Goal: Task Accomplishment & Management: Use online tool/utility

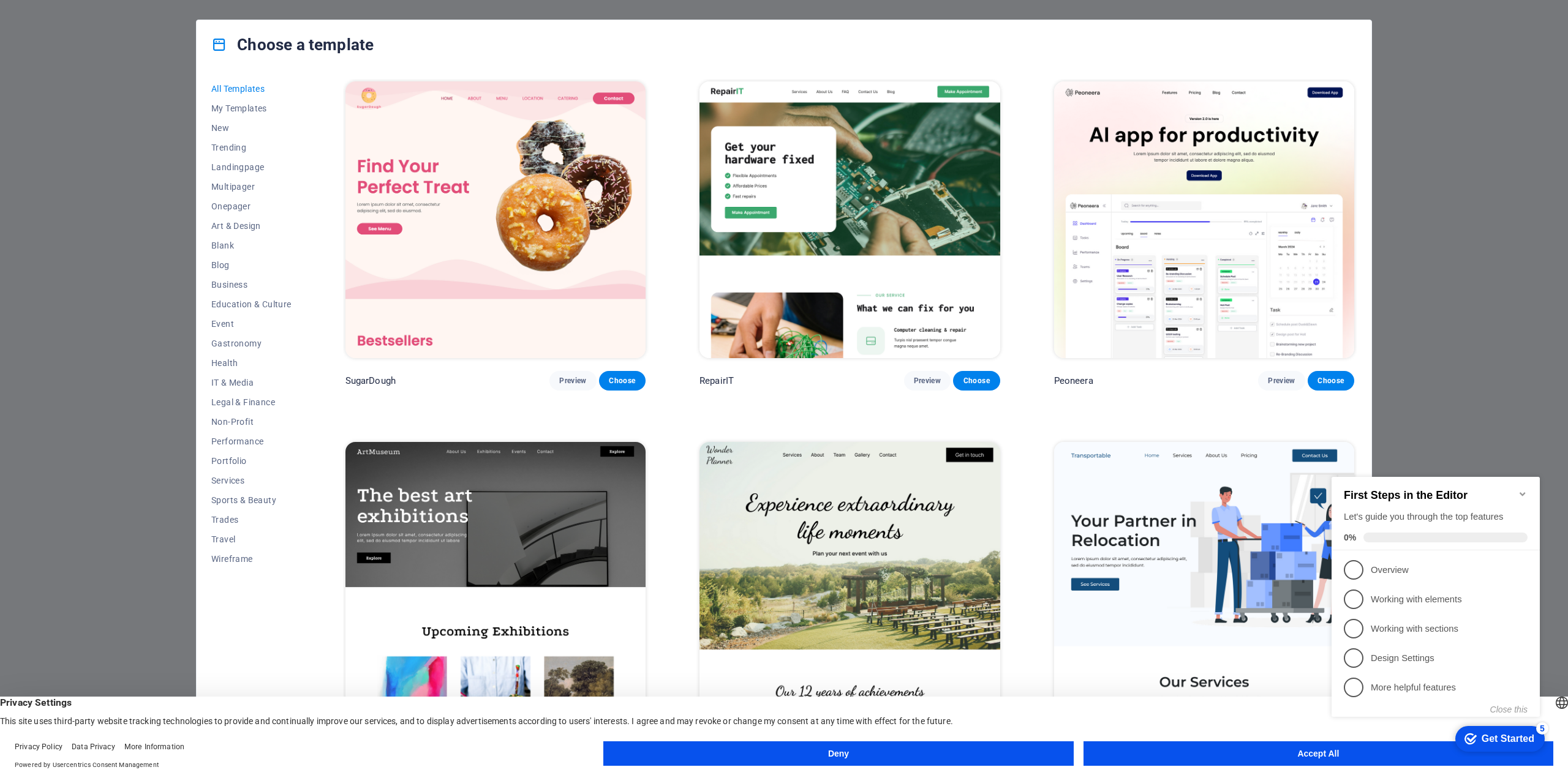
click at [1281, 748] on button "Accept All" at bounding box center [1318, 753] width 470 height 25
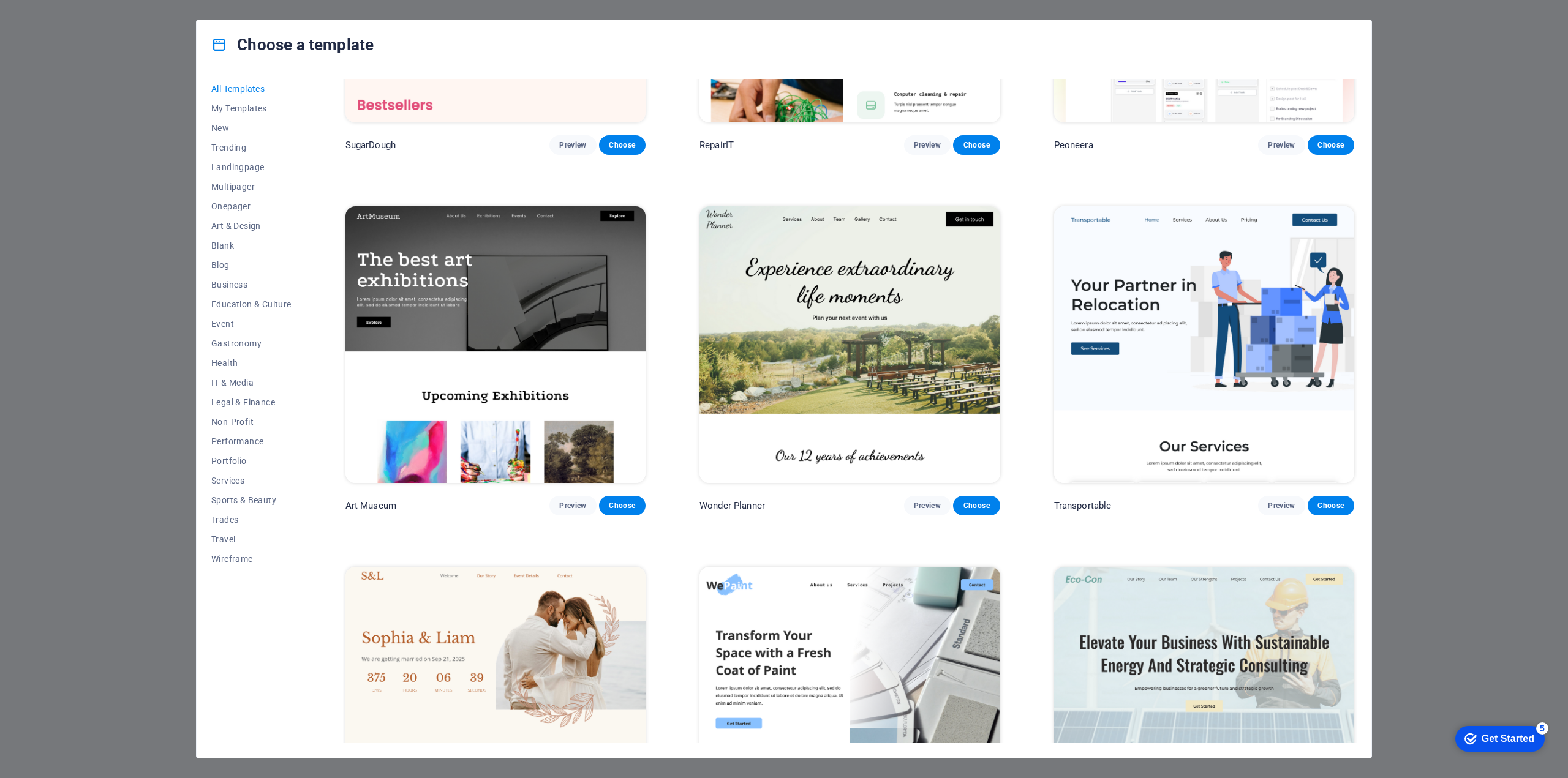
scroll to position [245, 0]
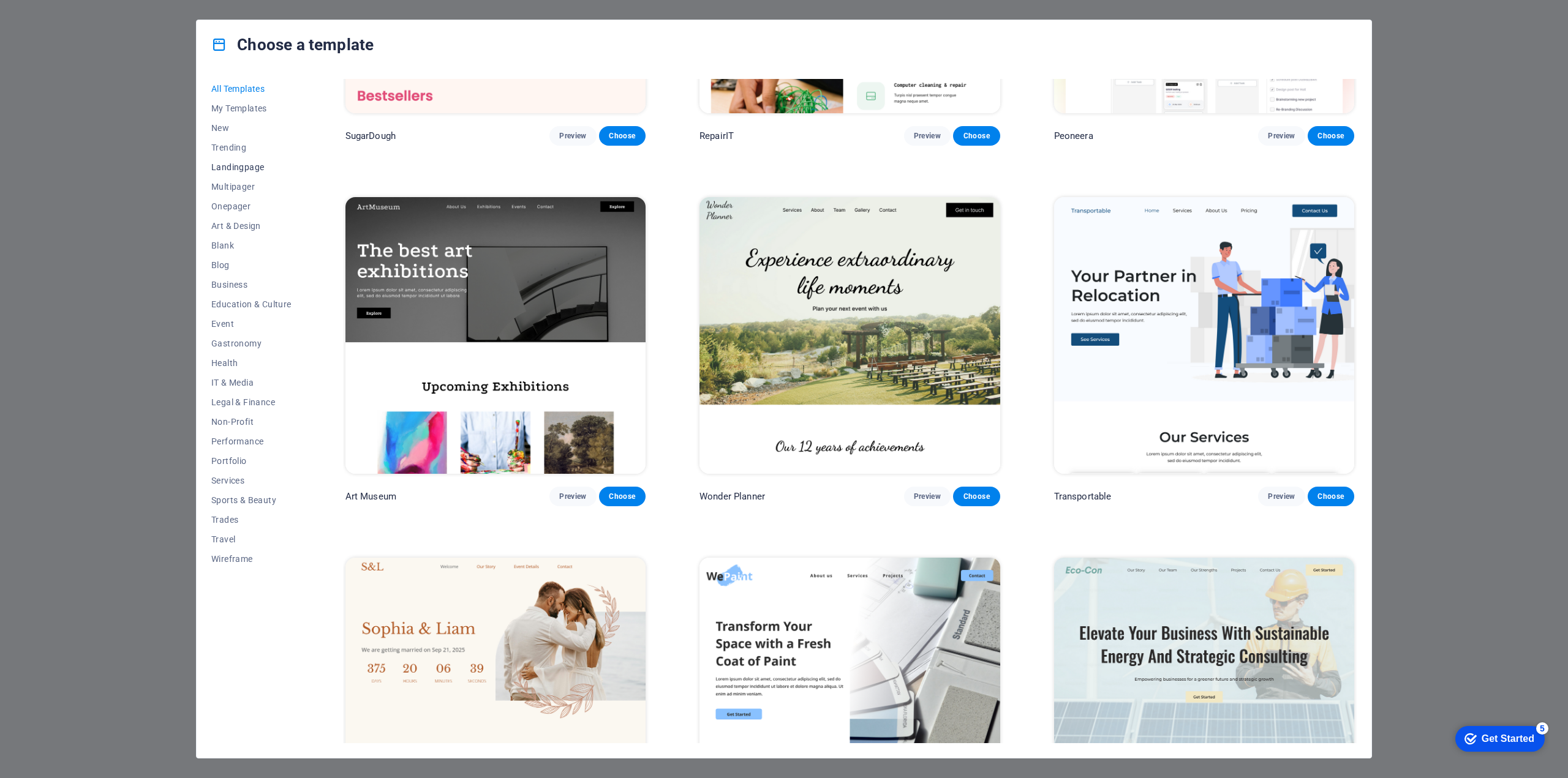
click at [233, 171] on span "Landingpage" at bounding box center [252, 167] width 80 height 10
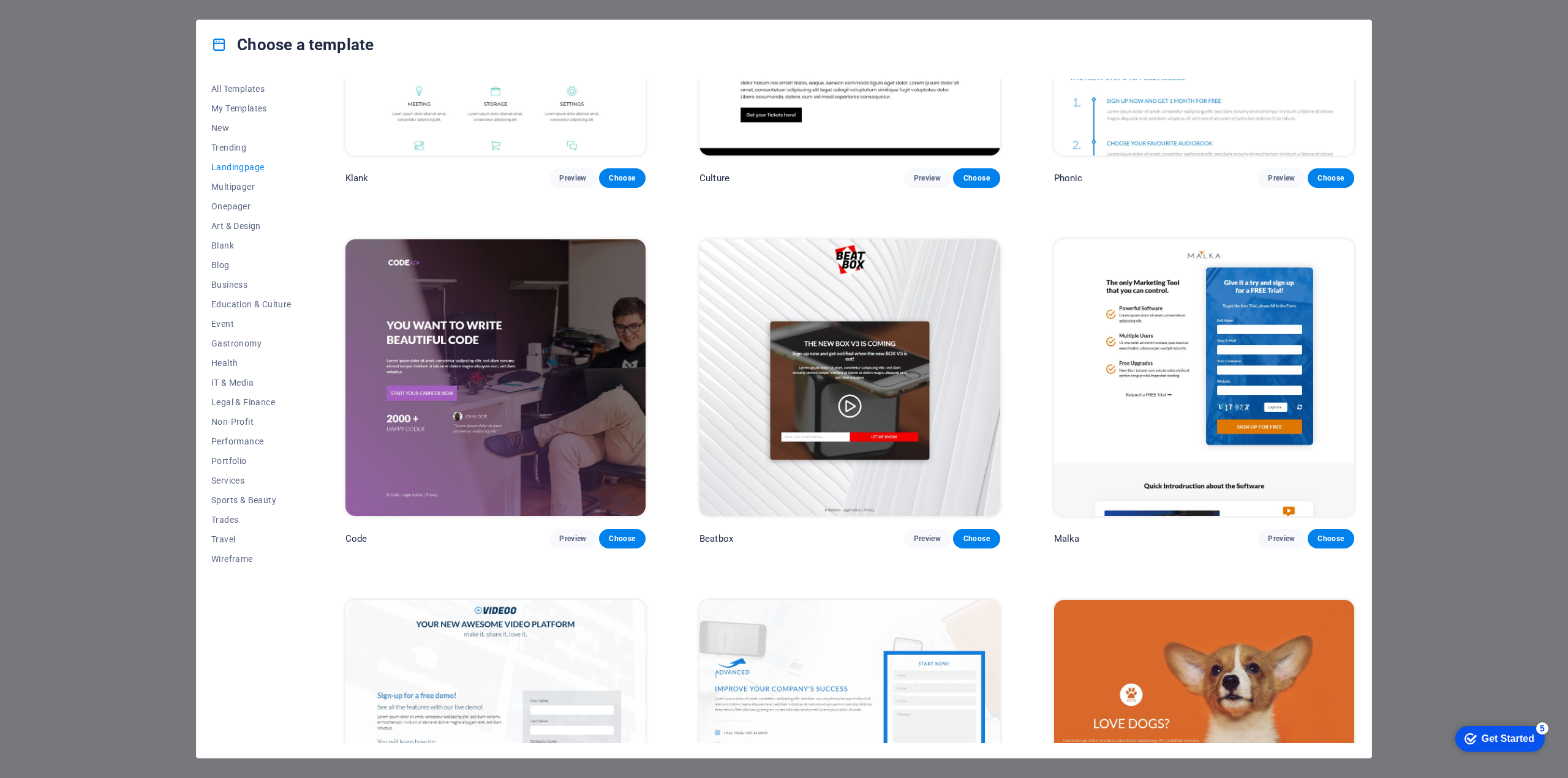
scroll to position [70, 0]
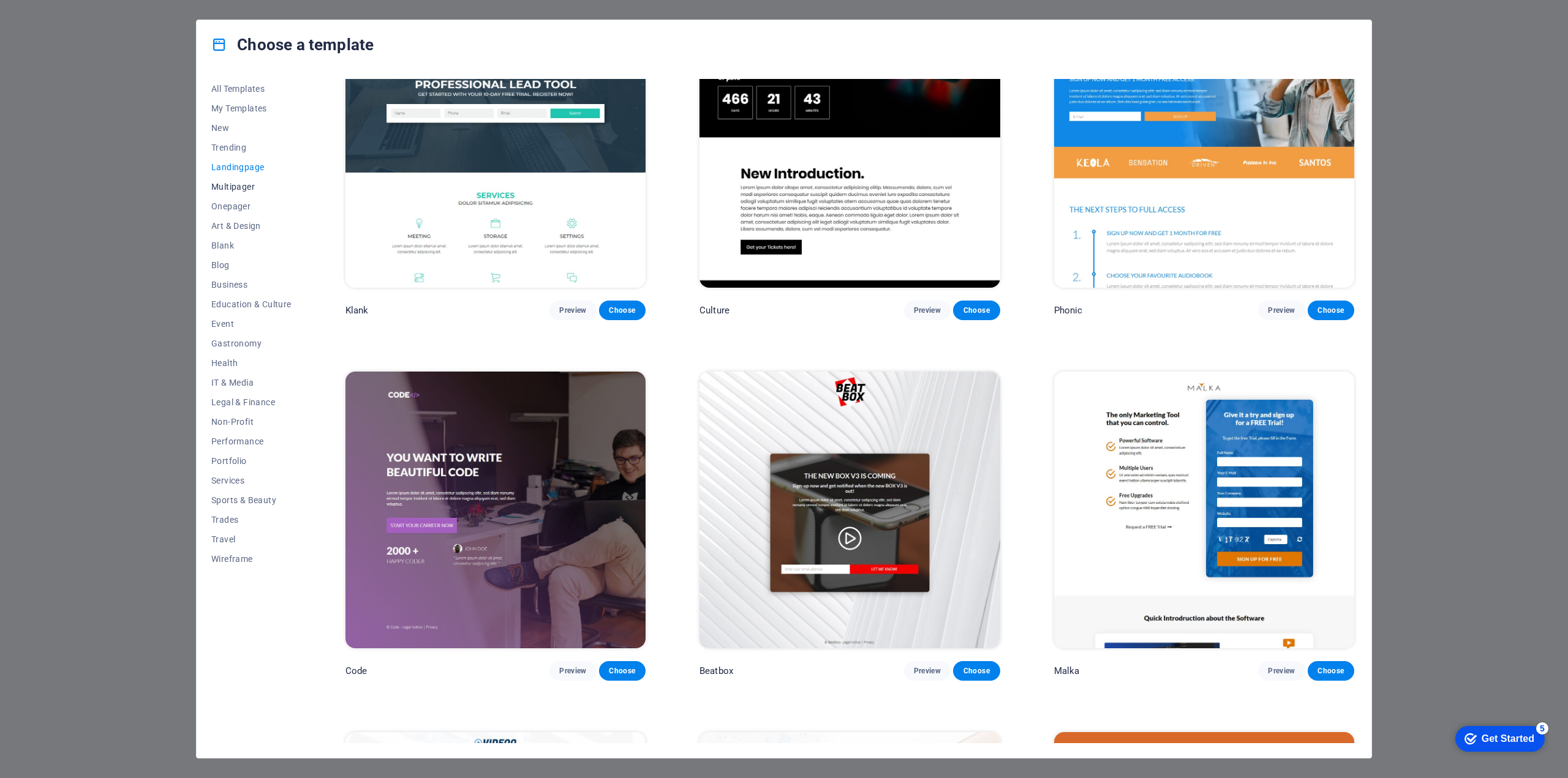
click at [228, 187] on span "Multipager" at bounding box center [252, 186] width 80 height 10
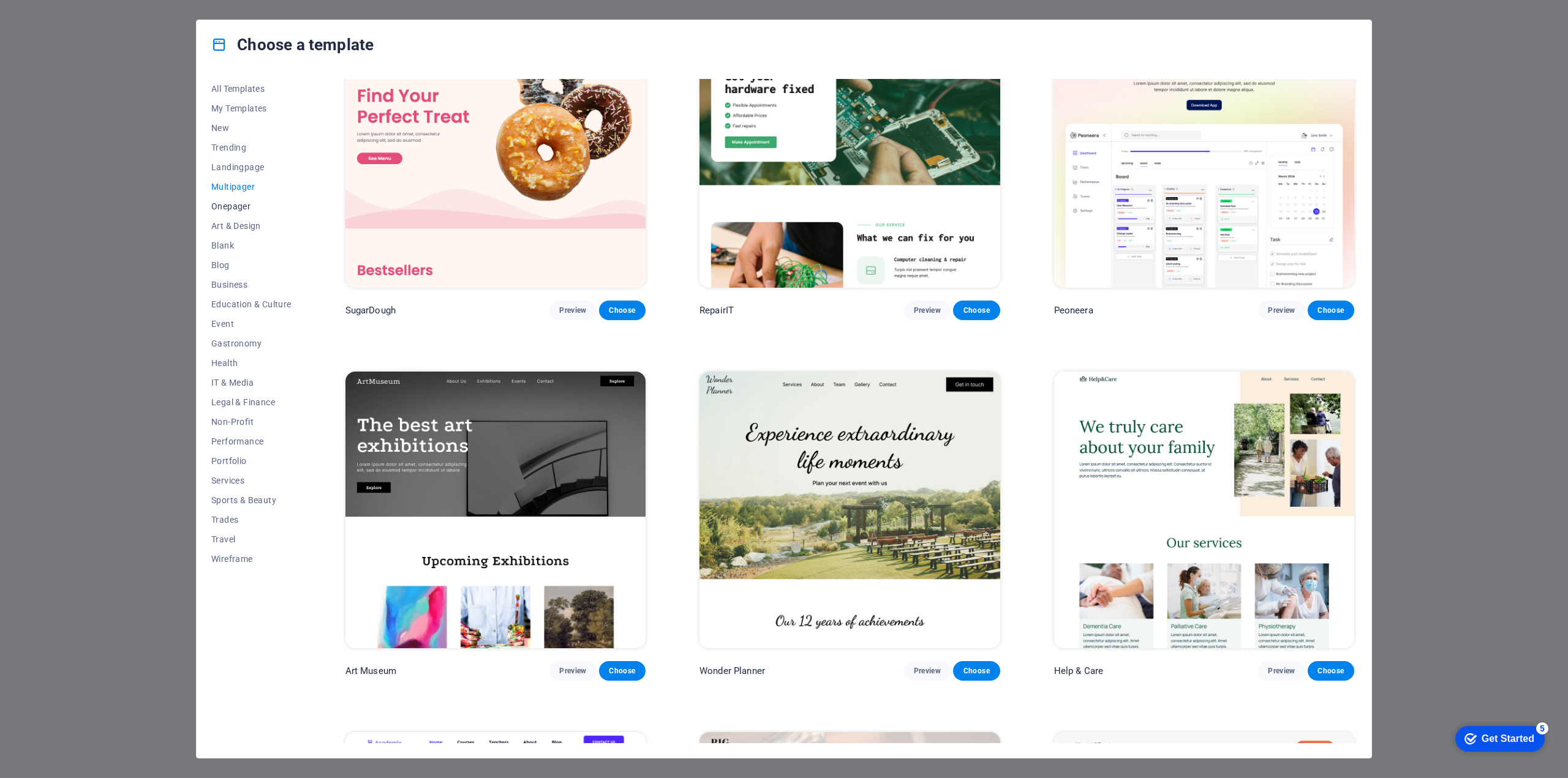
click at [241, 206] on span "Onepager" at bounding box center [252, 206] width 80 height 10
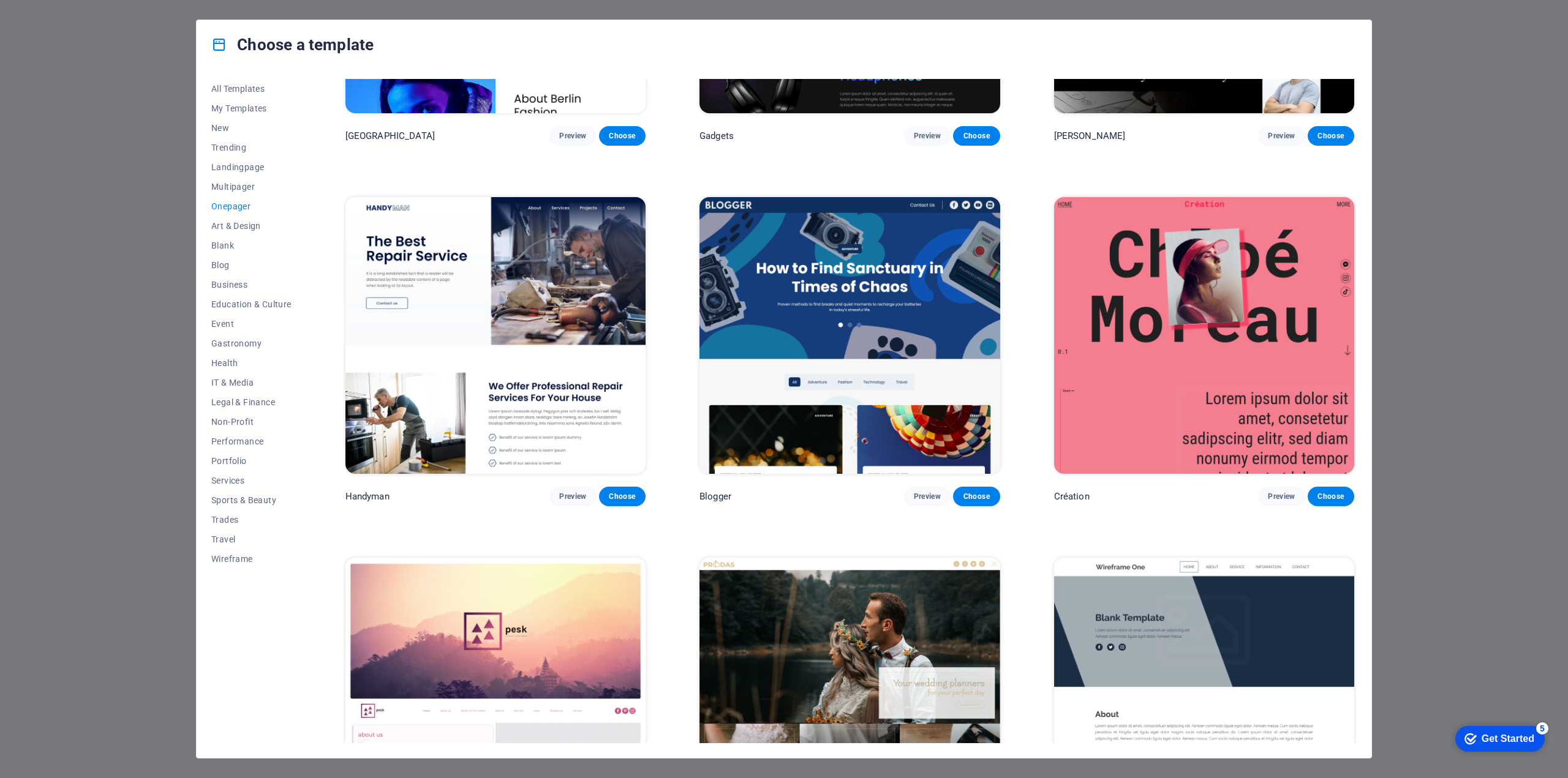
scroll to position [1907, 0]
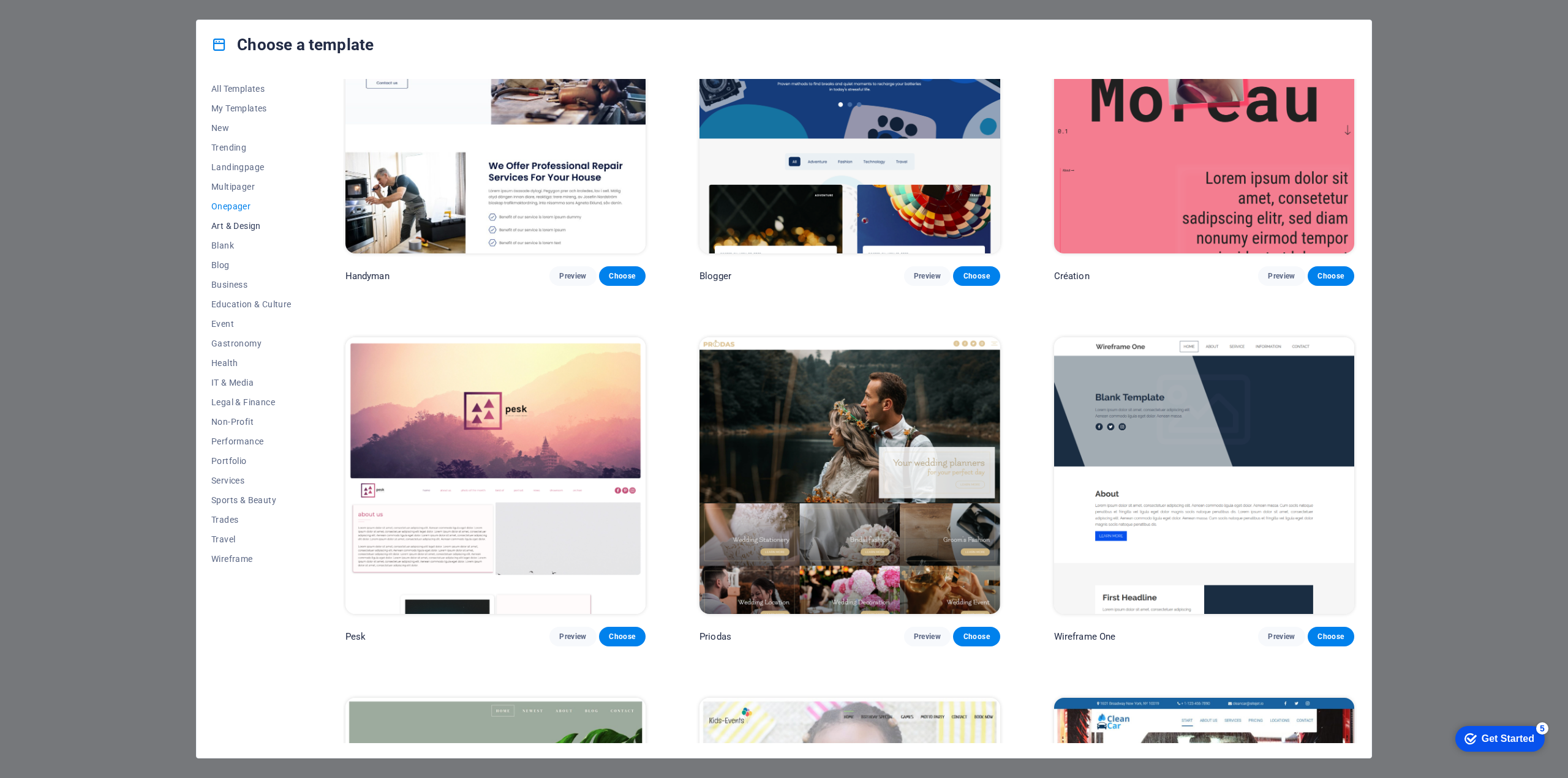
click at [224, 222] on span "Art & Design" at bounding box center [252, 226] width 80 height 10
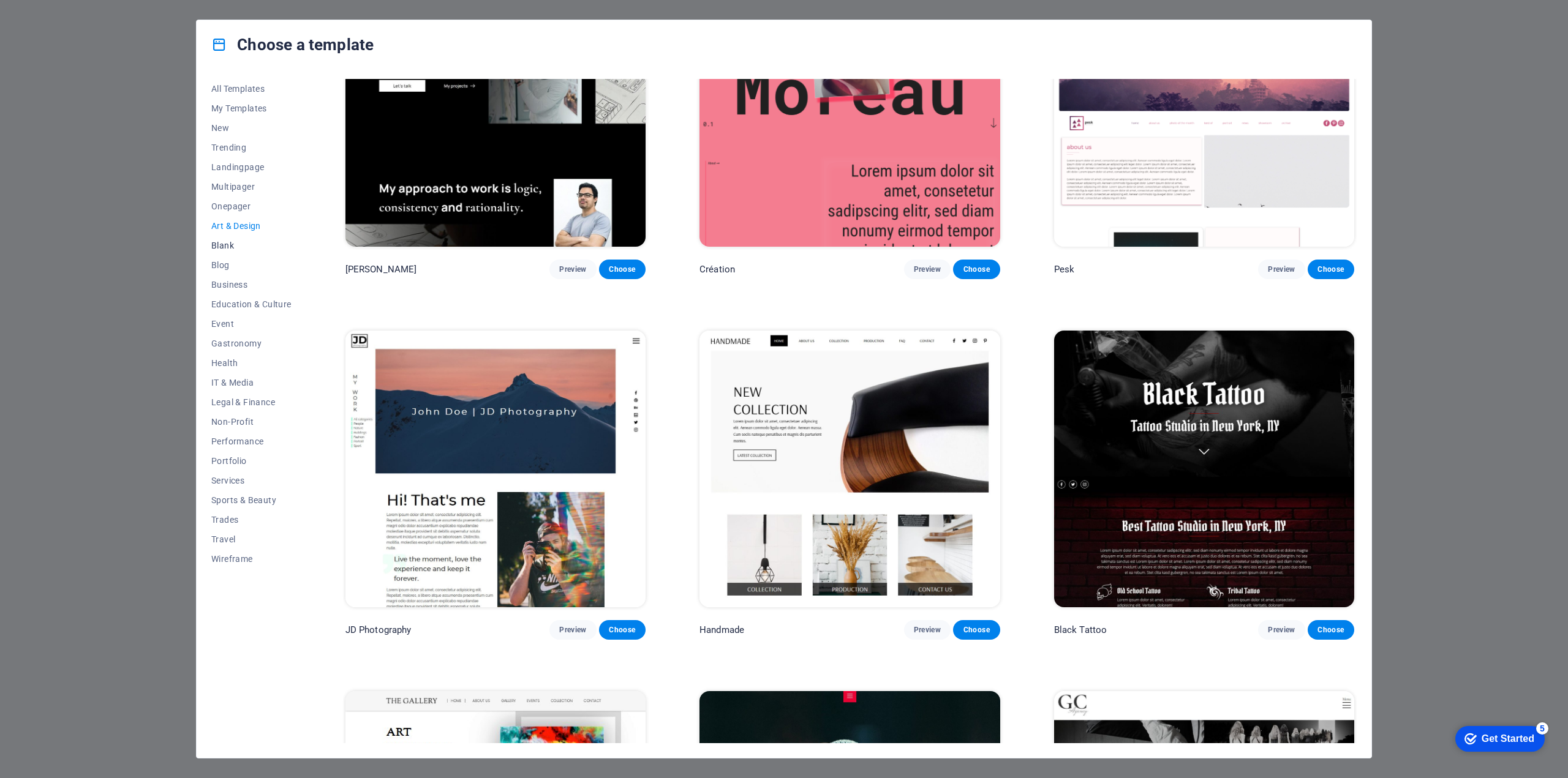
click at [225, 244] on span "Blank" at bounding box center [252, 245] width 80 height 10
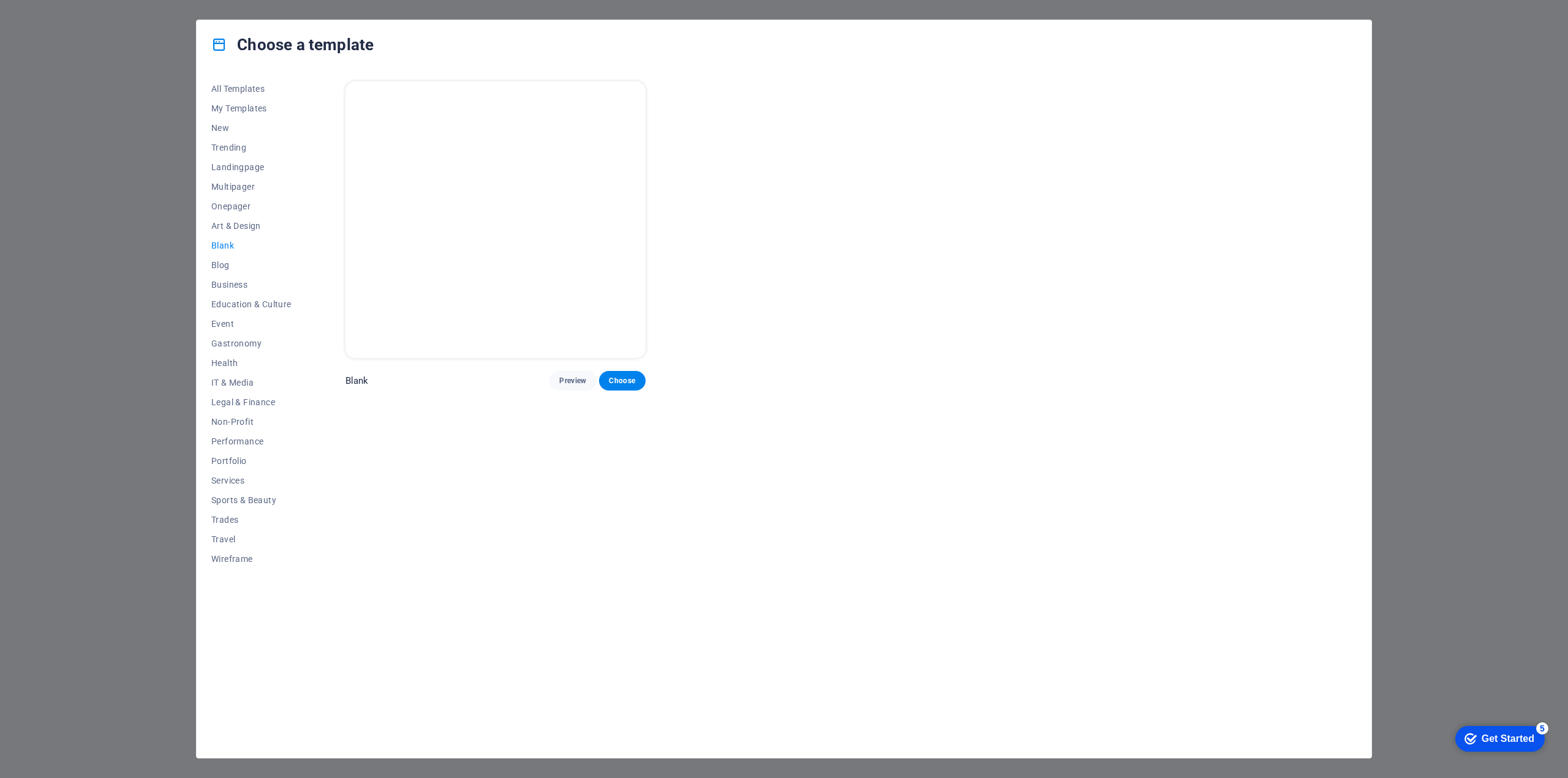
scroll to position [0, 0]
click at [226, 266] on span "Blog" at bounding box center [252, 265] width 80 height 10
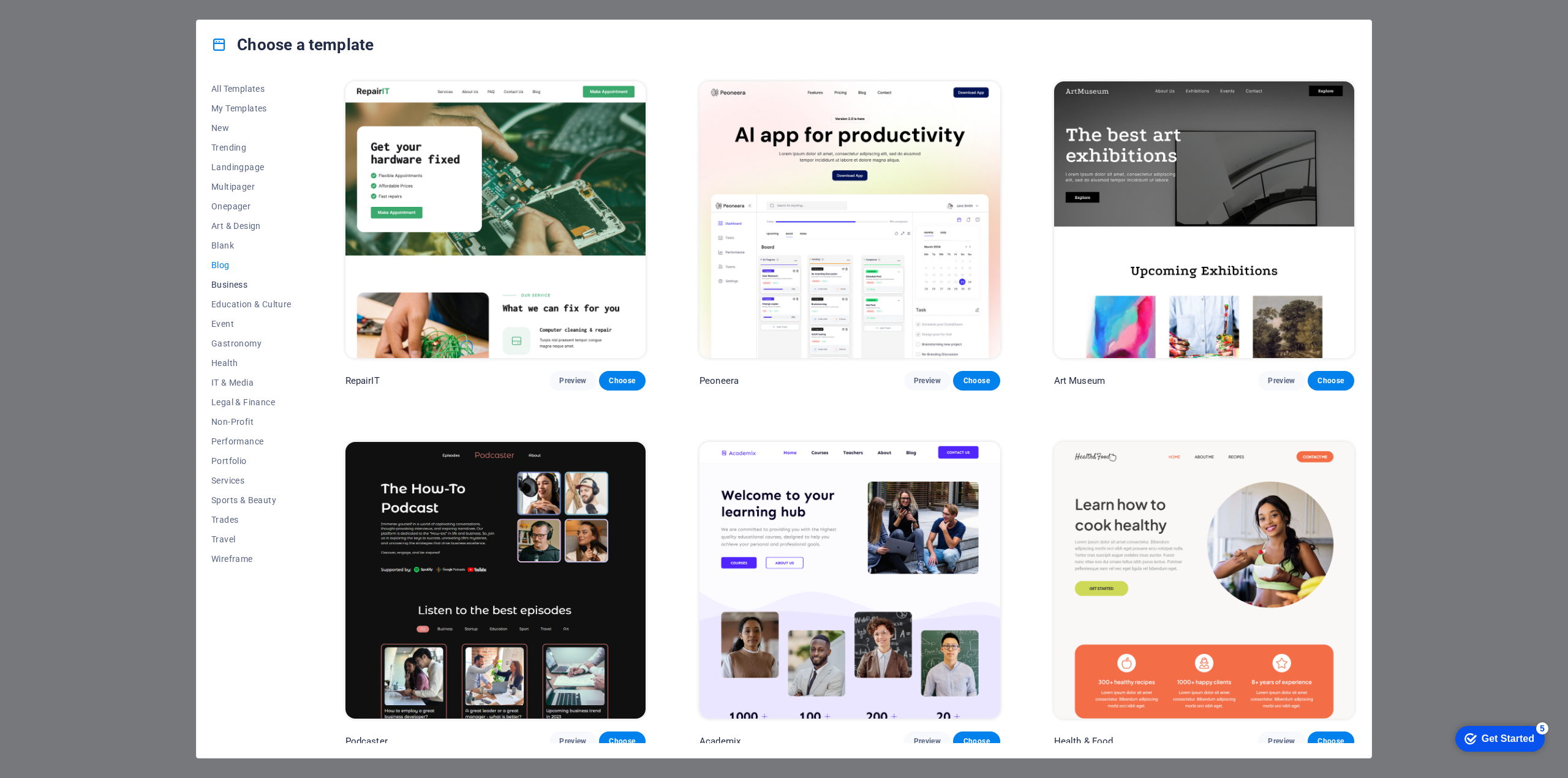
click at [239, 286] on span "Business" at bounding box center [252, 285] width 80 height 10
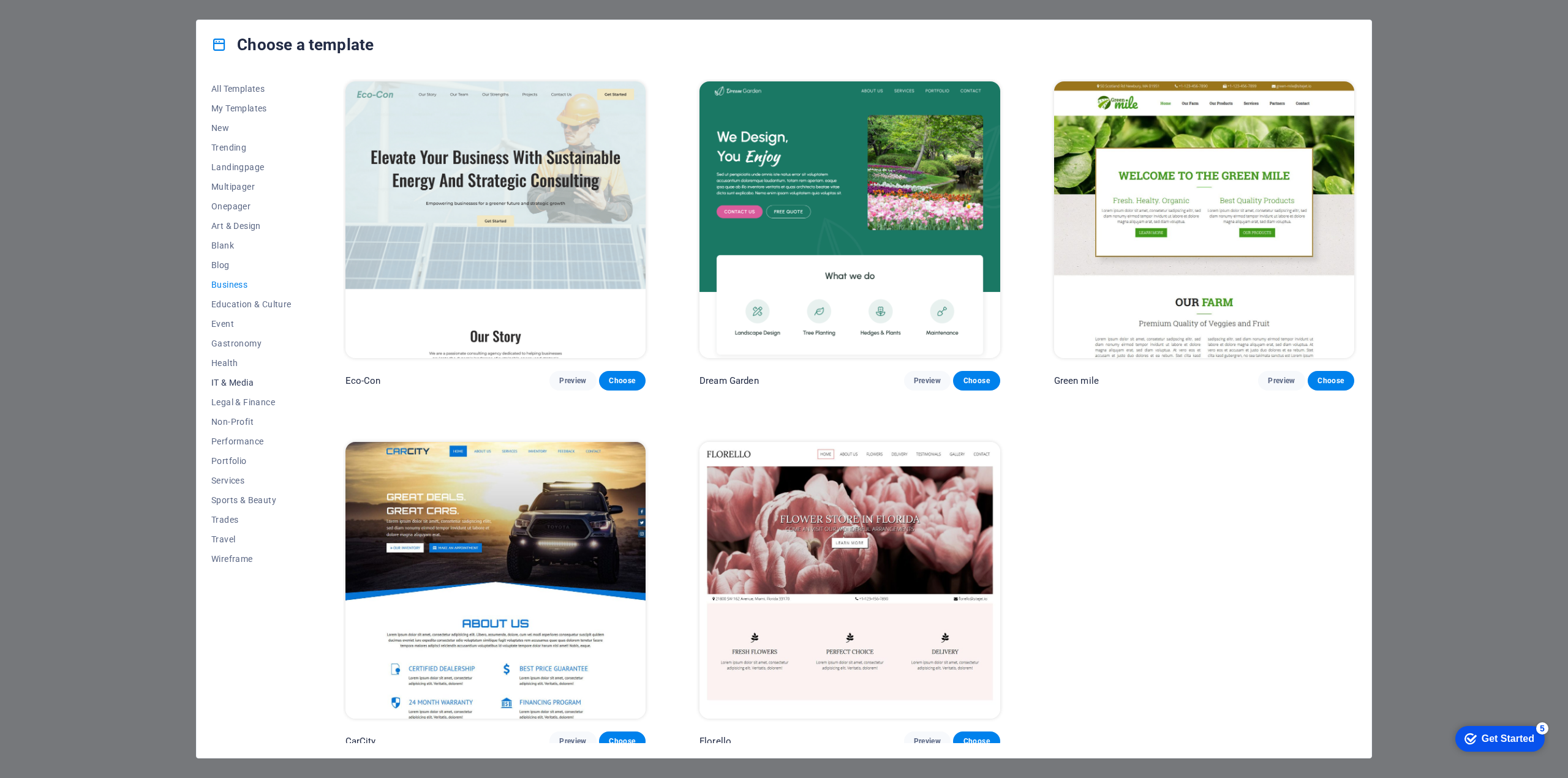
click at [221, 382] on span "IT & Media" at bounding box center [252, 382] width 80 height 10
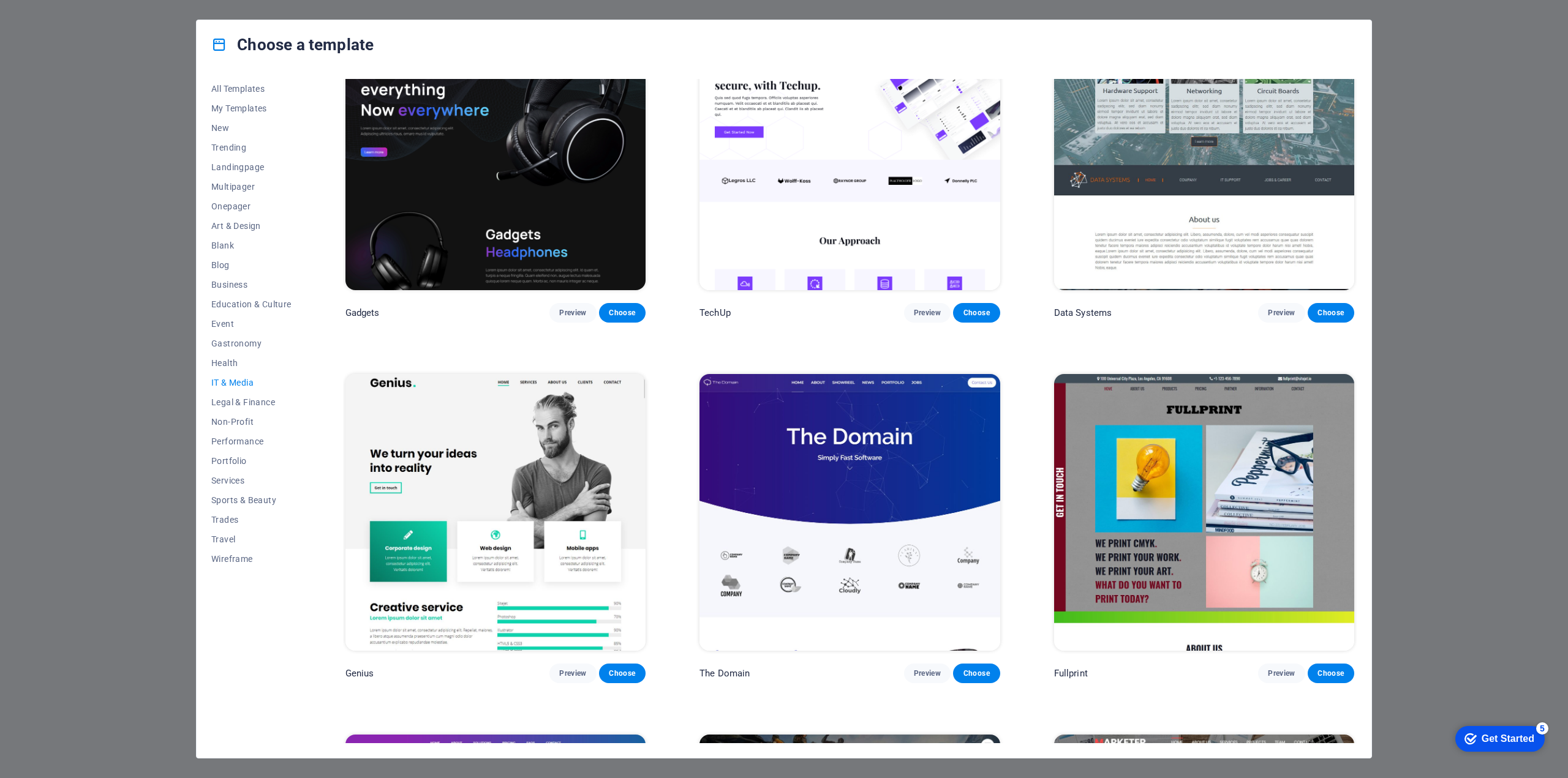
scroll to position [724, 0]
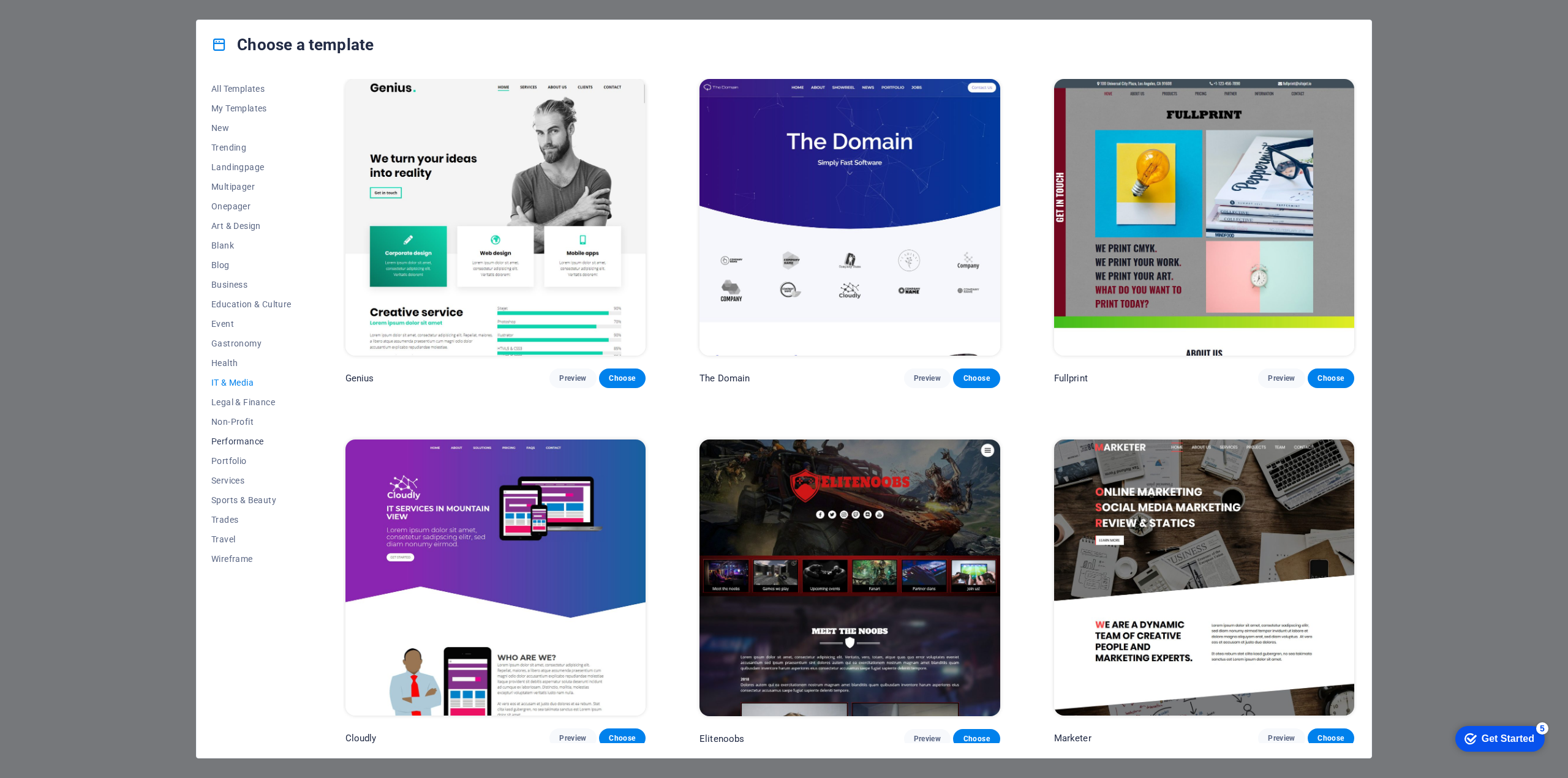
click at [243, 447] on button "Performance" at bounding box center [252, 441] width 80 height 19
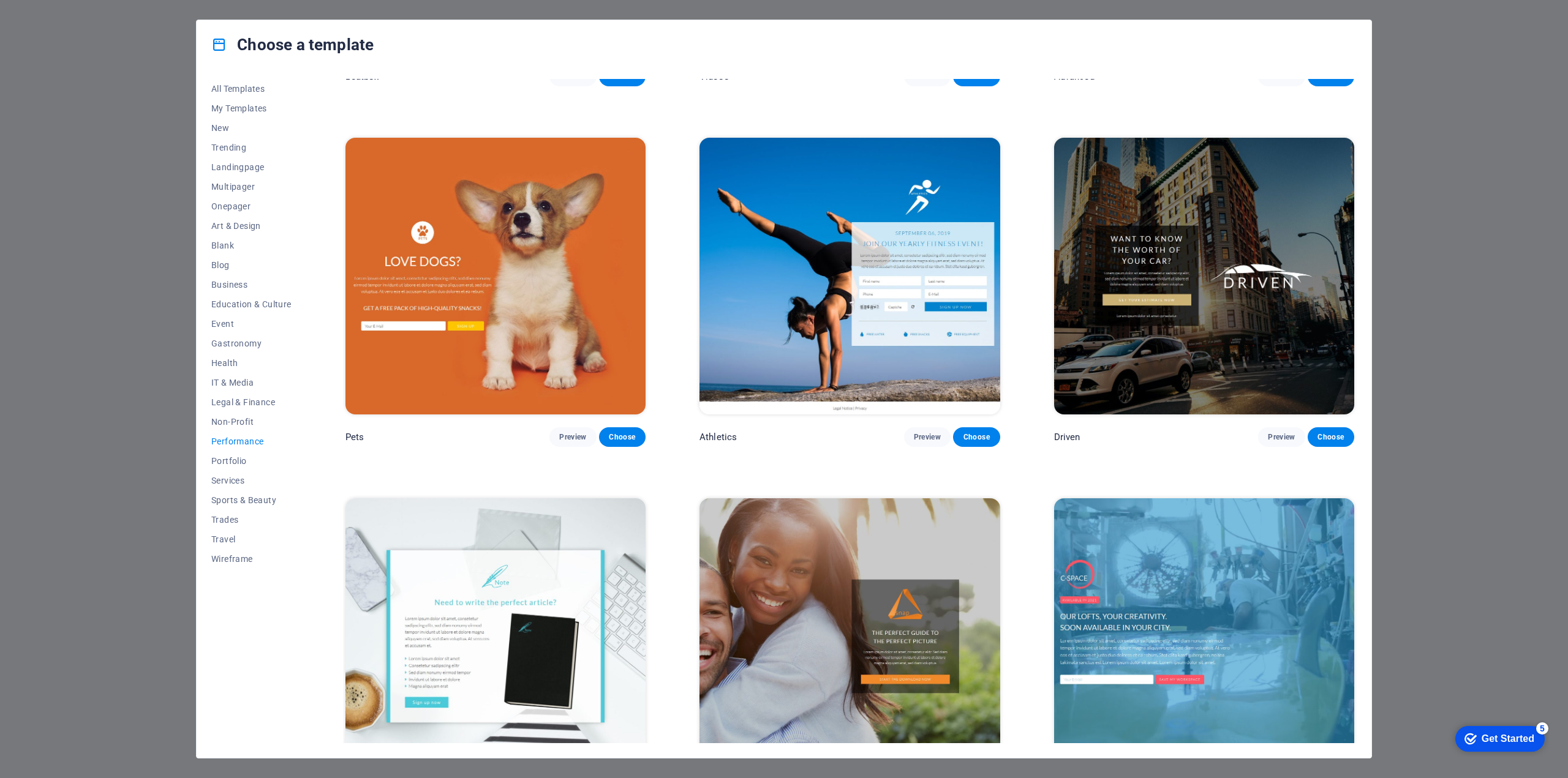
scroll to position [673, 0]
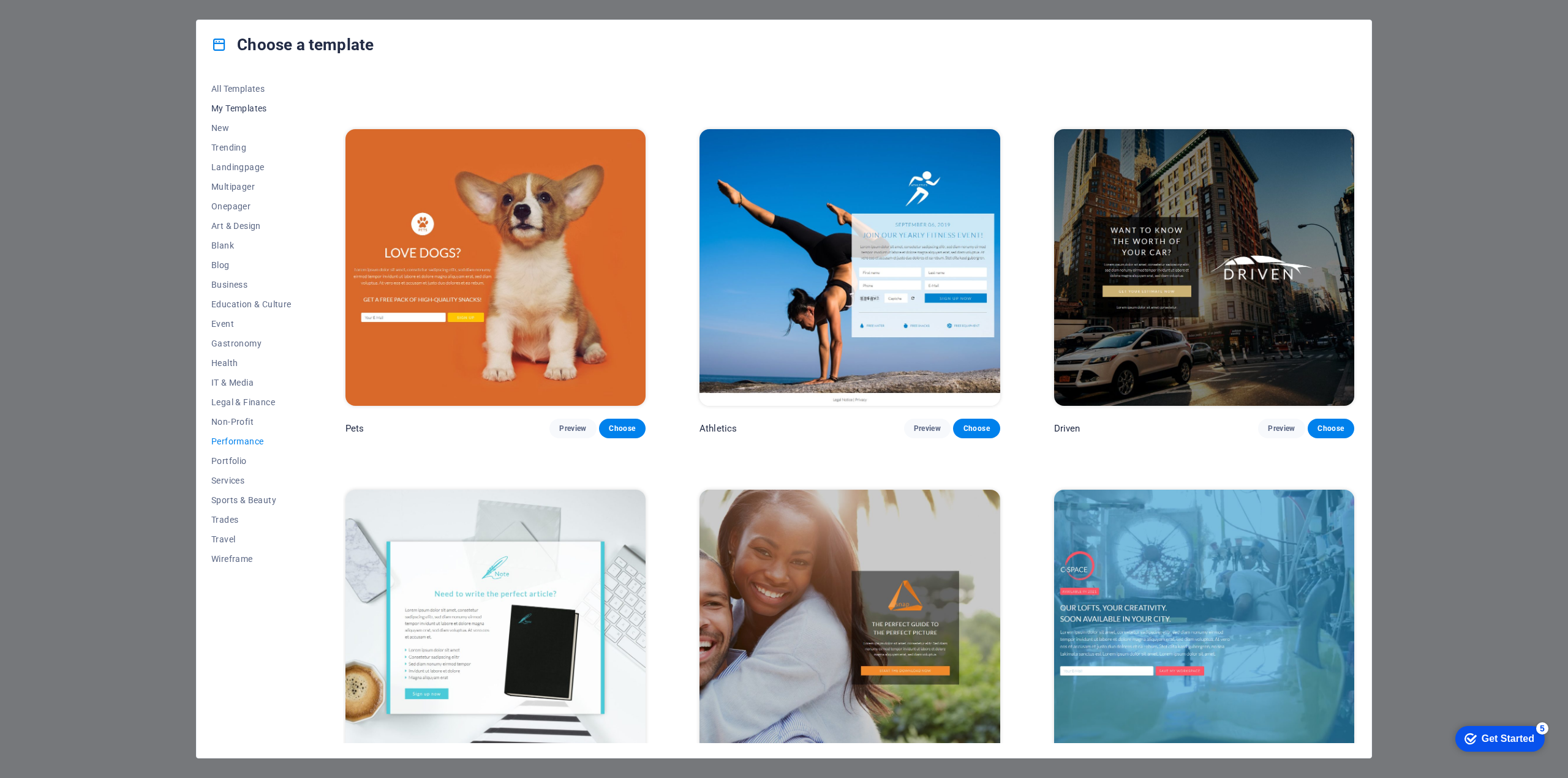
click at [237, 105] on span "My Templates" at bounding box center [252, 108] width 80 height 10
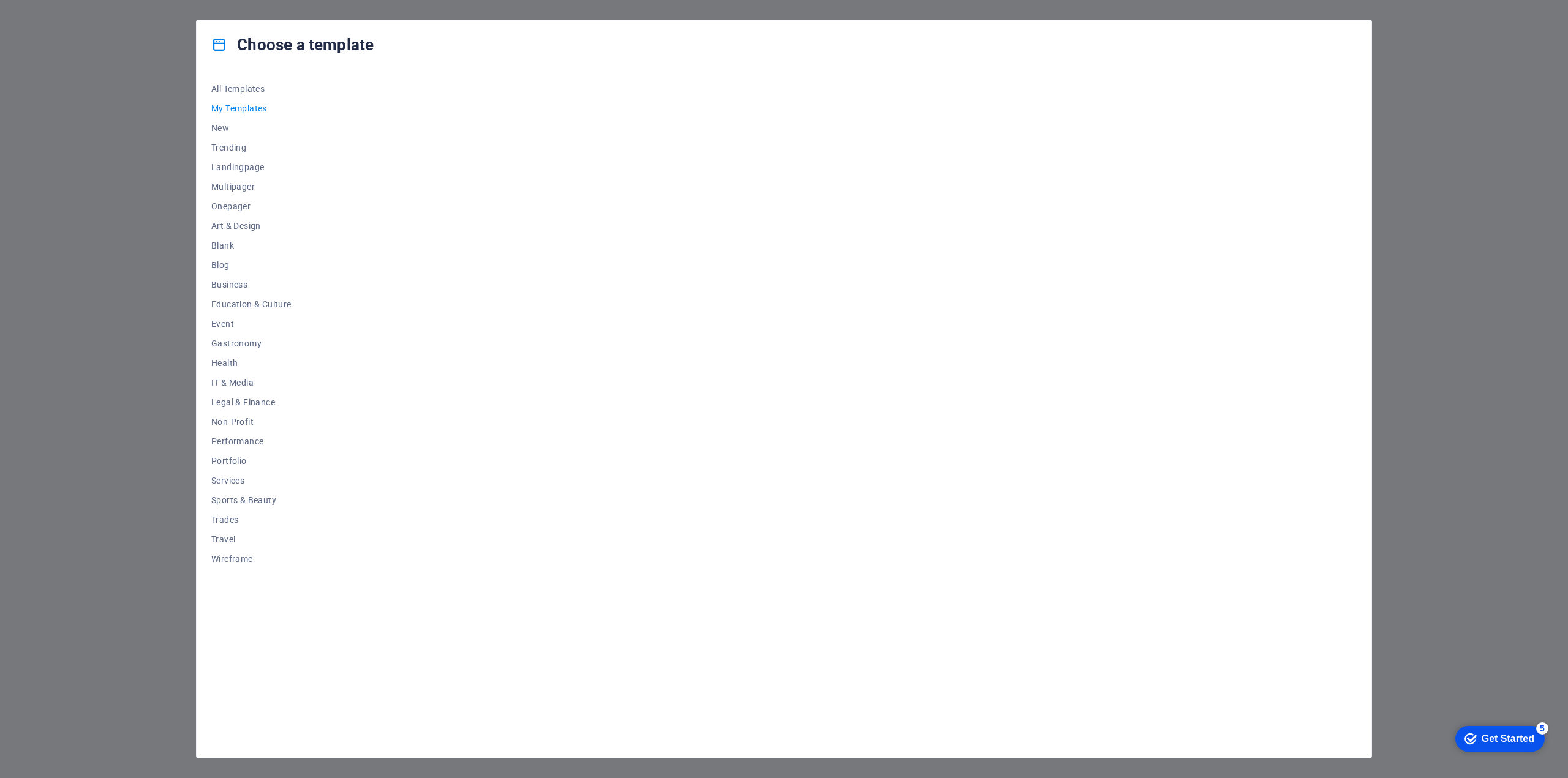
scroll to position [0, 0]
click at [224, 245] on span "Blank" at bounding box center [252, 245] width 80 height 10
click at [629, 379] on span "Choose" at bounding box center [622, 380] width 27 height 10
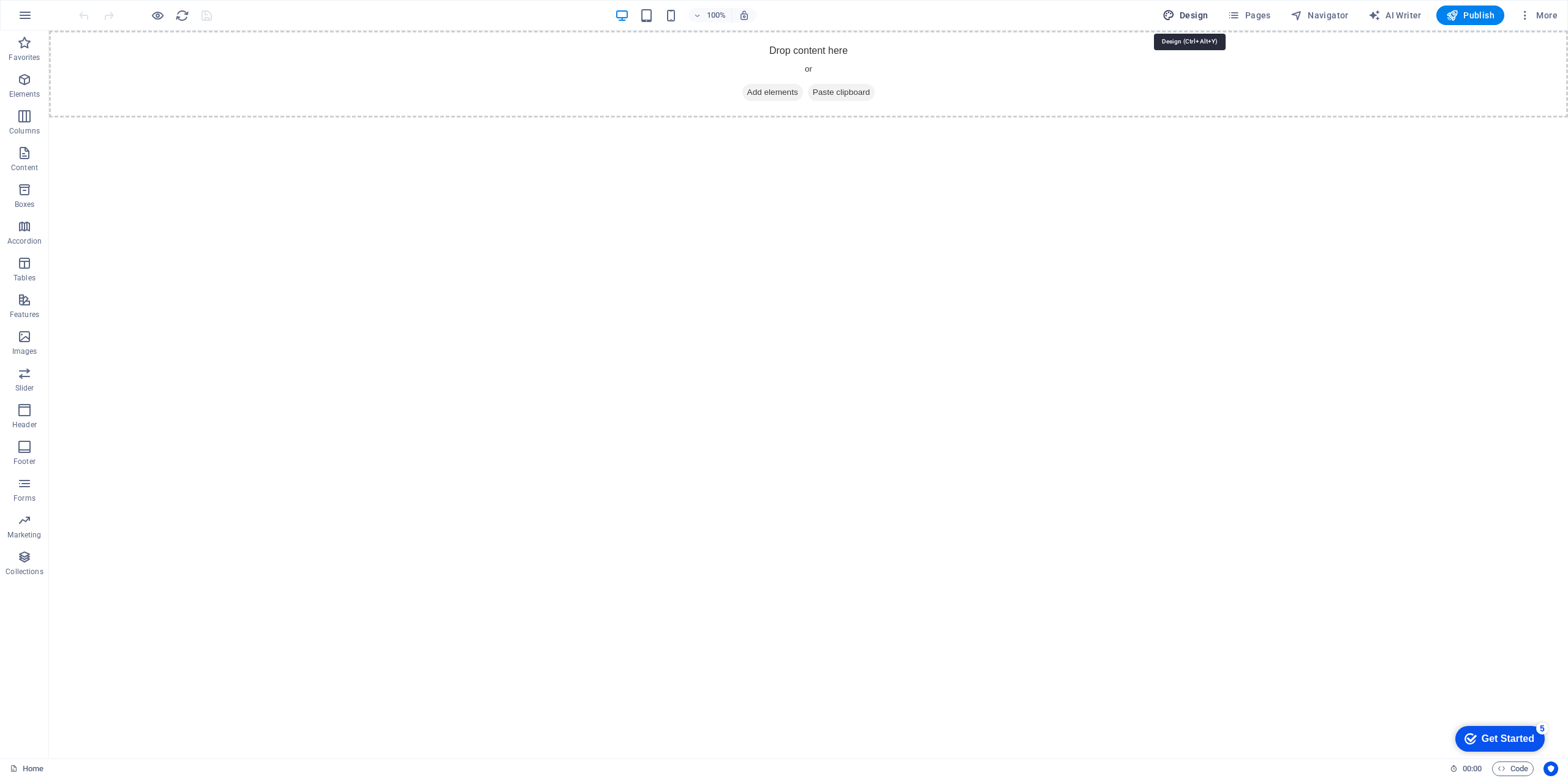
click at [1199, 16] on span "Design" at bounding box center [1185, 15] width 46 height 12
select select "px"
select select "400"
select select "px"
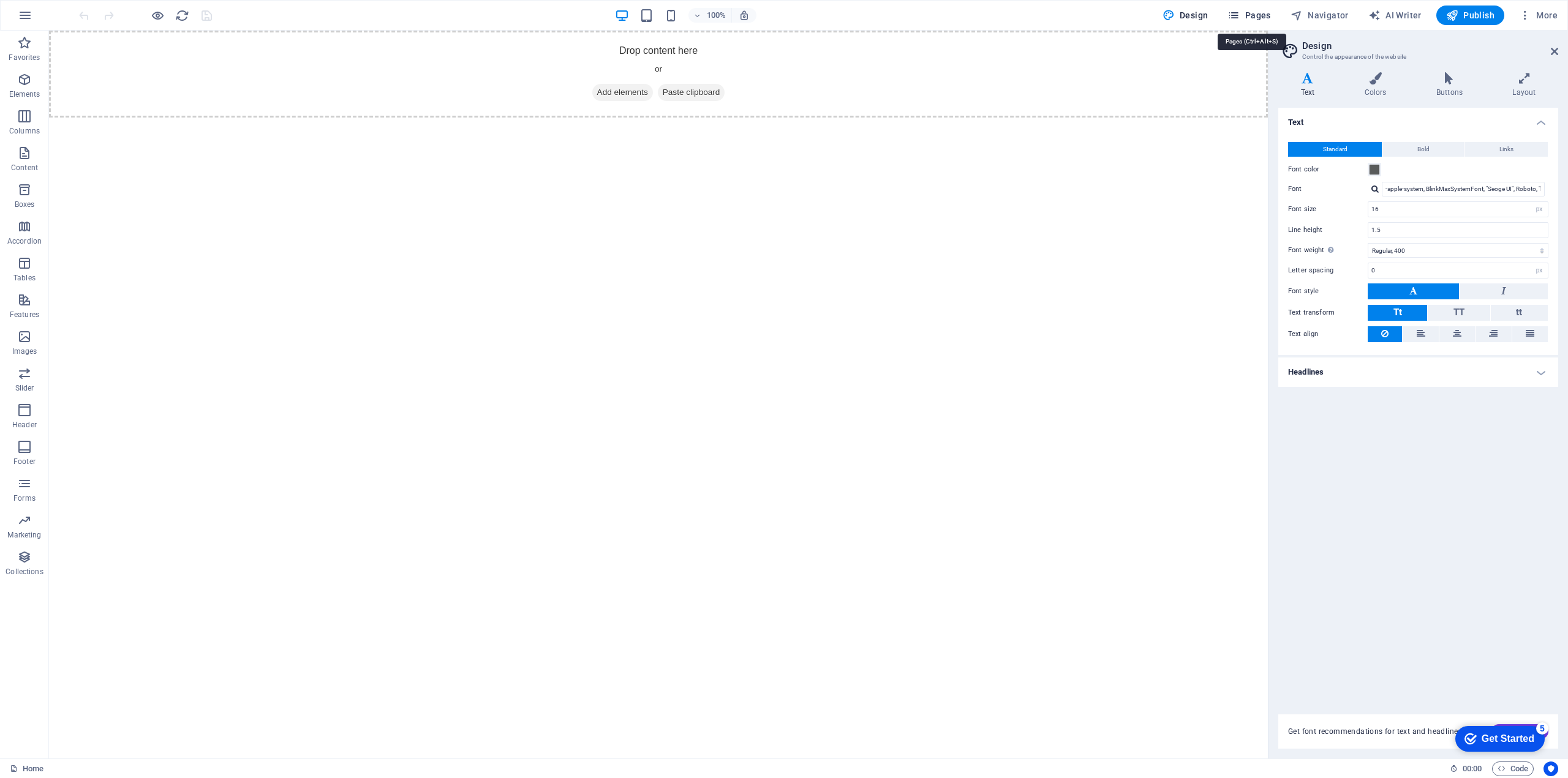
click at [1260, 14] on span "Pages" at bounding box center [1248, 15] width 43 height 12
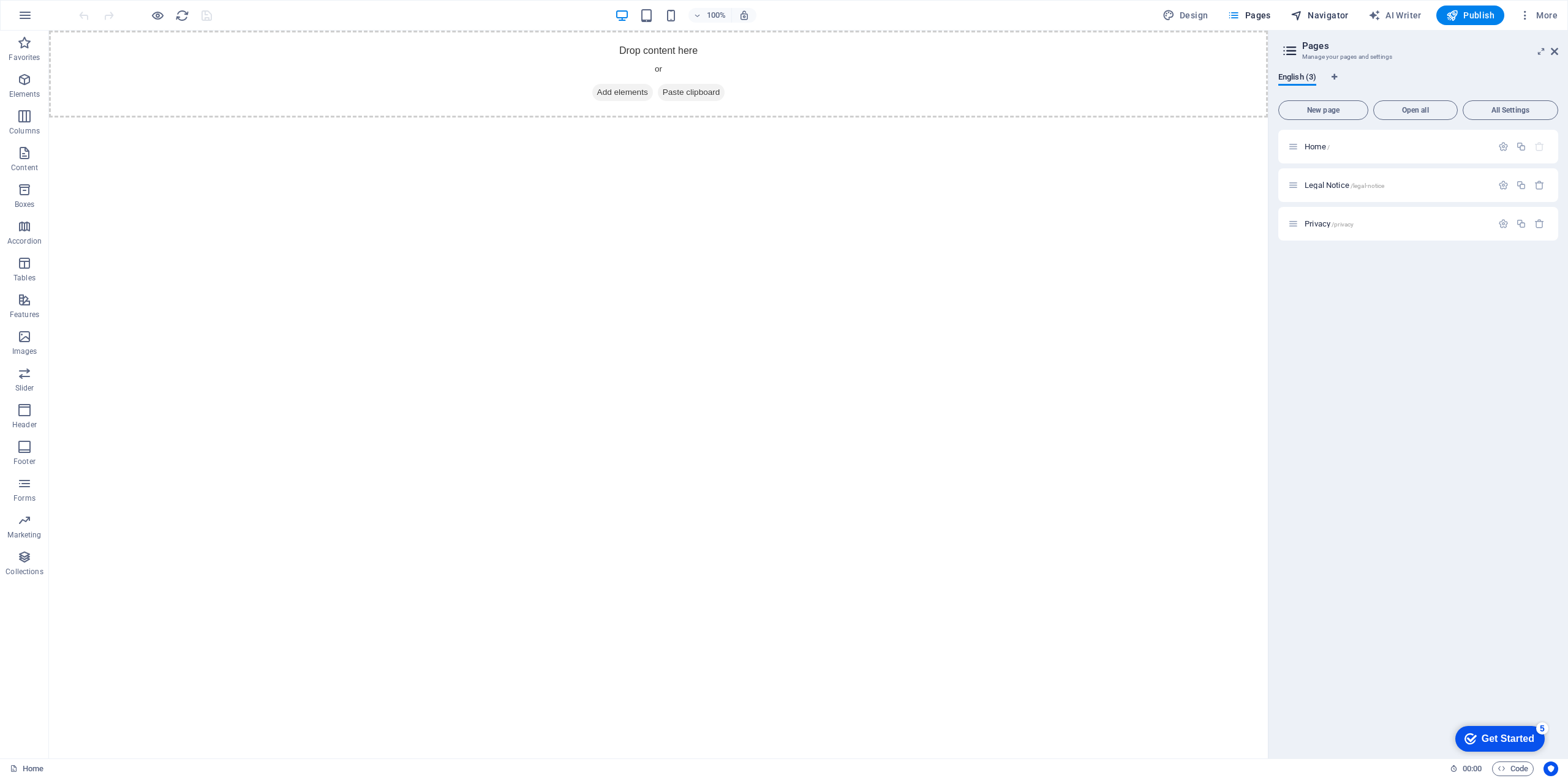
click at [1322, 14] on span "Navigator" at bounding box center [1320, 15] width 58 height 12
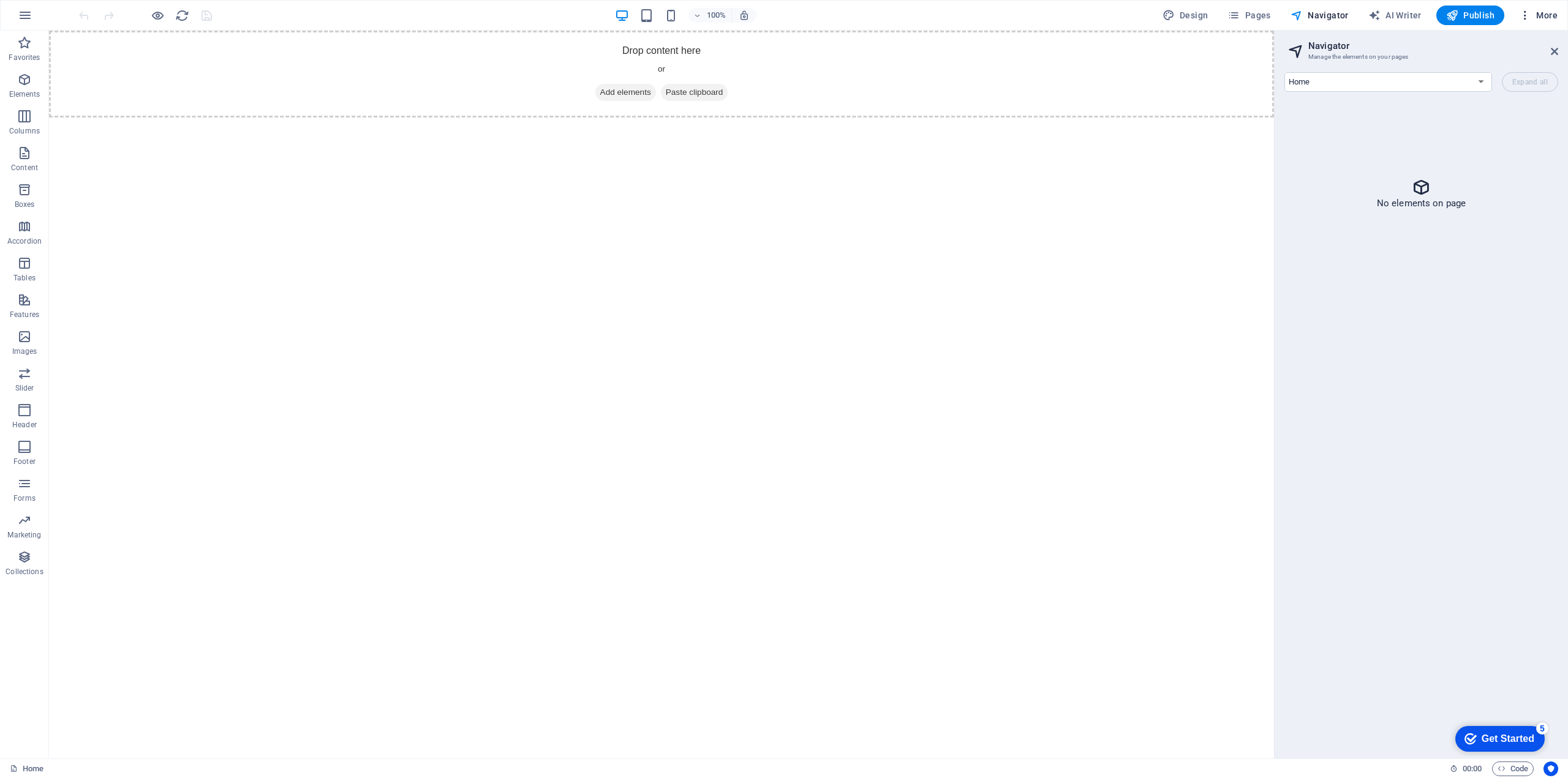
click at [1528, 17] on icon "button" at bounding box center [1525, 15] width 12 height 12
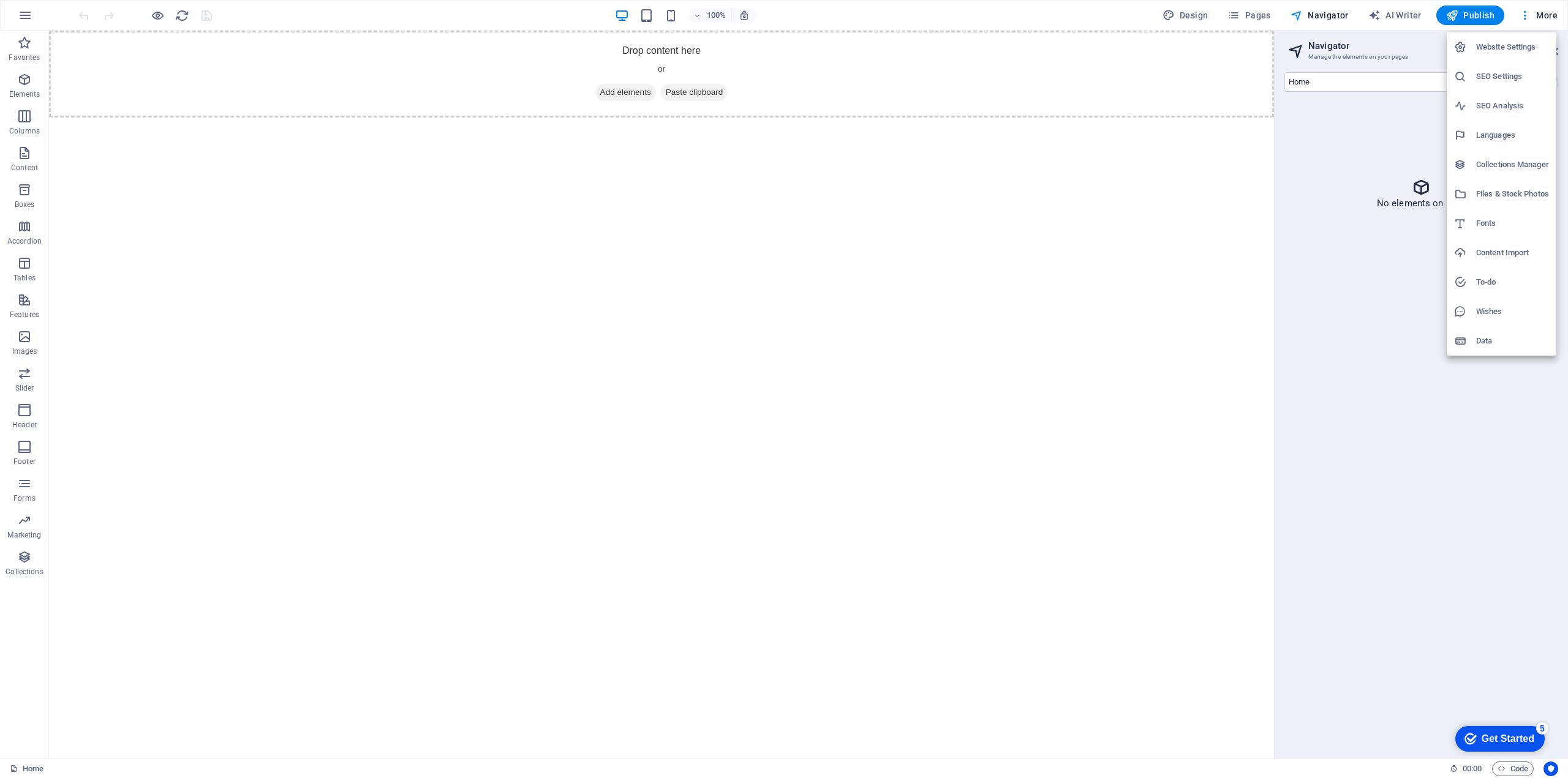
click at [24, 48] on div at bounding box center [784, 389] width 1568 height 778
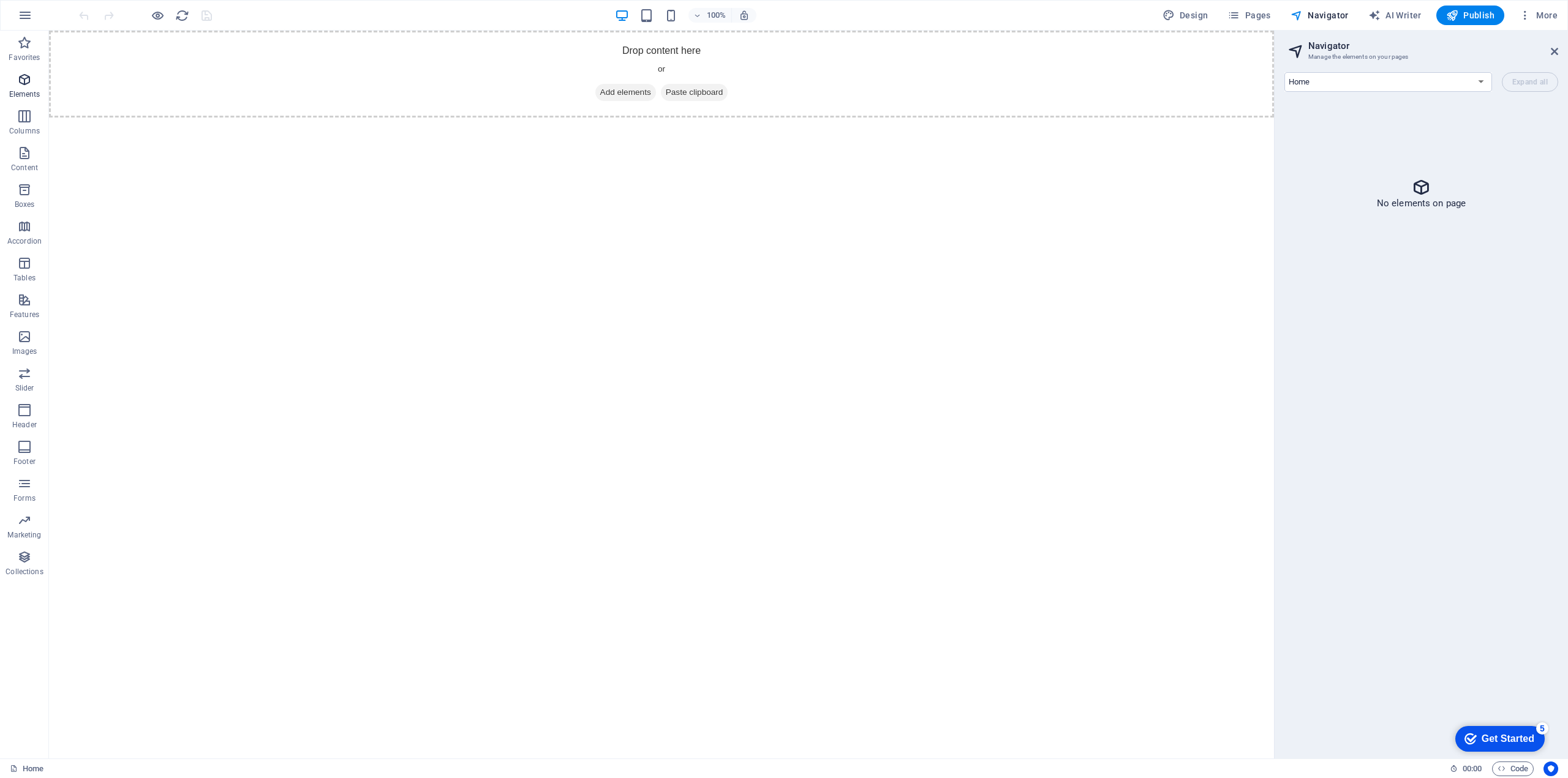
click at [27, 83] on icon "button" at bounding box center [25, 80] width 15 height 15
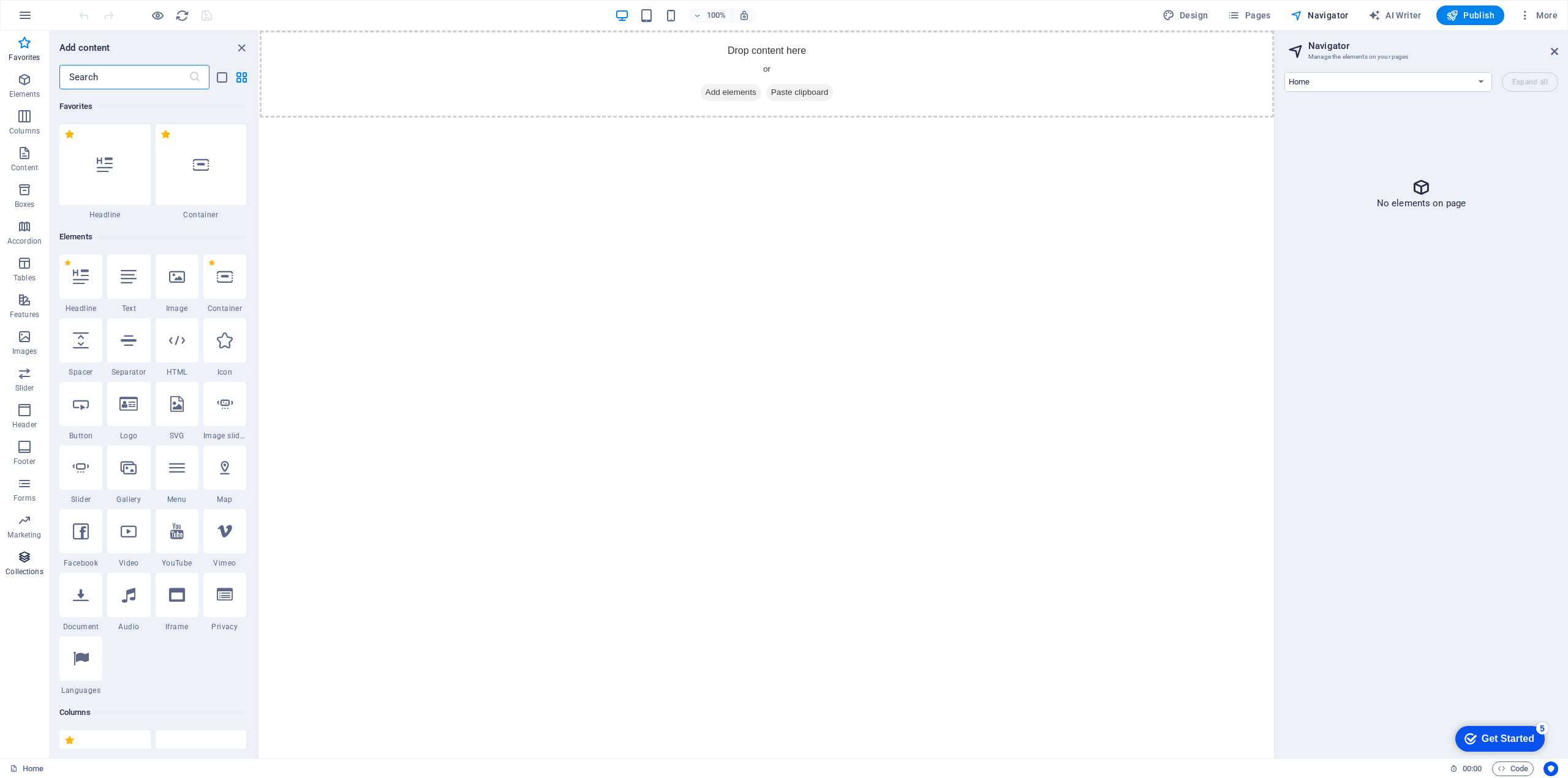
click at [24, 564] on icon "button" at bounding box center [25, 557] width 15 height 15
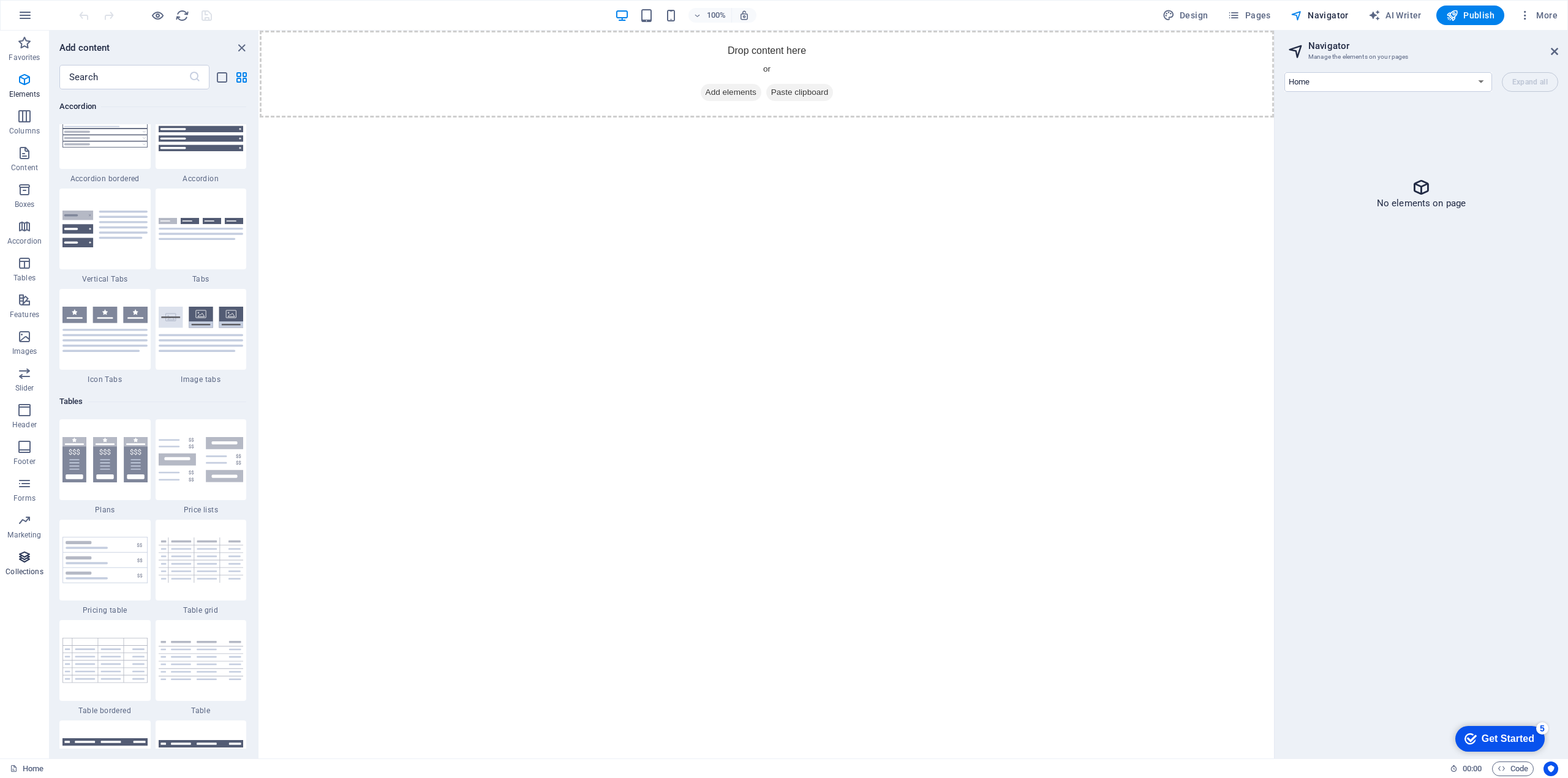
scroll to position [11208, 0]
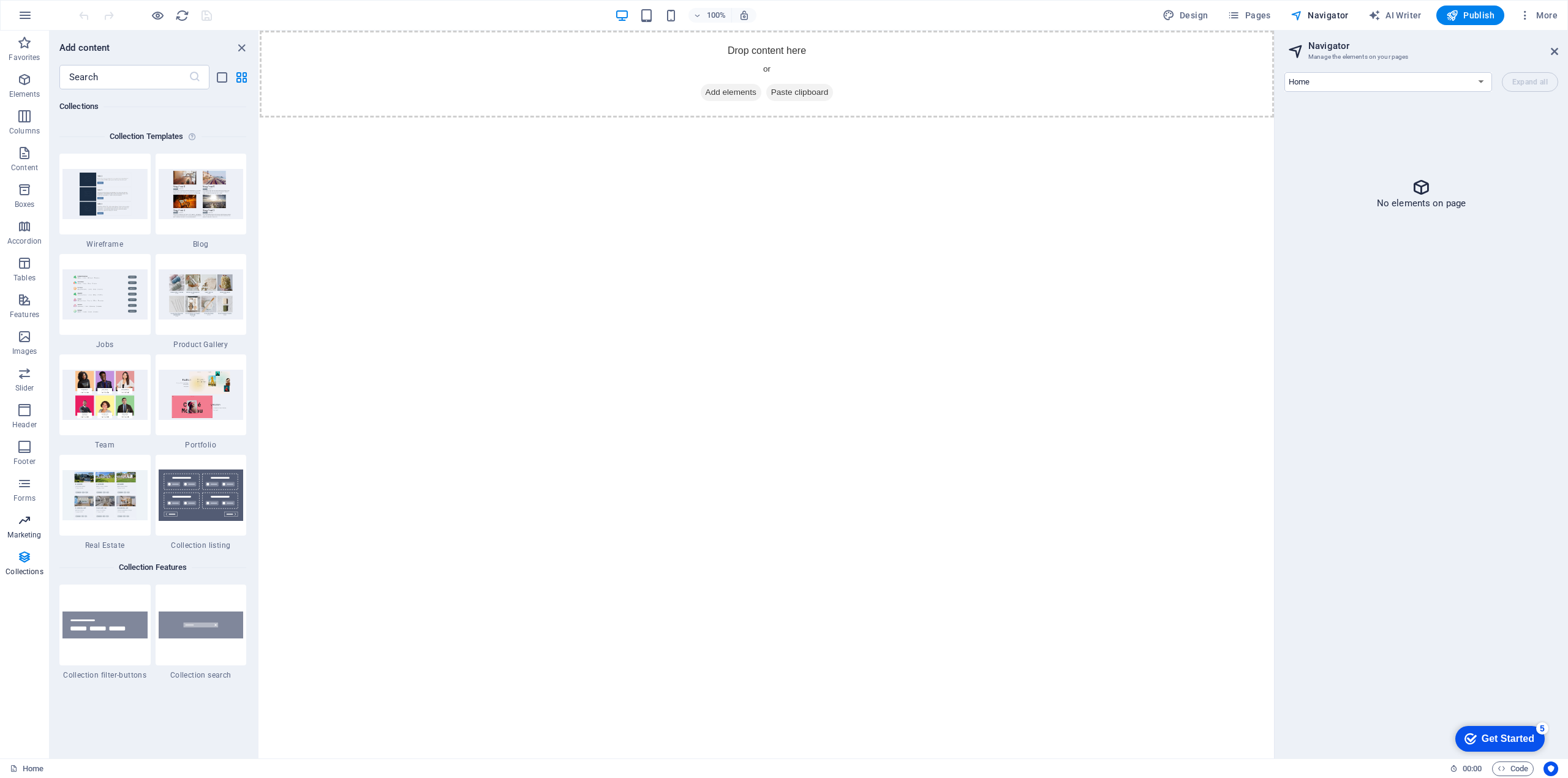
click at [27, 532] on p "Marketing" at bounding box center [24, 535] width 34 height 10
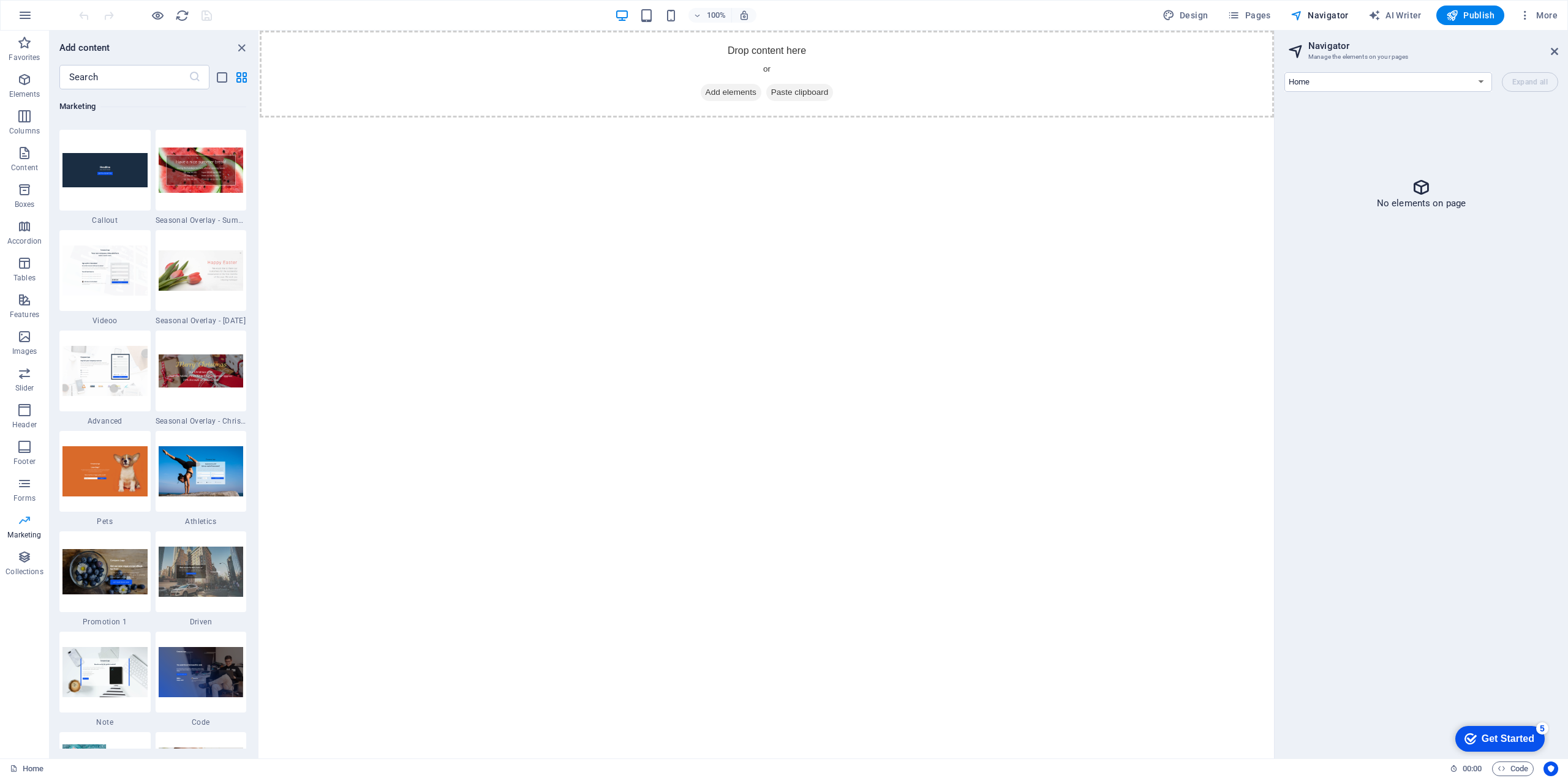
scroll to position [9973, 0]
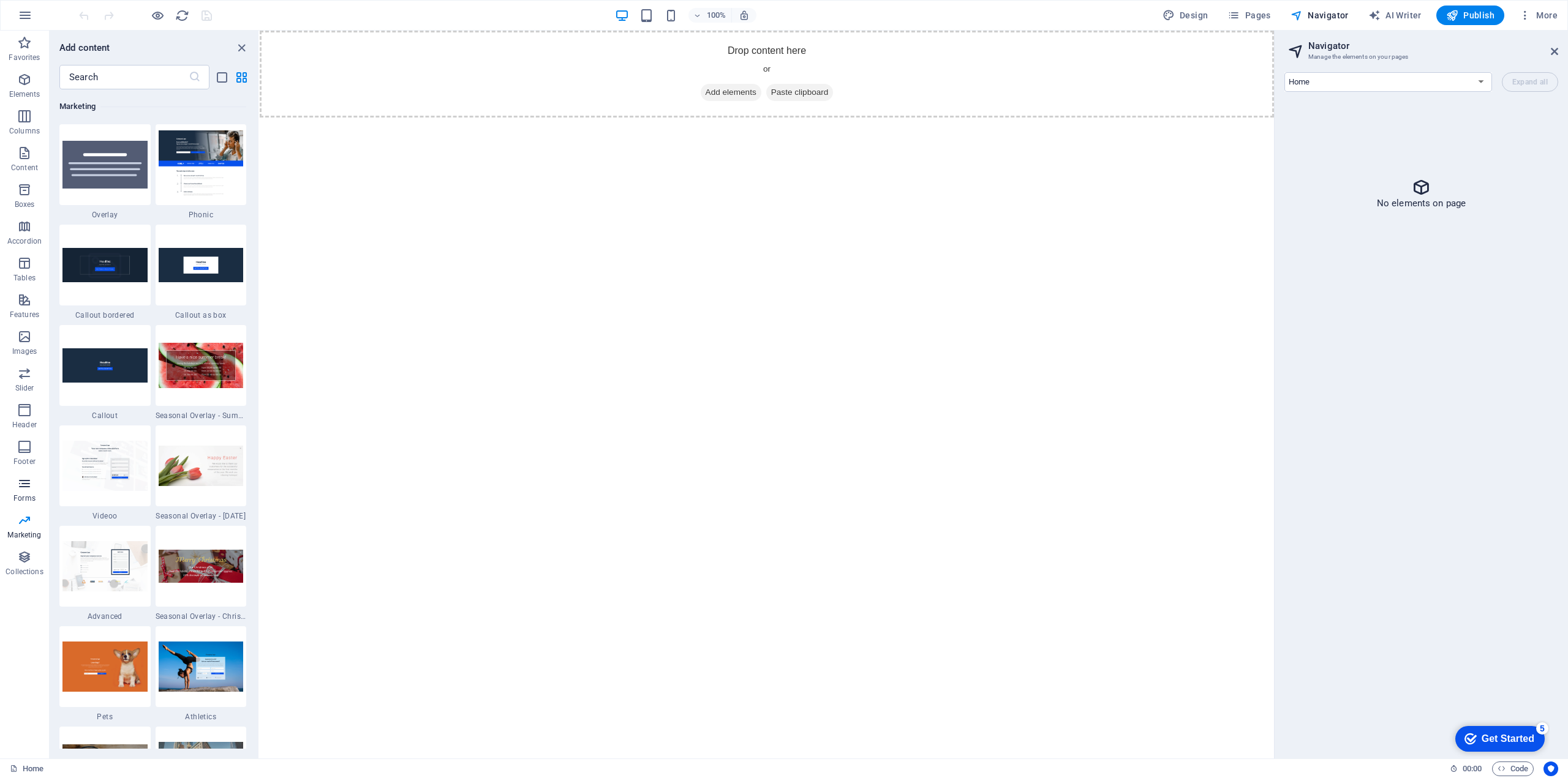
click at [27, 485] on icon "button" at bounding box center [25, 484] width 15 height 15
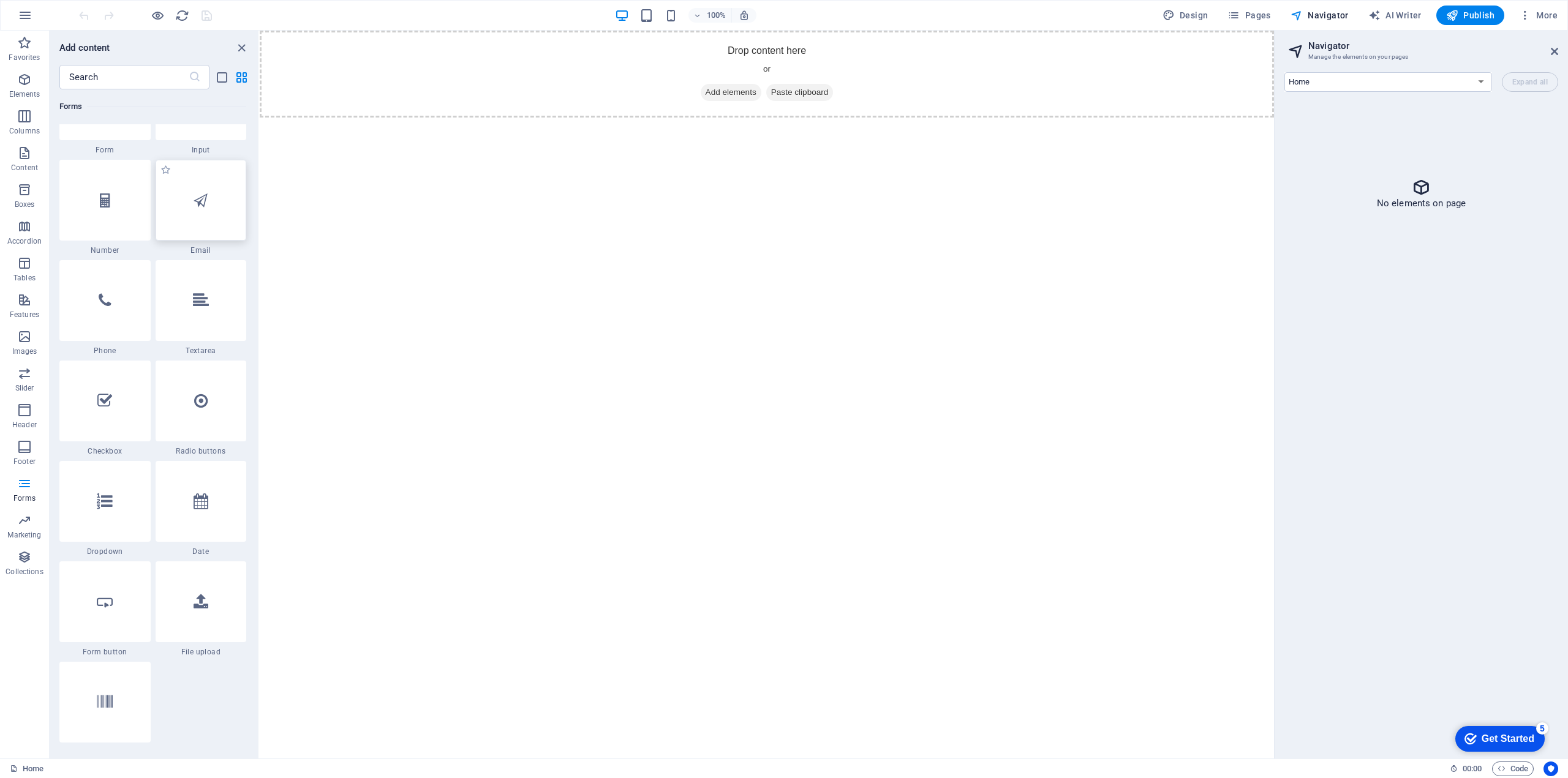
scroll to position [9306, 0]
click at [22, 457] on p "Footer" at bounding box center [25, 461] width 22 height 10
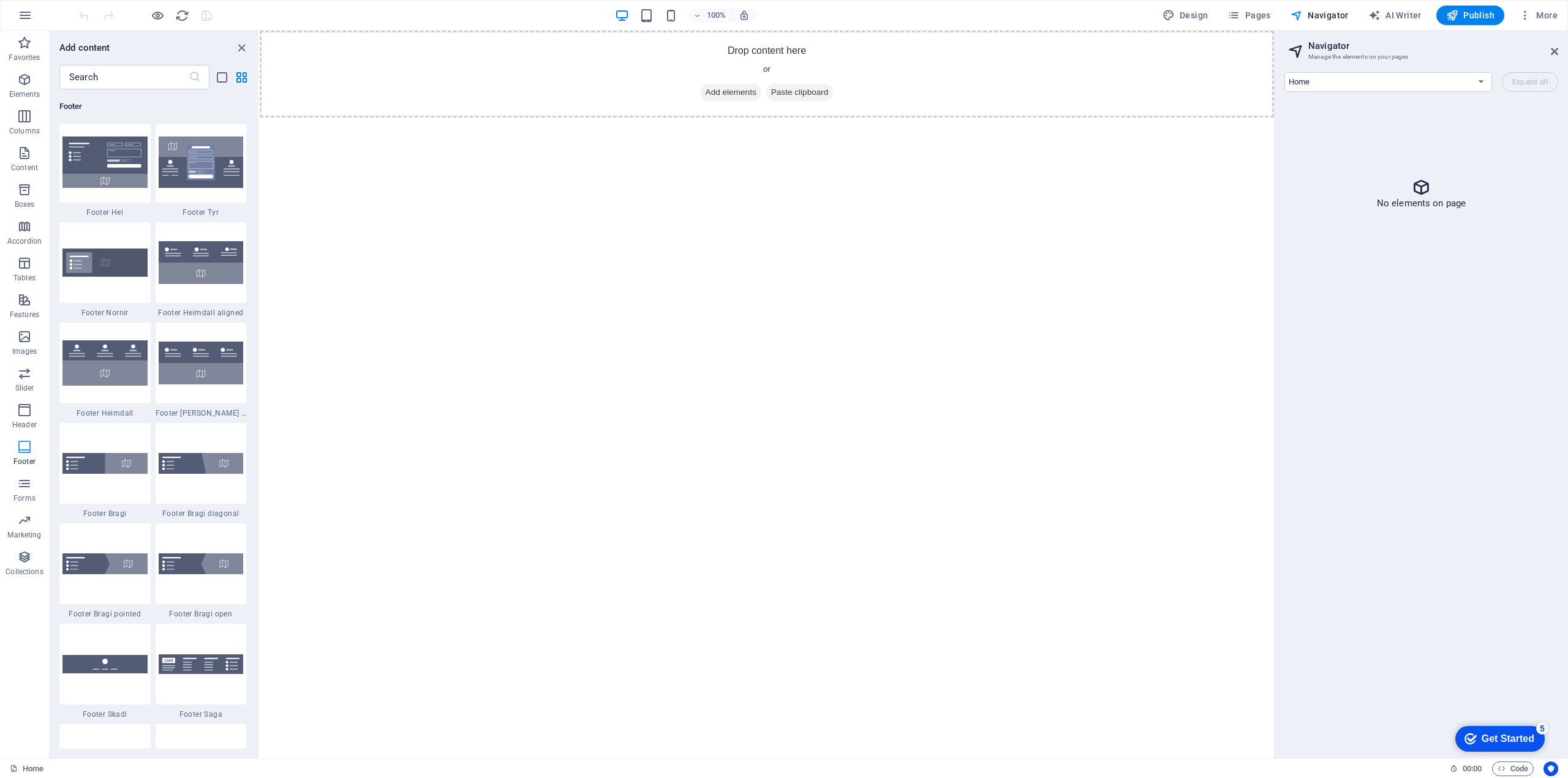
scroll to position [8105, 0]
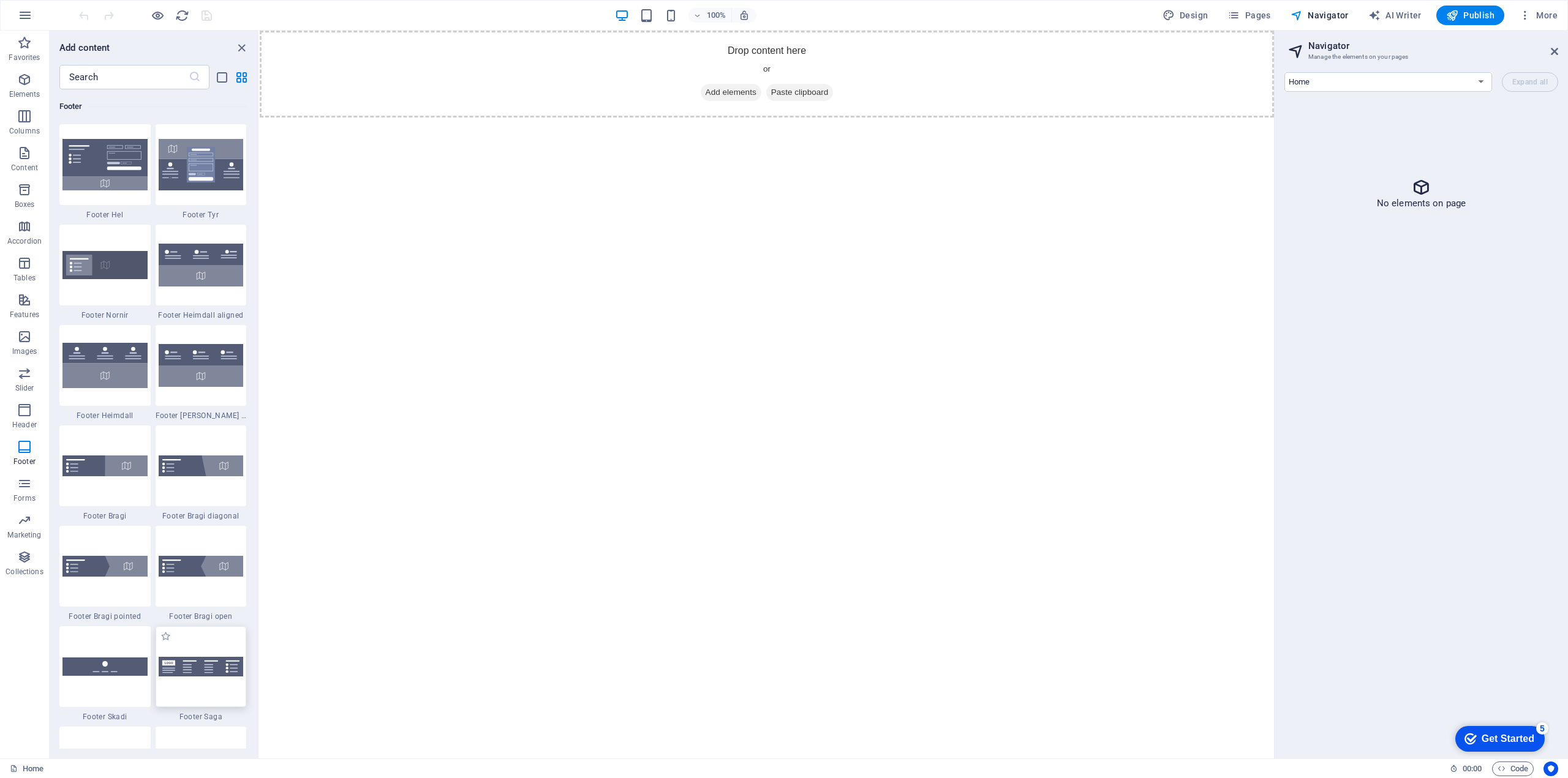
click at [201, 682] on div at bounding box center [201, 666] width 91 height 81
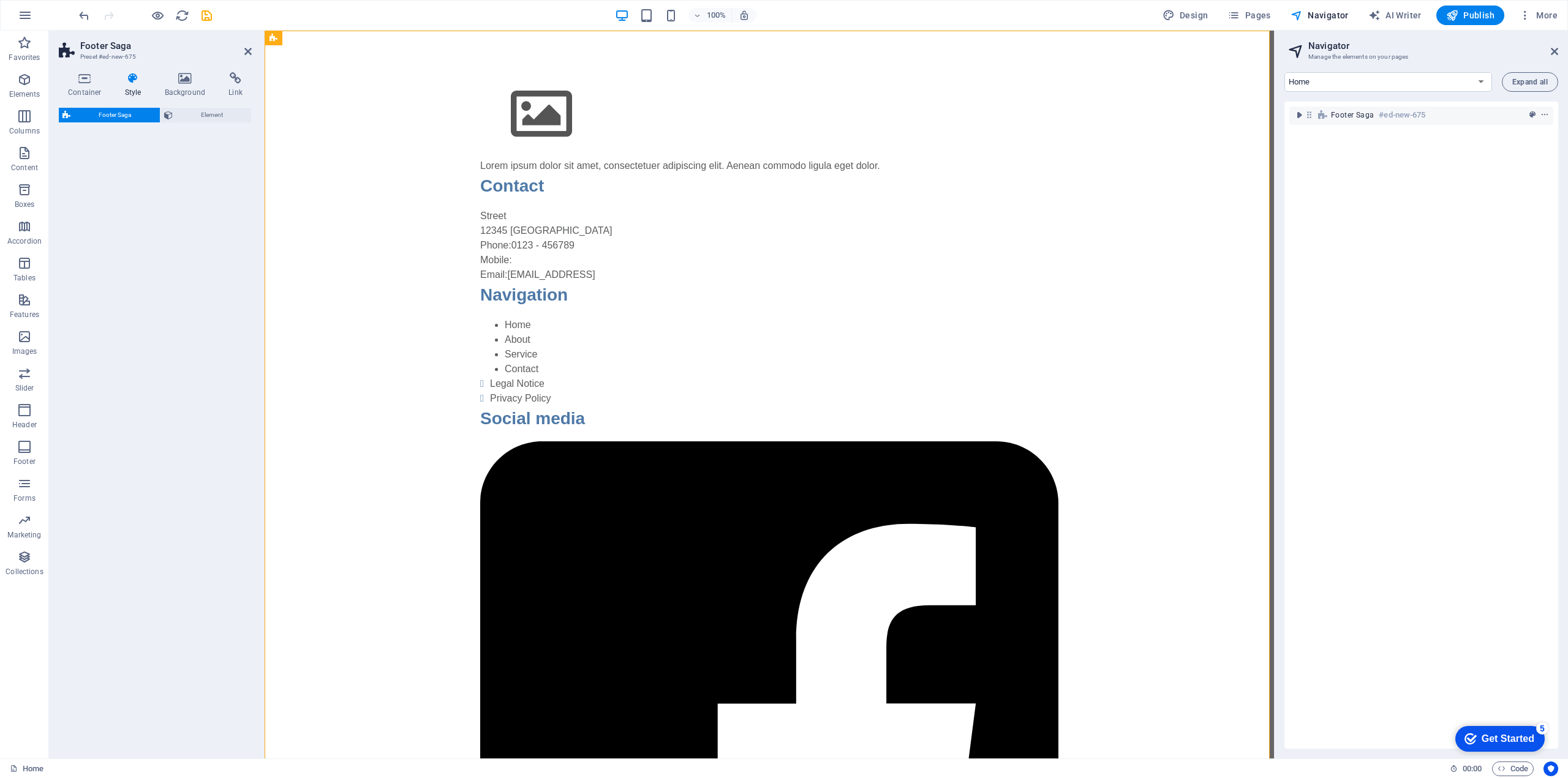
select select "rem"
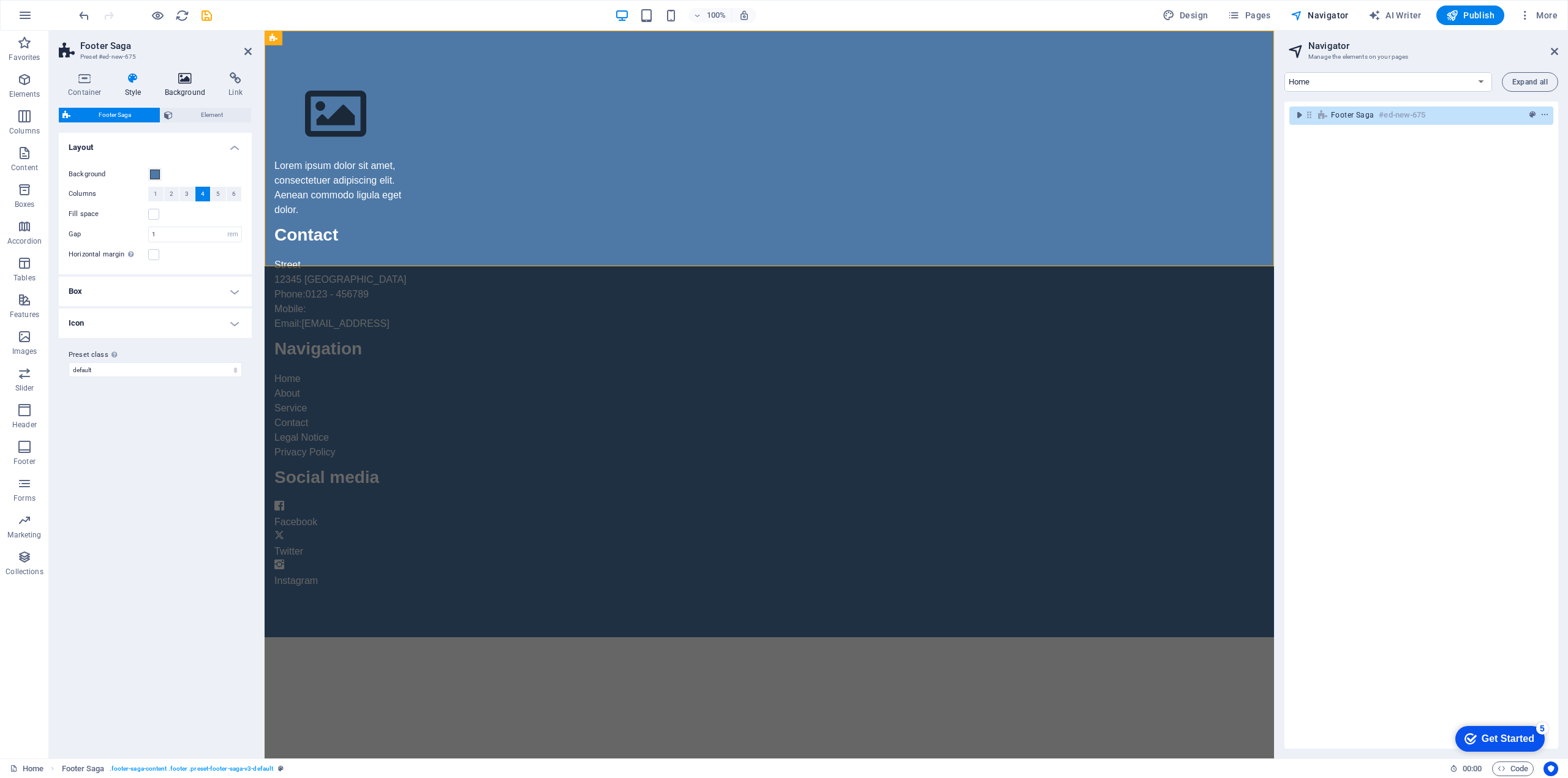
click at [183, 78] on icon at bounding box center [185, 78] width 60 height 12
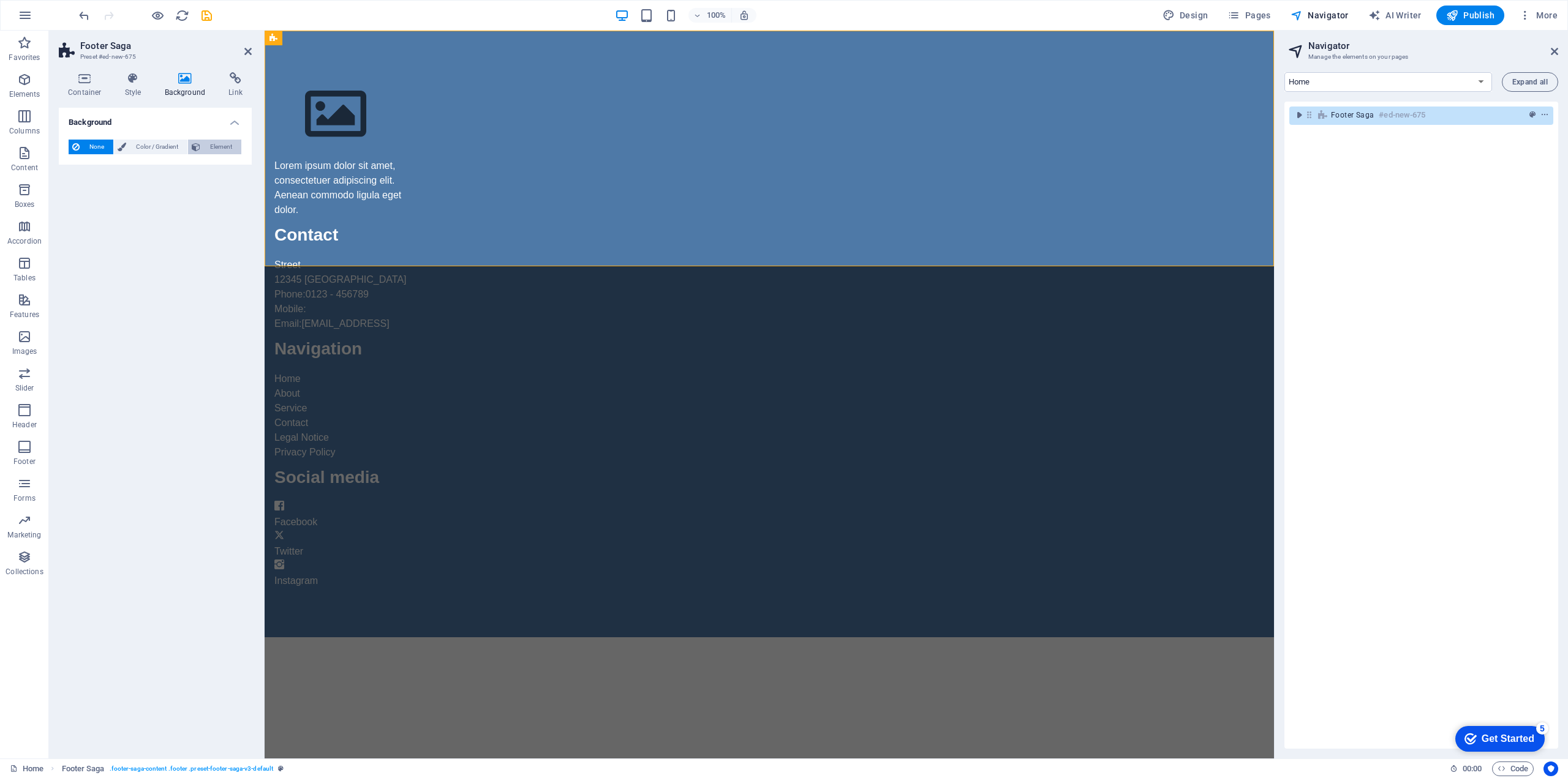
click at [212, 147] on span "Element" at bounding box center [221, 147] width 34 height 15
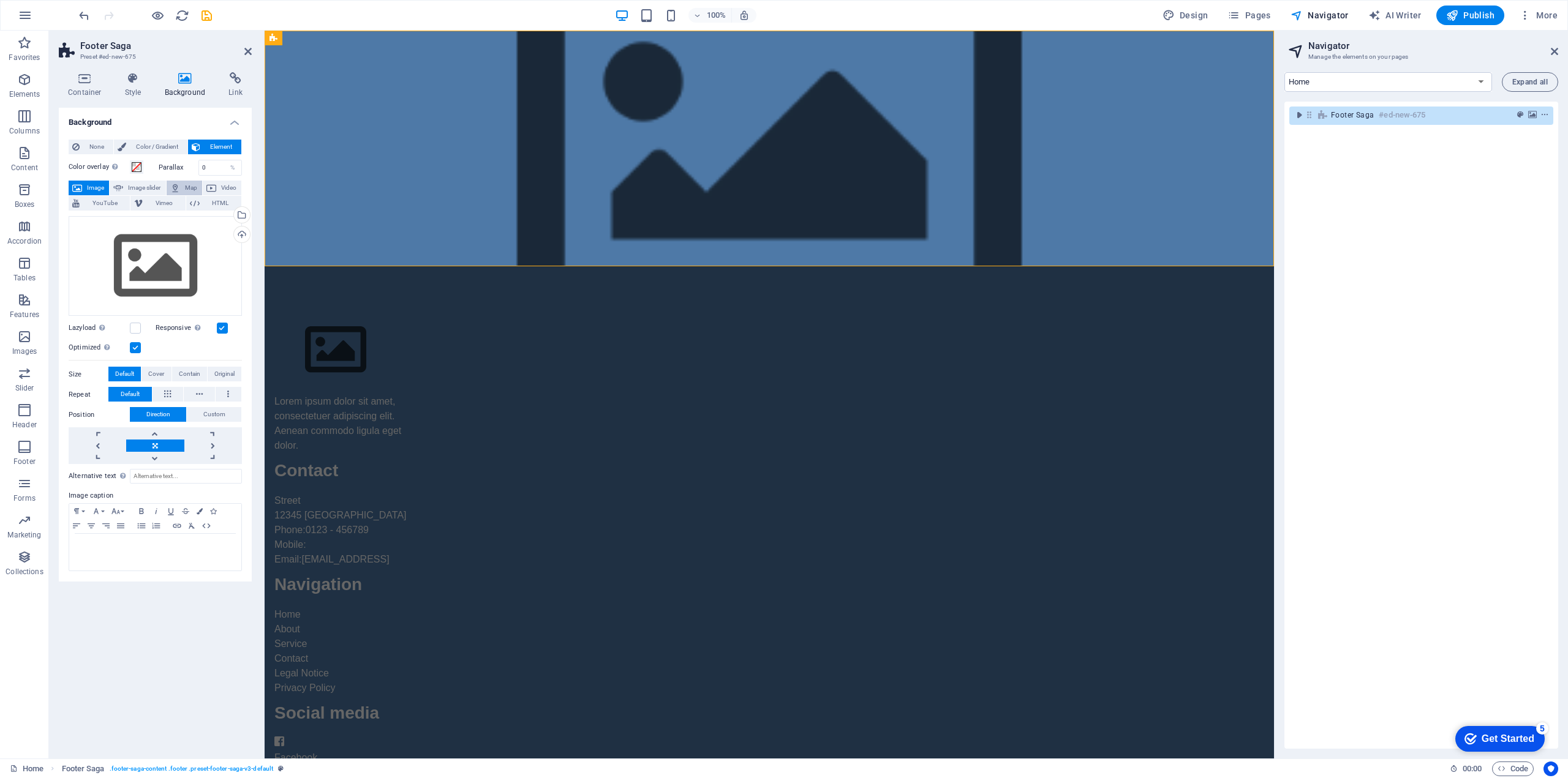
click at [190, 188] on span "Map" at bounding box center [191, 188] width 15 height 15
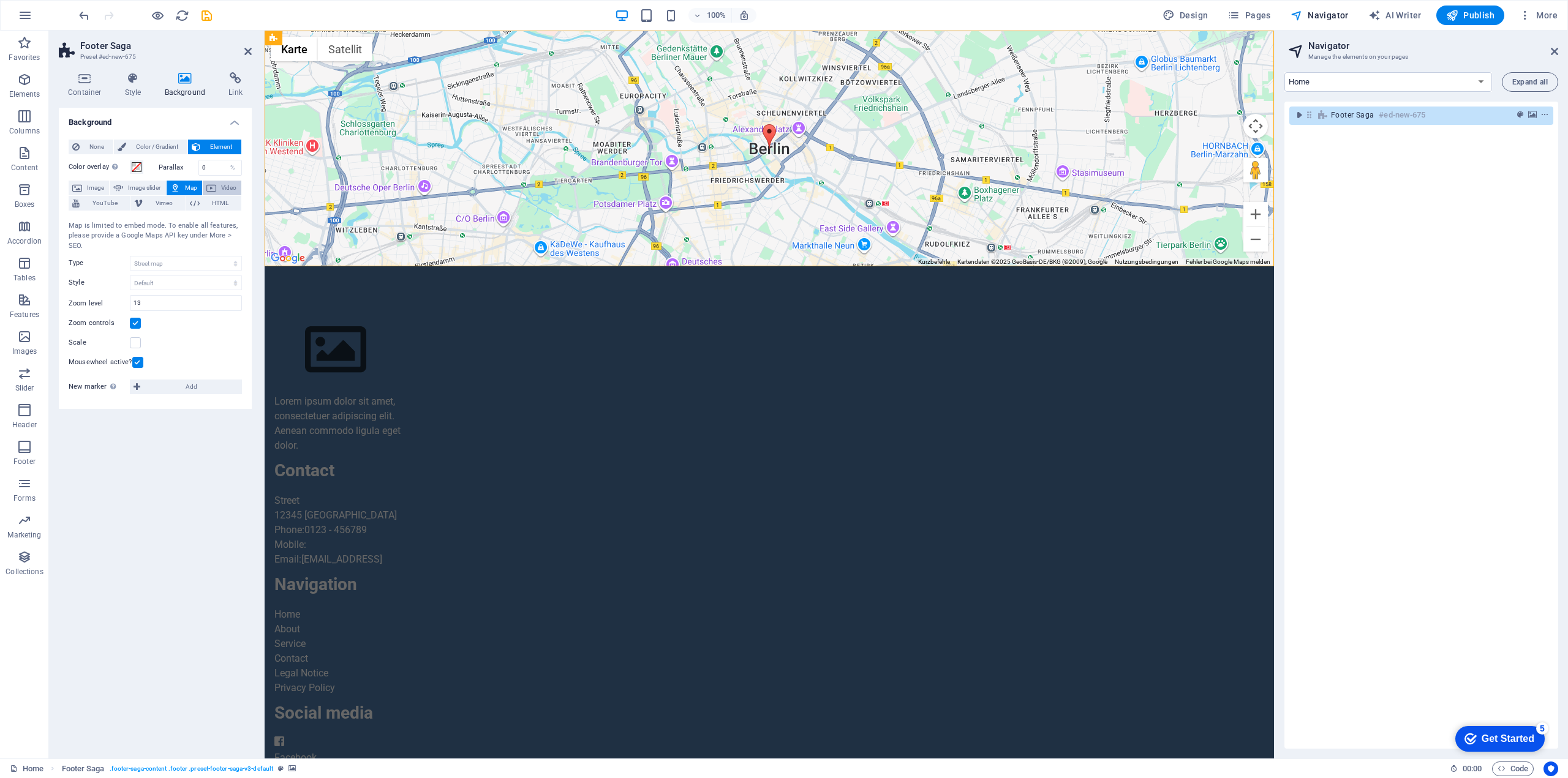
click at [234, 188] on span "Video" at bounding box center [228, 188] width 17 height 15
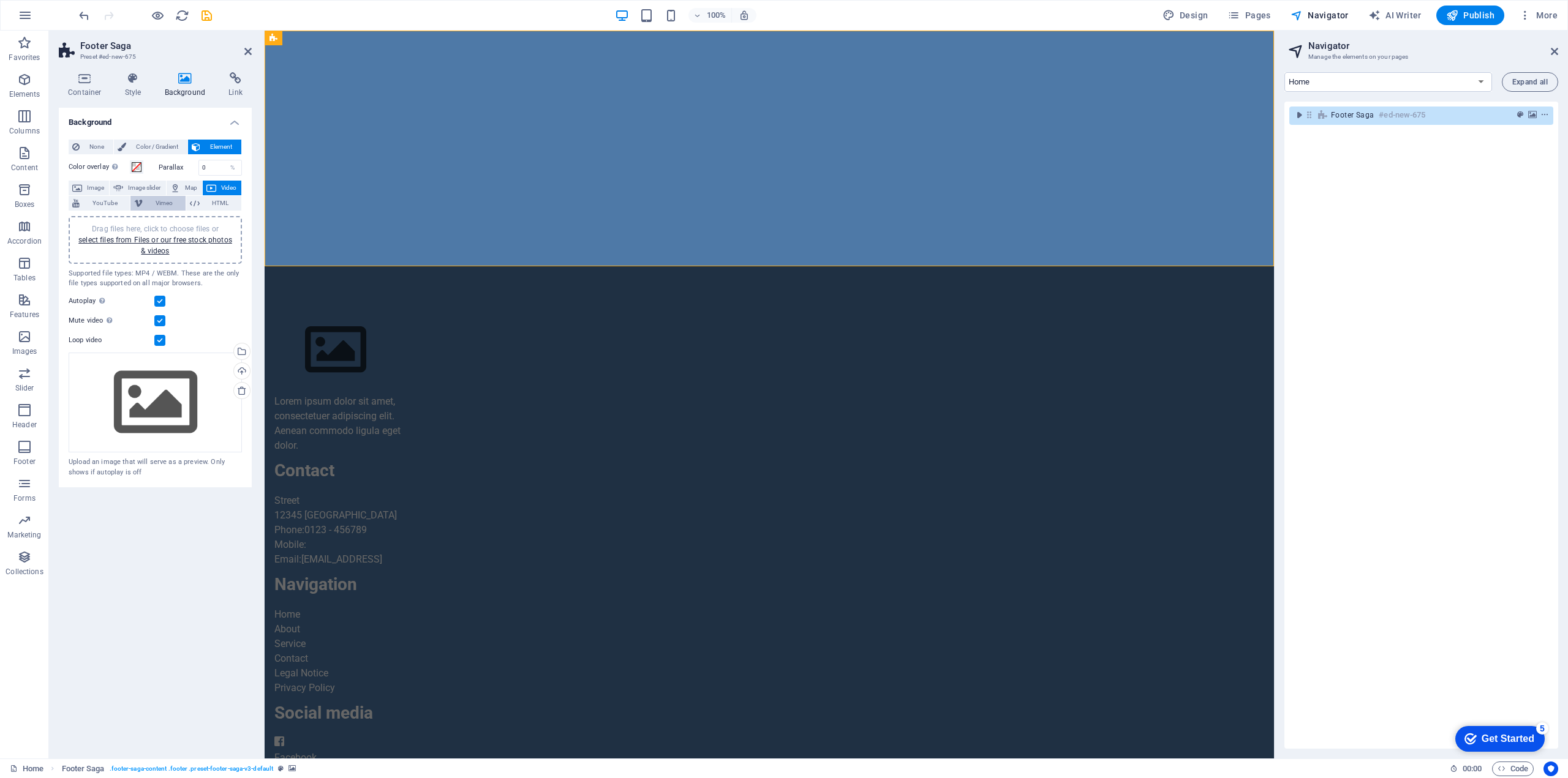
click at [163, 201] on span "Vimeo" at bounding box center [164, 203] width 35 height 15
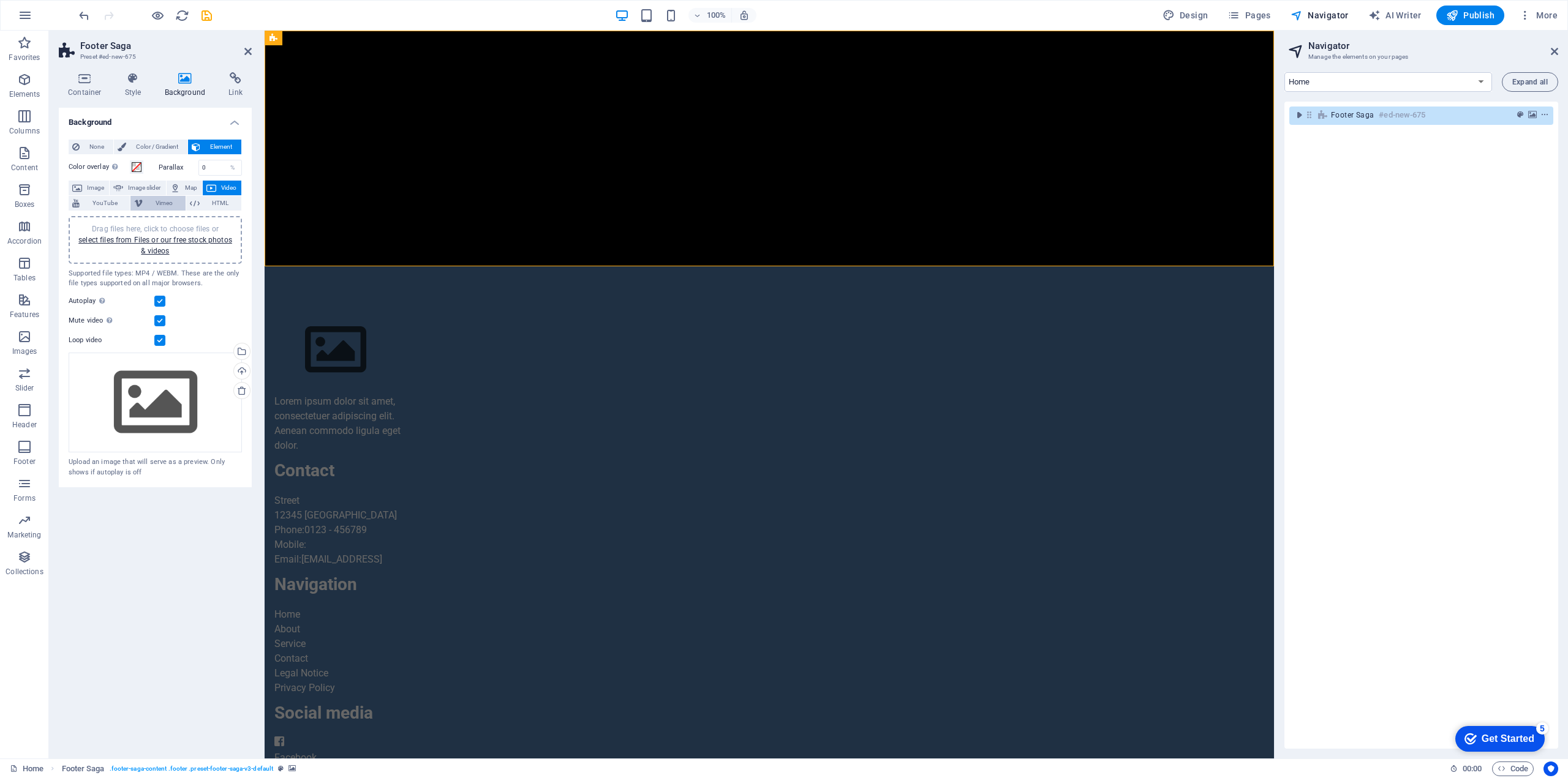
select select "ar16_9"
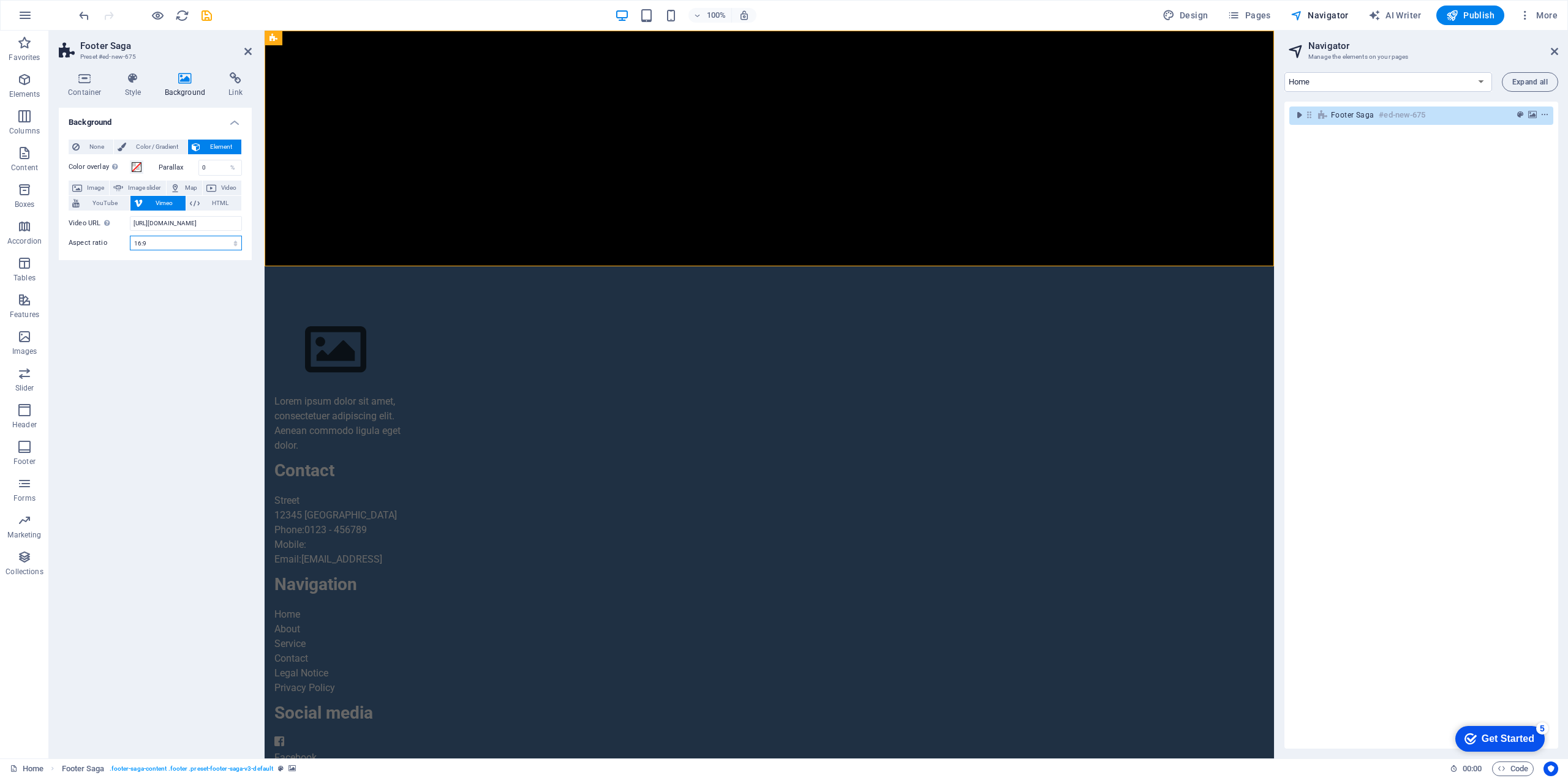
click at [195, 243] on select "16:10 16:9 4:3 2:1 1:1" at bounding box center [186, 243] width 112 height 15
click at [111, 202] on span "YouTube" at bounding box center [105, 203] width 43 height 15
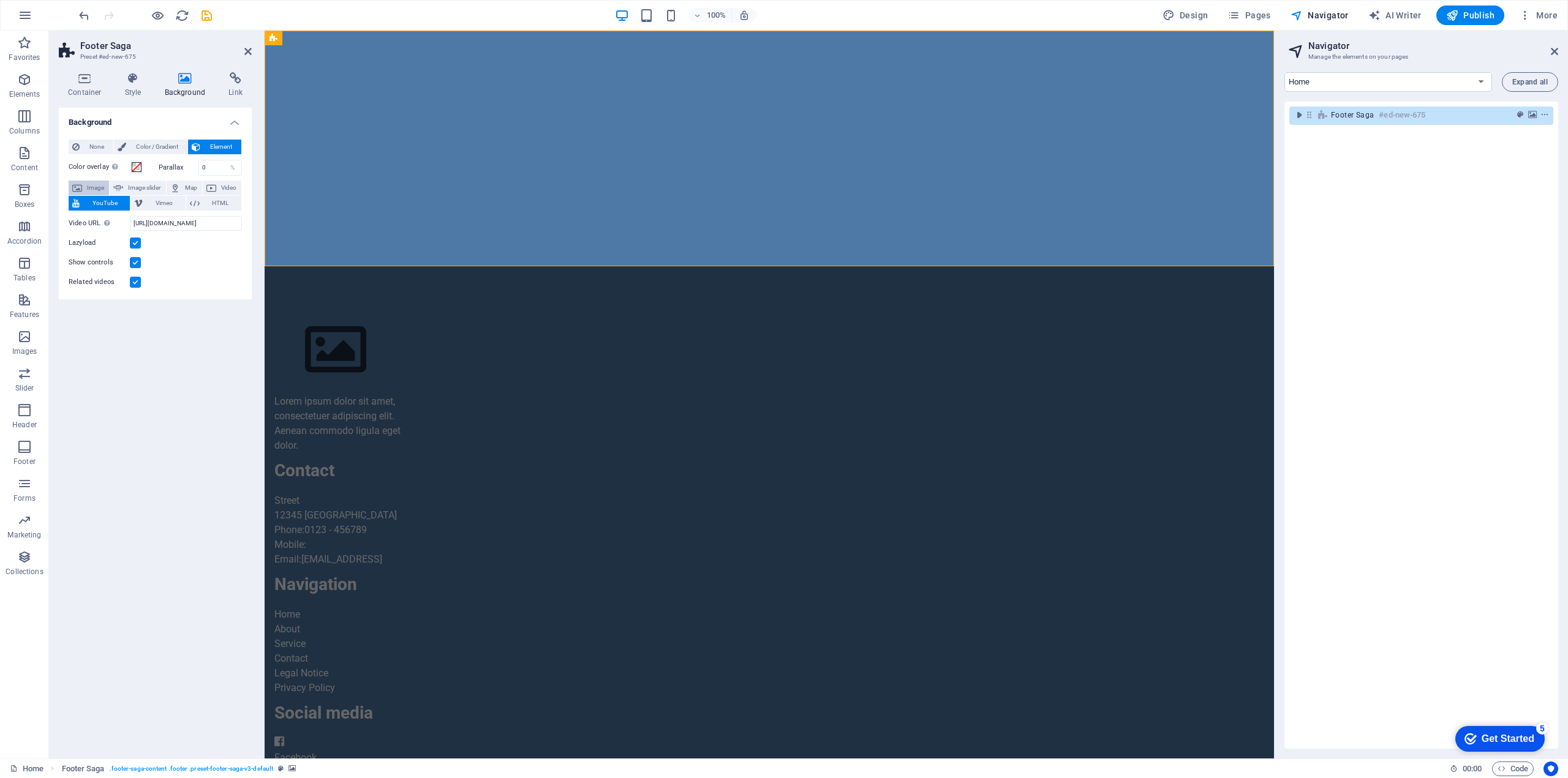
click at [93, 186] on span "Image" at bounding box center [96, 188] width 19 height 15
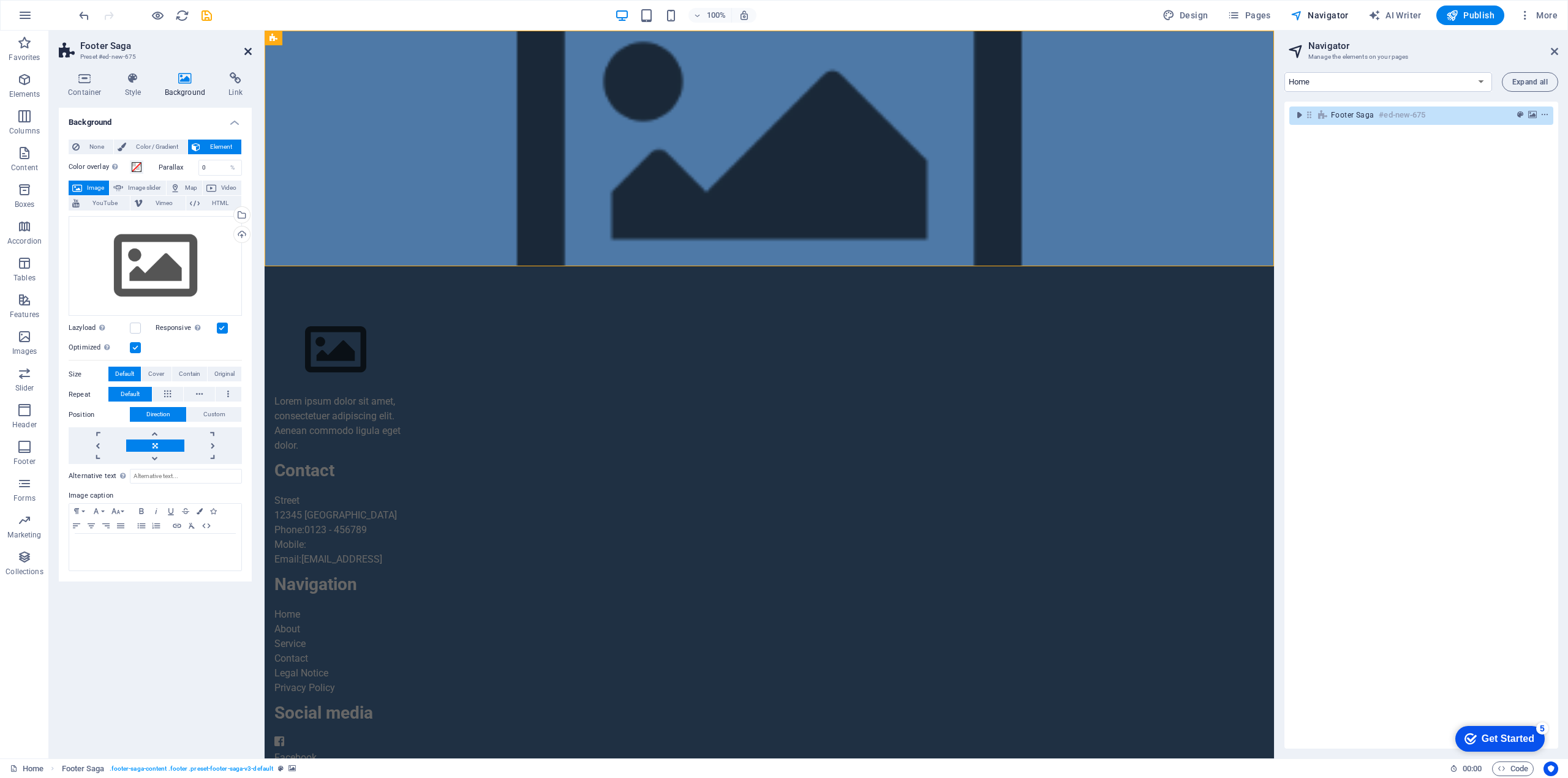
click at [247, 47] on icon at bounding box center [248, 51] width 7 height 10
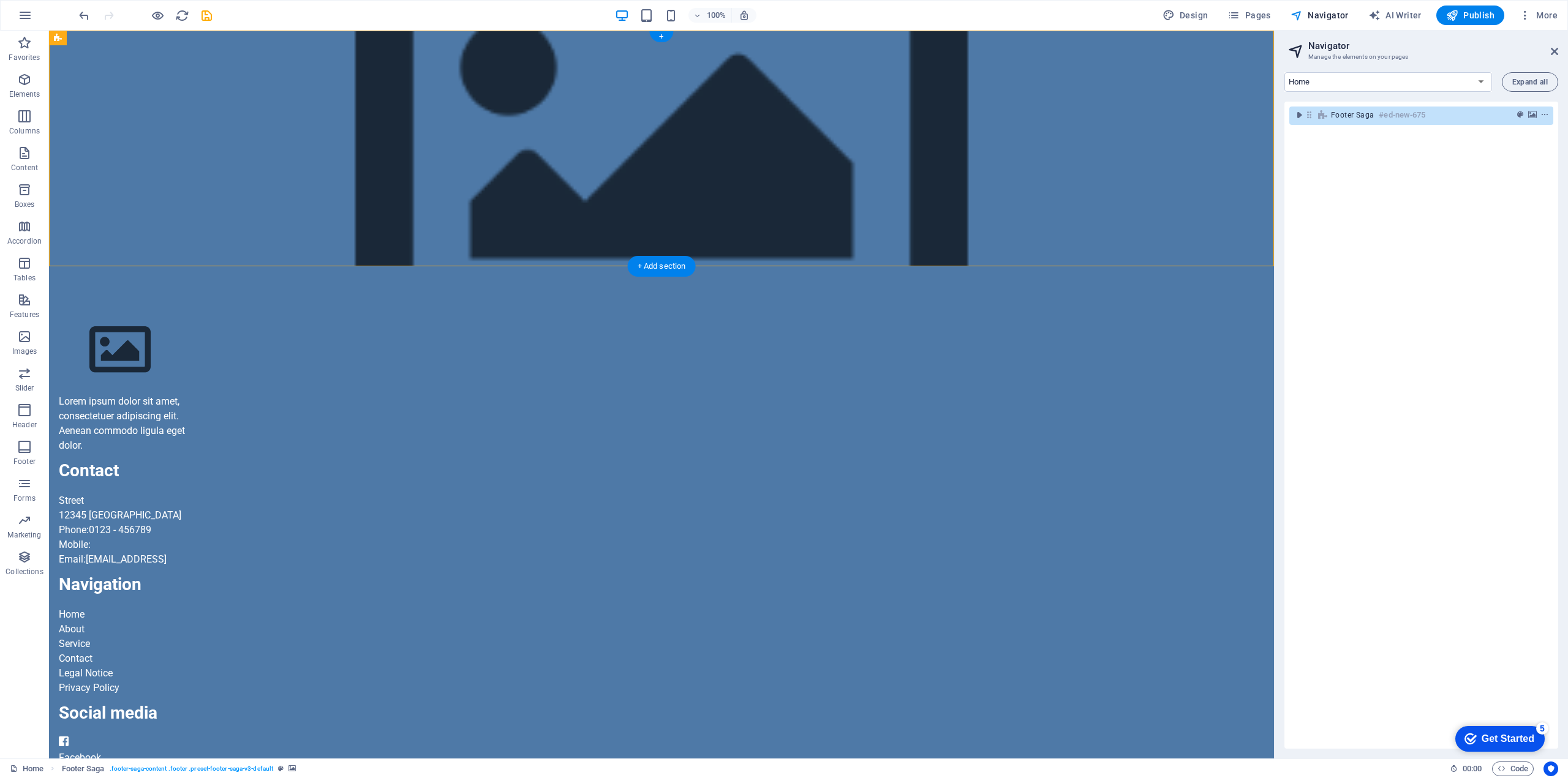
click at [1056, 116] on figure at bounding box center [661, 148] width 1225 height 235
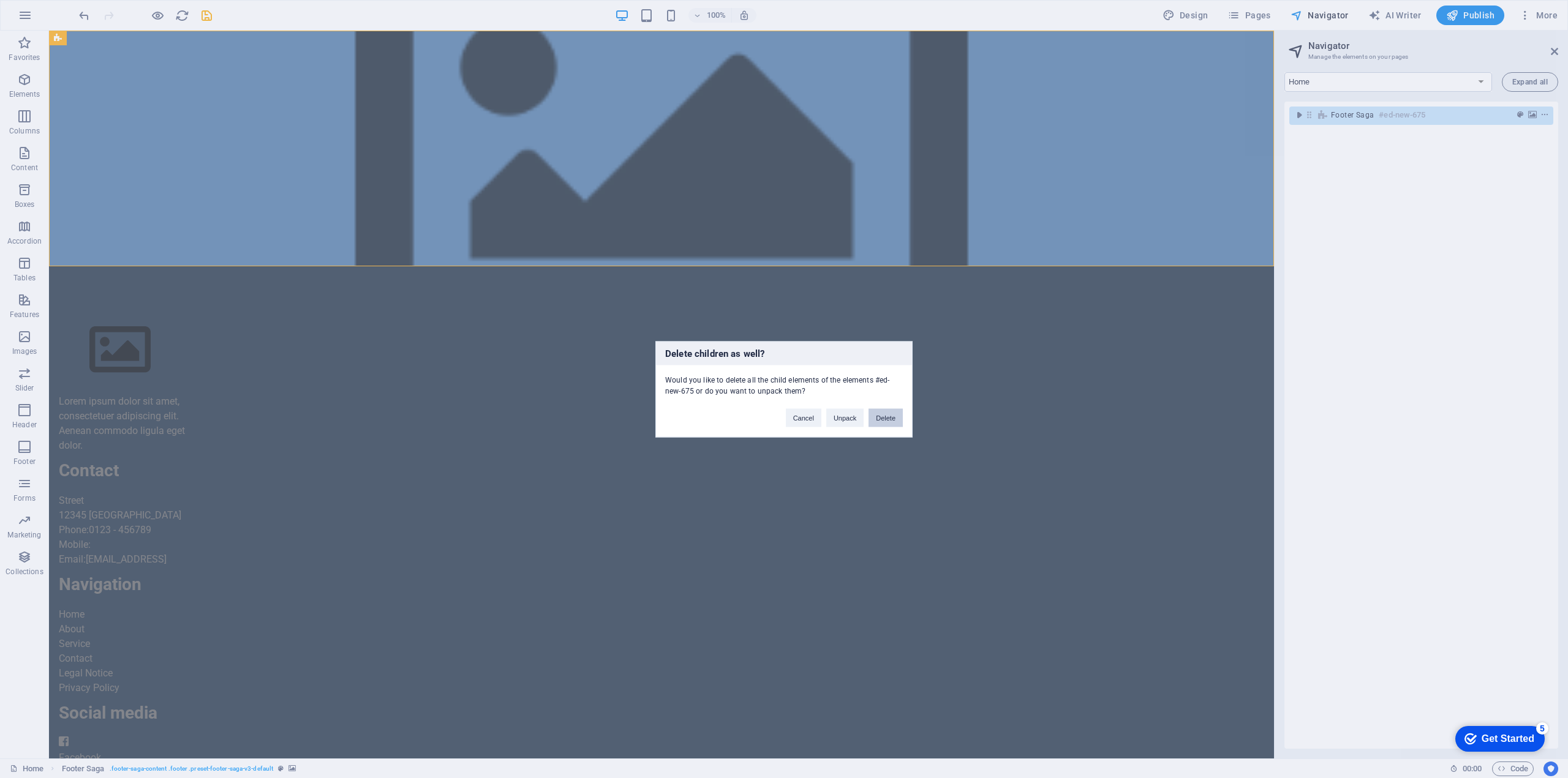
click at [877, 422] on button "Delete" at bounding box center [885, 417] width 34 height 18
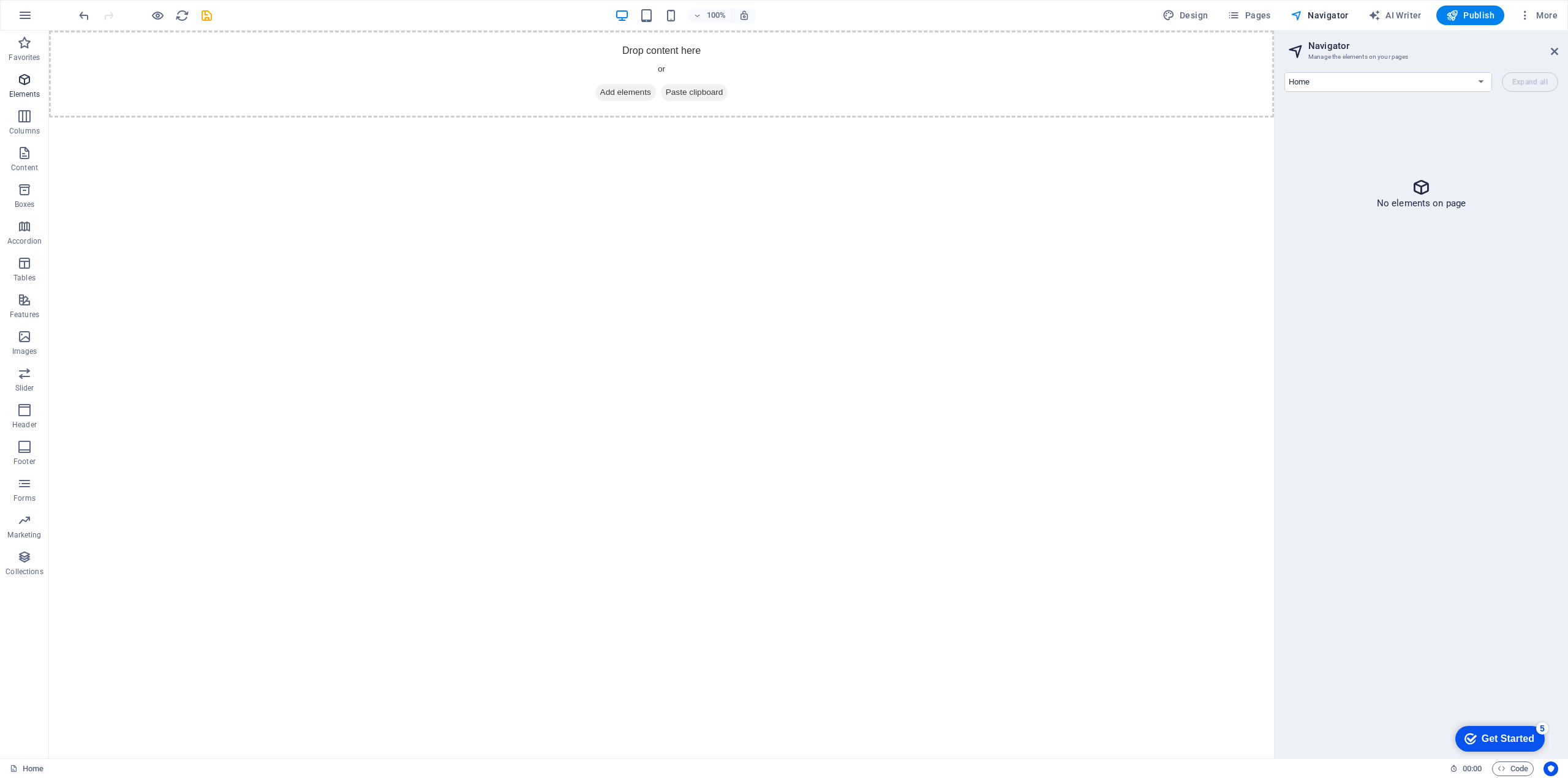
click at [28, 86] on icon "button" at bounding box center [25, 80] width 15 height 15
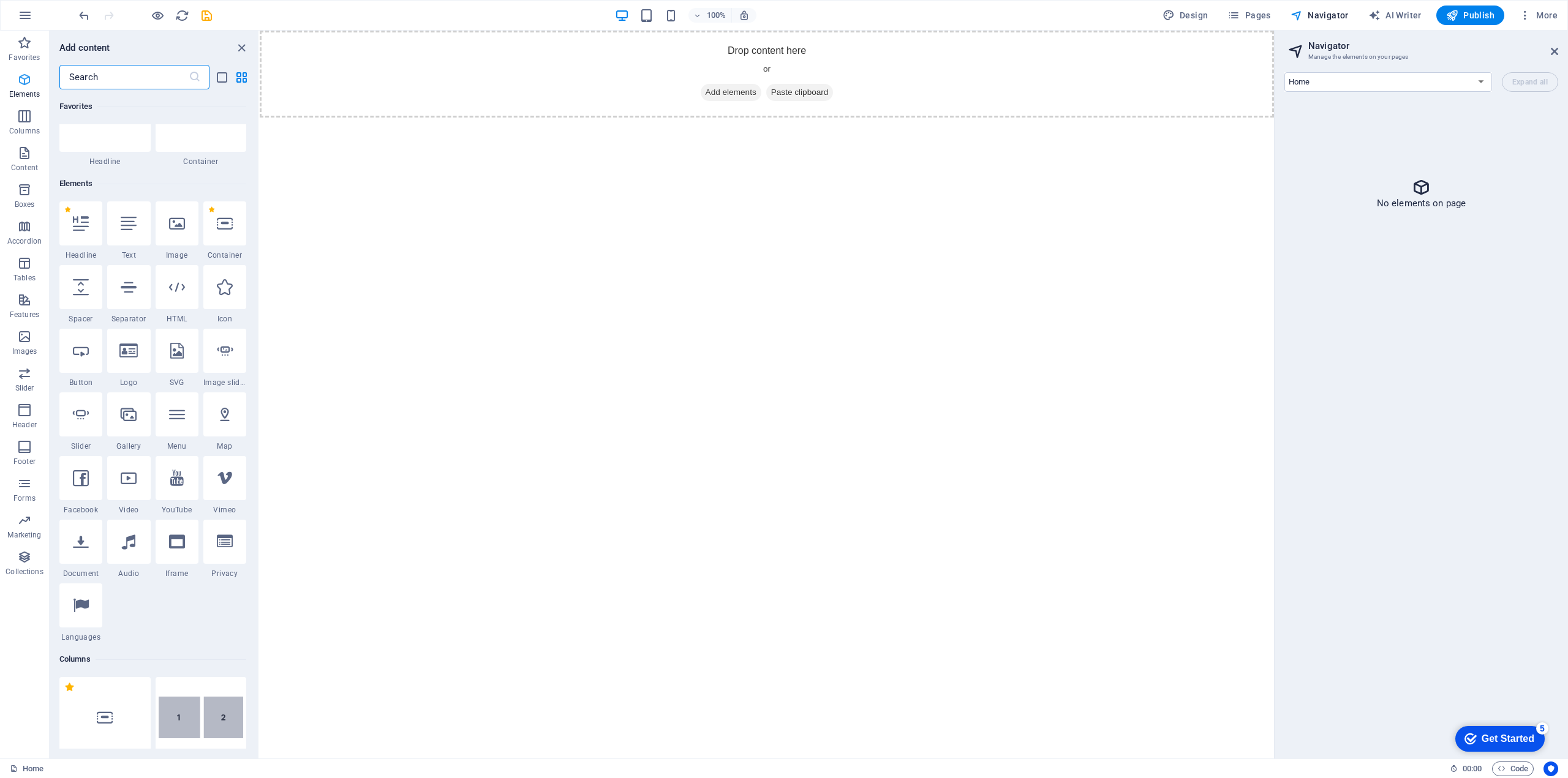
scroll to position [131, 0]
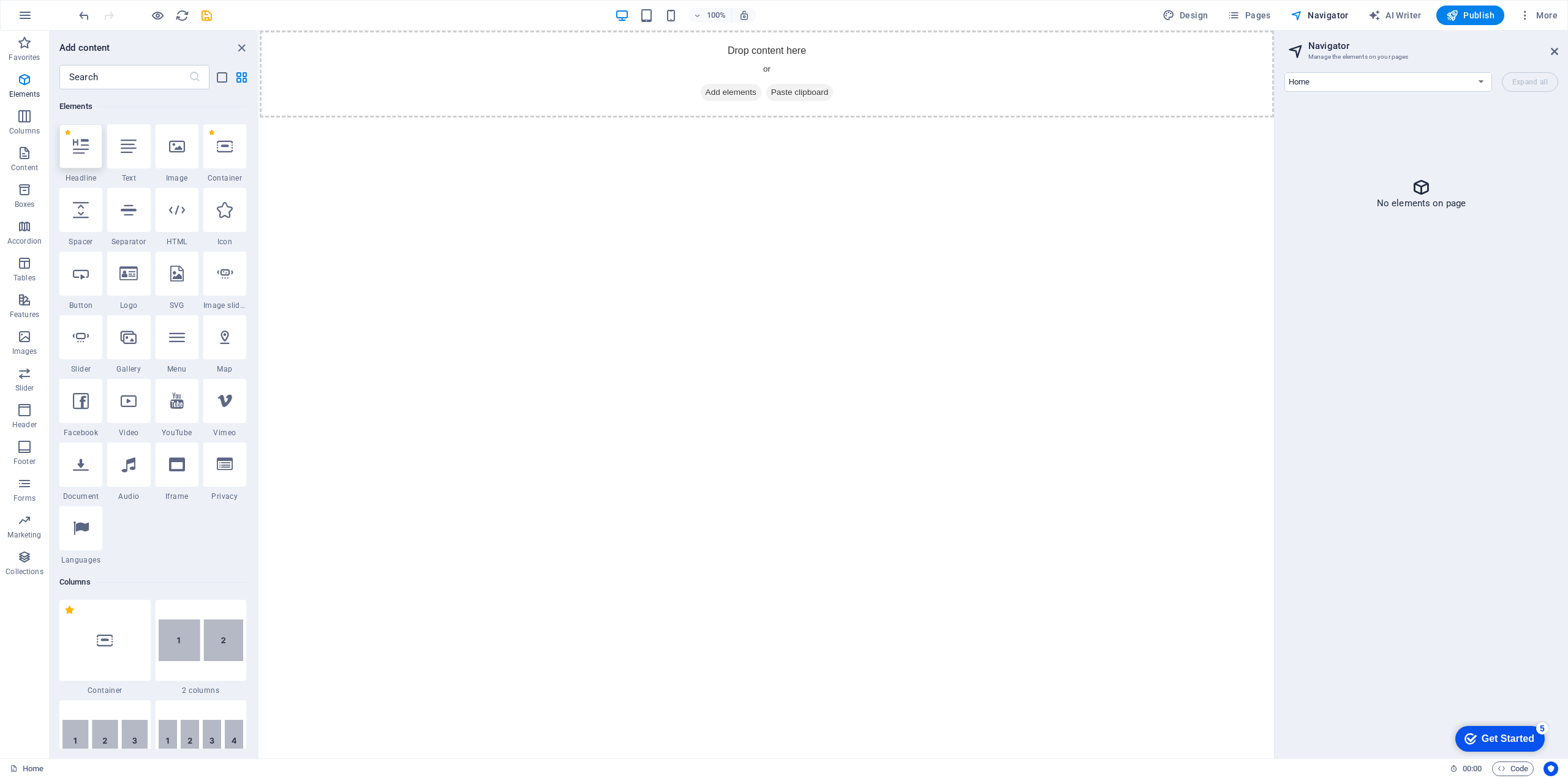
click at [77, 153] on icon at bounding box center [81, 146] width 16 height 16
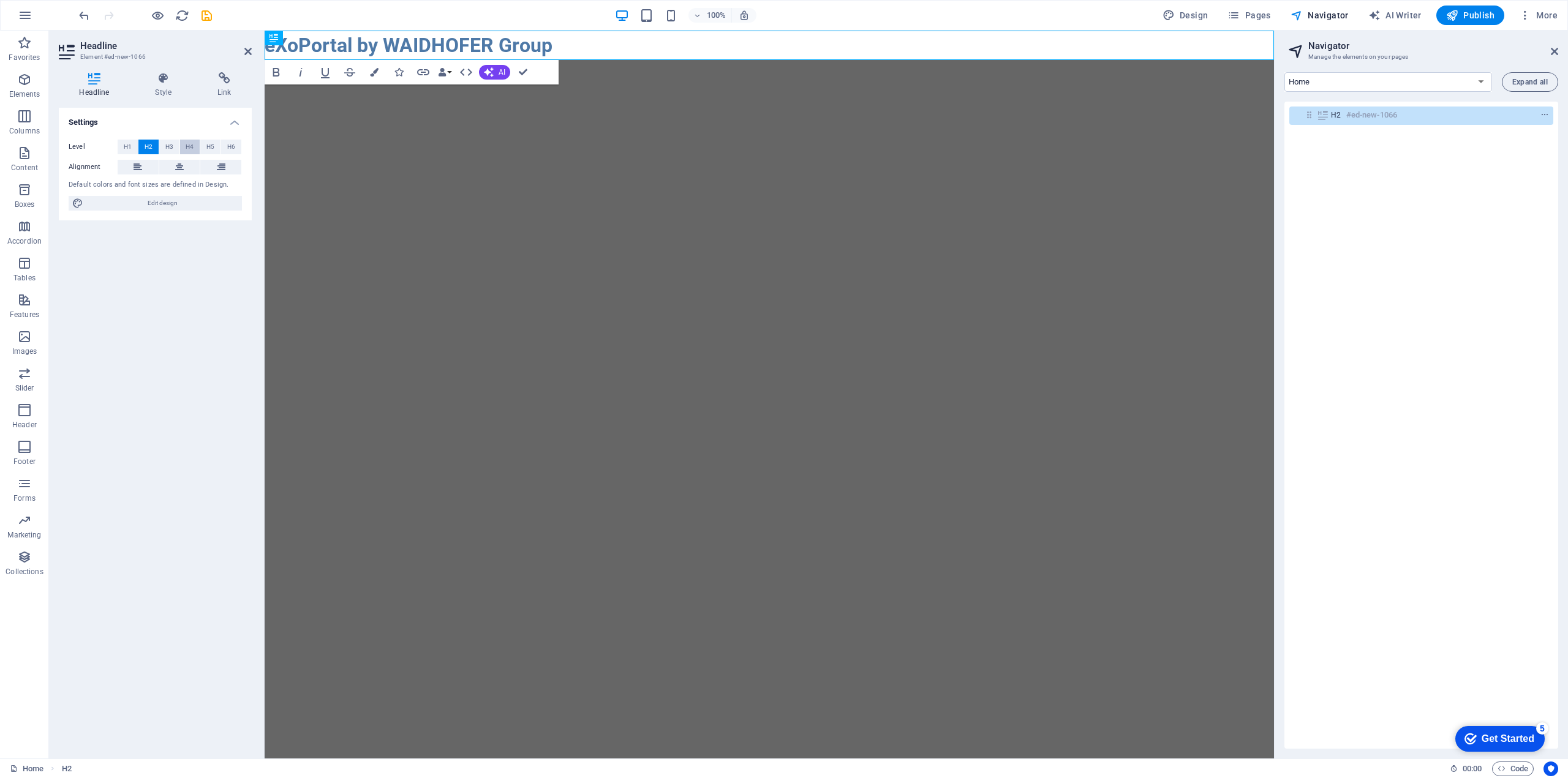
click at [194, 144] on button "H4" at bounding box center [190, 147] width 20 height 15
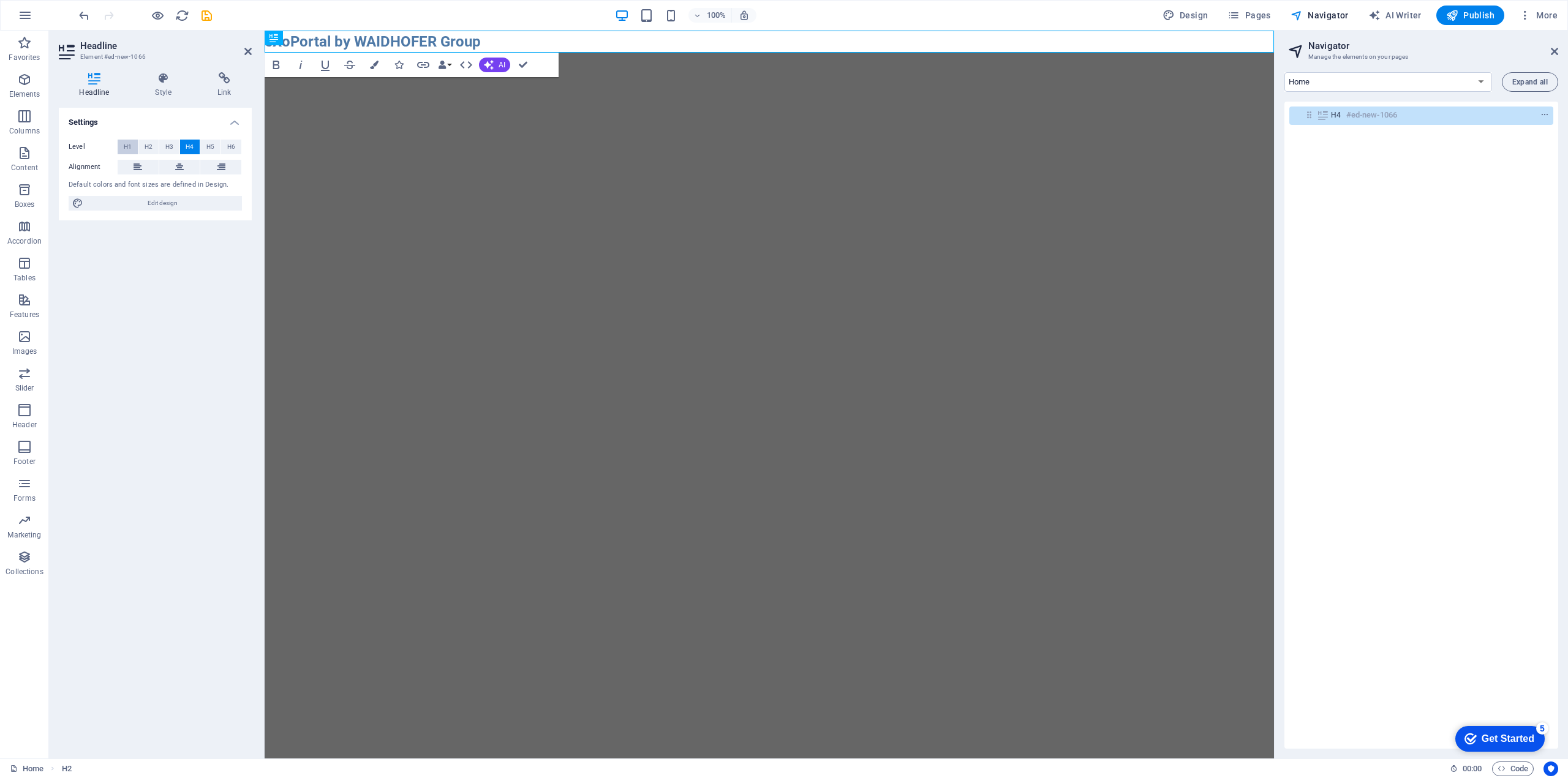
click at [130, 143] on span "H1" at bounding box center [127, 147] width 8 height 15
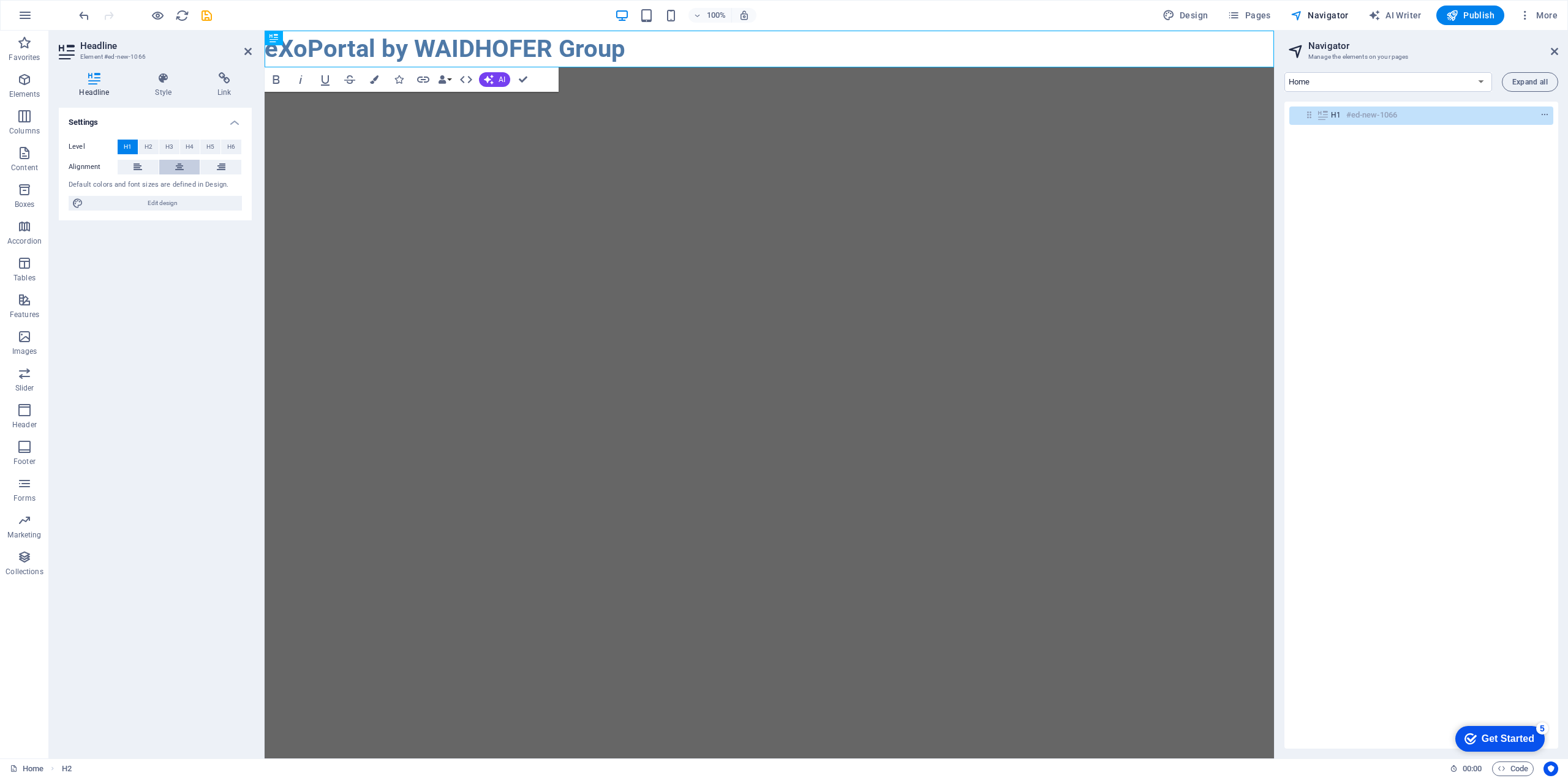
click at [177, 167] on icon at bounding box center [179, 167] width 8 height 15
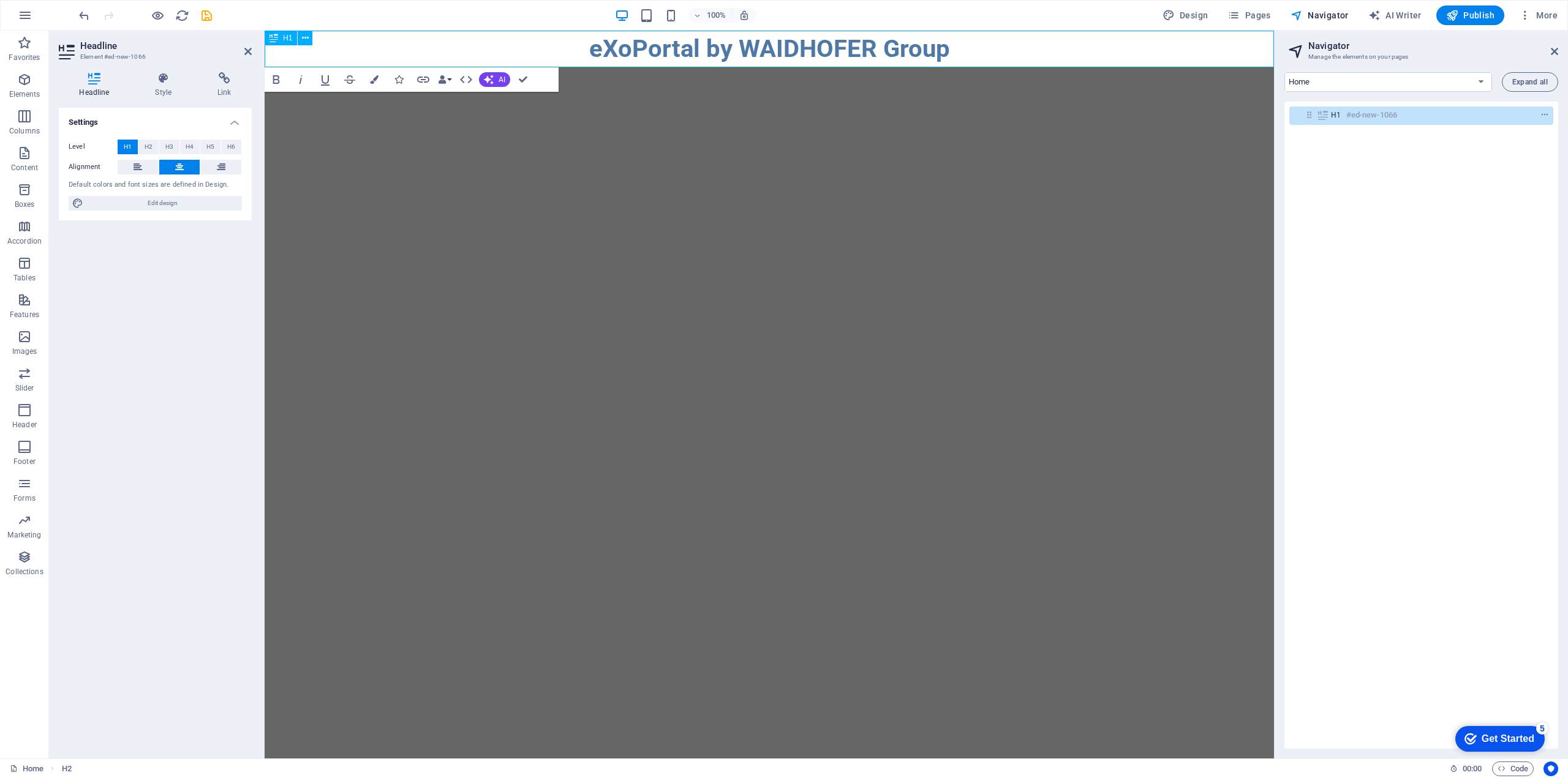
click at [493, 47] on h1 "​eXoPortal by WAIDHOFER Group" at bounding box center [769, 49] width 1009 height 37
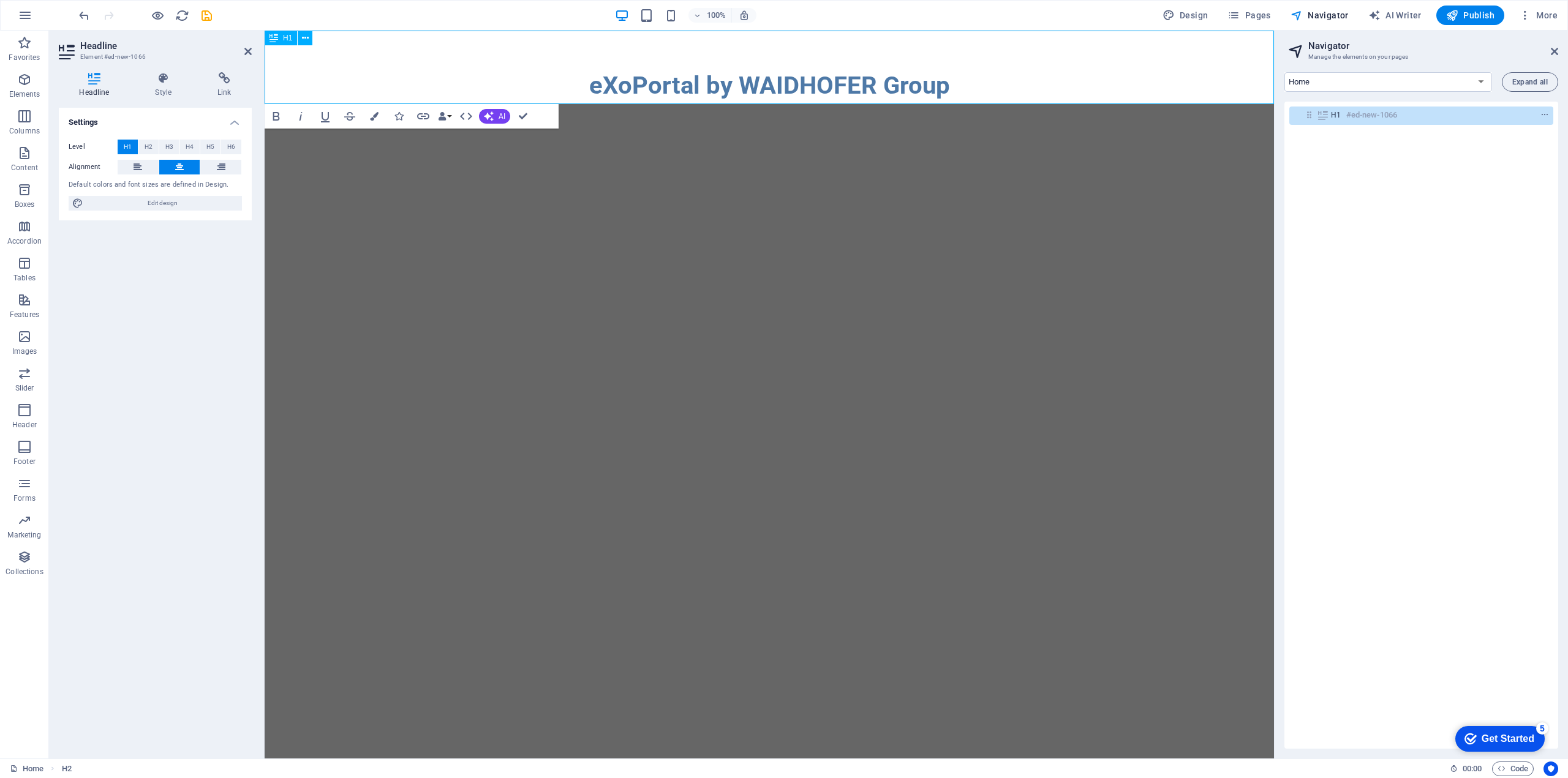
click at [972, 85] on h1 "‌eXoPortal by WAIDHOFER Group" at bounding box center [769, 67] width 1009 height 74
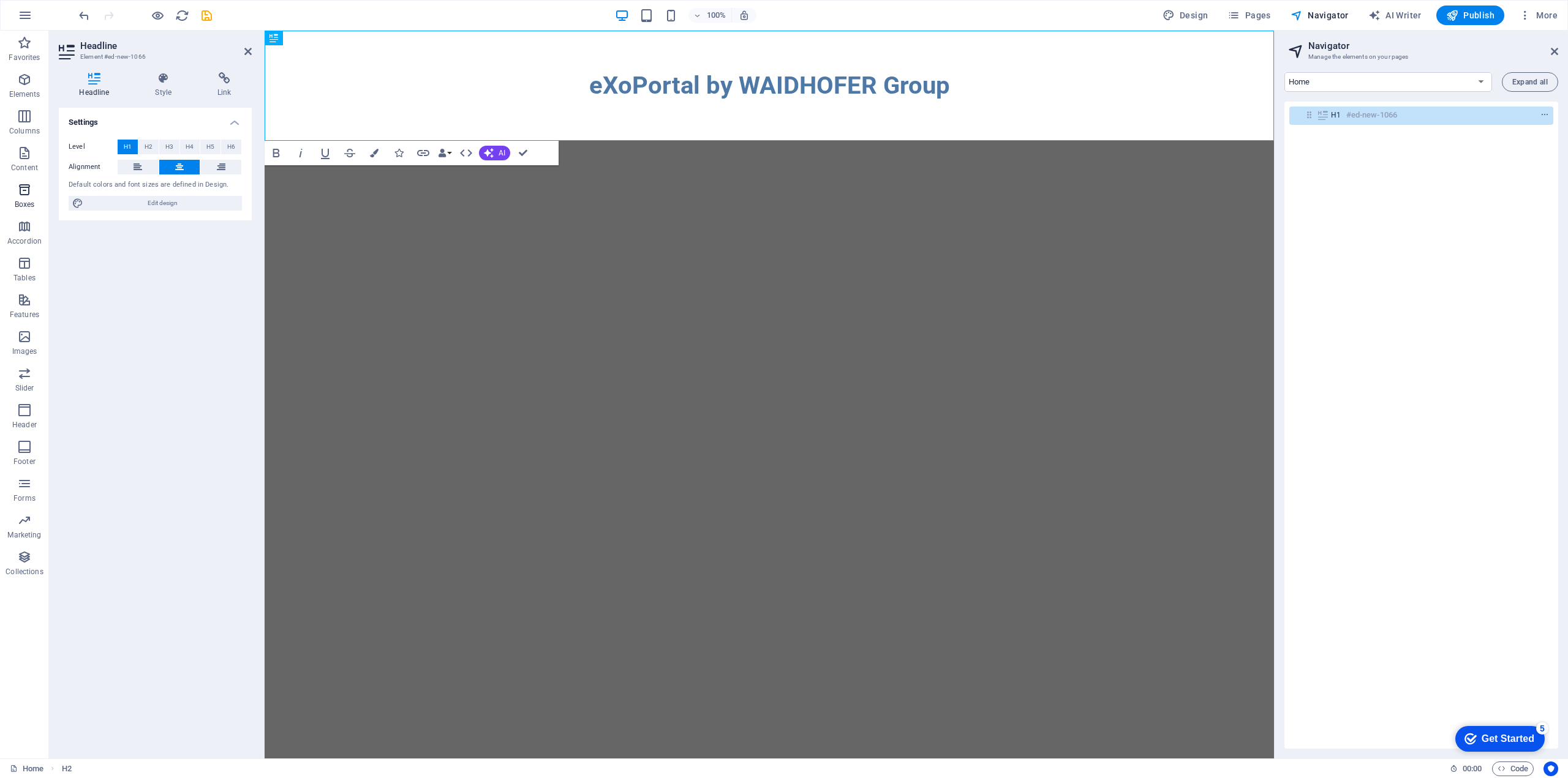
click at [28, 199] on span "Boxes" at bounding box center [25, 197] width 49 height 29
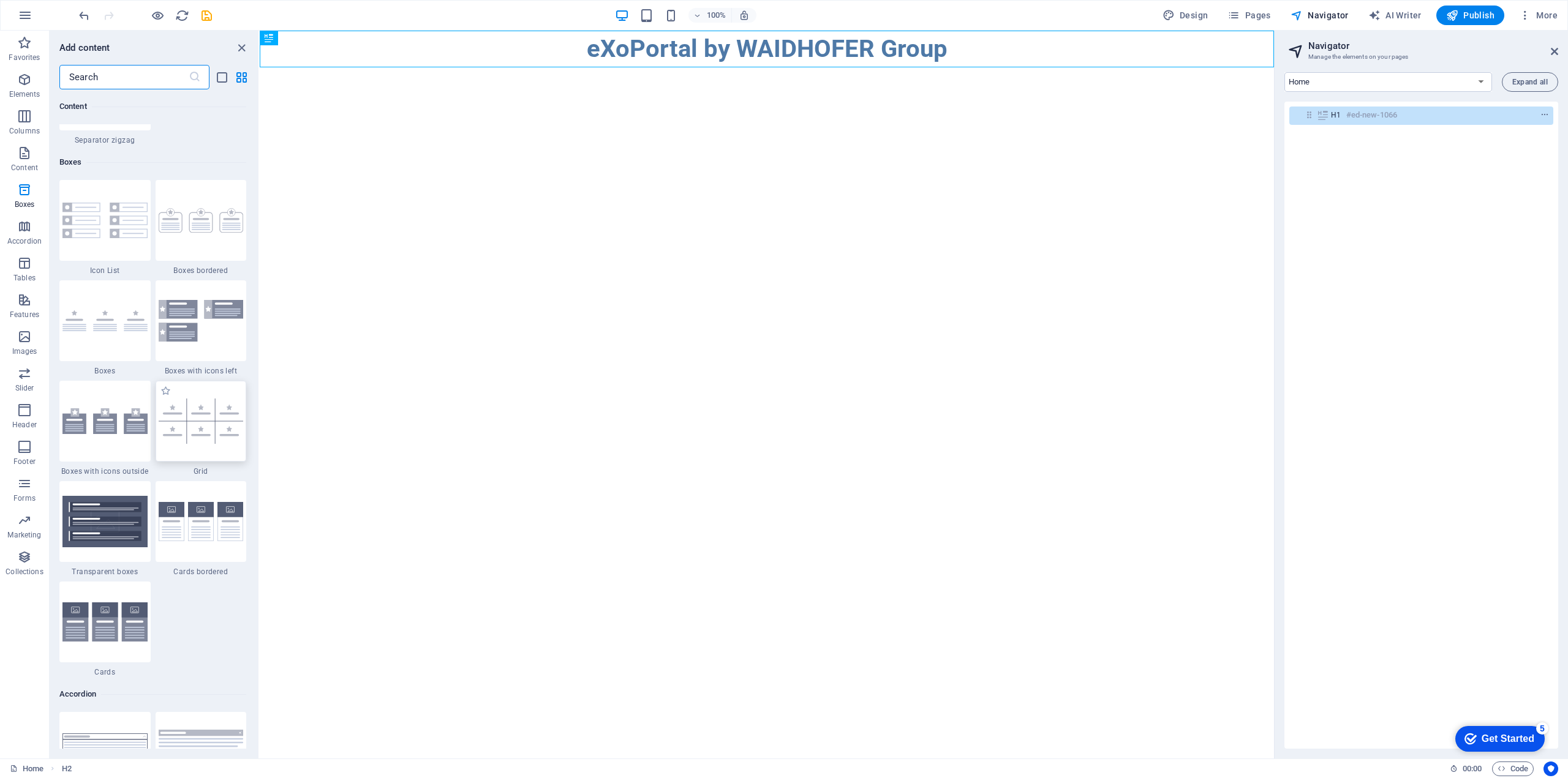
scroll to position [3377, 0]
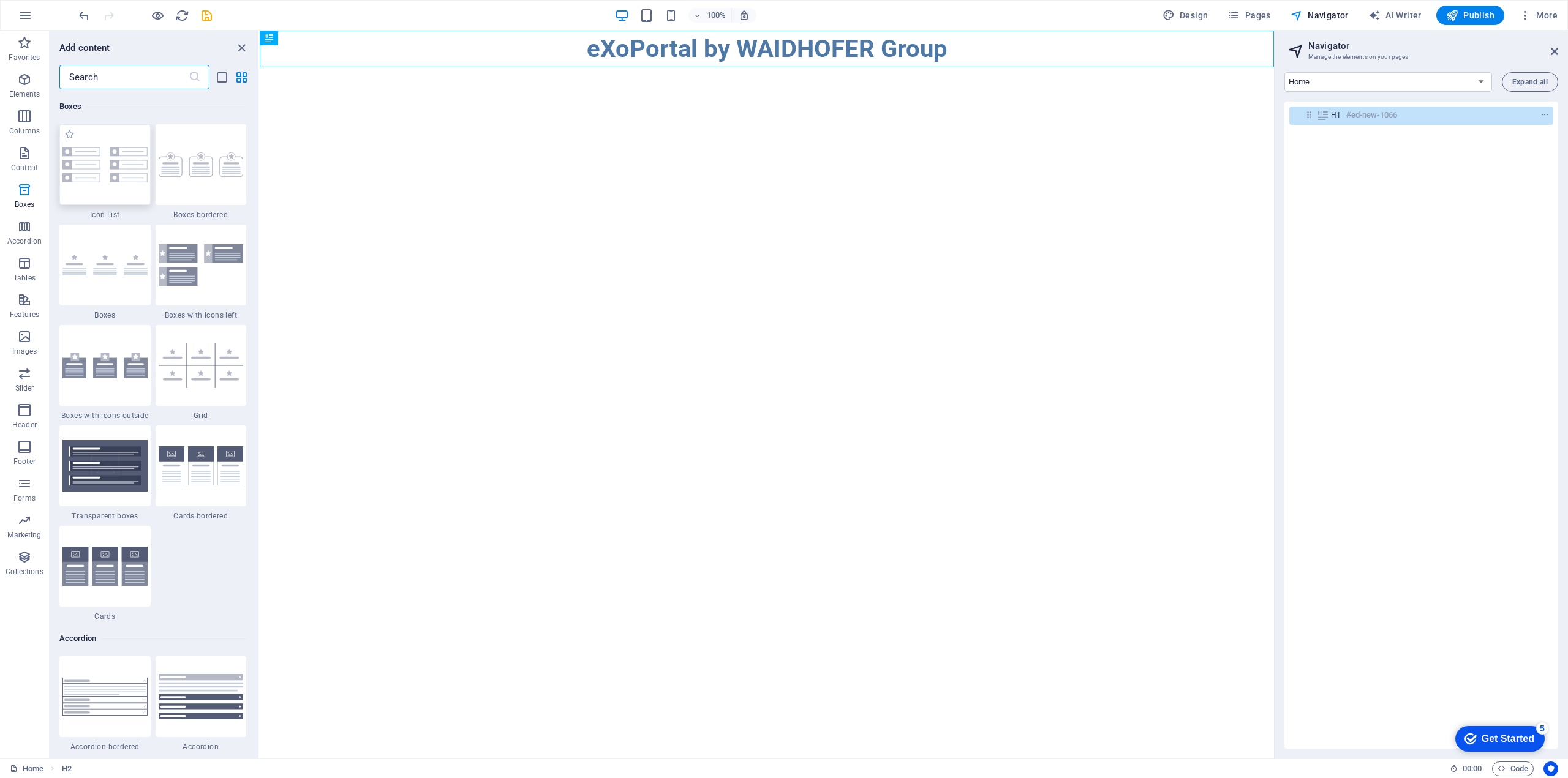
click at [123, 175] on img at bounding box center [105, 164] width 85 height 36
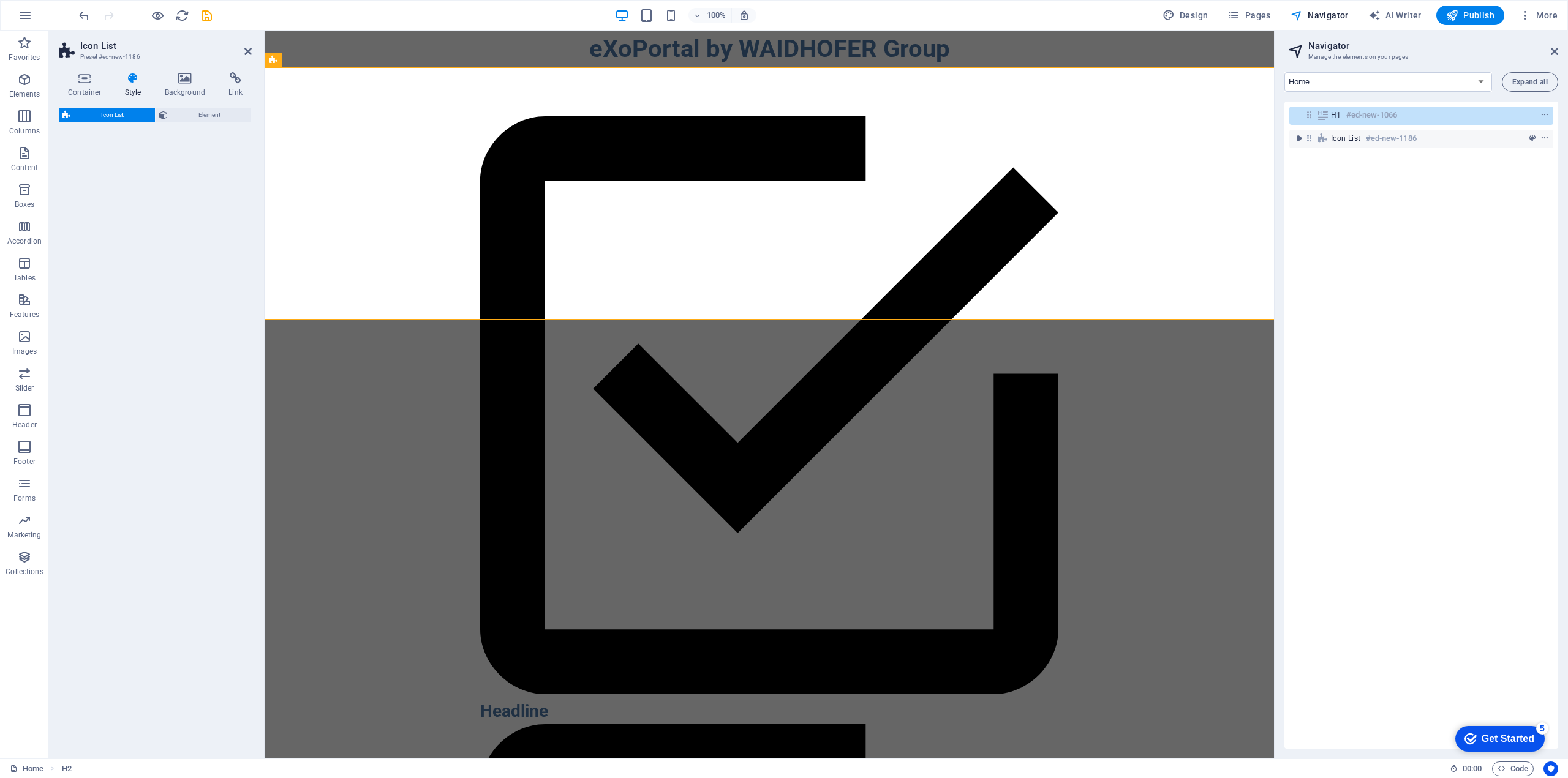
select select "rem"
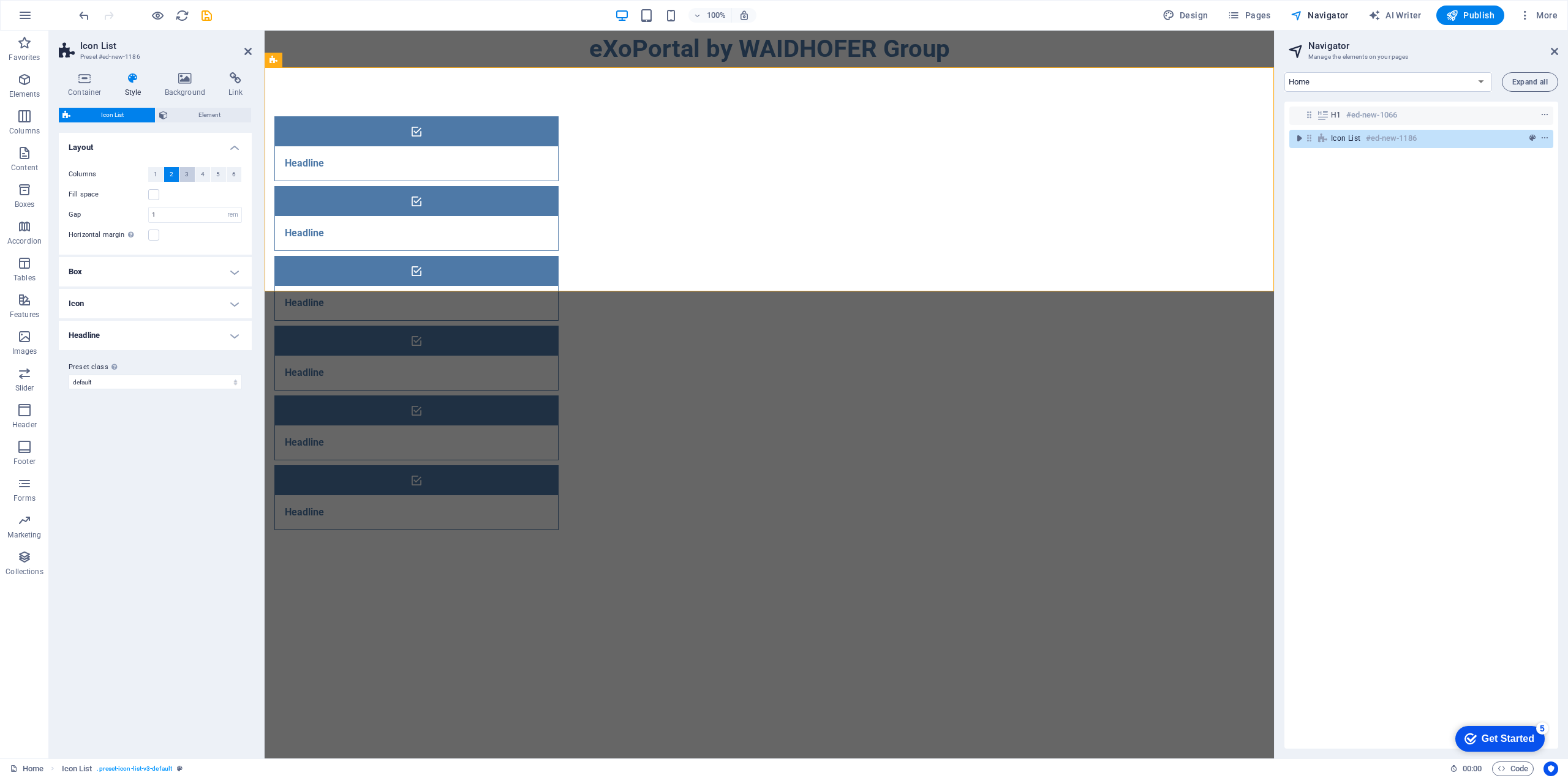
click at [190, 175] on button "3" at bounding box center [187, 174] width 16 height 15
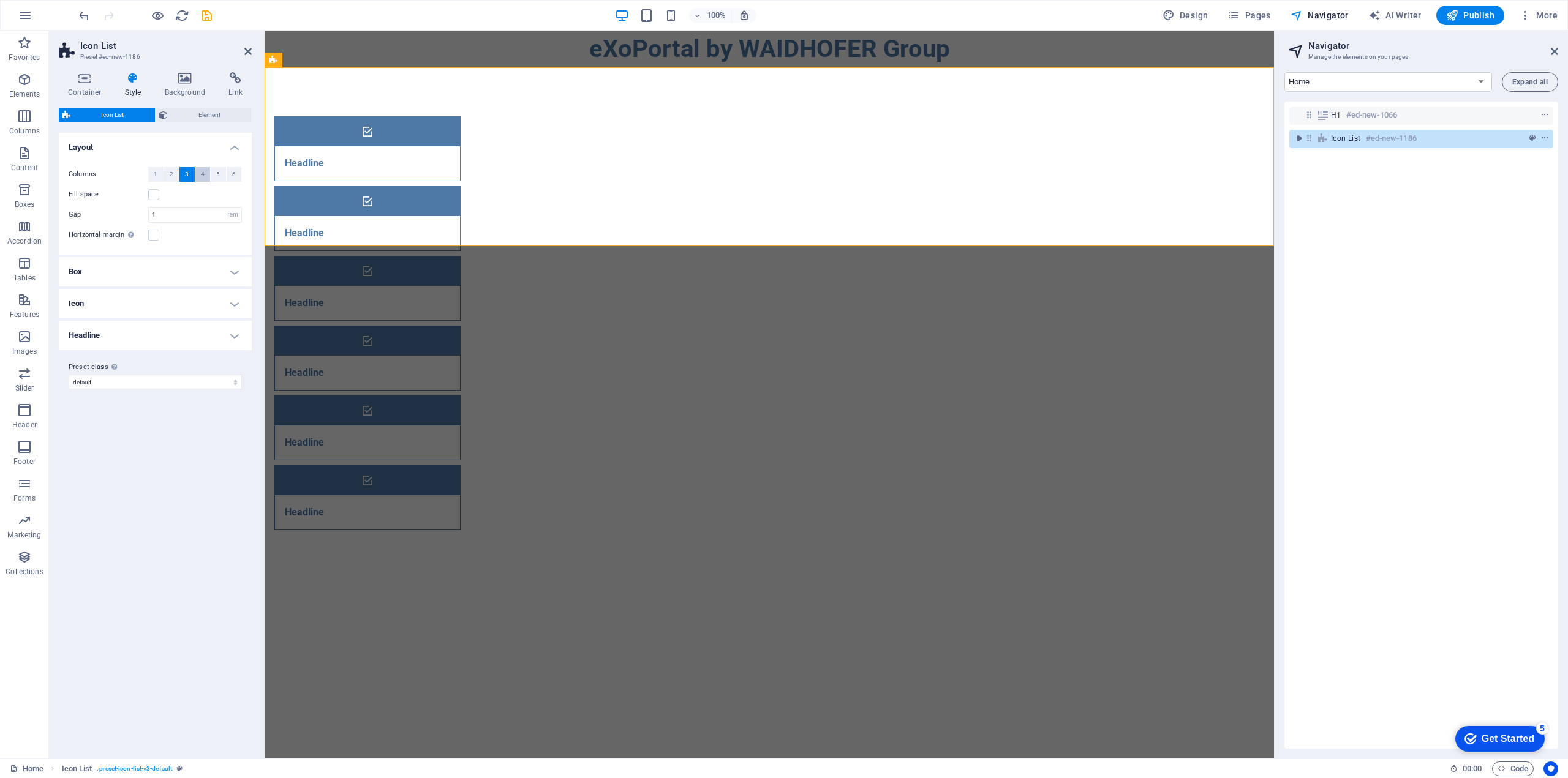
click at [203, 175] on span "4" at bounding box center [203, 174] width 4 height 15
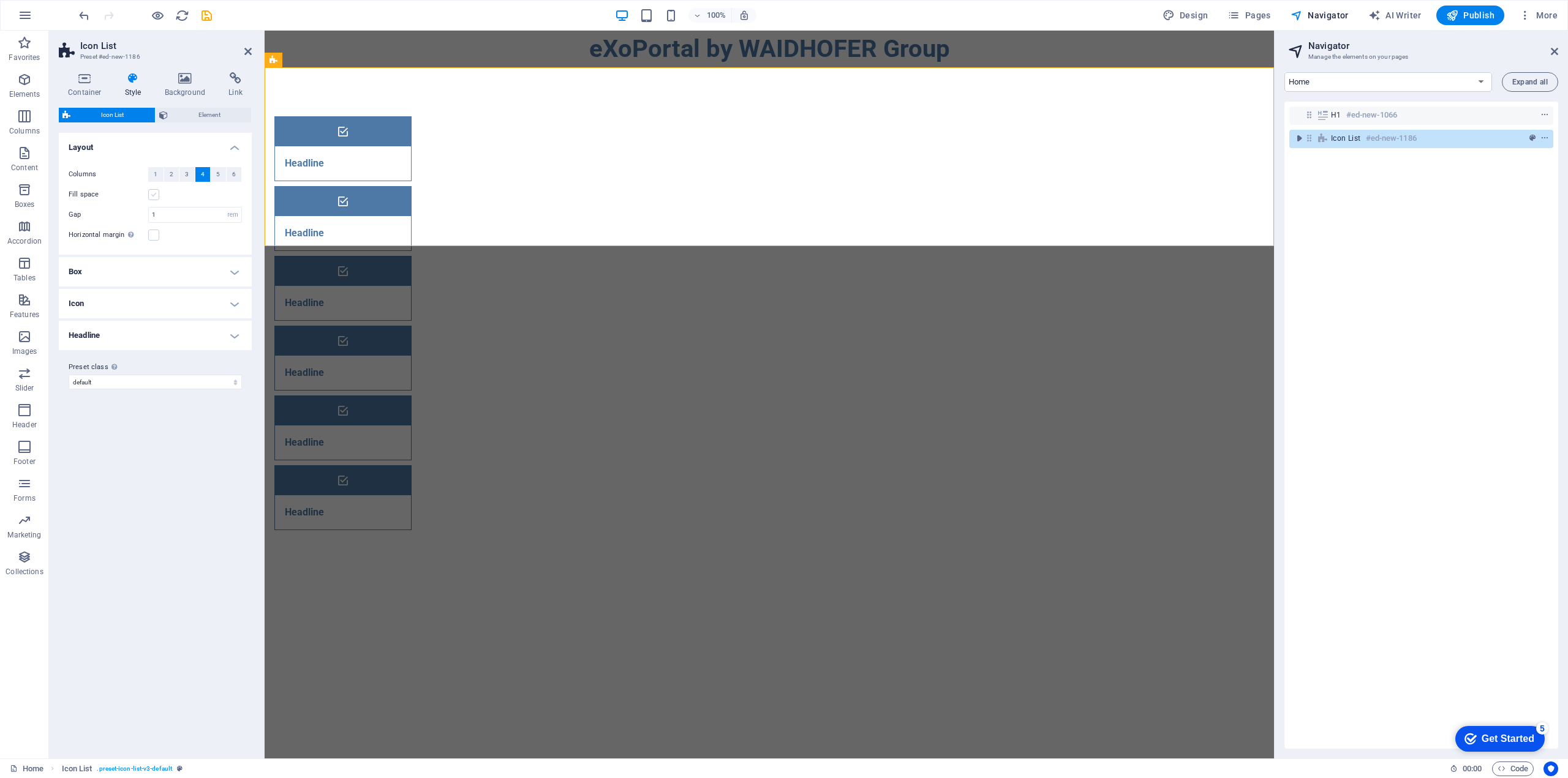
click at [149, 192] on label at bounding box center [153, 195] width 11 height 11
click at [0, 0] on input "Fill space" at bounding box center [0, 0] width 0 height 0
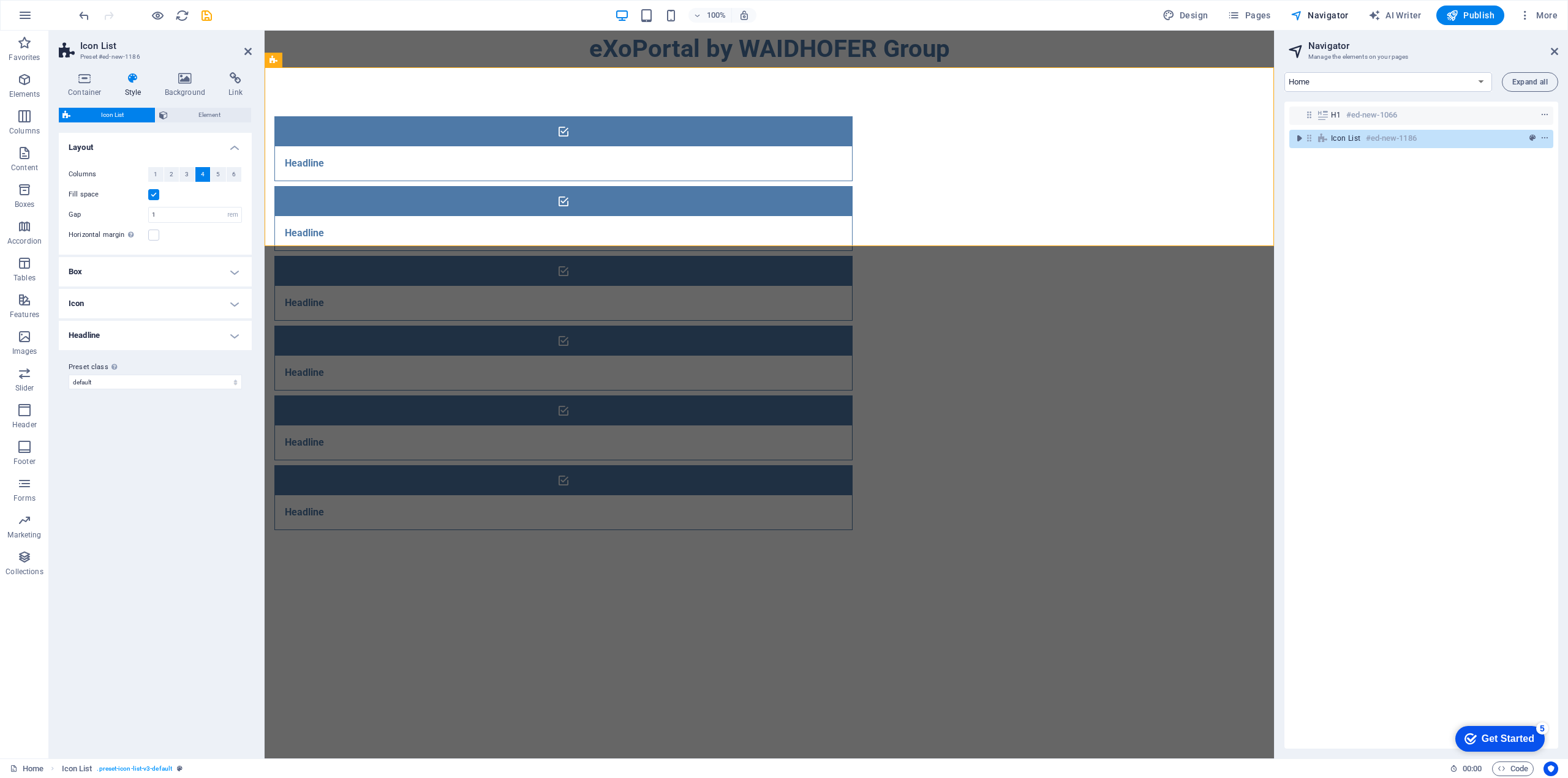
click at [154, 199] on label at bounding box center [153, 195] width 11 height 11
click at [0, 0] on input "Fill space" at bounding box center [0, 0] width 0 height 0
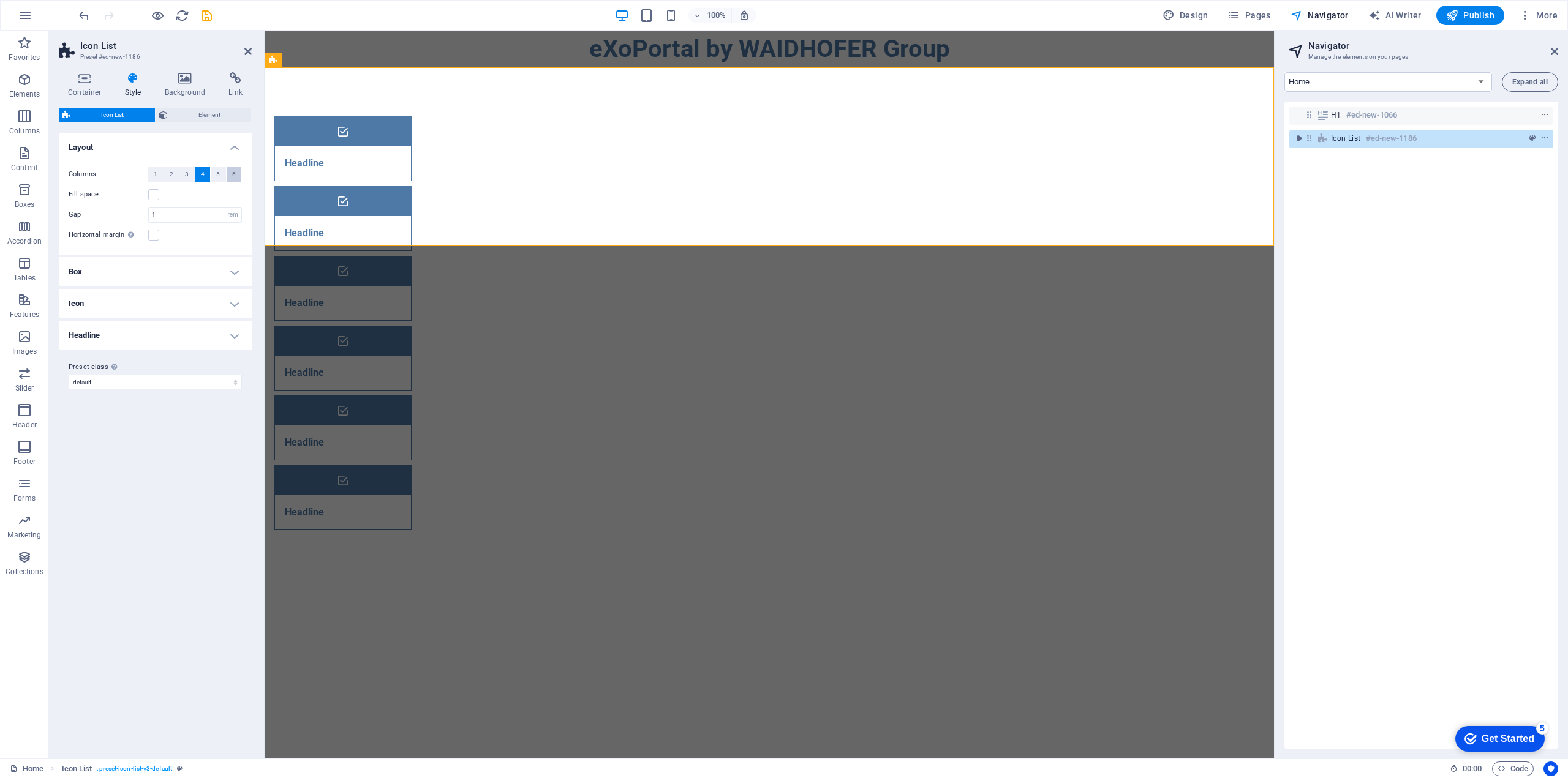
click at [232, 177] on span "6" at bounding box center [234, 174] width 4 height 15
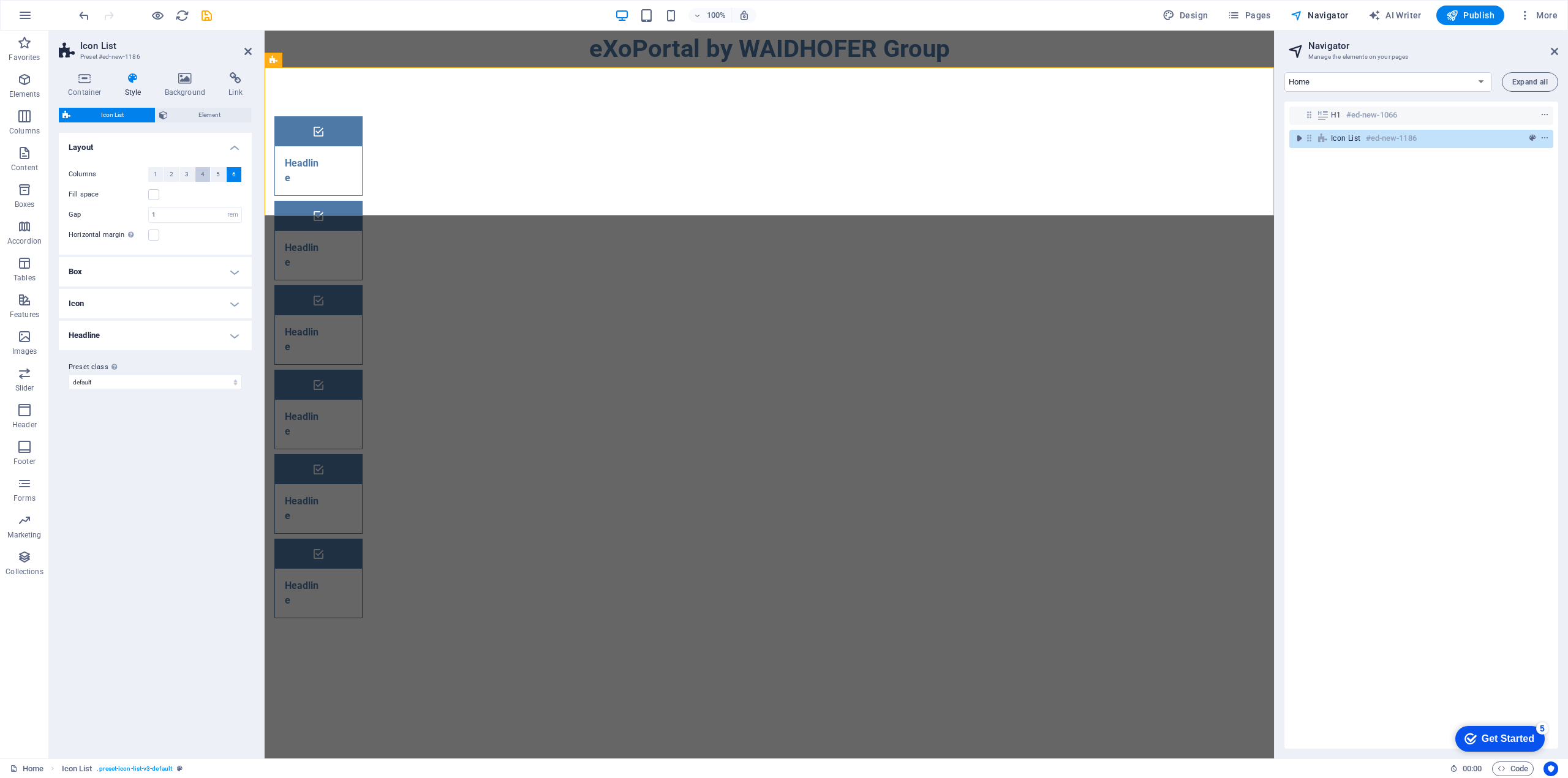
click at [201, 175] on span "4" at bounding box center [203, 174] width 4 height 15
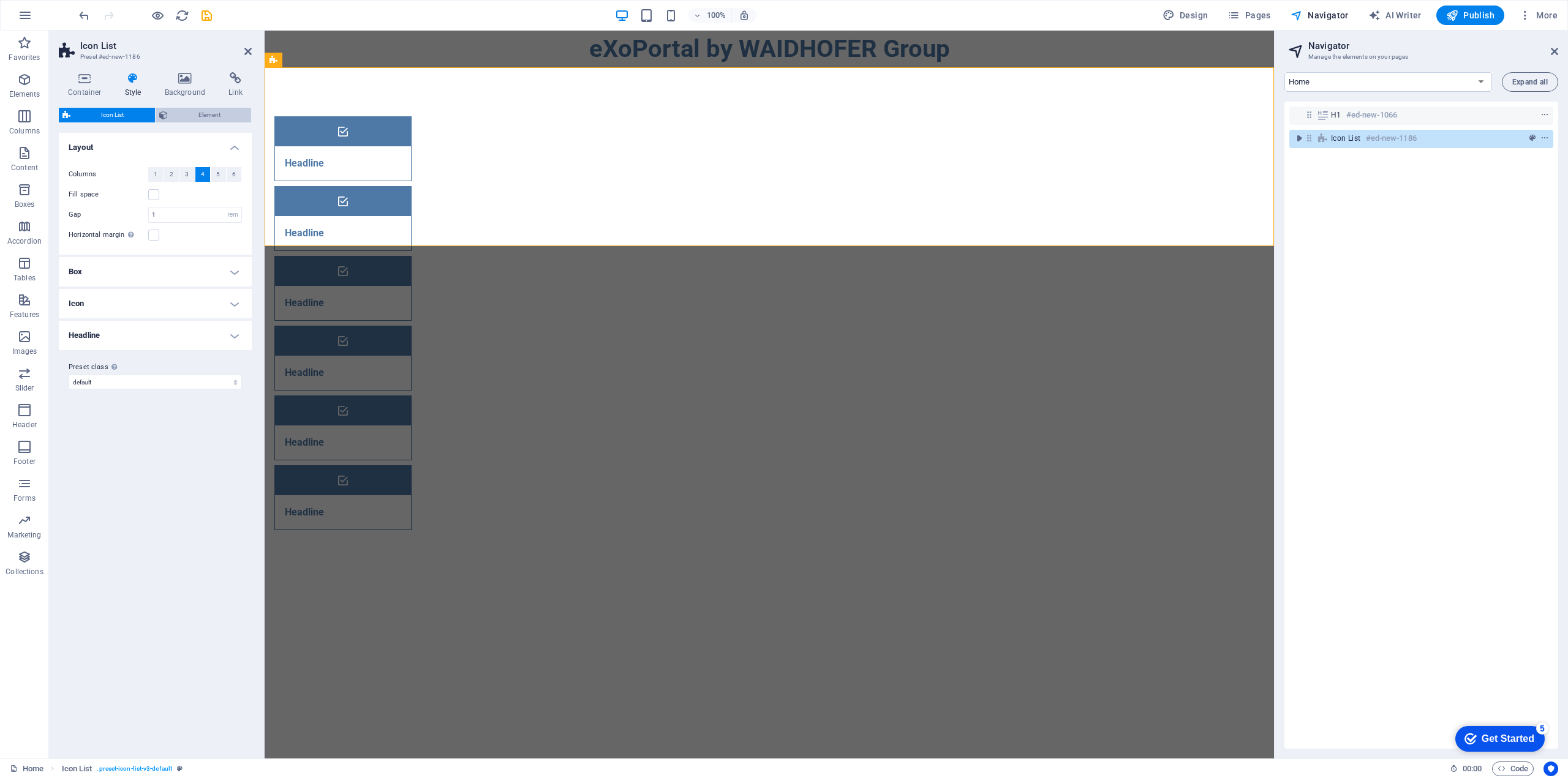
click at [162, 114] on icon at bounding box center [163, 115] width 8 height 15
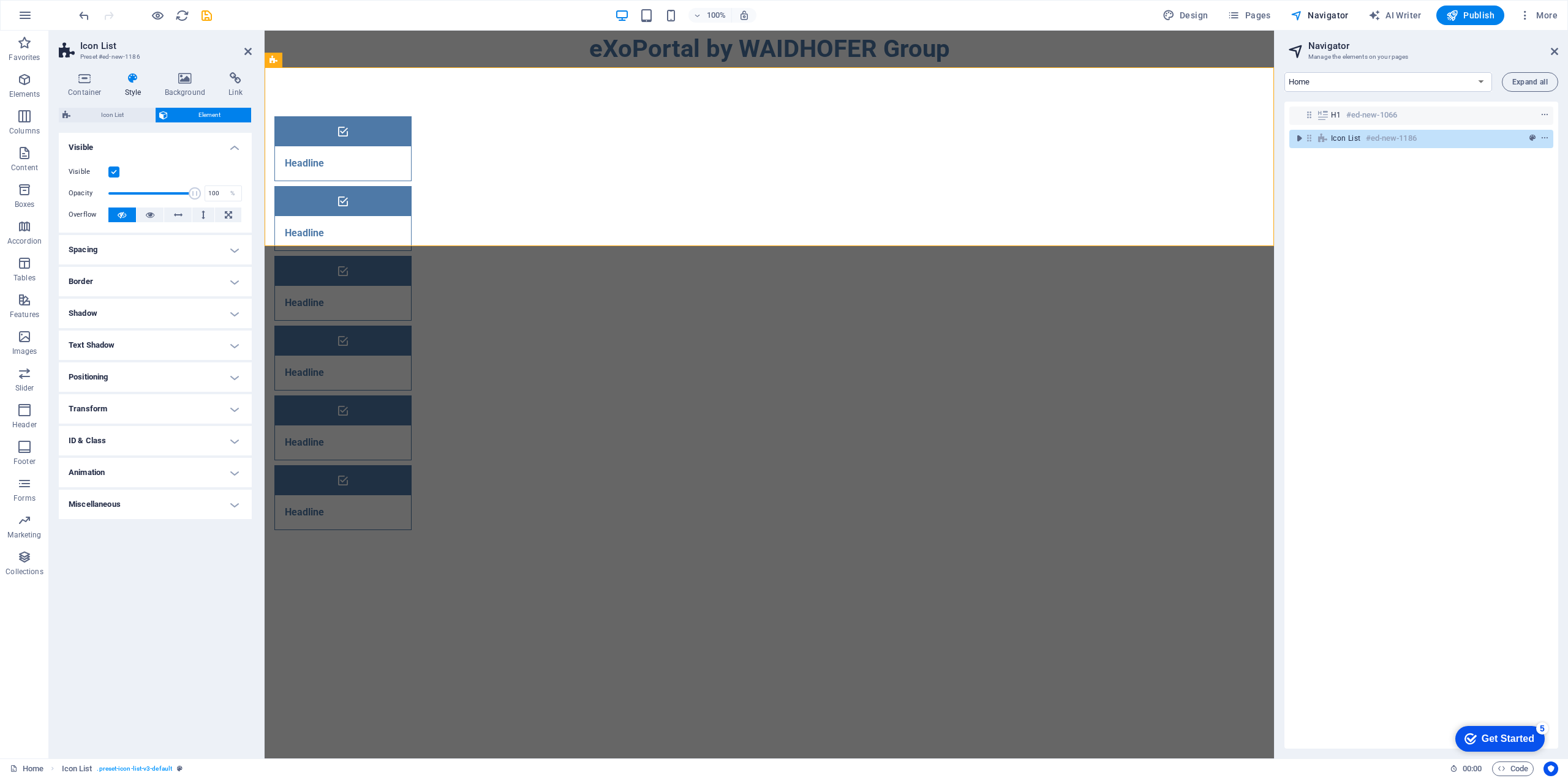
click at [224, 247] on h4 "Spacing" at bounding box center [155, 250] width 193 height 29
click at [226, 247] on h4 "Spacing" at bounding box center [155, 246] width 193 height 22
click at [234, 284] on h4 "Border" at bounding box center [155, 281] width 193 height 29
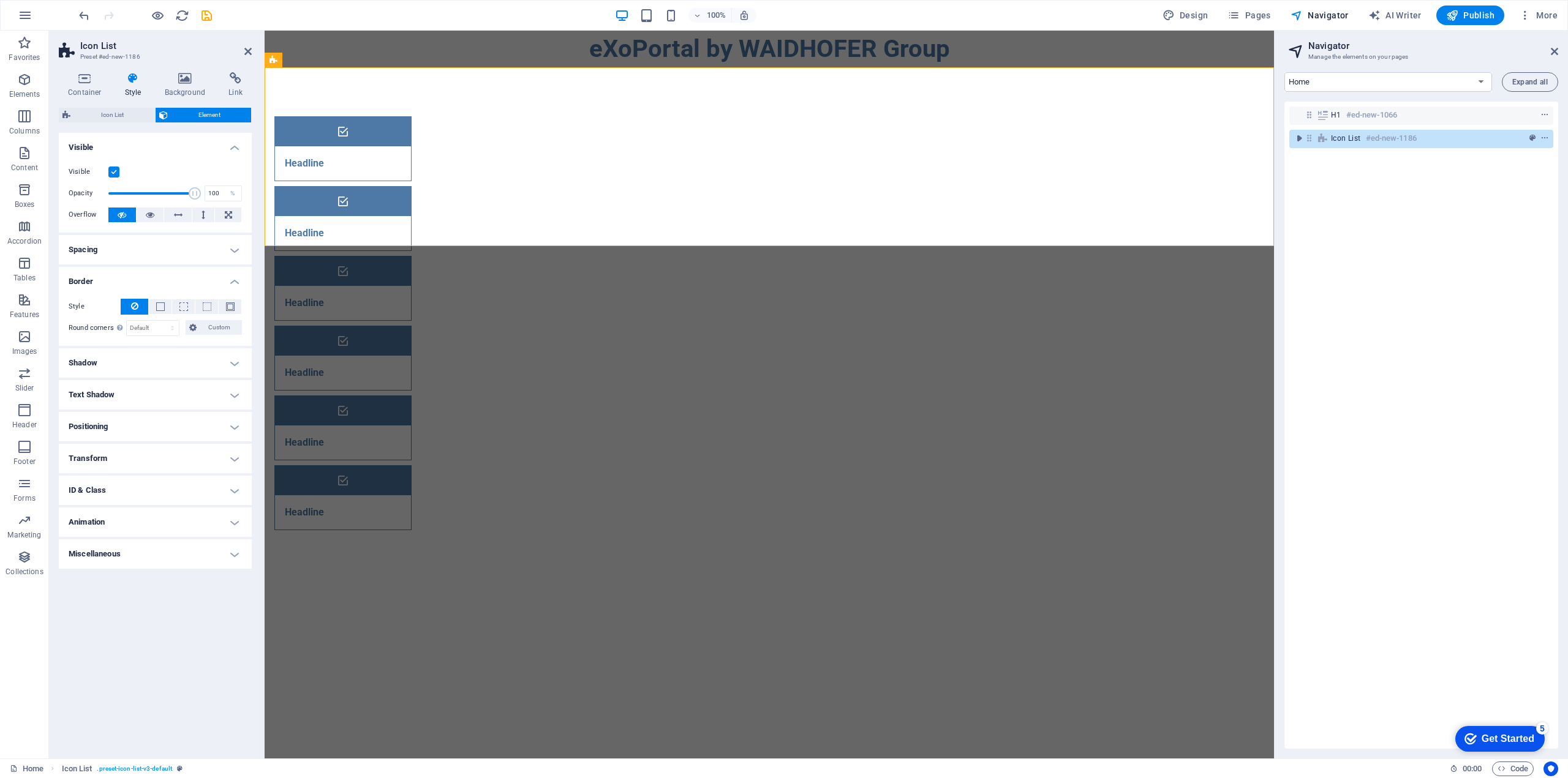
click at [234, 284] on h4 "Border" at bounding box center [155, 278] width 193 height 22
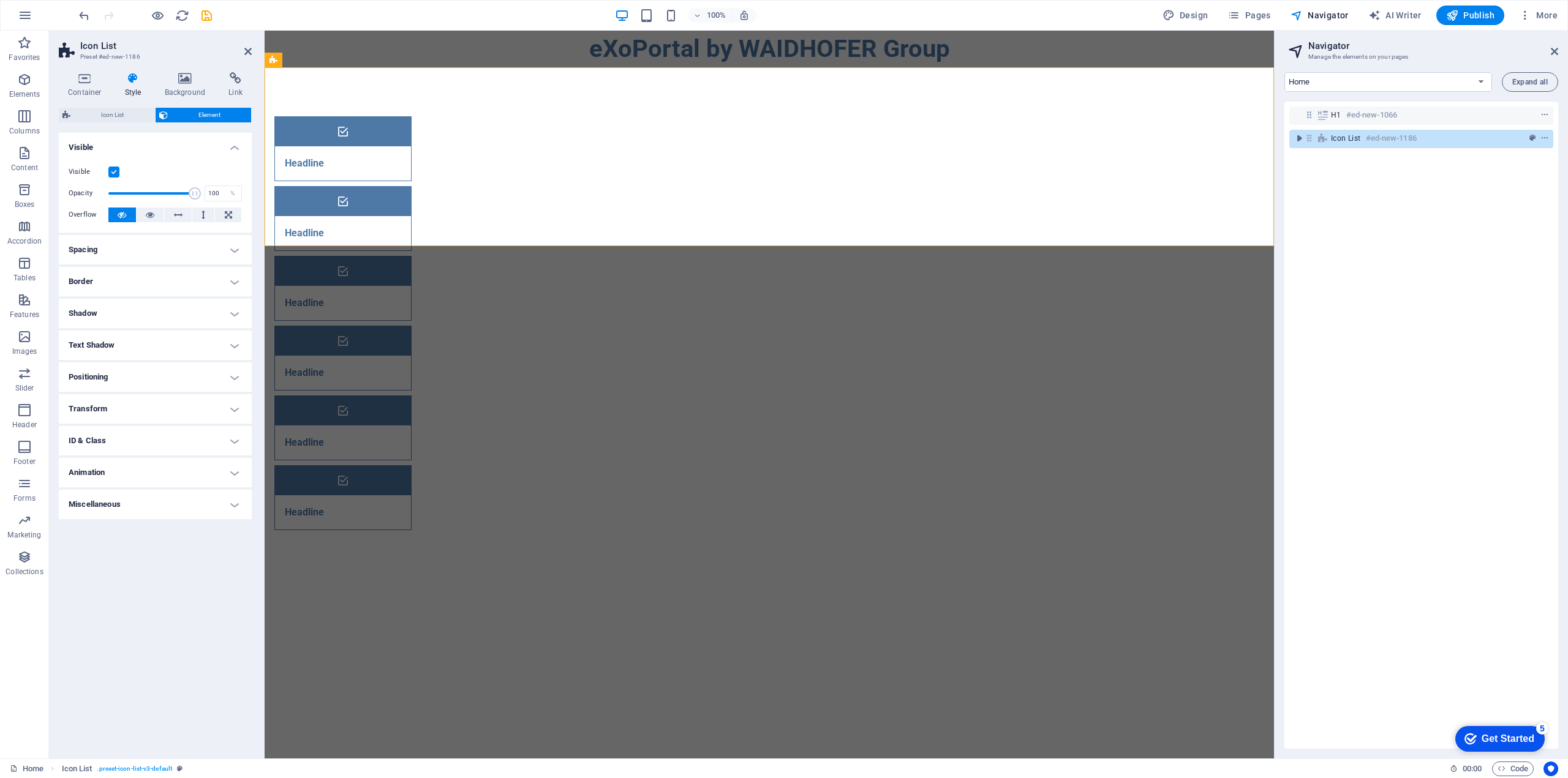
click at [234, 310] on h4 "Shadow" at bounding box center [155, 313] width 193 height 29
click at [234, 310] on h4 "Shadow" at bounding box center [155, 310] width 193 height 22
click at [118, 114] on span "Icon List" at bounding box center [113, 115] width 77 height 15
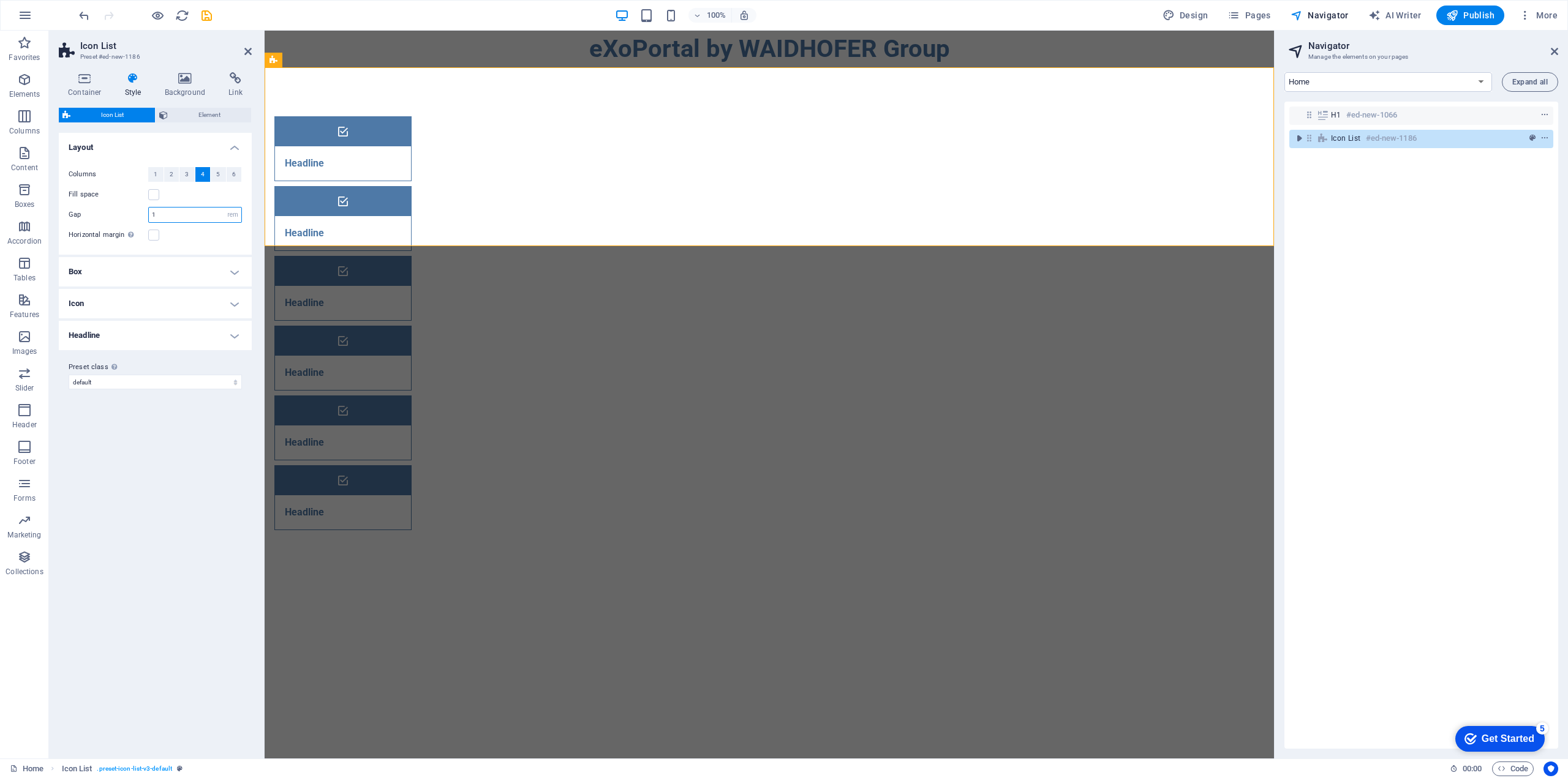
drag, startPoint x: 159, startPoint y: 213, endPoint x: 153, endPoint y: 213, distance: 6.0
click at [153, 213] on input "1" at bounding box center [195, 215] width 93 height 15
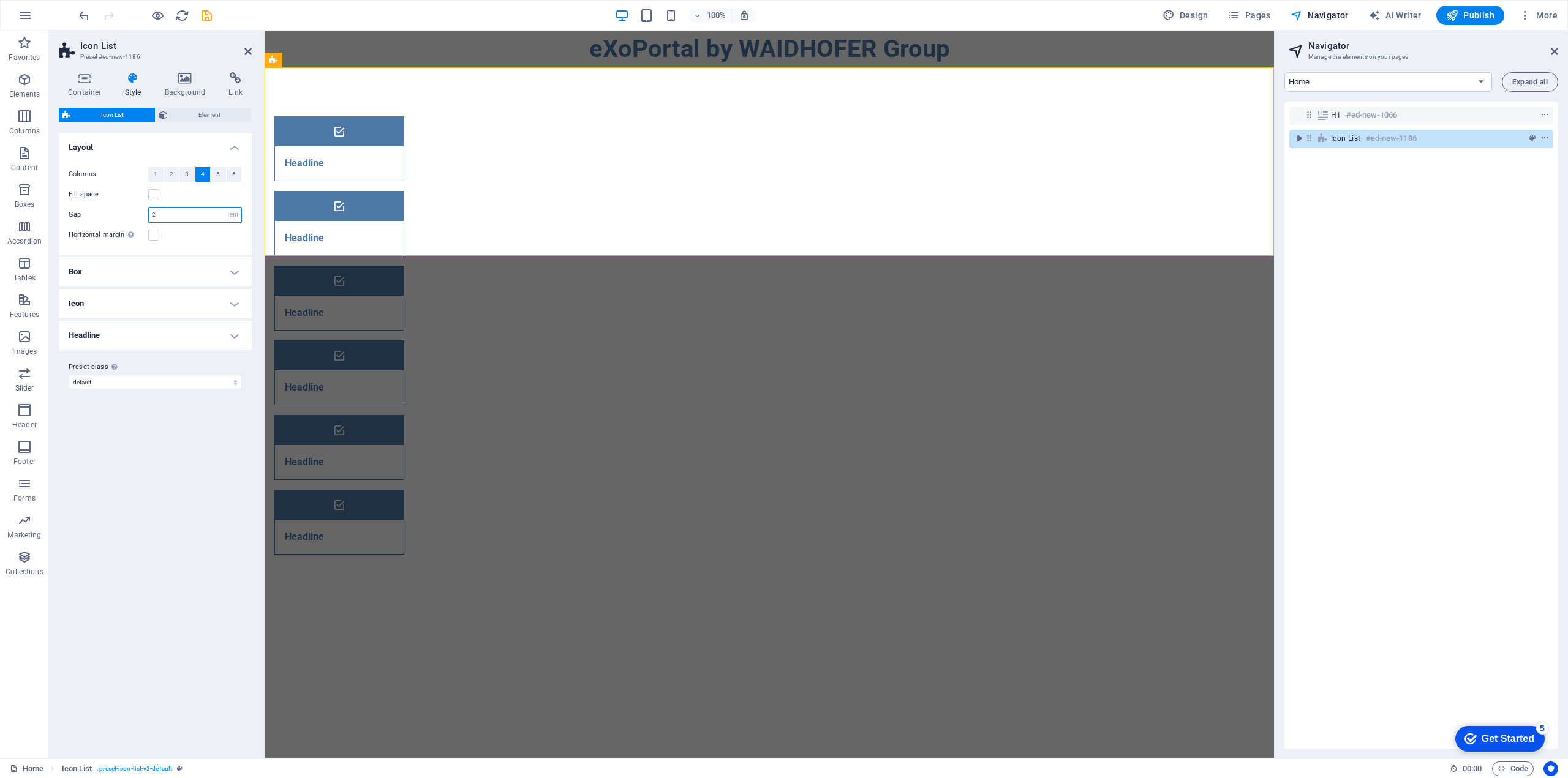
click at [153, 213] on input "2" at bounding box center [195, 215] width 93 height 15
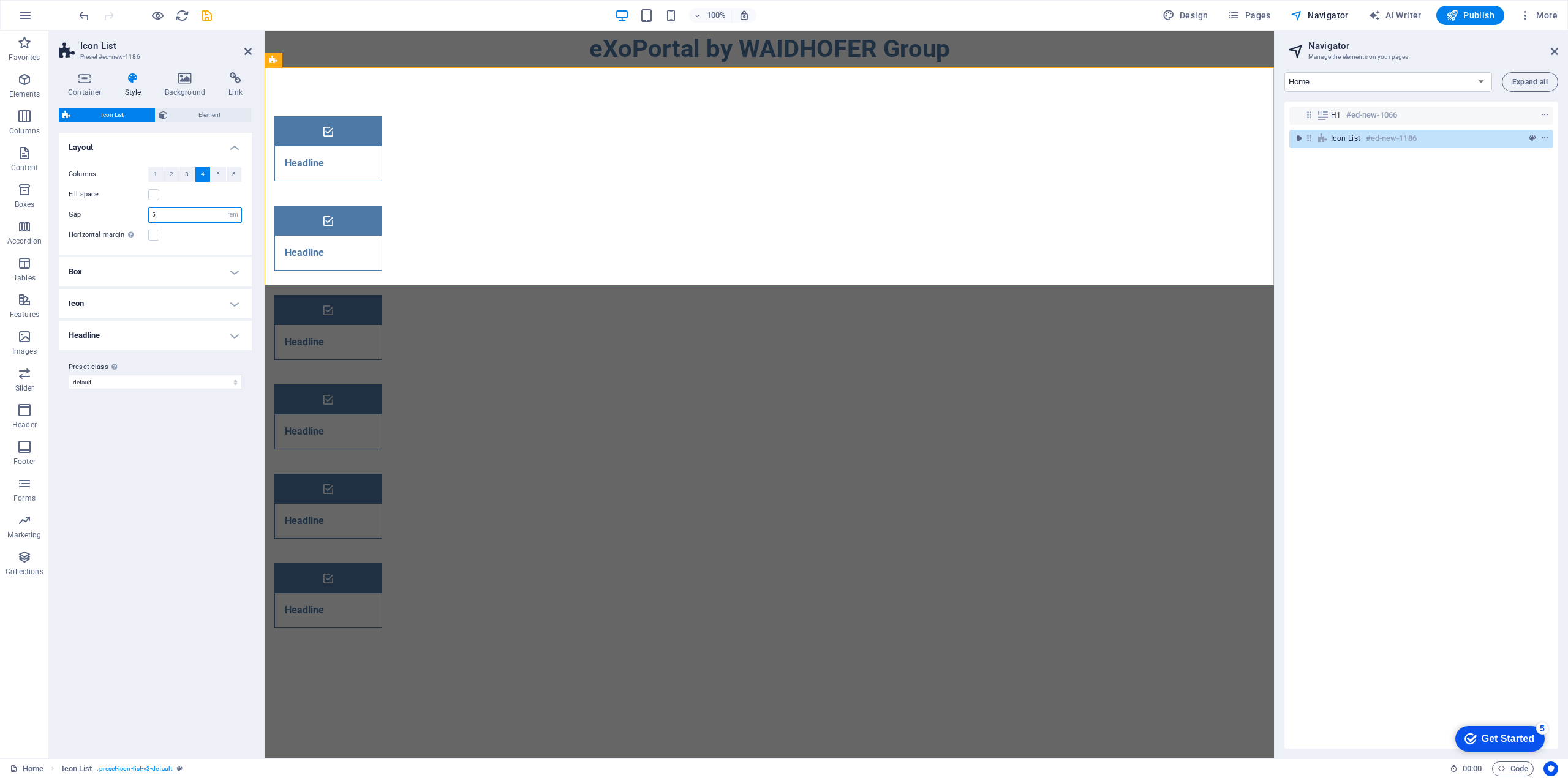
click at [153, 213] on input "5" at bounding box center [195, 215] width 93 height 15
type input "1"
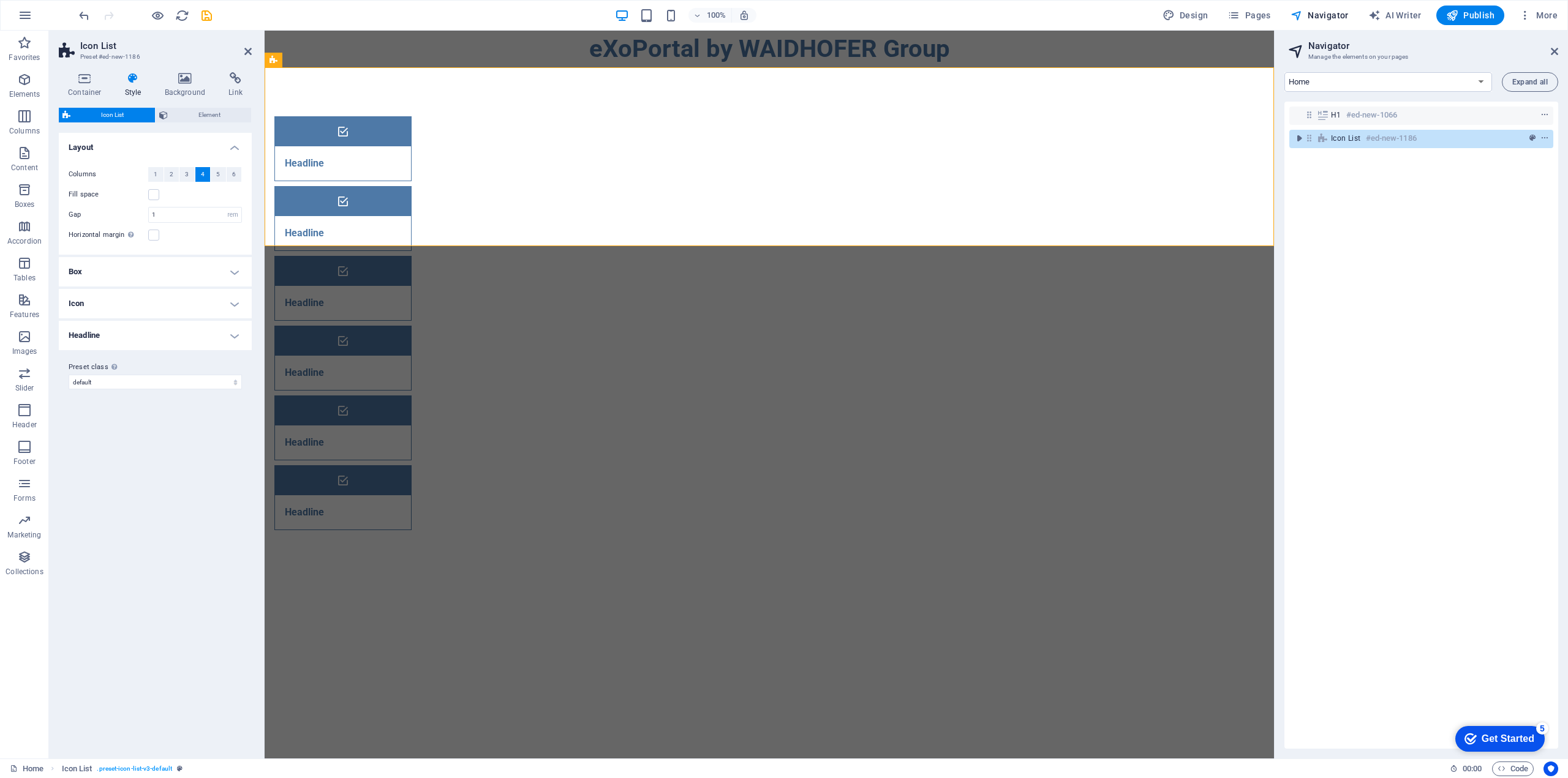
click at [232, 303] on h4 "Icon" at bounding box center [155, 303] width 193 height 29
click at [235, 473] on h4 "Headline" at bounding box center [155, 470] width 193 height 29
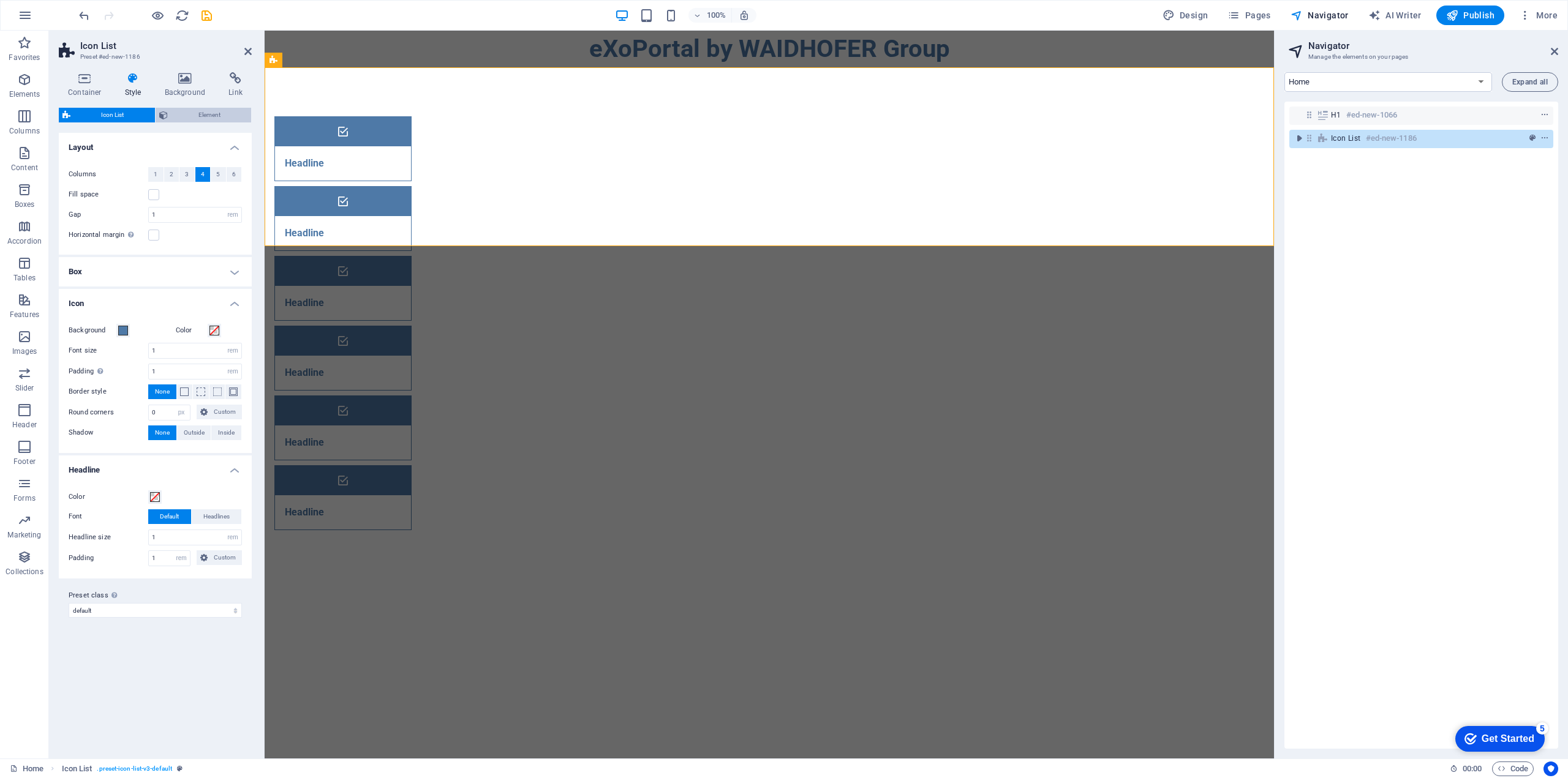
click at [208, 118] on span "Element" at bounding box center [210, 115] width 76 height 15
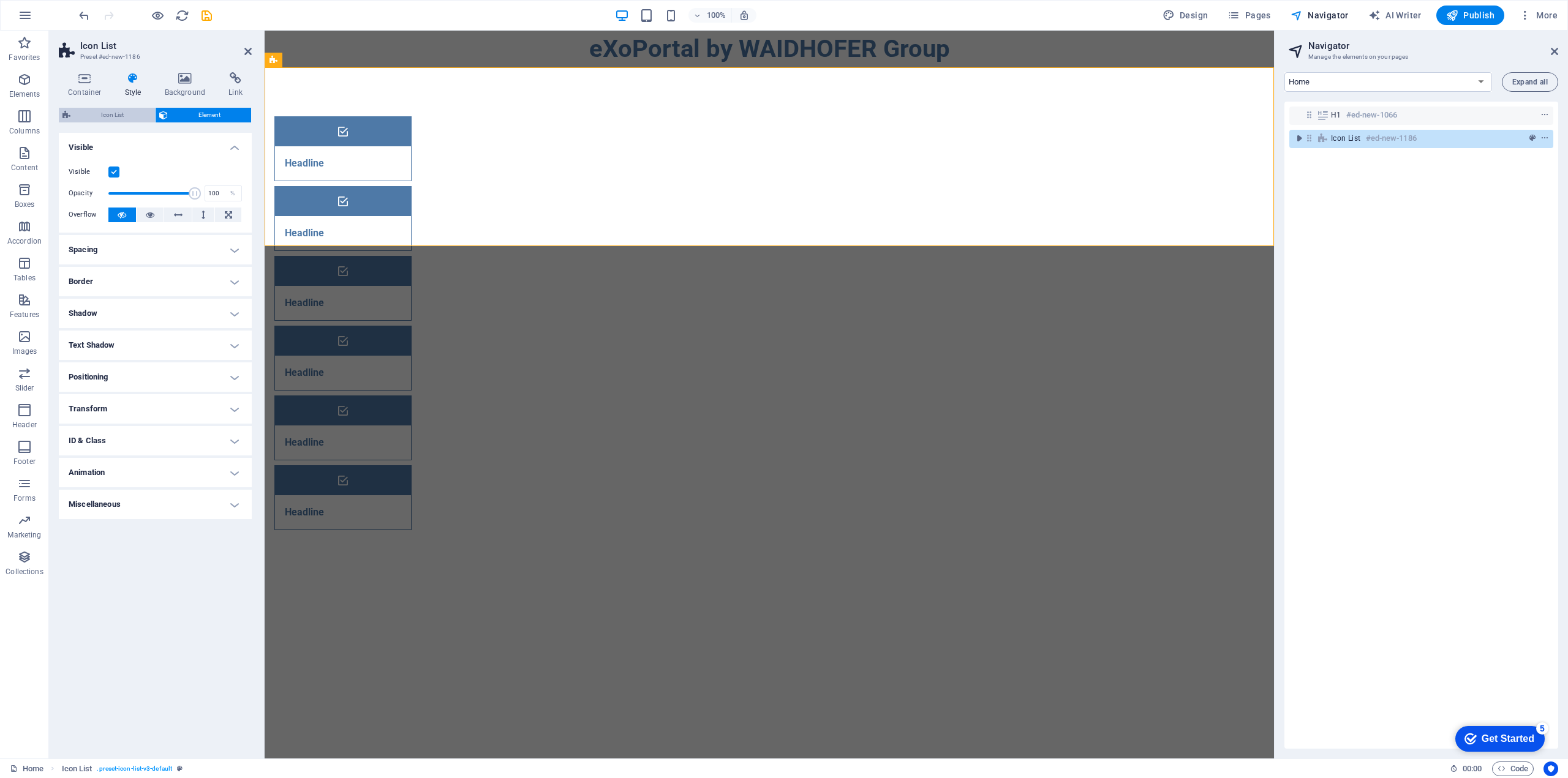
click at [116, 116] on span "Icon List" at bounding box center [113, 115] width 77 height 15
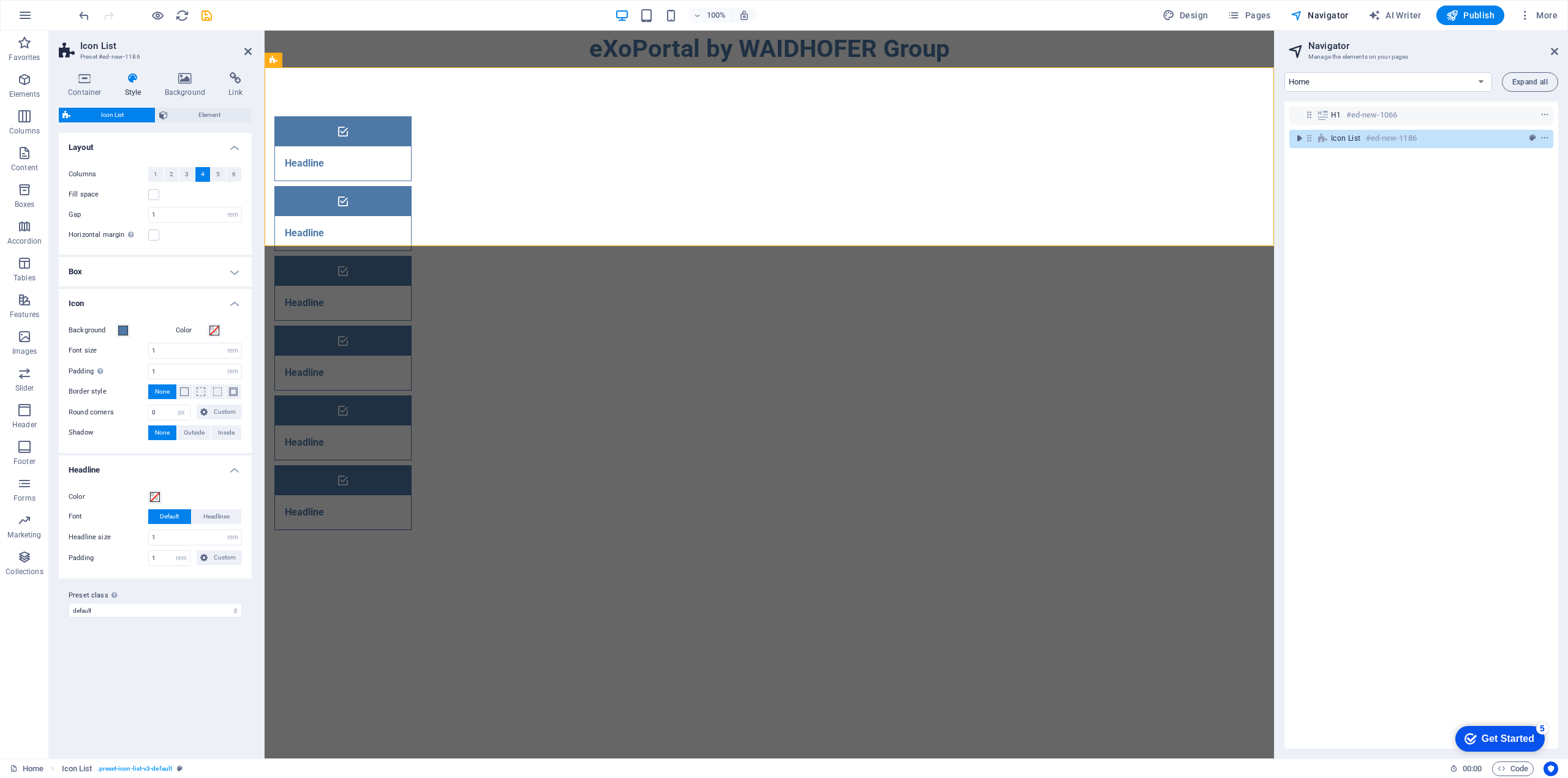
click at [232, 276] on h4 "Box" at bounding box center [155, 272] width 193 height 29
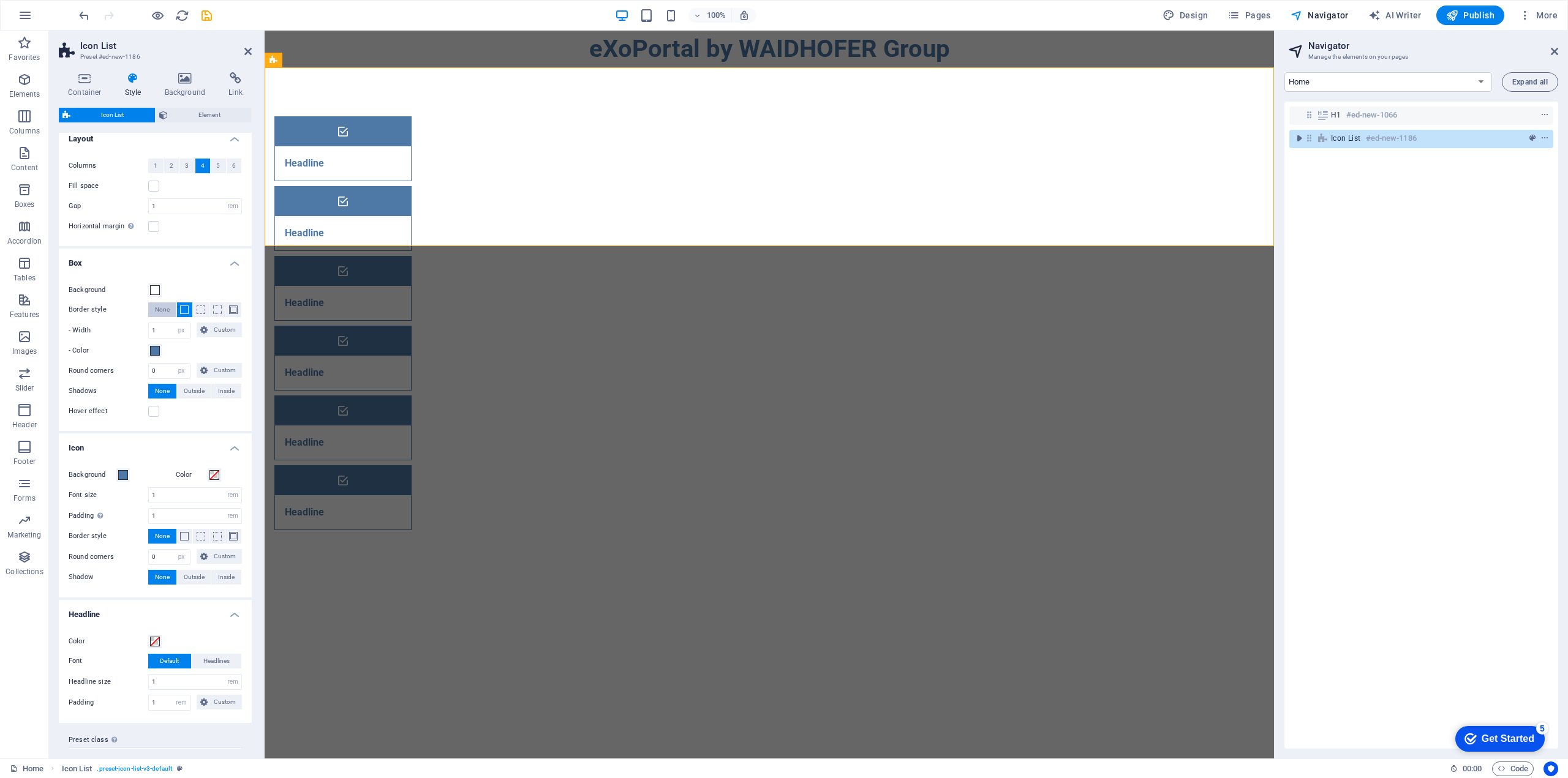
scroll to position [0, 0]
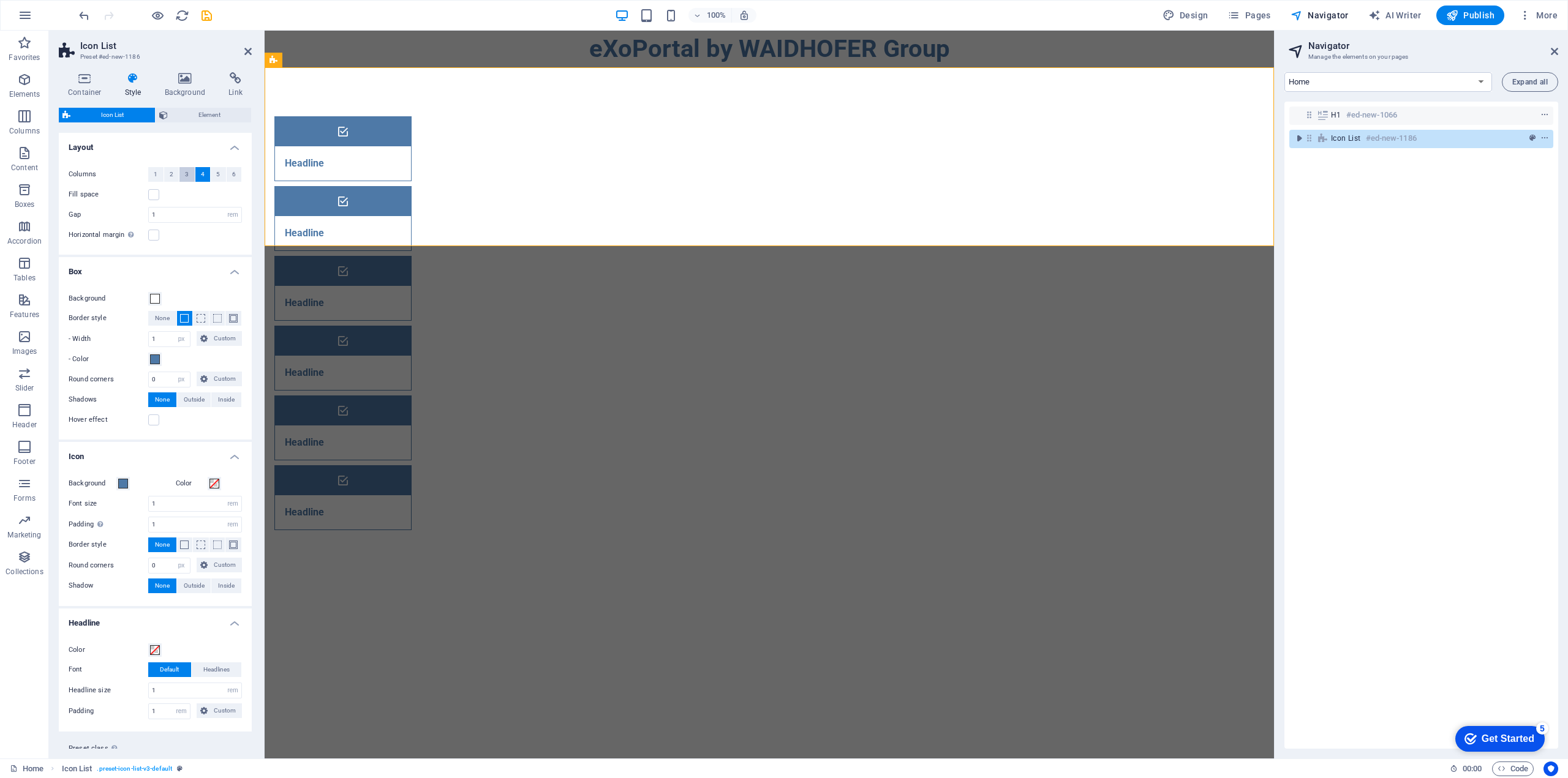
click at [187, 176] on span "3" at bounding box center [187, 174] width 4 height 15
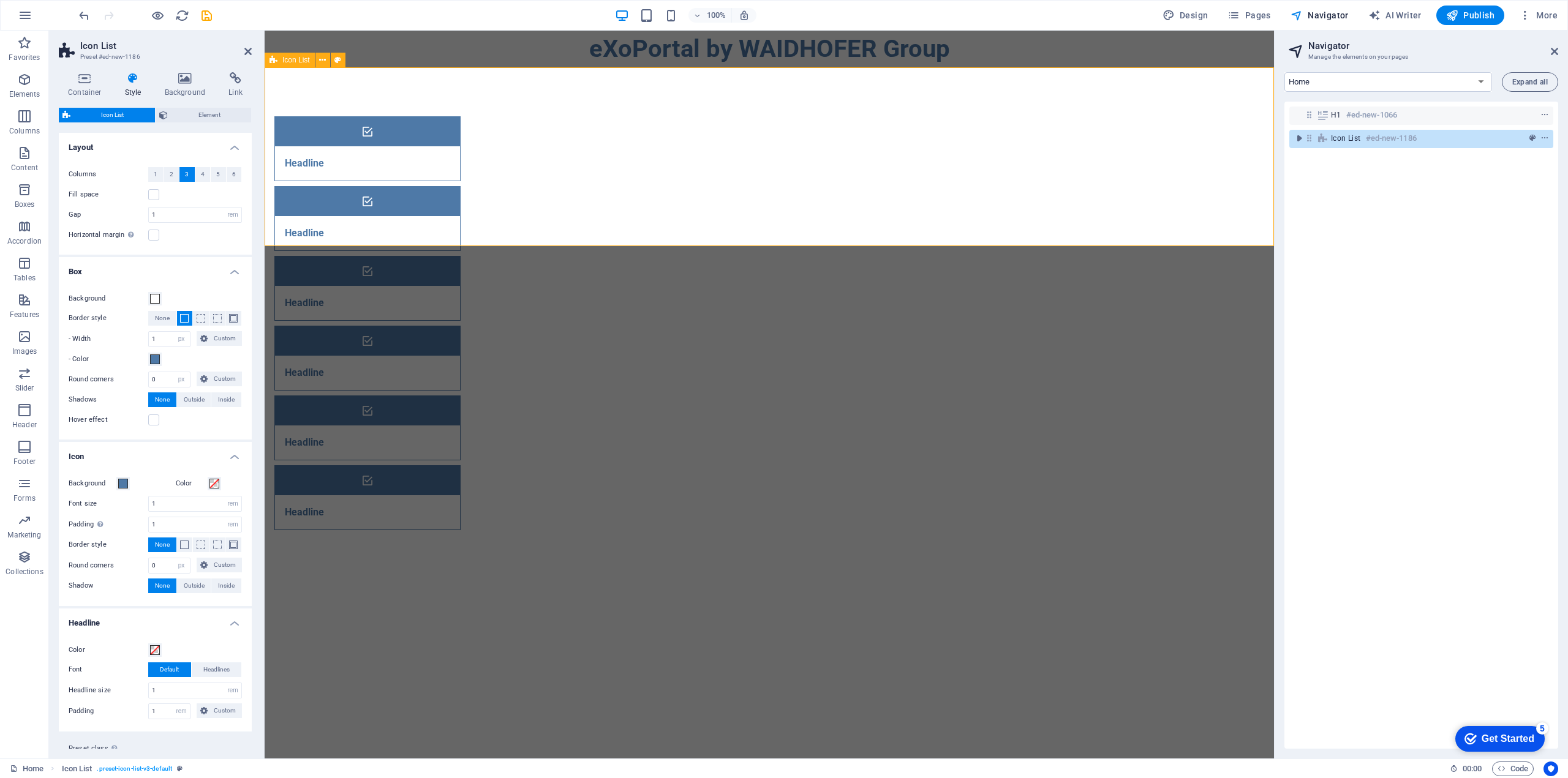
click at [1131, 164] on div "Headline Headline Headline Headline Headline Headline" at bounding box center [769, 323] width 1009 height 512
click at [430, 146] on div "Headline" at bounding box center [352, 163] width 155 height 34
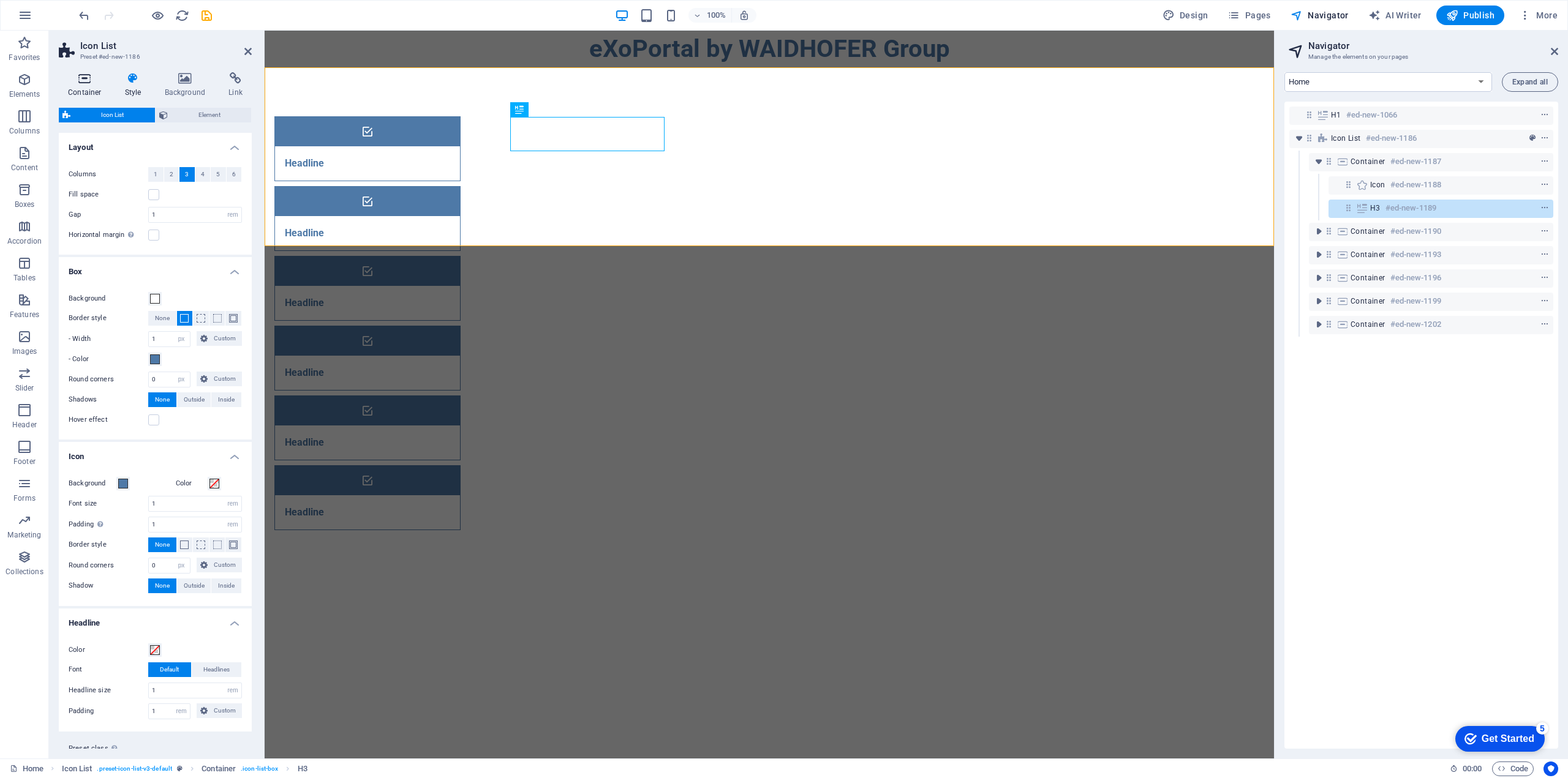
click at [88, 85] on h4 "Container" at bounding box center [87, 85] width 57 height 26
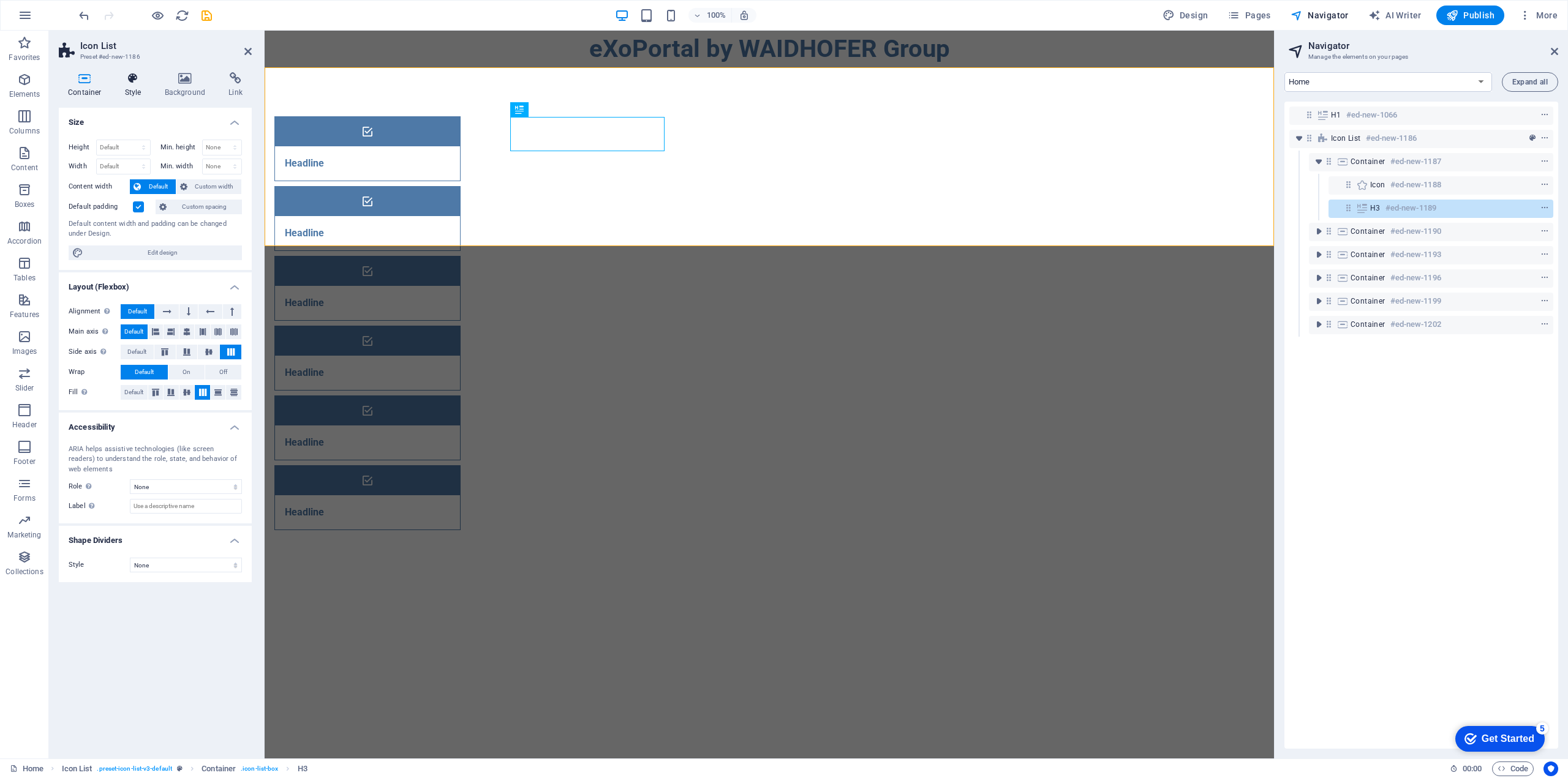
click at [132, 88] on h4 "Style" at bounding box center [136, 85] width 40 height 26
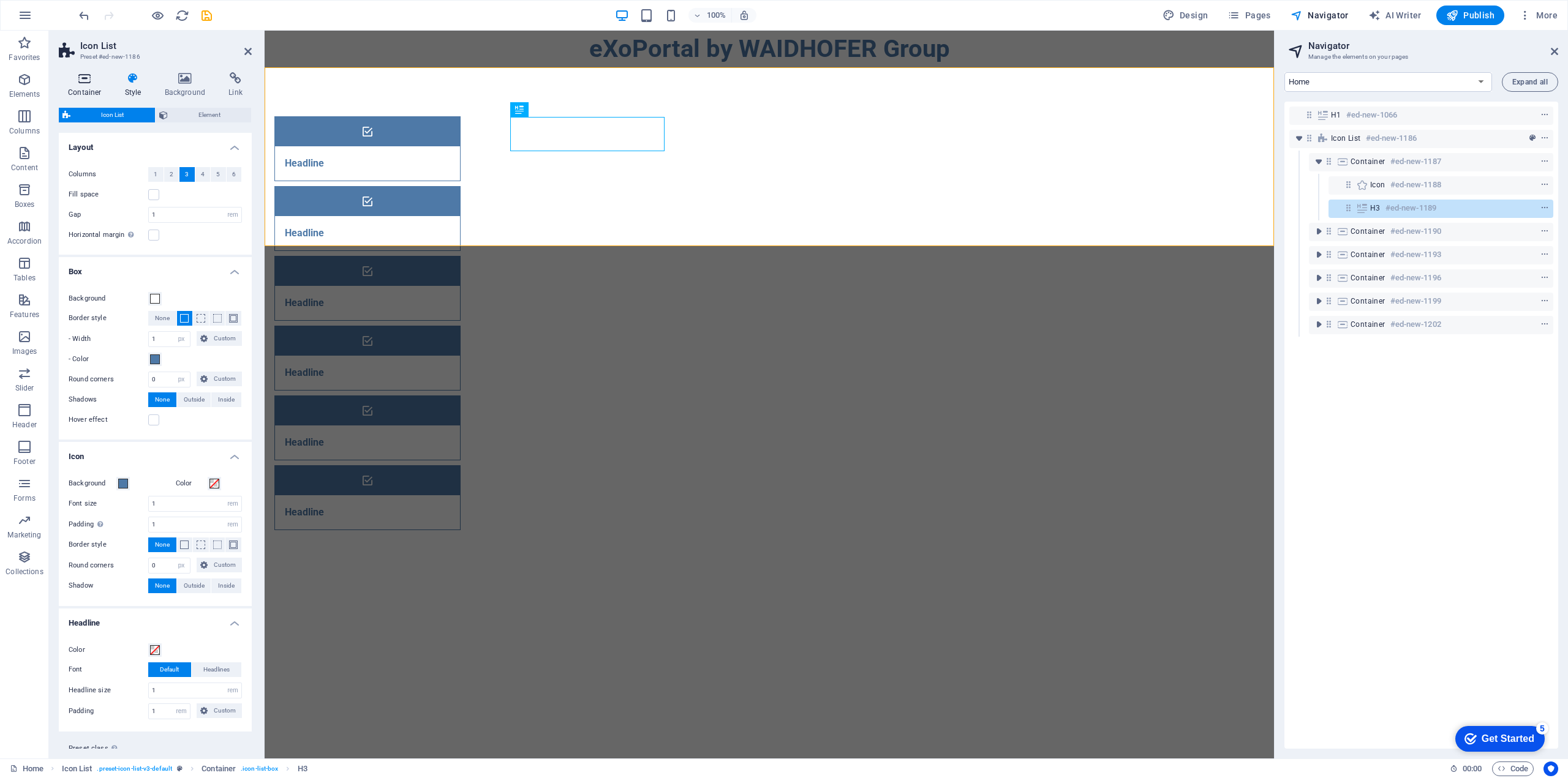
click at [74, 76] on icon at bounding box center [85, 78] width 52 height 12
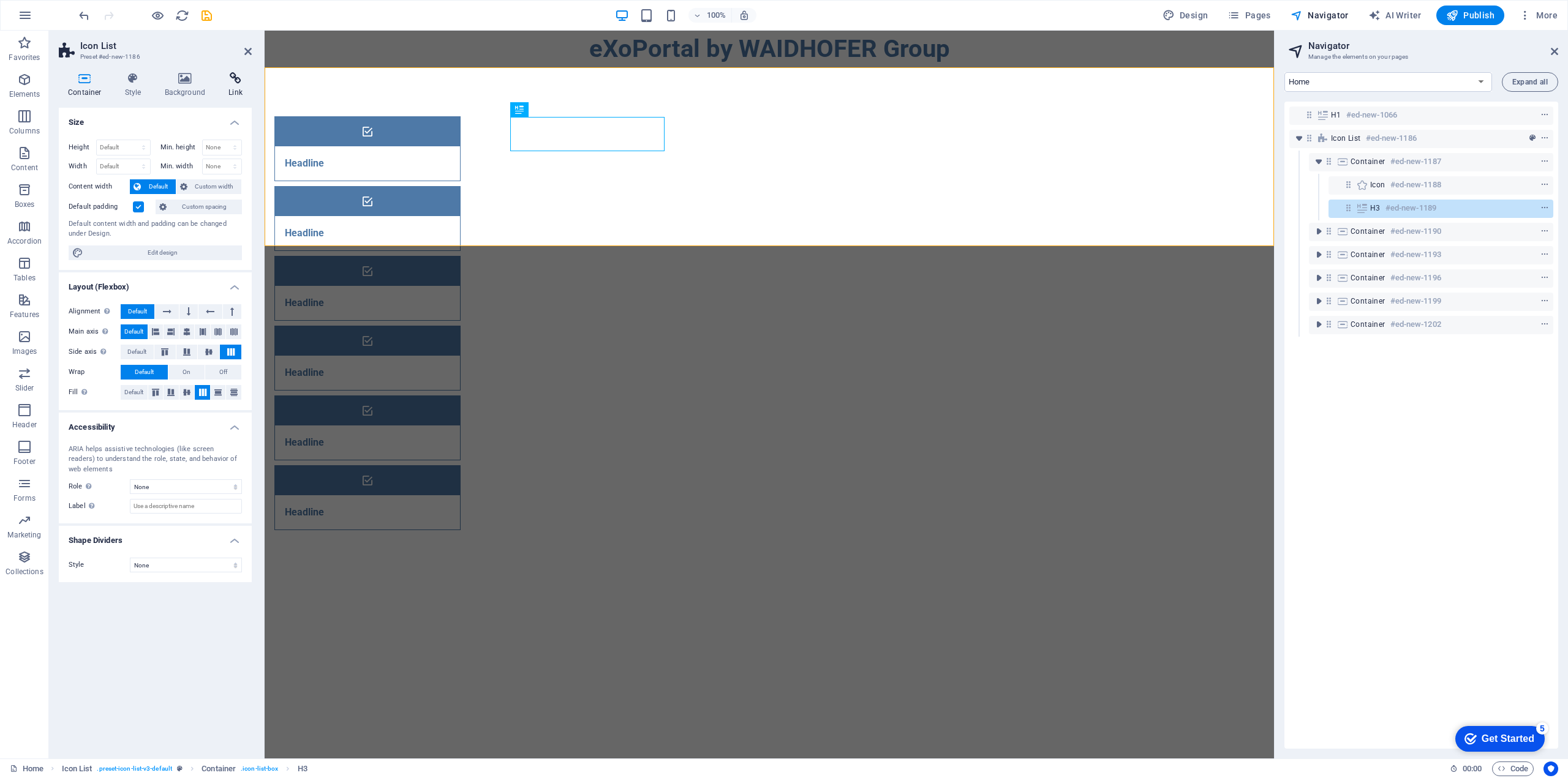
click at [232, 82] on icon at bounding box center [235, 78] width 32 height 12
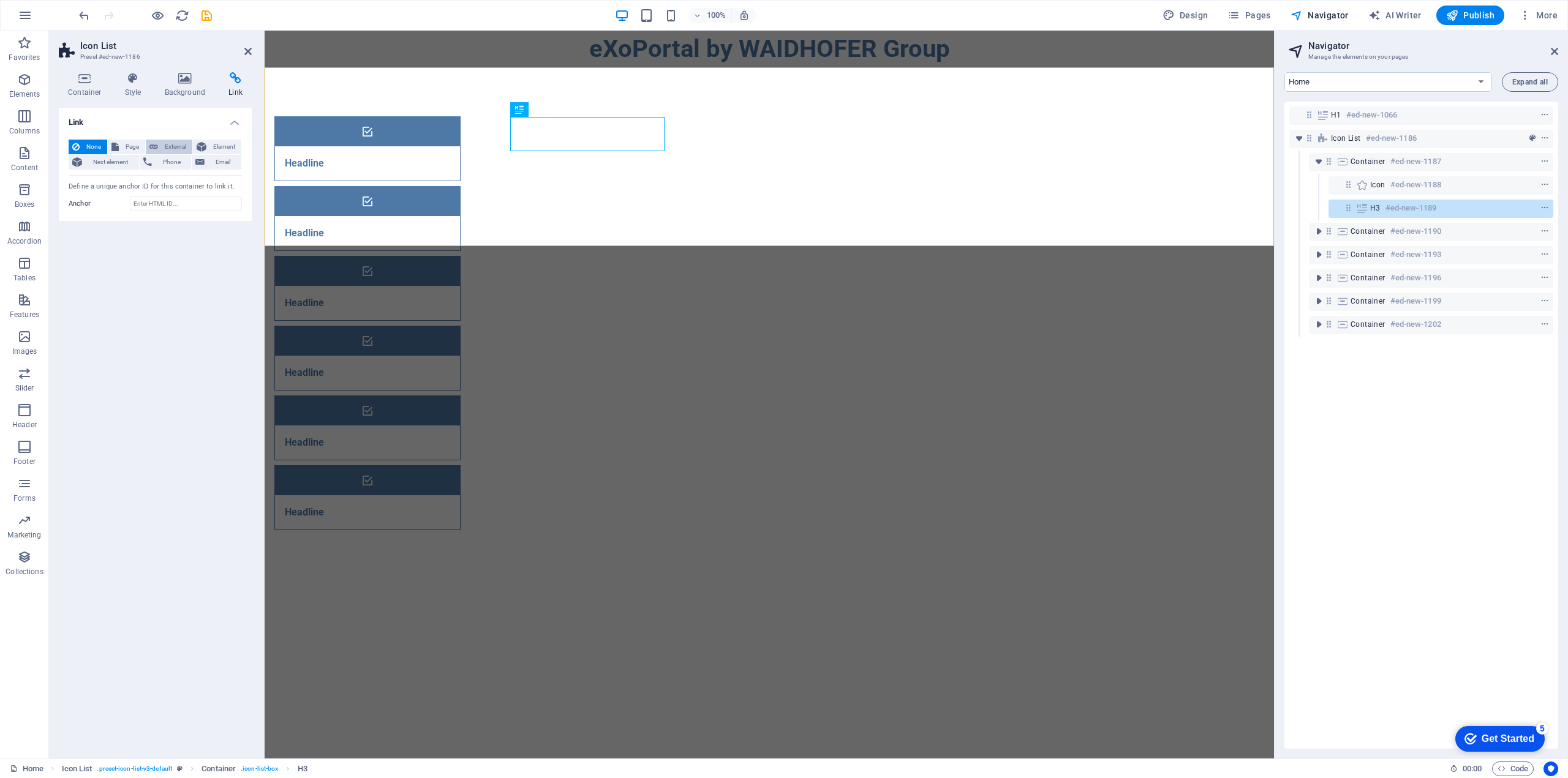
click at [164, 145] on span "External" at bounding box center [175, 147] width 27 height 15
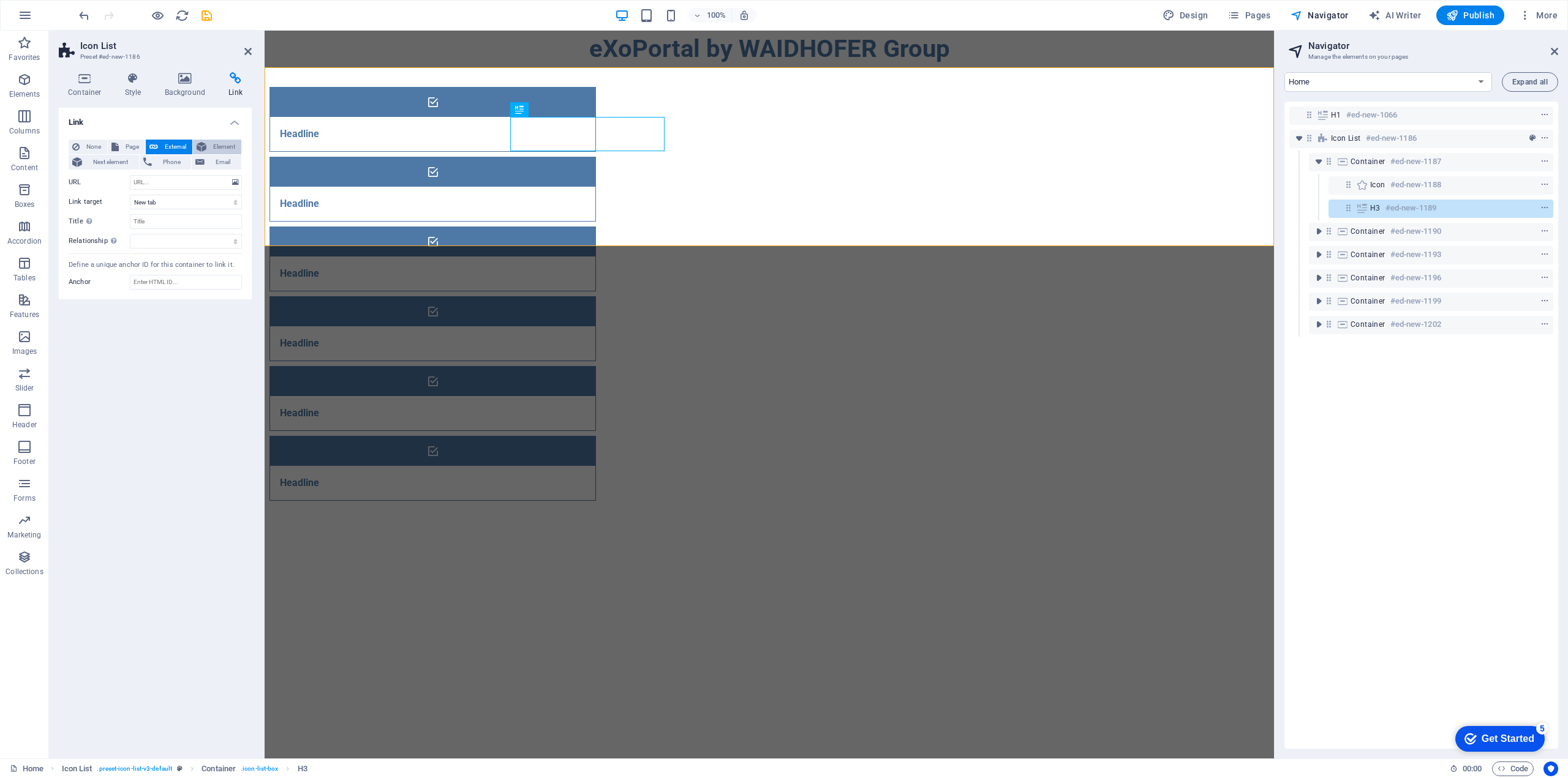
click at [218, 149] on span "Element" at bounding box center [224, 147] width 28 height 15
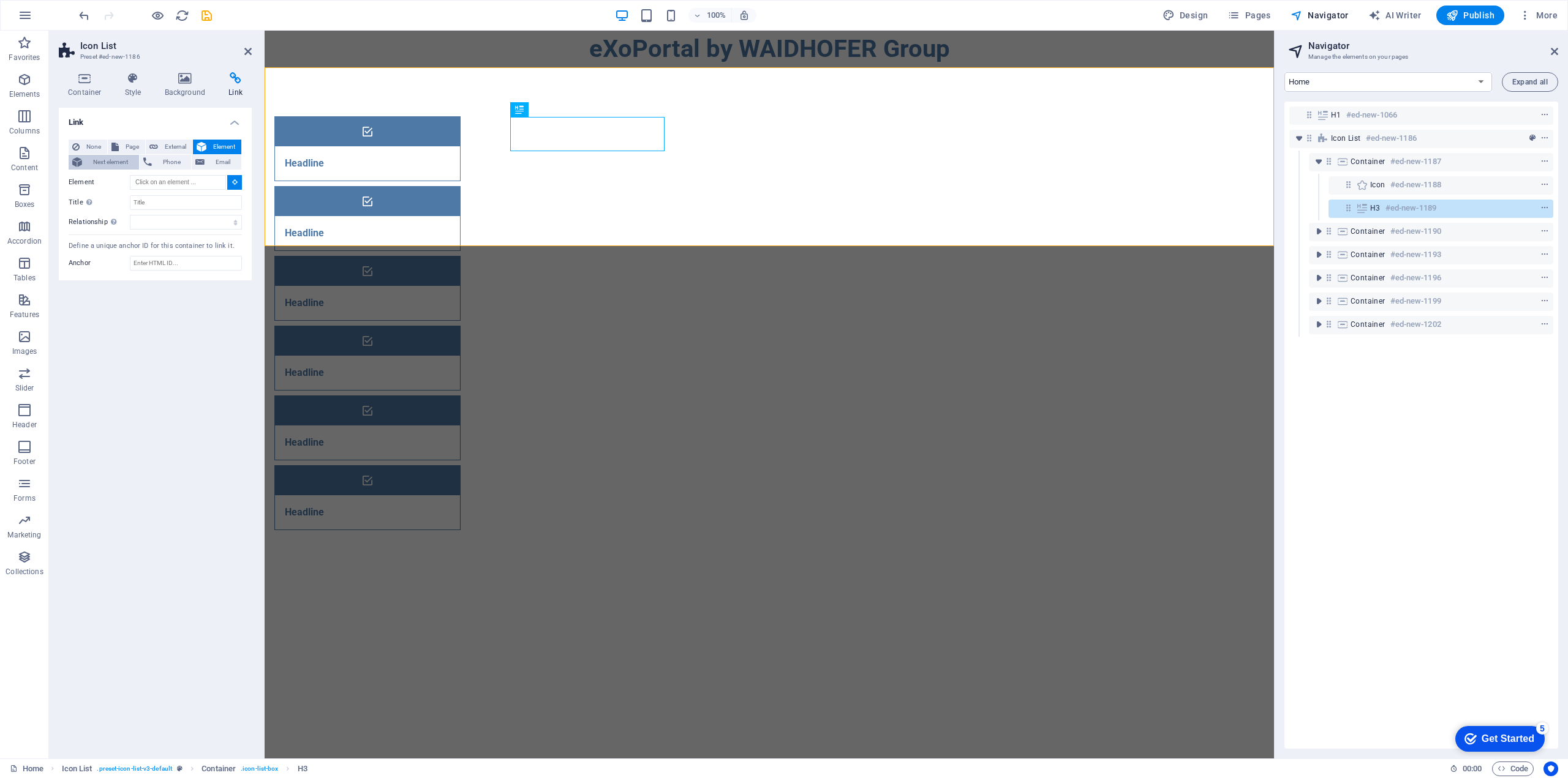
click at [95, 164] on span "Next element" at bounding box center [111, 162] width 50 height 15
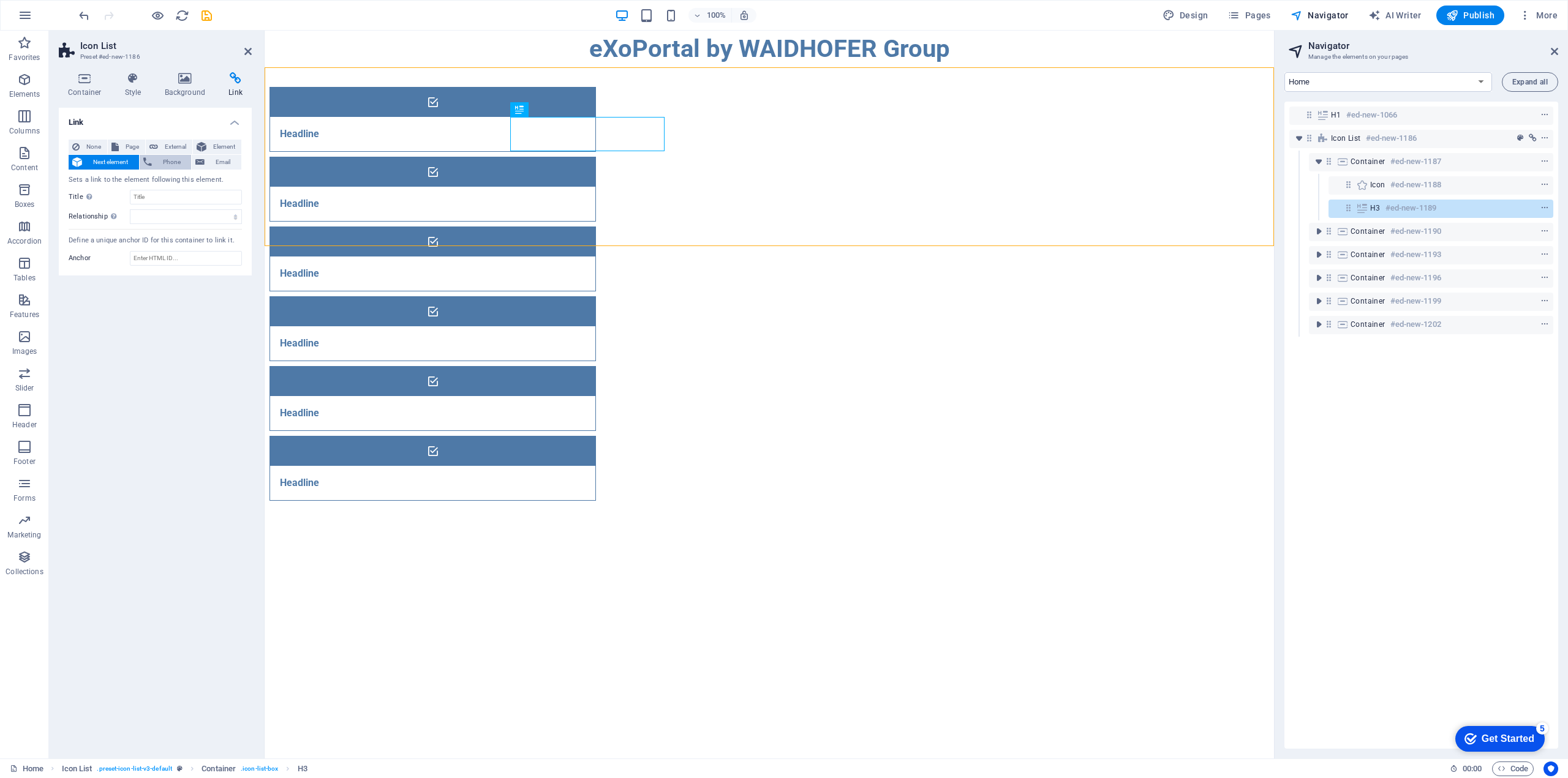
click at [161, 163] on span "Phone" at bounding box center [171, 162] width 32 height 15
click at [213, 163] on span "Email" at bounding box center [223, 162] width 29 height 15
click at [170, 143] on span "External" at bounding box center [175, 147] width 27 height 15
select select "blank"
click at [98, 147] on span "None" at bounding box center [93, 147] width 20 height 15
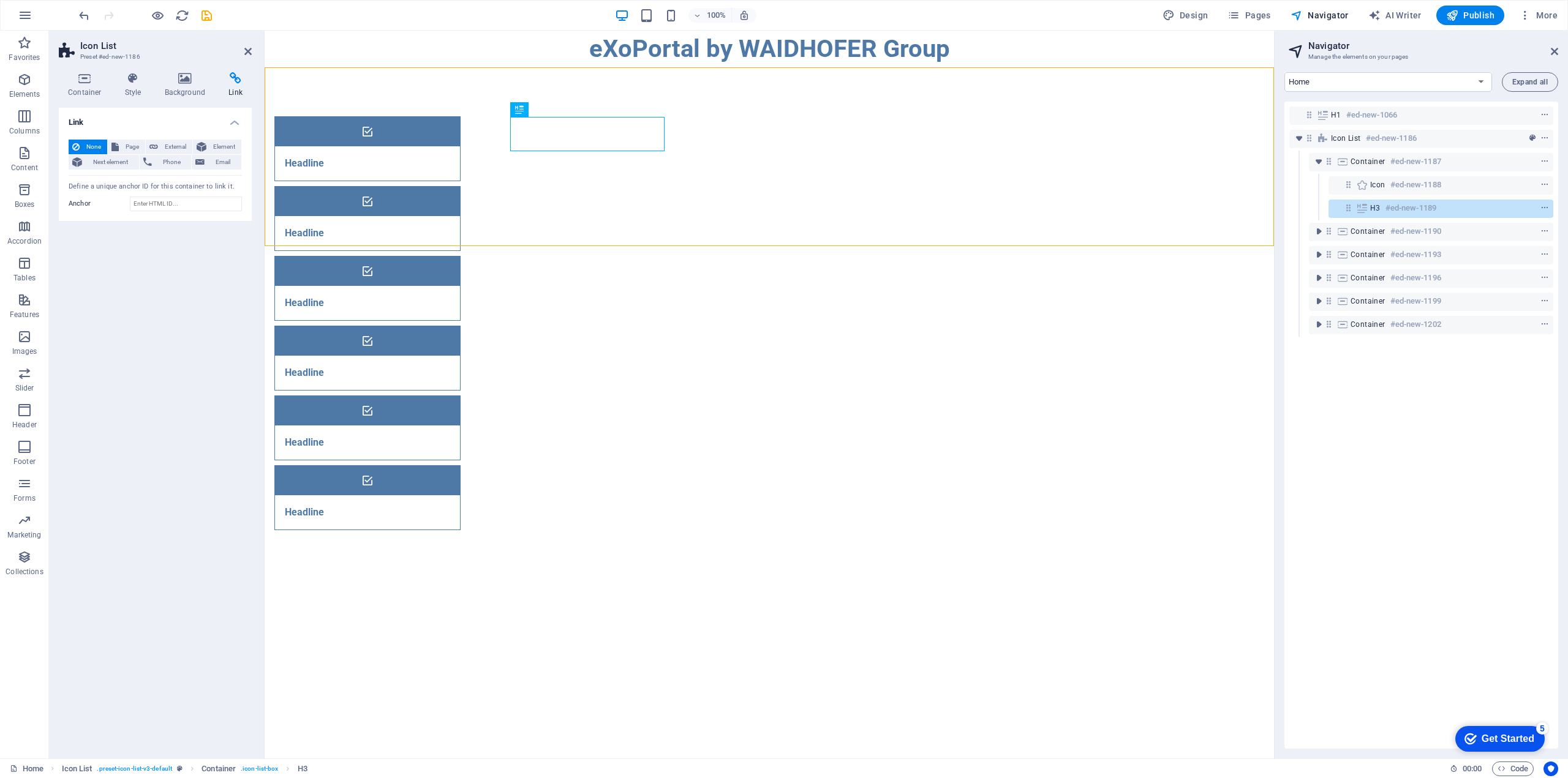
click at [824, 306] on html "Skip to main content eXoPortal by WAIDHOFER Group Headline Headline Headline He…" at bounding box center [769, 305] width 1009 height 548
click at [430, 146] on div "Headline" at bounding box center [352, 163] width 155 height 34
click at [430, 216] on div "Headline" at bounding box center [352, 233] width 155 height 34
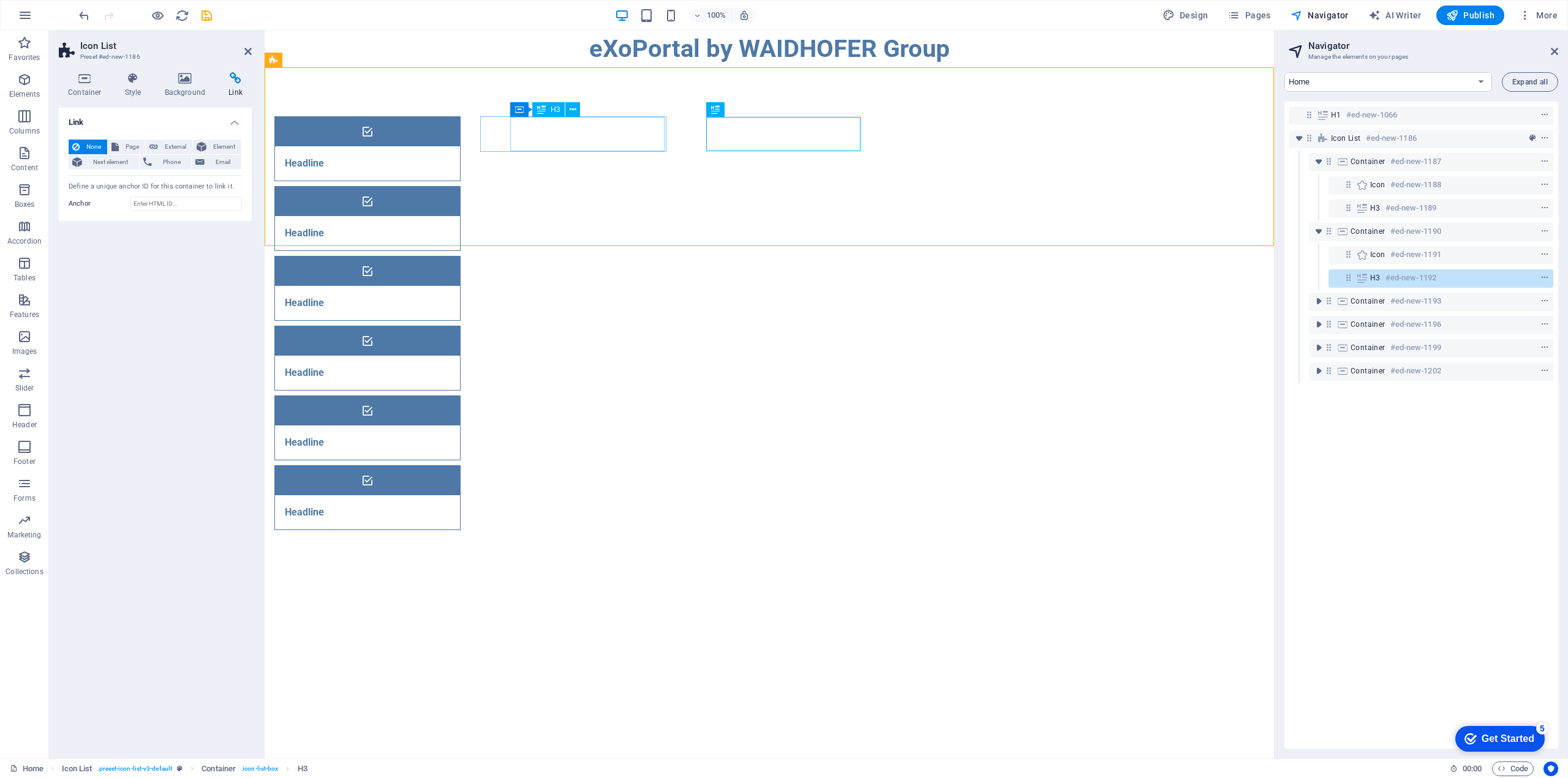
click at [430, 146] on div "Headline" at bounding box center [352, 163] width 155 height 34
click at [1541, 210] on icon "context-menu" at bounding box center [1544, 208] width 8 height 8
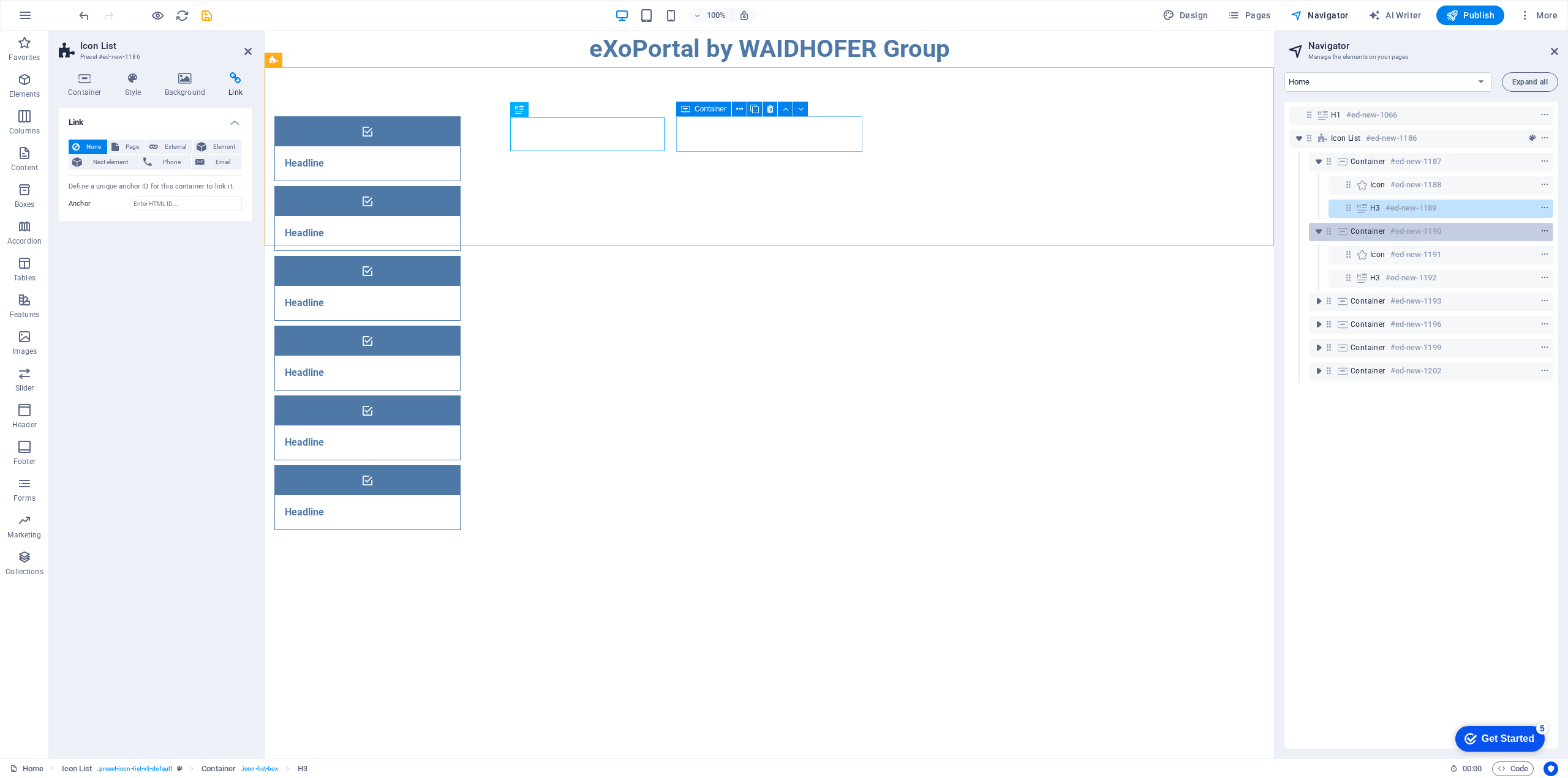
click at [1542, 229] on icon "context-menu" at bounding box center [1544, 231] width 8 height 8
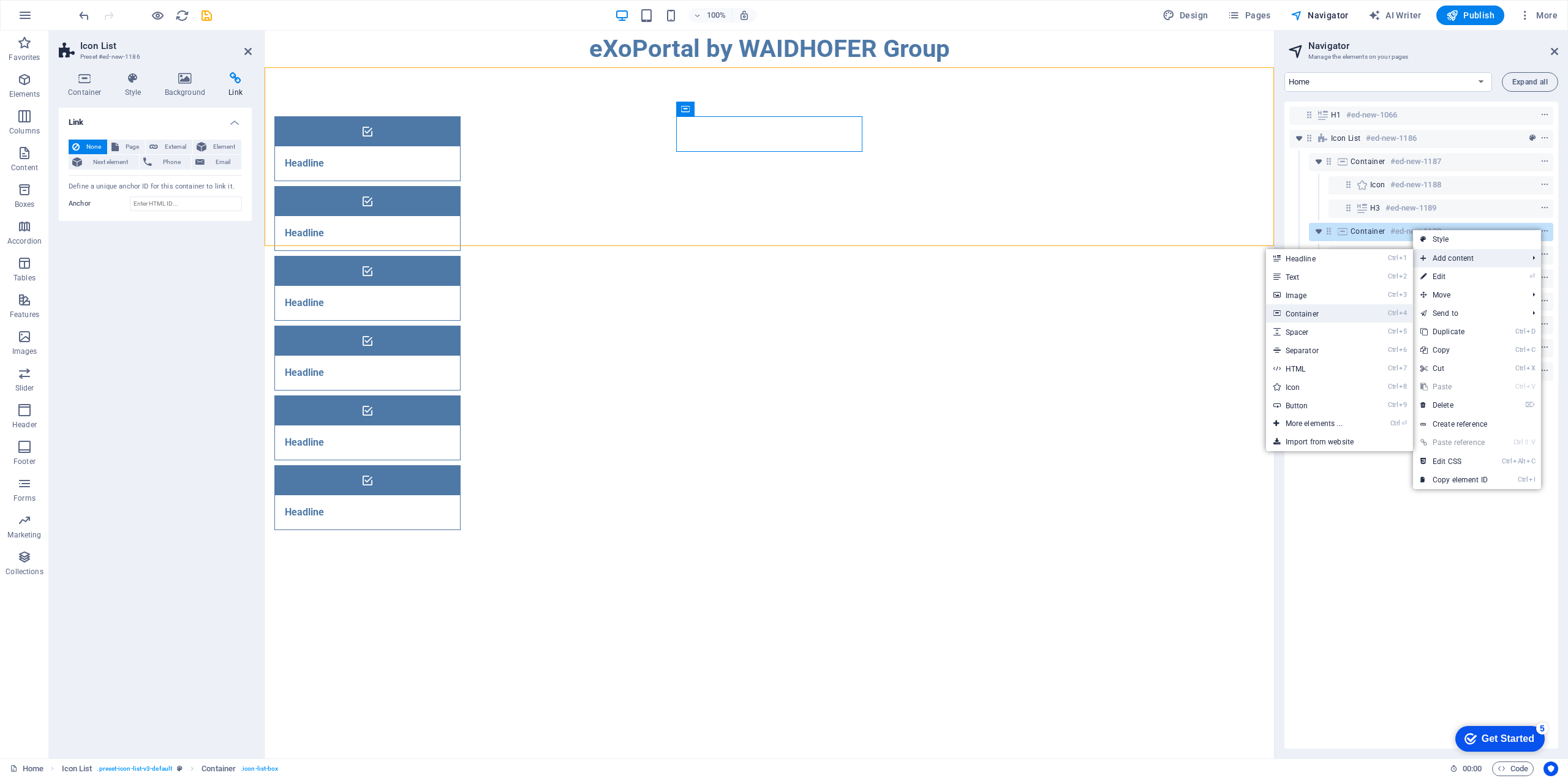
click at [1304, 317] on link "Ctrl 4 Container" at bounding box center [1316, 314] width 101 height 18
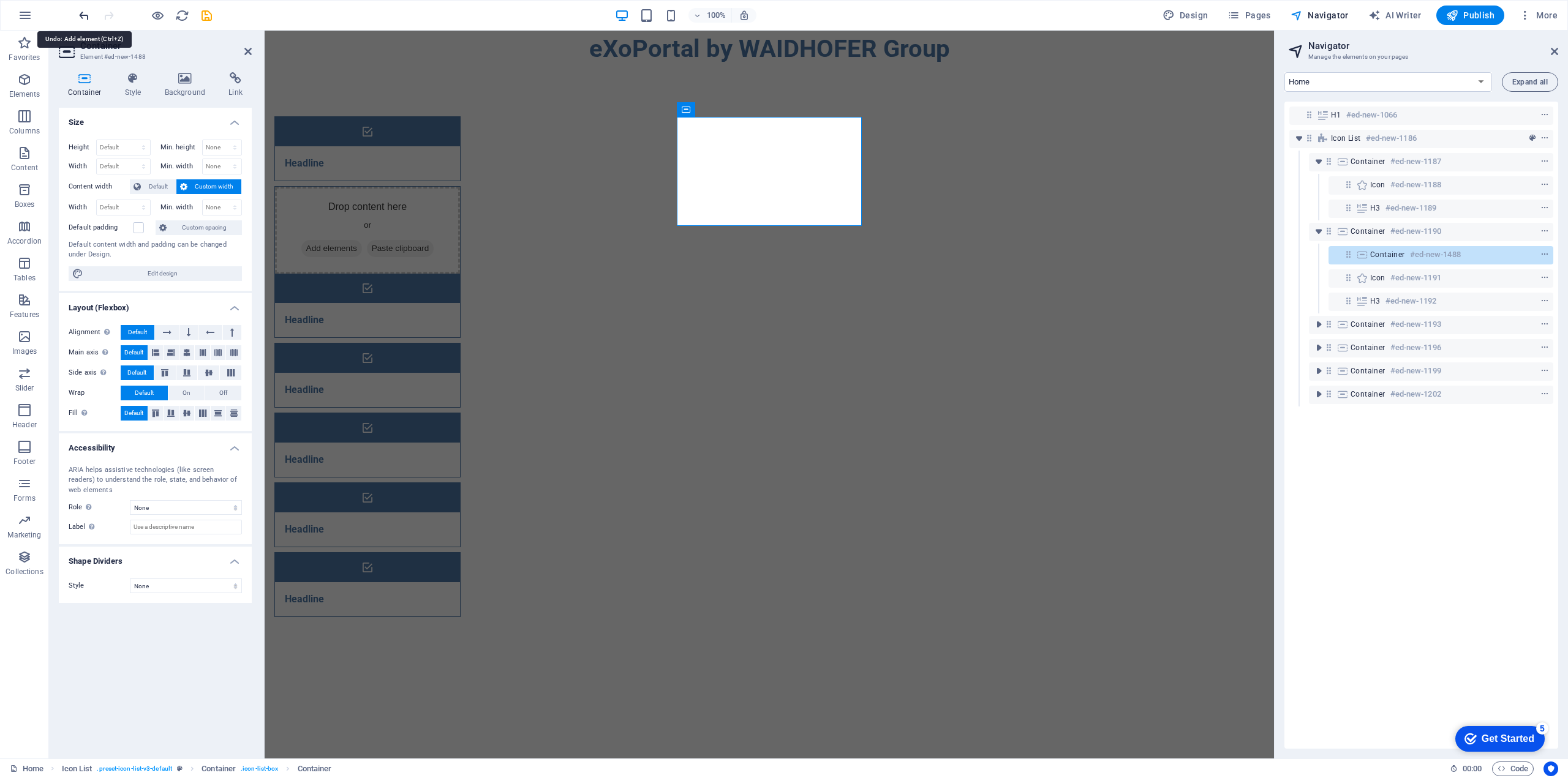
click at [79, 16] on icon "undo" at bounding box center [84, 16] width 14 height 14
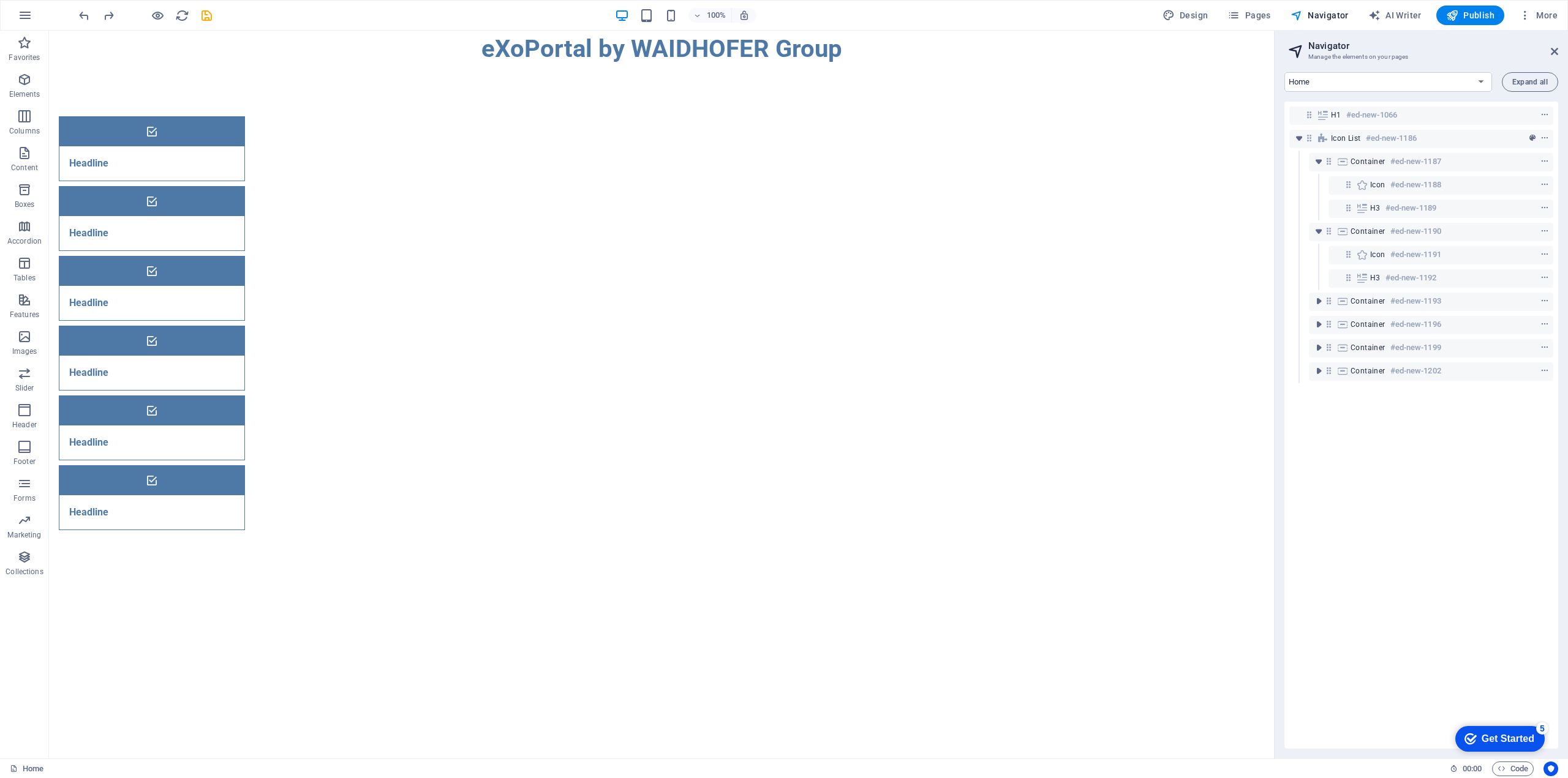
click at [1120, 335] on html "Skip to main content eXoPortal by WAIDHOFER Group Headline Headline Headline He…" at bounding box center [661, 305] width 1225 height 548
click at [213, 146] on div "Headline" at bounding box center [136, 163] width 155 height 34
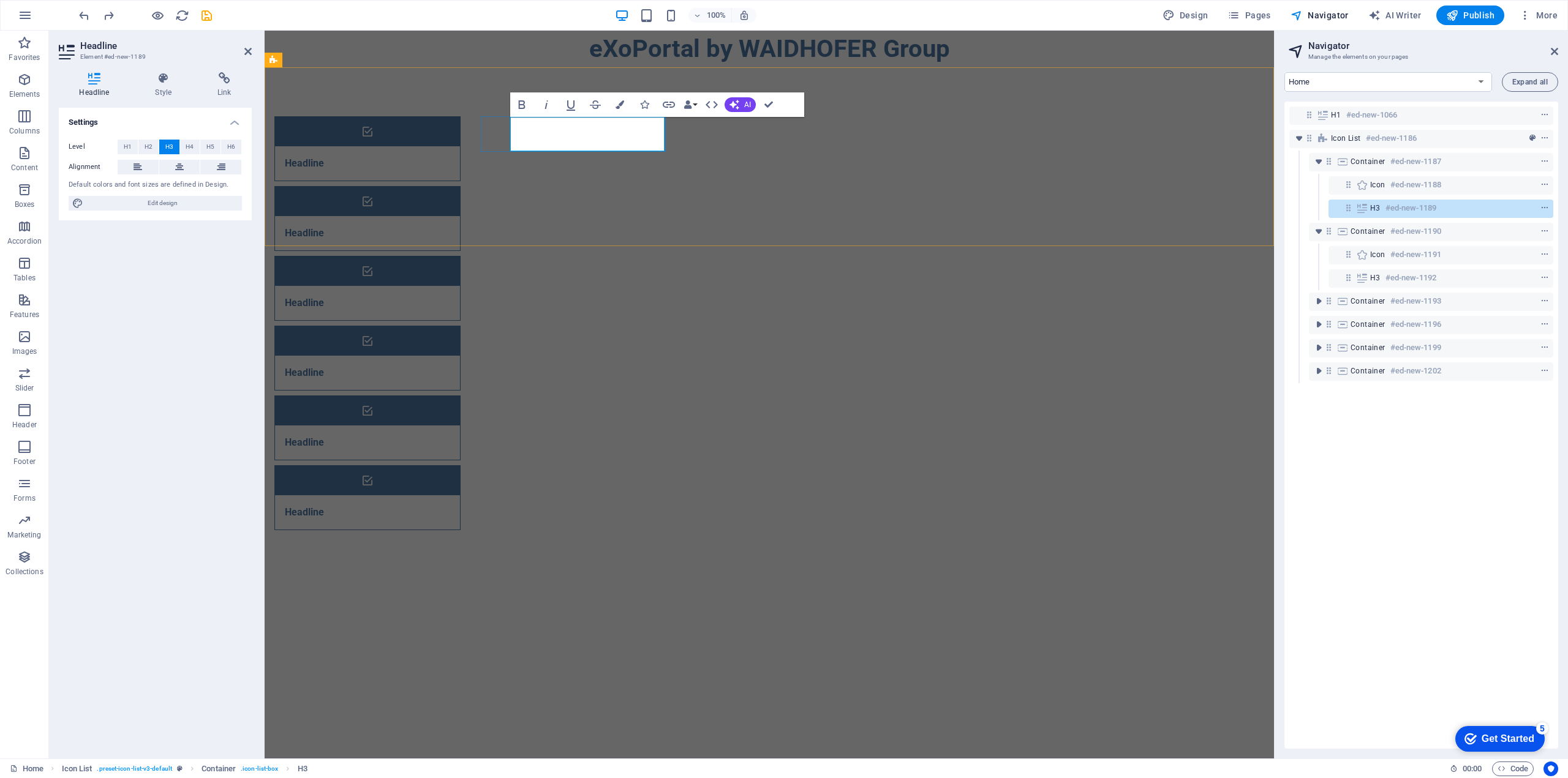
click at [324, 156] on h3 "Headline" at bounding box center [304, 163] width 39 height 15
click at [430, 216] on div "Headline" at bounding box center [352, 233] width 155 height 34
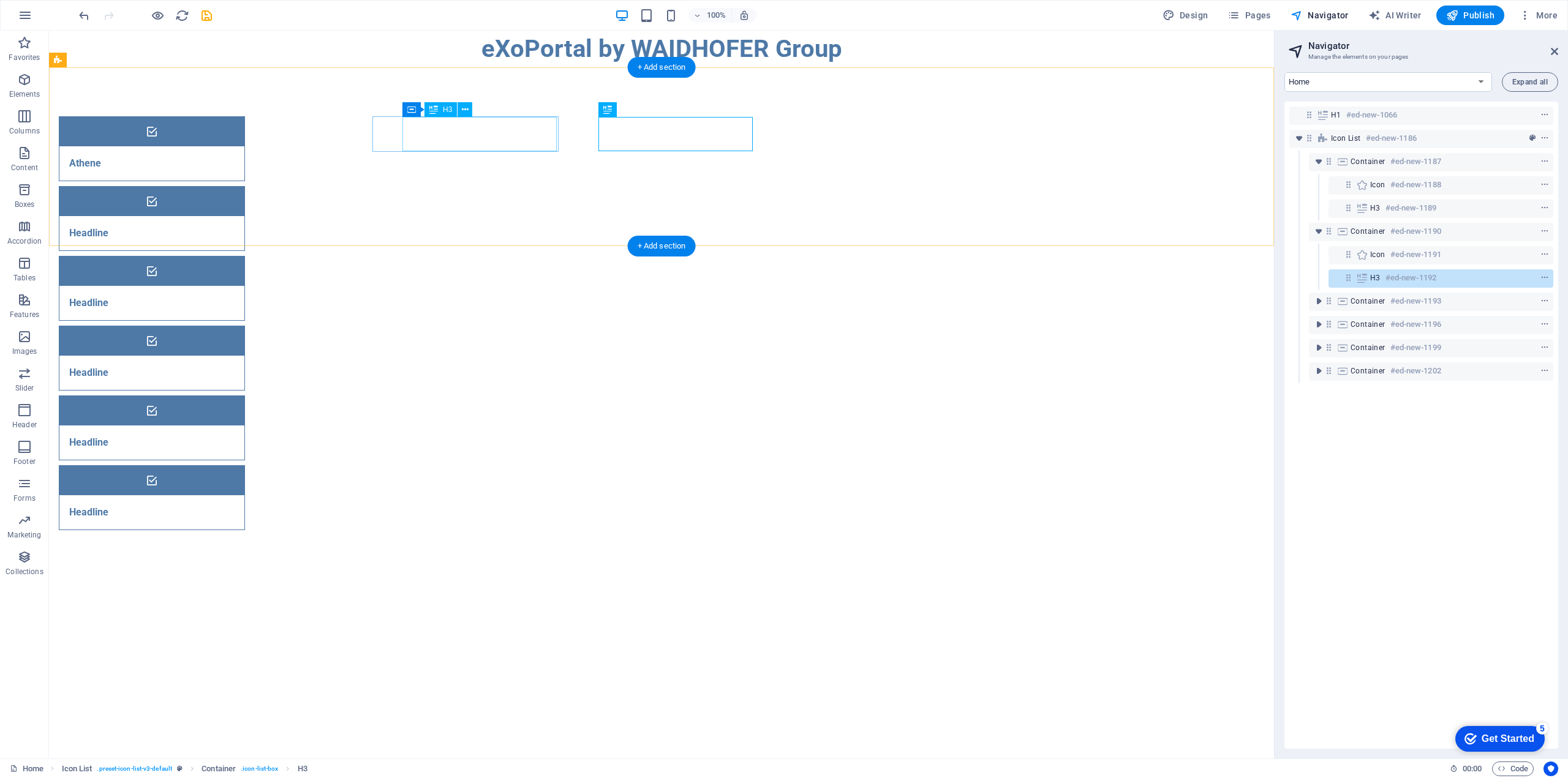
click at [213, 146] on div "Athene" at bounding box center [136, 163] width 155 height 34
click at [211, 134] on div "Athene Headline Headline Headline Headline Headline" at bounding box center [661, 323] width 1225 height 512
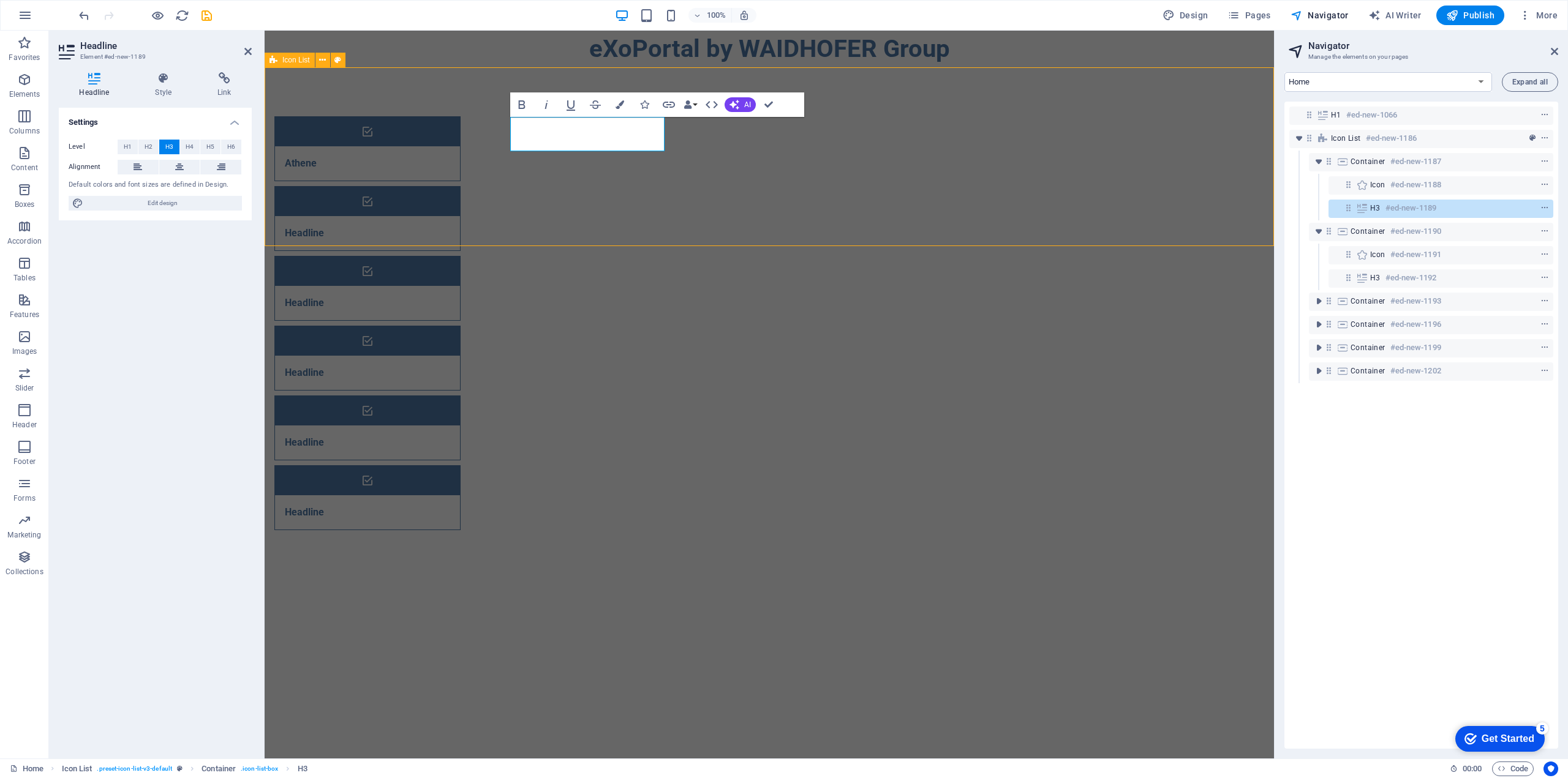
click at [426, 134] on div "Athene Headline Headline Headline Headline Headline" at bounding box center [769, 323] width 1009 height 512
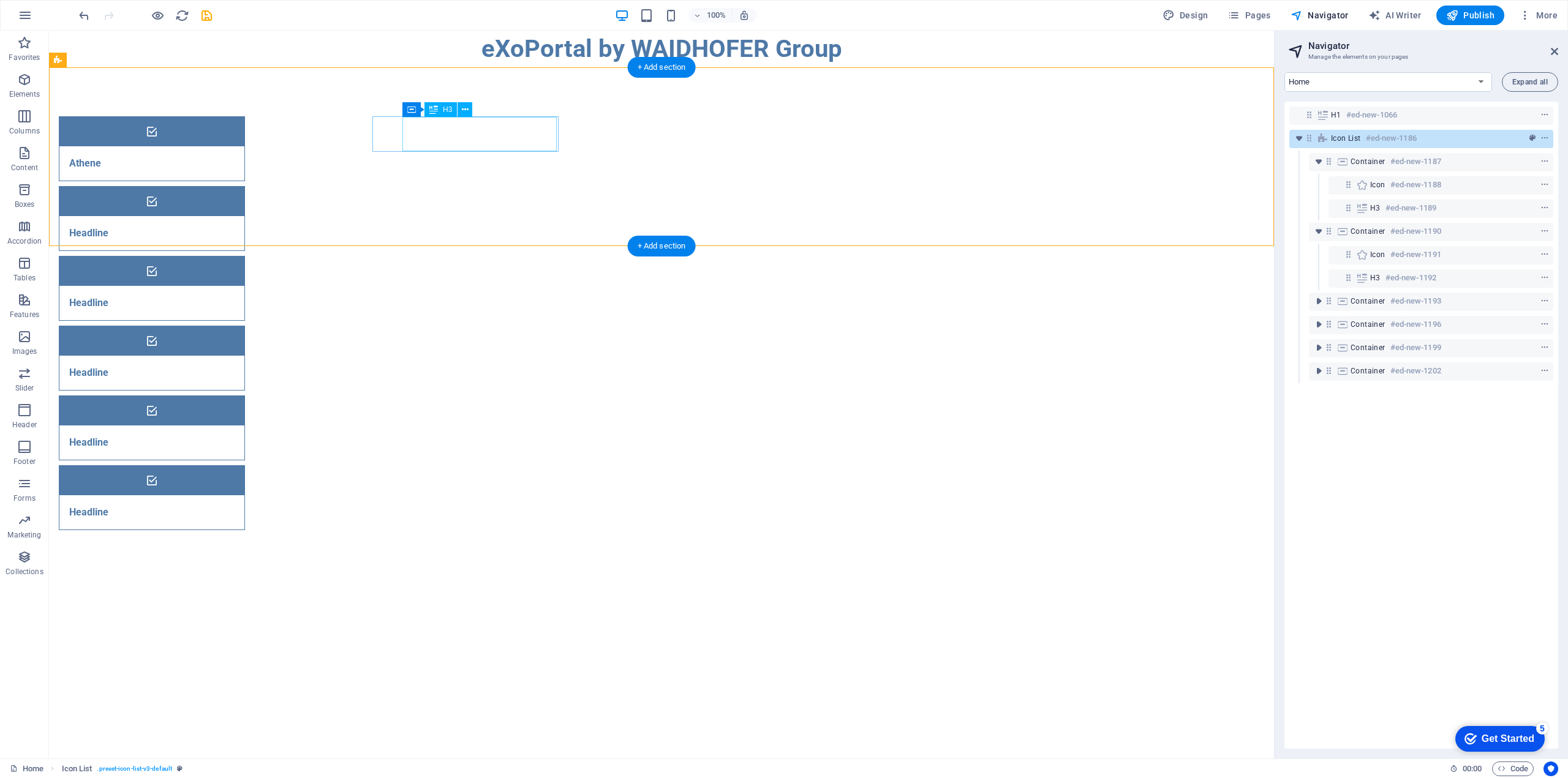
click at [213, 146] on div "Athene" at bounding box center [136, 163] width 155 height 34
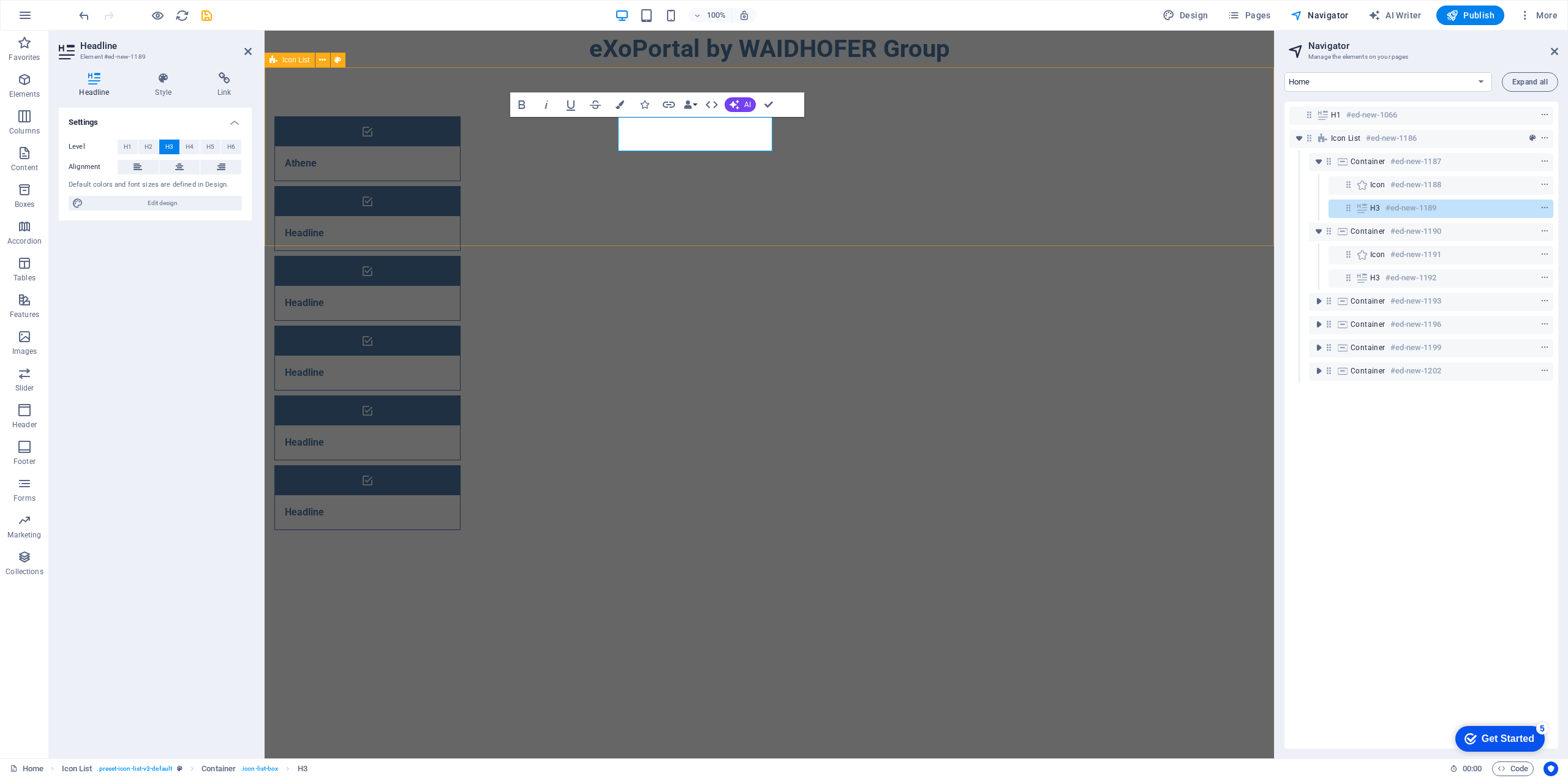
click at [433, 135] on div "Athene Headline Headline Headline Headline Headline" at bounding box center [769, 323] width 1009 height 512
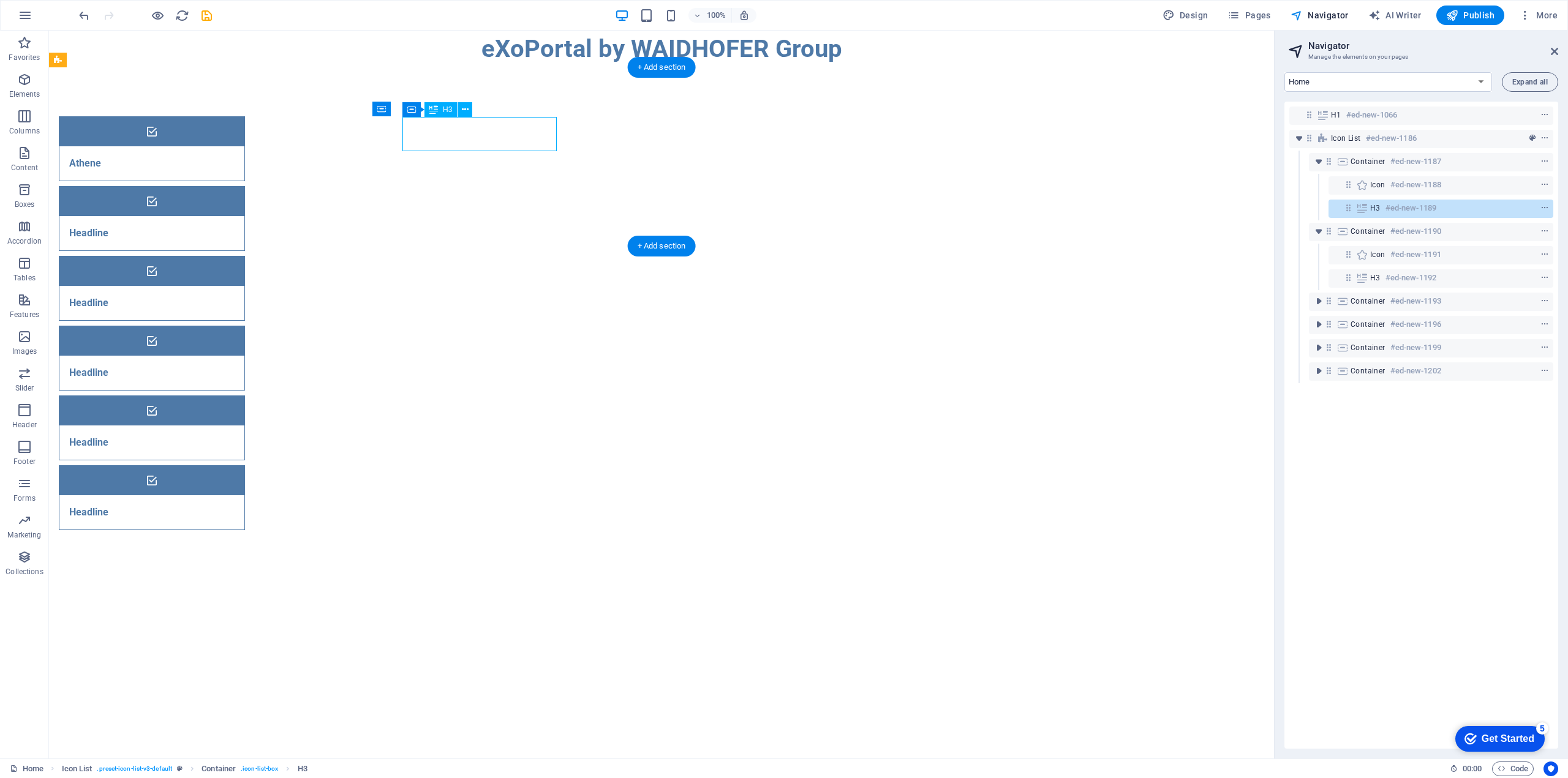
drag, startPoint x: 442, startPoint y: 136, endPoint x: 415, endPoint y: 136, distance: 27.0
click at [213, 146] on div "Athene" at bounding box center [136, 163] width 155 height 34
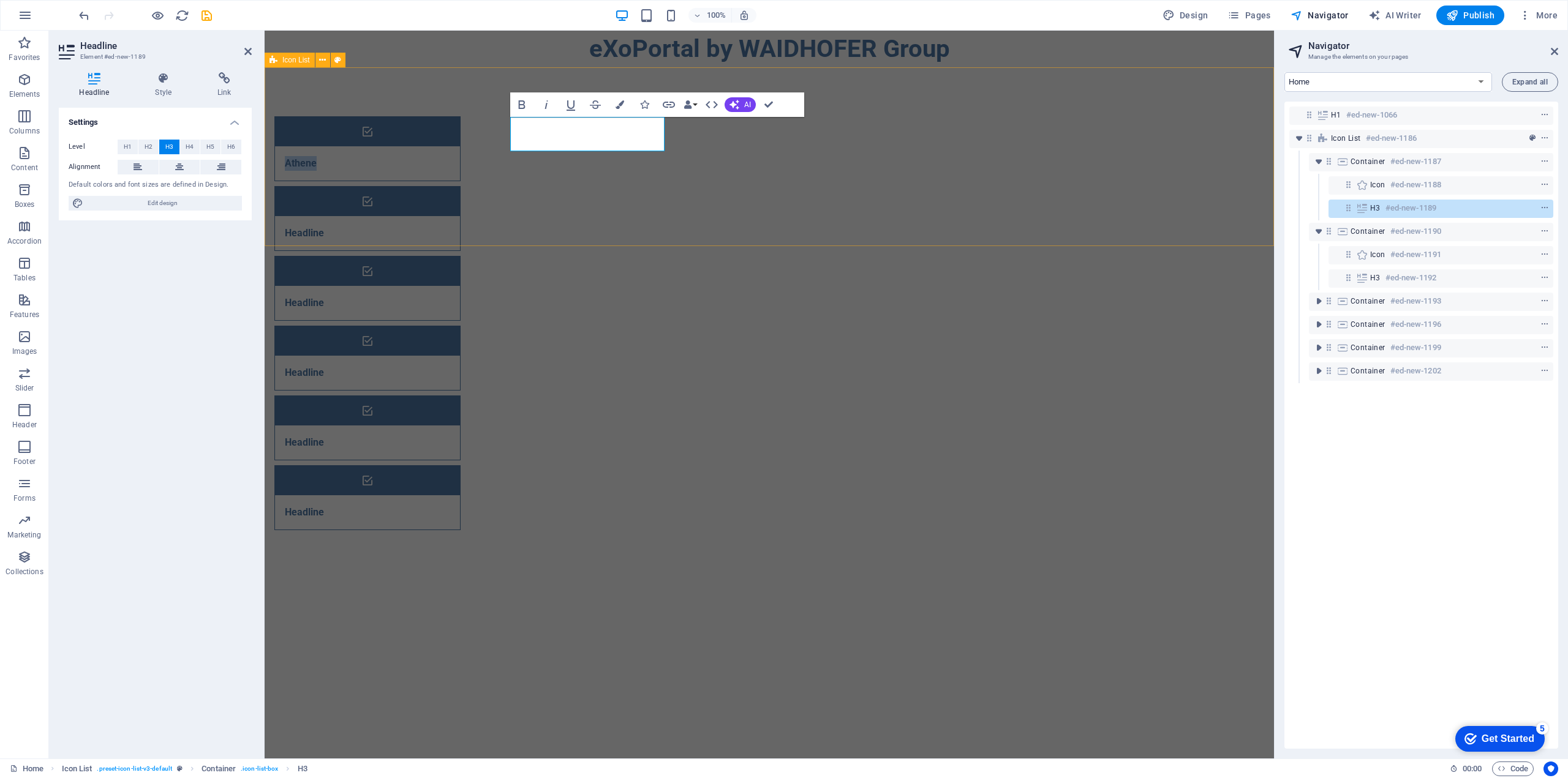
click at [434, 136] on div "Athene Headline Headline Headline Headline Headline" at bounding box center [769, 323] width 1009 height 512
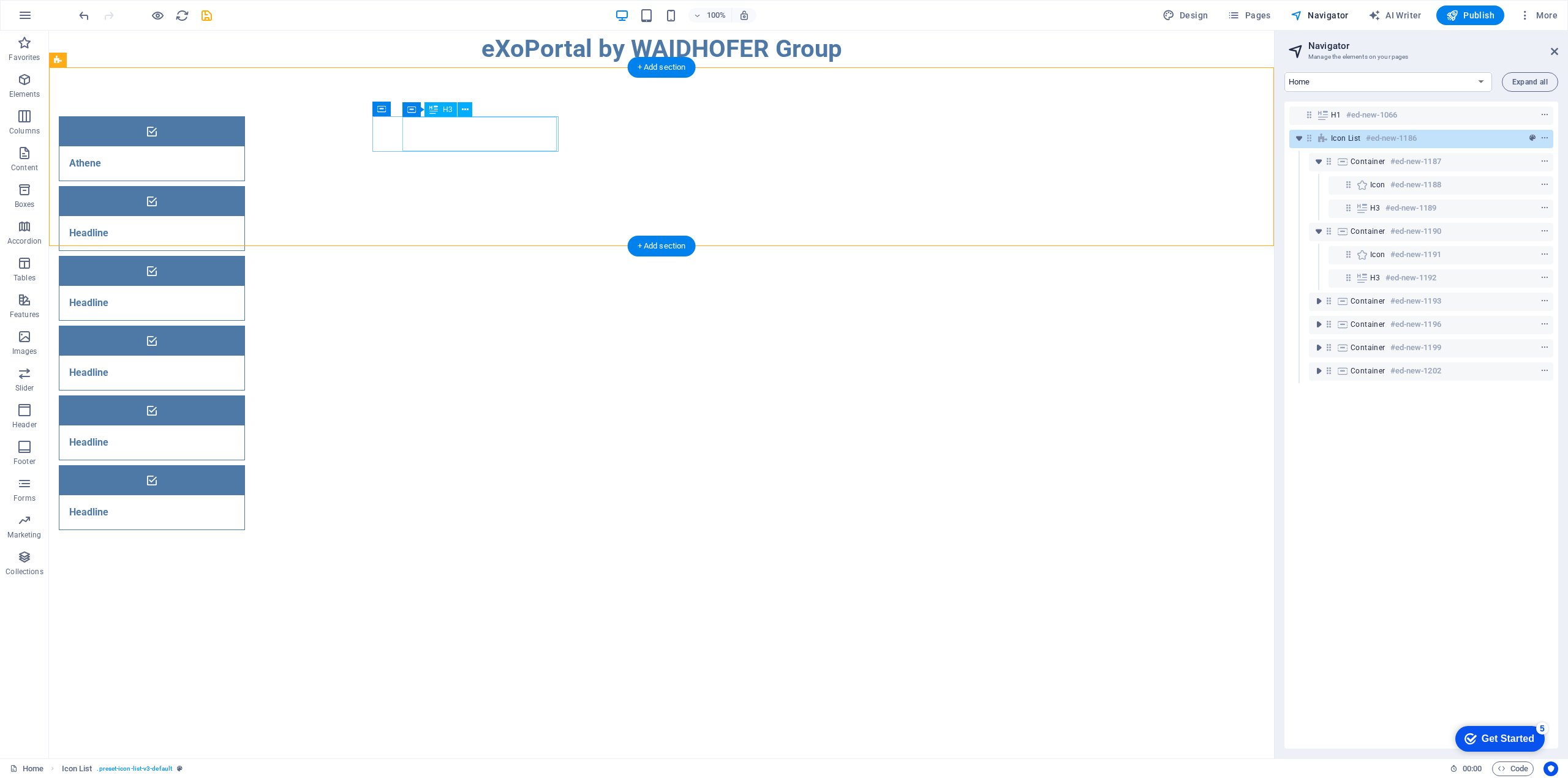
click at [213, 146] on div "Athene" at bounding box center [136, 163] width 155 height 34
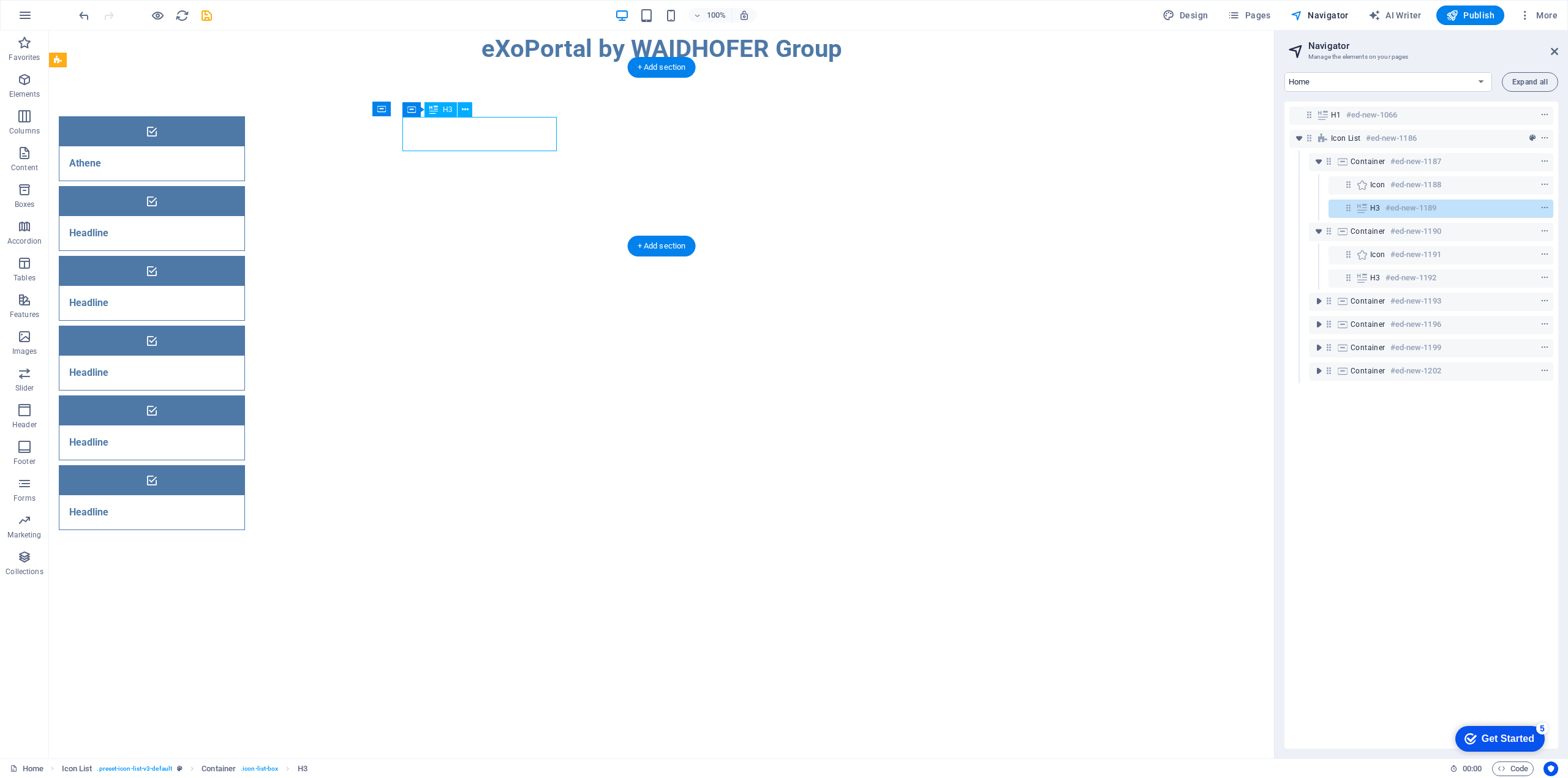
click at [213, 146] on div "Athene" at bounding box center [136, 163] width 155 height 34
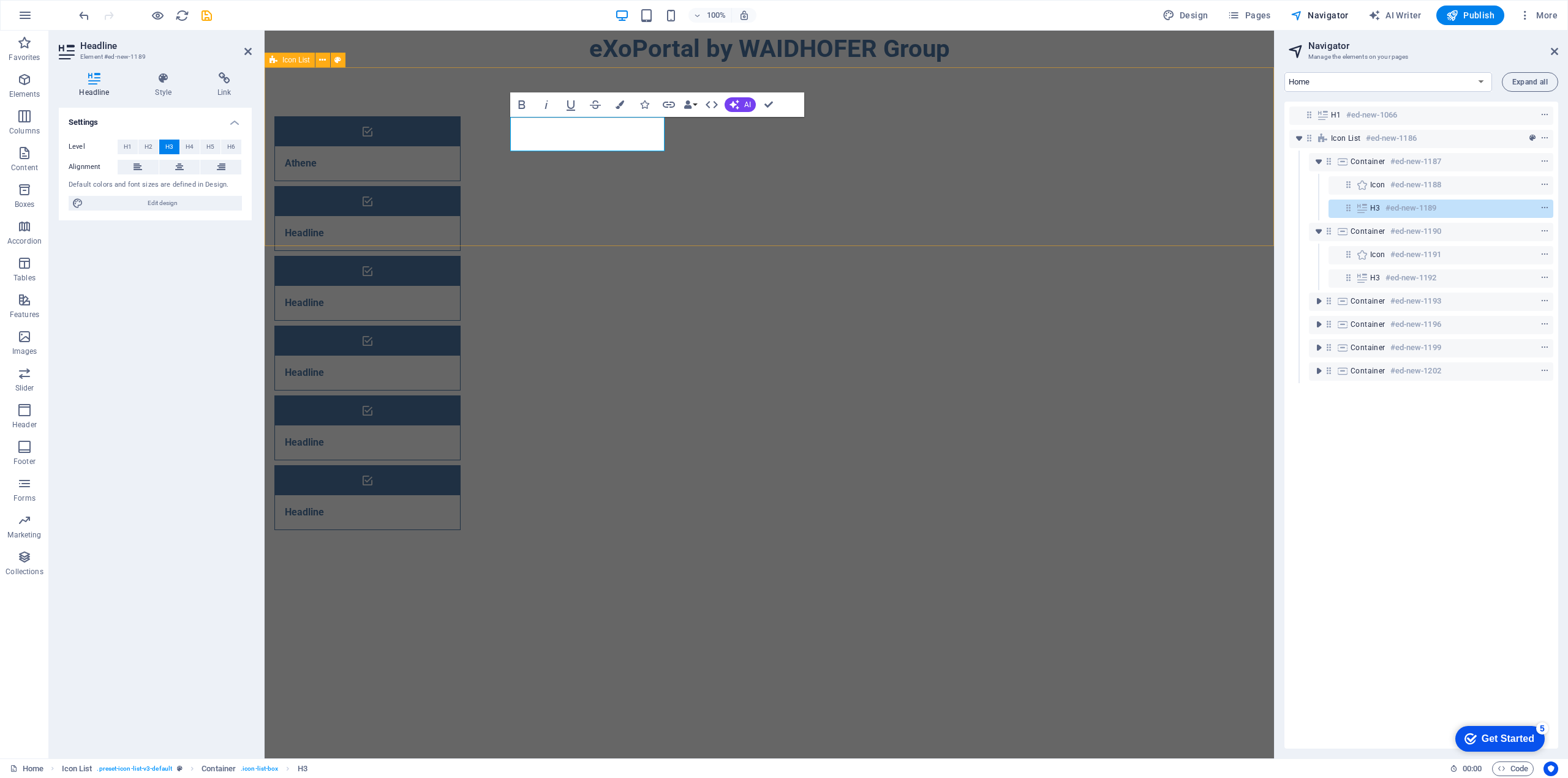
click at [434, 136] on div "Athene Headline Headline Headline Headline Headline" at bounding box center [769, 323] width 1009 height 512
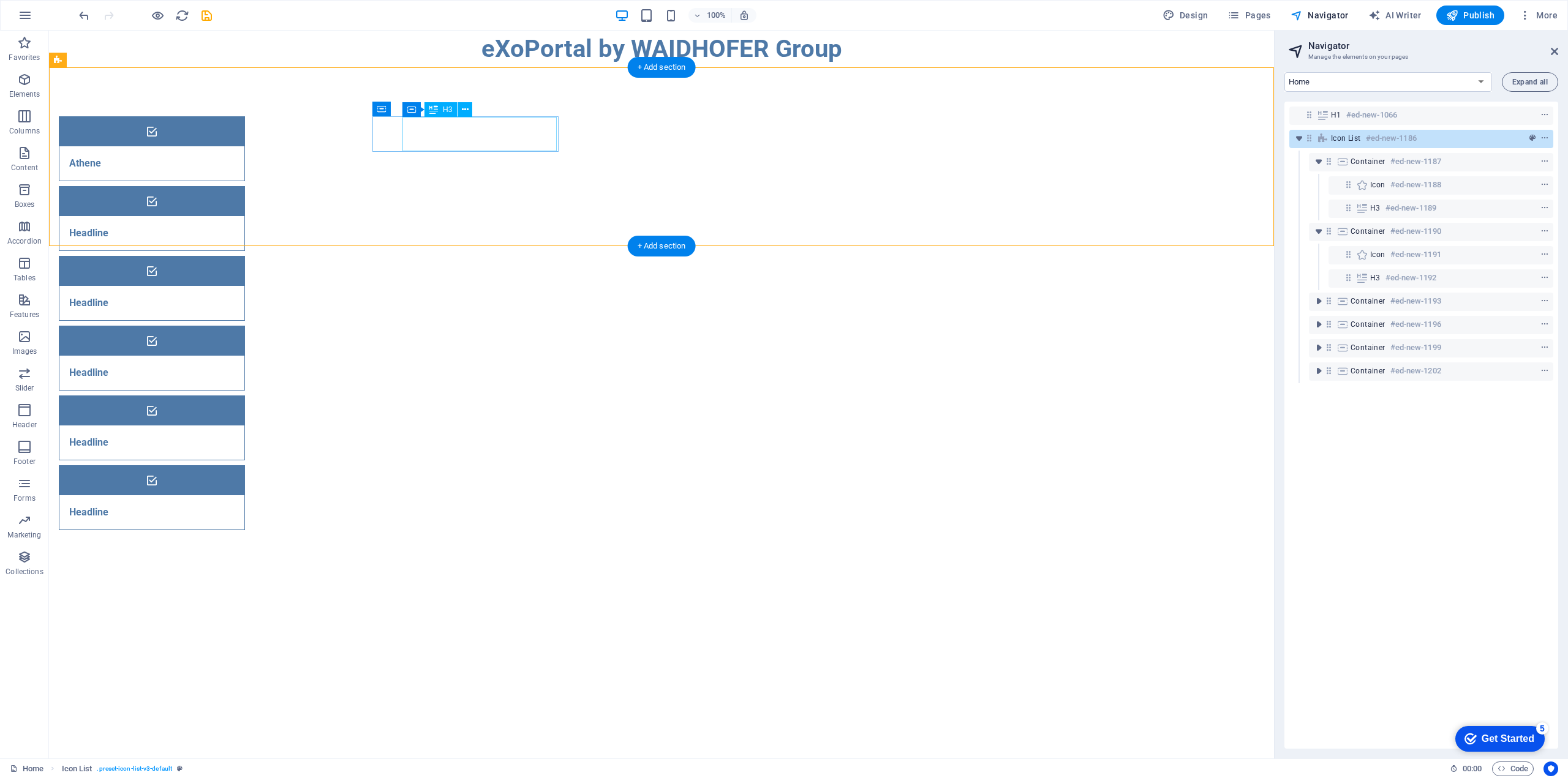
click at [213, 146] on div "Athene" at bounding box center [136, 163] width 155 height 34
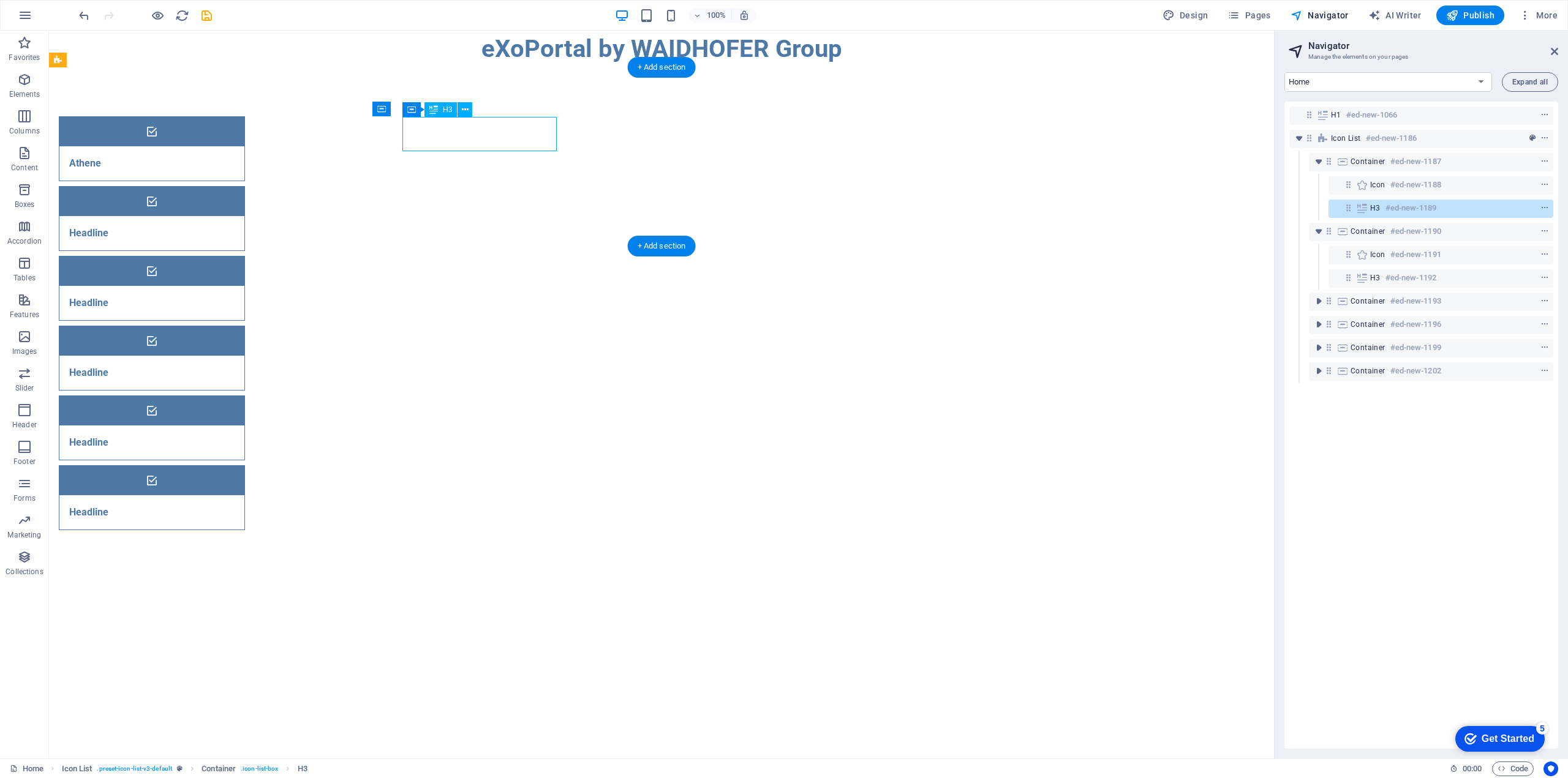
click at [213, 146] on div "Athene" at bounding box center [136, 163] width 155 height 34
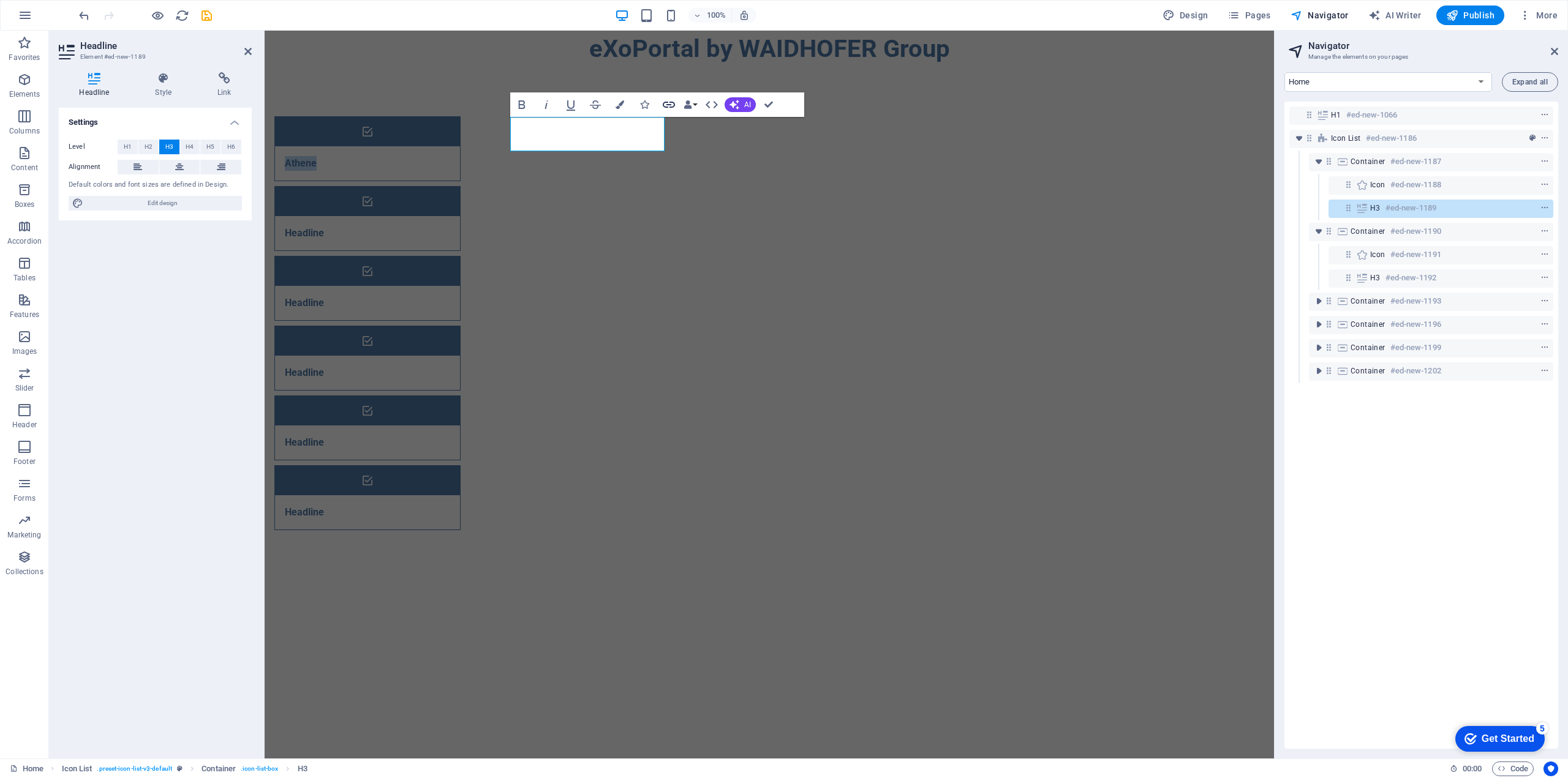
click at [666, 103] on icon "button" at bounding box center [668, 105] width 15 height 15
click at [169, 145] on span "External" at bounding box center [175, 147] width 27 height 15
select select "blank"
click at [160, 183] on input "URL" at bounding box center [186, 182] width 112 height 15
paste input "https://www.waidhofergroup.com/exocloud/exocloud/index.php/apps/dashboard/"
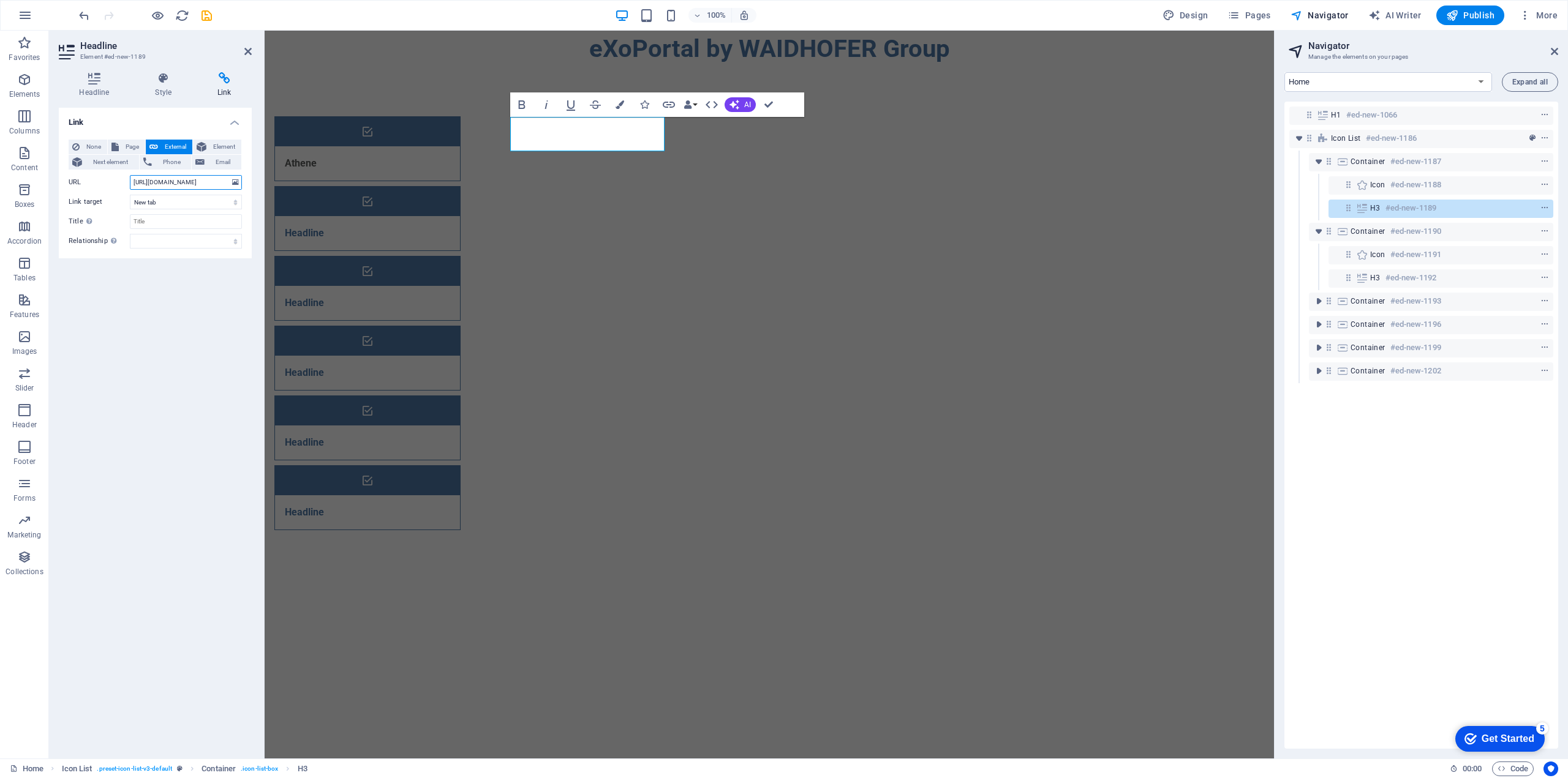
scroll to position [0, 132]
type input "https://www.waidhofergroup.com/exocloud/exocloud/index.php/apps/dashboard/"
click at [164, 224] on input "Title Additional link description, should not be the same as the link text. The…" at bounding box center [186, 221] width 112 height 15
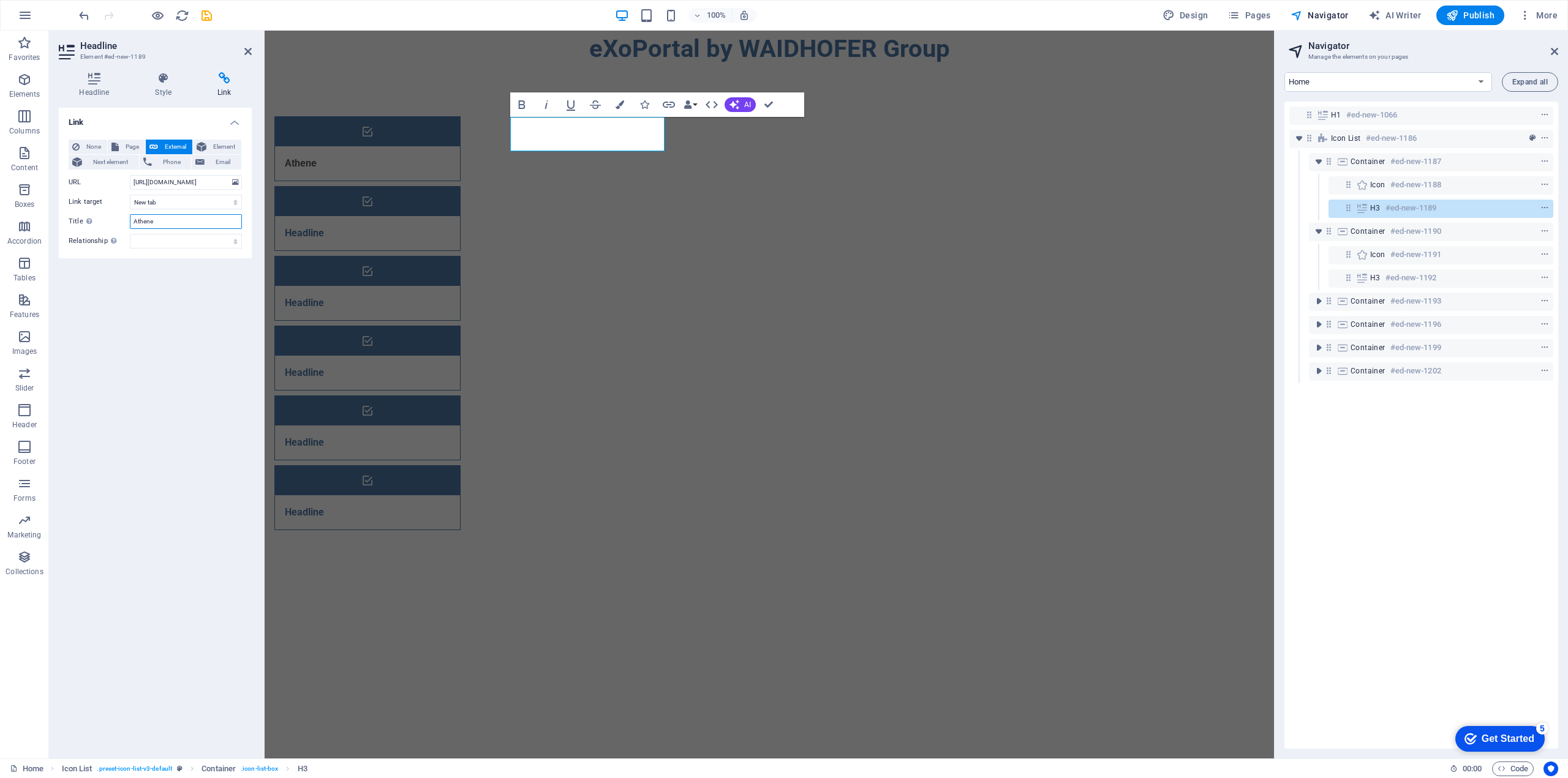
type input "Athene"
click at [1402, 543] on div "H1 #ed-new-1066 Icon List #ed-new-1186 Container #ed-new-1187 Icon #ed-new-1188…" at bounding box center [1421, 425] width 274 height 647
click at [210, 17] on icon "save" at bounding box center [207, 16] width 14 height 14
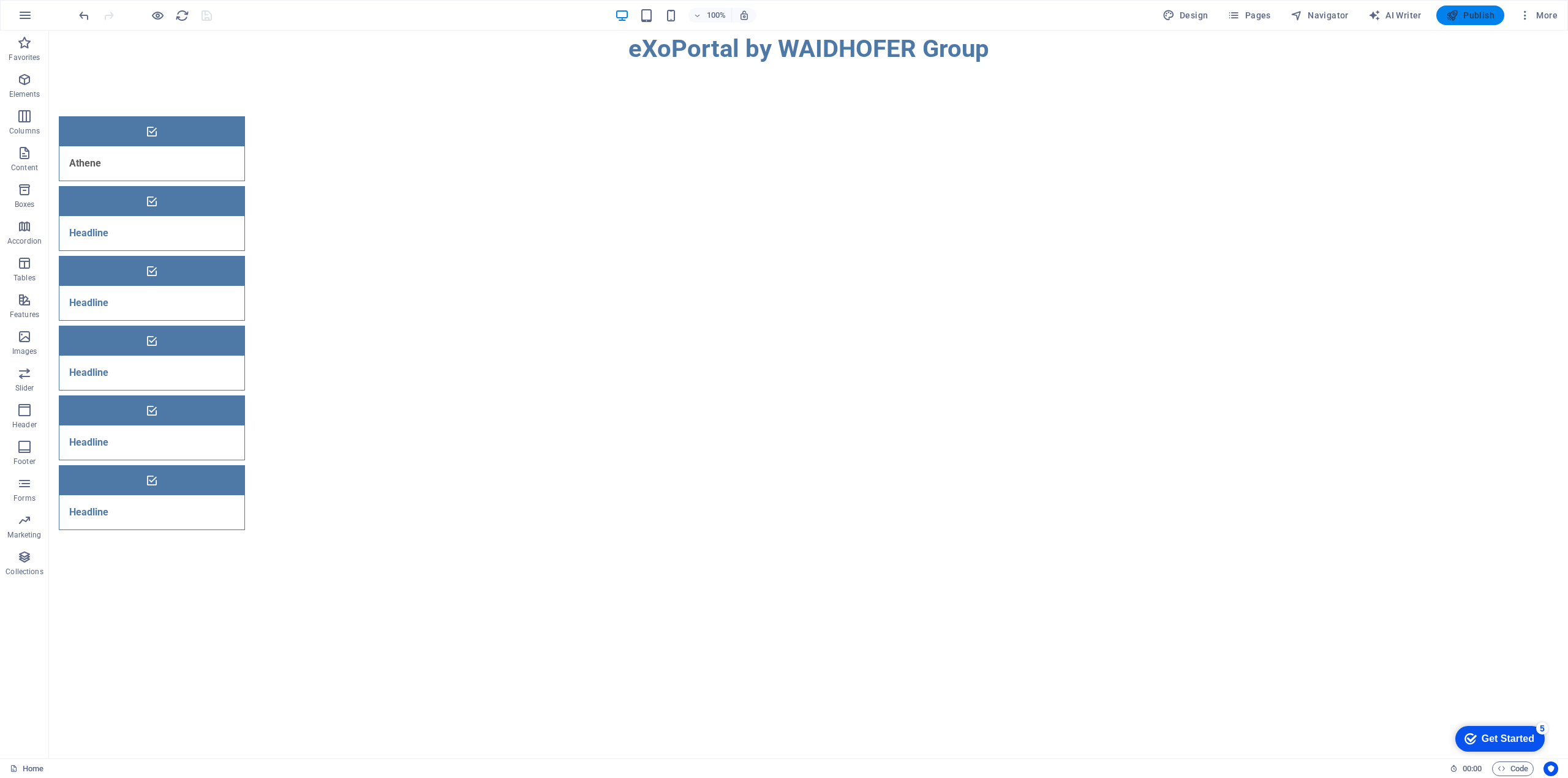
click at [1484, 14] on span "Publish" at bounding box center [1470, 15] width 49 height 12
click at [1474, 15] on span "Publish" at bounding box center [1470, 15] width 49 height 12
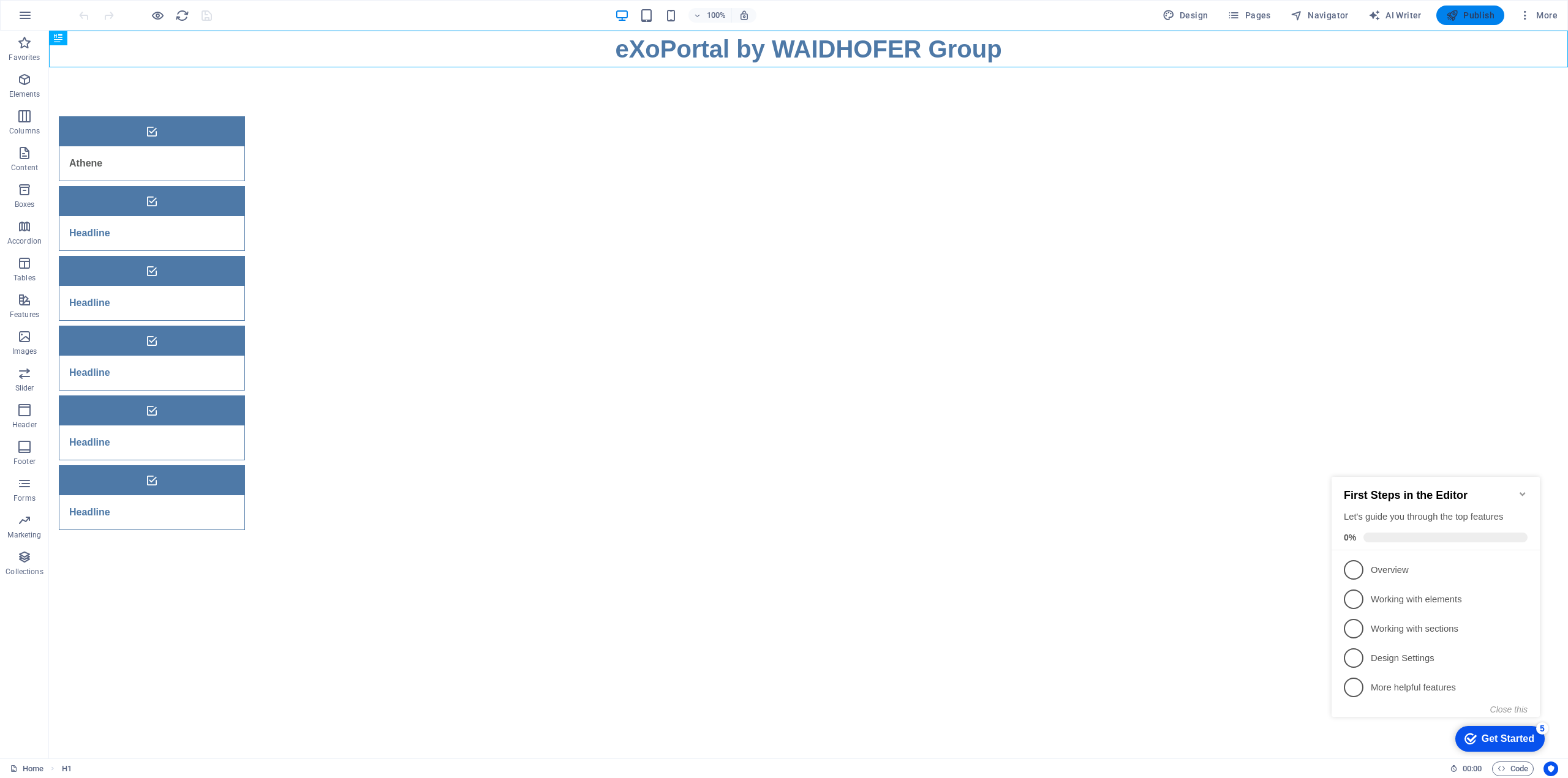
click at [1488, 14] on span "Publish" at bounding box center [1470, 15] width 49 height 12
click at [213, 216] on div "Headline" at bounding box center [136, 233] width 155 height 34
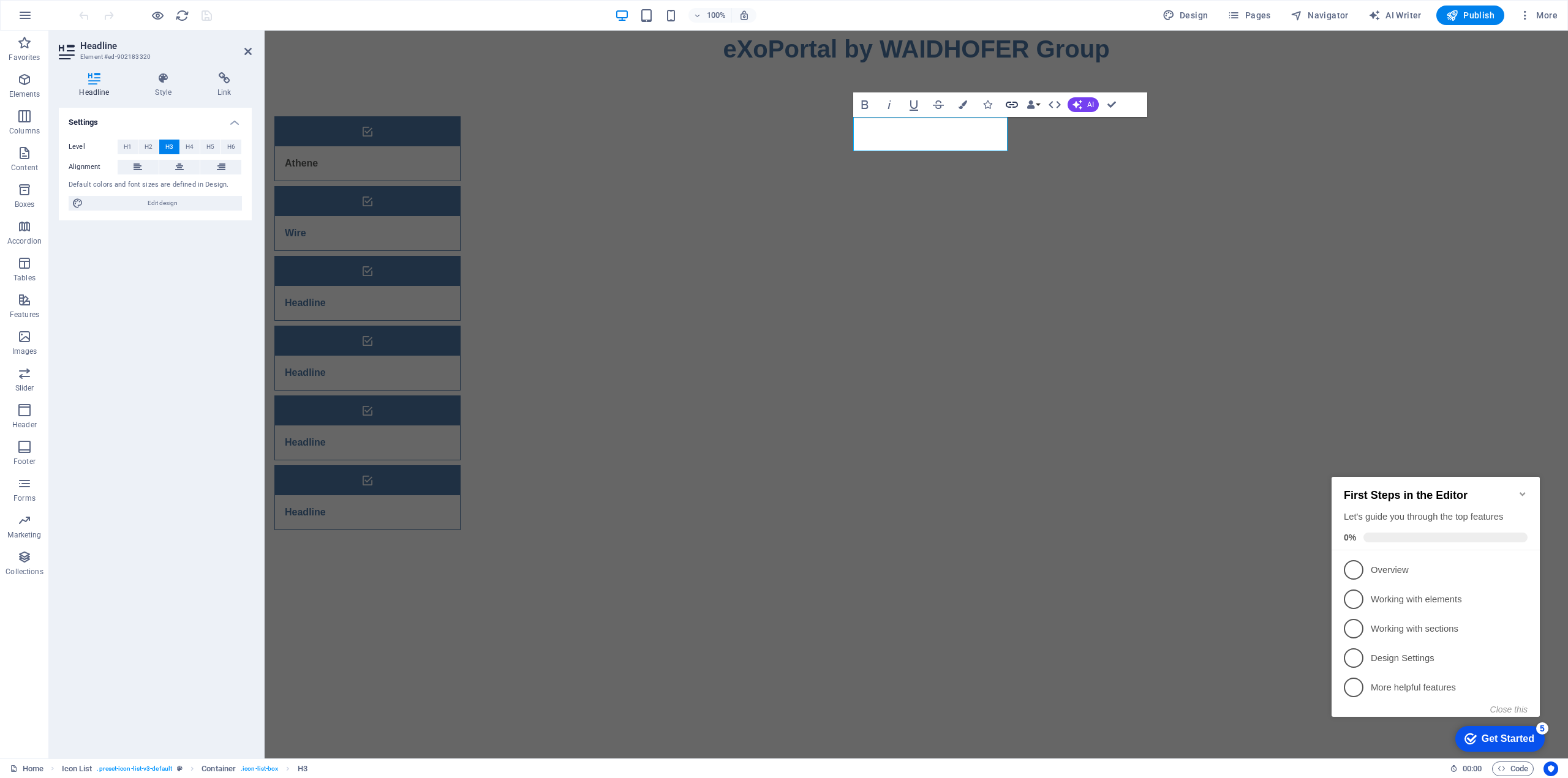
click at [1014, 107] on icon "button" at bounding box center [1011, 104] width 12 height 6
click at [169, 147] on span "External" at bounding box center [175, 147] width 27 height 15
select select "blank"
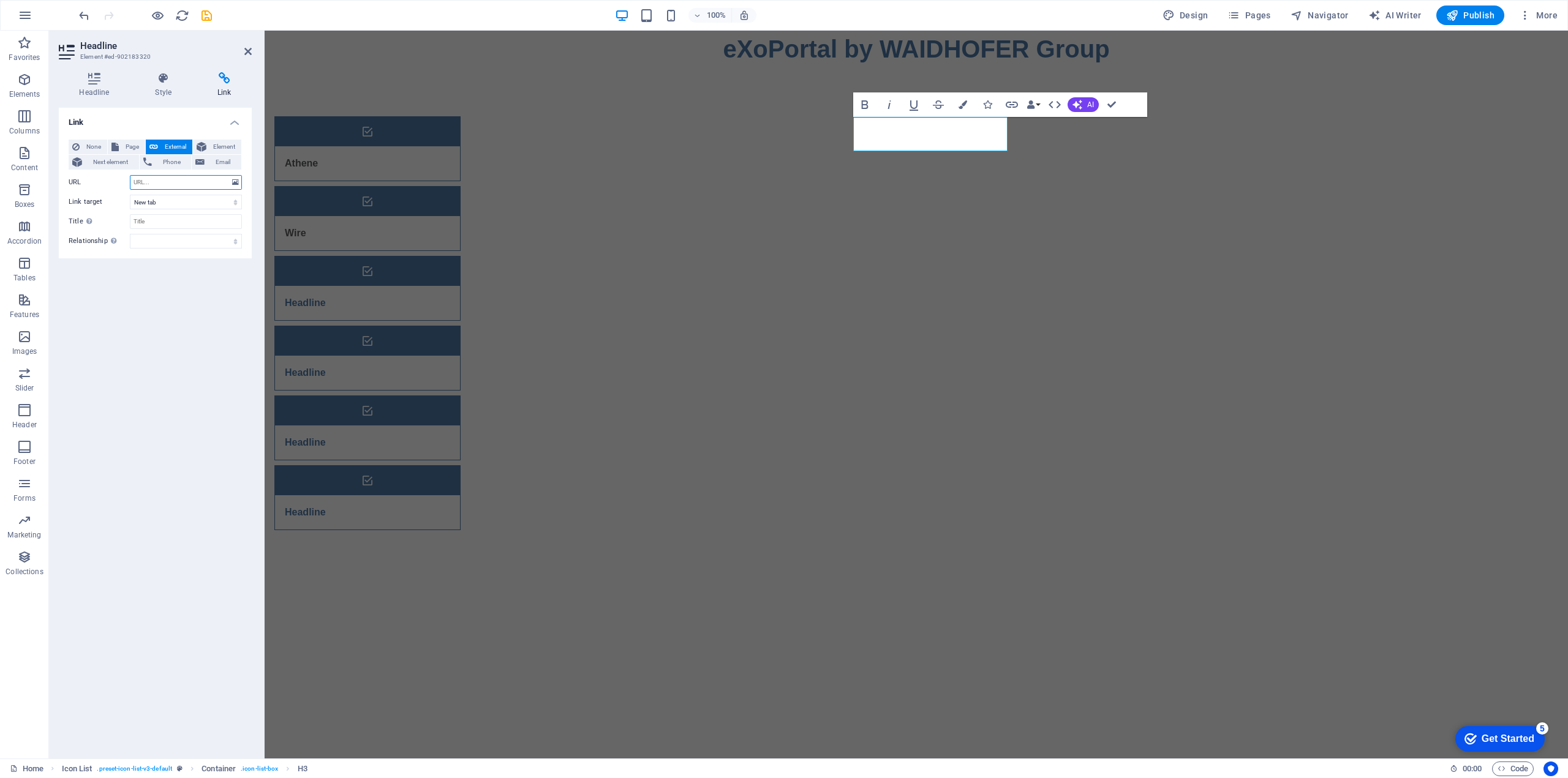
click at [156, 184] on input "URL" at bounding box center [186, 182] width 112 height 15
paste input "https://app.wire.com/auth/#/sso/"
type input "https://app.wire.com/auth/#/sso/"
click at [201, 17] on icon "save" at bounding box center [207, 16] width 14 height 14
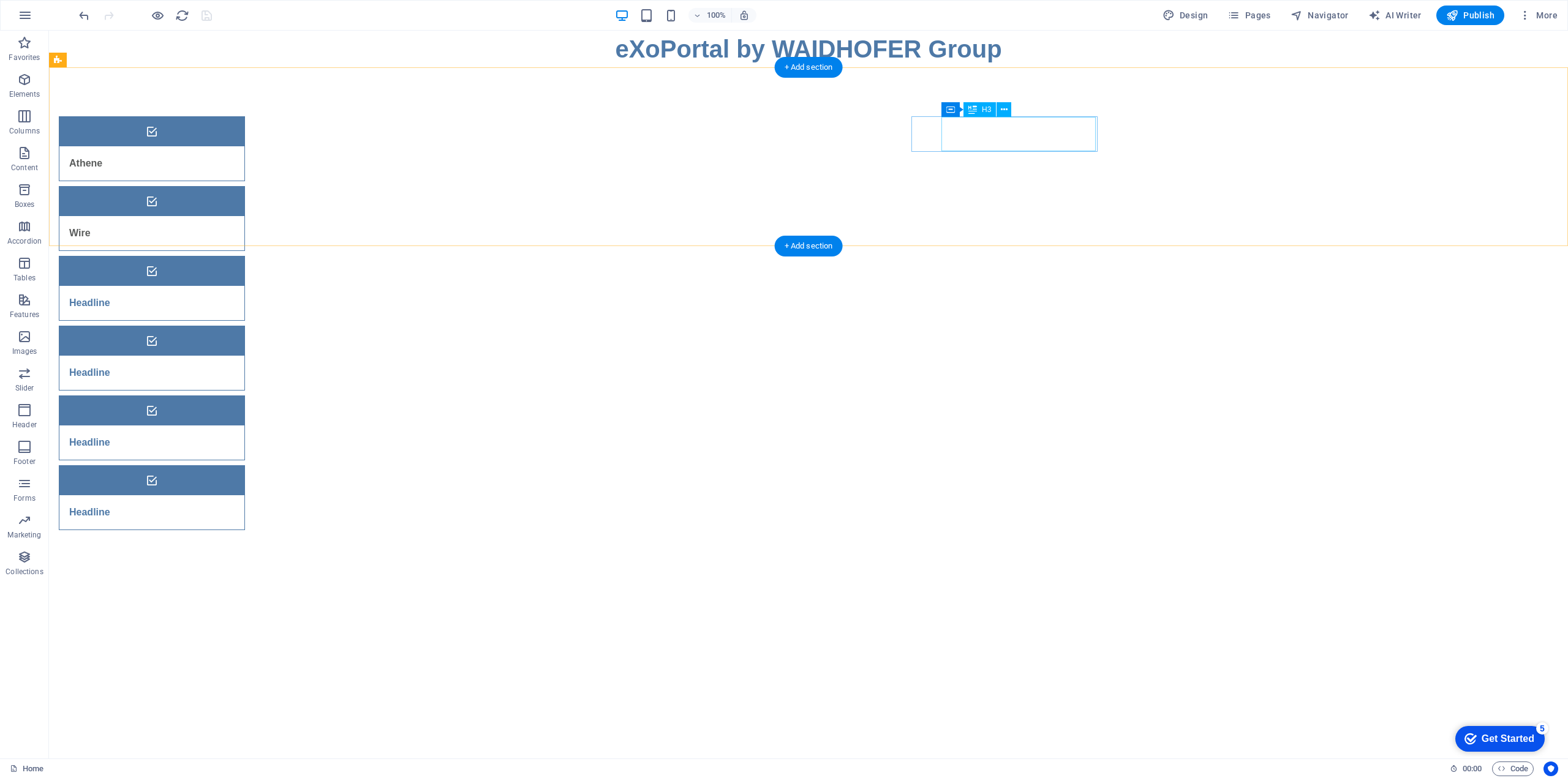
click at [213, 286] on div "Headline" at bounding box center [136, 303] width 155 height 34
click at [213, 216] on div "Wire" at bounding box center [136, 233] width 155 height 34
click at [213, 286] on div "Headline" at bounding box center [136, 303] width 155 height 34
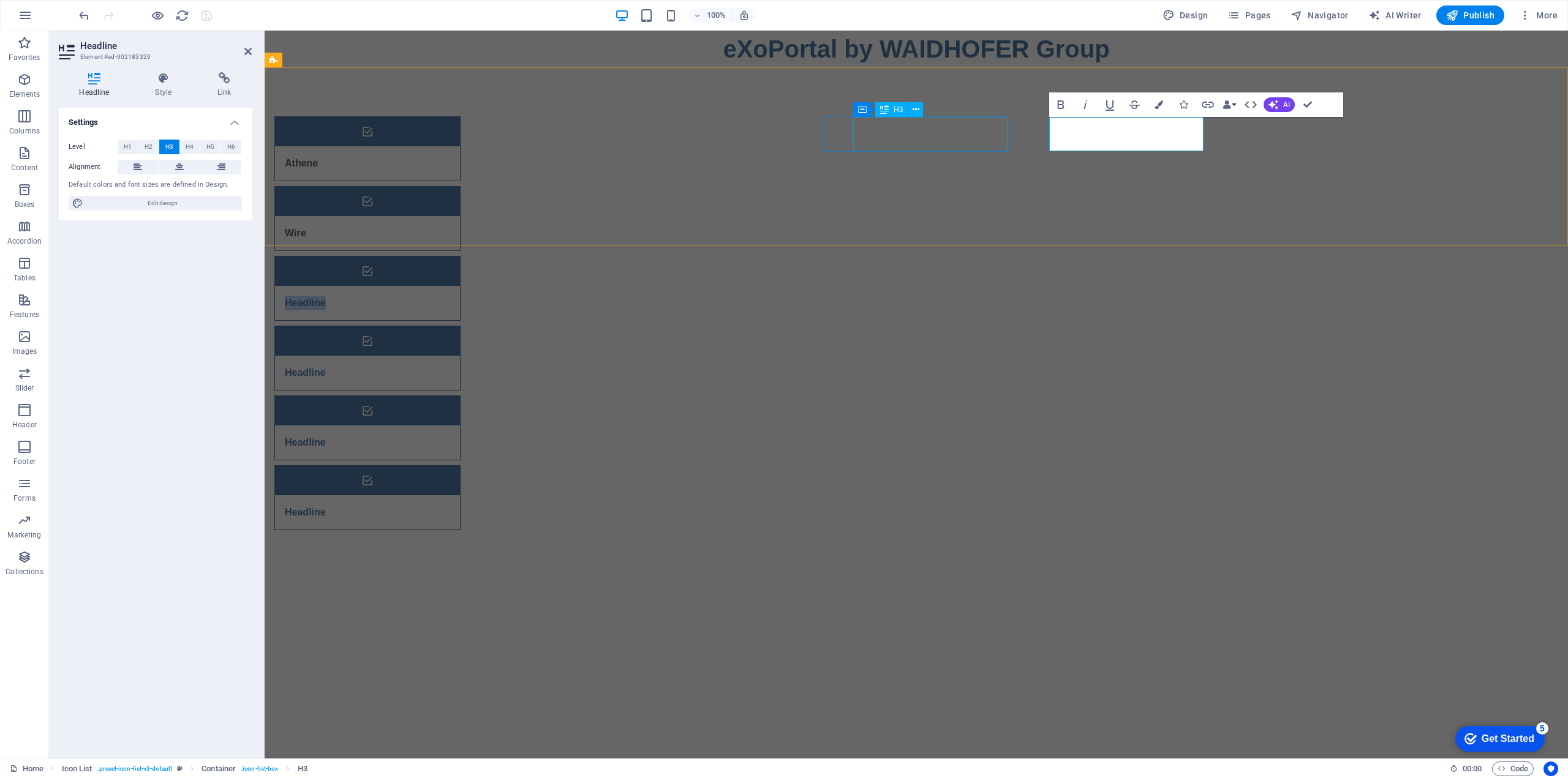
click at [430, 216] on div "Wire" at bounding box center [352, 233] width 155 height 34
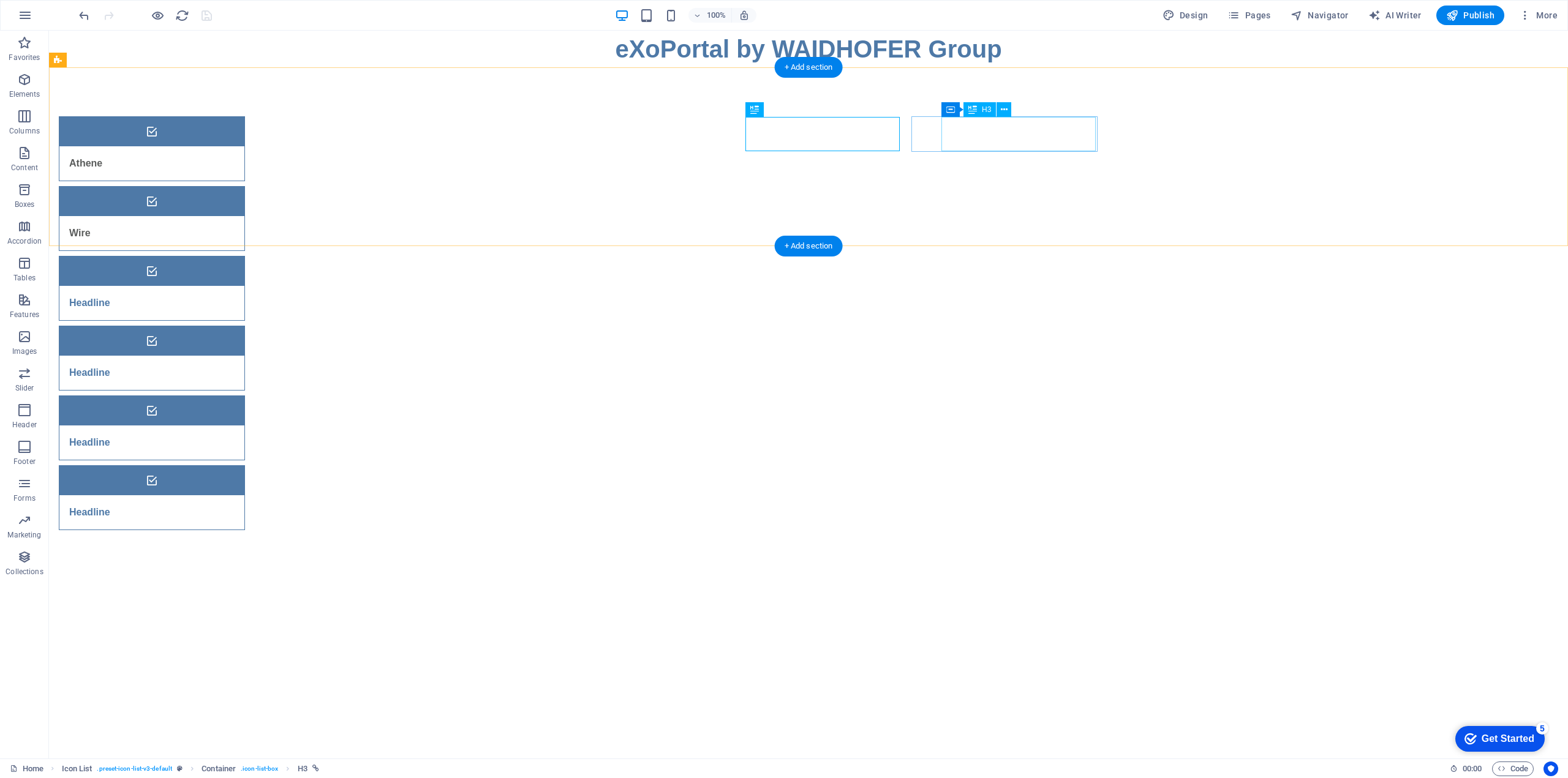
click at [213, 286] on div "Headline" at bounding box center [136, 303] width 155 height 34
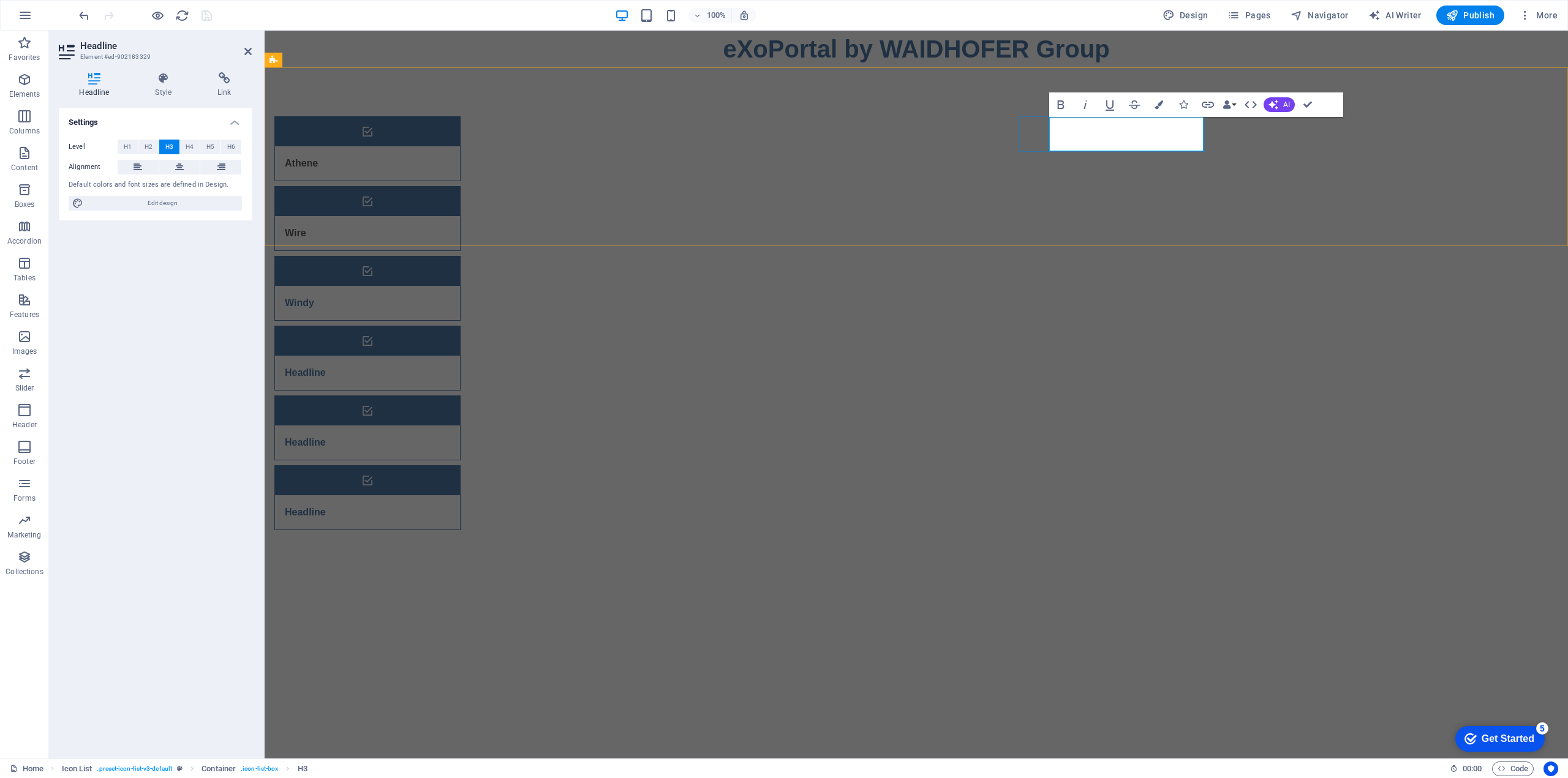
click at [430, 286] on div "Windy" at bounding box center [352, 303] width 155 height 34
click at [1260, 144] on div "Athene Wire Windy Headline Headline Headline" at bounding box center [916, 323] width 1303 height 512
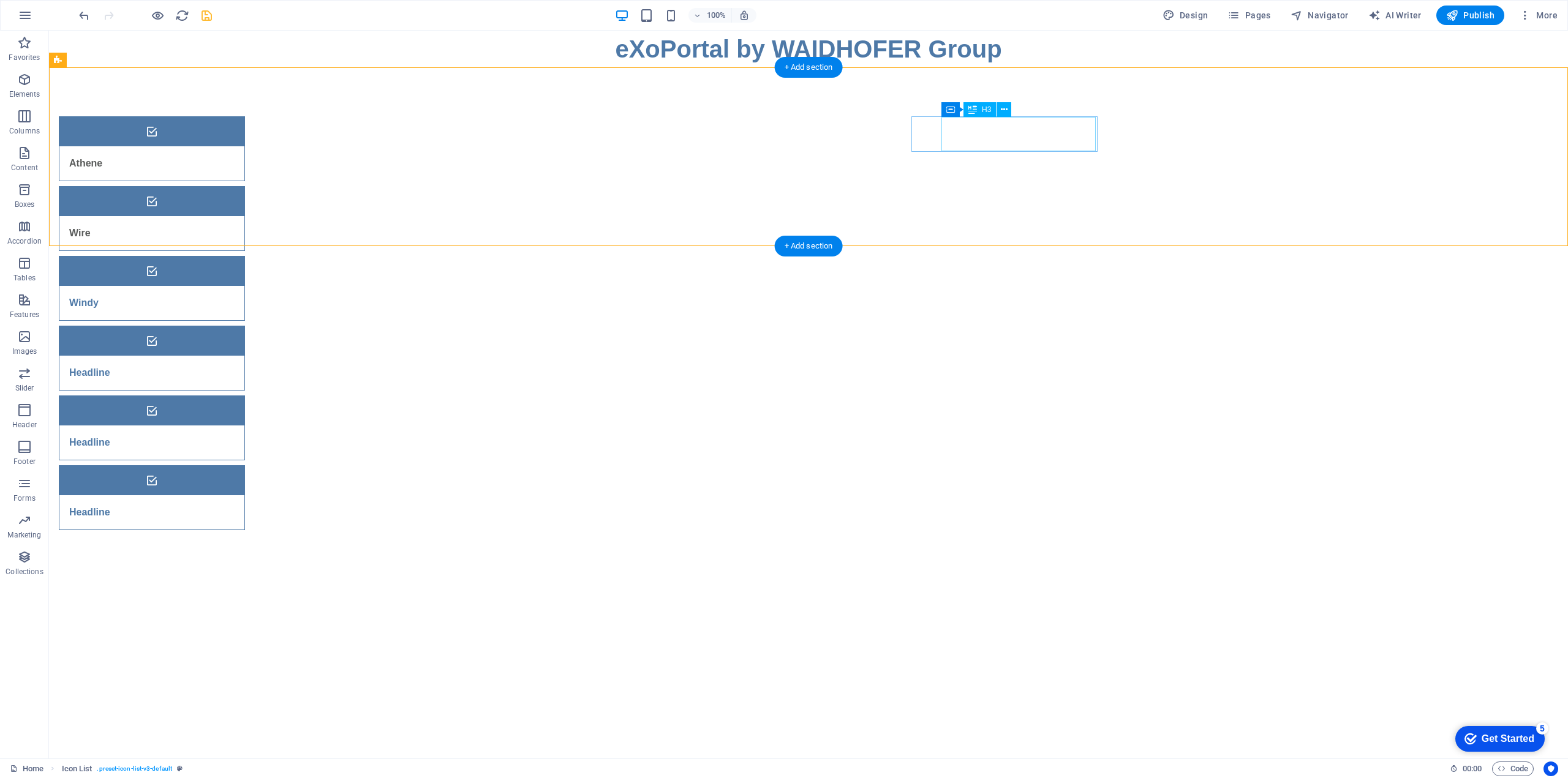
click at [213, 286] on div "Windy" at bounding box center [136, 303] width 155 height 34
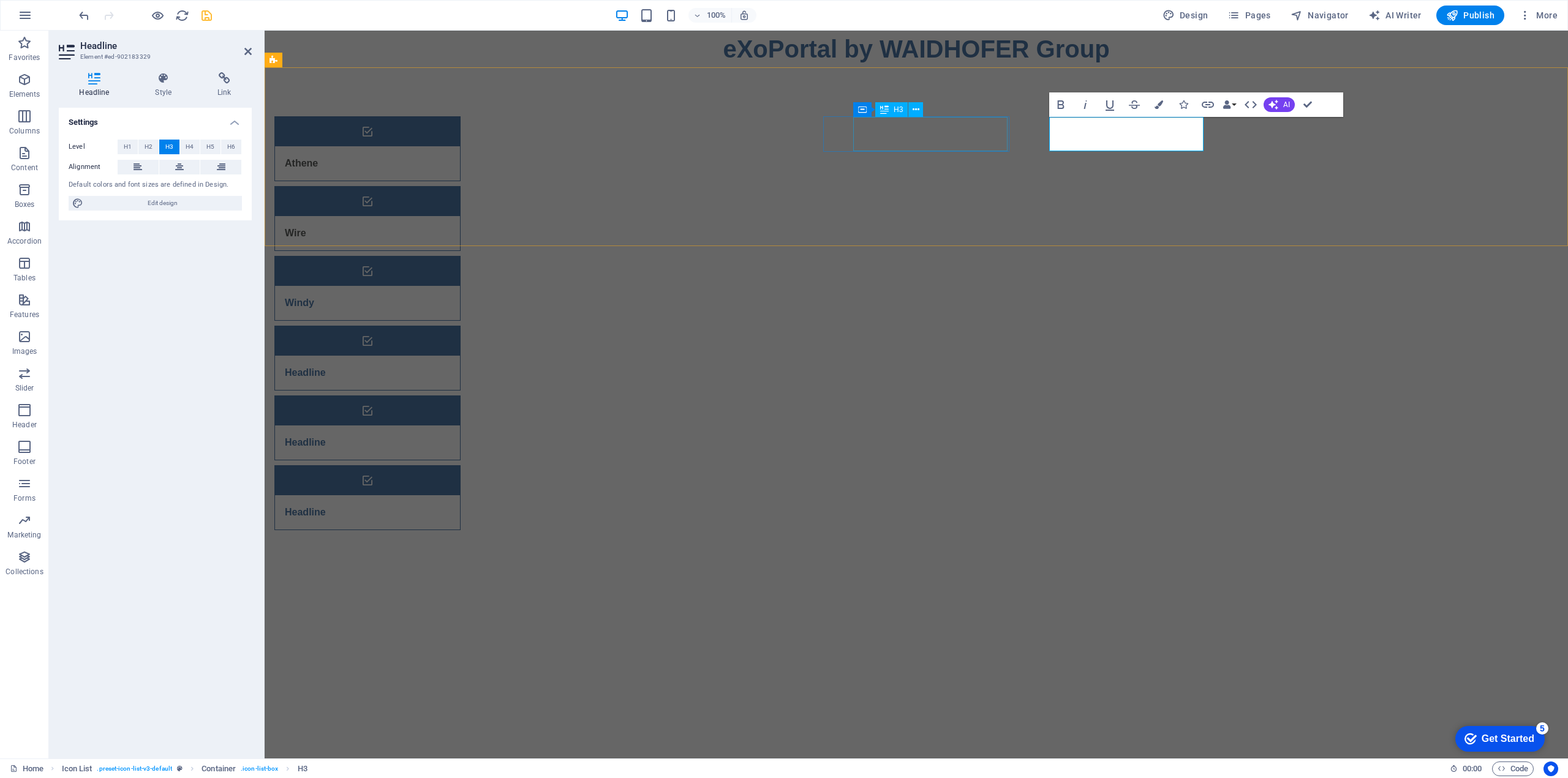
click at [430, 216] on div "Wire" at bounding box center [352, 233] width 155 height 34
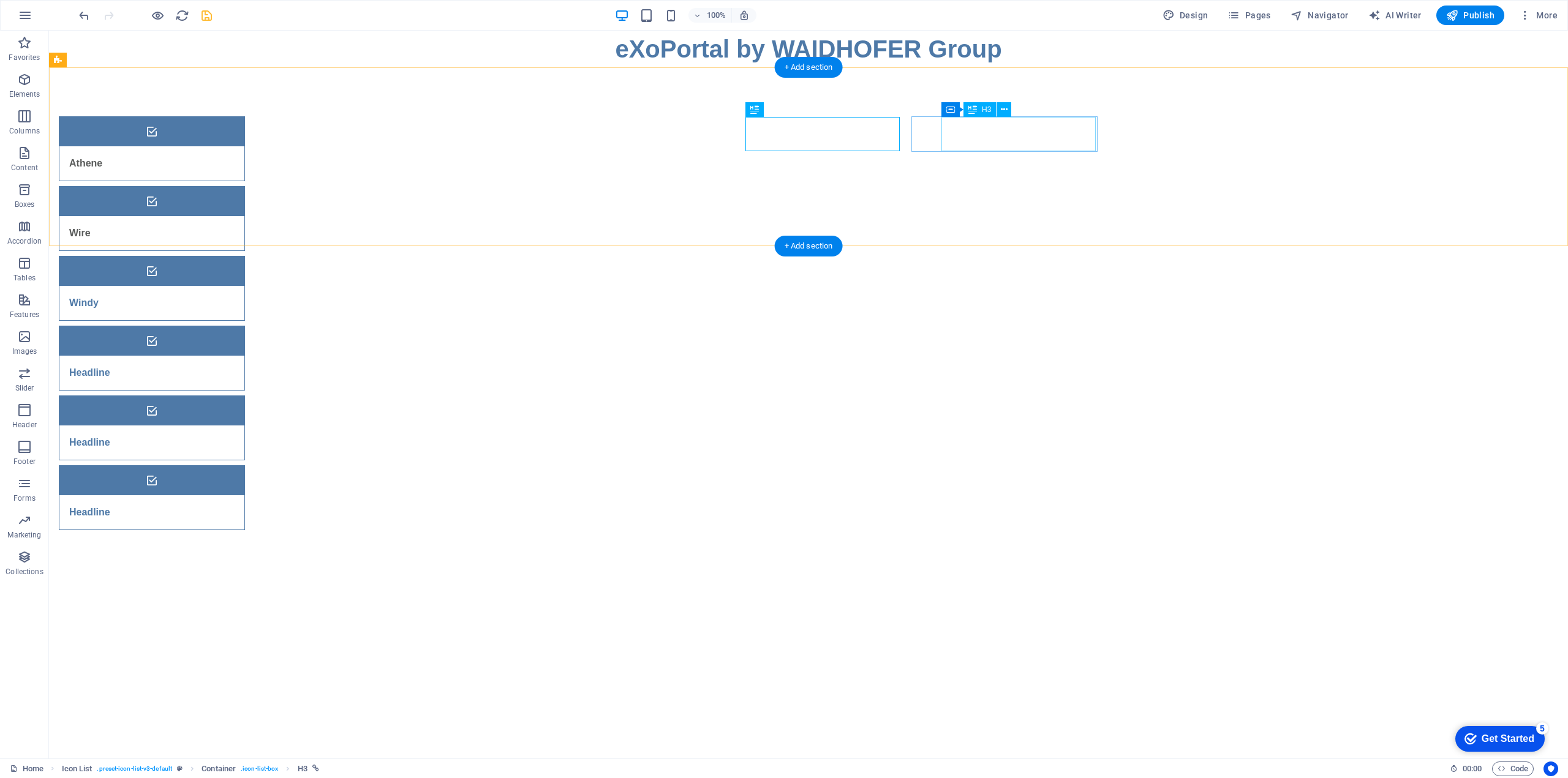
click at [213, 286] on div "Windy" at bounding box center [136, 303] width 155 height 34
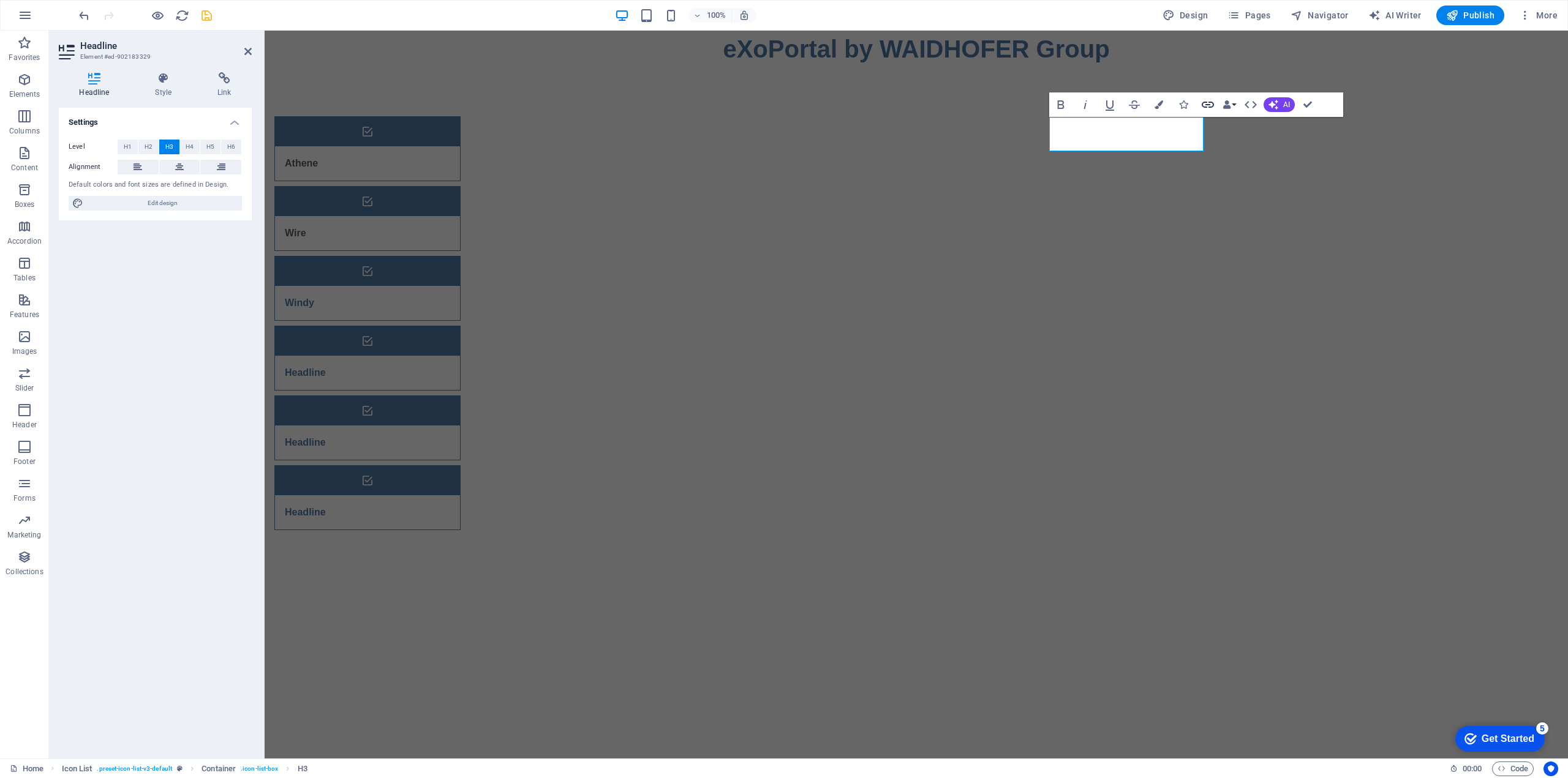
click at [1206, 103] on icon "button" at bounding box center [1208, 105] width 15 height 15
click at [166, 147] on span "External" at bounding box center [175, 147] width 27 height 15
select select "blank"
click at [153, 179] on input "URL" at bounding box center [186, 182] width 112 height 15
paste input "https://www.windy.com/"
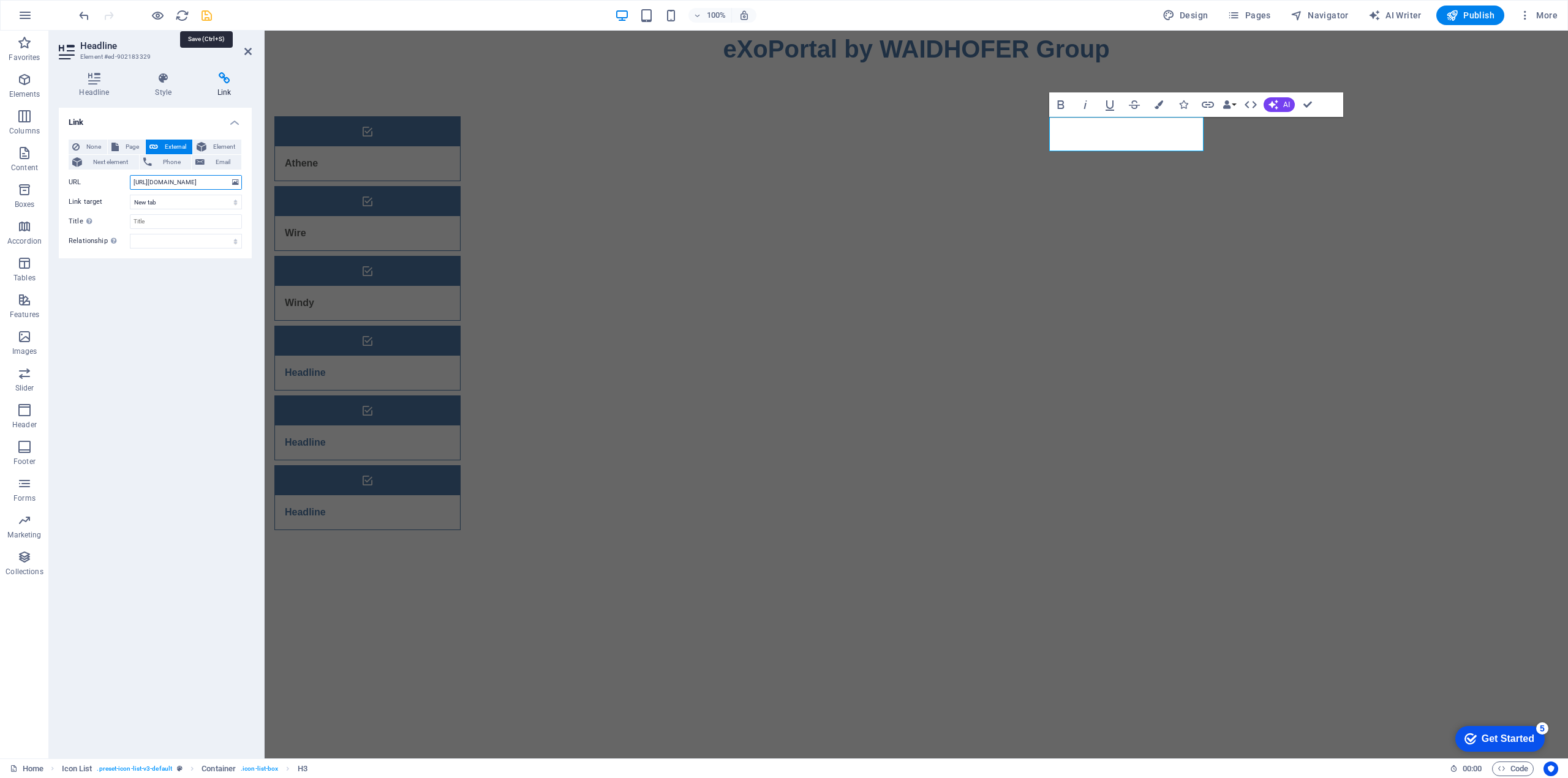
type input "https://www.windy.com/"
click at [211, 18] on icon "save" at bounding box center [207, 16] width 14 height 14
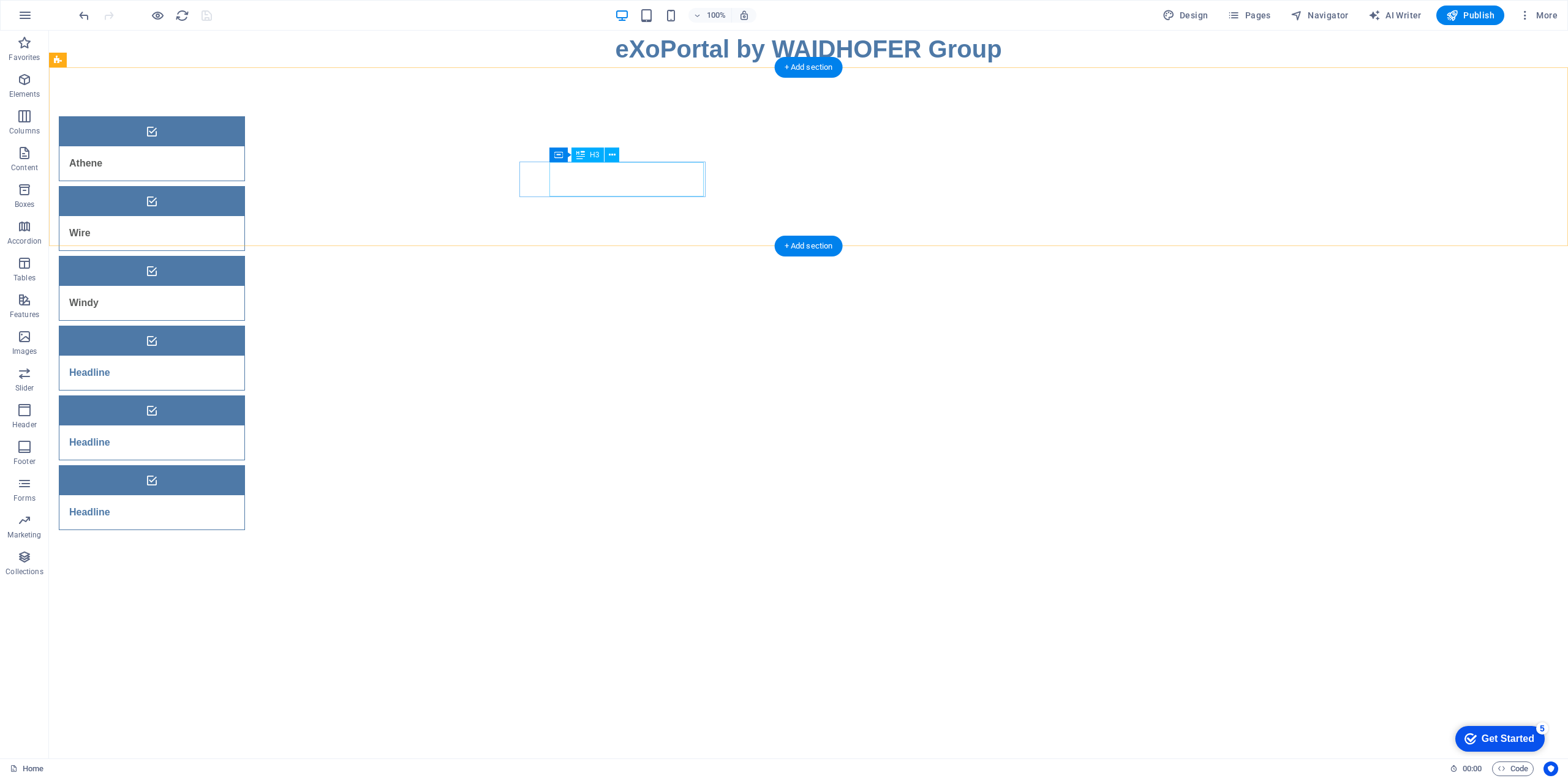
click at [213, 356] on div "Headline" at bounding box center [136, 373] width 155 height 34
click at [361, 178] on div "Athene Wire Windy Headline Headline Headline" at bounding box center [809, 323] width 1519 height 512
click at [213, 356] on div "Headline" at bounding box center [136, 373] width 155 height 34
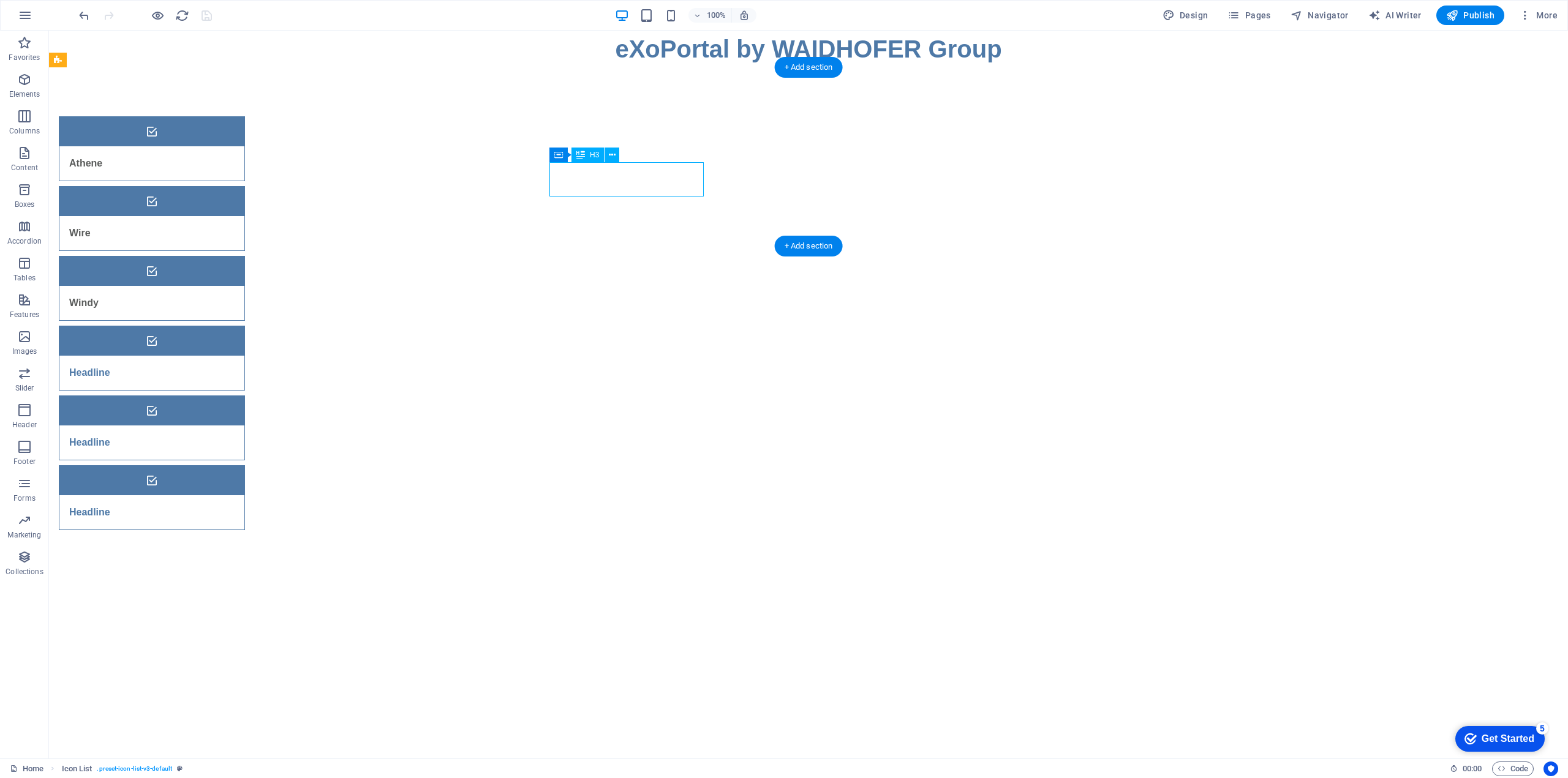
click at [213, 356] on div "Headline" at bounding box center [136, 373] width 155 height 34
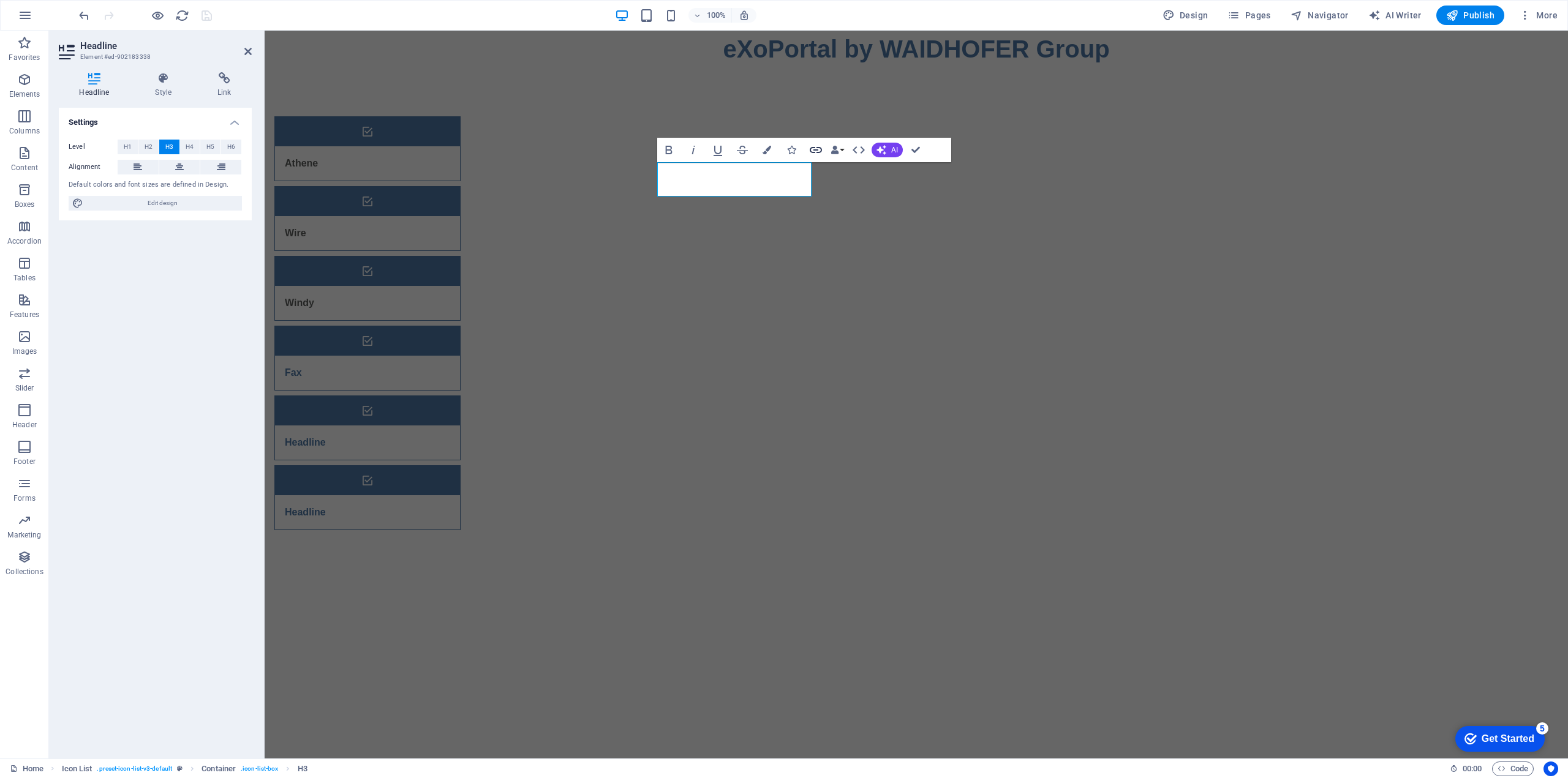
click at [816, 147] on icon "button" at bounding box center [816, 149] width 12 height 6
click at [171, 147] on span "External" at bounding box center [175, 147] width 27 height 15
select select "blank"
click at [146, 183] on input "URL" at bounding box center [186, 182] width 112 height 15
paste input "https://simple-fax.de/login"
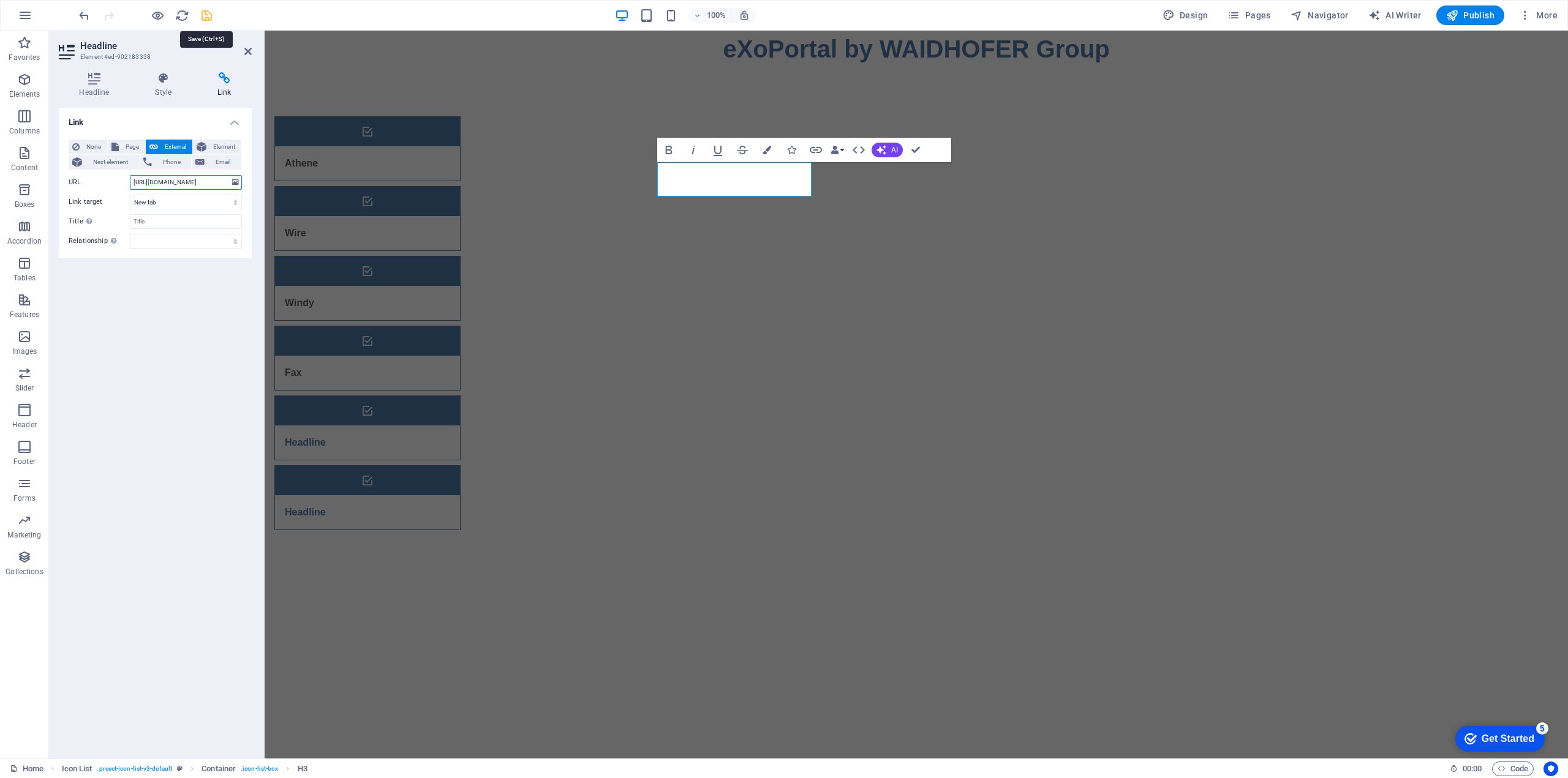
type input "https://simple-fax.de/login"
click at [201, 17] on icon "save" at bounding box center [207, 16] width 14 height 14
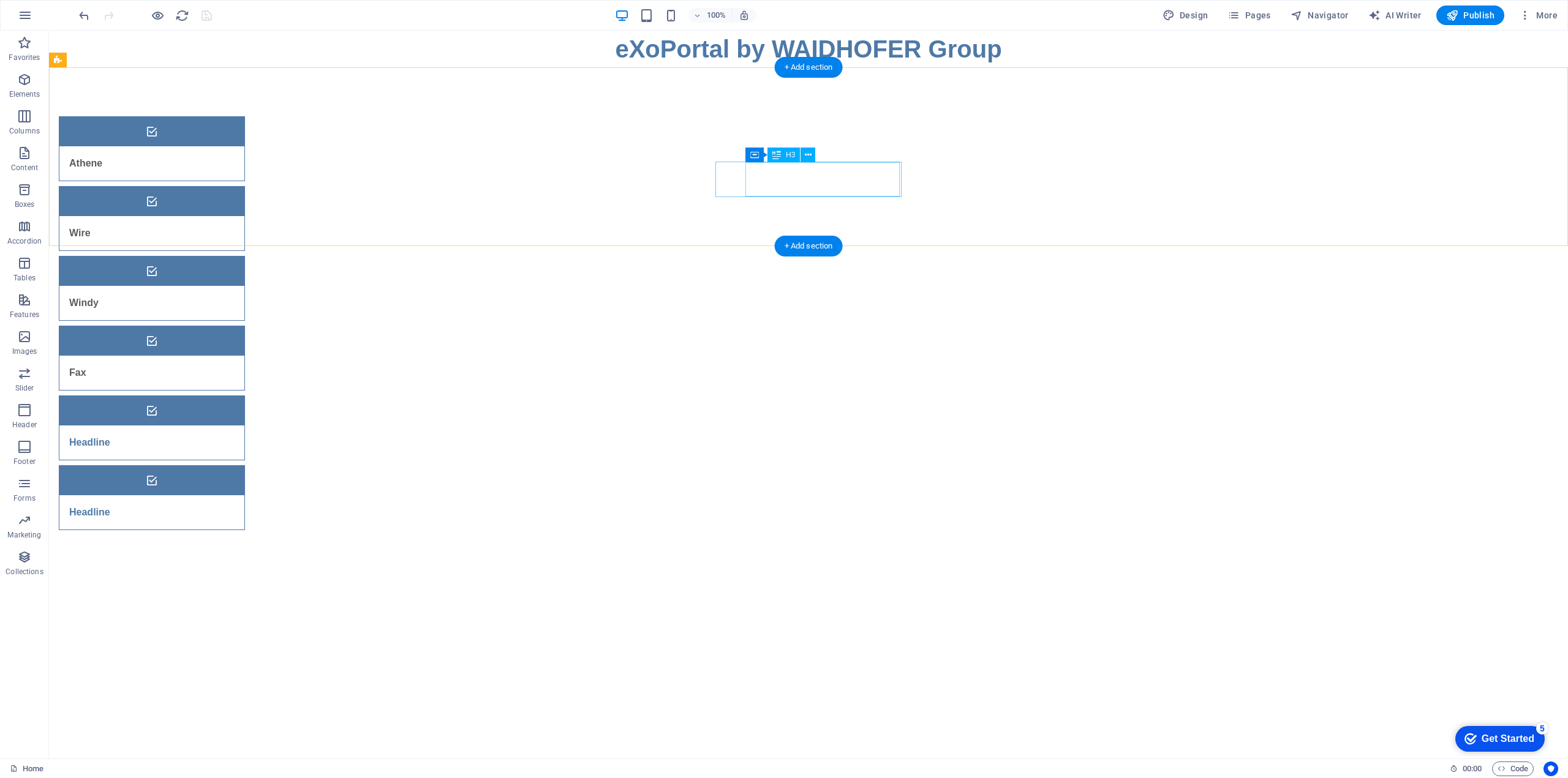
click at [213, 426] on div "Headline" at bounding box center [136, 442] width 155 height 34
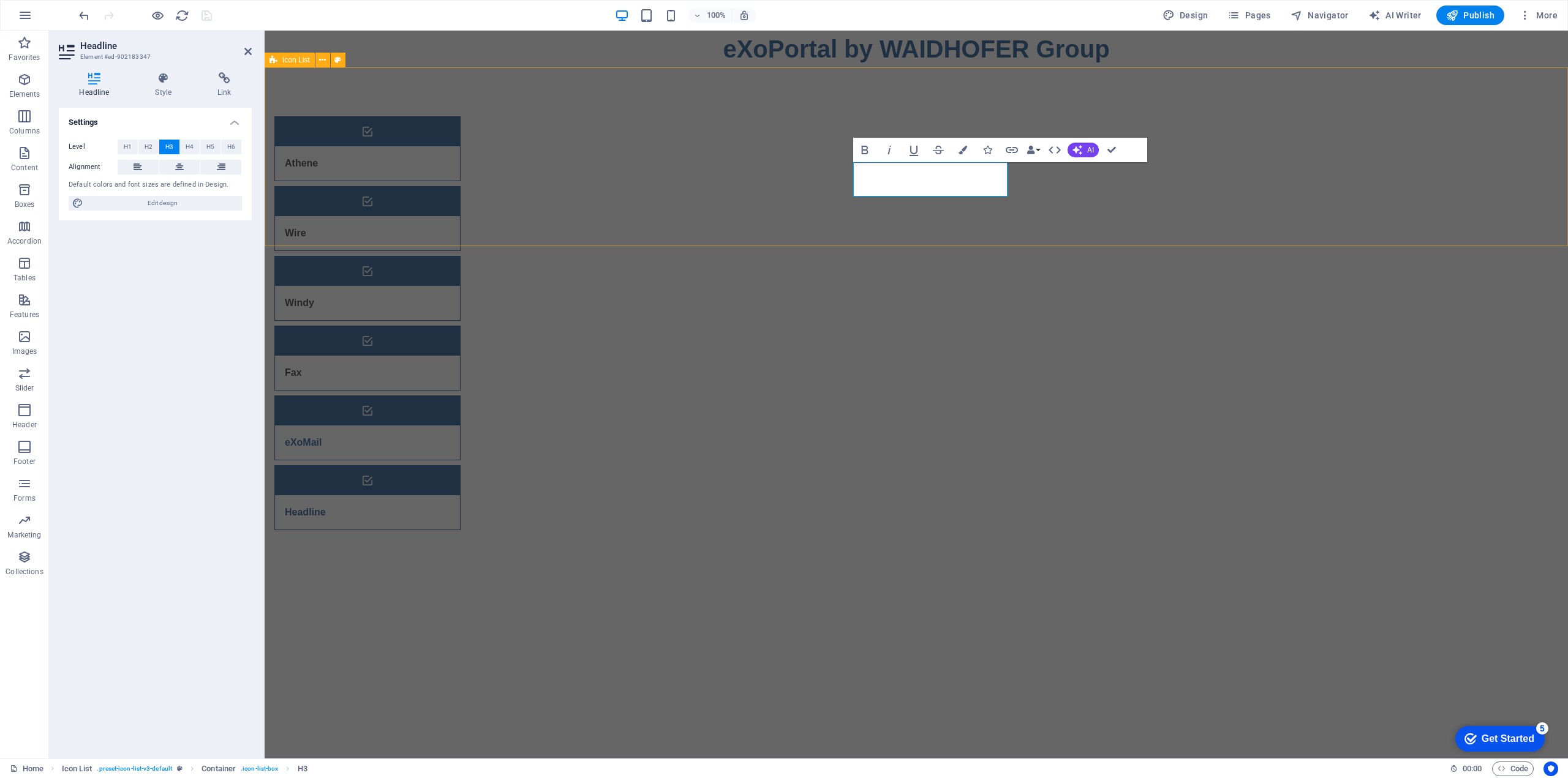
click at [1325, 128] on div "Athene Wire Windy Fax eXoMail Headline" at bounding box center [916, 323] width 1303 height 512
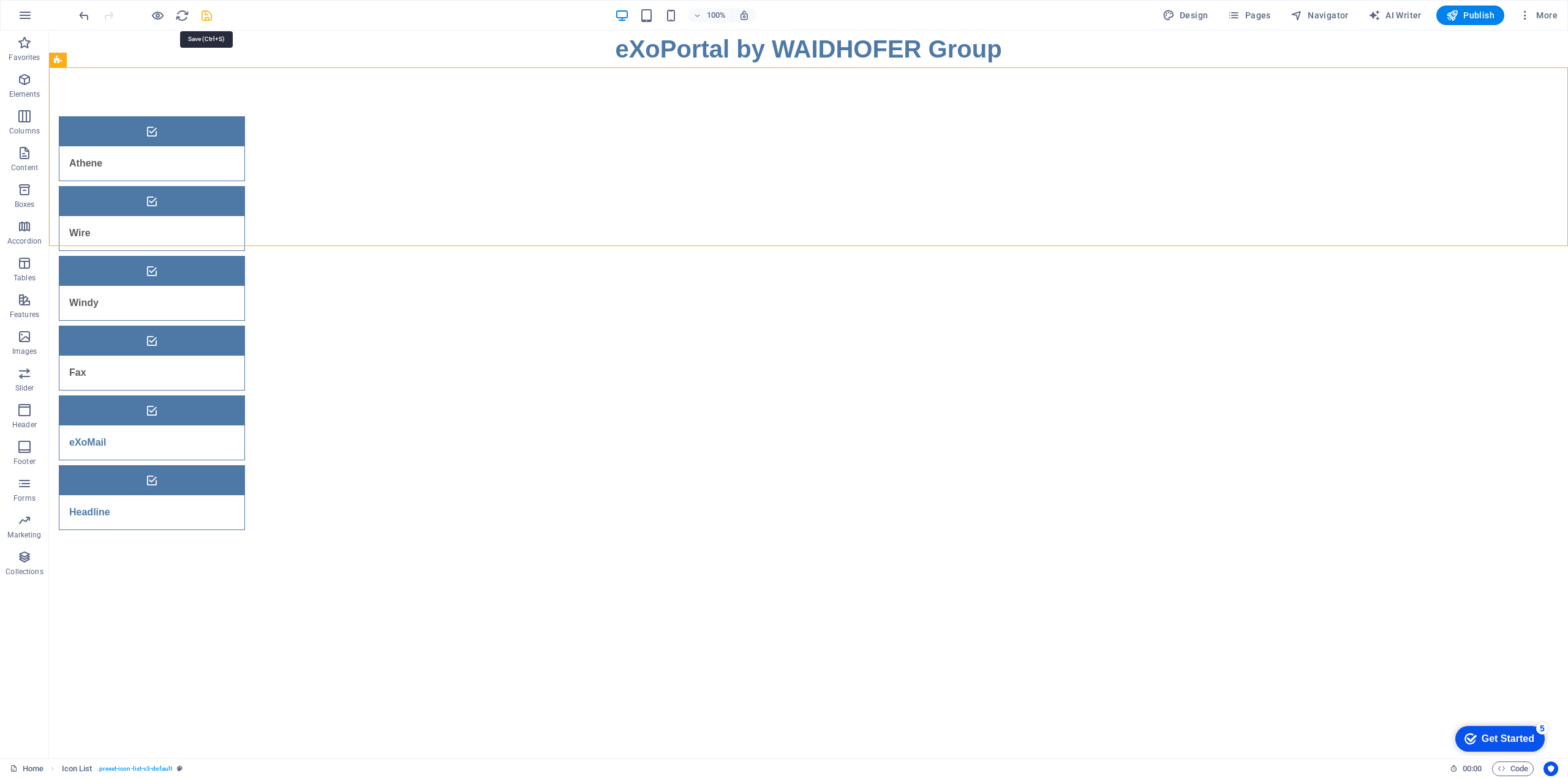
click at [206, 12] on icon "save" at bounding box center [207, 16] width 14 height 14
click at [690, 46] on div "eXoPortal by WAIDHOFER Group" at bounding box center [809, 49] width 1519 height 37
click at [720, 60] on div "eXoPortal by WAIDHOFER Group" at bounding box center [809, 49] width 1519 height 37
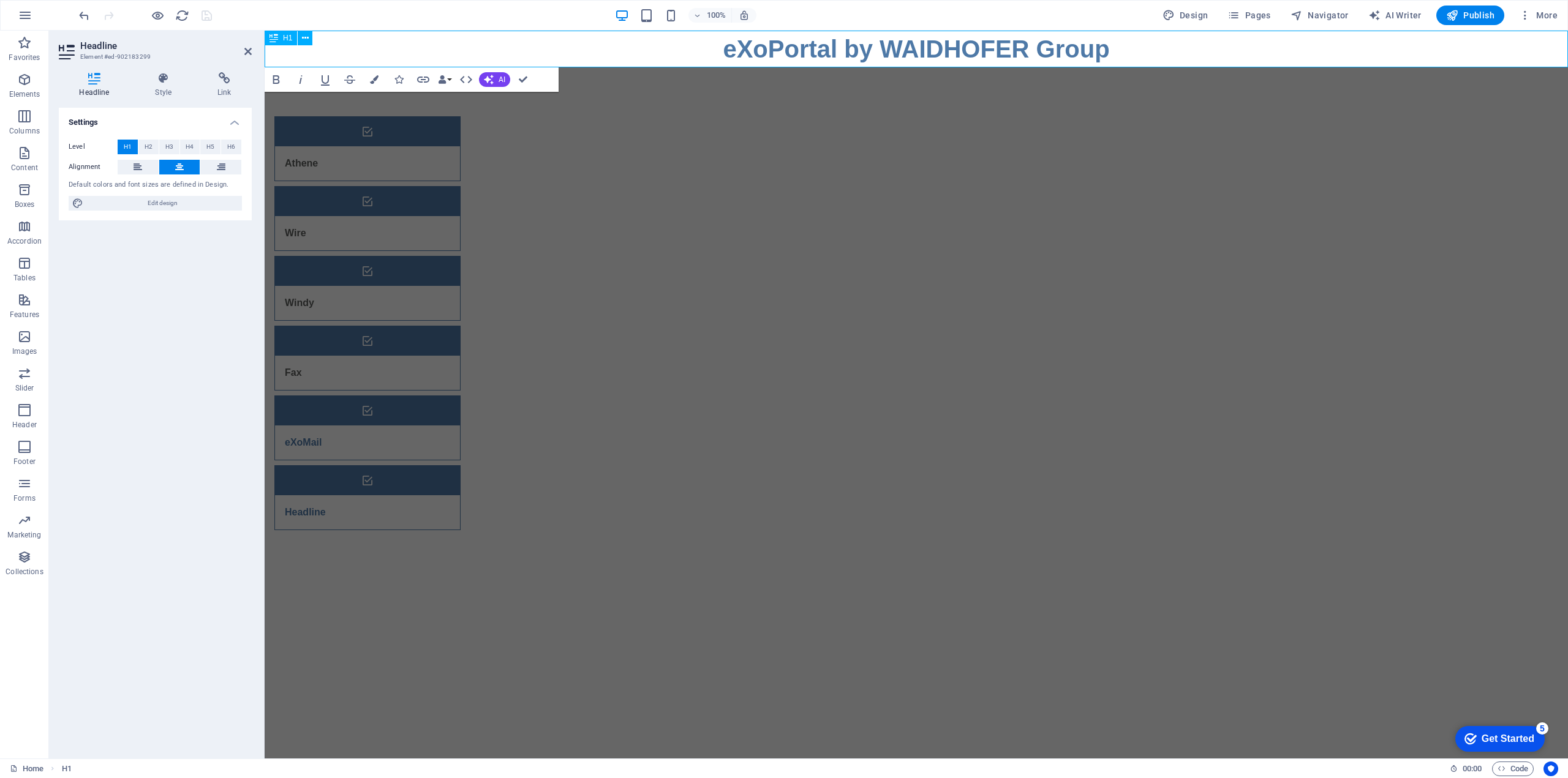
click at [726, 54] on h1 "eXoPortal by WAIDHOFER Group" at bounding box center [916, 49] width 1303 height 37
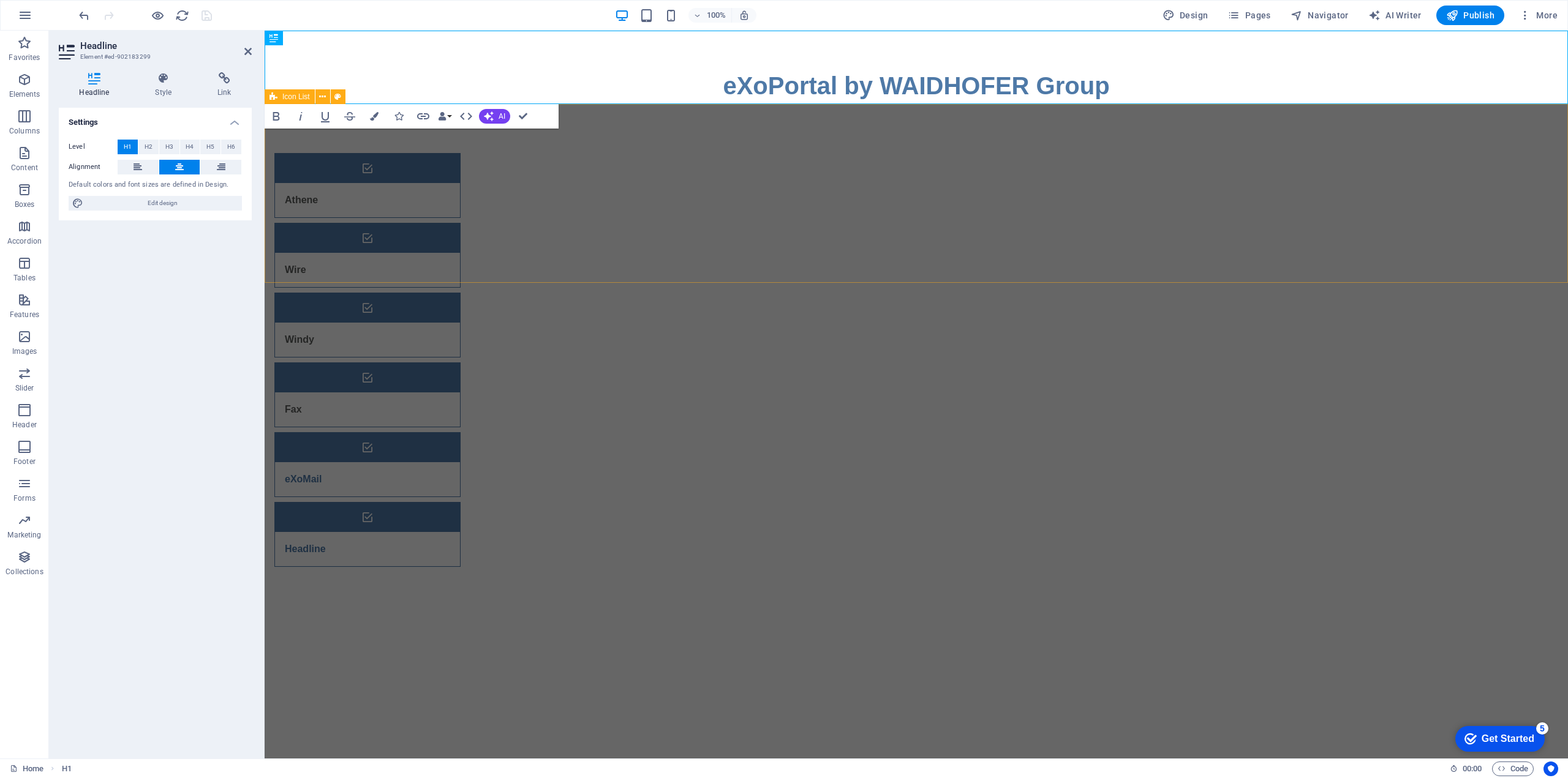
click at [1204, 267] on div "Athene Wire Windy Fax eXoMail Headline" at bounding box center [916, 360] width 1303 height 512
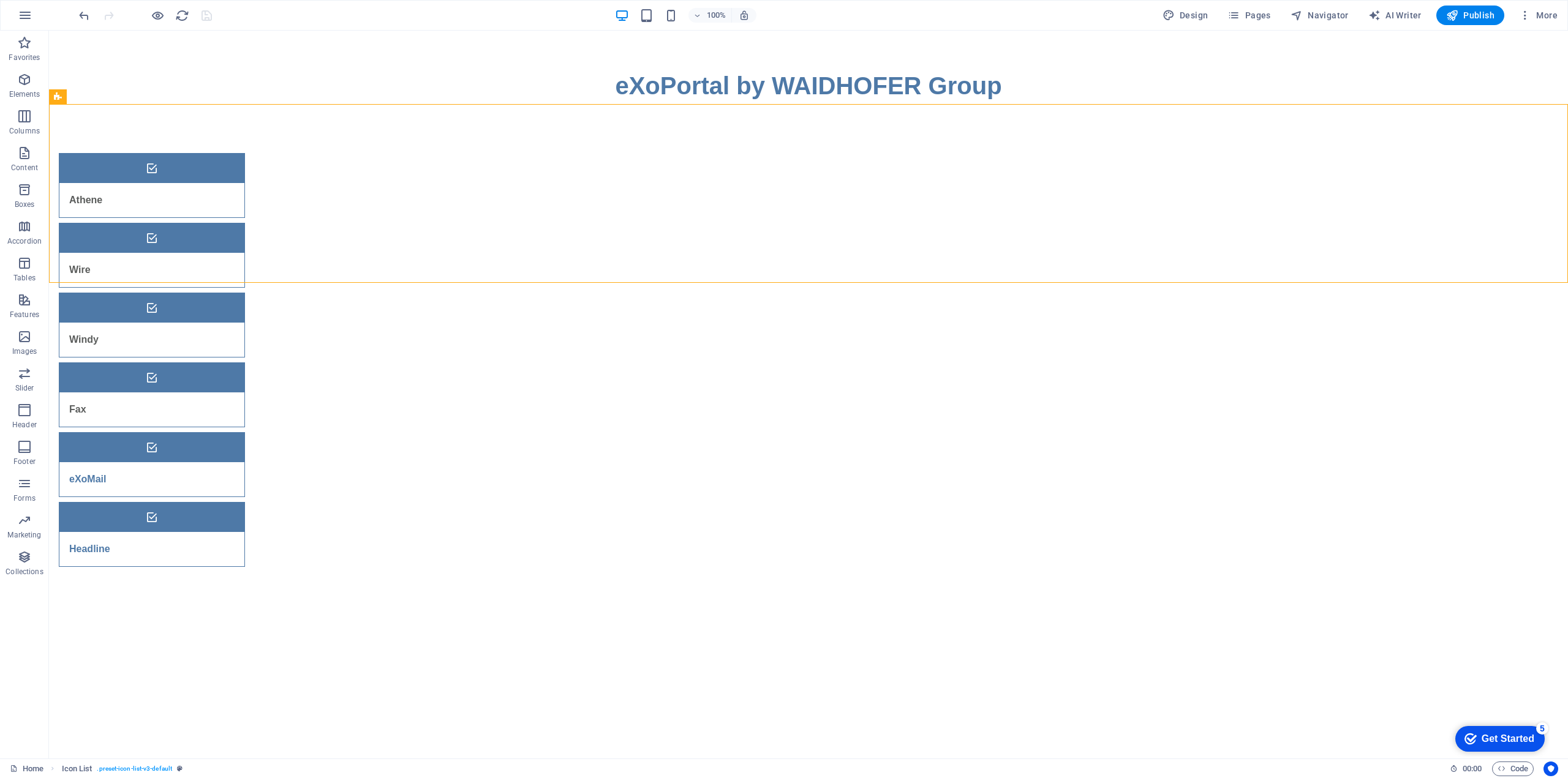
click at [642, 423] on html "Skip to main content ‌eXoPortal by WAIDHOFER Group Athene Wire Windy Fax eXoMai…" at bounding box center [809, 323] width 1519 height 585
click at [213, 462] on div "eXoMail" at bounding box center [136, 479] width 155 height 34
click at [351, 215] on div "Athene Wire Windy Fax eXoMail Headline" at bounding box center [809, 360] width 1519 height 512
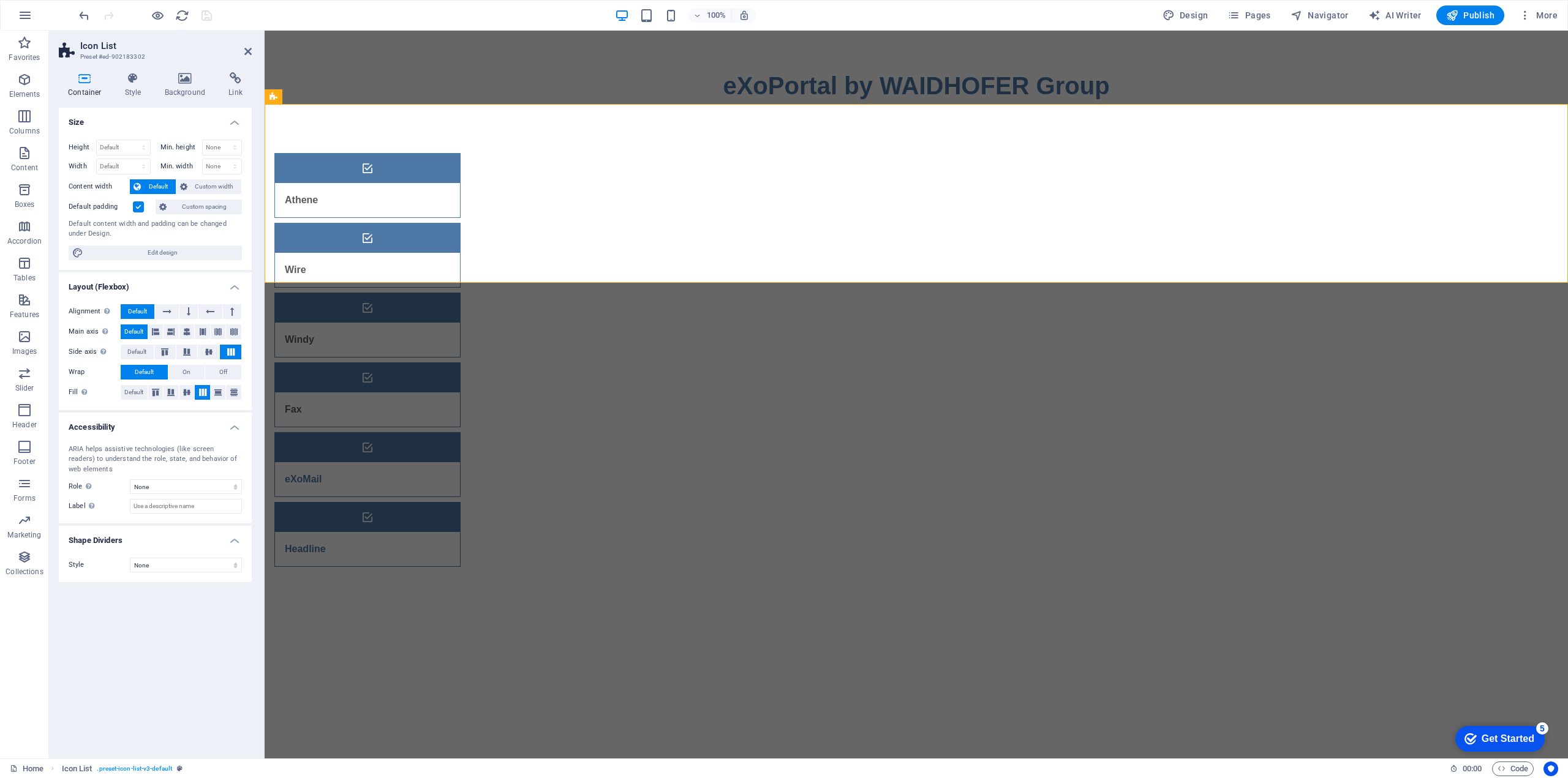
click at [243, 54] on header "Icon List Preset #ed-902183302" at bounding box center [155, 46] width 193 height 32
click at [246, 54] on icon at bounding box center [248, 51] width 7 height 10
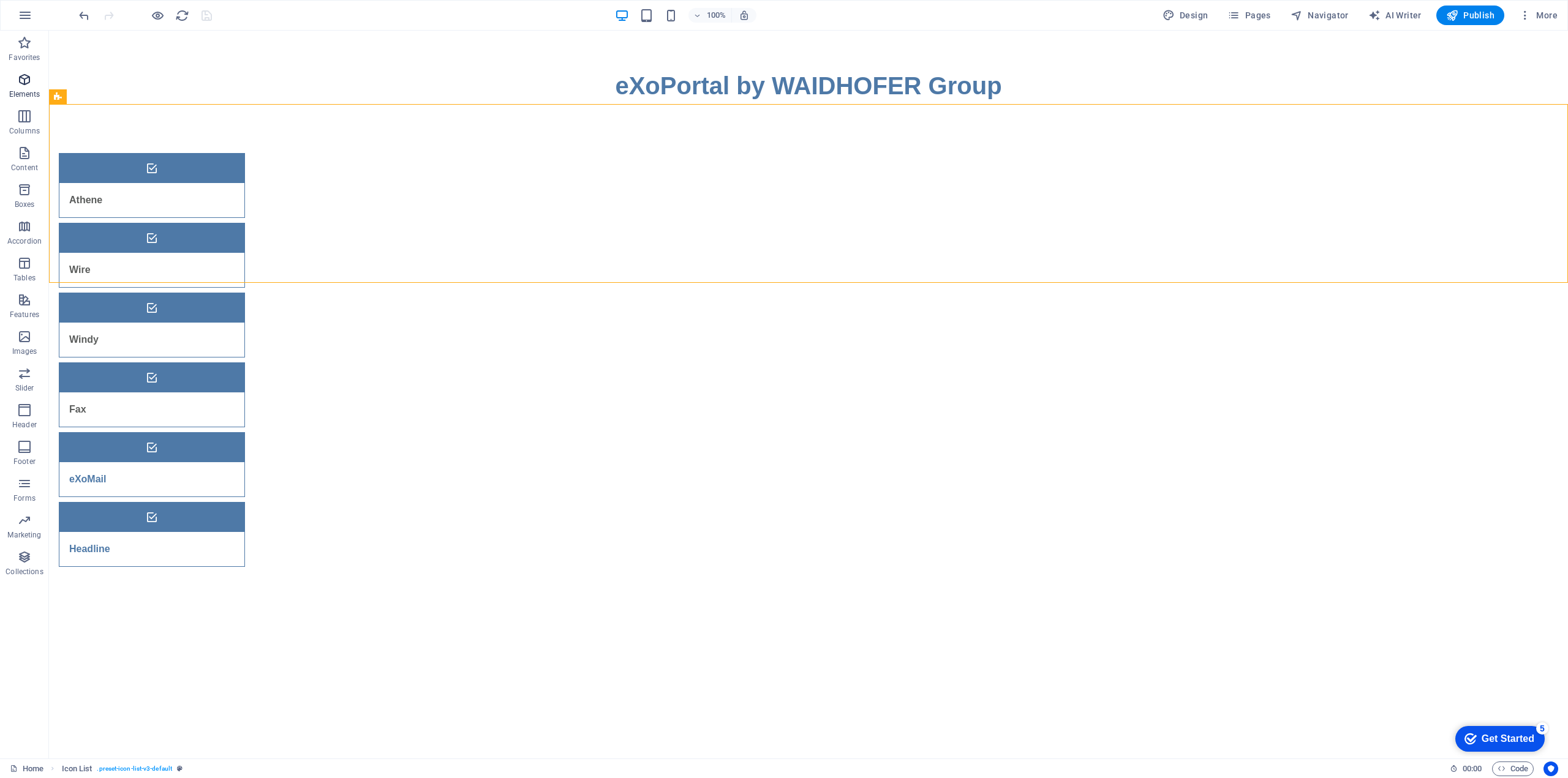
click at [25, 74] on icon "button" at bounding box center [25, 80] width 15 height 15
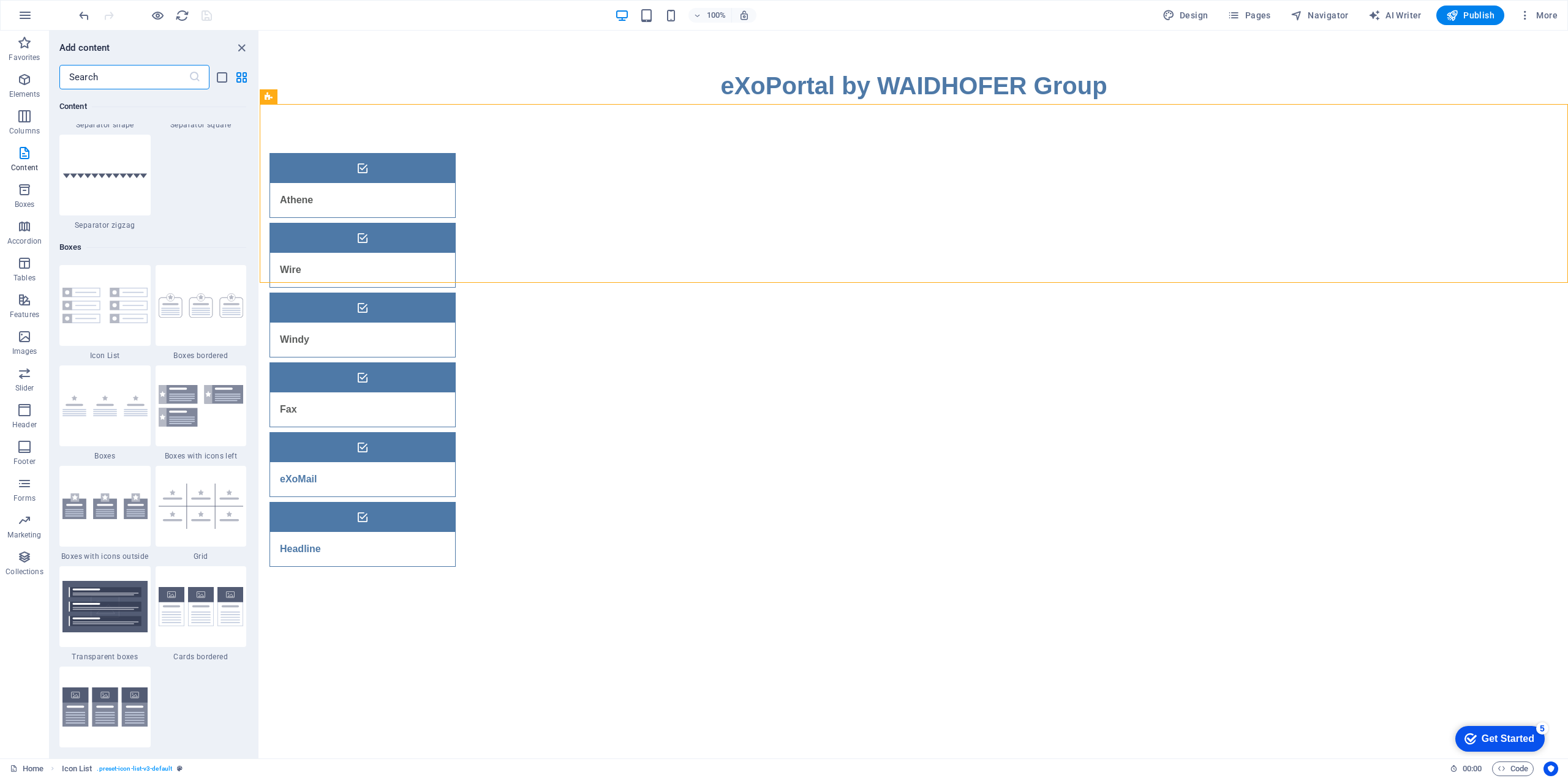
scroll to position [3253, 0]
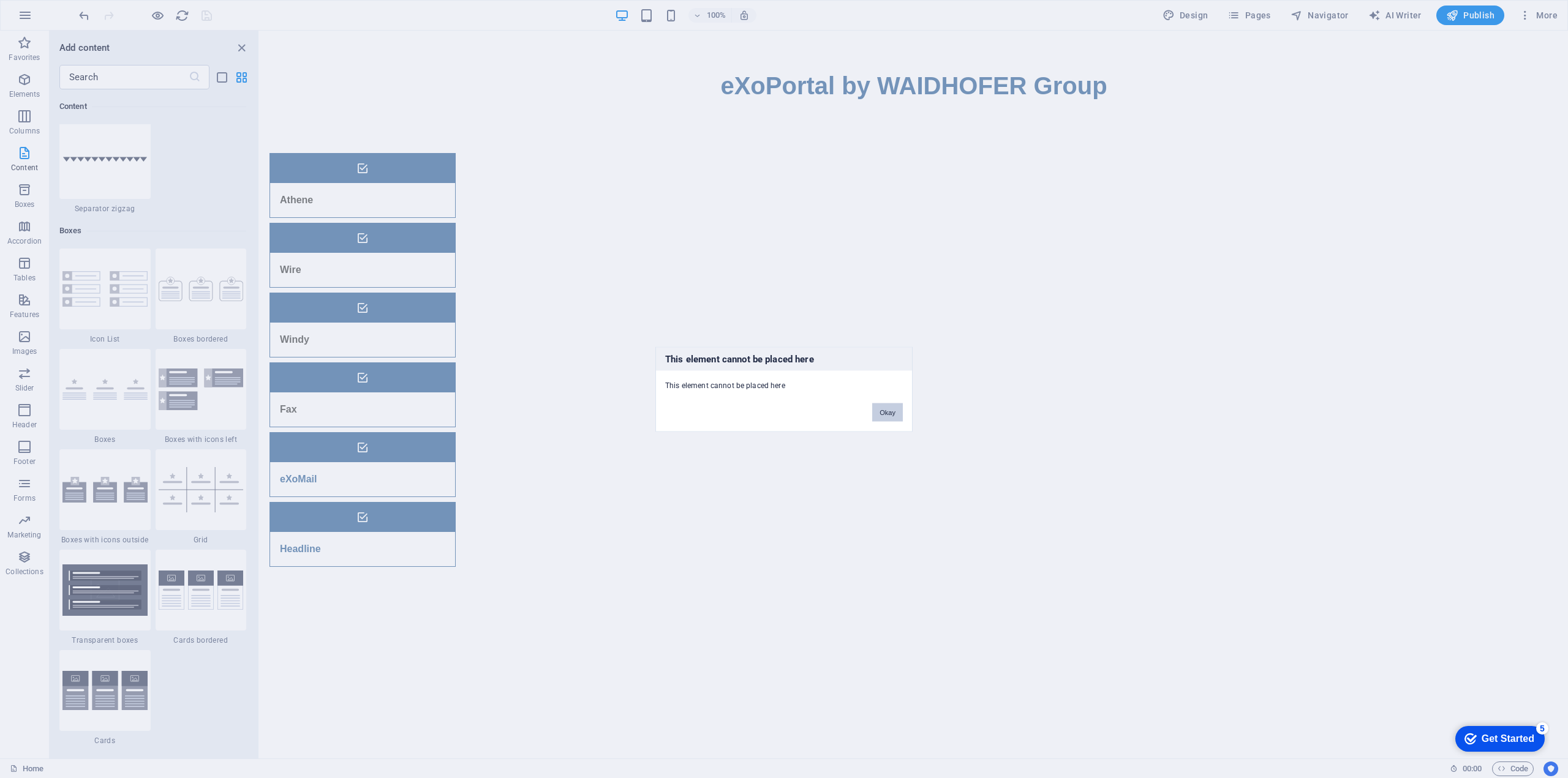
click at [885, 413] on button "Okay" at bounding box center [887, 412] width 30 height 18
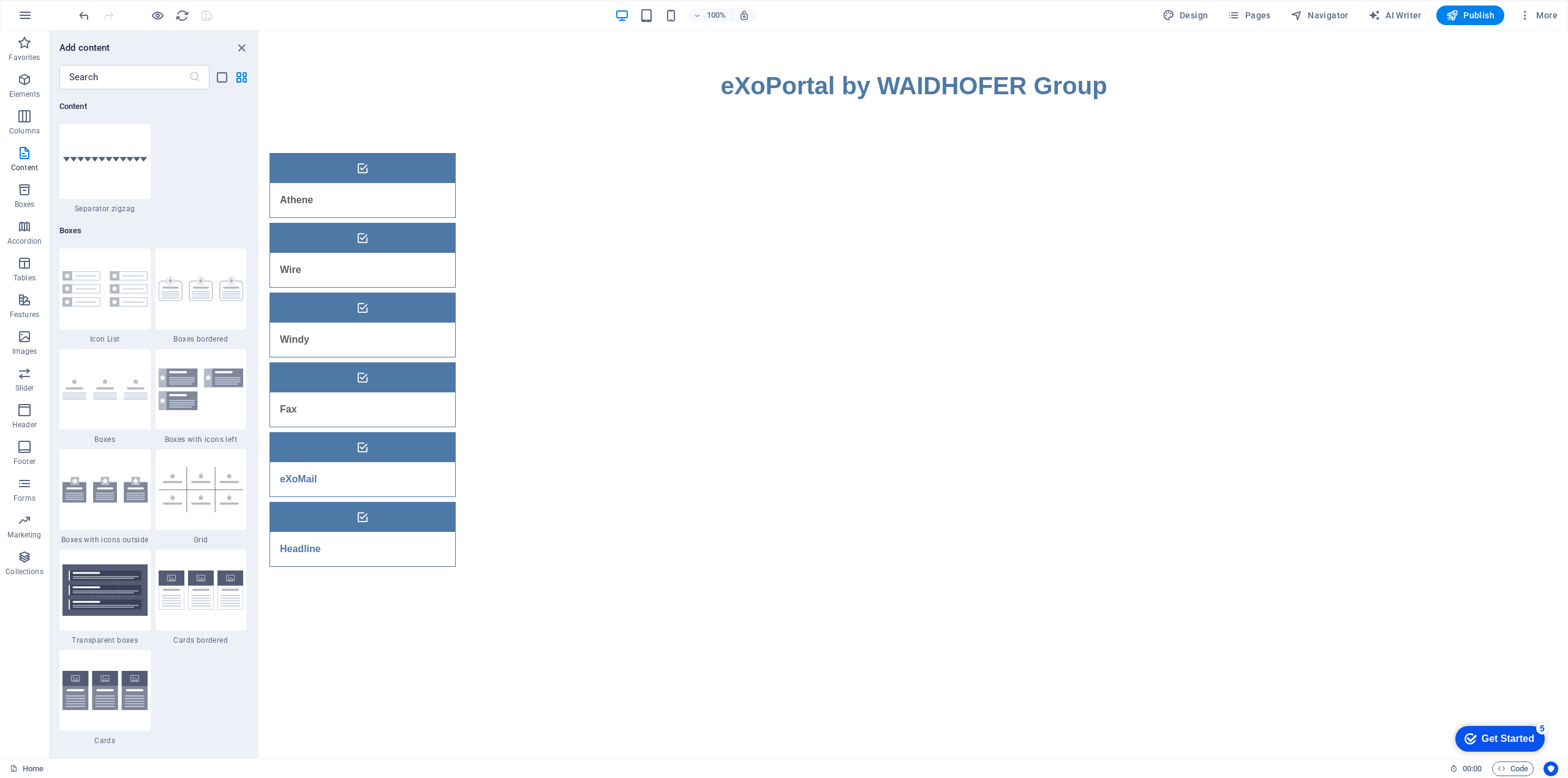
click at [651, 387] on html "Skip to main content ‌eXoPortal by WAIDHOFER Group Athene Wire Windy Fax eXoMai…" at bounding box center [913, 323] width 1308 height 585
click at [464, 196] on div "Athene Wire Windy Fax eXoMail Headline" at bounding box center [913, 360] width 1308 height 512
click at [580, 447] on html "Skip to main content ‌eXoPortal by WAIDHOFER Group Athene Wire Windy Fax eXoMai…" at bounding box center [913, 323] width 1308 height 585
click at [906, 104] on div "+ Add section" at bounding box center [913, 104] width 68 height 21
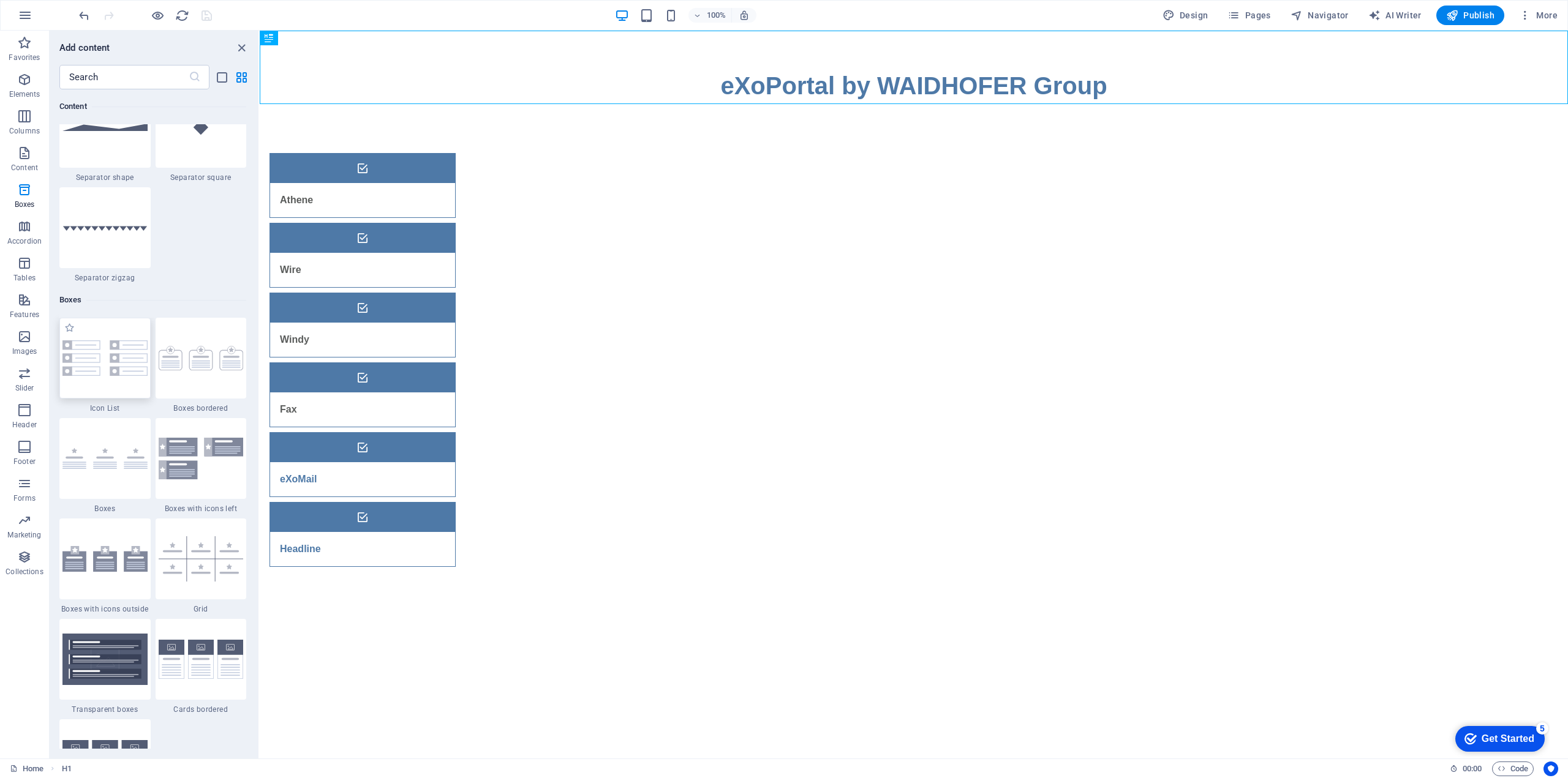
scroll to position [3183, 0]
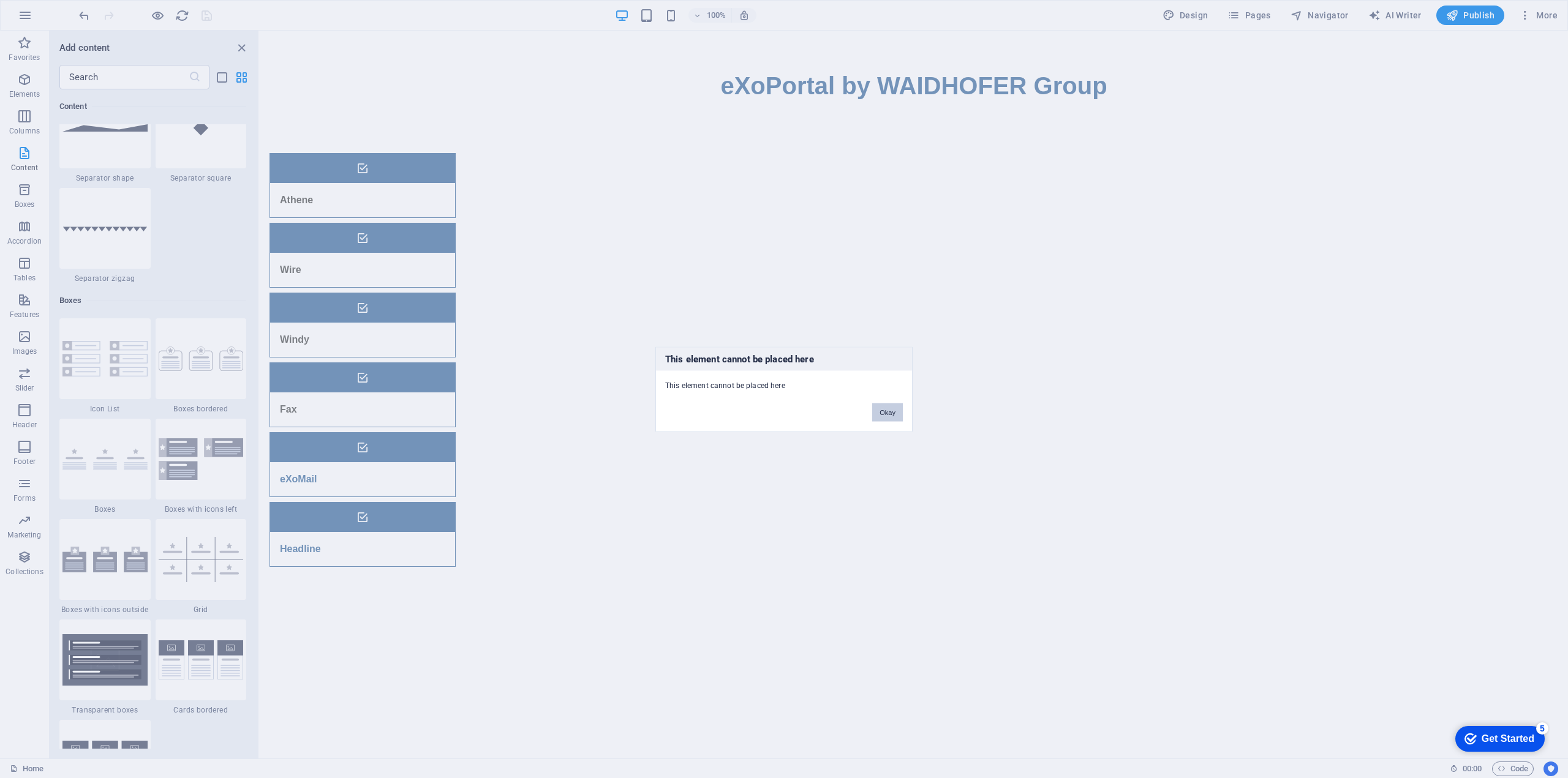
click at [888, 405] on button "Okay" at bounding box center [887, 412] width 30 height 18
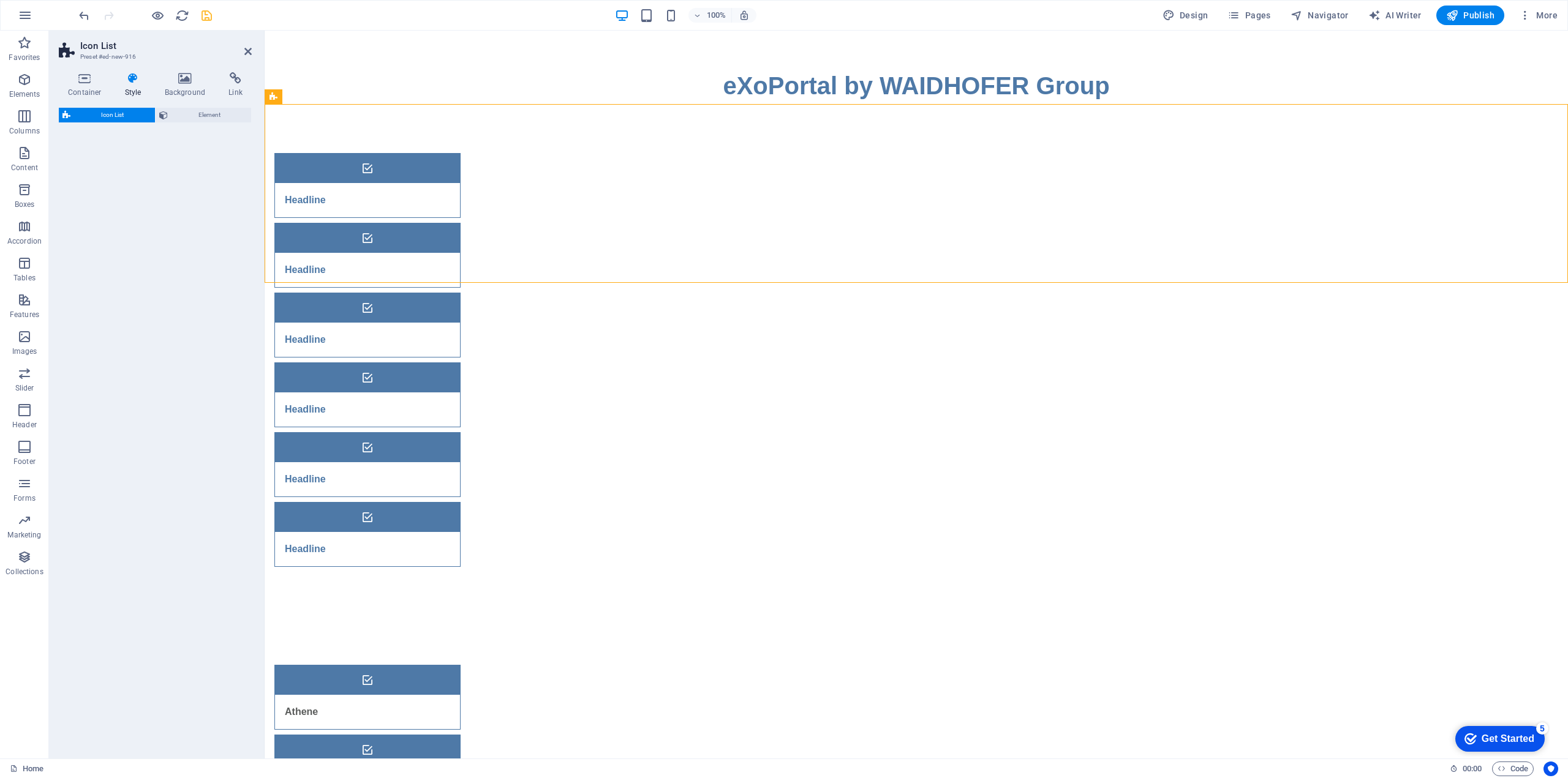
select select "rem"
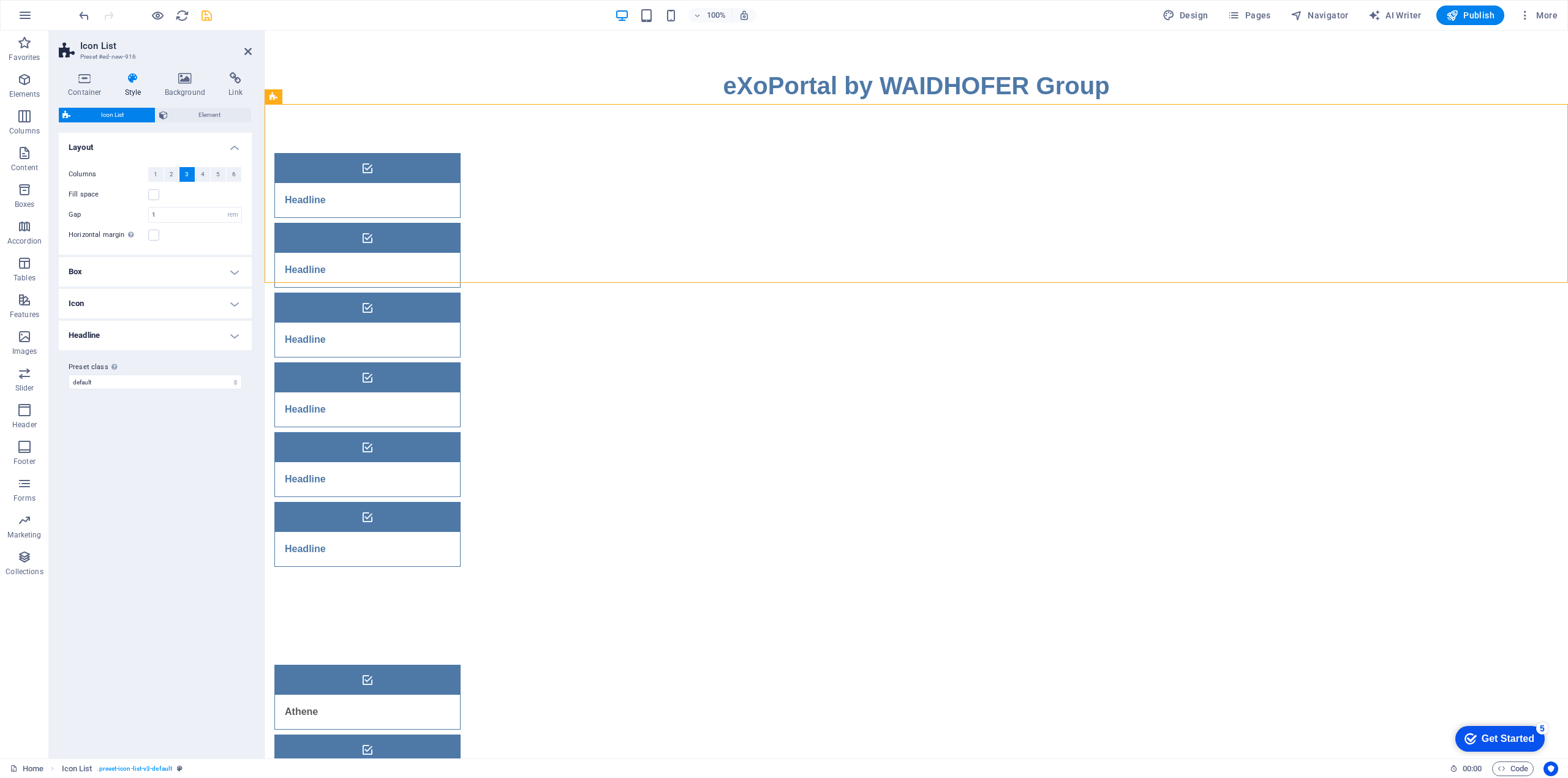
click at [804, 585] on html "Skip to main content ‌eXoPortal by WAIDHOFER Group Headline Headline Headline H…" at bounding box center [916, 579] width 1303 height 1097
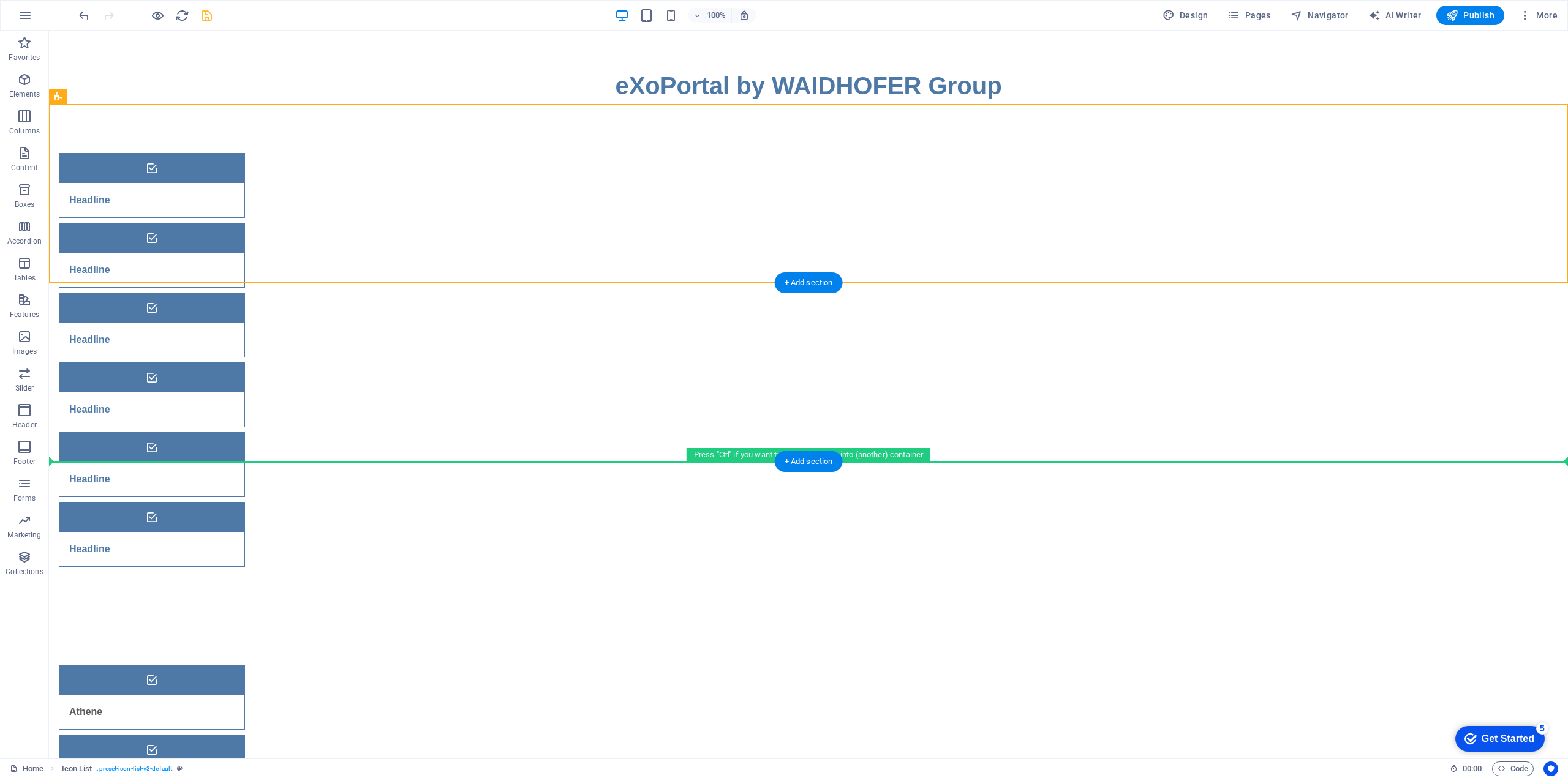
drag, startPoint x: 417, startPoint y: 193, endPoint x: 441, endPoint y: 430, distance: 238.2
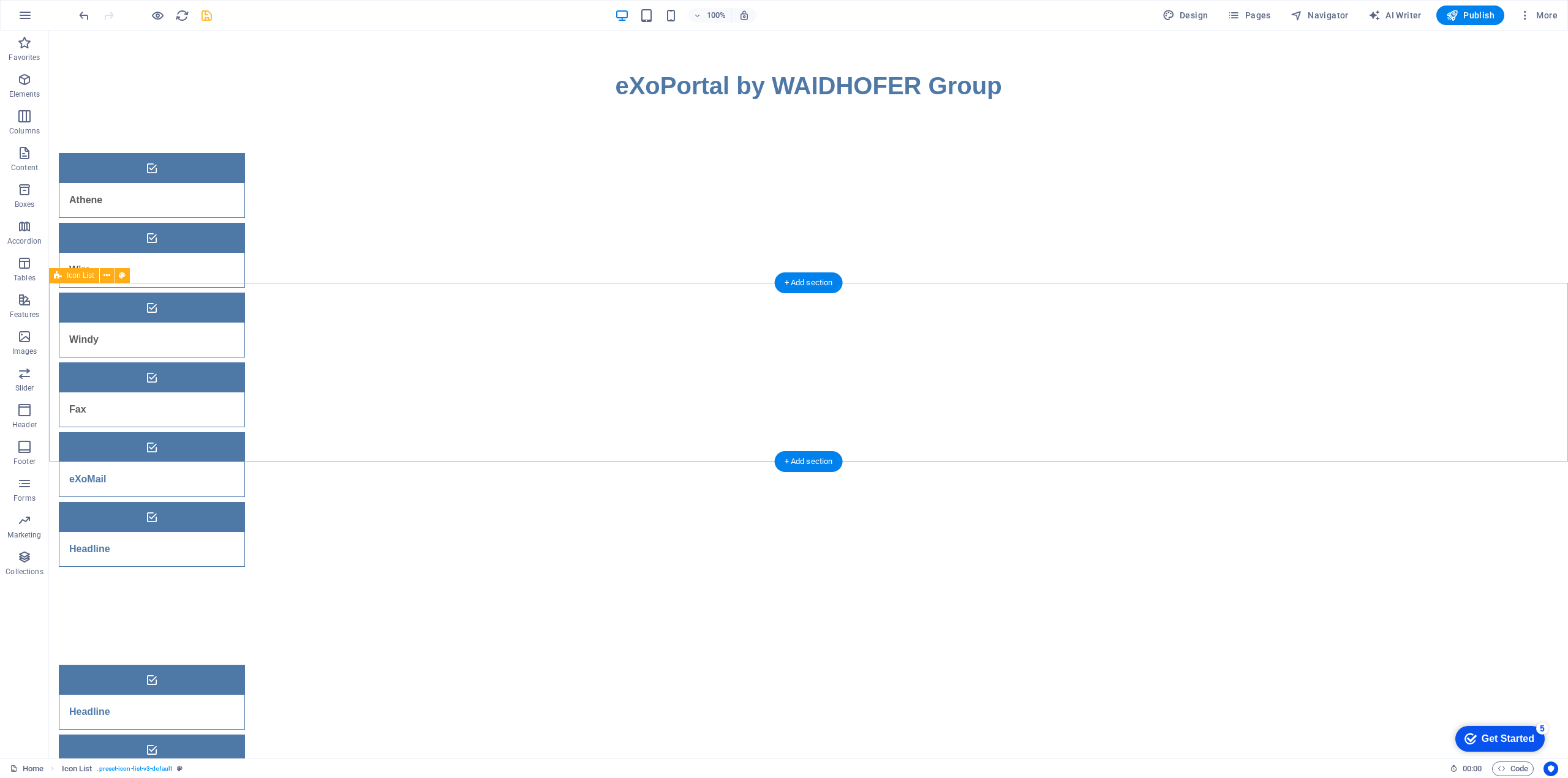
click at [200, 15] on icon "save" at bounding box center [207, 16] width 14 height 14
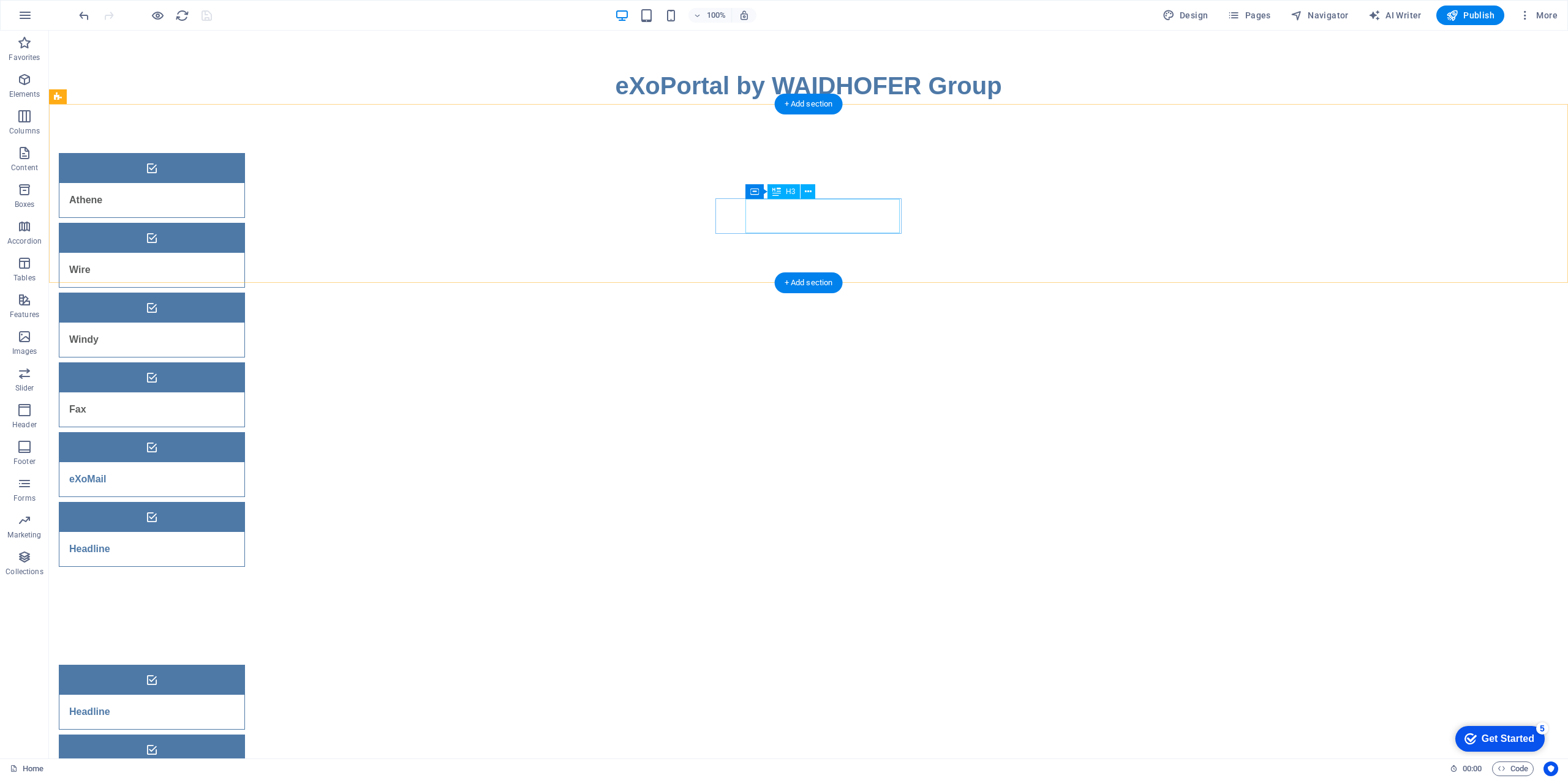
click at [213, 462] on div "eXoMail" at bounding box center [136, 479] width 155 height 34
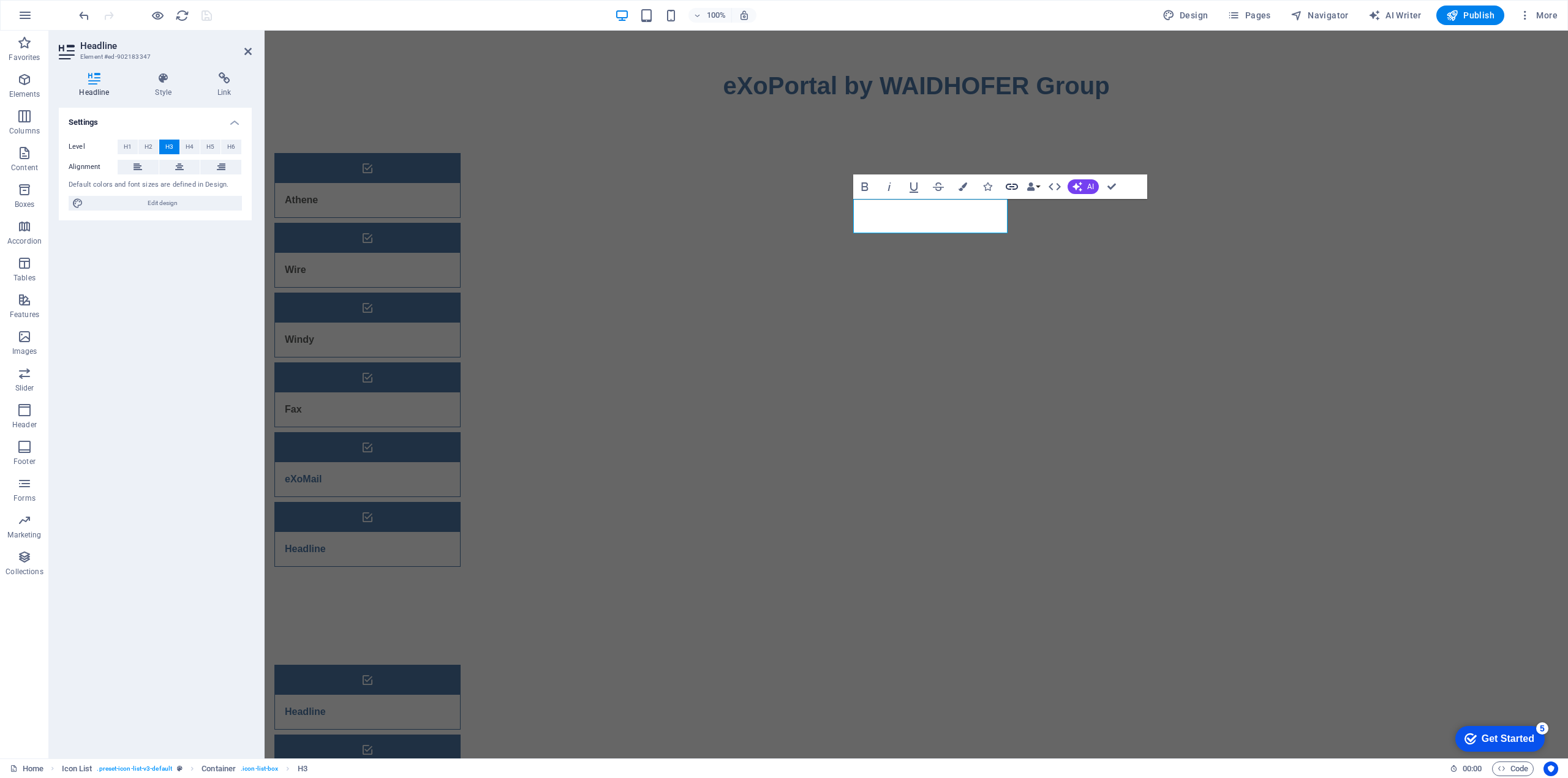
click at [1008, 188] on icon "button" at bounding box center [1012, 186] width 15 height 15
click at [166, 144] on span "External" at bounding box center [175, 147] width 27 height 15
select select "blank"
click at [155, 182] on input "URL" at bounding box center [186, 182] width 112 height 15
paste input "http://webmail.waidhofergroup.com/"
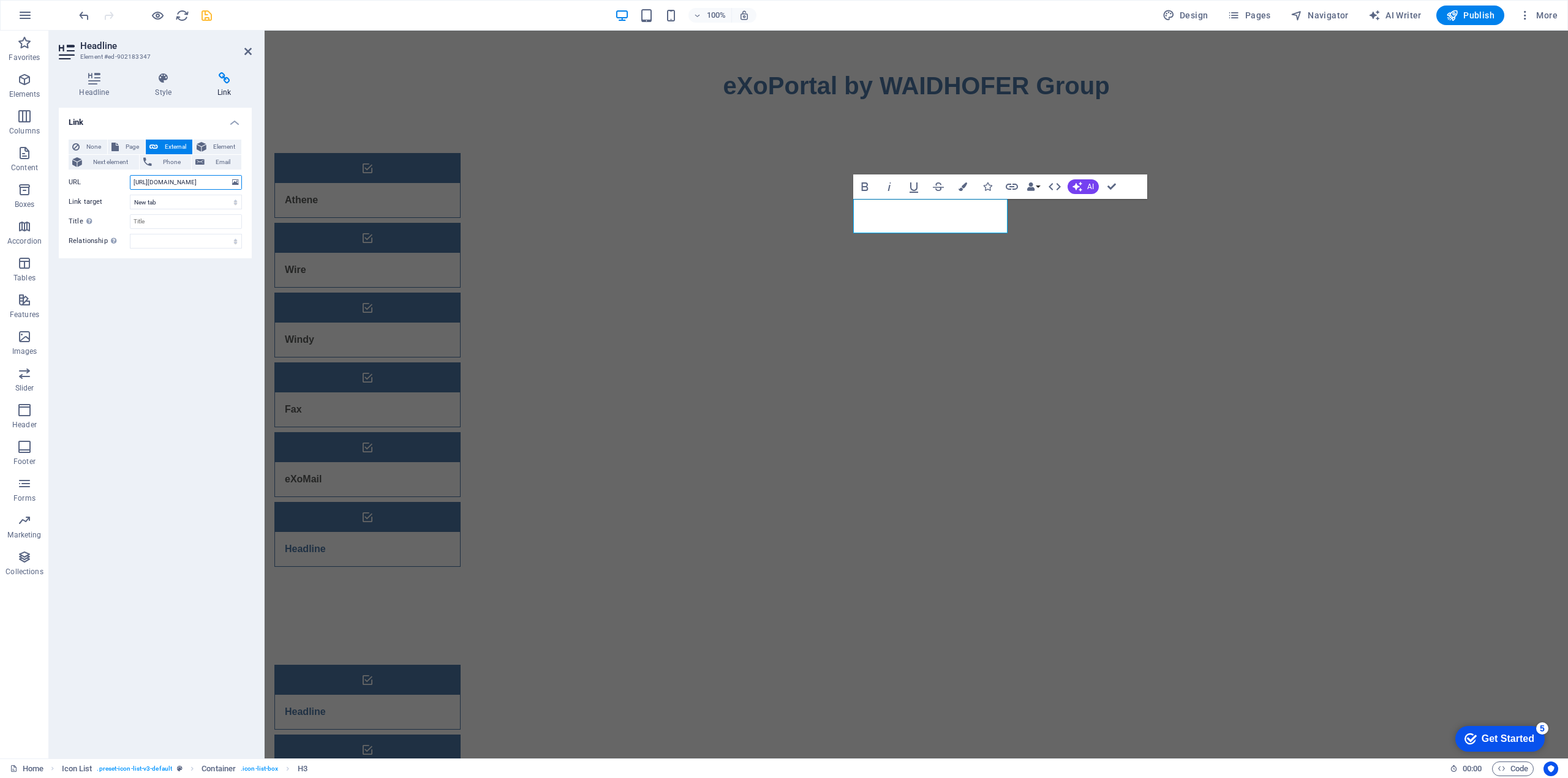
scroll to position [0, 7]
type input "http://webmail.waidhofergroup.com/"
click at [206, 19] on icon "save" at bounding box center [207, 16] width 14 height 14
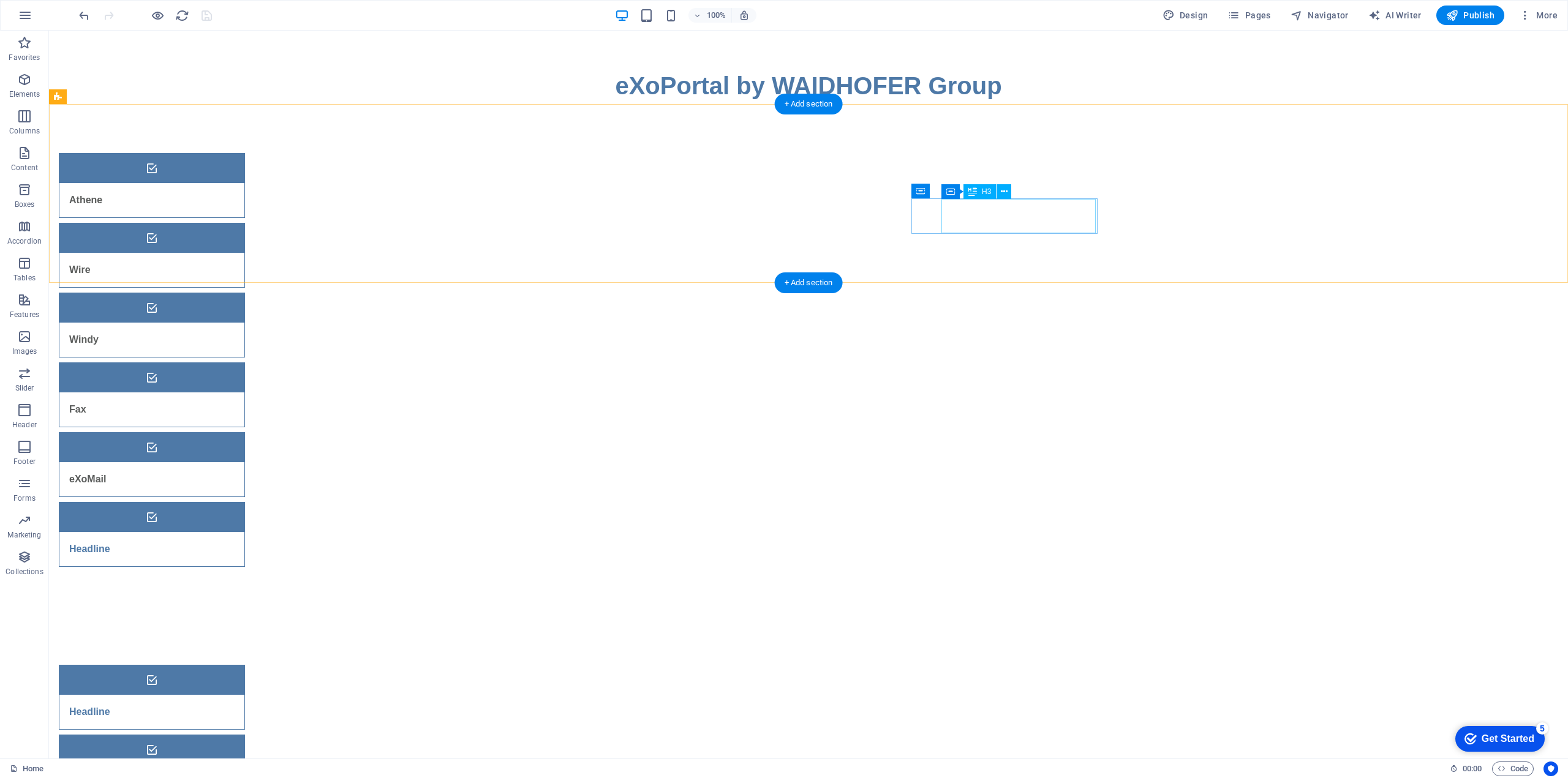
click at [213, 532] on div "Headline" at bounding box center [136, 549] width 155 height 34
click at [213, 462] on div "eXoMail" at bounding box center [136, 479] width 155 height 34
click at [213, 532] on div "Headline" at bounding box center [136, 549] width 155 height 34
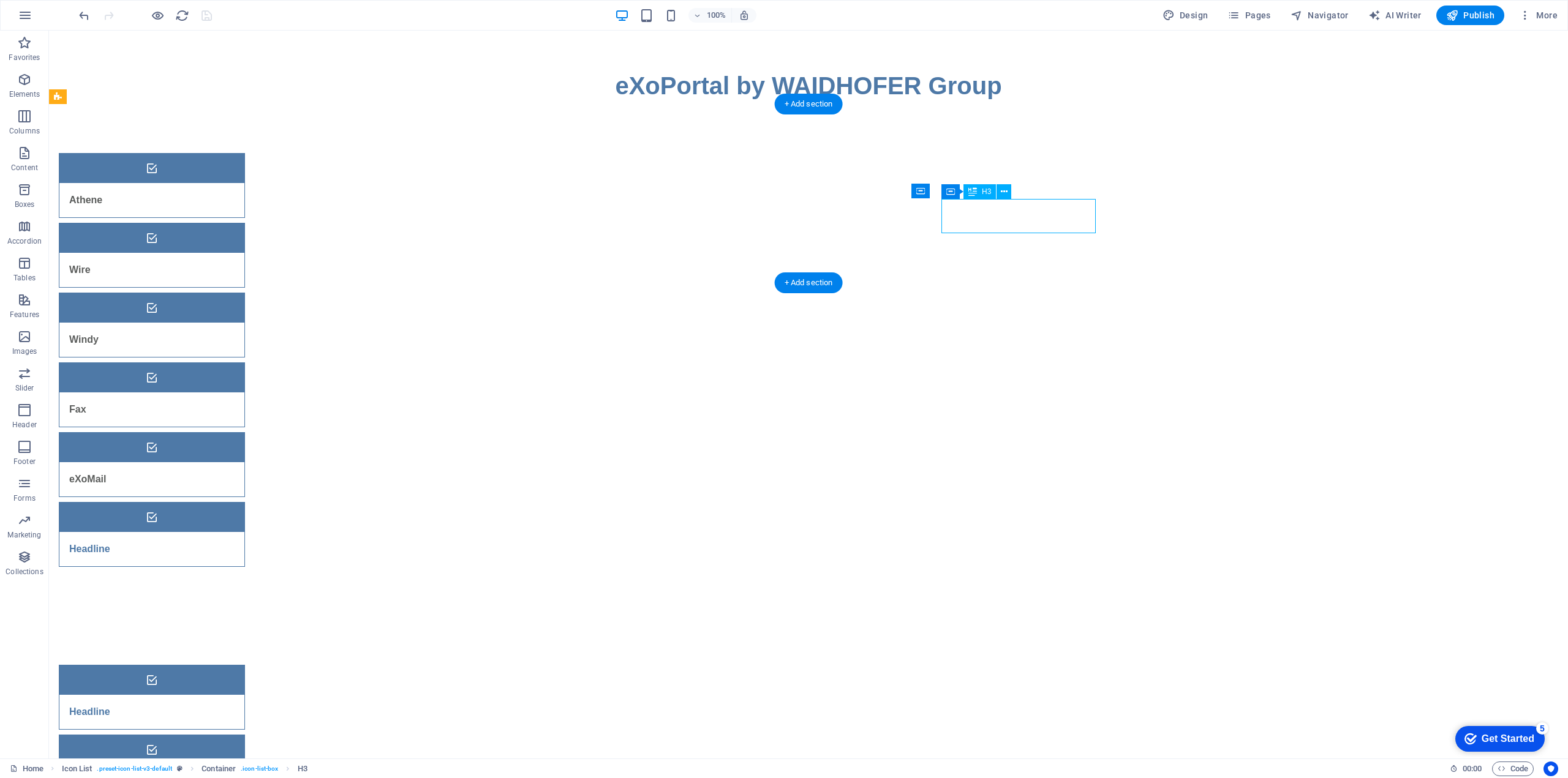
click at [213, 532] on div "Headline" at bounding box center [136, 549] width 155 height 34
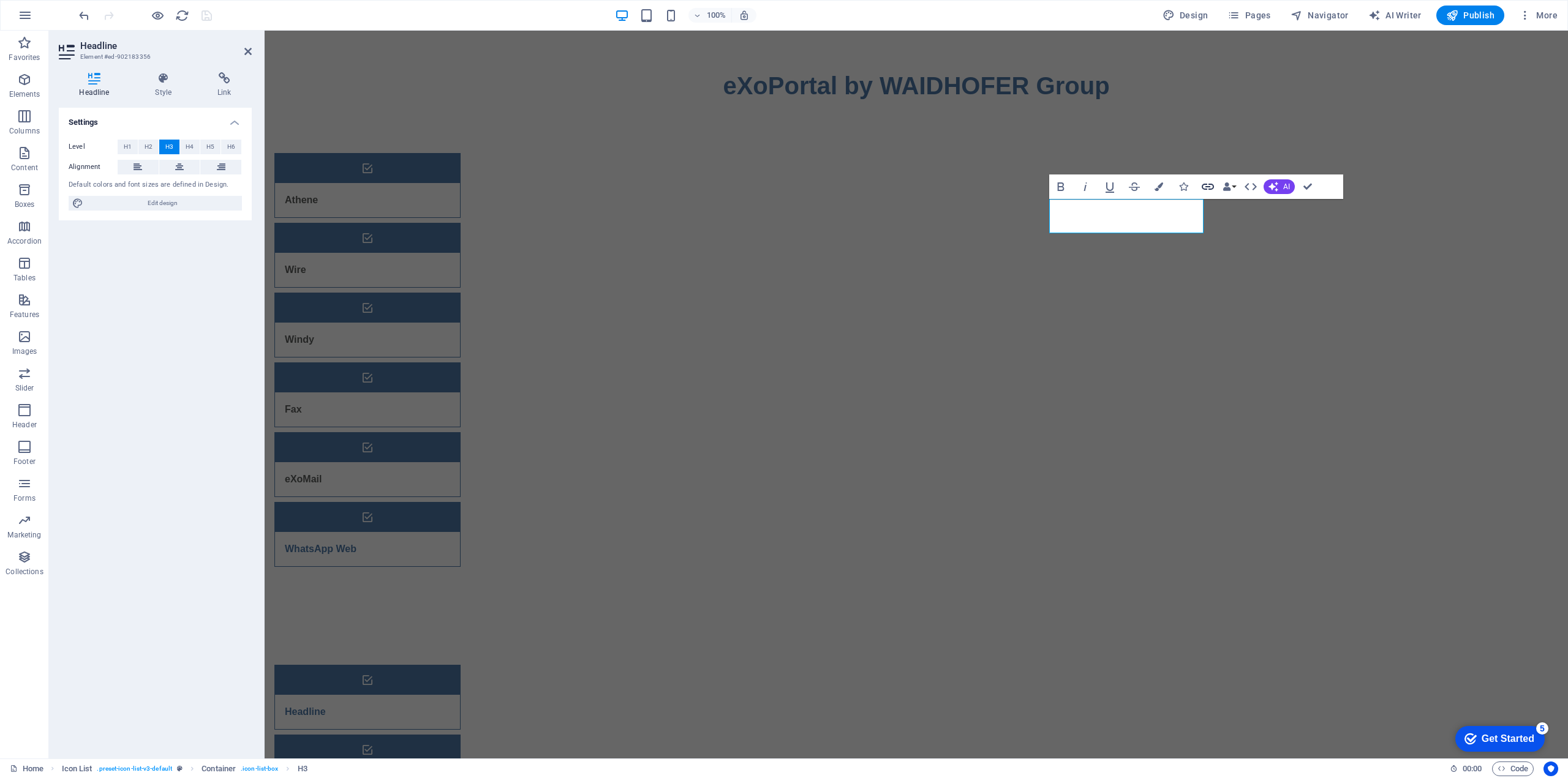
click at [1203, 188] on icon "button" at bounding box center [1207, 186] width 12 height 6
click at [162, 146] on span "External" at bounding box center [175, 147] width 27 height 15
select select "blank"
click at [162, 182] on input "URL" at bounding box center [186, 182] width 112 height 15
paste input "https://web.whatsapp.com/"
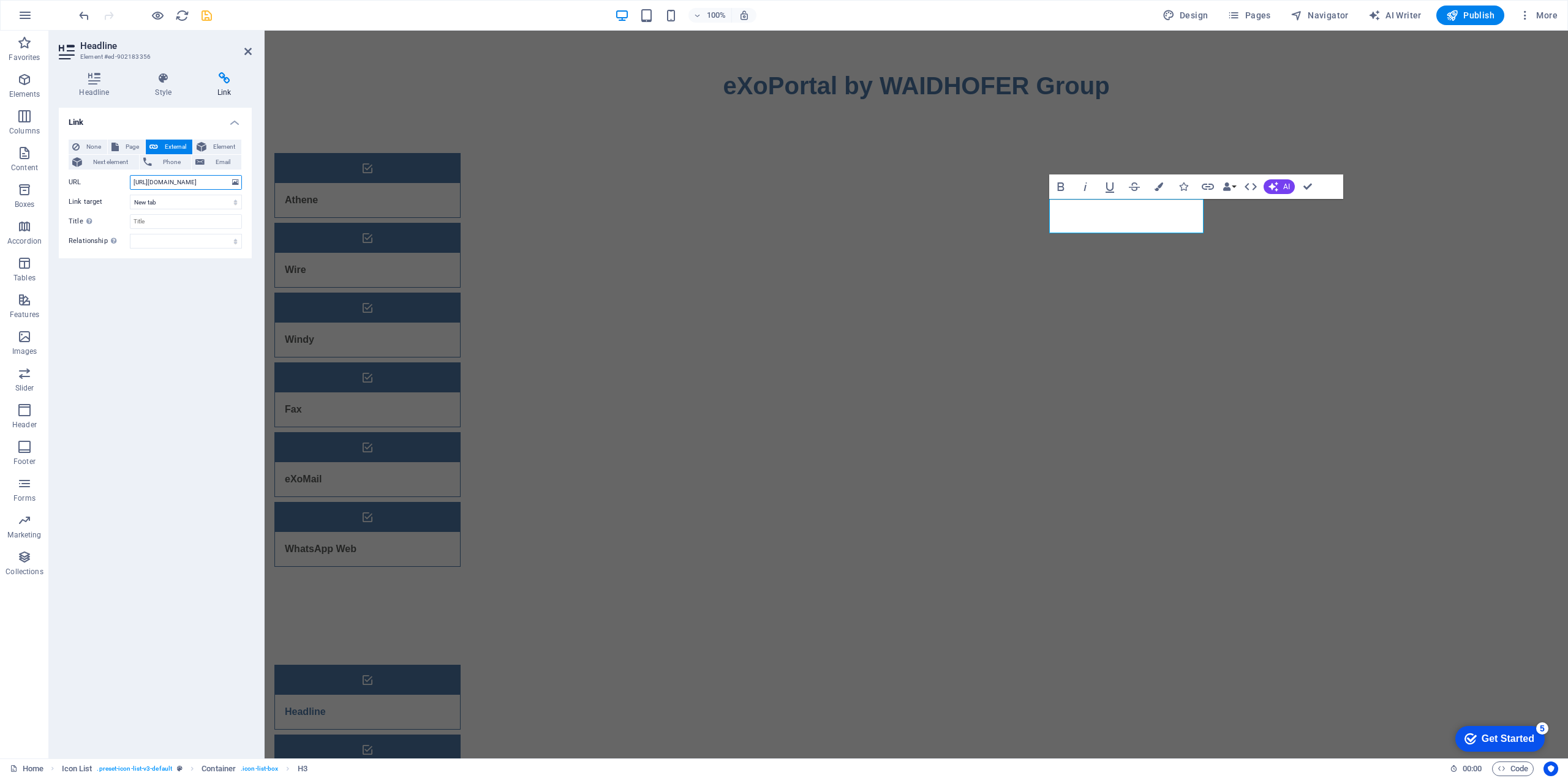
type input "https://web.whatsapp.com/"
click at [205, 17] on icon "save" at bounding box center [207, 16] width 14 height 14
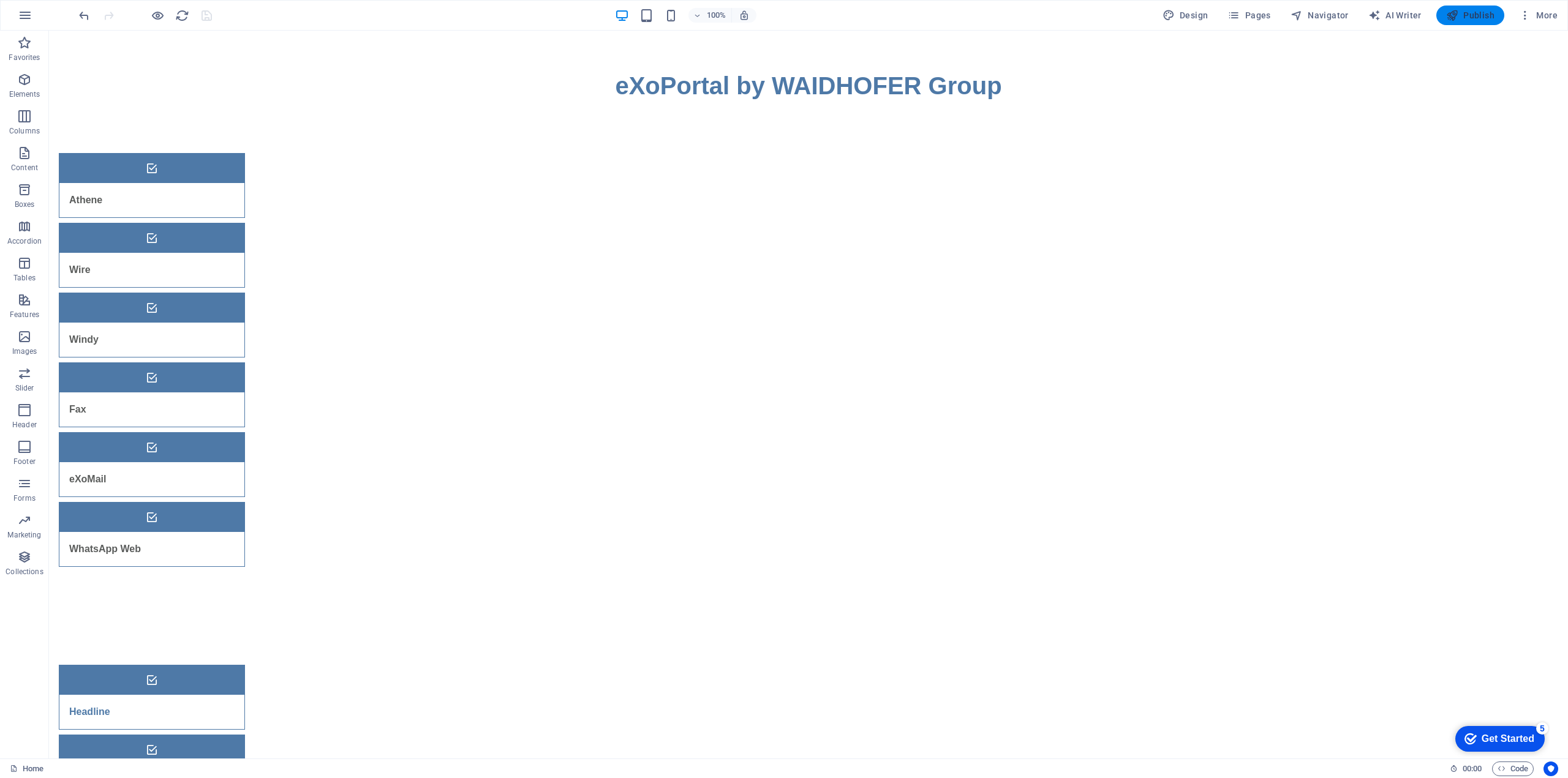
click at [1486, 20] on span "Publish" at bounding box center [1470, 15] width 49 height 12
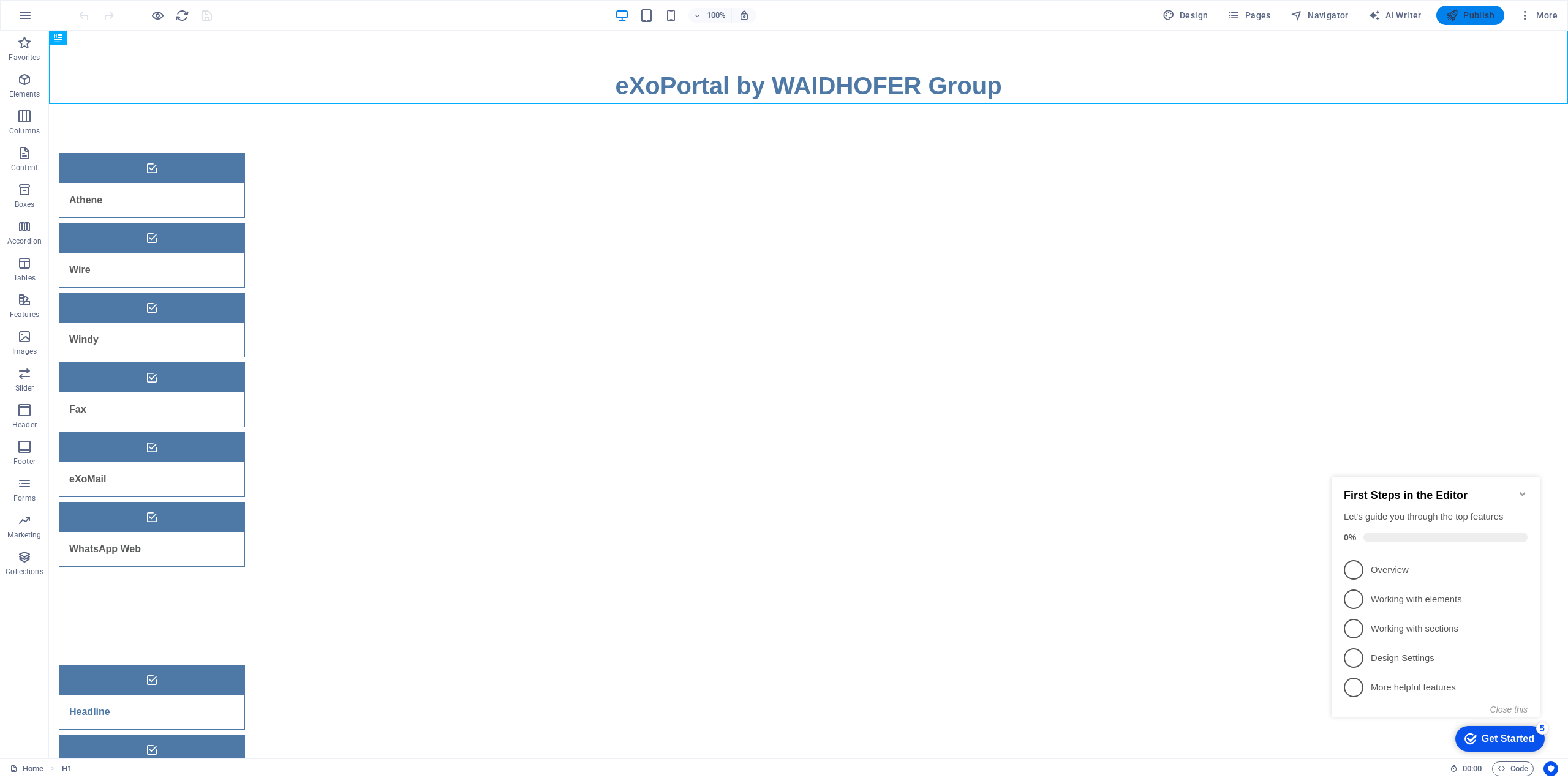
click at [1472, 15] on span "Publish" at bounding box center [1470, 15] width 49 height 12
click at [1492, 737] on div "Get Started" at bounding box center [1507, 739] width 52 height 11
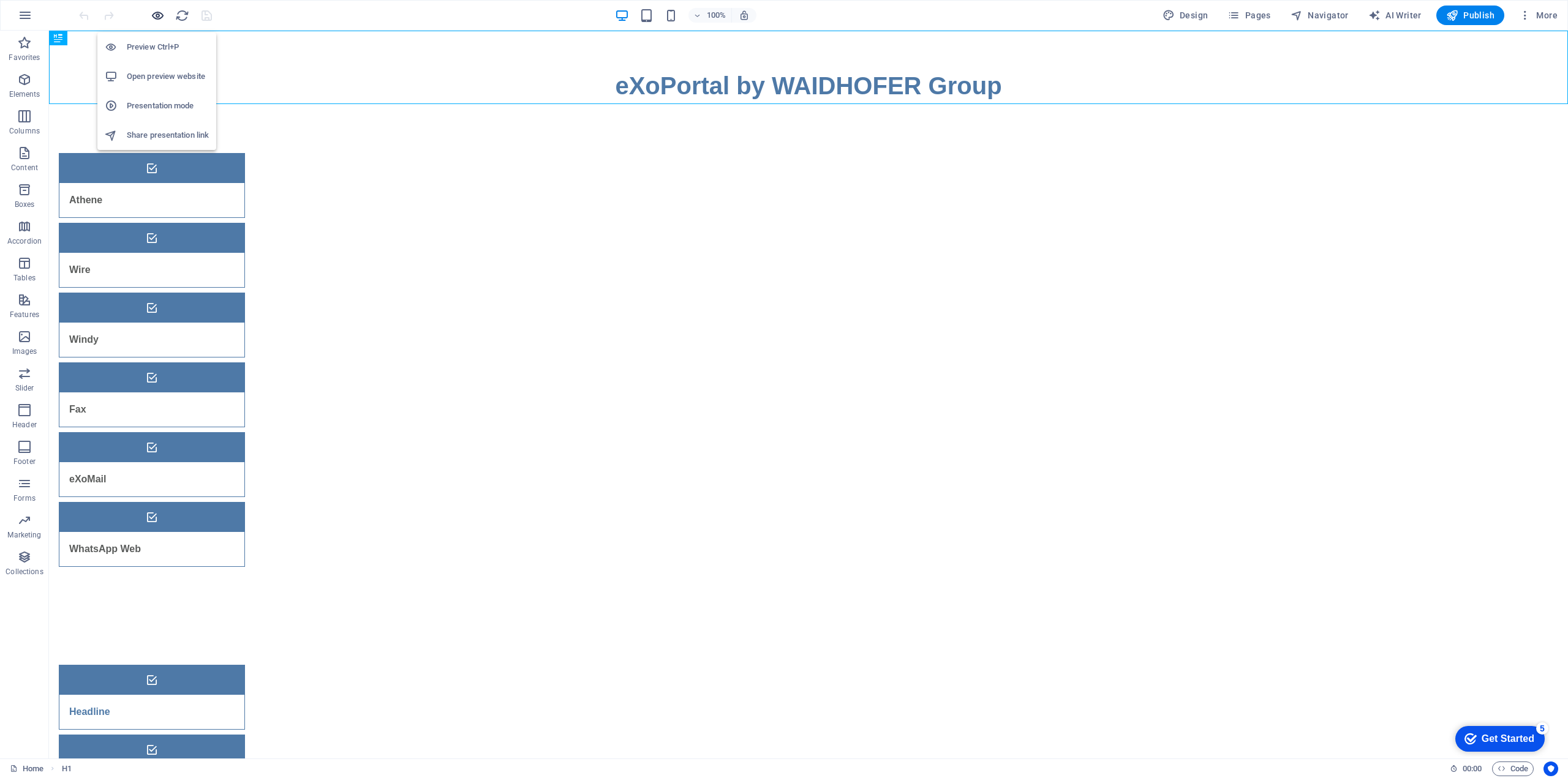
click at [160, 16] on icon "button" at bounding box center [158, 16] width 14 height 14
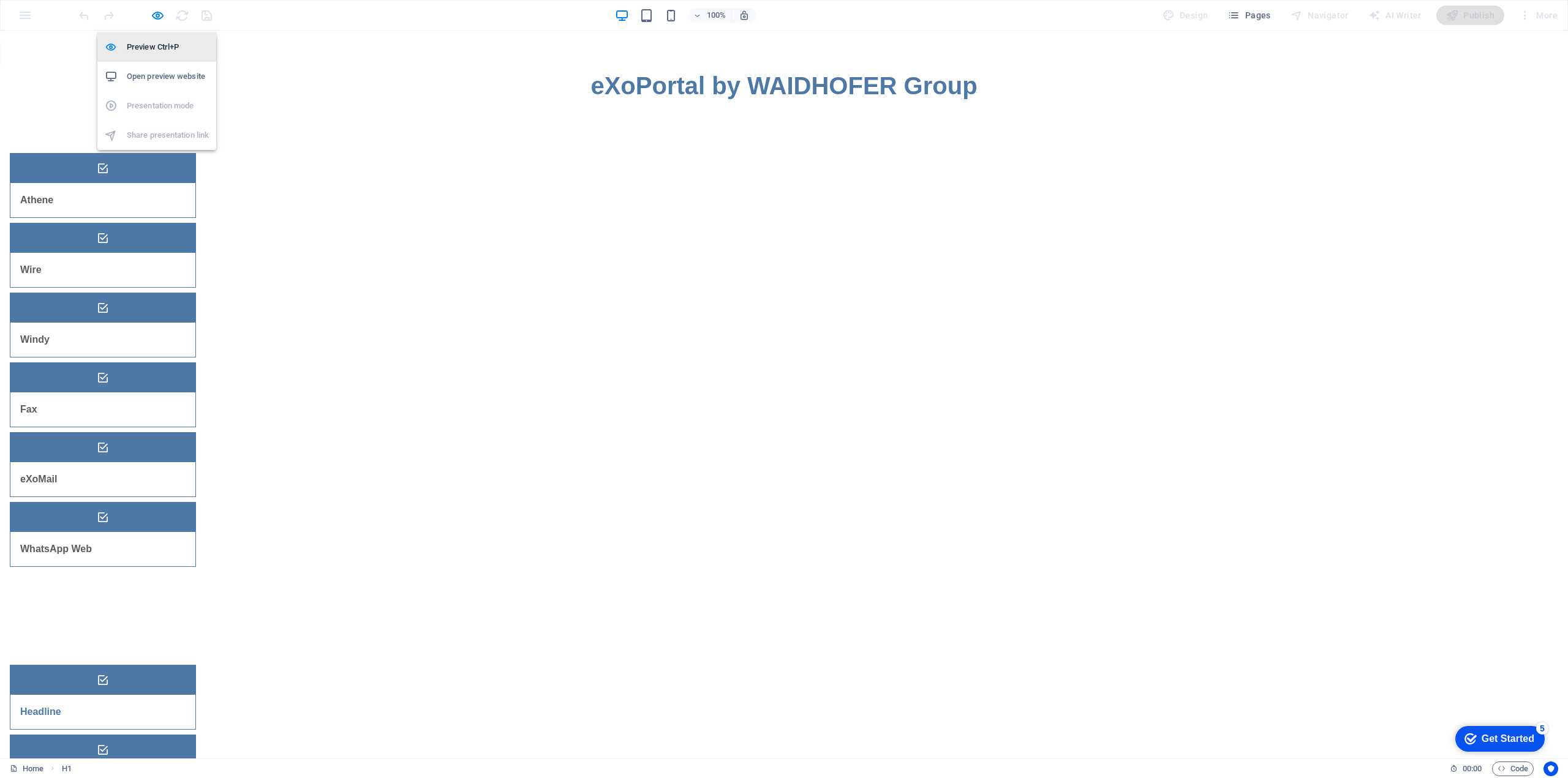
click at [145, 51] on h6 "Preview Ctrl+P" at bounding box center [168, 47] width 82 height 15
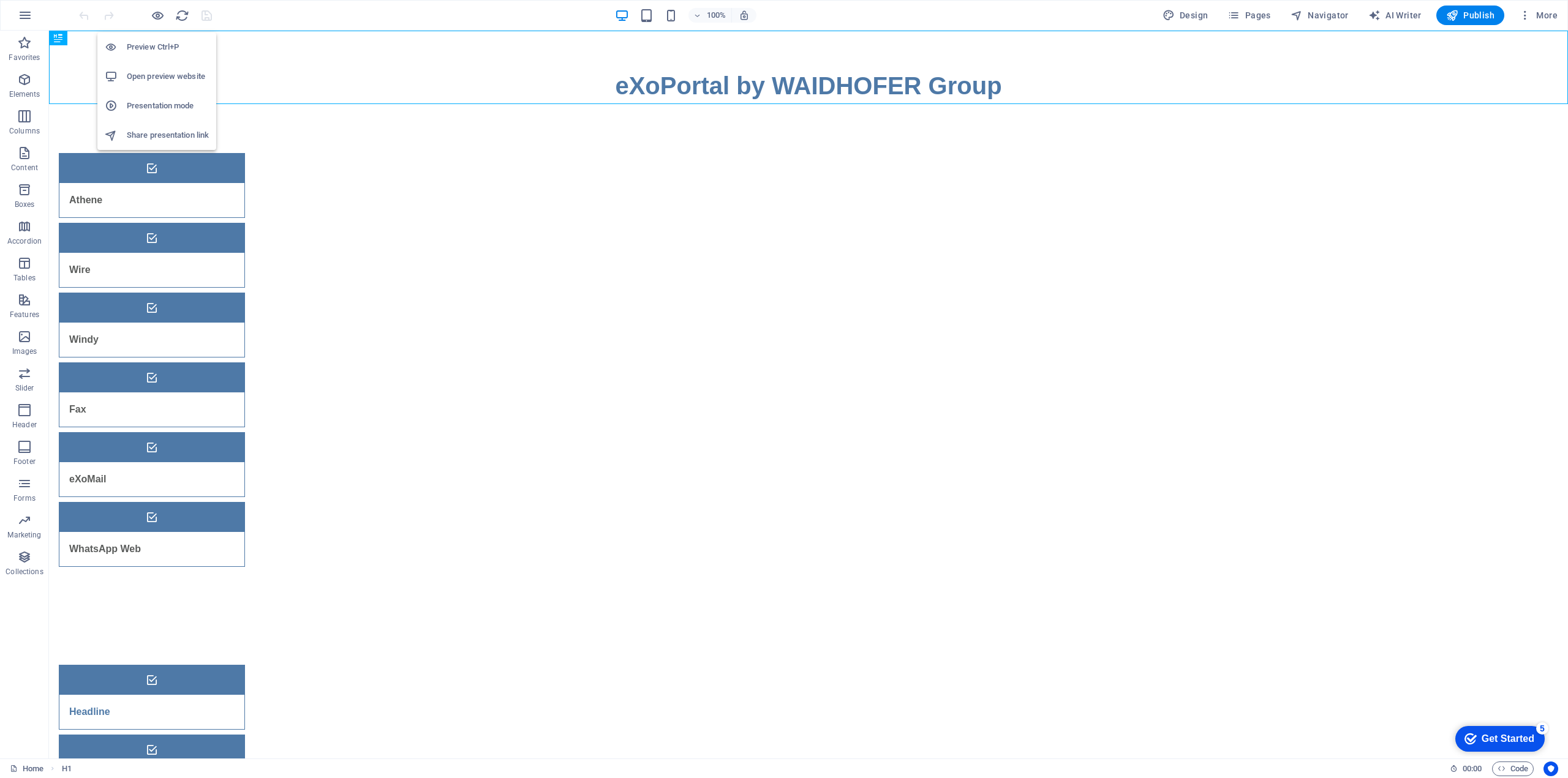
click at [152, 78] on h6 "Open preview website" at bounding box center [168, 76] width 82 height 15
click at [1548, 13] on span "More" at bounding box center [1538, 15] width 39 height 12
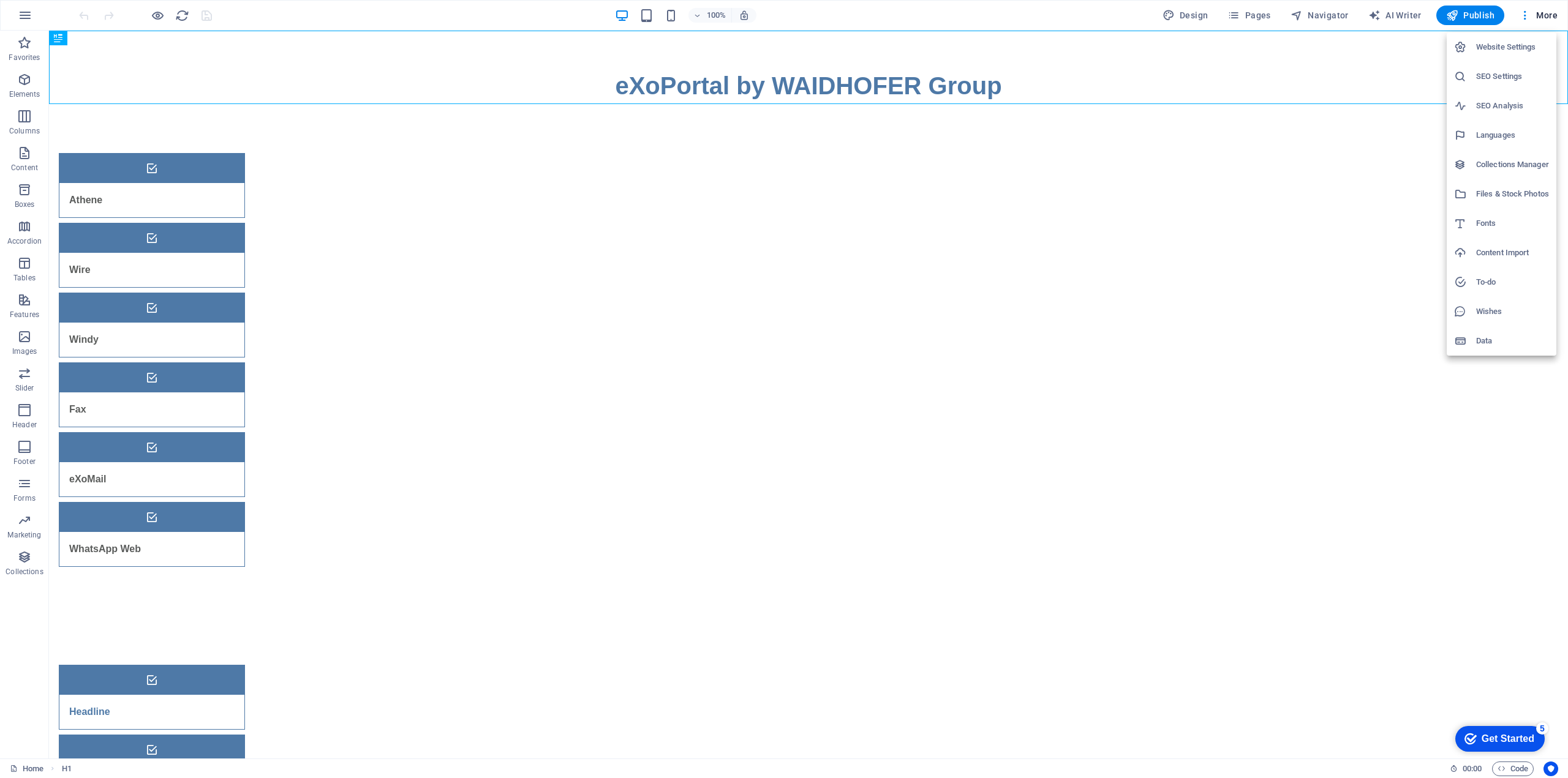
click at [1510, 47] on h6 "Website Settings" at bounding box center [1512, 47] width 73 height 15
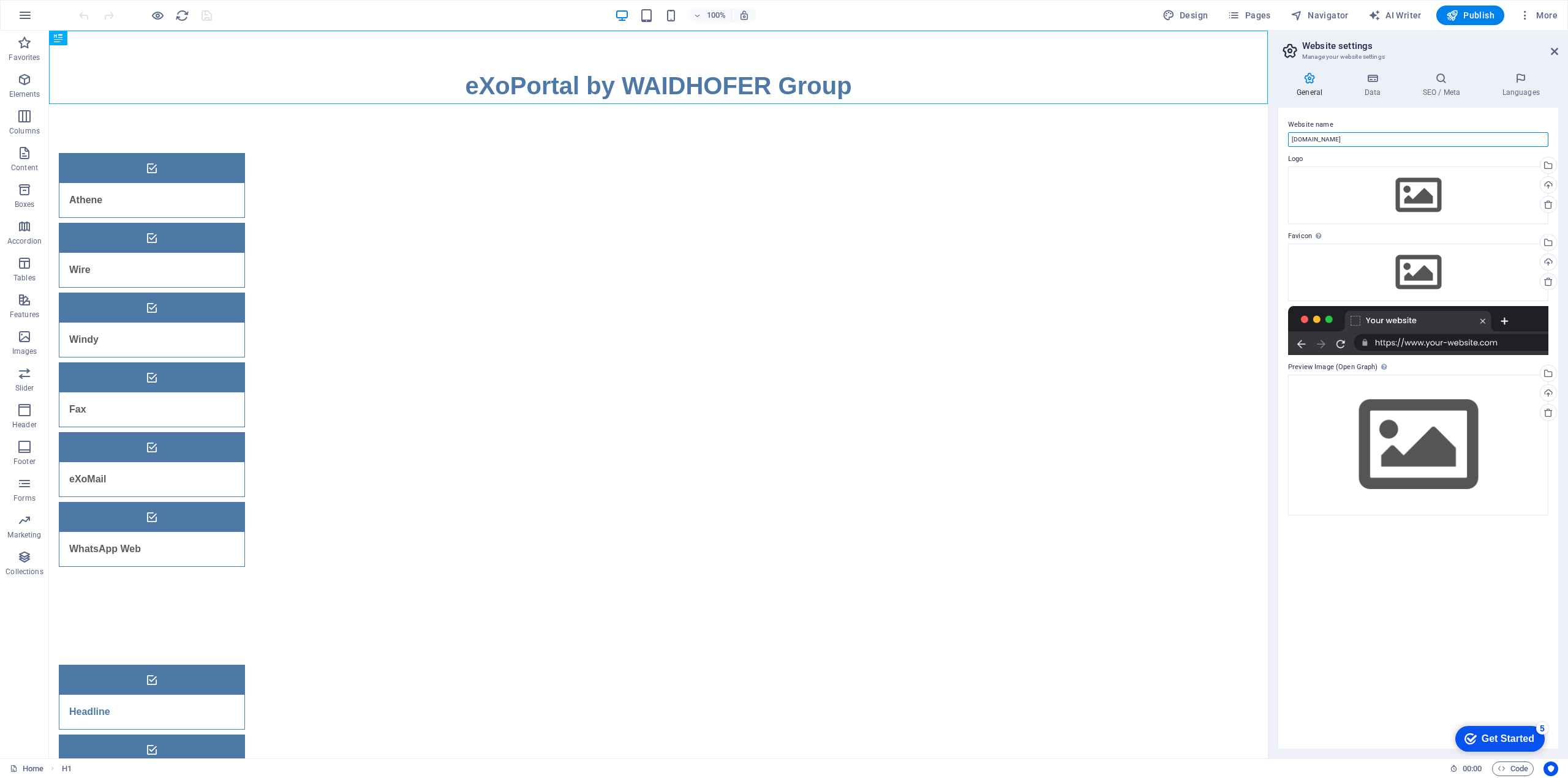
click at [1375, 135] on input "[DOMAIN_NAME]" at bounding box center [1418, 139] width 260 height 15
type input "eXoPortal by WAIDHOFER Group"
click at [1420, 198] on div "Drag files here, click to choose files or select files from Files or our free s…" at bounding box center [1418, 195] width 260 height 58
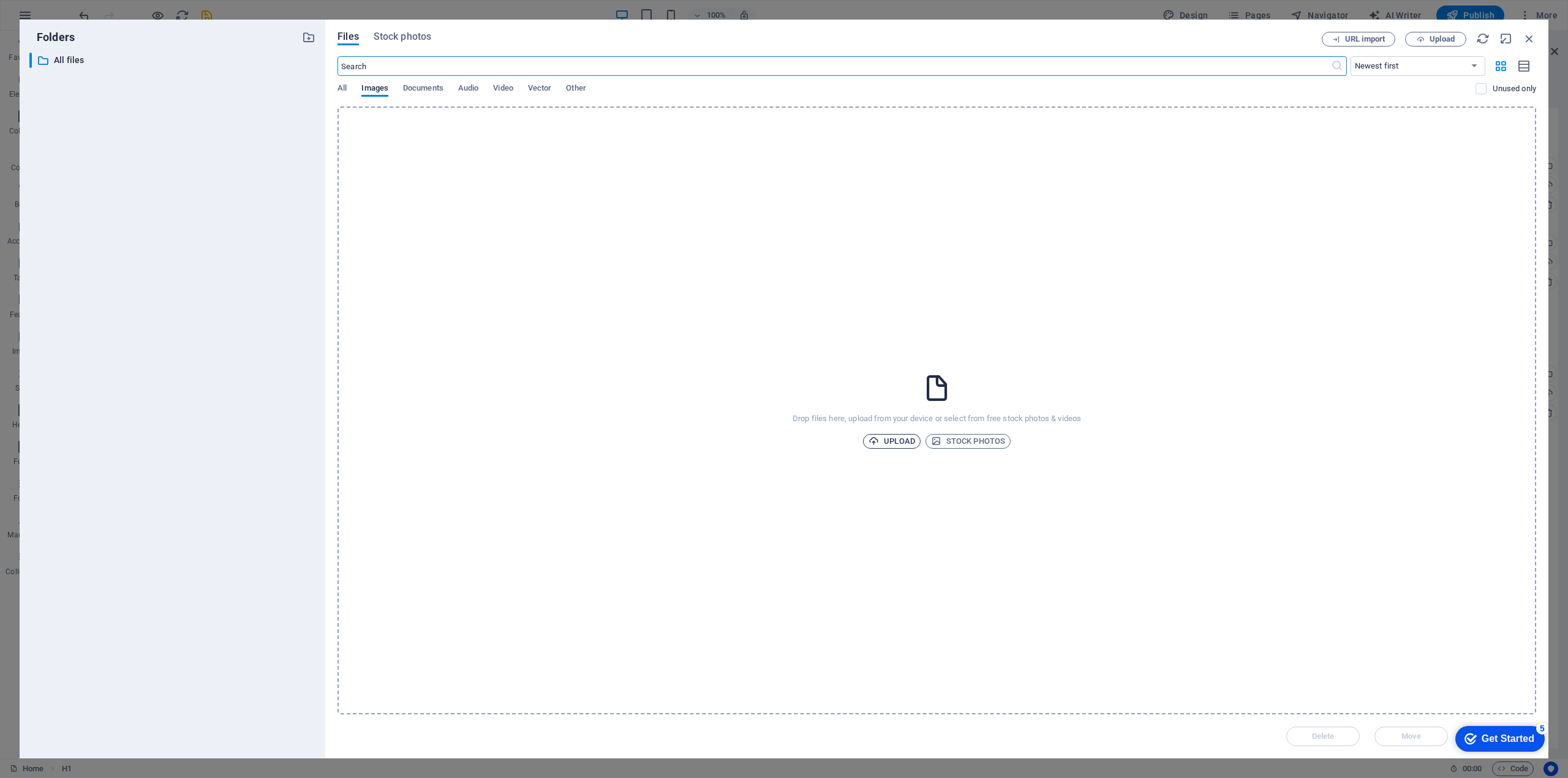
click at [898, 442] on span "Upload" at bounding box center [891, 441] width 47 height 15
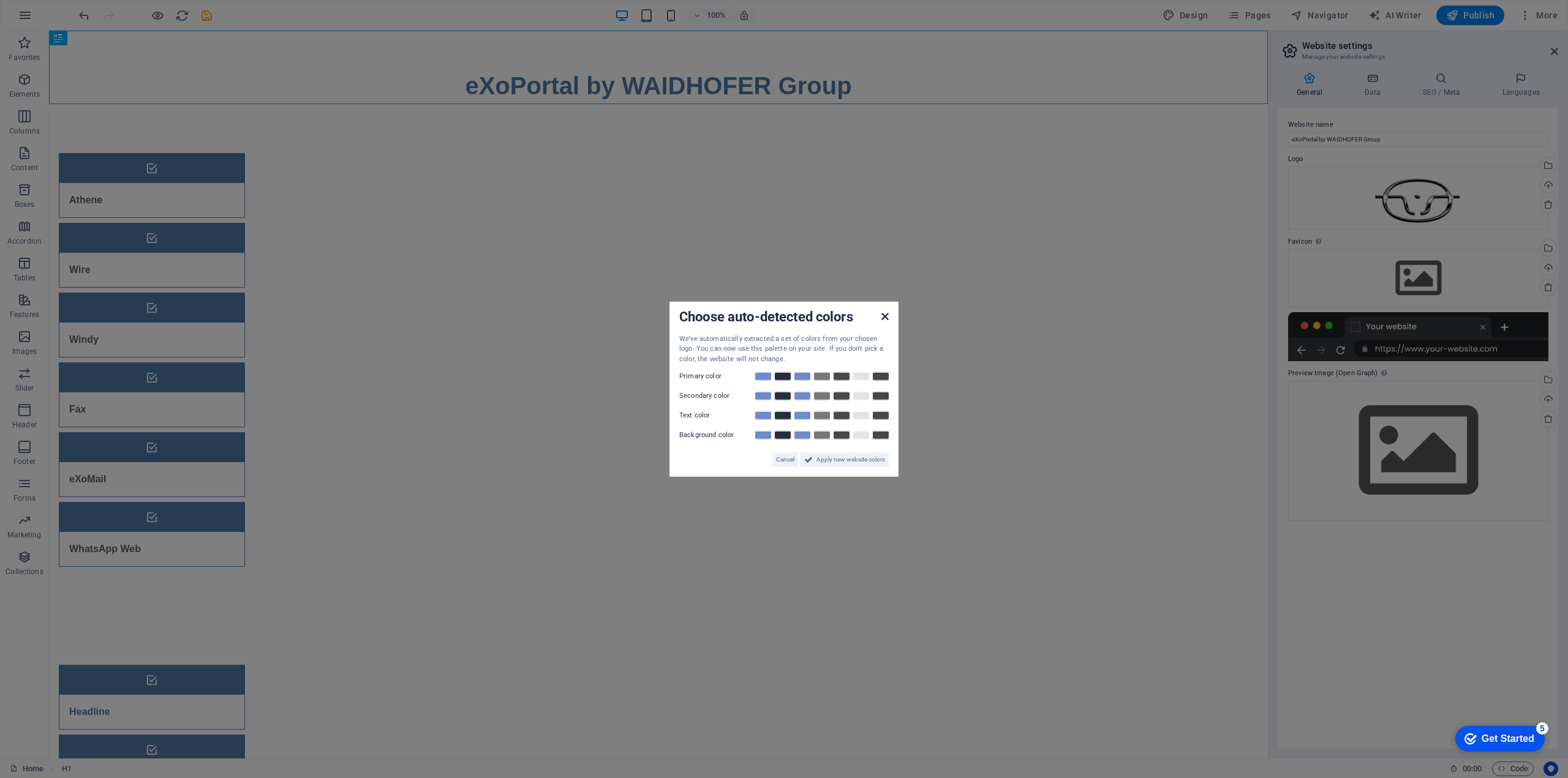
drag, startPoint x: 833, startPoint y: 285, endPoint x: 882, endPoint y: 314, distance: 56.9
click at [882, 314] on icon at bounding box center [884, 316] width 7 height 10
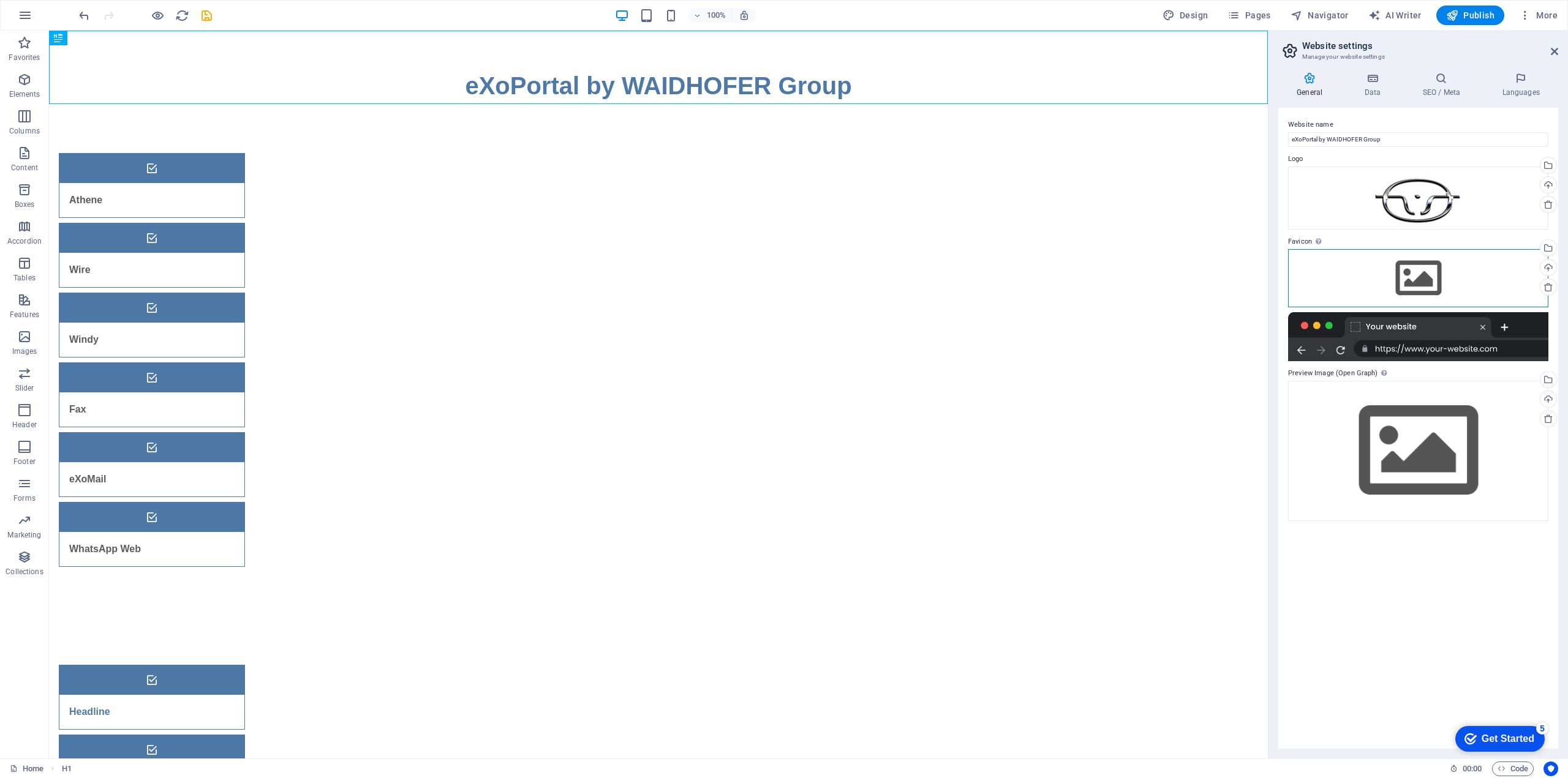
click at [1421, 270] on div "Drag files here, click to choose files or select files from Files or our free s…" at bounding box center [1418, 277] width 260 height 58
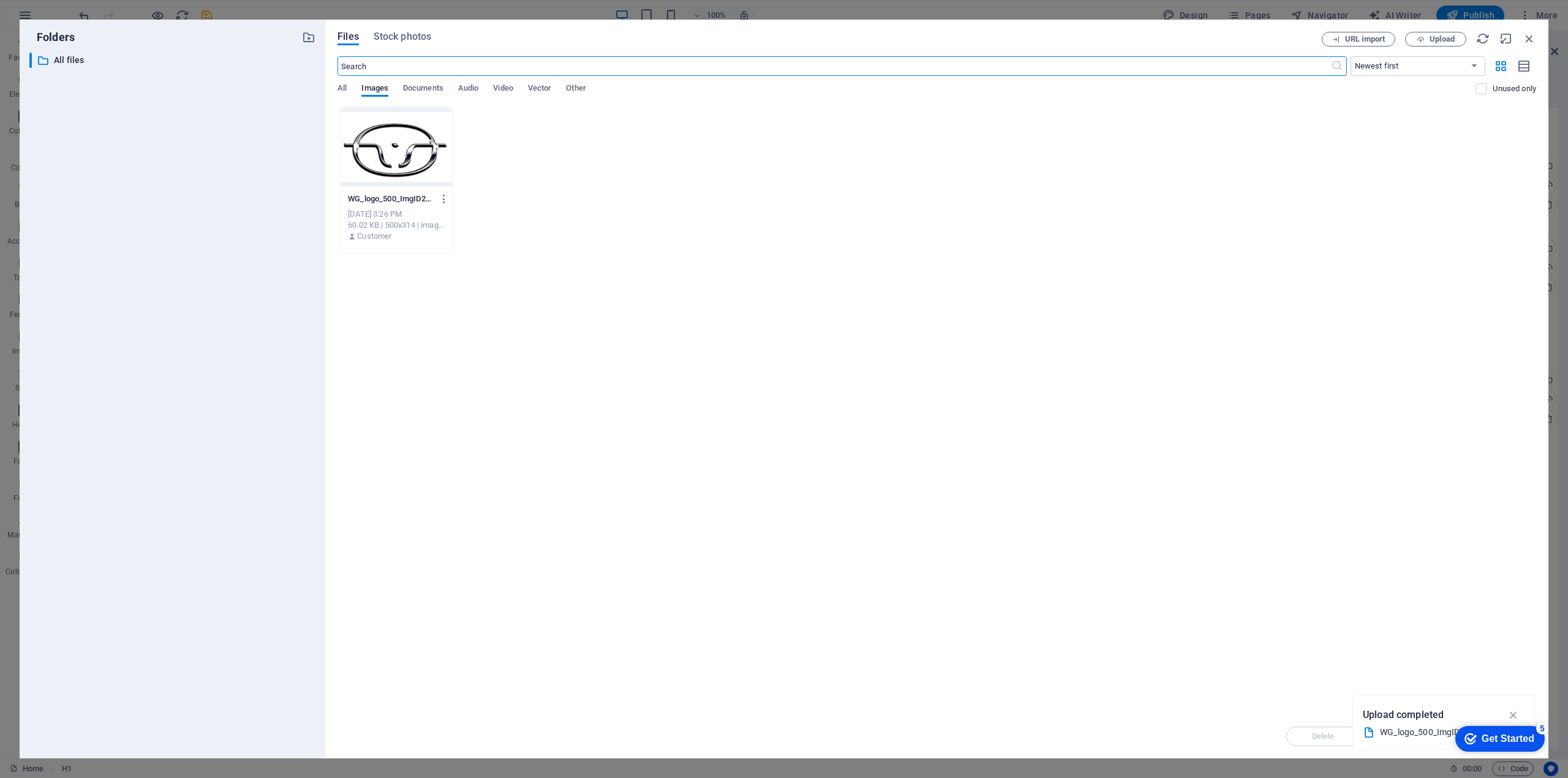
click at [406, 153] on div at bounding box center [396, 147] width 111 height 80
click at [1514, 714] on icon "button" at bounding box center [1514, 715] width 14 height 14
click at [1422, 734] on span "Move" at bounding box center [1411, 736] width 63 height 7
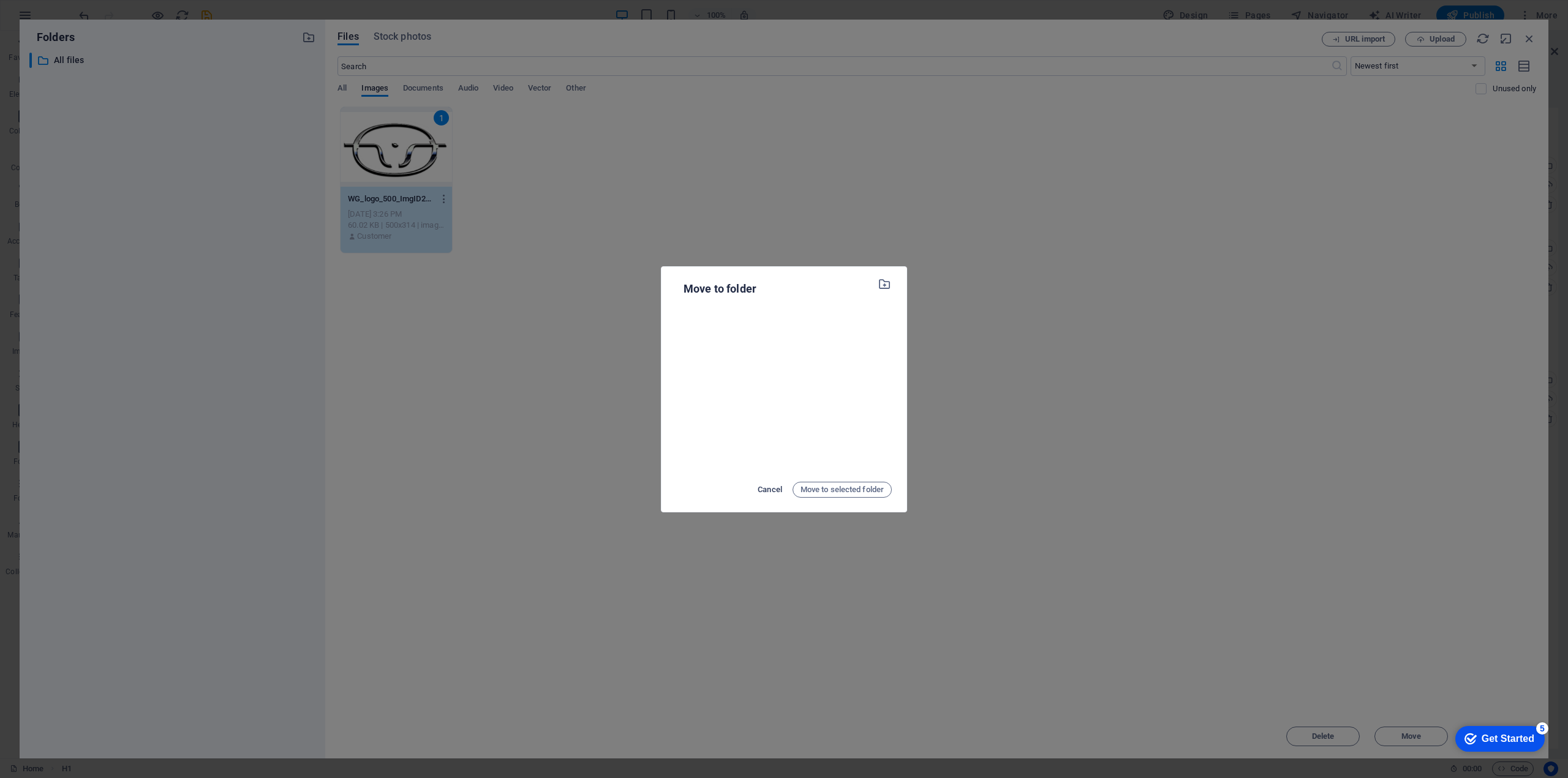
click at [768, 490] on span "Cancel" at bounding box center [770, 490] width 25 height 15
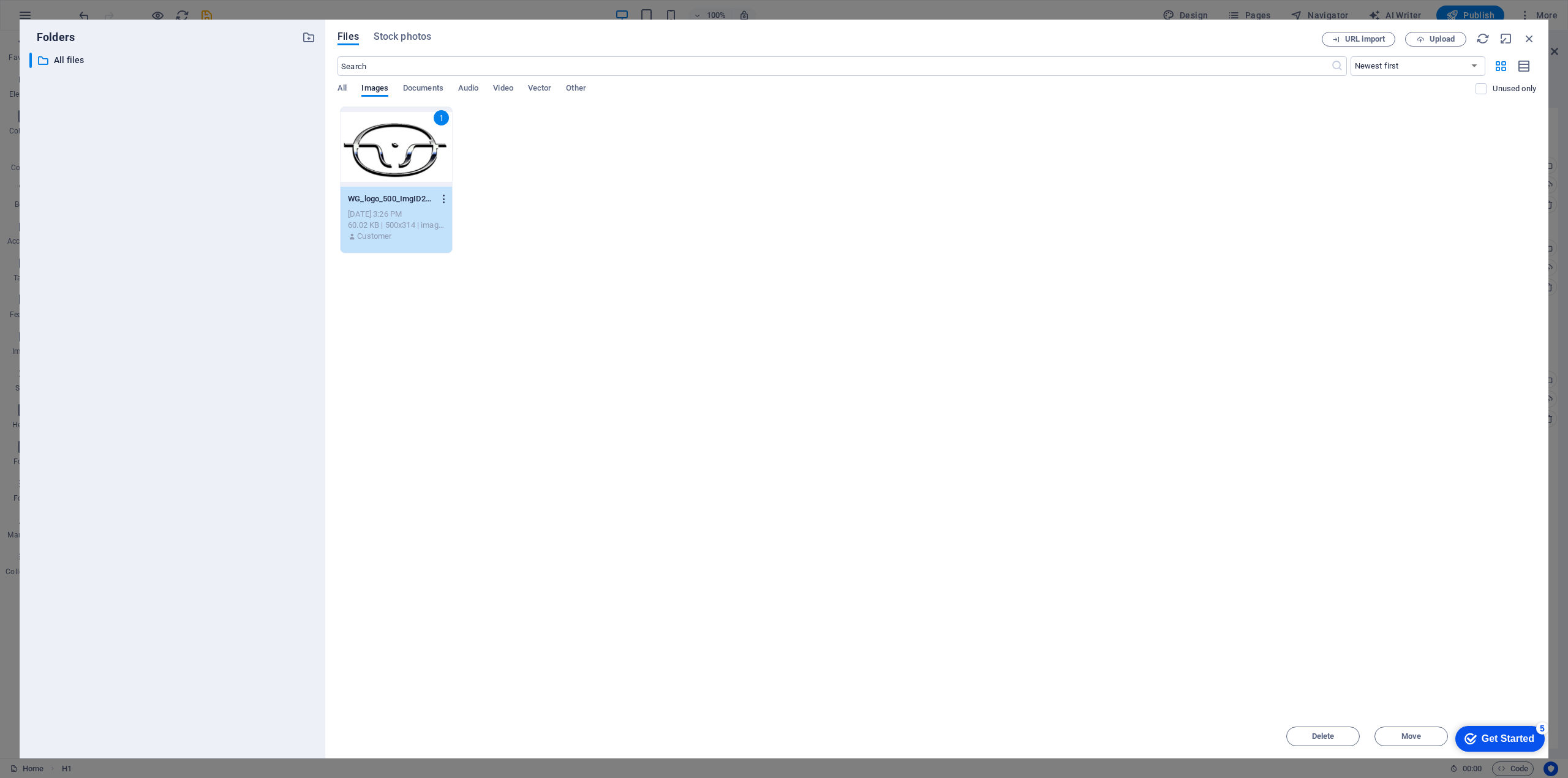
click at [445, 202] on icon "button" at bounding box center [444, 199] width 12 height 11
click at [607, 195] on div at bounding box center [784, 389] width 1568 height 778
click at [424, 146] on div at bounding box center [396, 147] width 111 height 80
click at [424, 146] on div "1" at bounding box center [396, 147] width 111 height 80
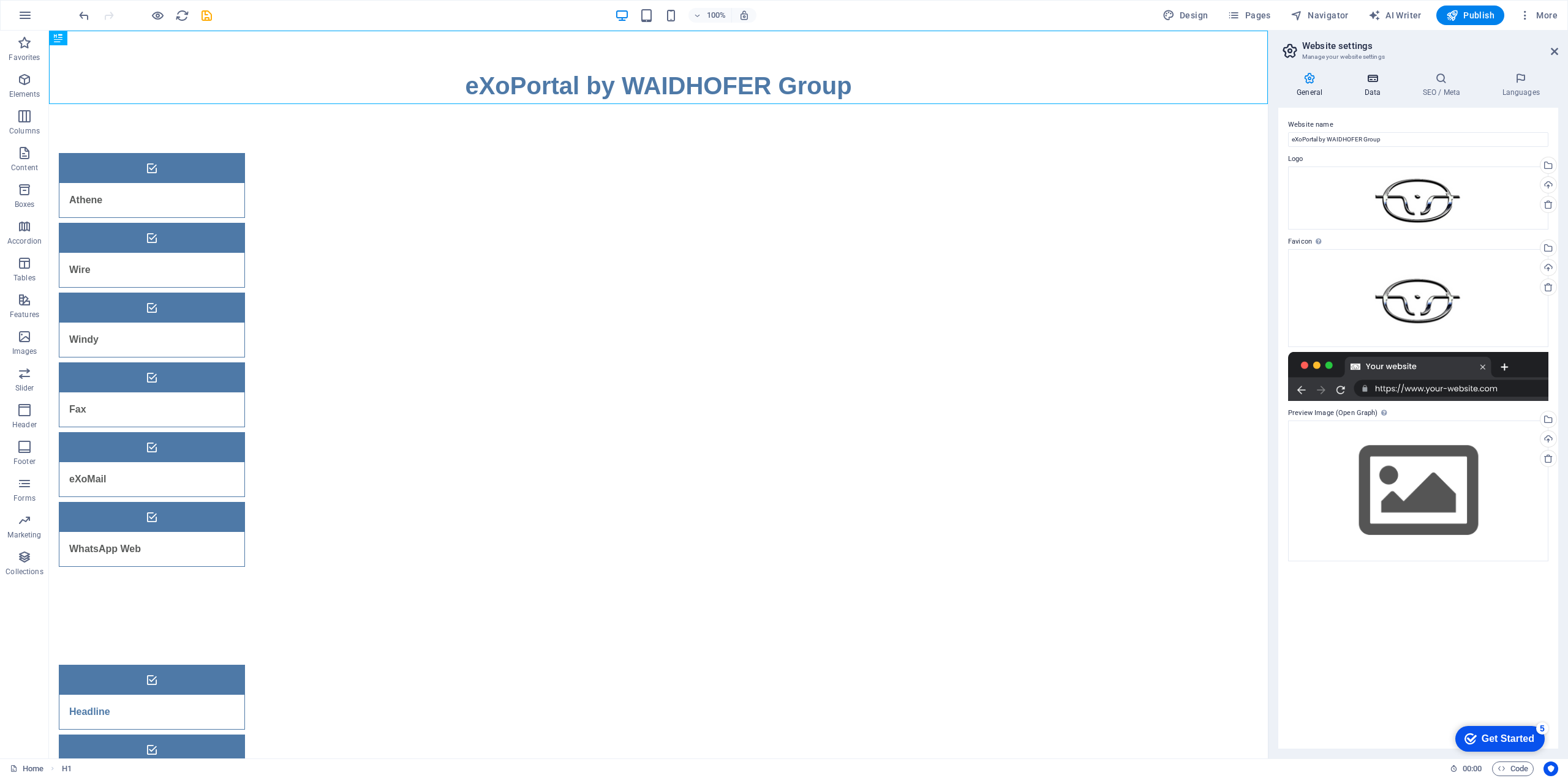
click at [1373, 83] on icon at bounding box center [1372, 78] width 53 height 12
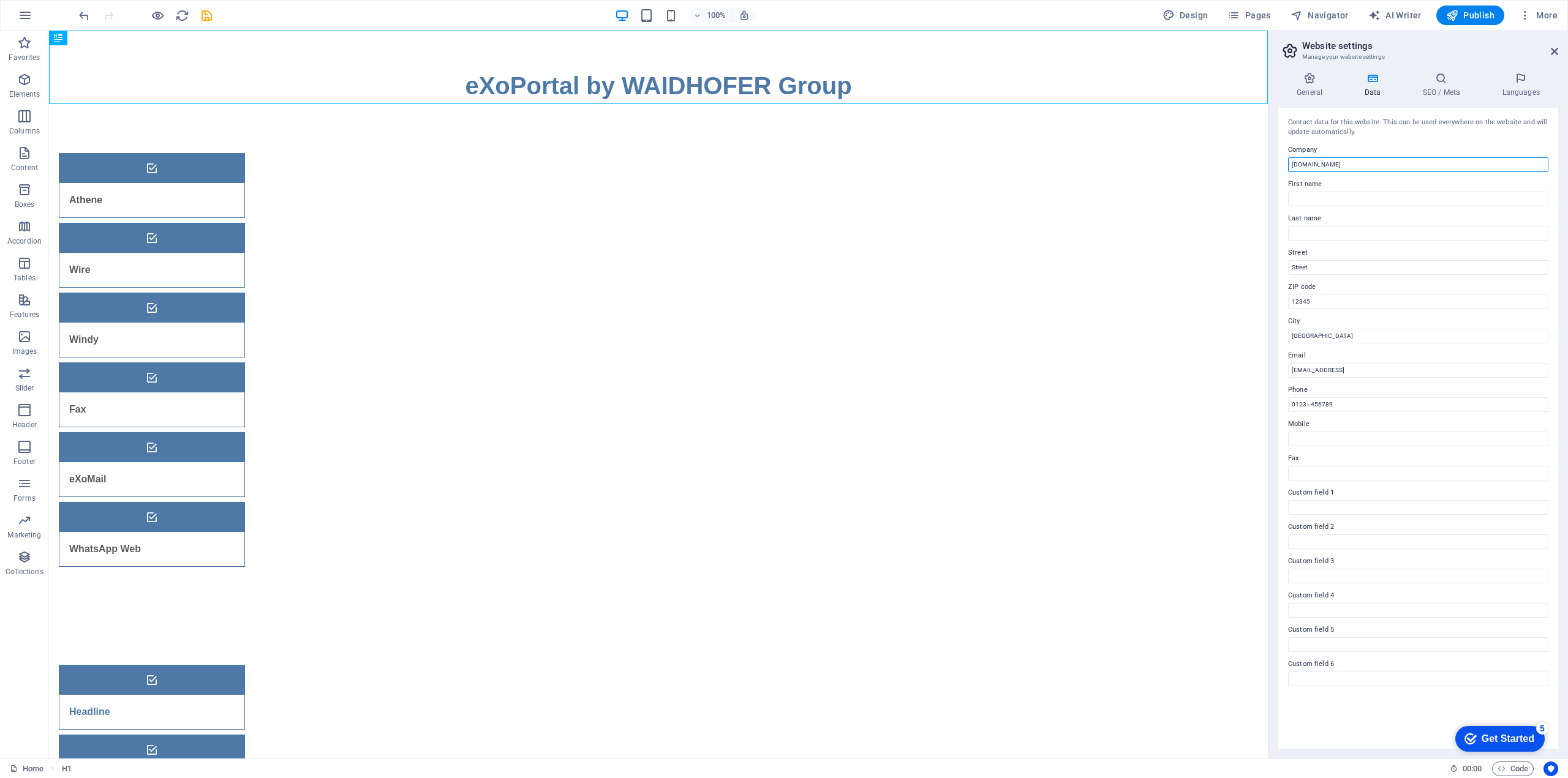
click at [1353, 167] on input "waidhofer.org" at bounding box center [1418, 164] width 260 height 15
type input "WAIDHOFER Group"
click at [1304, 333] on input "Berlin" at bounding box center [1418, 336] width 260 height 15
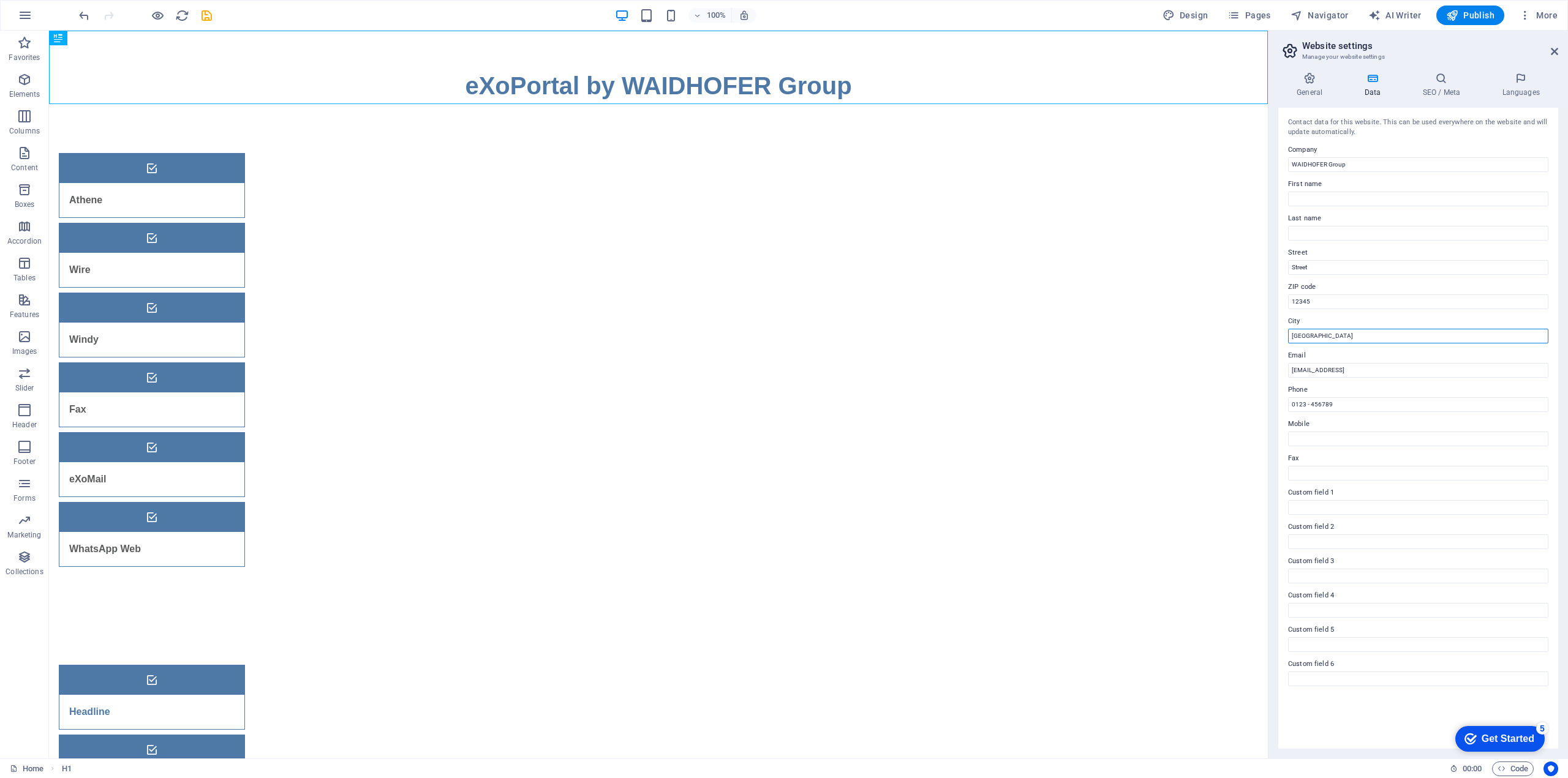
click at [1304, 333] on input "Berlin" at bounding box center [1418, 336] width 260 height 15
type input "Dubai"
click at [1306, 374] on input "4a4b10c3367cfa0b2b9530e8264418@plesk.local" at bounding box center [1418, 370] width 260 height 15
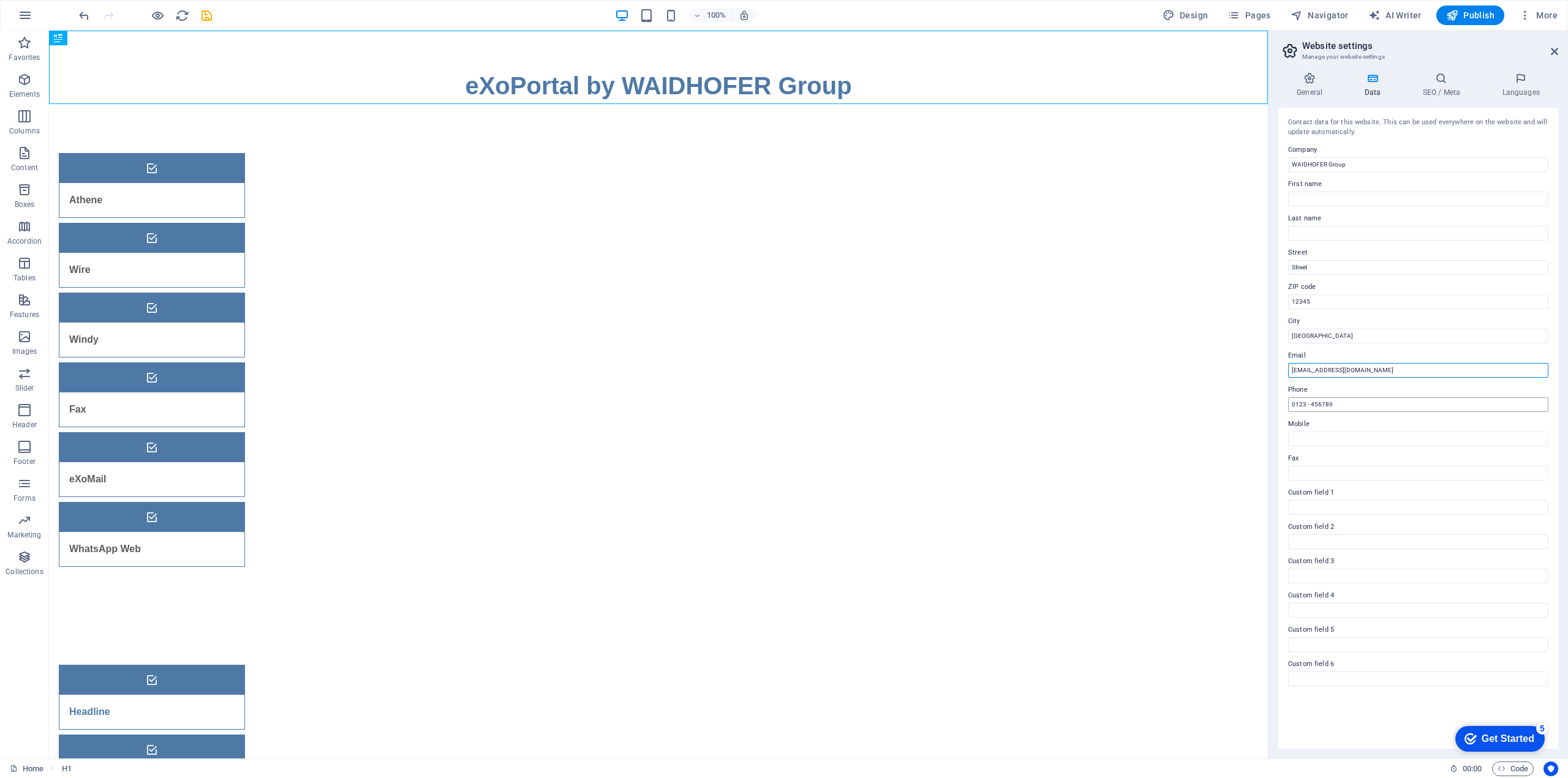
type input "[EMAIL_ADDRESS][DOMAIN_NAME]"
click at [1305, 407] on input "0123 - 456789" at bounding box center [1418, 404] width 260 height 15
click at [1315, 305] on input "12345" at bounding box center [1418, 301] width 260 height 15
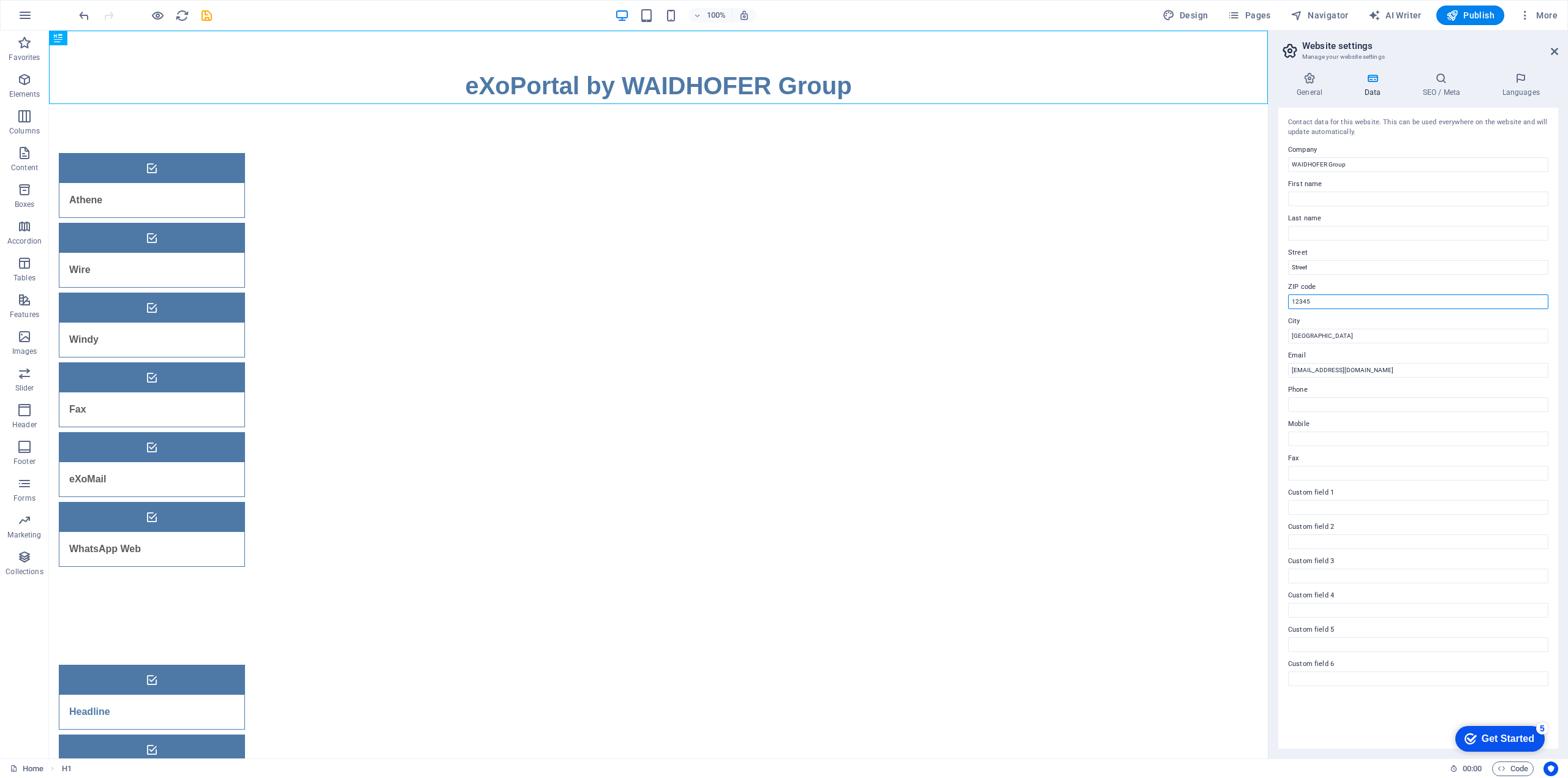
click at [1315, 305] on input "12345" at bounding box center [1418, 301] width 260 height 15
click at [1318, 264] on input "Street" at bounding box center [1418, 267] width 260 height 15
click at [1433, 85] on h4 "SEO / Meta" at bounding box center [1443, 85] width 80 height 26
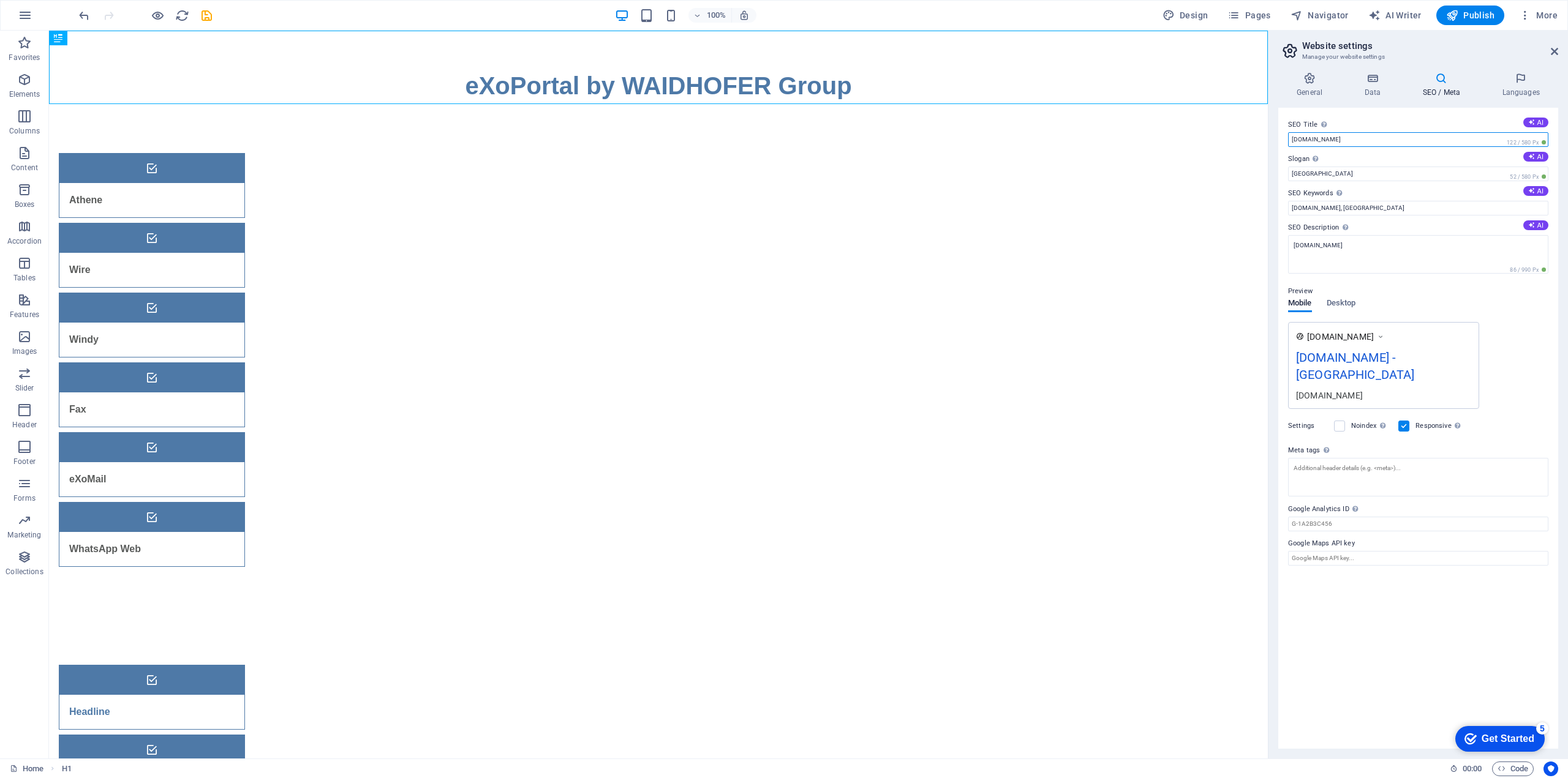
click at [1385, 140] on input "waidhofer.org" at bounding box center [1418, 139] width 260 height 15
type input "W"
type input "eXoPortal"
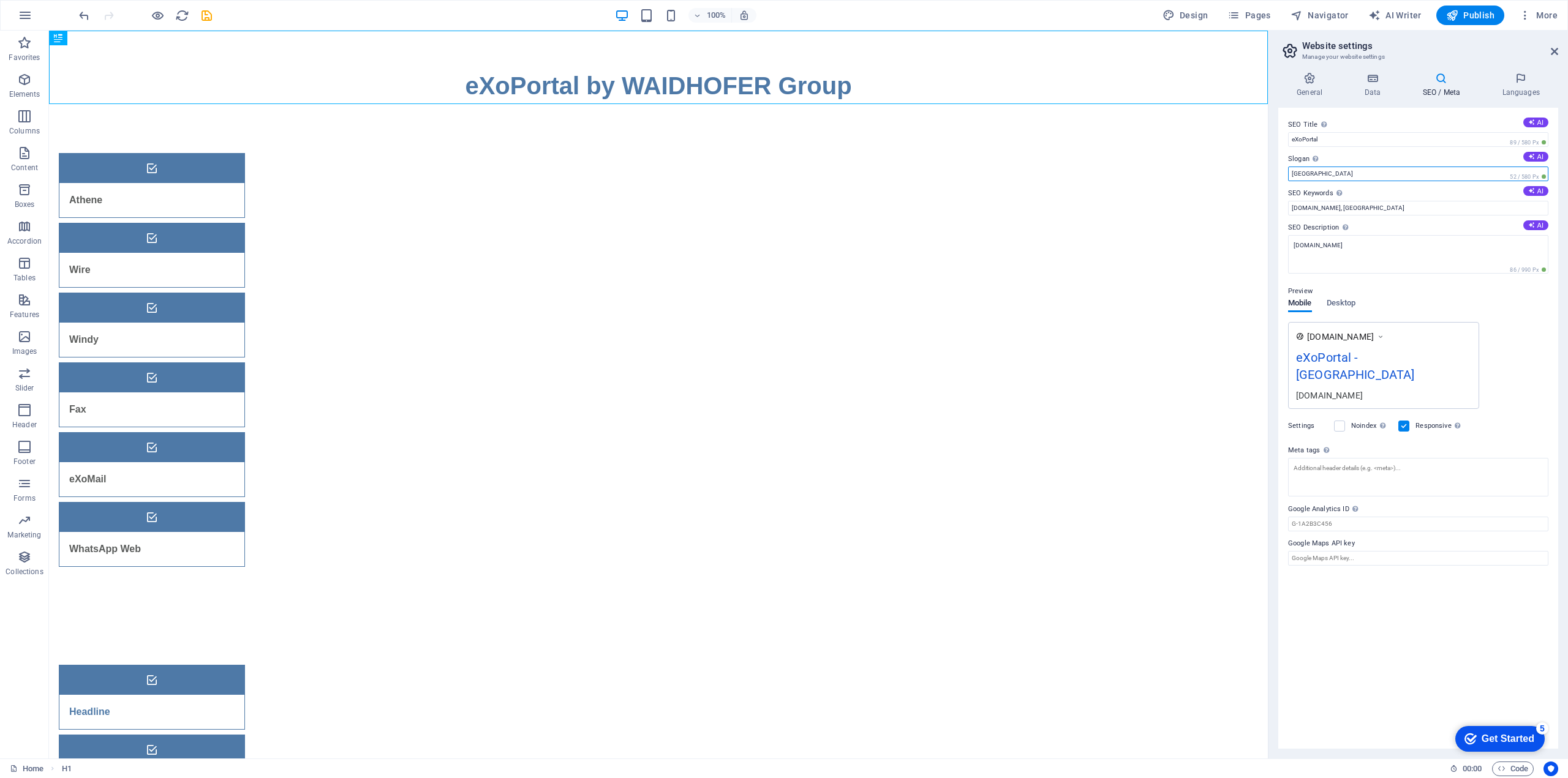
click at [1329, 178] on input "Berlin" at bounding box center [1418, 174] width 260 height 15
type input "We make Visions Feasible"
click at [1325, 209] on input "waidhofer.org, Berlin" at bounding box center [1418, 208] width 260 height 15
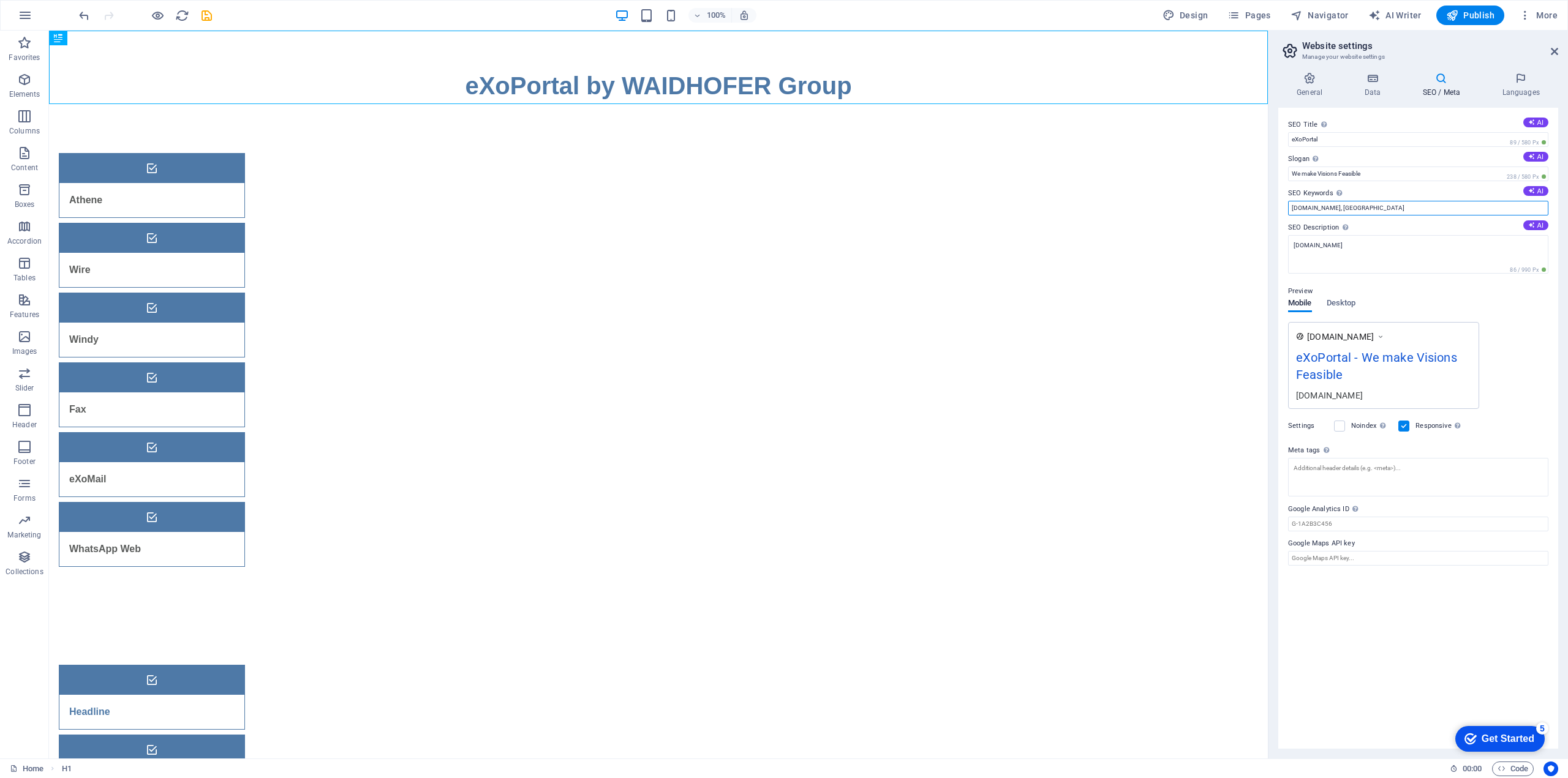
click at [1325, 209] on input "waidhofer.org, Berlin" at bounding box center [1418, 208] width 260 height 15
type input "eXoPortal"
click at [1322, 246] on textarea "waidhofer.org" at bounding box center [1418, 255] width 260 height 39
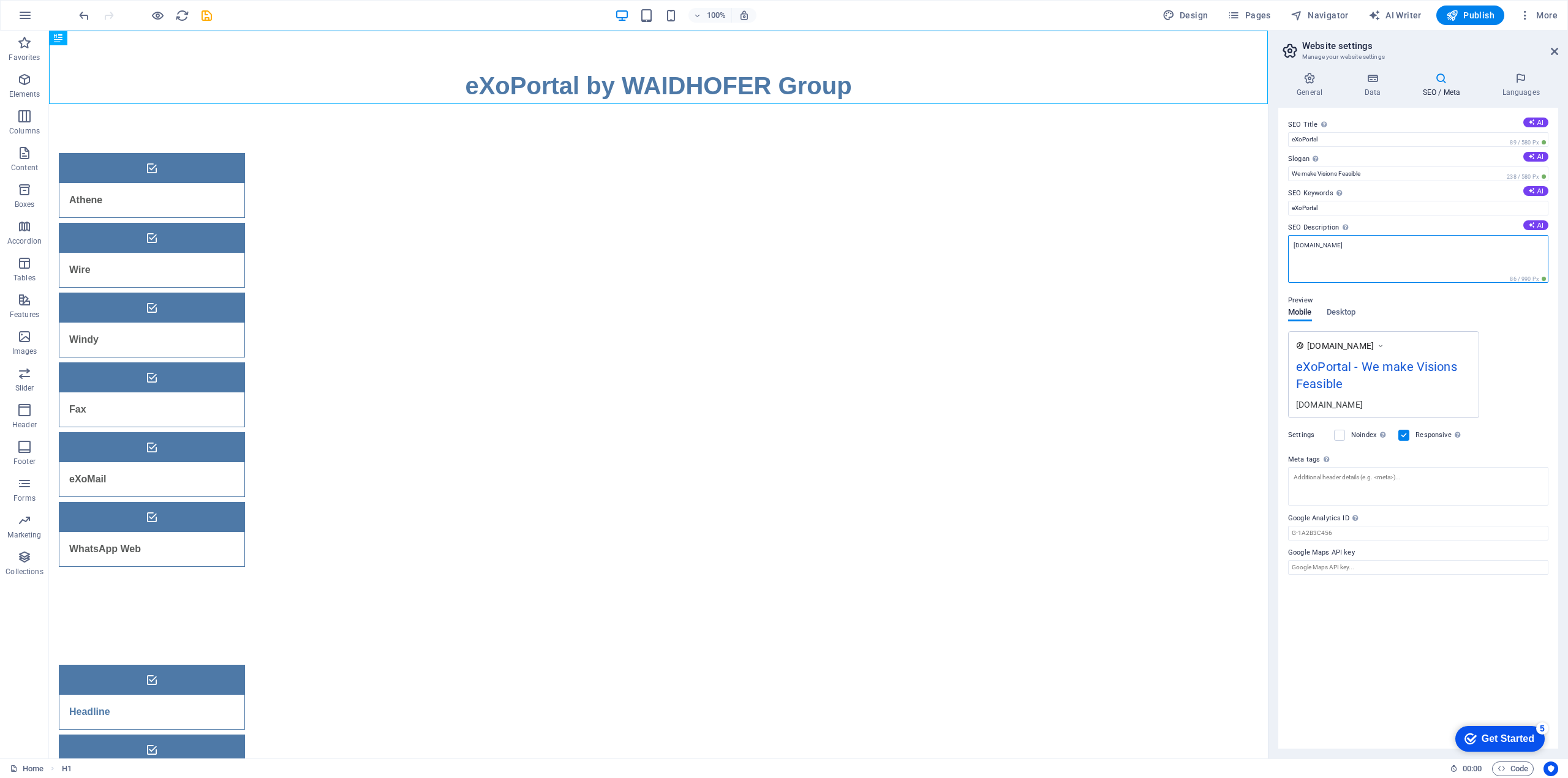
click at [1322, 246] on textarea "waidhofer.org" at bounding box center [1418, 259] width 260 height 48
type textarea "e"
type textarea "eXoPortal by WAIDHOFER Group"
click at [1340, 435] on div "Settings Noindex Instruct search engines to exclude this website from search re…" at bounding box center [1418, 435] width 260 height 34
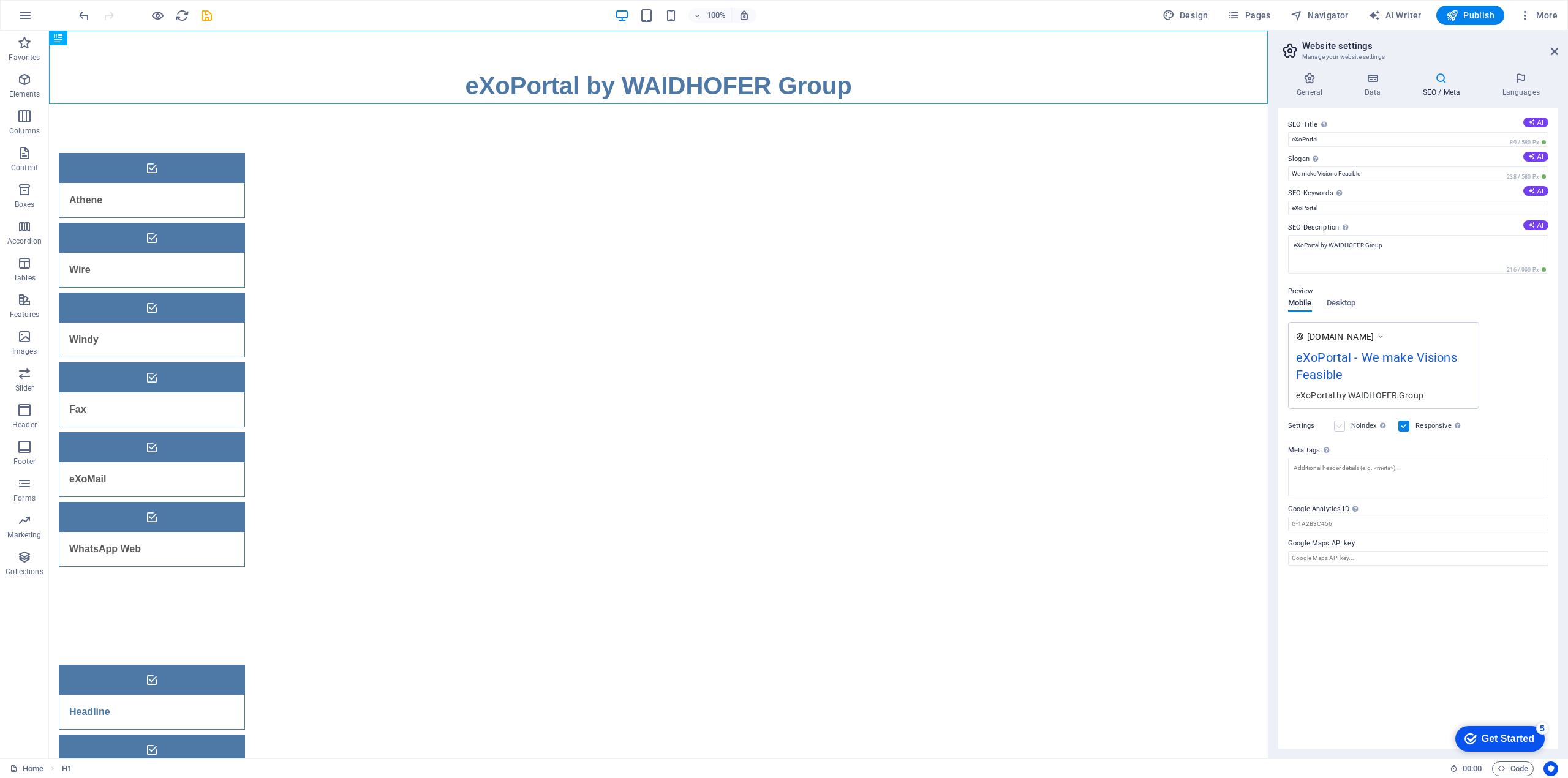
click at [1341, 427] on label at bounding box center [1339, 426] width 11 height 11
click at [0, 0] on input "Noindex Instruct search engines to exclude this website from search results." at bounding box center [0, 0] width 0 height 0
click at [208, 16] on icon "save" at bounding box center [207, 16] width 14 height 14
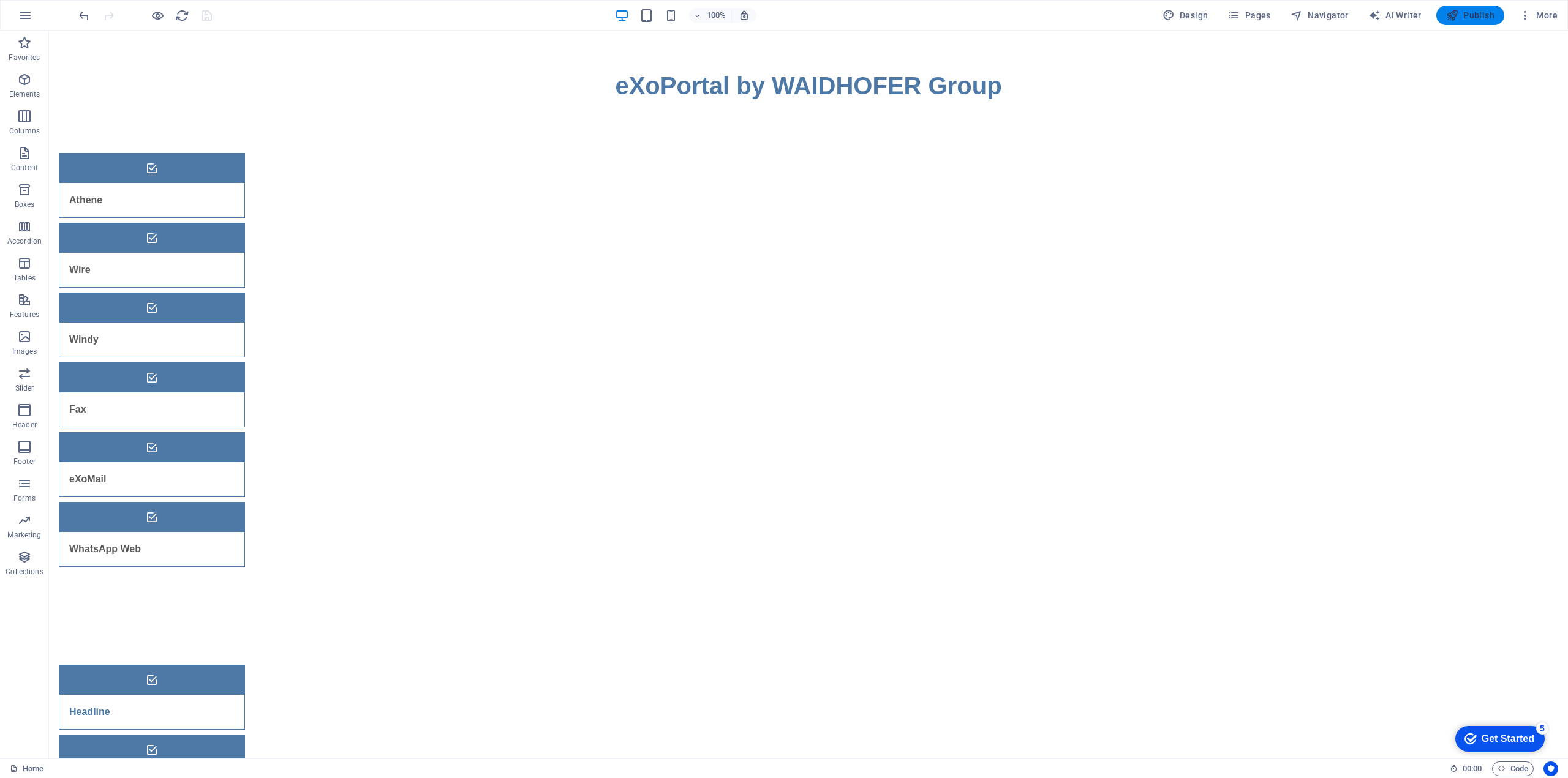
click at [1471, 12] on span "Publish" at bounding box center [1470, 15] width 49 height 12
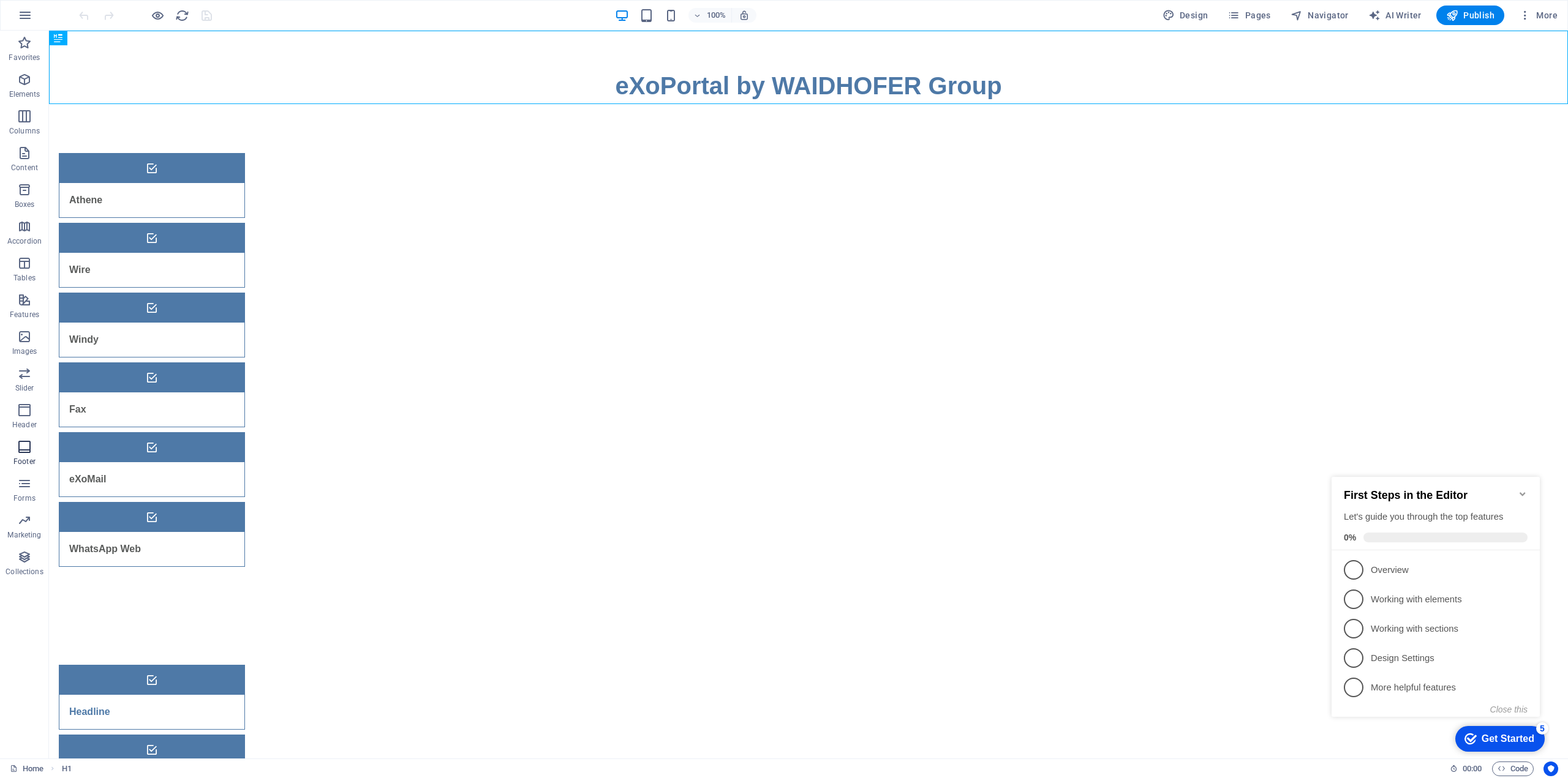
click at [28, 449] on icon "button" at bounding box center [25, 447] width 15 height 15
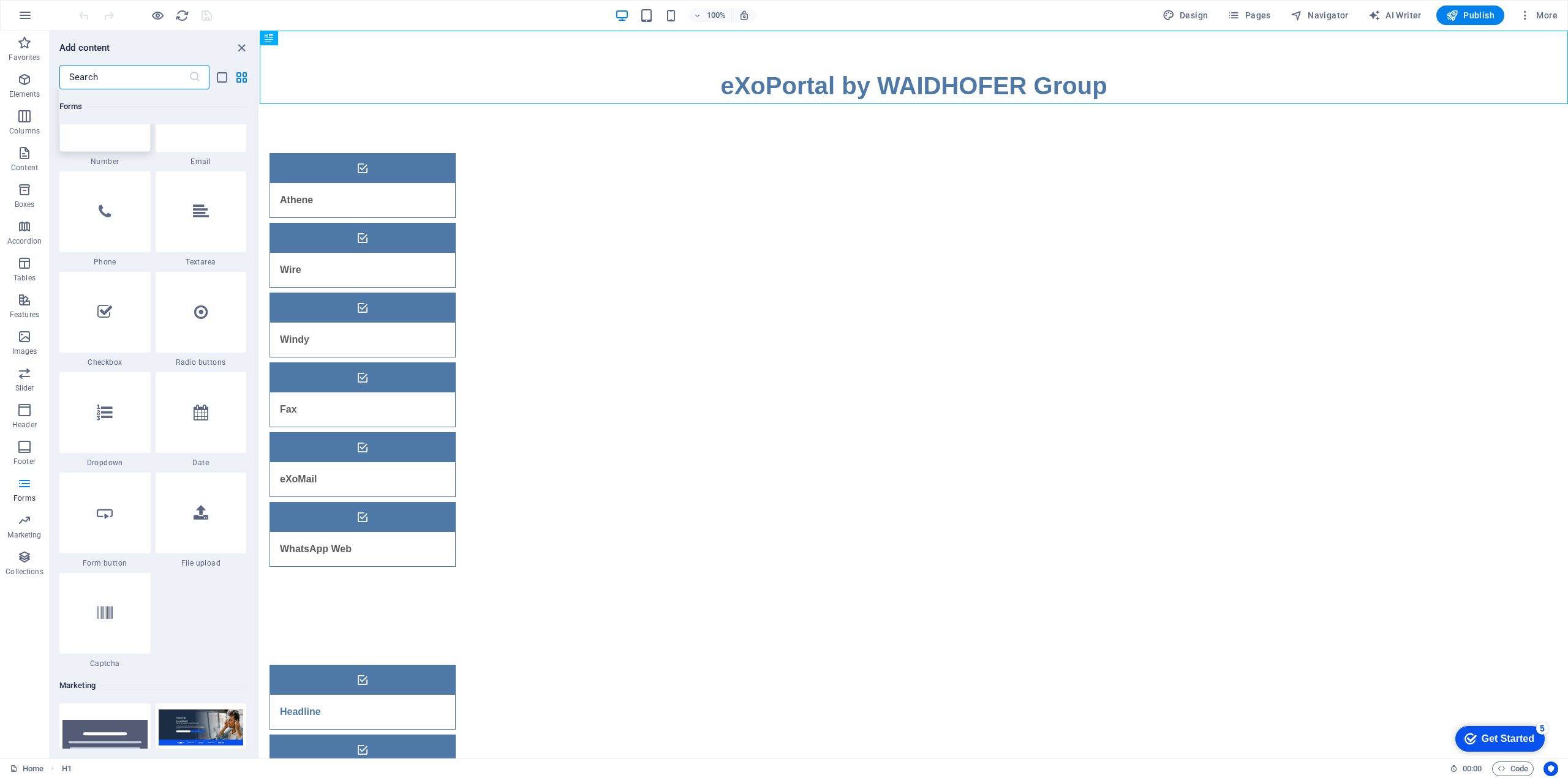
scroll to position [9514, 0]
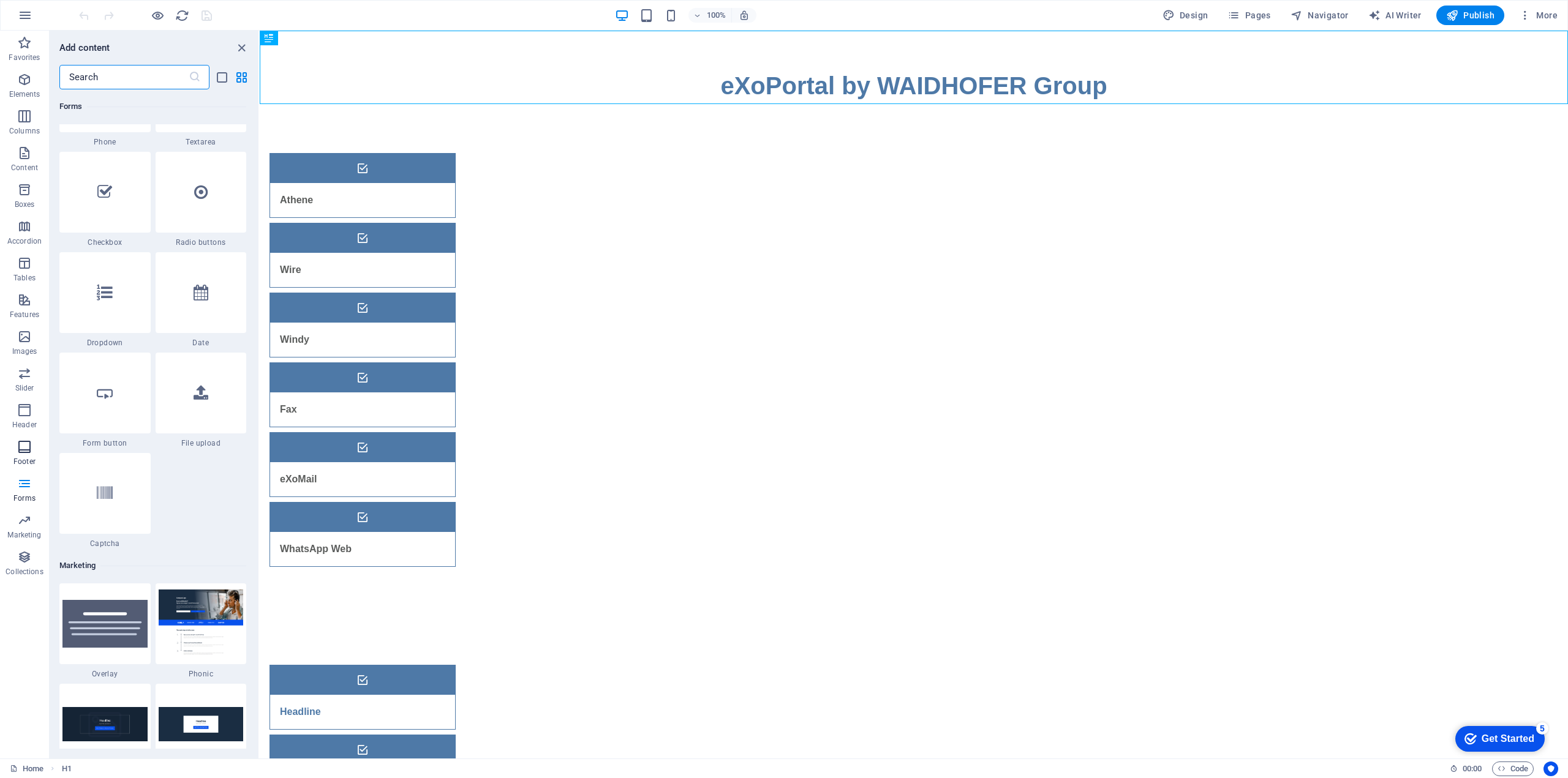
click at [23, 442] on icon "button" at bounding box center [25, 447] width 15 height 15
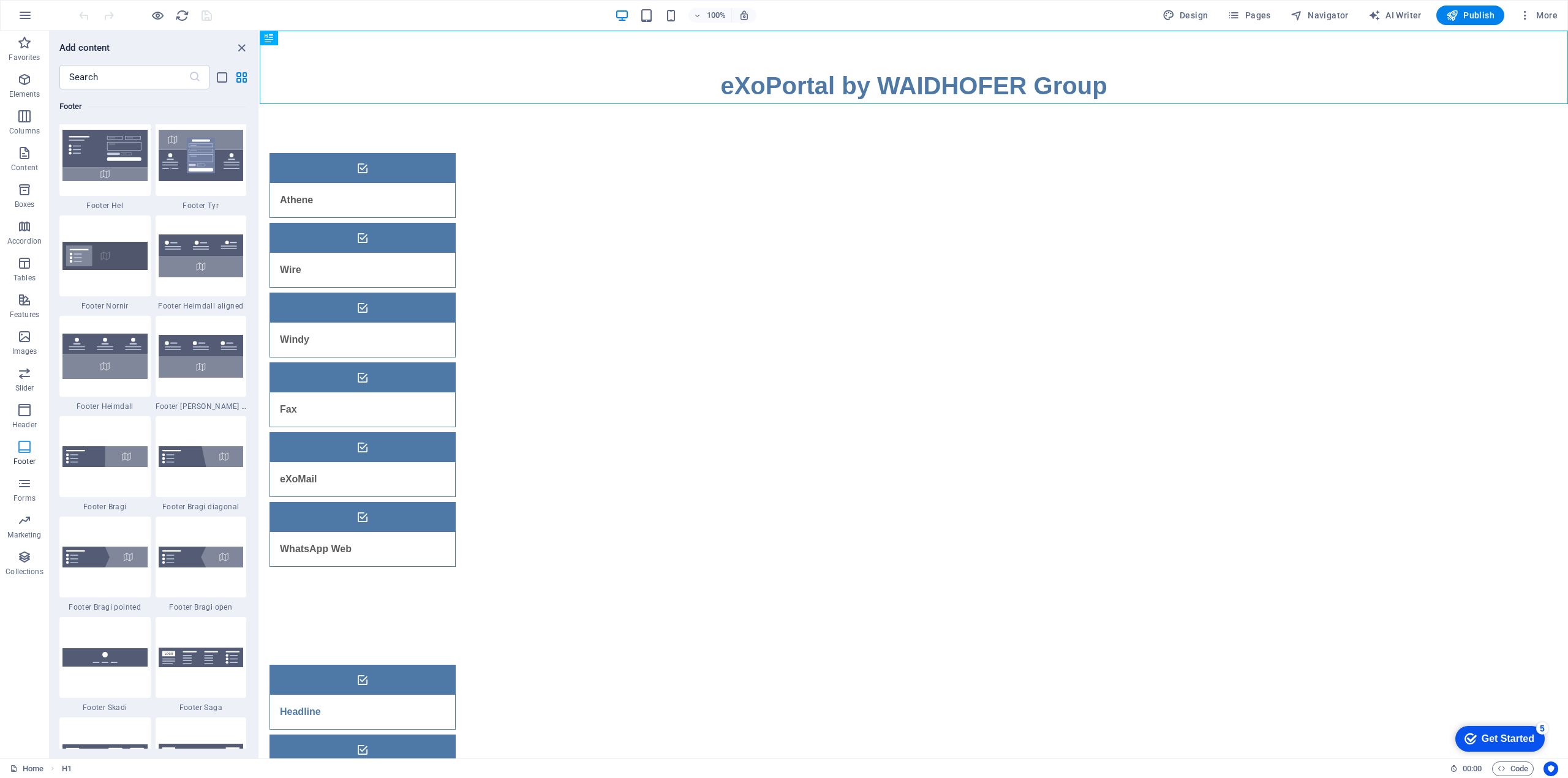
scroll to position [8105, 0]
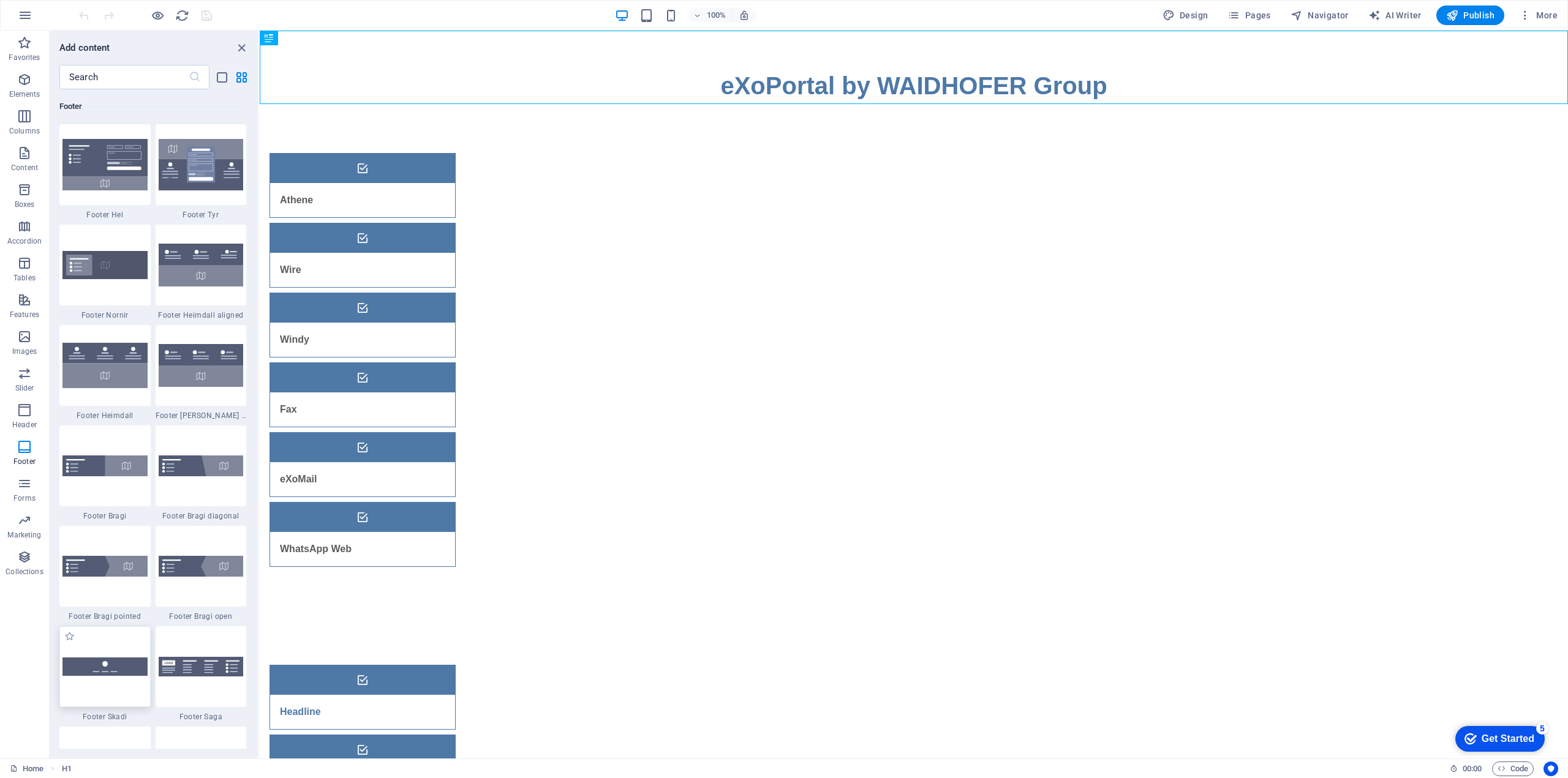
click at [116, 670] on img at bounding box center [105, 666] width 85 height 17
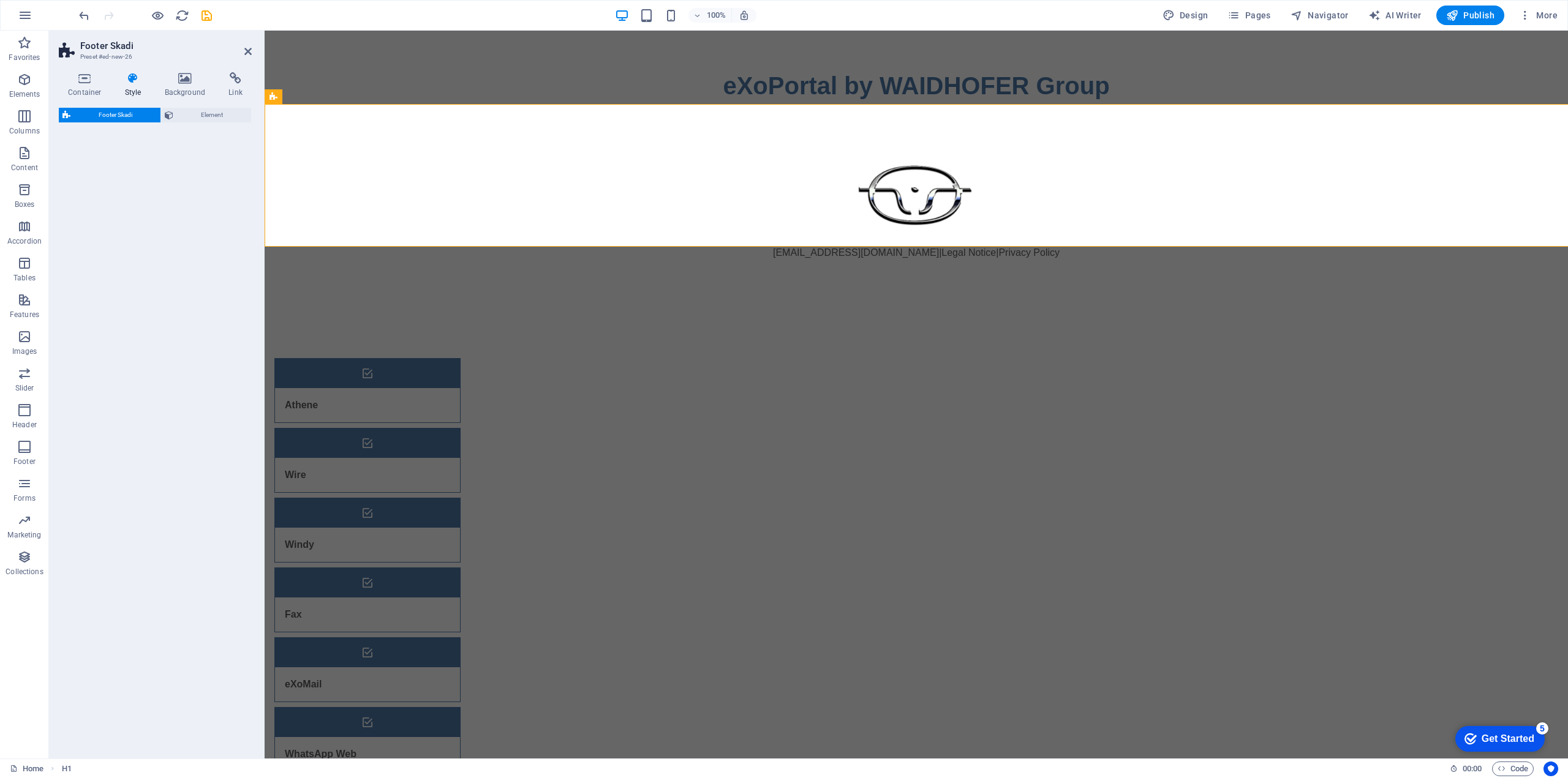
select select "rem"
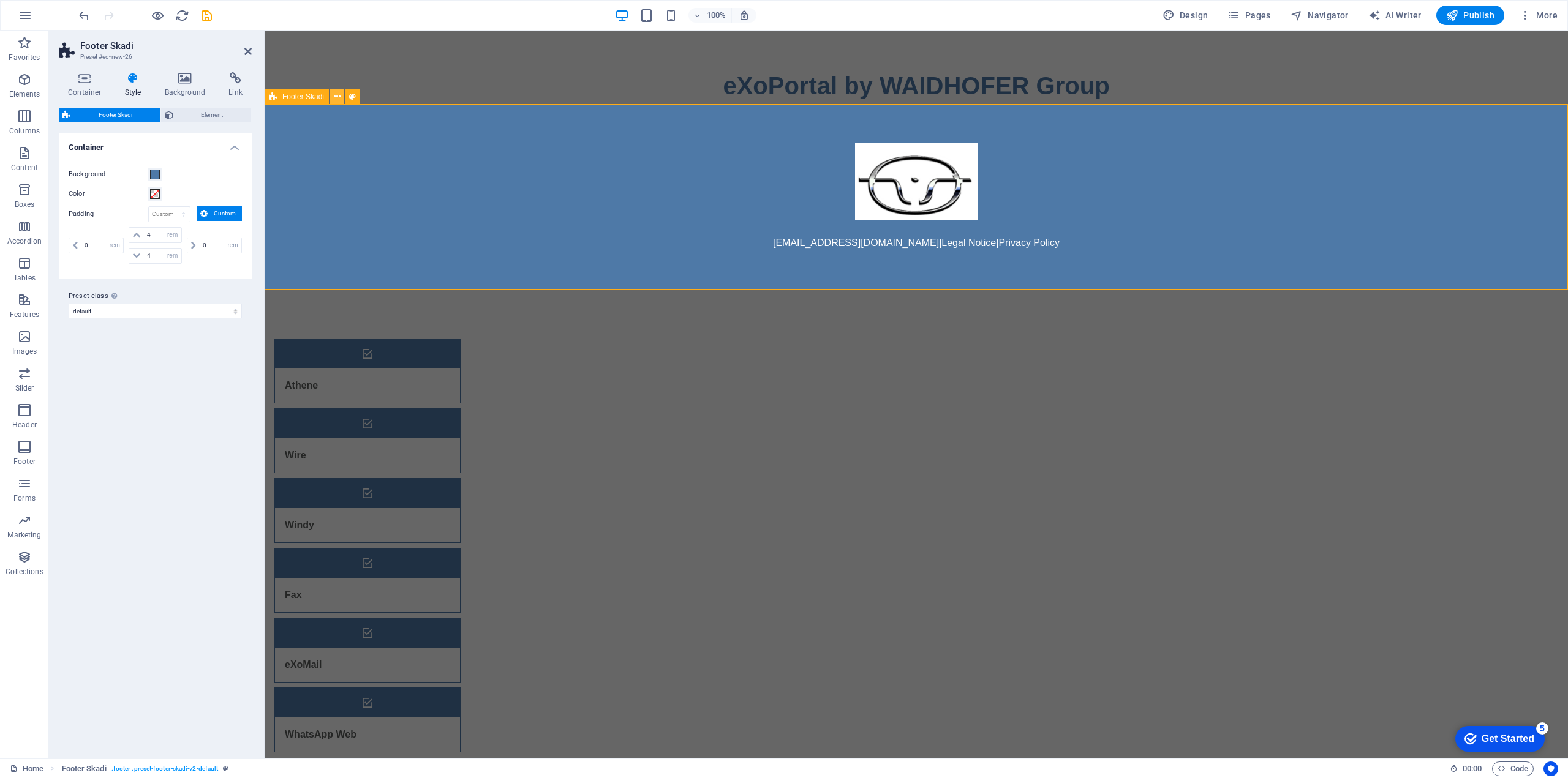
click at [336, 98] on icon at bounding box center [337, 97] width 6 height 13
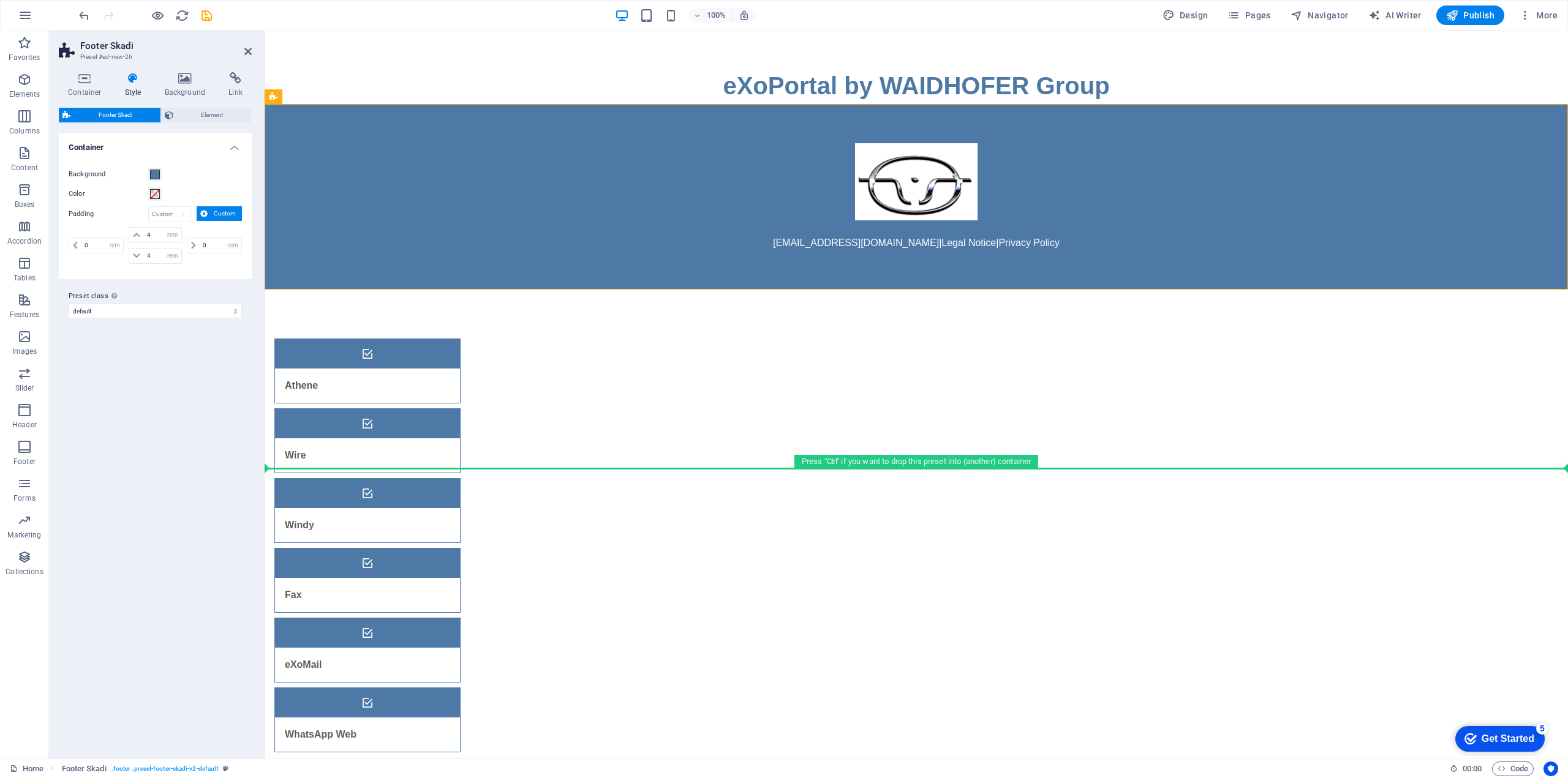
drag, startPoint x: 488, startPoint y: 170, endPoint x: 495, endPoint y: 455, distance: 285.1
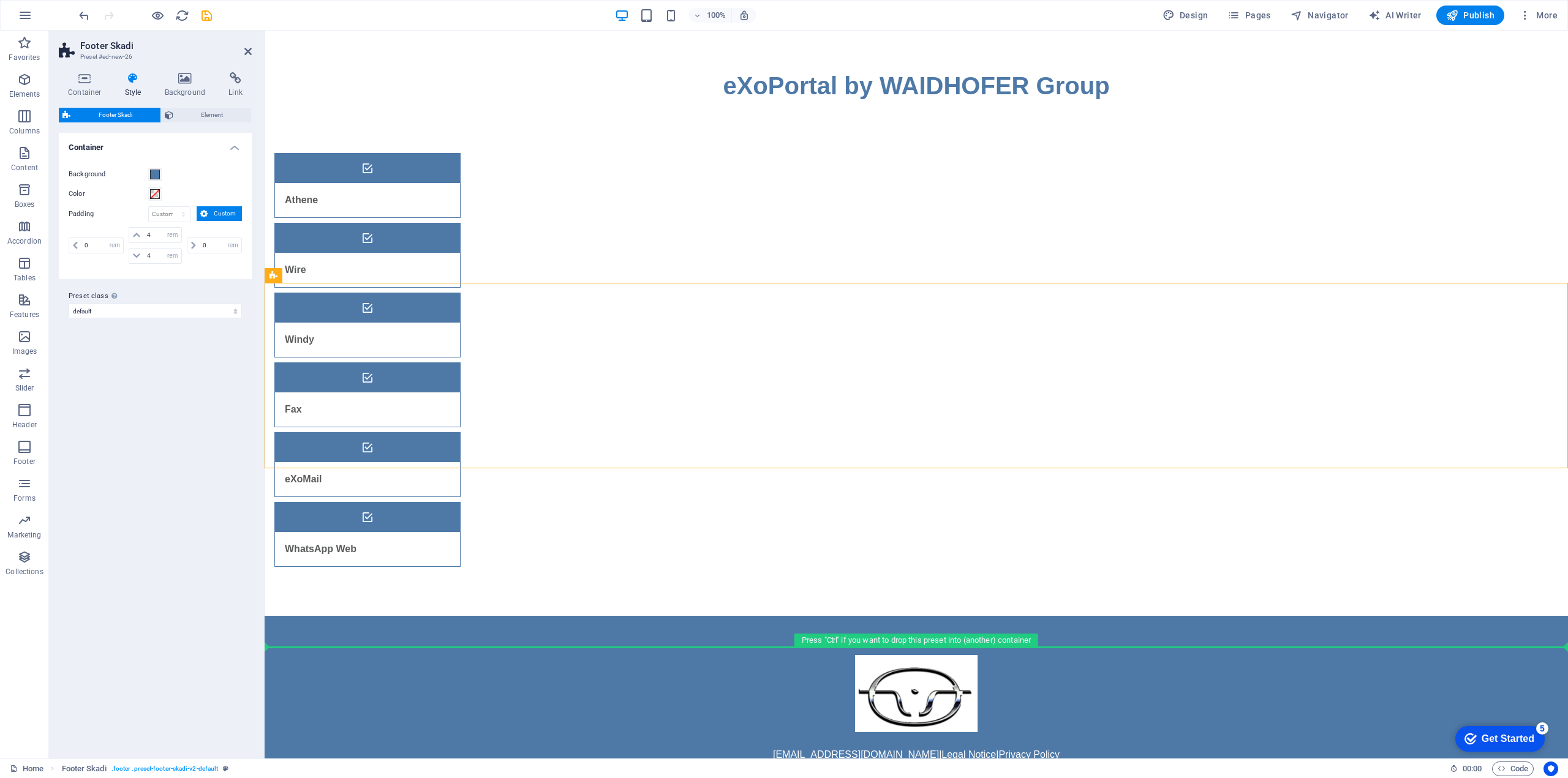
drag, startPoint x: 492, startPoint y: 393, endPoint x: 492, endPoint y: 639, distance: 246.0
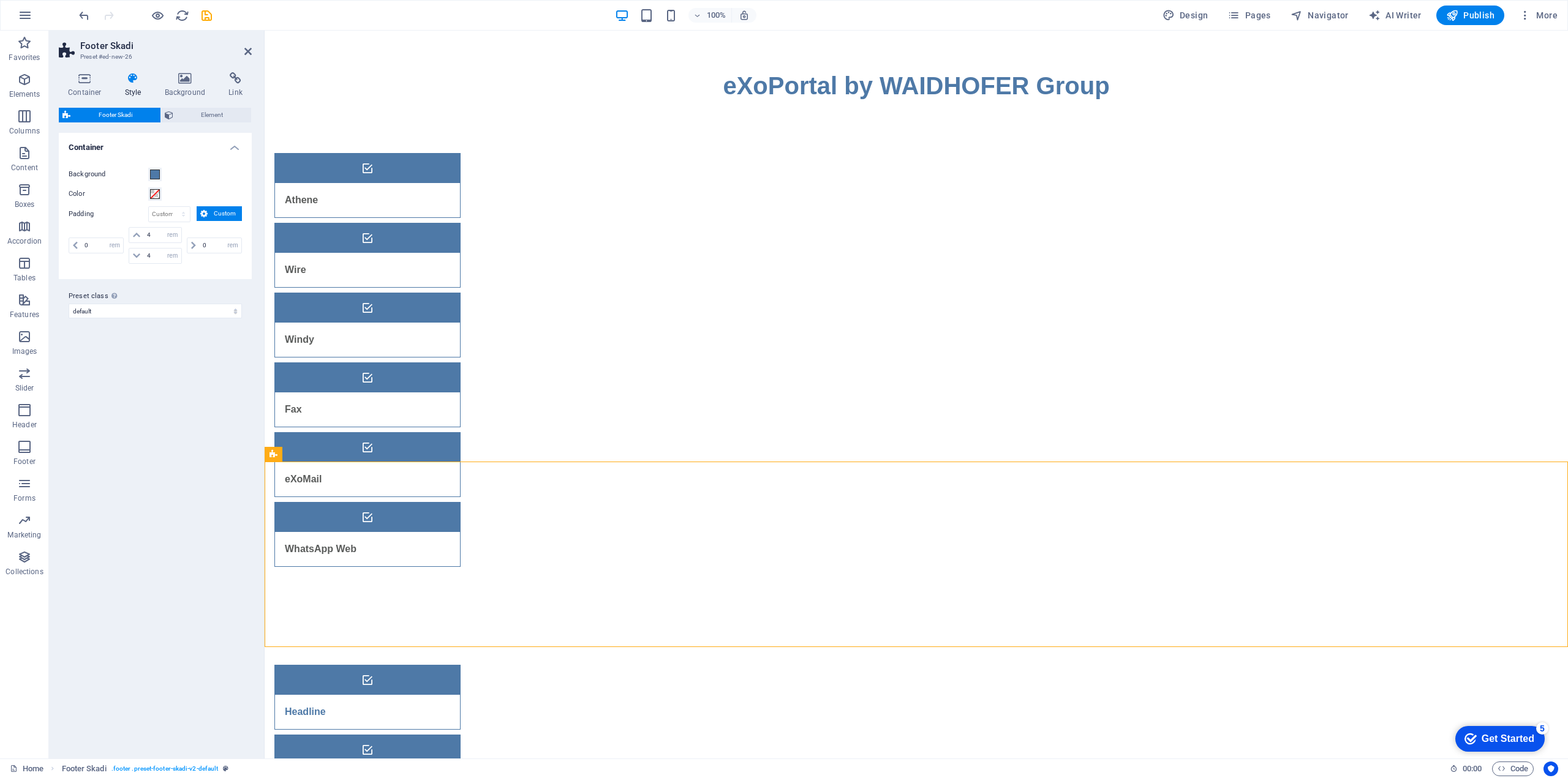
click at [538, 704] on html "Skip to main content ‌eXoPortal by WAIDHOFER Group Athene Wire Windy Fax eXoMai…" at bounding box center [916, 671] width 1303 height 1282
drag, startPoint x: 541, startPoint y: 530, endPoint x: 530, endPoint y: 735, distance: 205.3
click at [530, 735] on html "Skip to main content ‌eXoPortal by WAIDHOFER Group Athene Wire Windy Fax eXoMai…" at bounding box center [916, 671] width 1303 height 1282
click at [24, 558] on icon "button" at bounding box center [25, 557] width 15 height 15
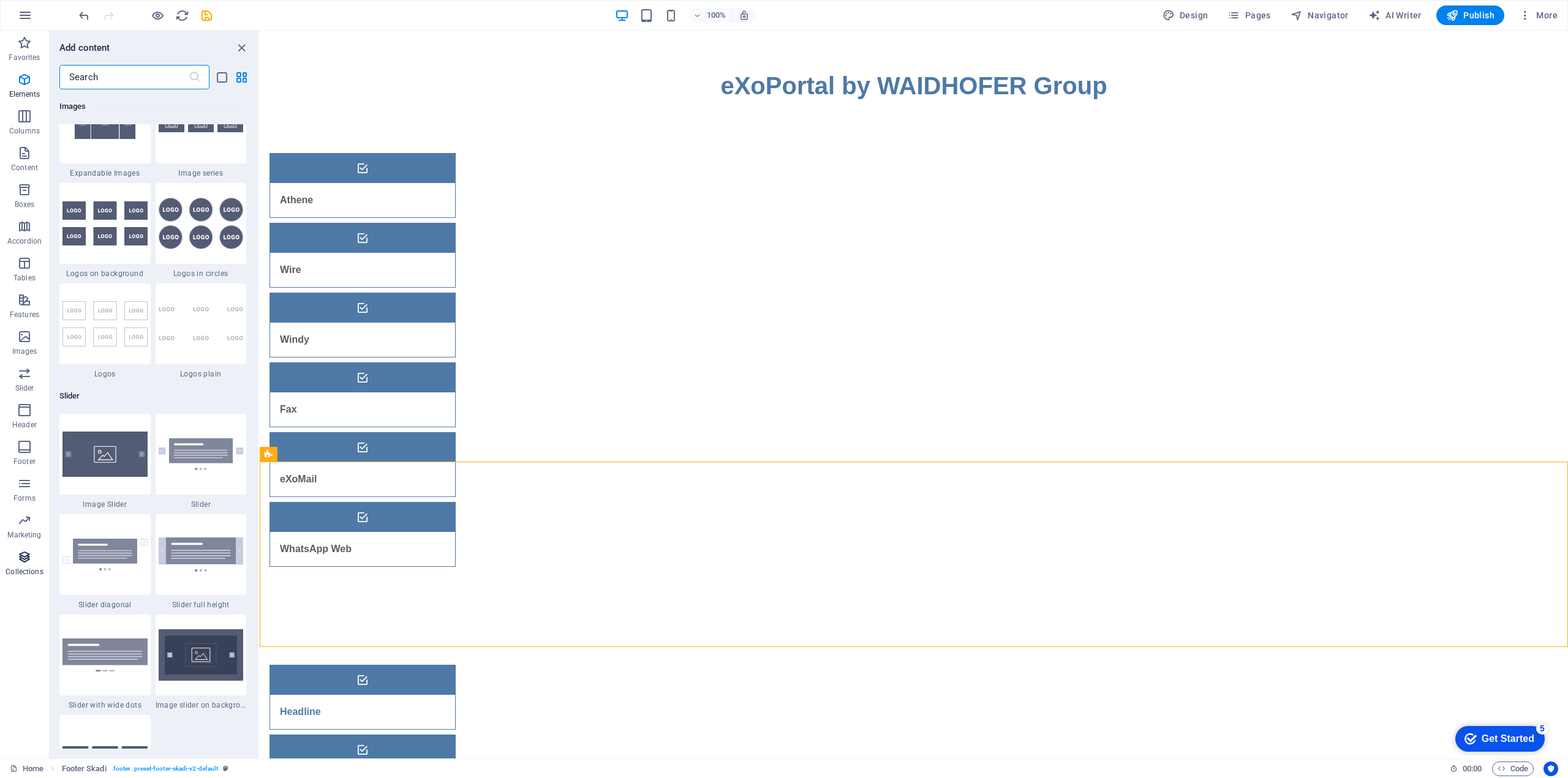
scroll to position [11208, 0]
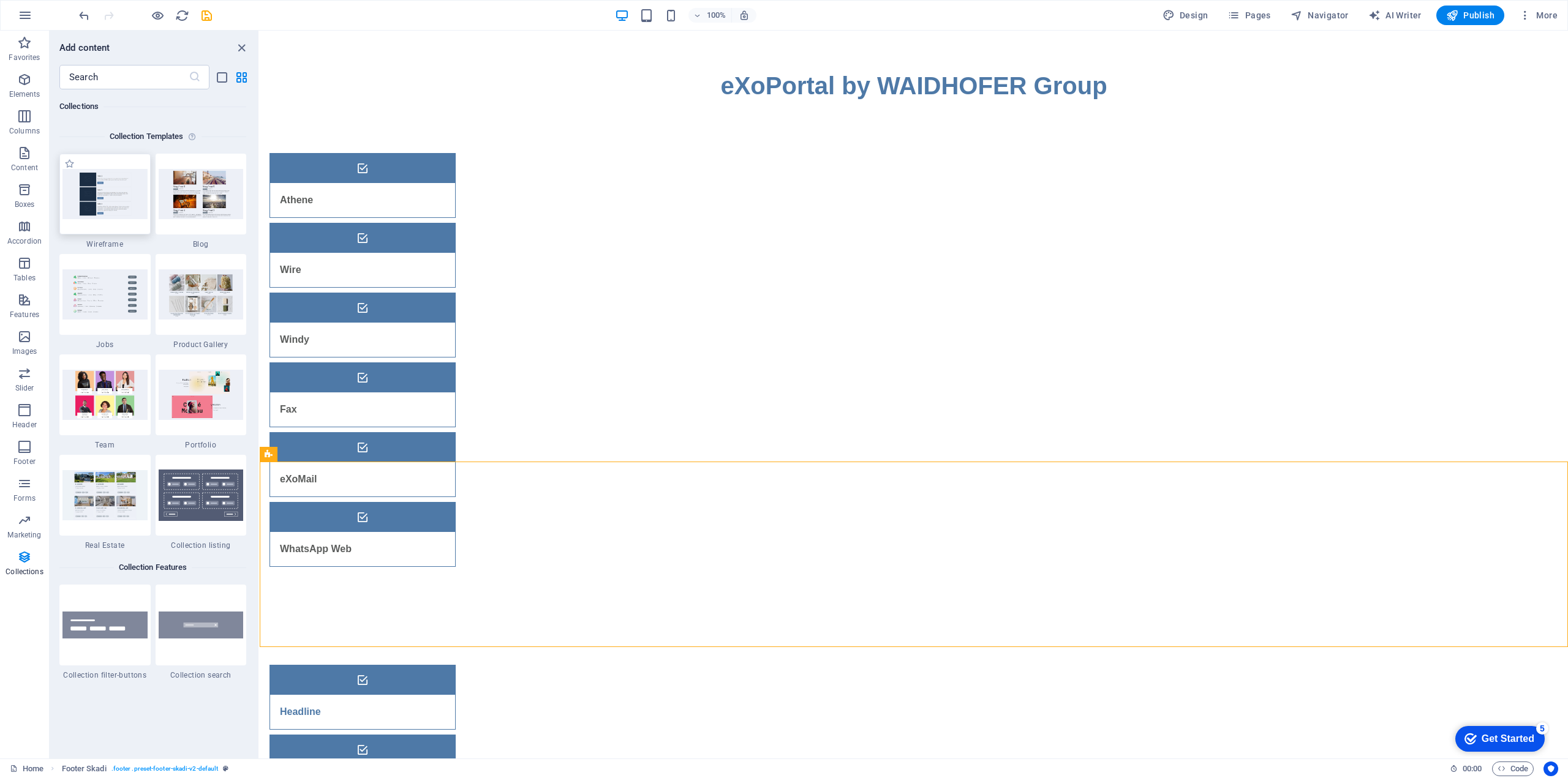
click at [103, 201] on img at bounding box center [105, 193] width 85 height 50
click at [185, 201] on img at bounding box center [201, 193] width 85 height 50
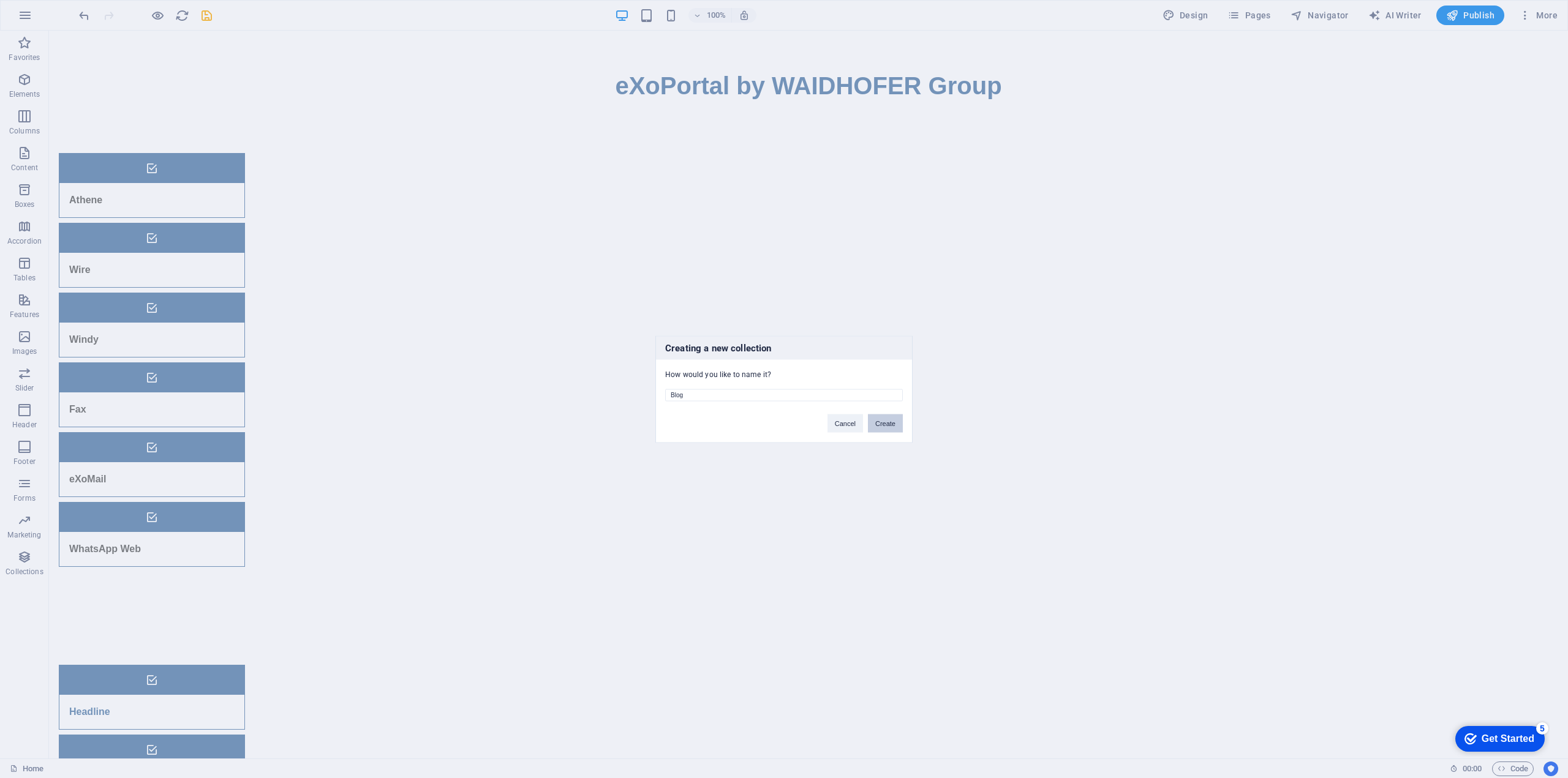
click at [880, 424] on button "Create" at bounding box center [885, 423] width 35 height 18
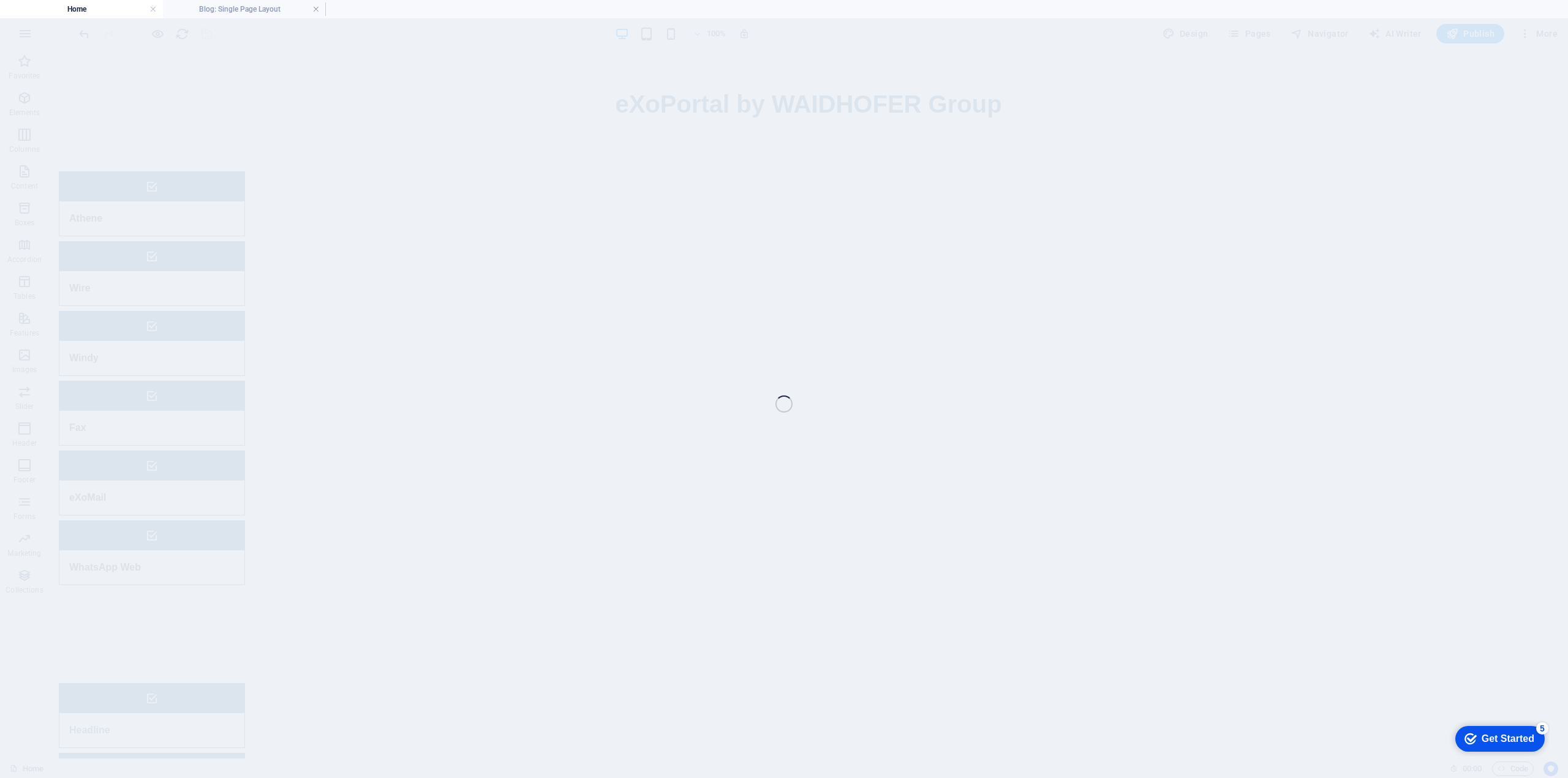
select select
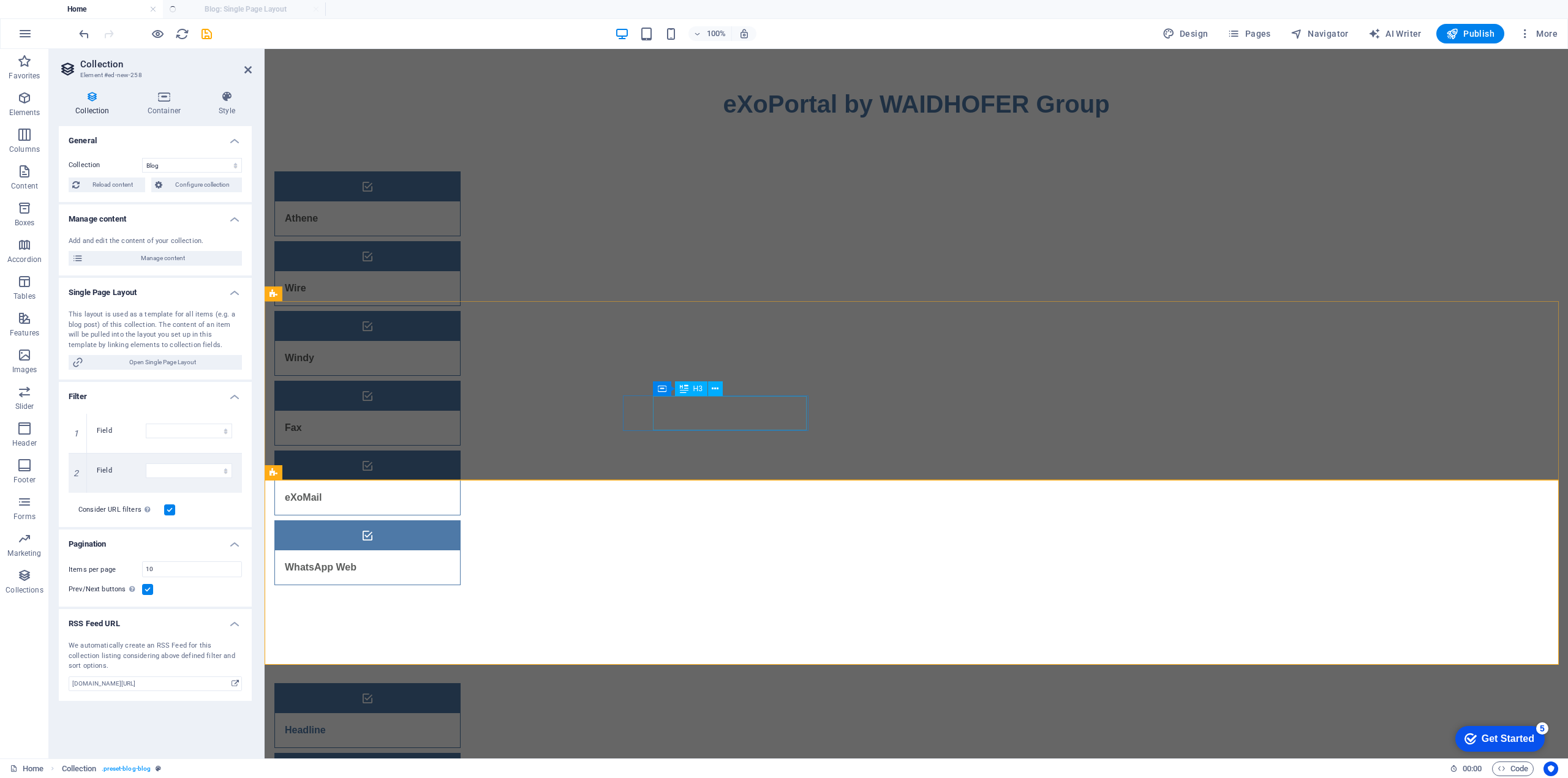
select select "columns.publishing_date_DESC"
select select "columns.status"
select select "columns.publishing_date"
select select "past"
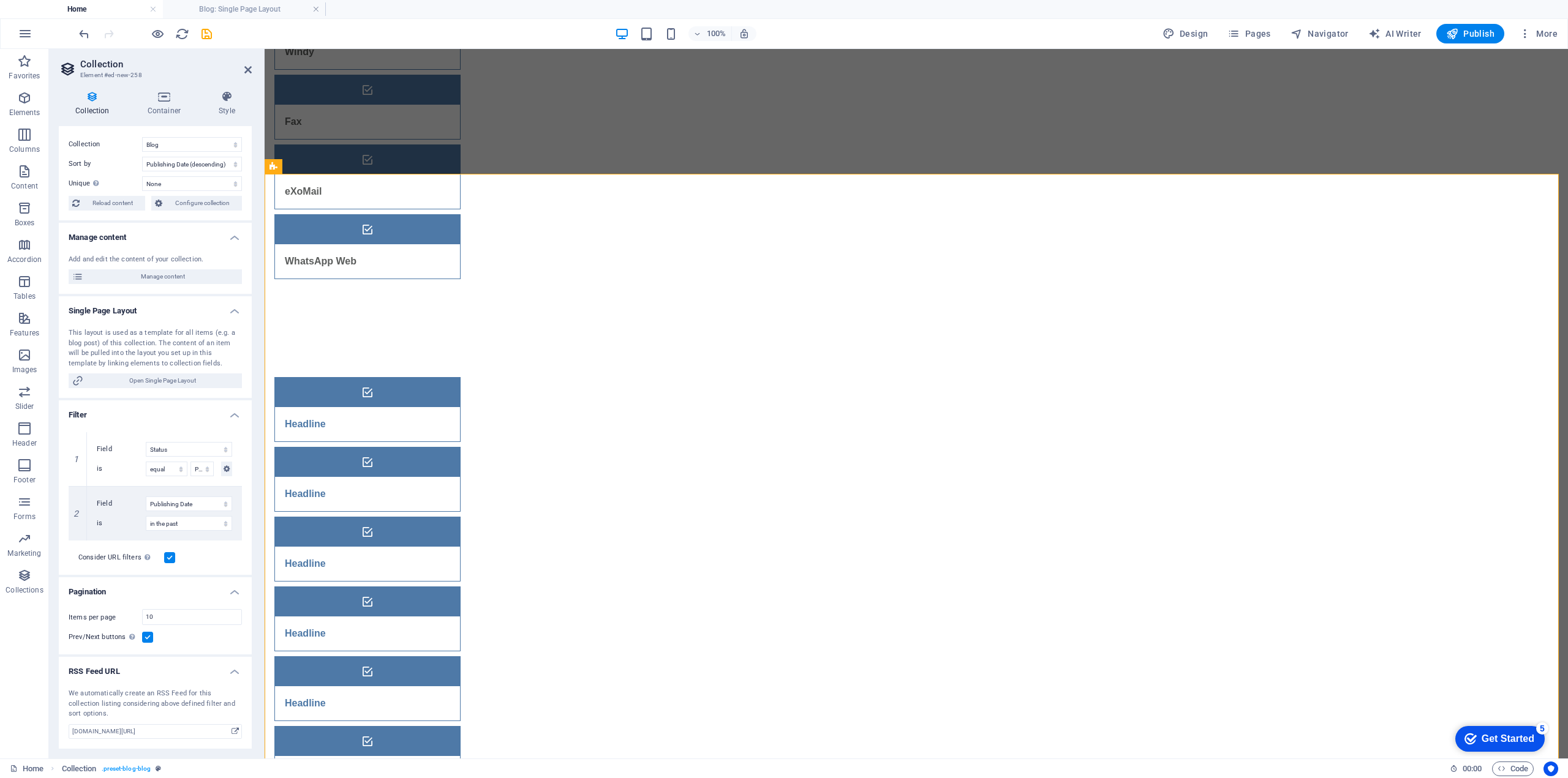
scroll to position [0, 0]
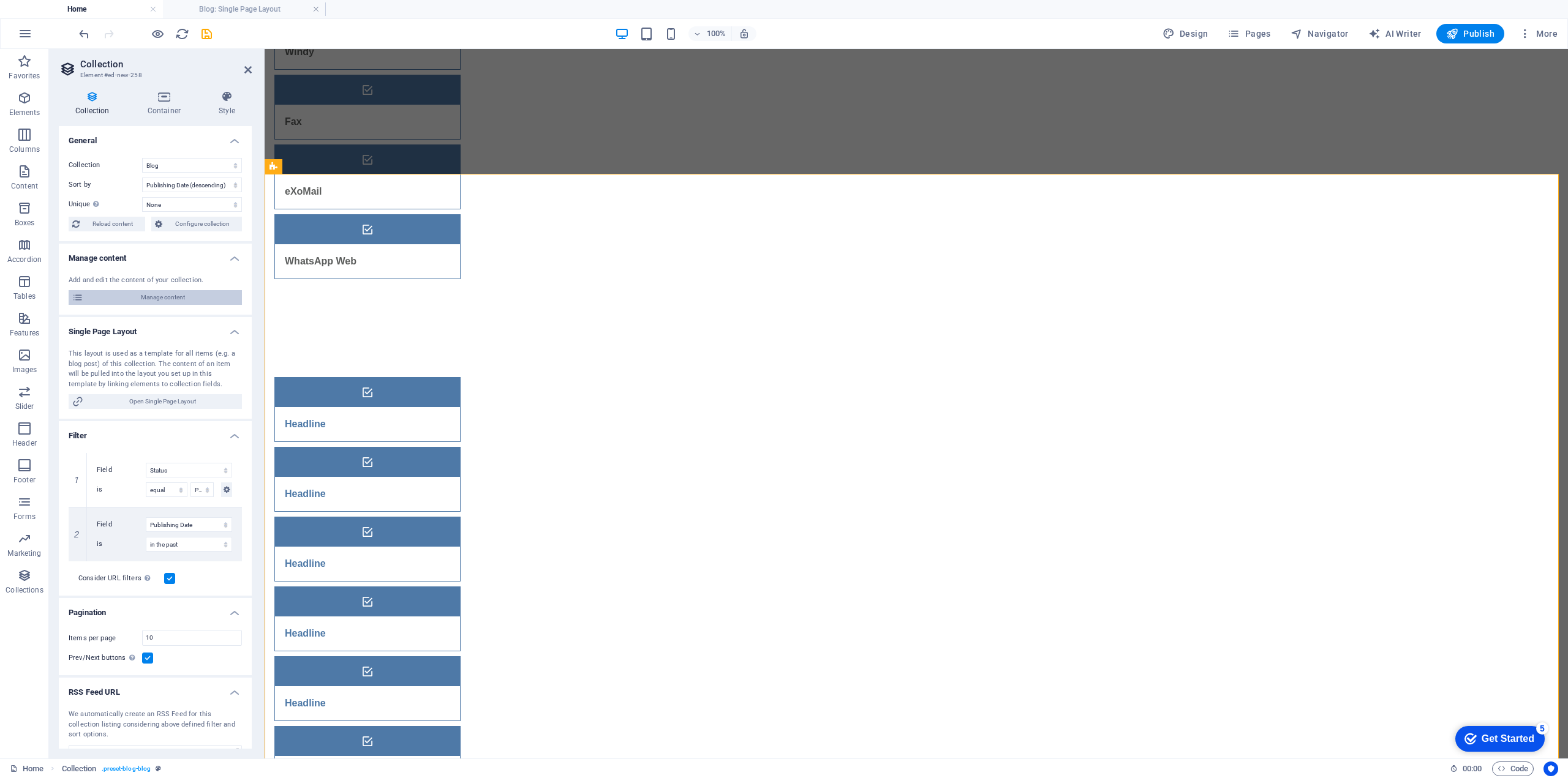
click at [160, 299] on span "Manage content" at bounding box center [162, 297] width 151 height 15
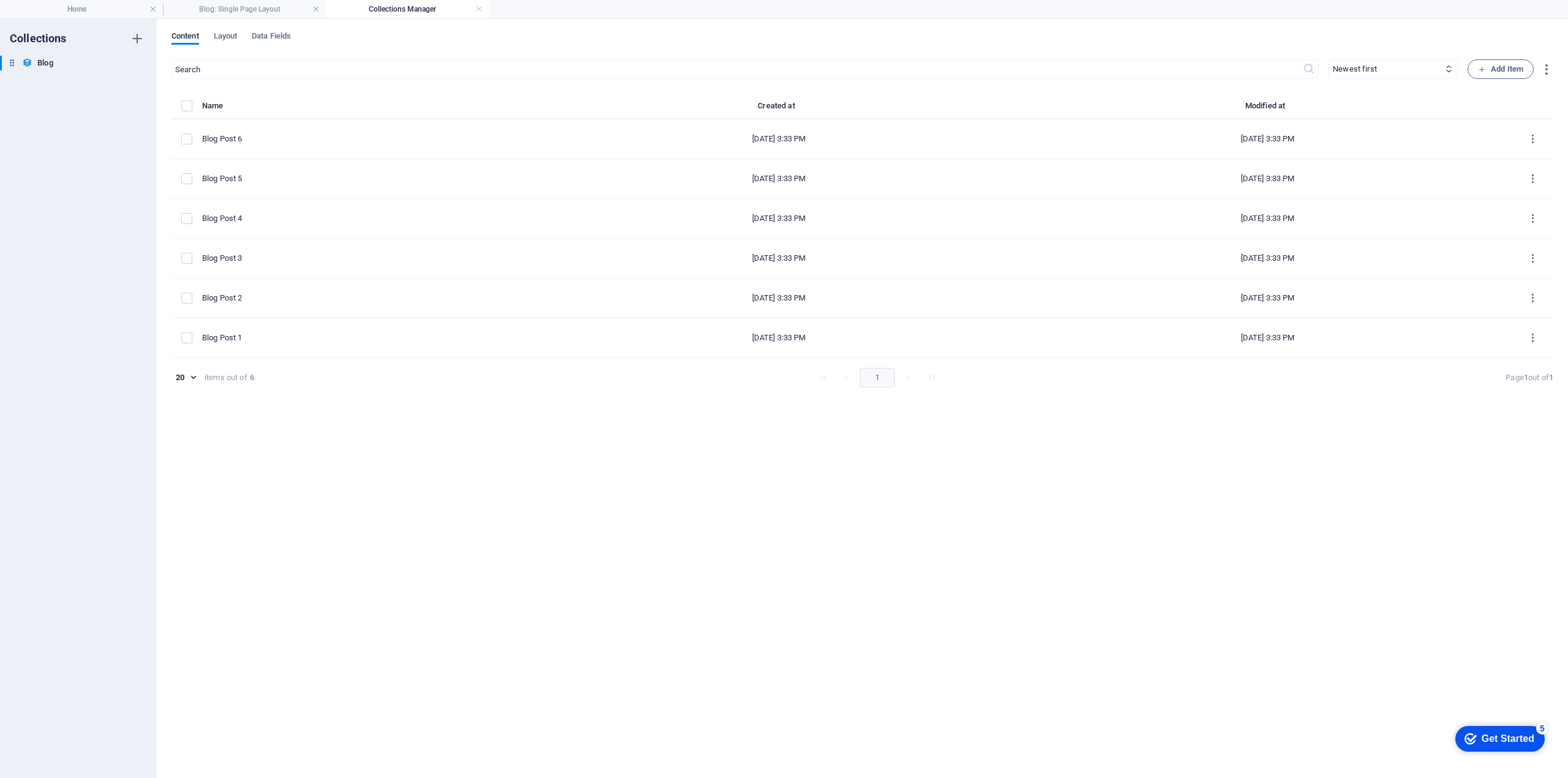
click at [402, 12] on h4 "Collections Manager" at bounding box center [408, 9] width 163 height 14
click at [226, 11] on h4 "Blog: Single Page Layout" at bounding box center [245, 9] width 163 height 14
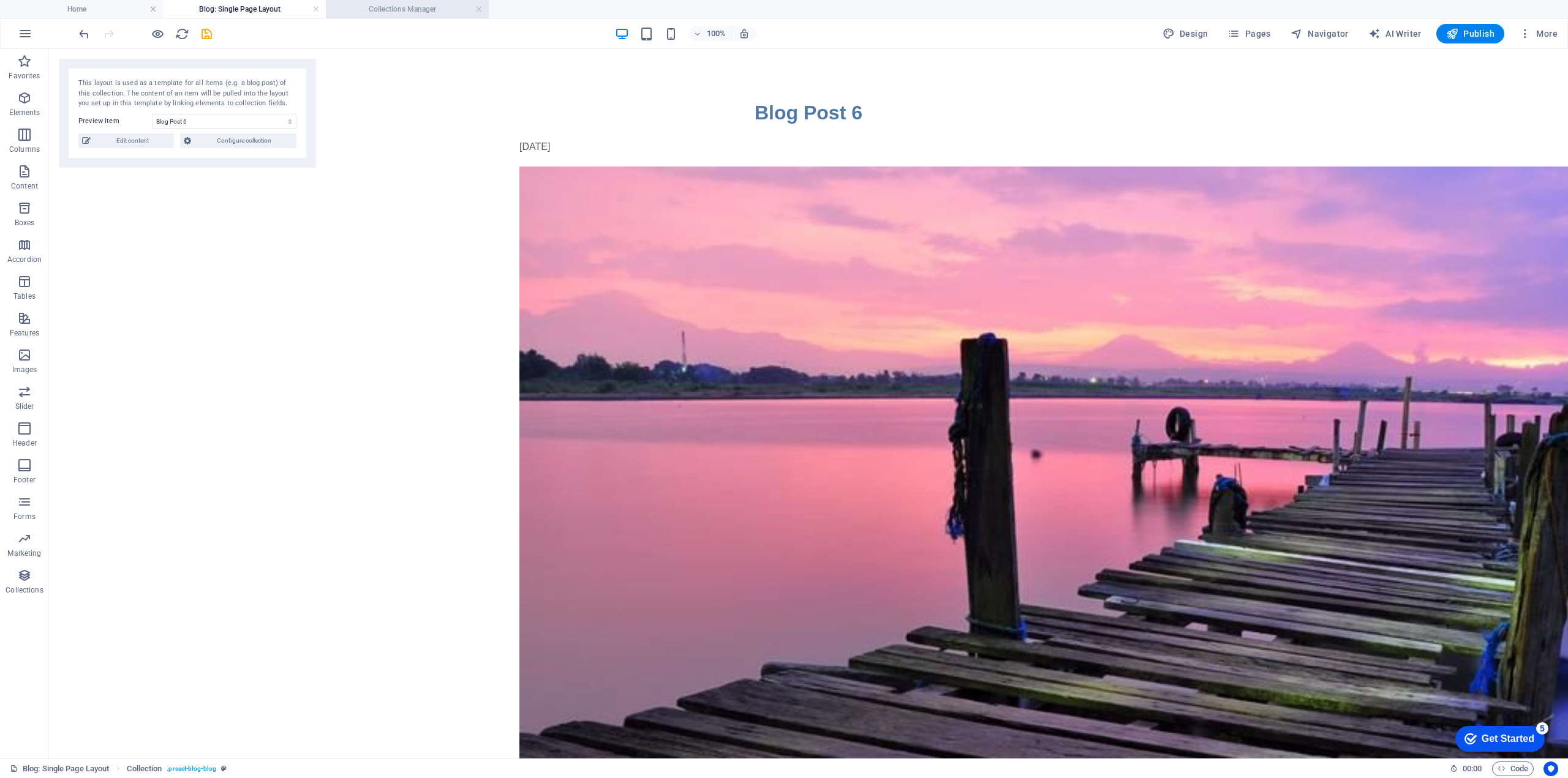
click at [373, 9] on h4 "Collections Manager" at bounding box center [408, 9] width 163 height 14
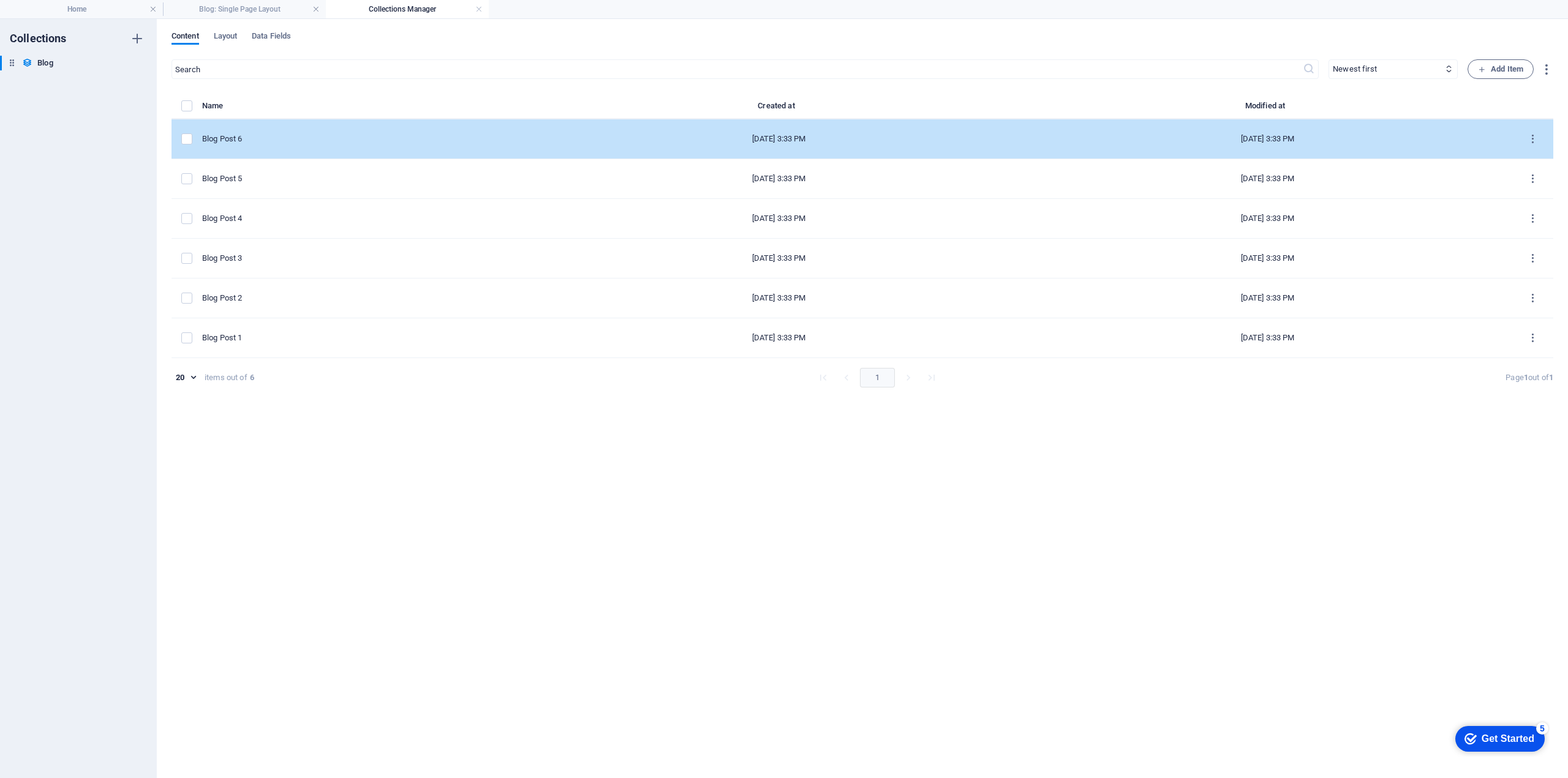
click at [259, 136] on div "Blog Post 6" at bounding box center [363, 138] width 323 height 11
select select "Category 2"
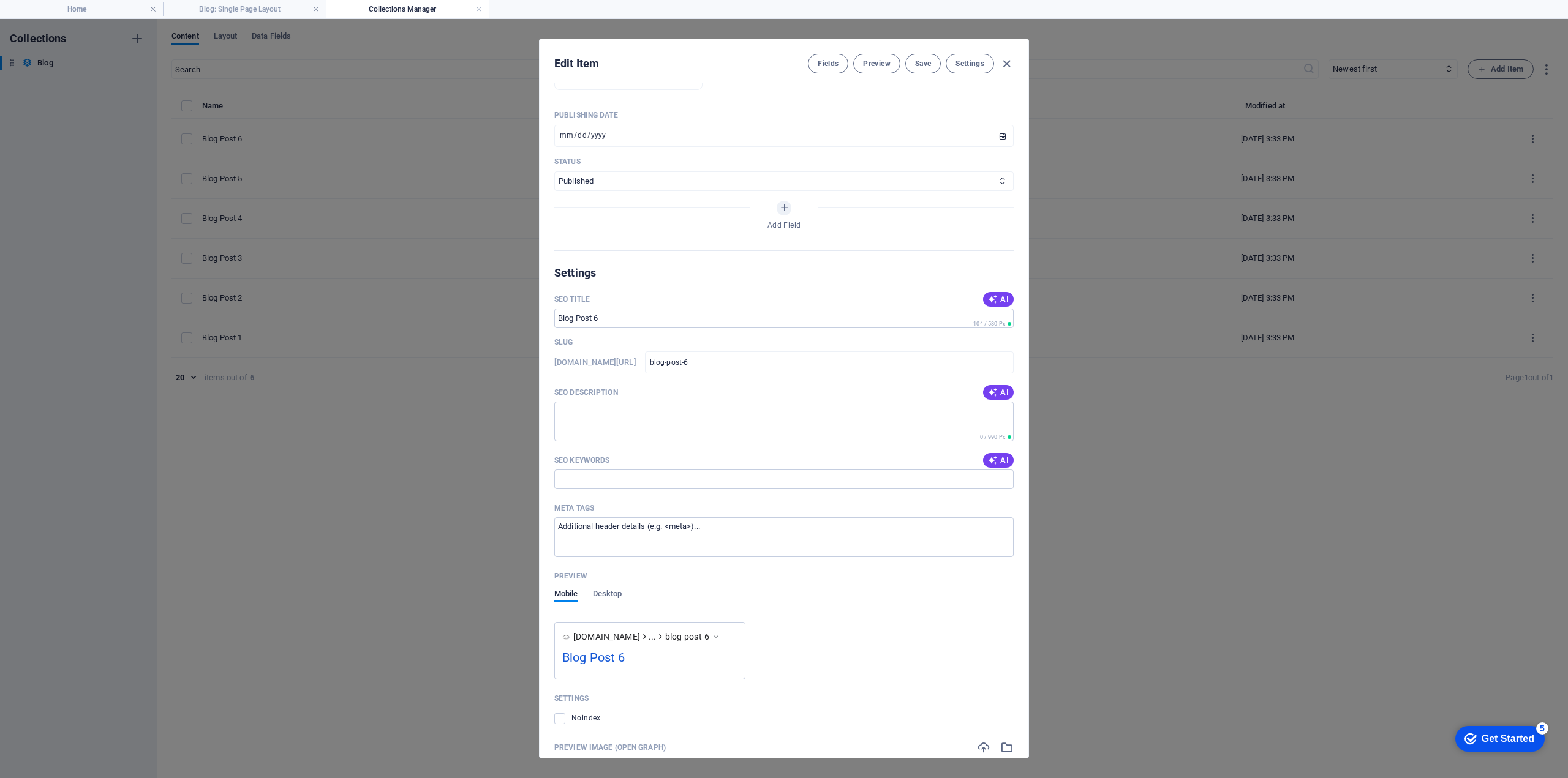
scroll to position [469, 0]
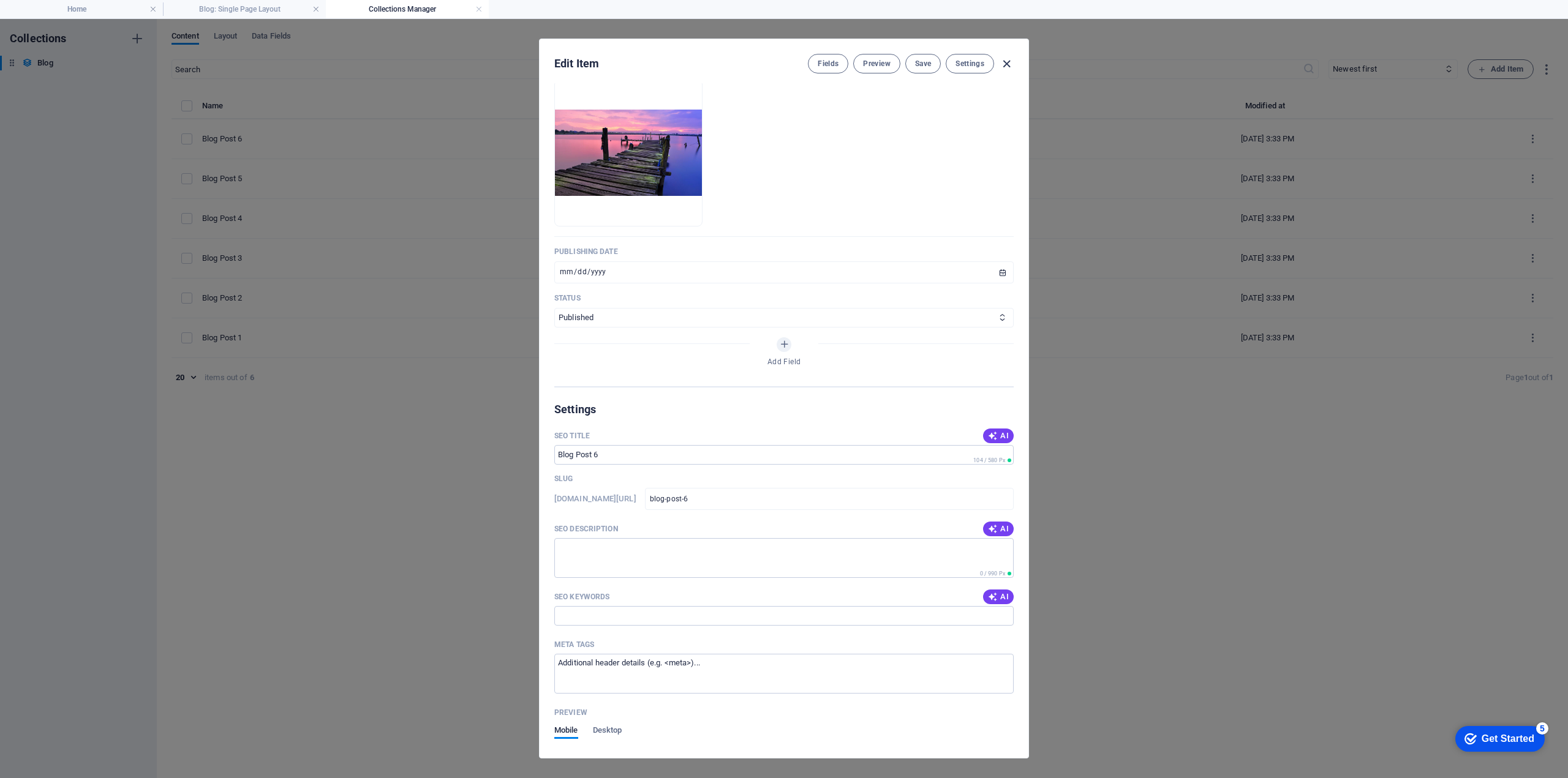
click at [1005, 67] on icon "button" at bounding box center [1007, 64] width 14 height 14
type input "2025-09-03"
type input "blog-post-6"
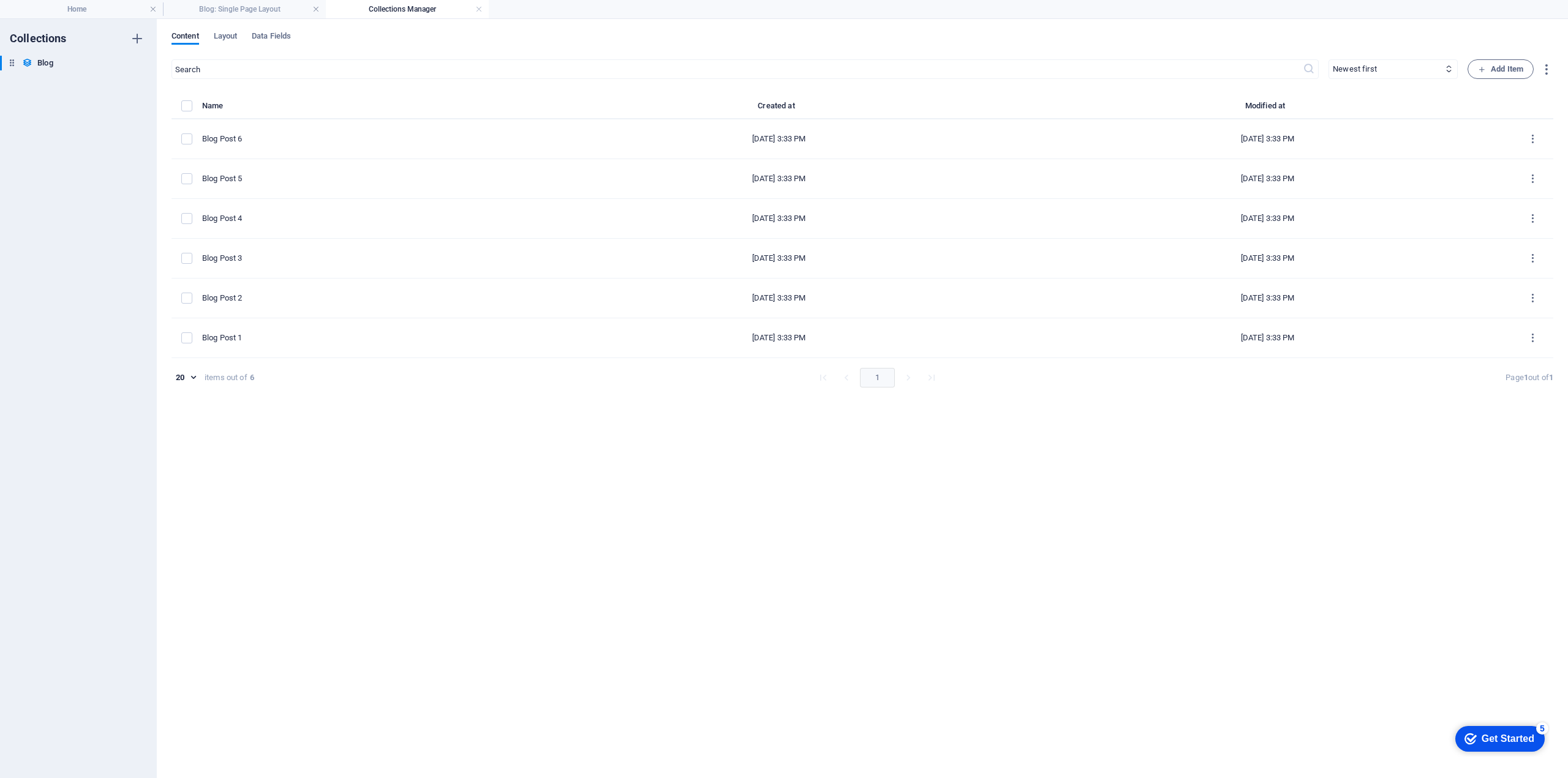
scroll to position [396, 0]
click at [477, 8] on link at bounding box center [479, 10] width 7 height 12
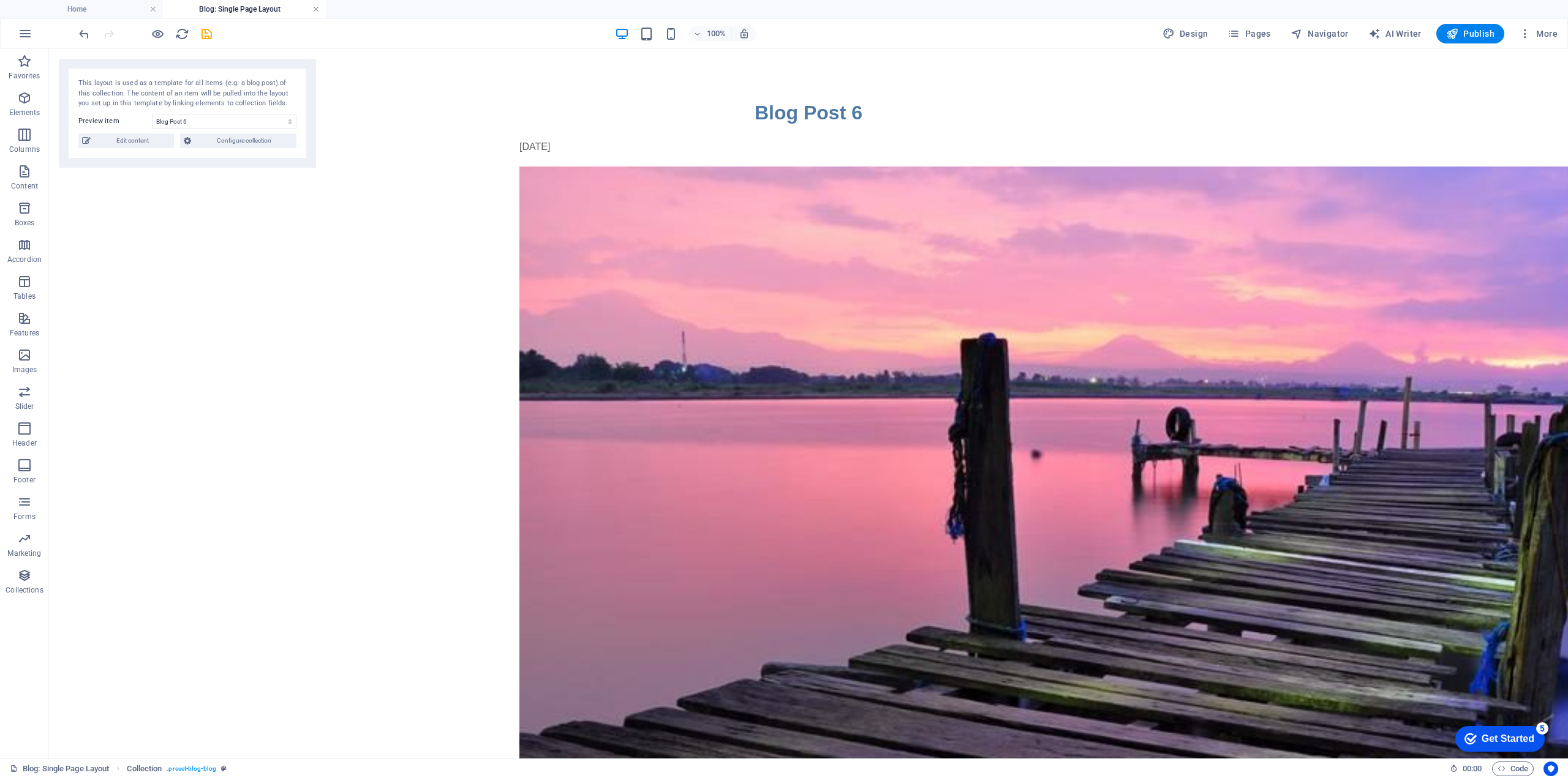
click at [315, 6] on link at bounding box center [316, 10] width 7 height 12
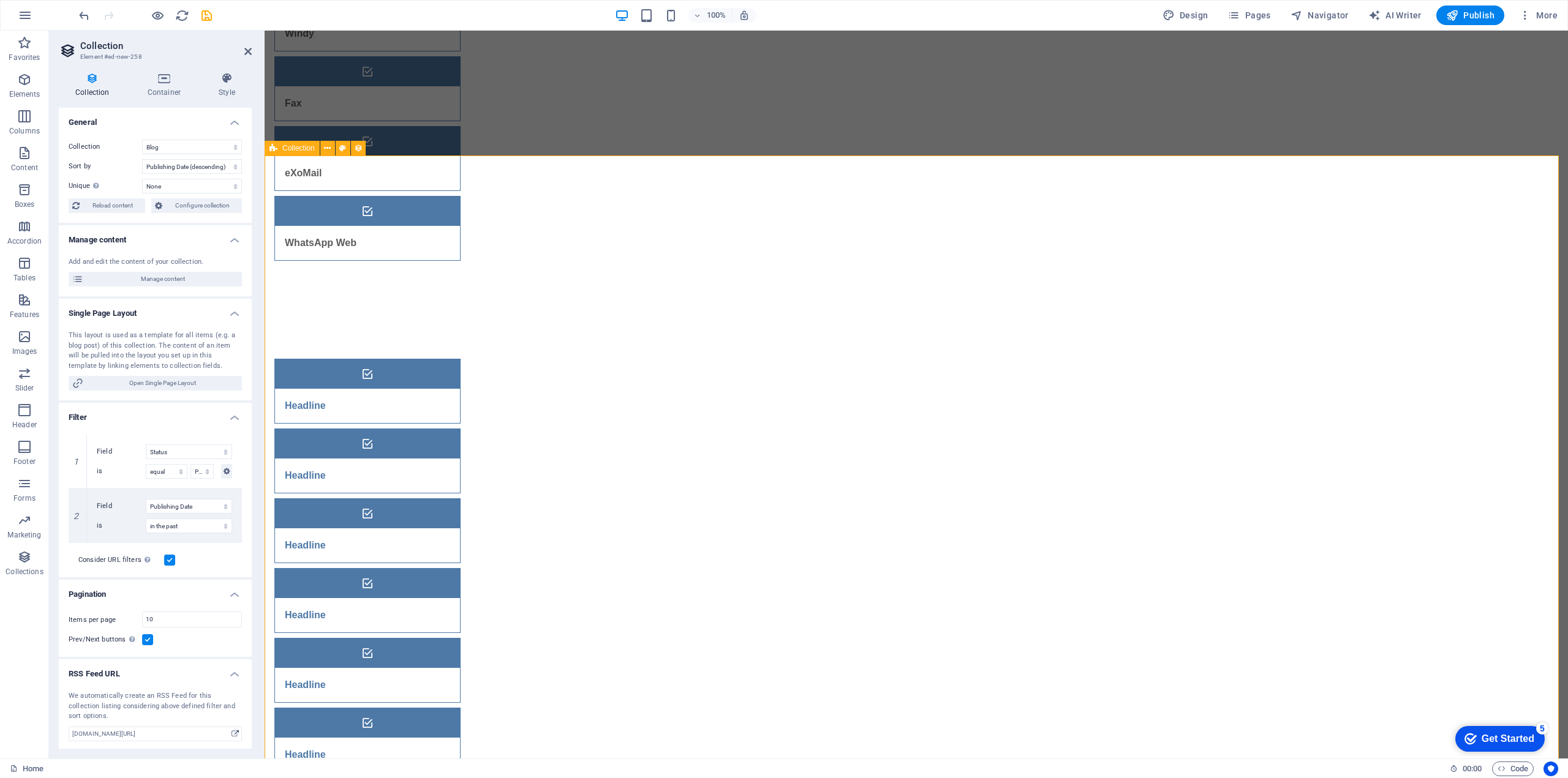
click at [322, 149] on button at bounding box center [327, 148] width 15 height 15
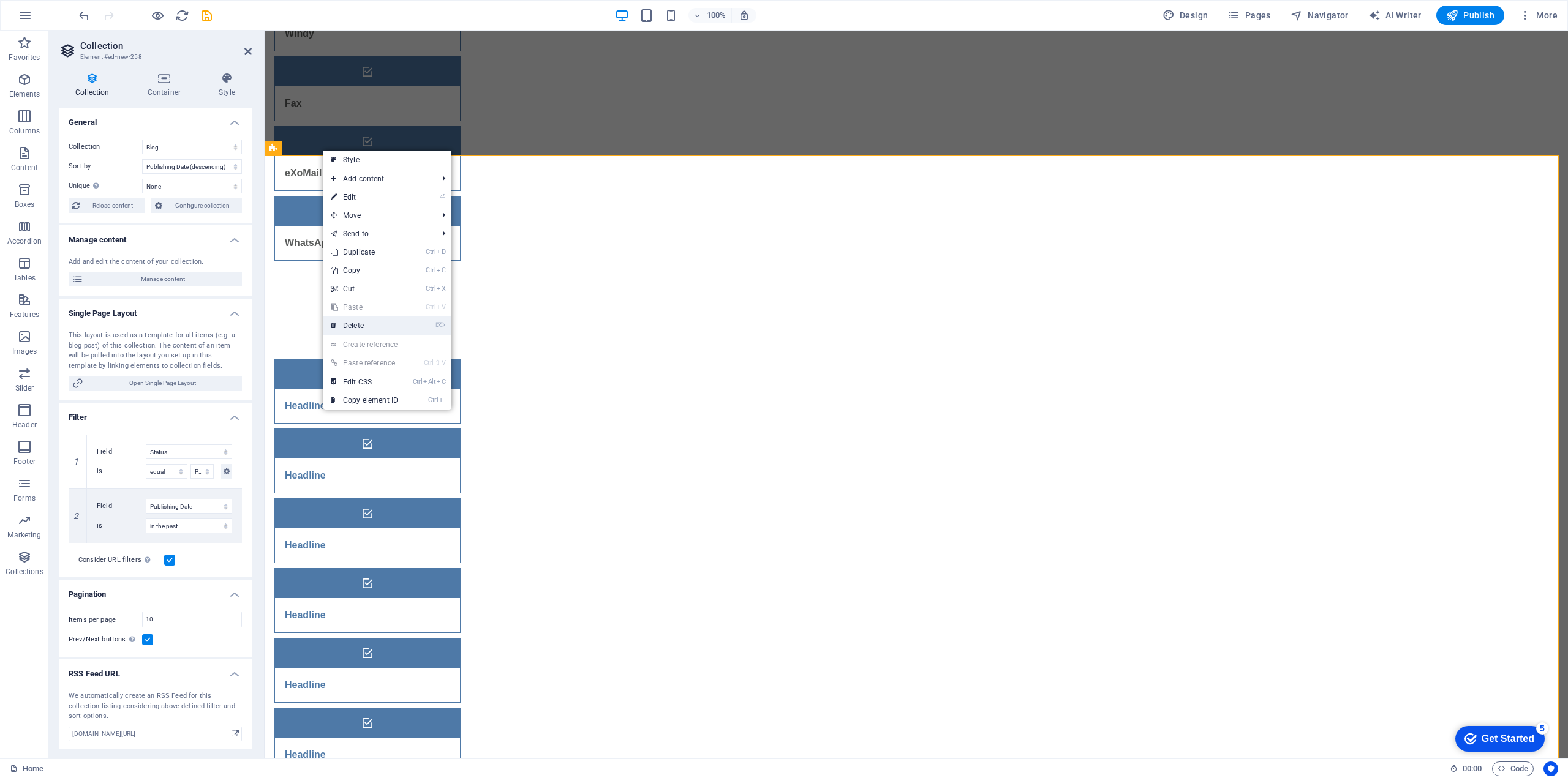
click at [365, 326] on link "⌦ Delete" at bounding box center [364, 325] width 82 height 18
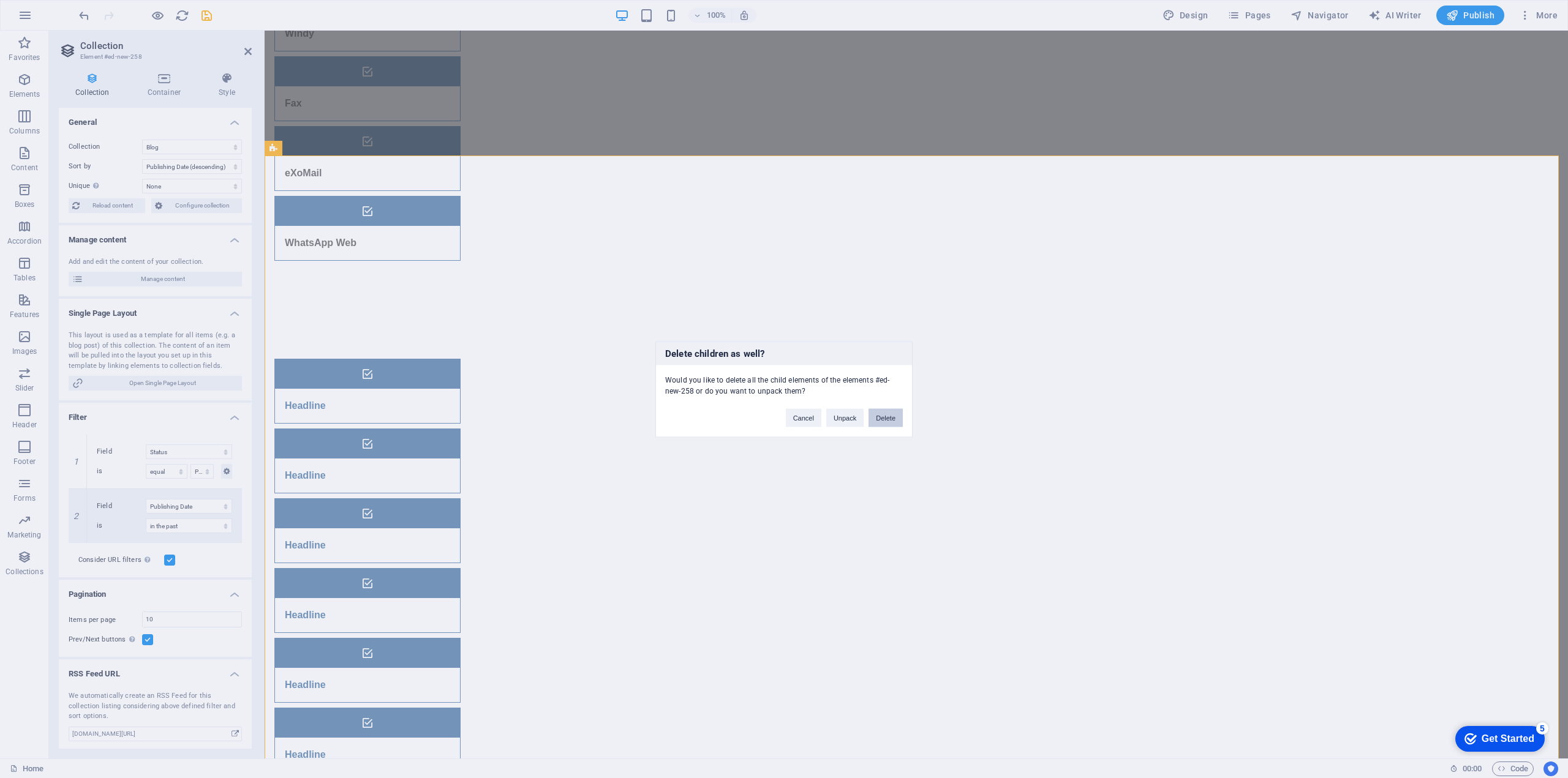
click at [882, 421] on button "Delete" at bounding box center [885, 417] width 34 height 18
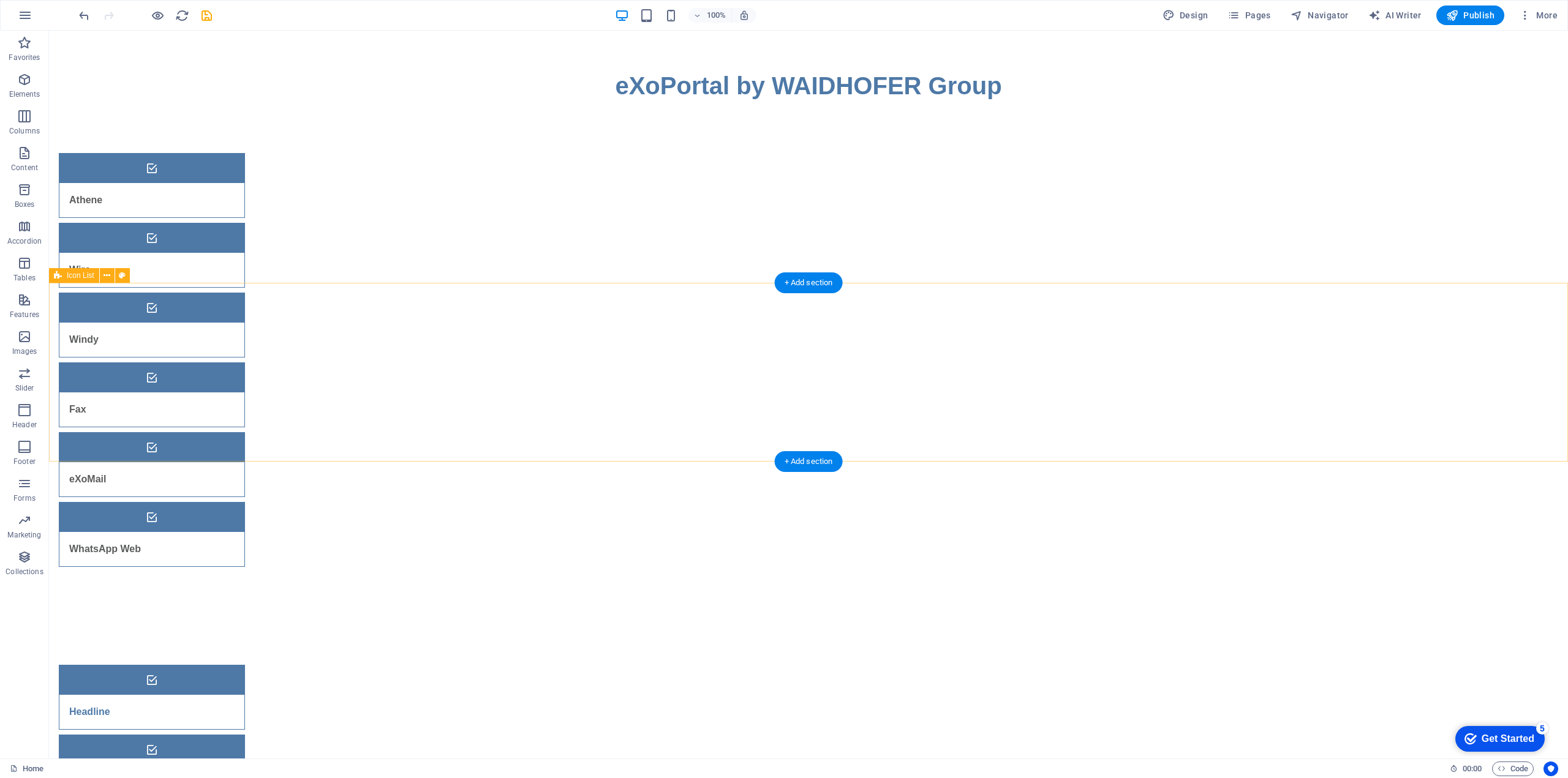
click at [1472, 17] on span "Publish" at bounding box center [1470, 15] width 49 height 12
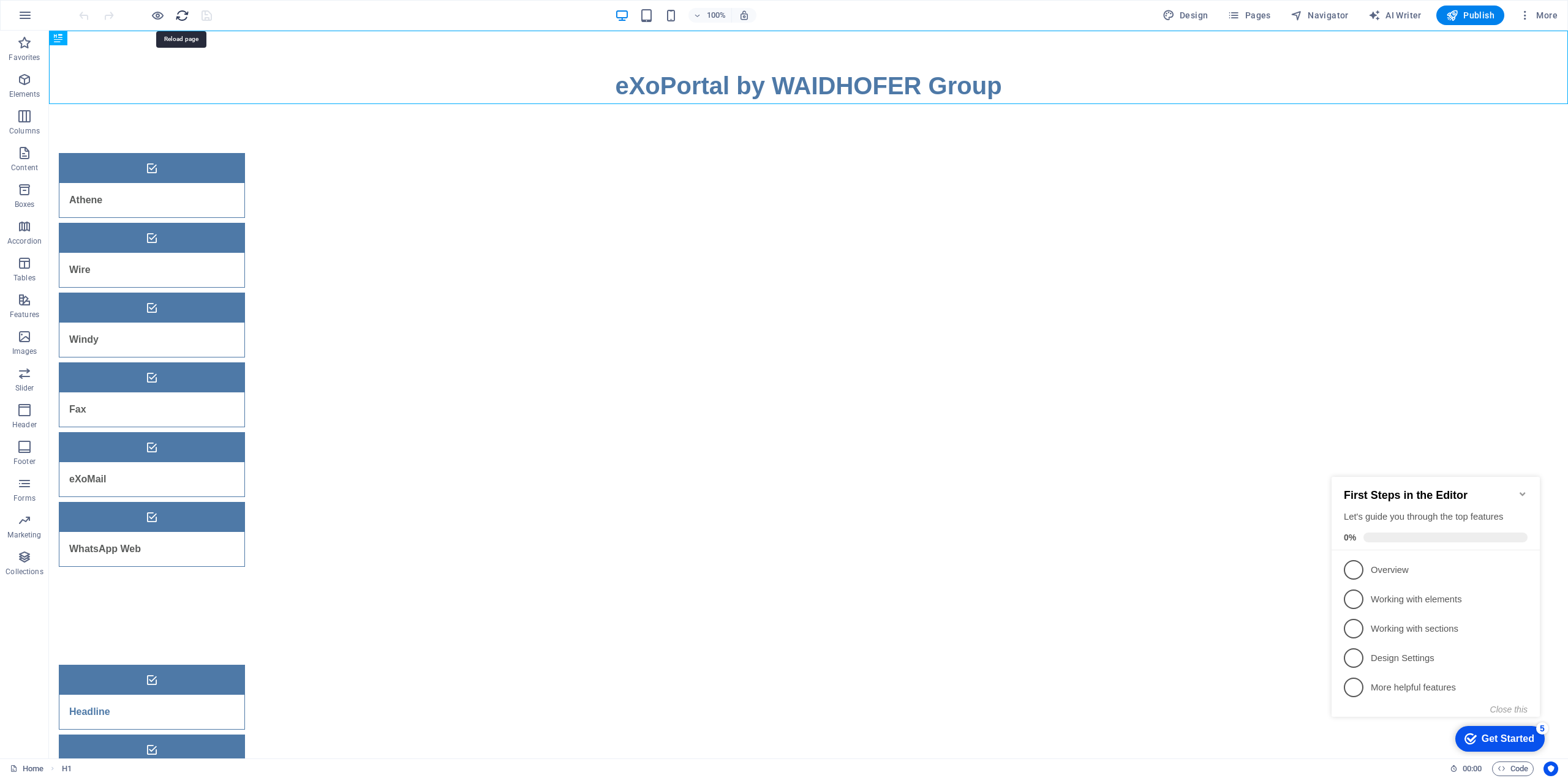
click at [184, 14] on icon "reload" at bounding box center [182, 16] width 14 height 14
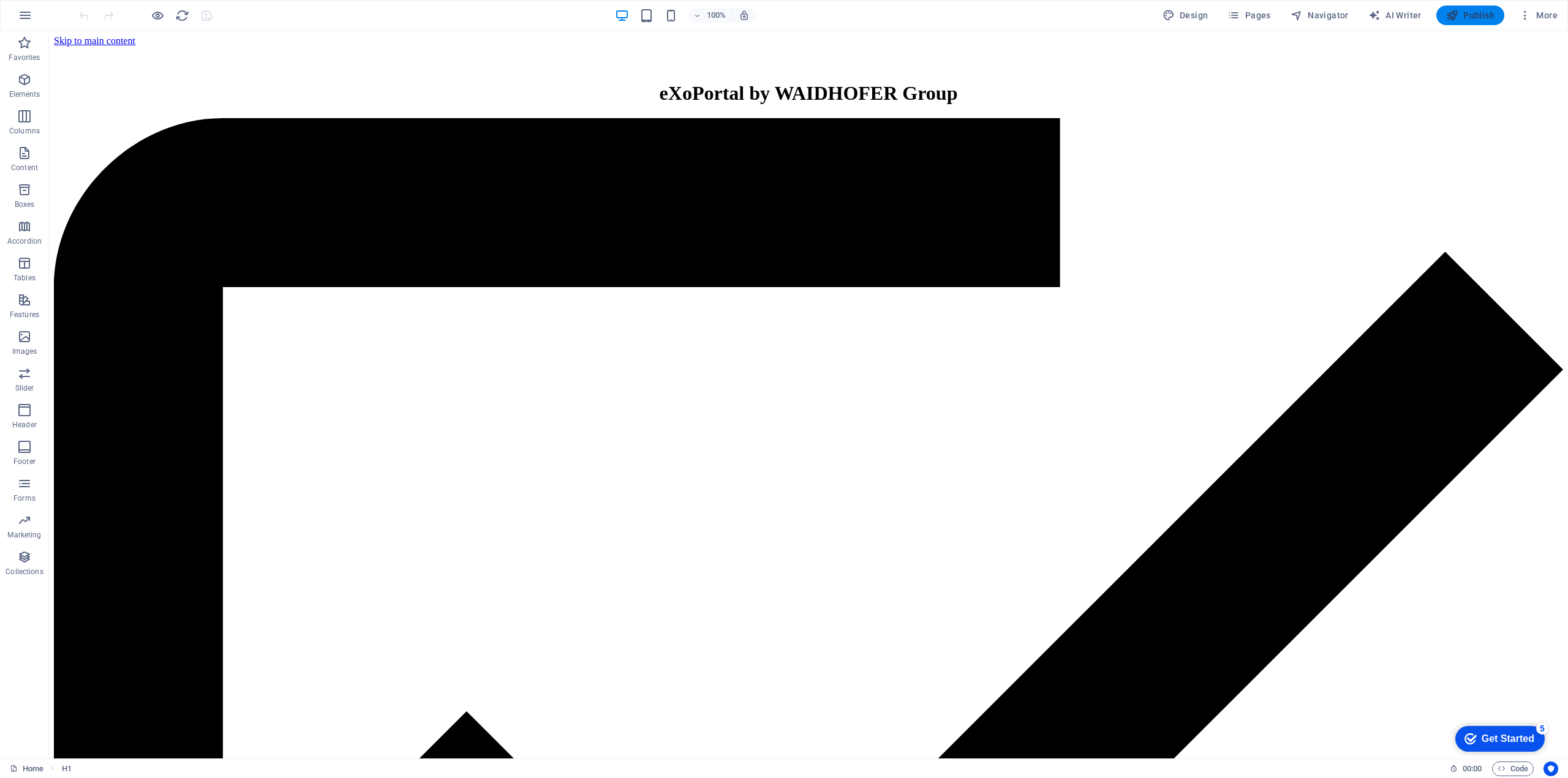
click at [1460, 14] on span "Publish" at bounding box center [1470, 15] width 49 height 12
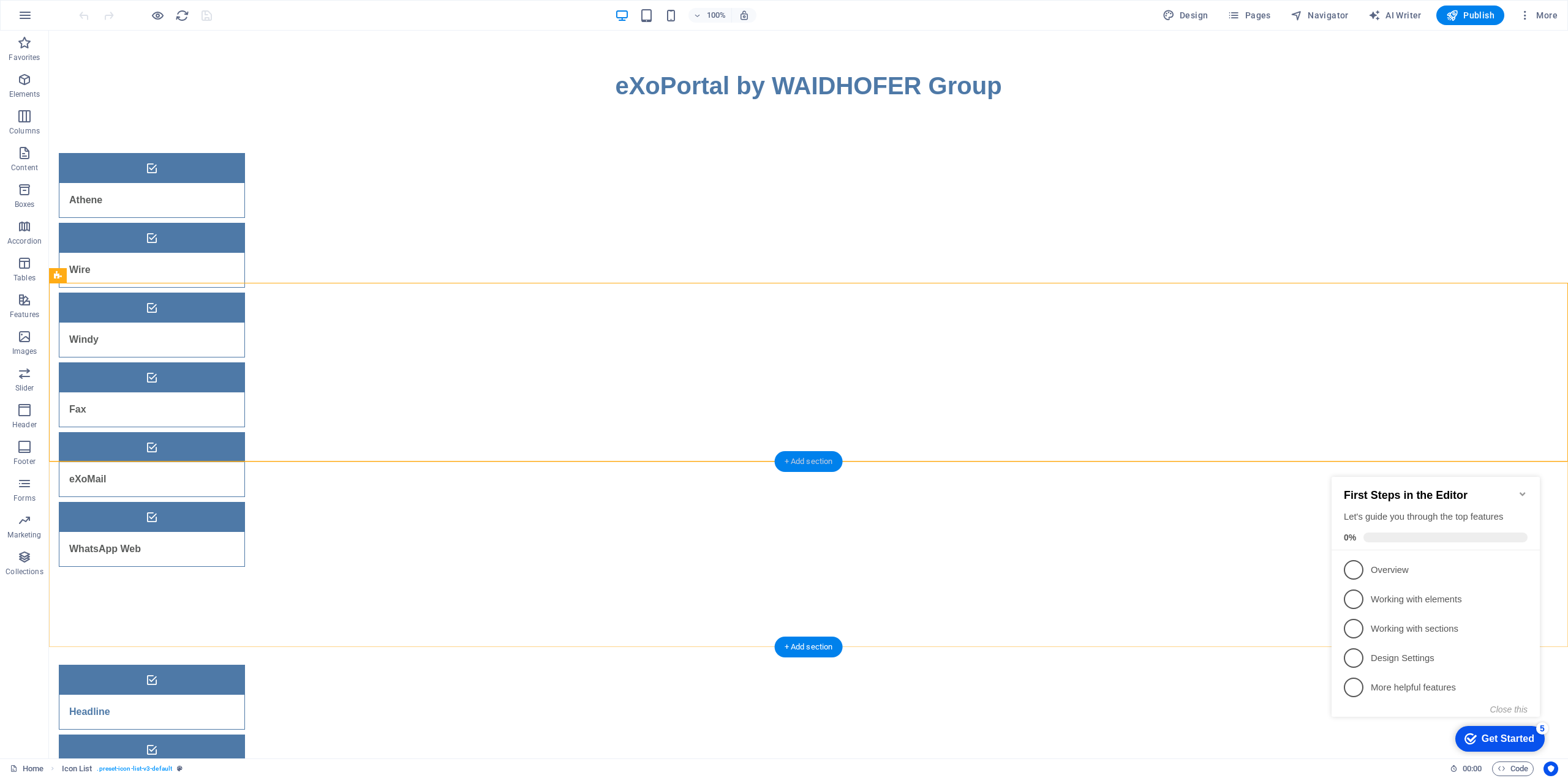
click at [815, 462] on div "+ Add section" at bounding box center [809, 462] width 68 height 21
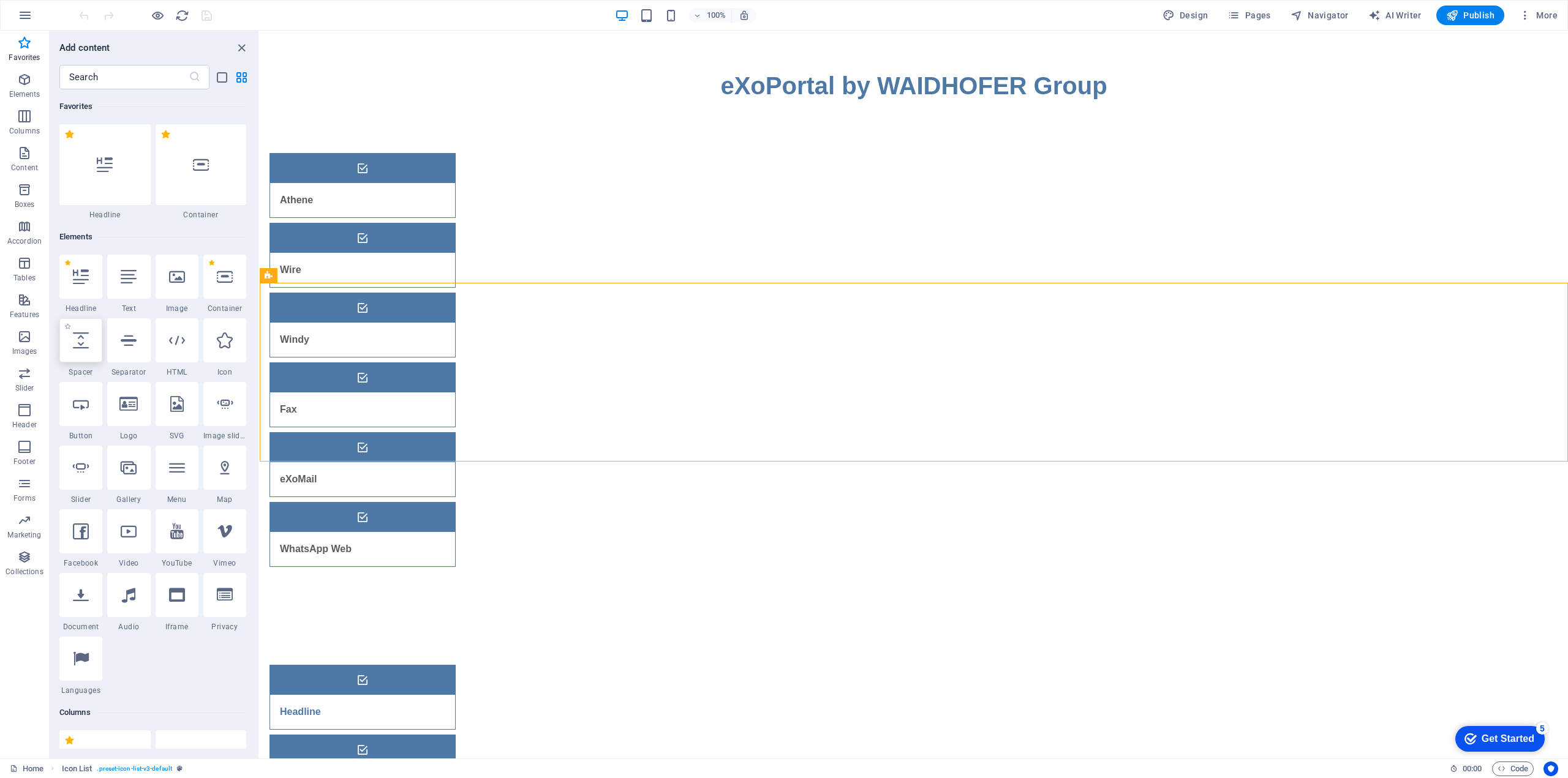
click at [81, 335] on icon at bounding box center [81, 340] width 16 height 16
select select "px"
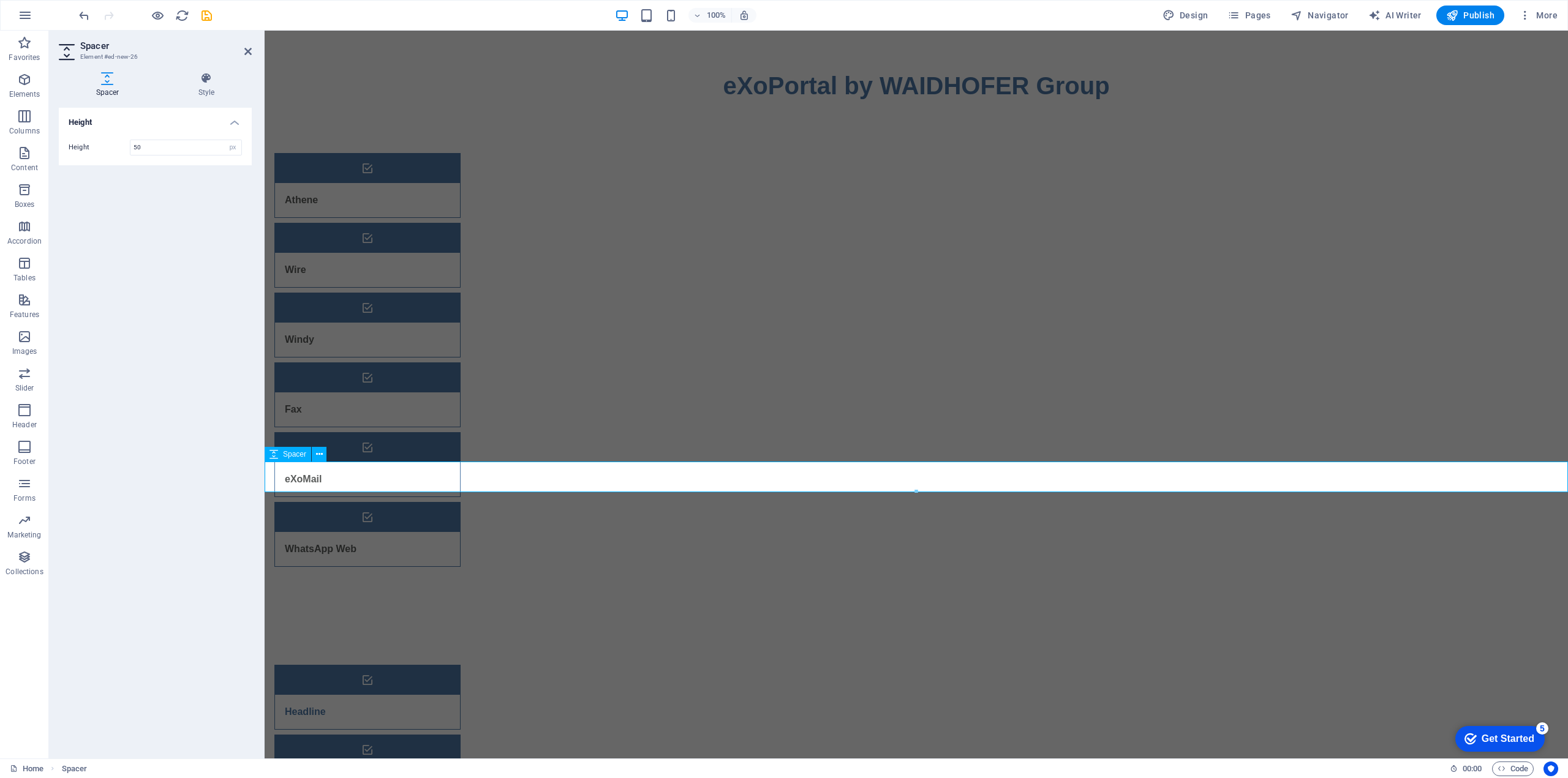
click at [275, 456] on icon at bounding box center [274, 454] width 8 height 15
click at [321, 456] on icon at bounding box center [319, 455] width 6 height 13
drag, startPoint x: 1063, startPoint y: 523, endPoint x: 798, endPoint y: 532, distance: 265.2
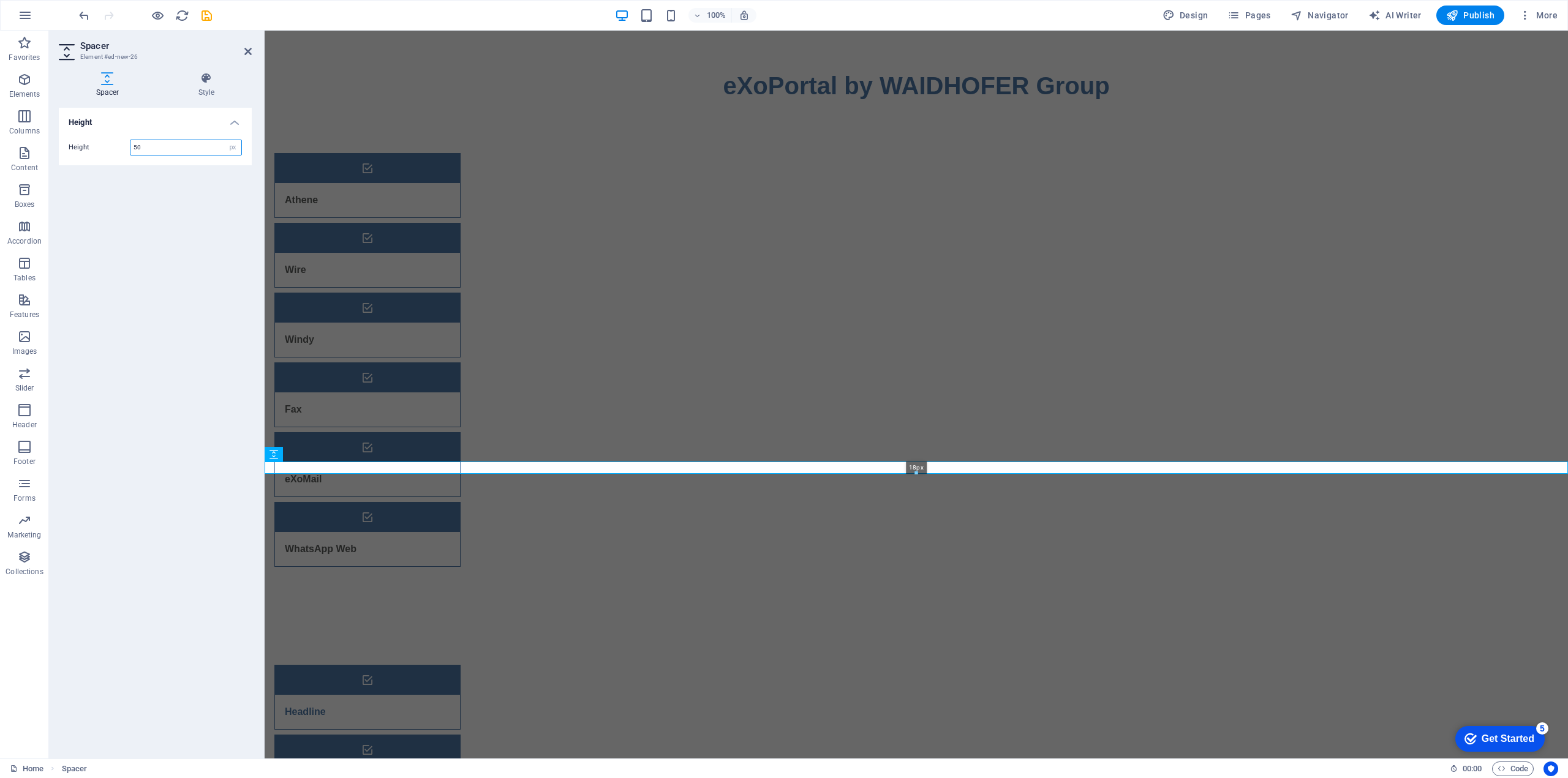
click at [179, 144] on input "50" at bounding box center [186, 147] width 111 height 15
click at [179, 144] on input "18" at bounding box center [186, 147] width 111 height 15
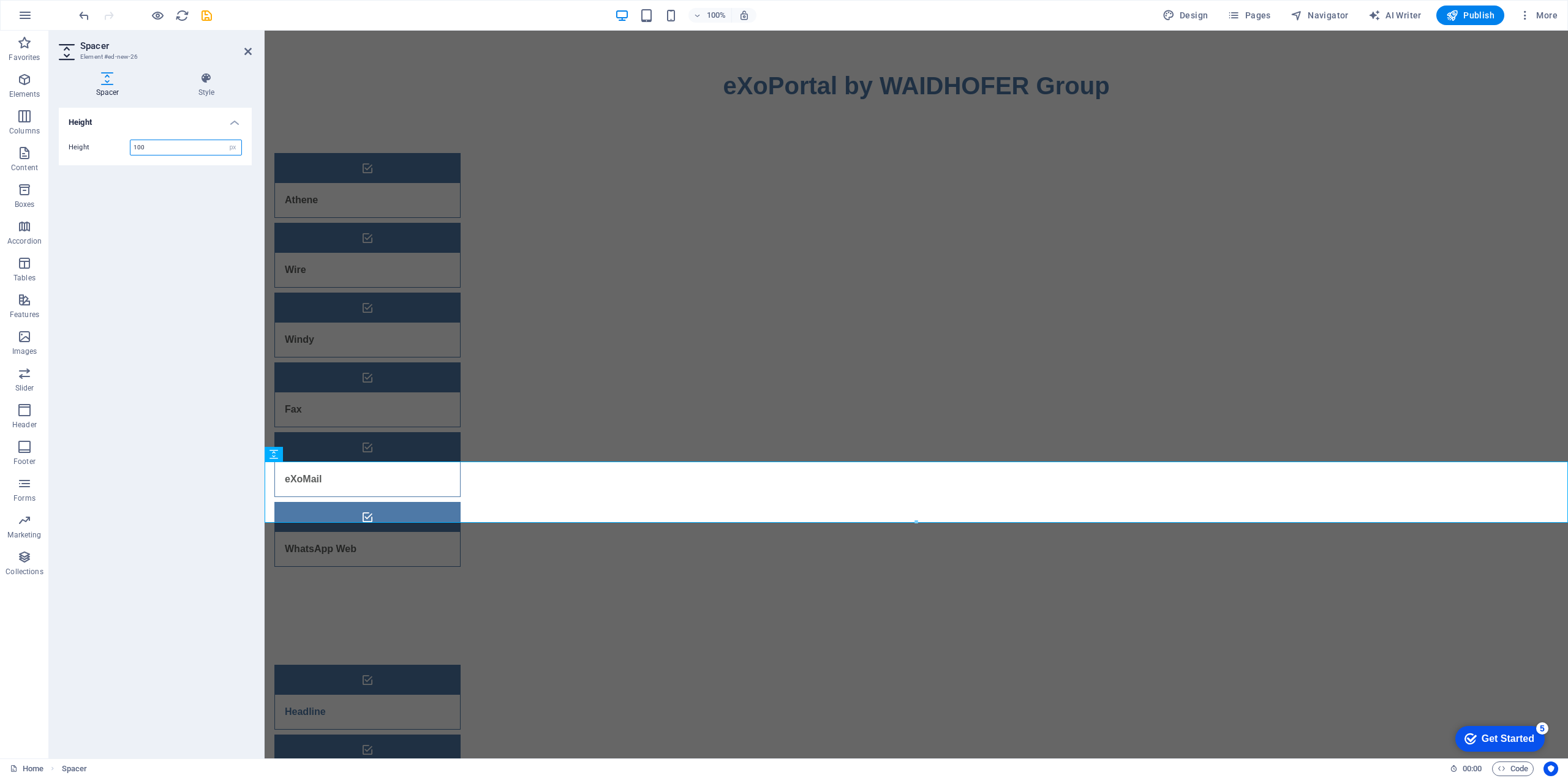
click at [179, 144] on input "100" at bounding box center [186, 147] width 111 height 15
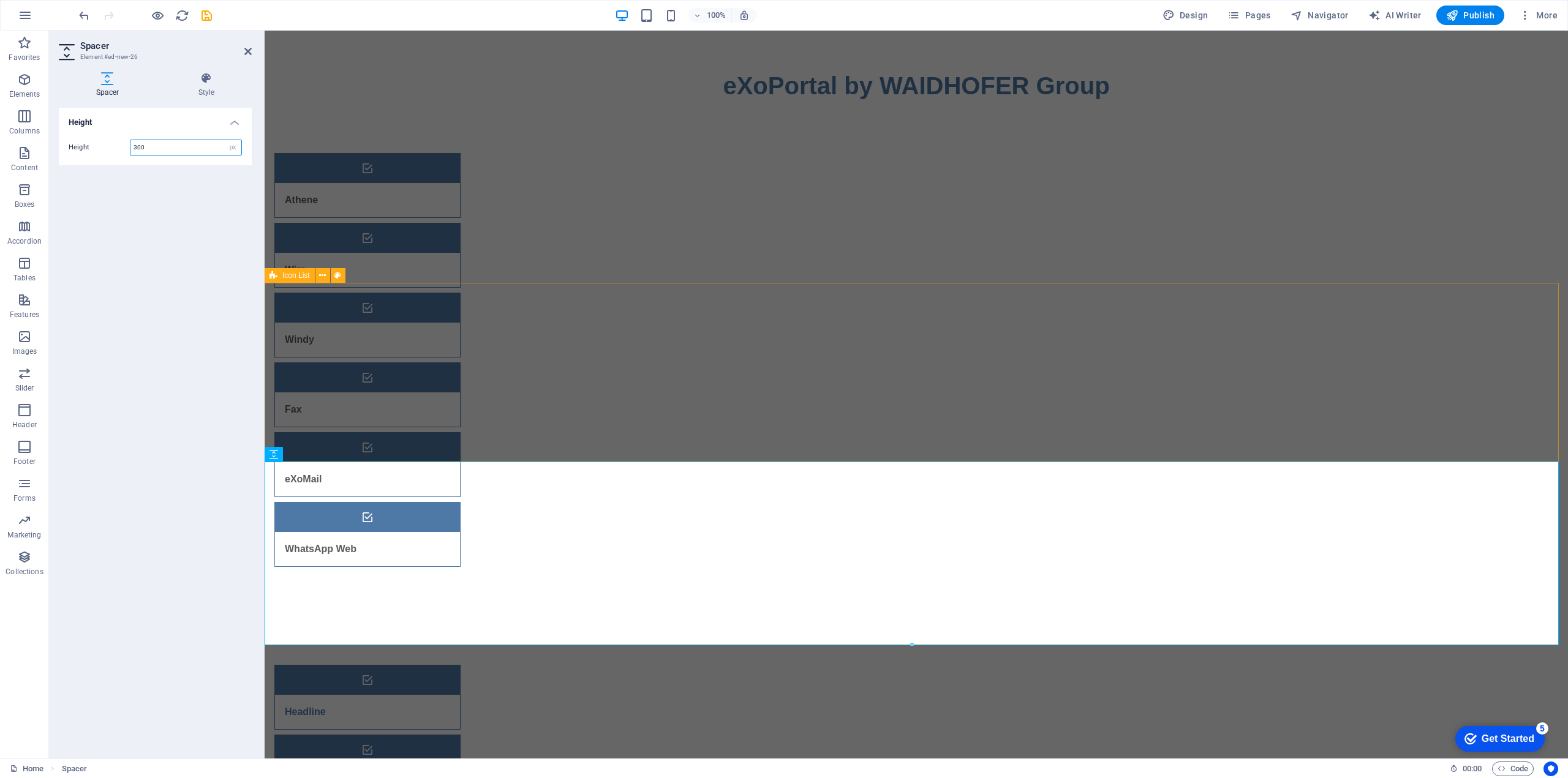
type input "300"
click at [1471, 16] on span "Publish" at bounding box center [1470, 15] width 49 height 12
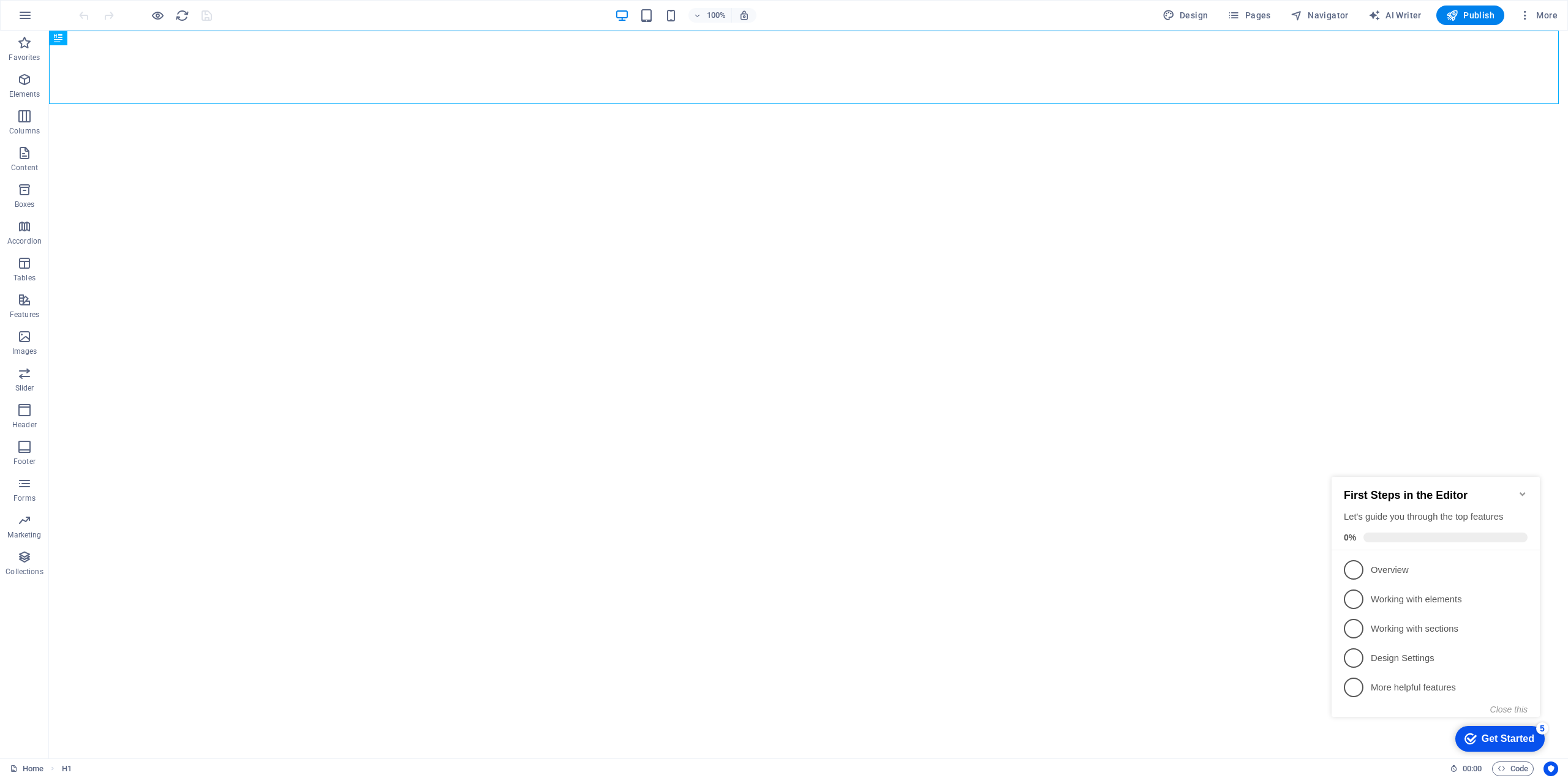
click at [1522, 489] on icon "Minimize checklist" at bounding box center [1522, 493] width 10 height 10
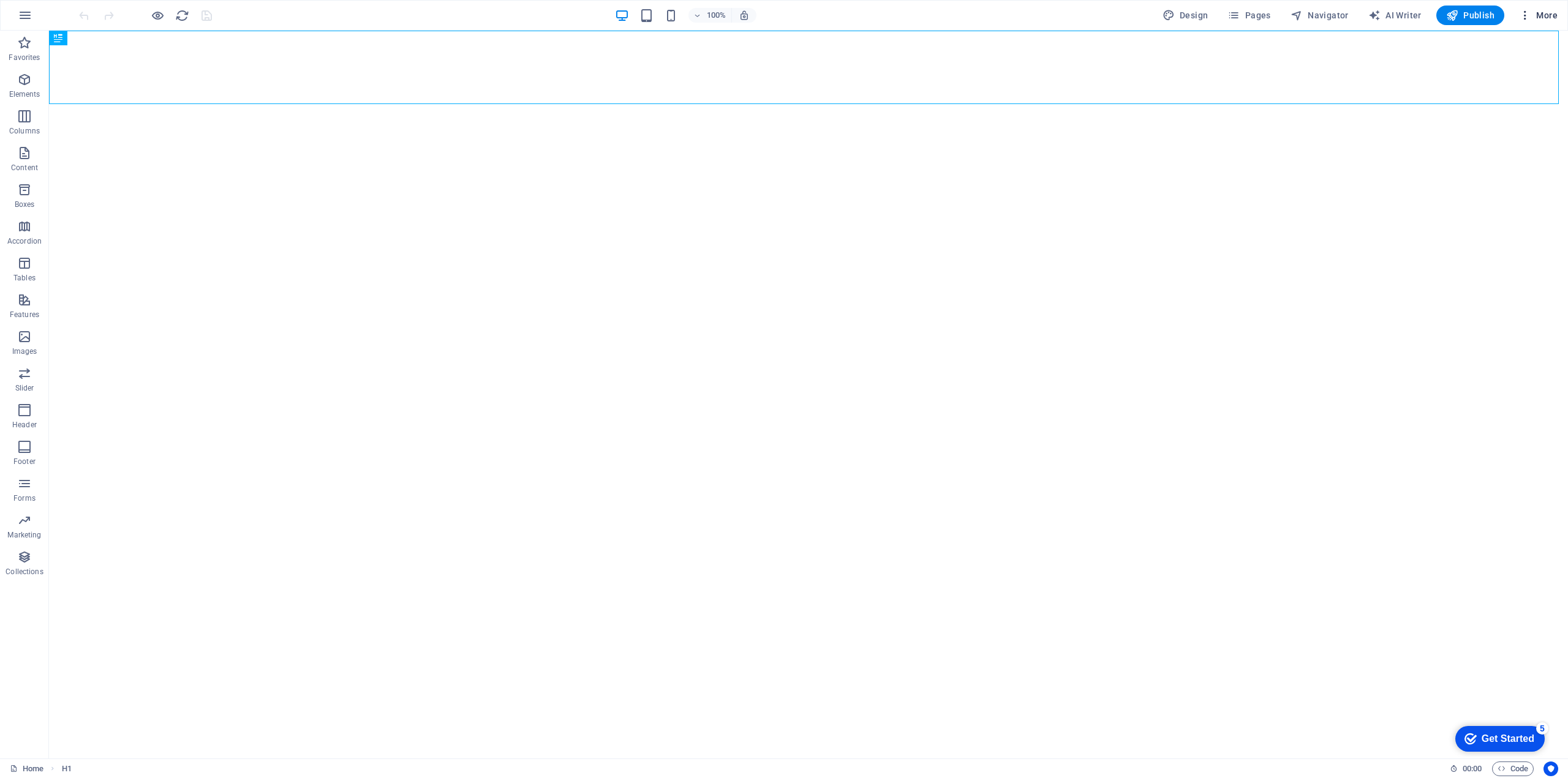
click at [1547, 14] on span "More" at bounding box center [1538, 15] width 39 height 12
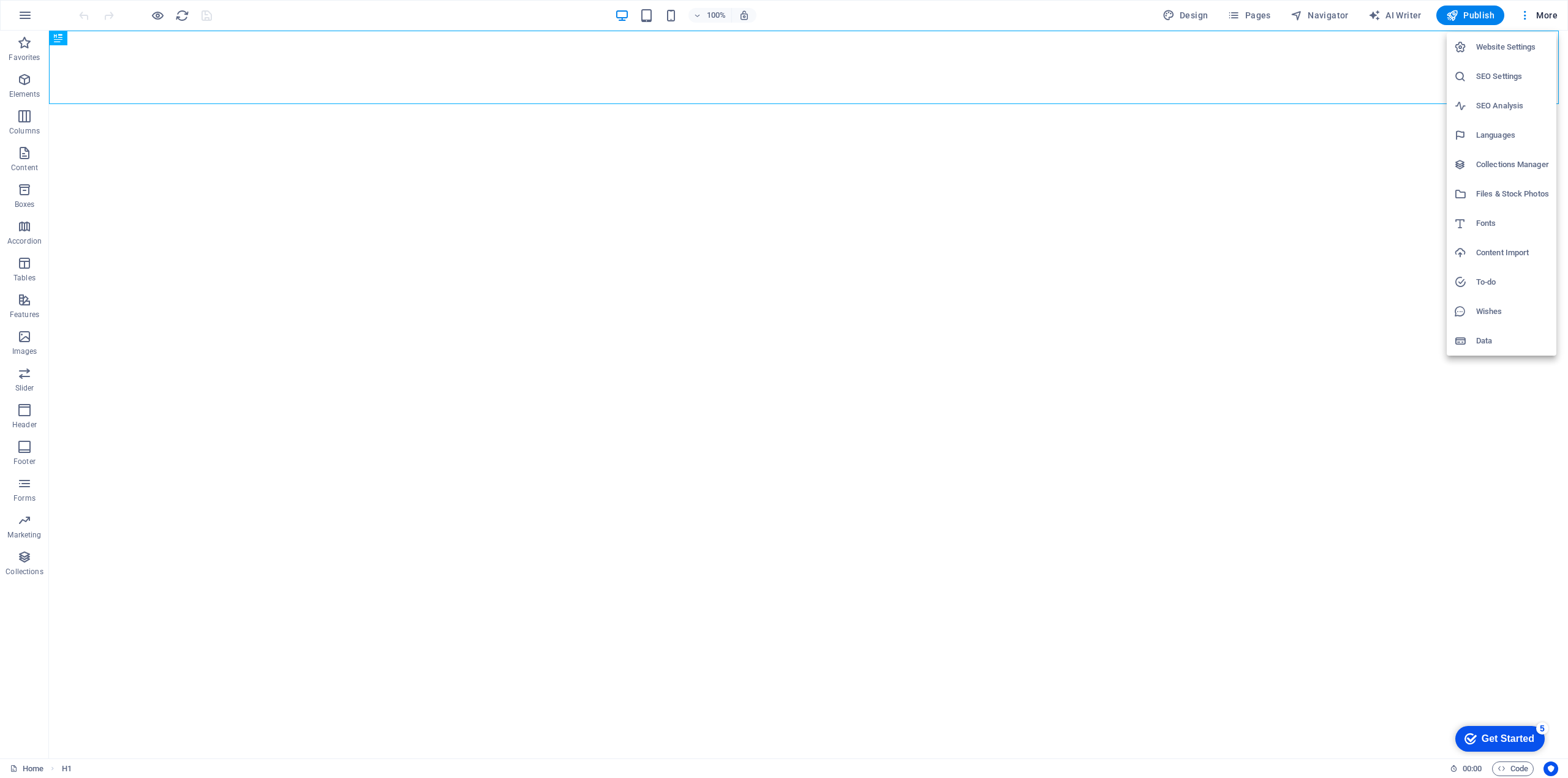
click at [1259, 16] on div at bounding box center [784, 389] width 1568 height 778
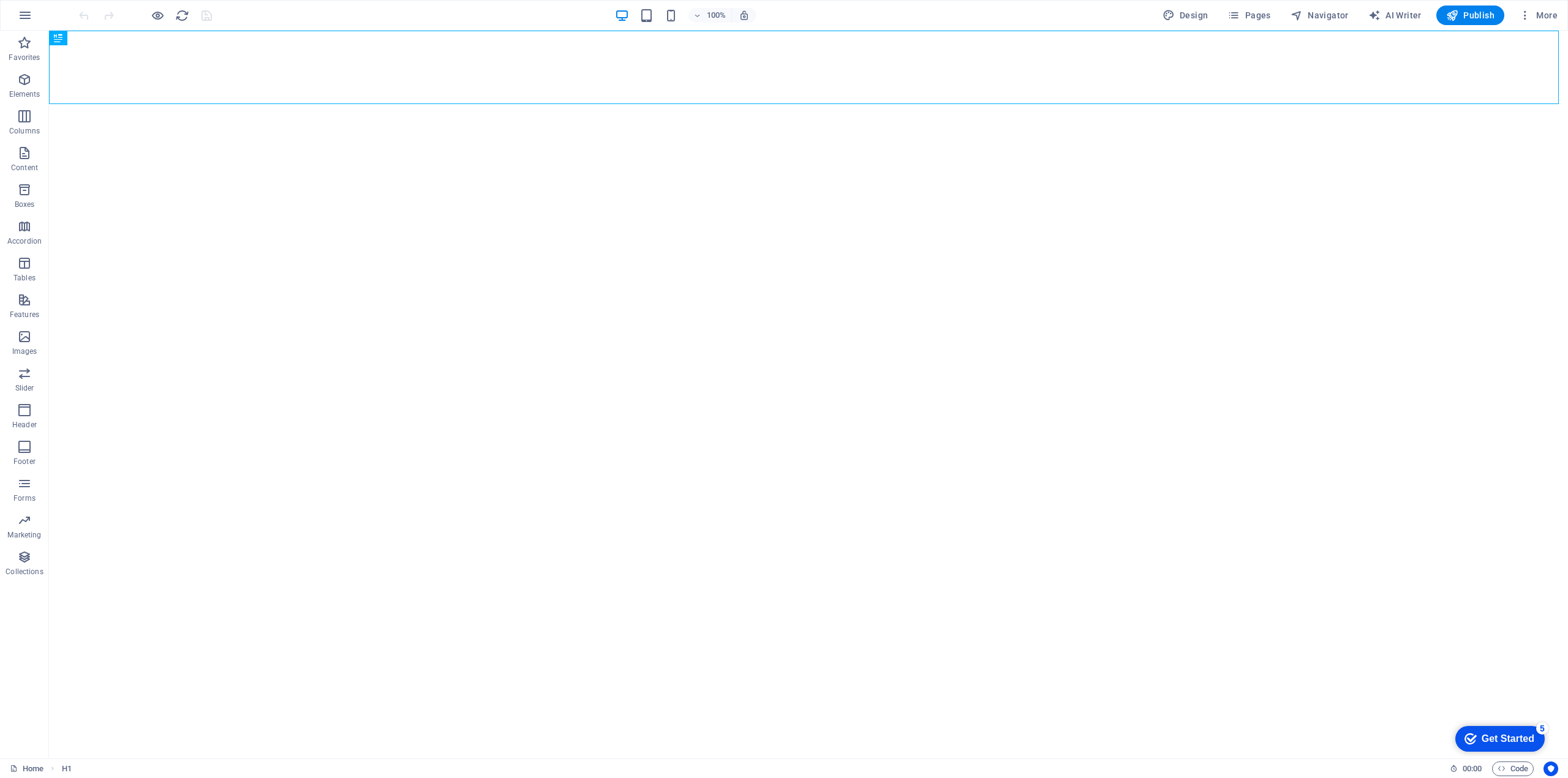
click at [1259, 16] on span "Pages" at bounding box center [1248, 15] width 43 height 12
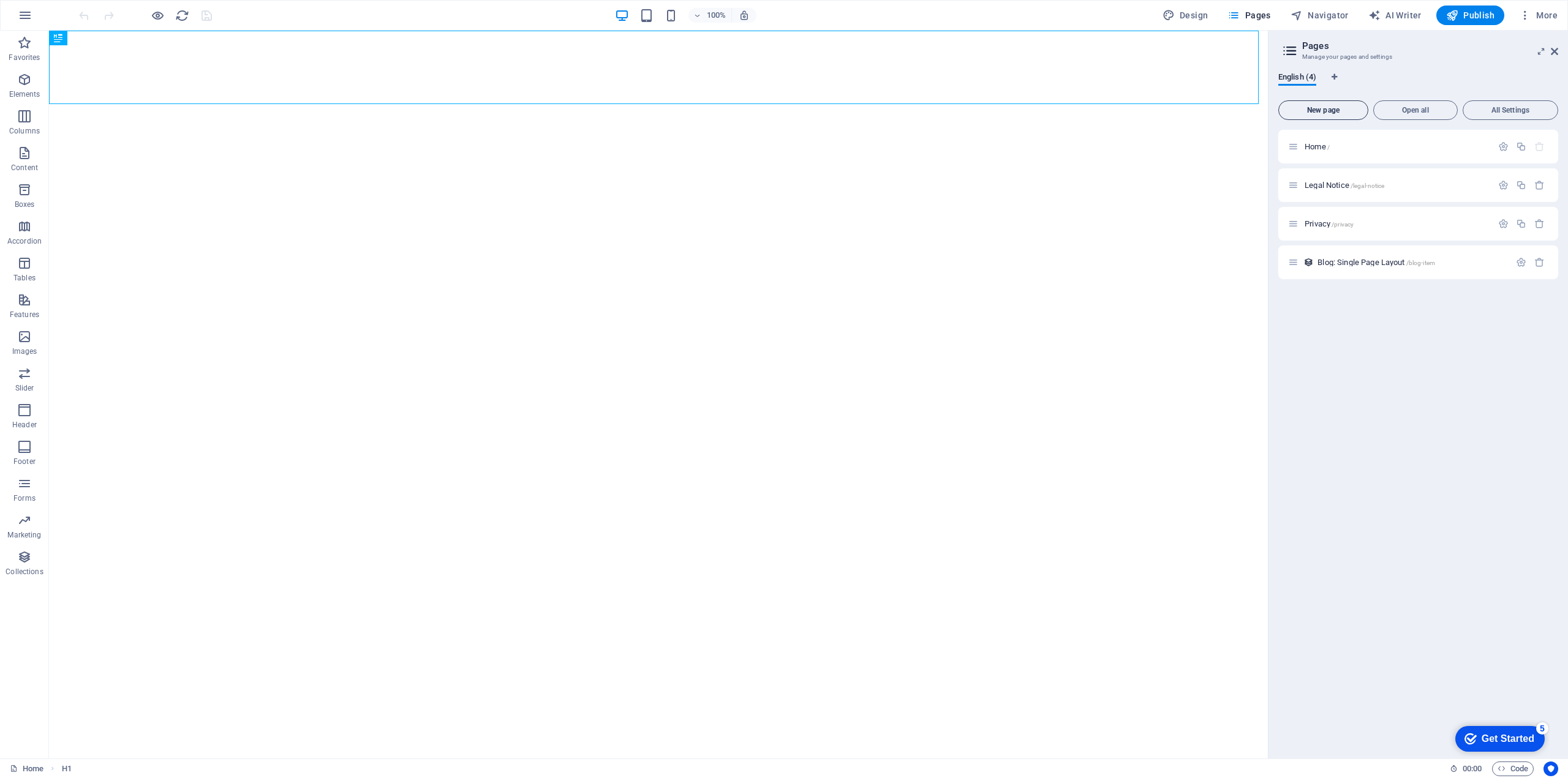
click at [1325, 111] on span "New page" at bounding box center [1323, 110] width 79 height 7
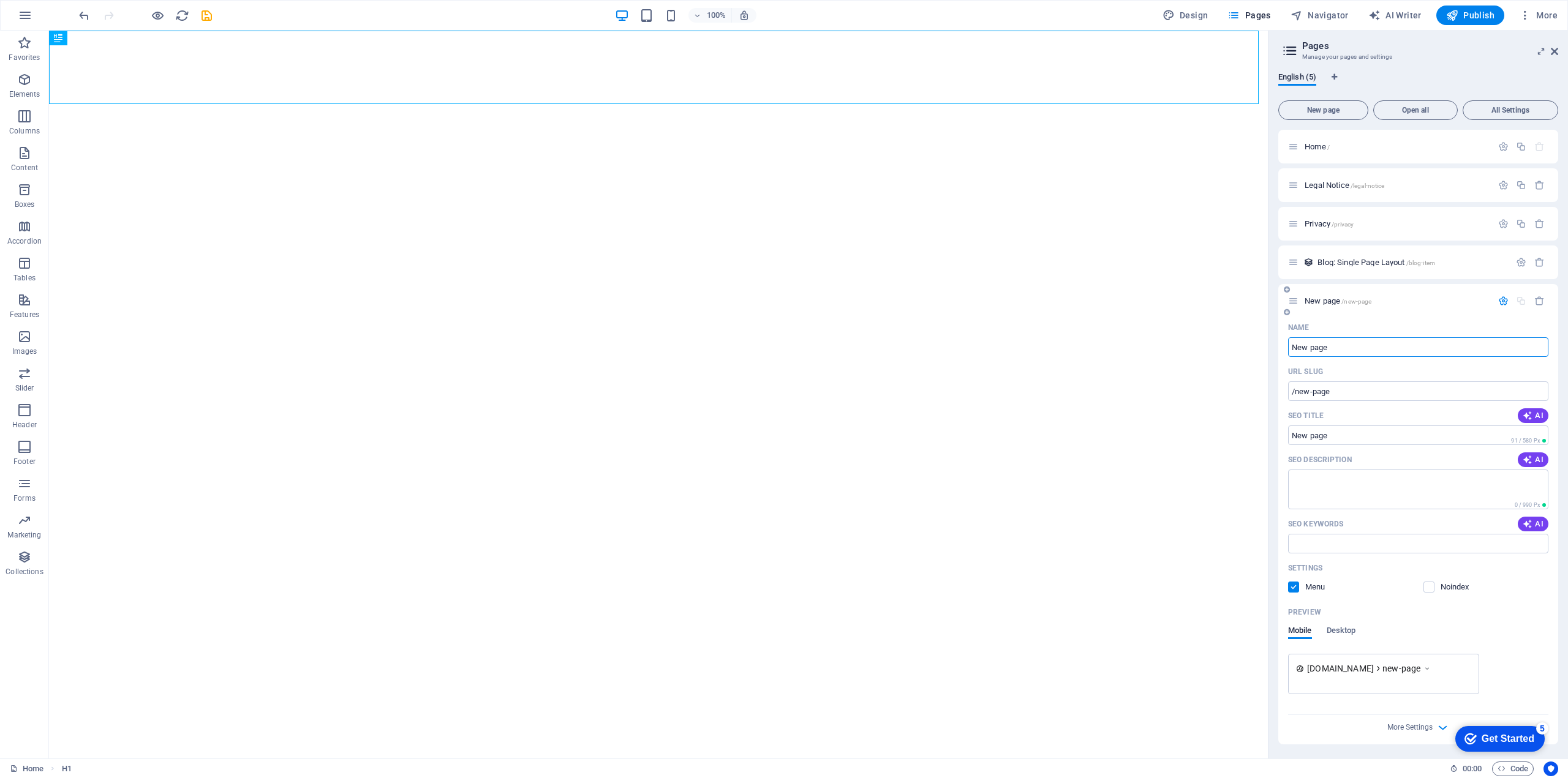
click at [1379, 351] on input "New page" at bounding box center [1418, 347] width 260 height 19
click at [1374, 345] on input "New page" at bounding box center [1418, 347] width 260 height 19
type input "C-Le"
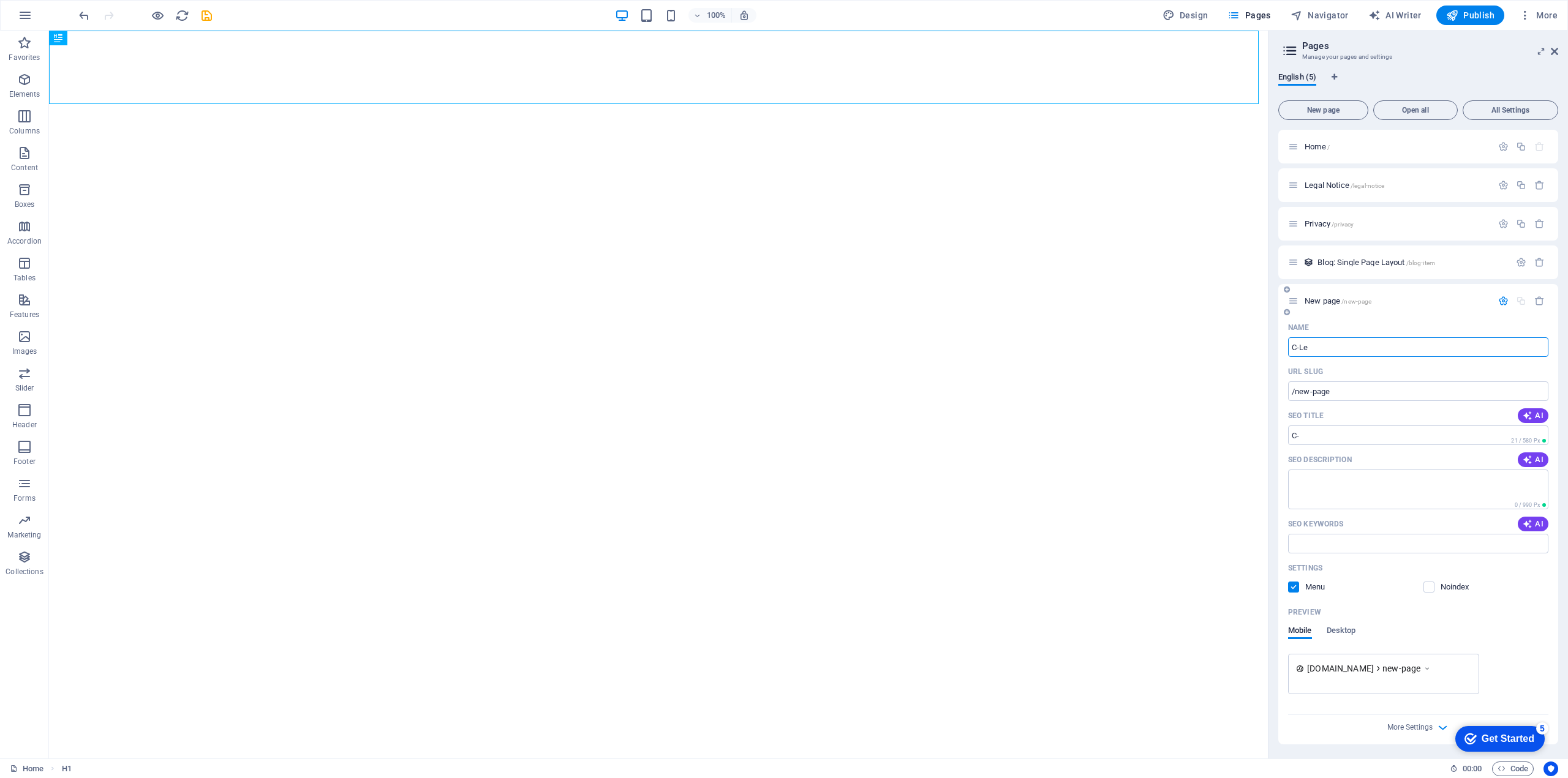
type input "/c"
type input "C-Level"
type input "/c-level"
type input "C-Level"
click at [1517, 738] on div "Get Started" at bounding box center [1507, 739] width 52 height 11
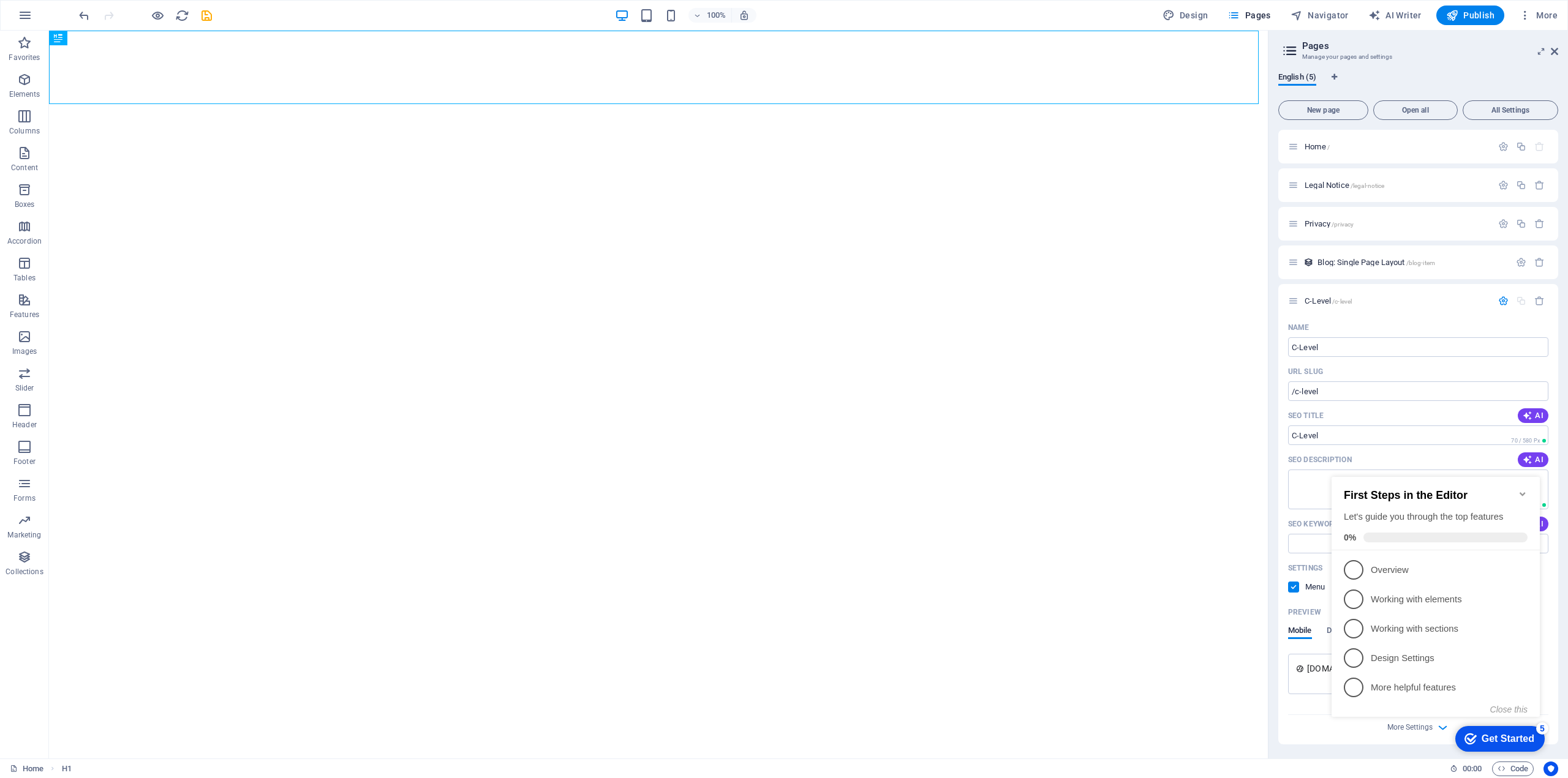
click at [1525, 489] on icon "Minimize checklist" at bounding box center [1522, 493] width 10 height 10
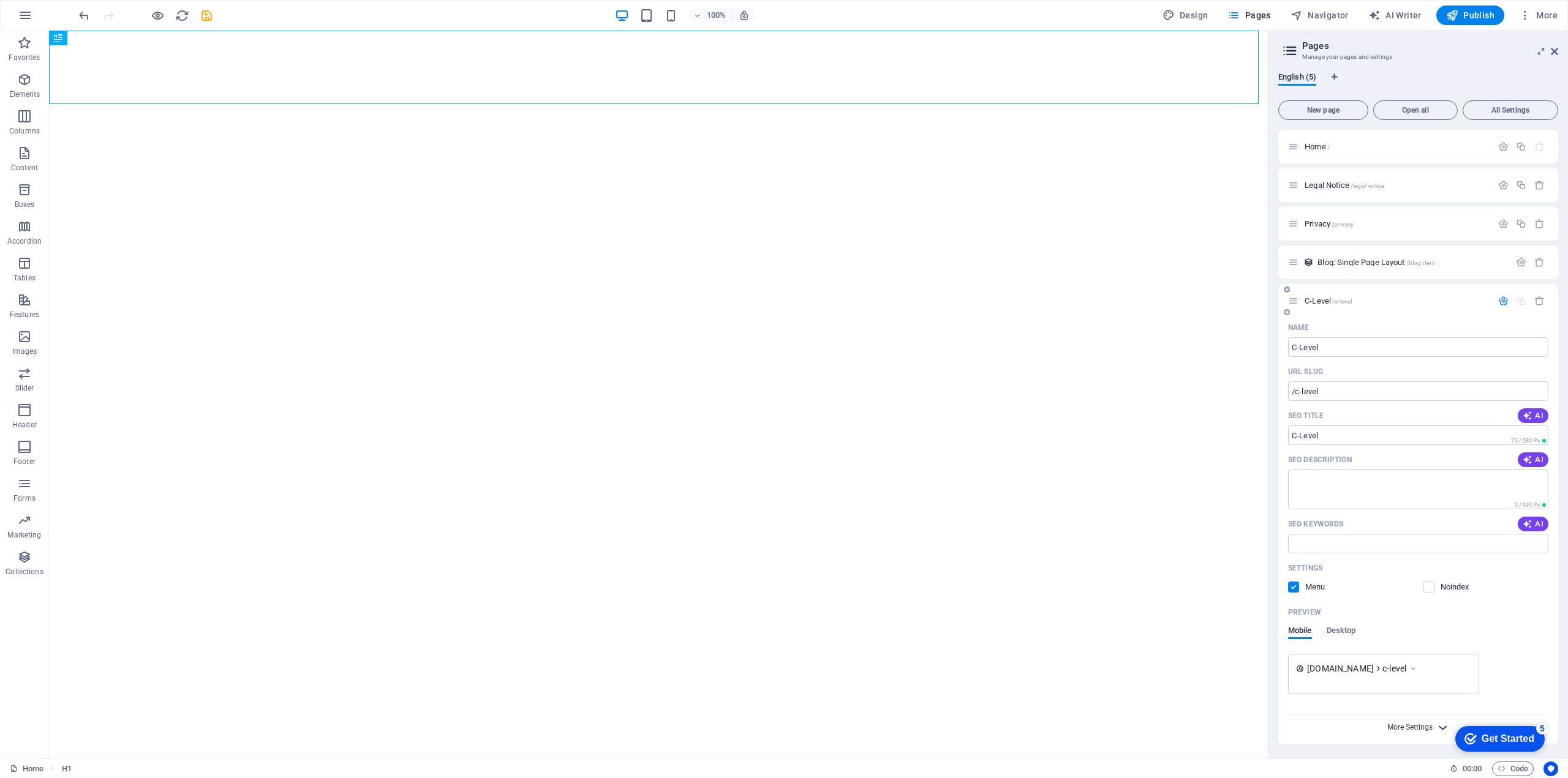
click at [1421, 729] on span "More Settings" at bounding box center [1410, 727] width 45 height 8
click at [1421, 729] on div "Meta tags" at bounding box center [1418, 719] width 260 height 19
click at [1421, 729] on textarea "Meta tags ​" at bounding box center [1418, 750] width 260 height 40
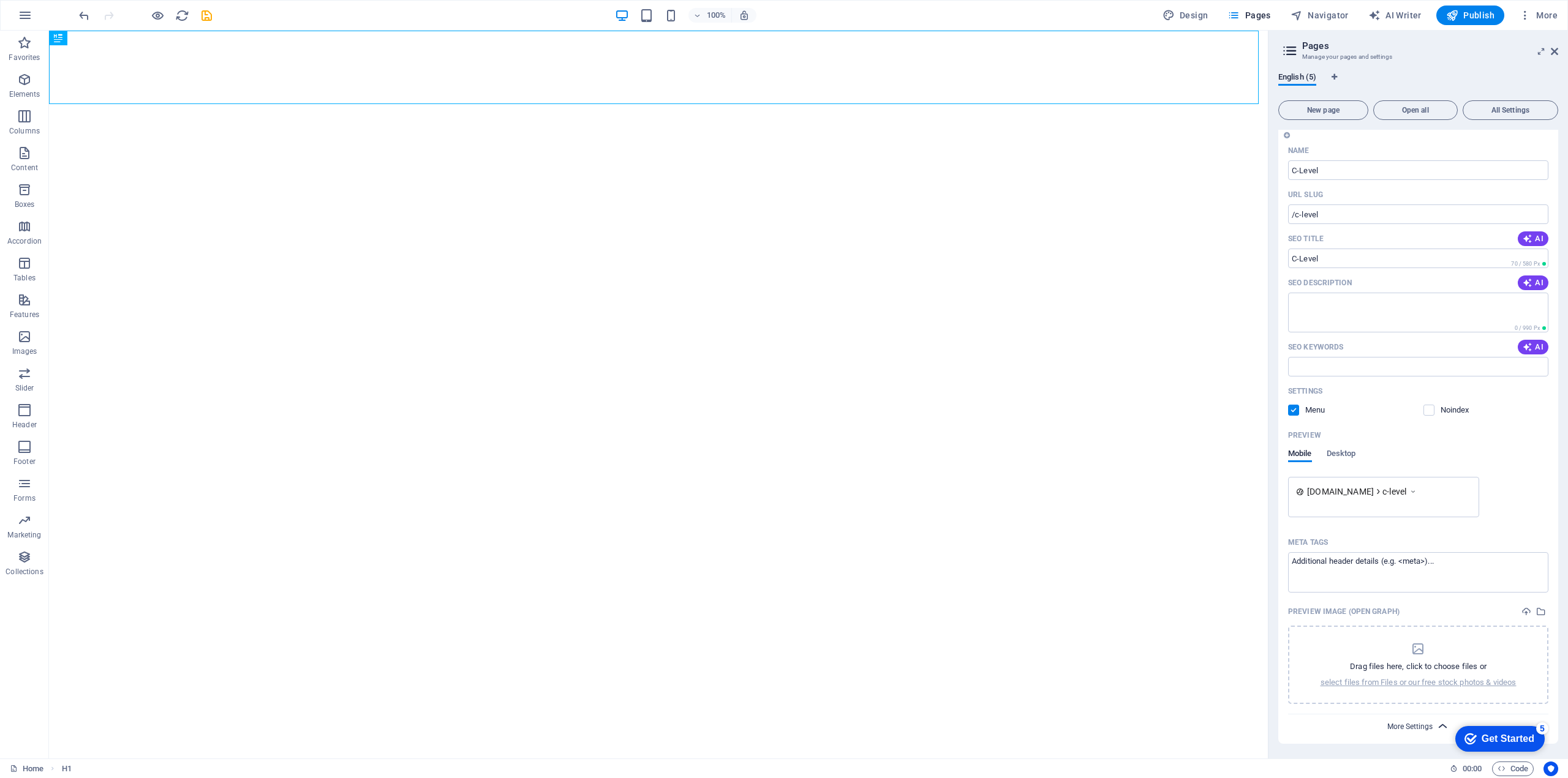
click at [1419, 725] on span "More Settings" at bounding box center [1410, 726] width 45 height 8
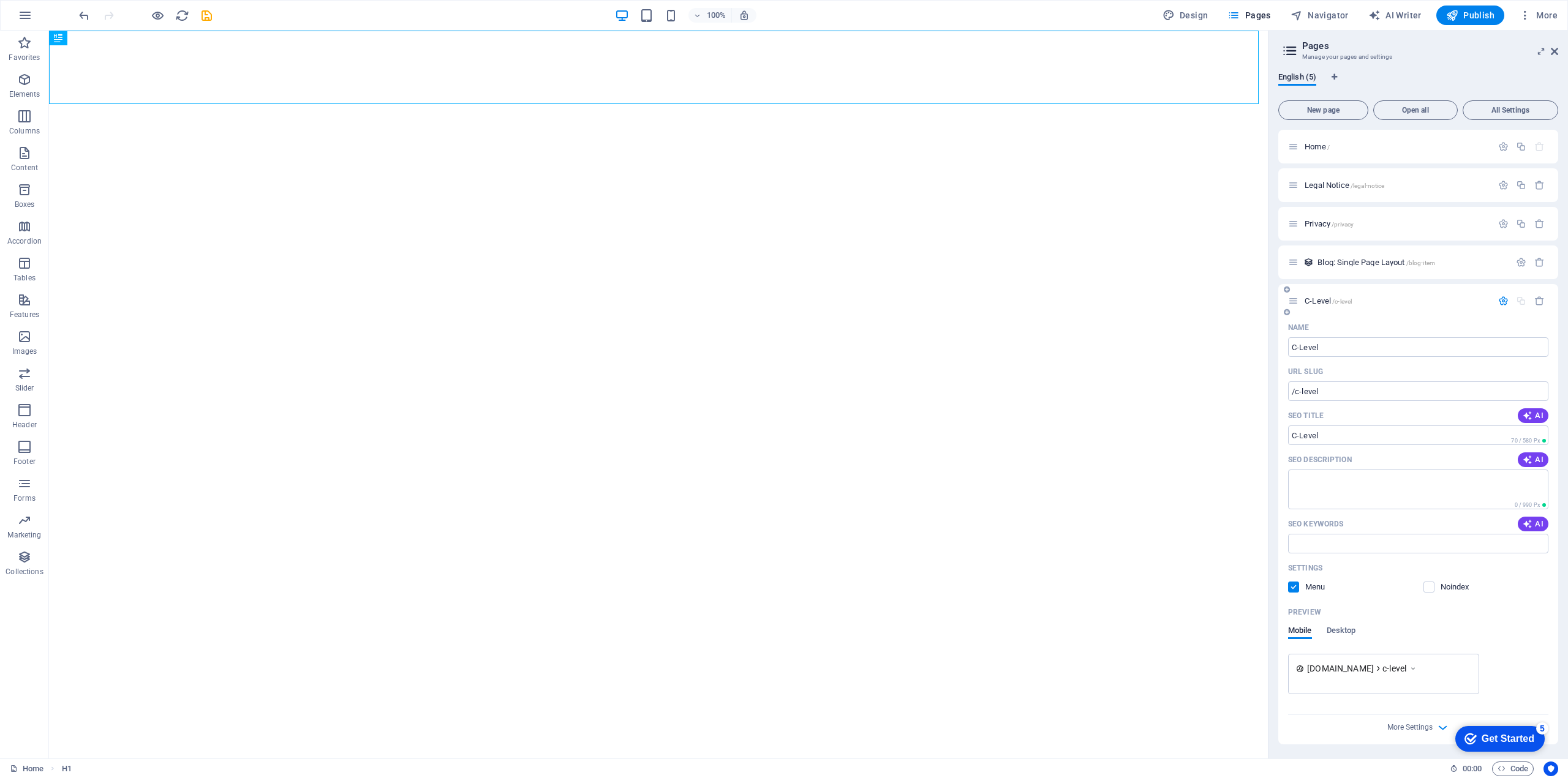
scroll to position [1, 0]
click at [205, 14] on icon "save" at bounding box center [207, 16] width 14 height 14
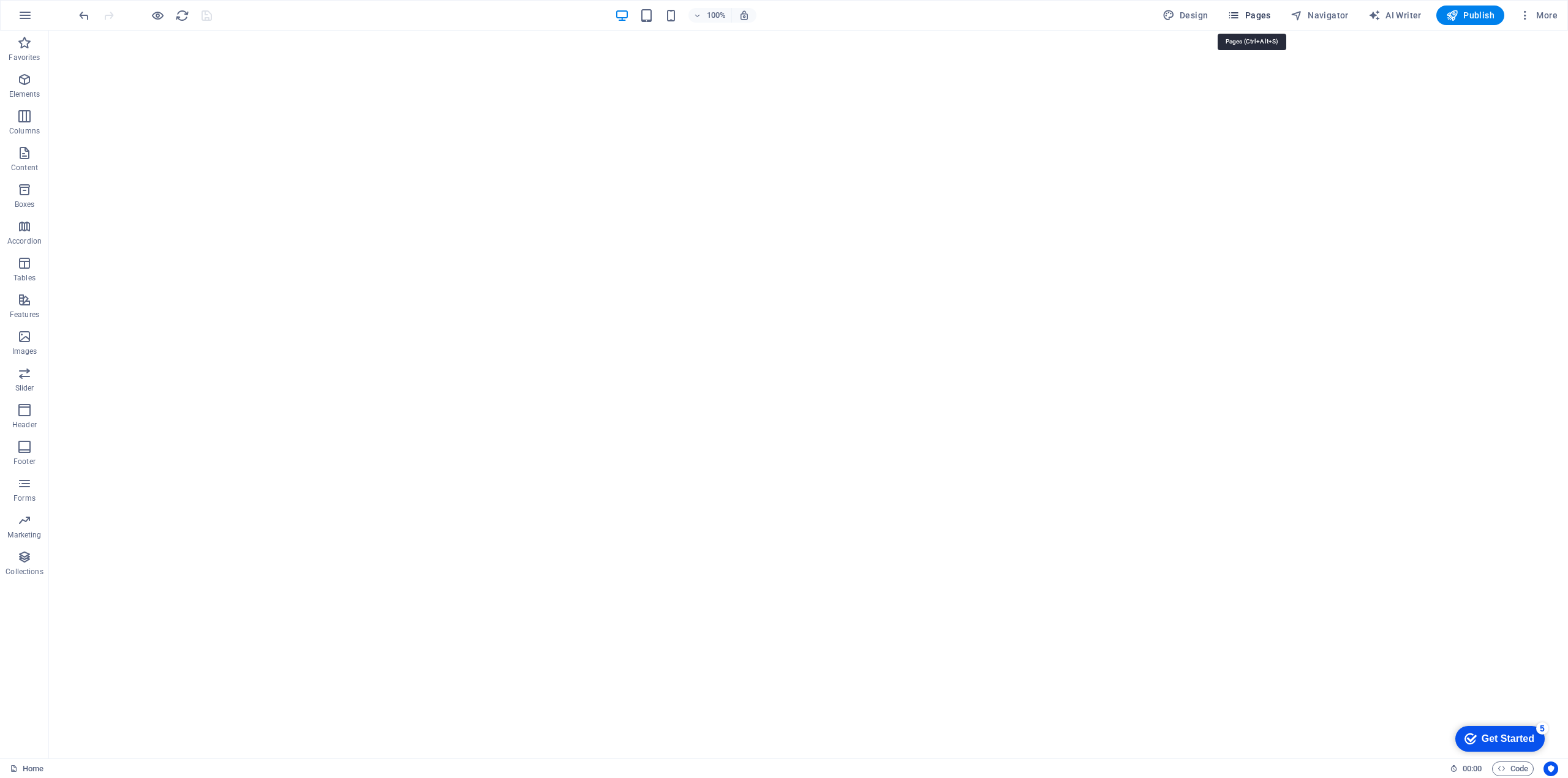
click at [1251, 15] on span "Pages" at bounding box center [1248, 15] width 43 height 12
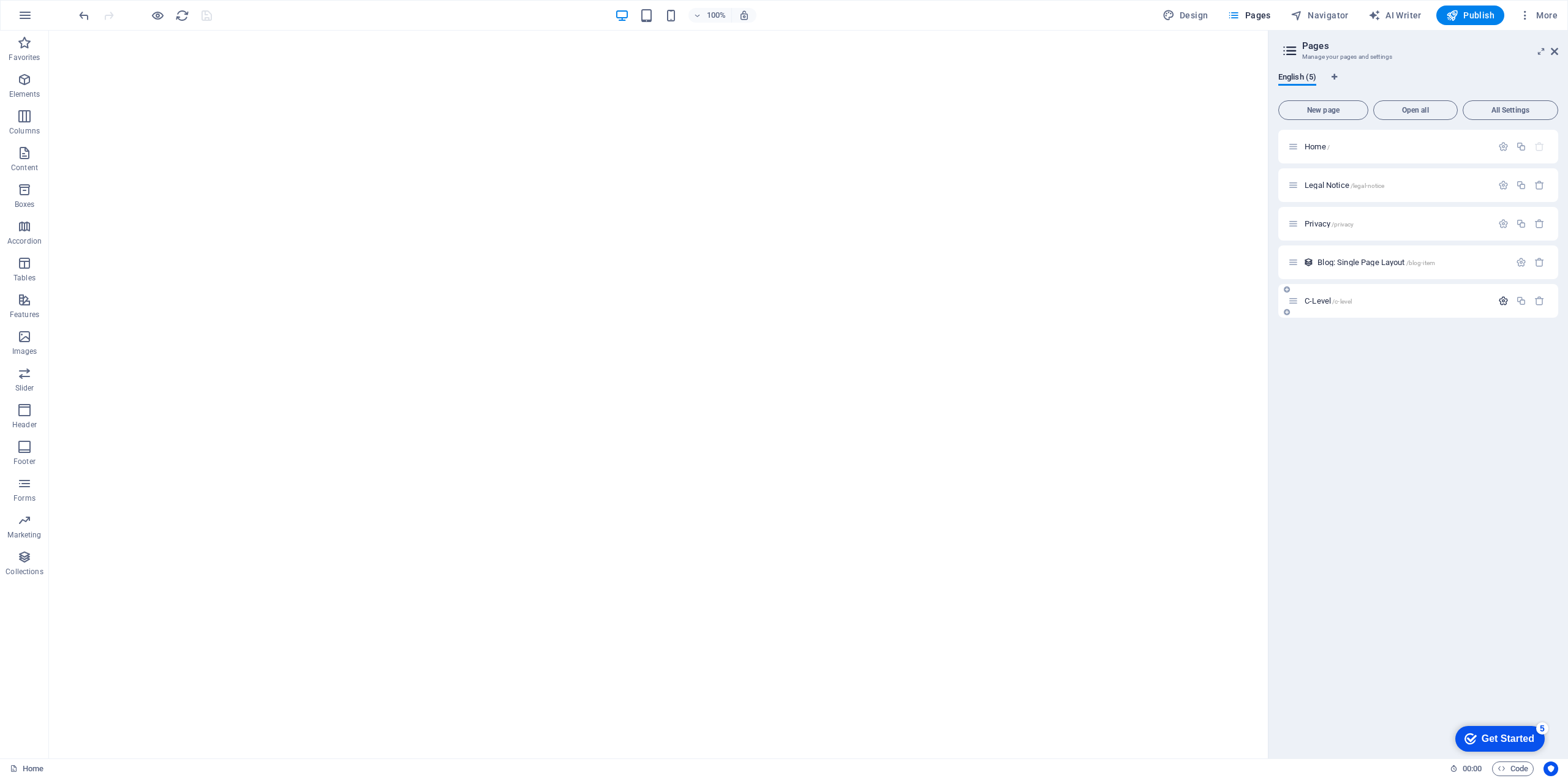
click at [1505, 301] on icon "button" at bounding box center [1503, 301] width 10 height 10
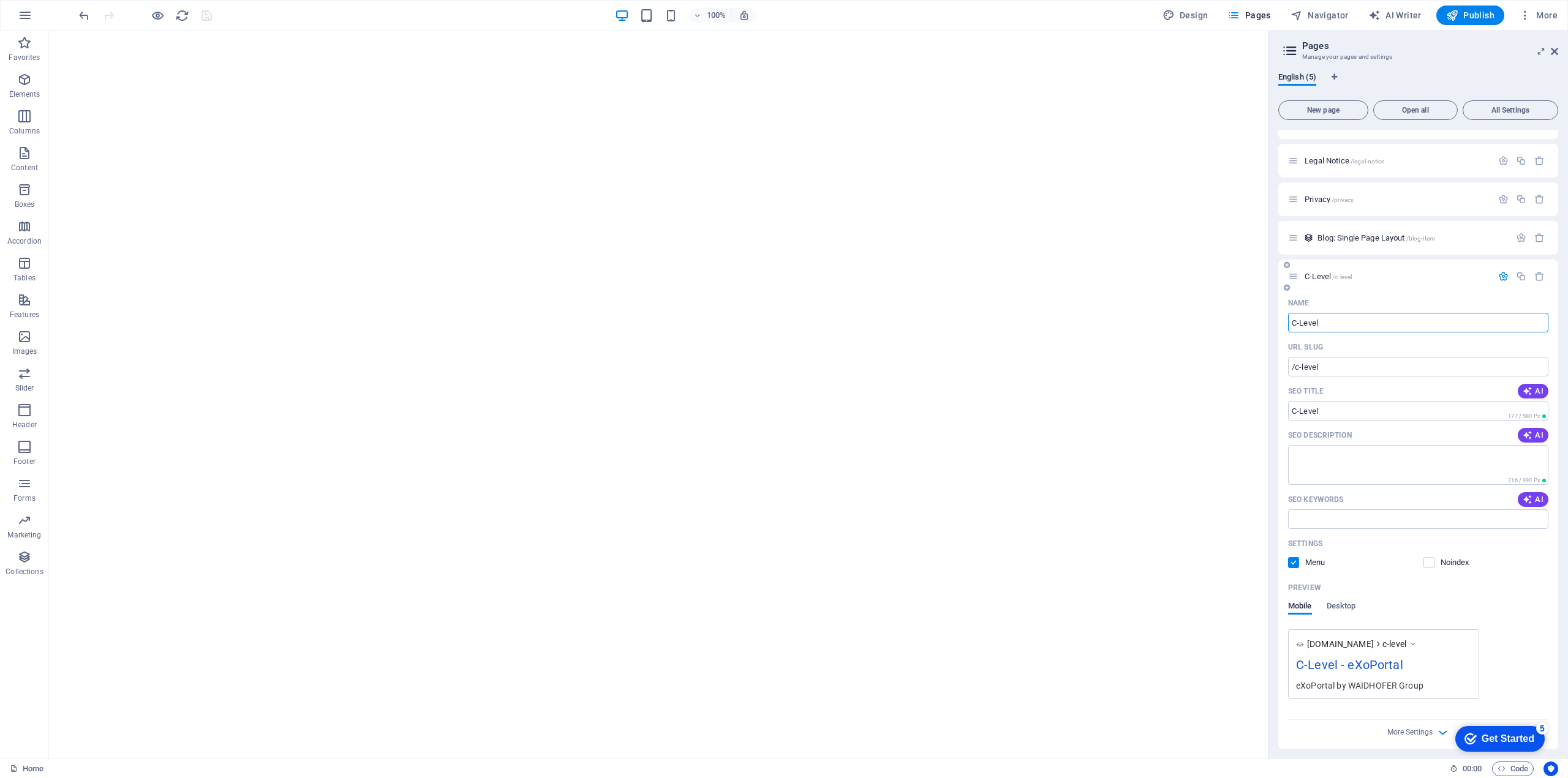
scroll to position [30, 0]
click at [1558, 52] on aside "Pages Manage your pages and settings English (5) New page Open all All Settings…" at bounding box center [1418, 394] width 300 height 728
click at [1552, 50] on icon at bounding box center [1554, 51] width 7 height 10
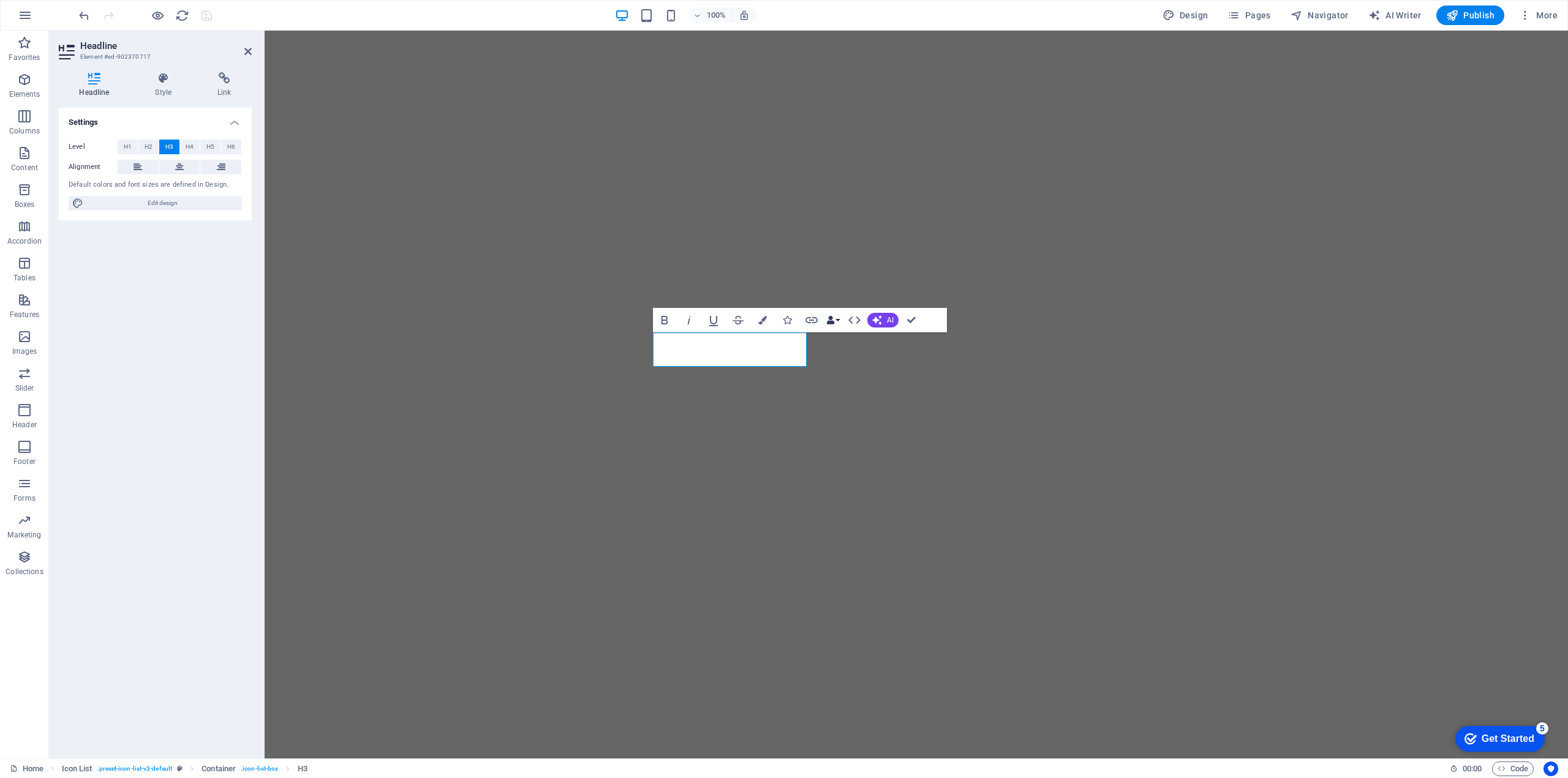
click at [837, 317] on button "Data Bindings" at bounding box center [833, 320] width 17 height 25
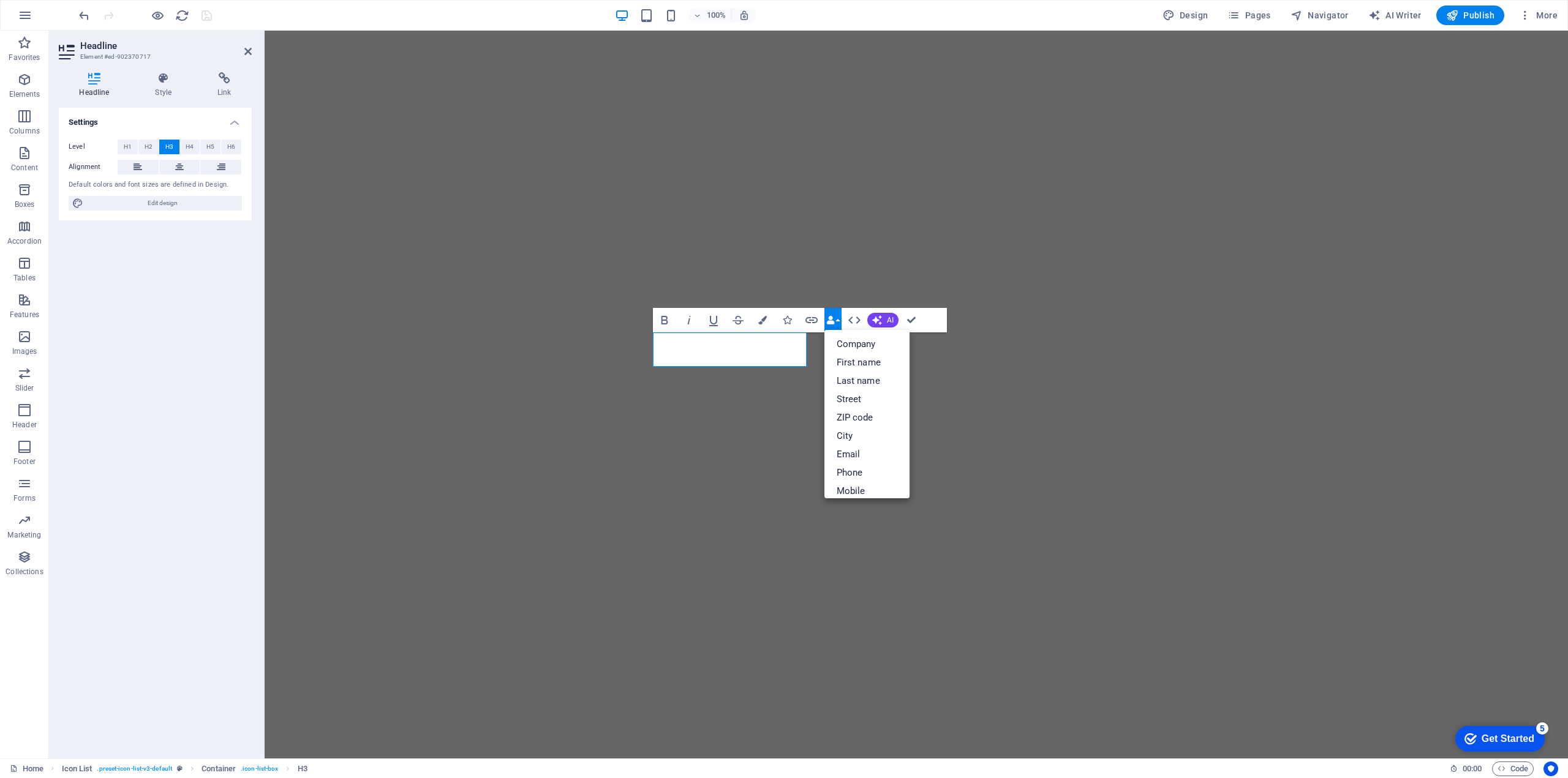
click at [837, 317] on button "Data Bindings" at bounding box center [833, 320] width 17 height 25
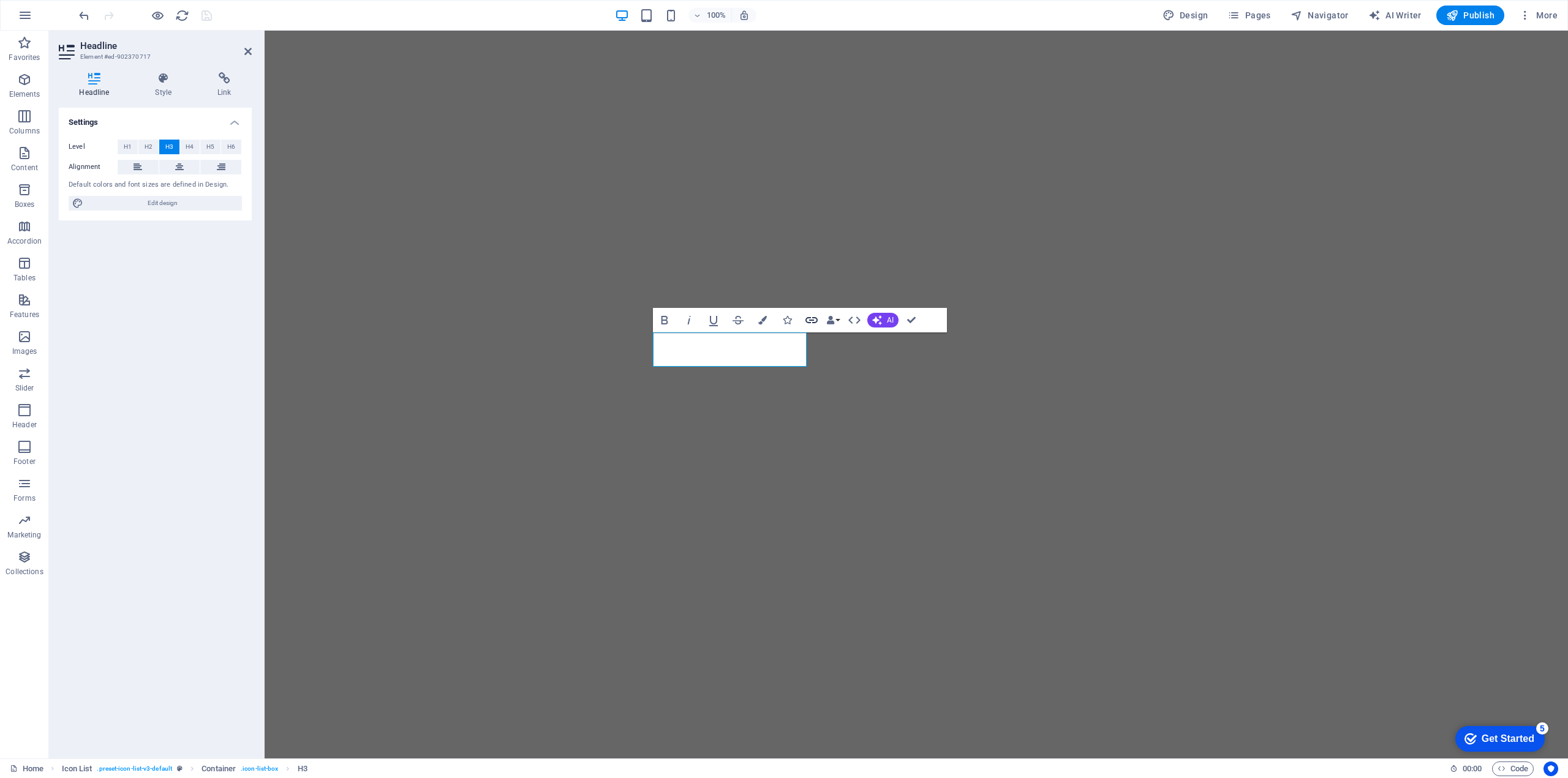
click at [813, 320] on icon "button" at bounding box center [811, 319] width 12 height 6
click at [128, 145] on span "Page" at bounding box center [131, 147] width 19 height 15
click at [201, 182] on select "Home Legal Notice Privacy C-Level" at bounding box center [186, 182] width 112 height 15
select select "3"
click at [130, 175] on select "Home Legal Notice Privacy C-Level" at bounding box center [186, 182] width 112 height 15
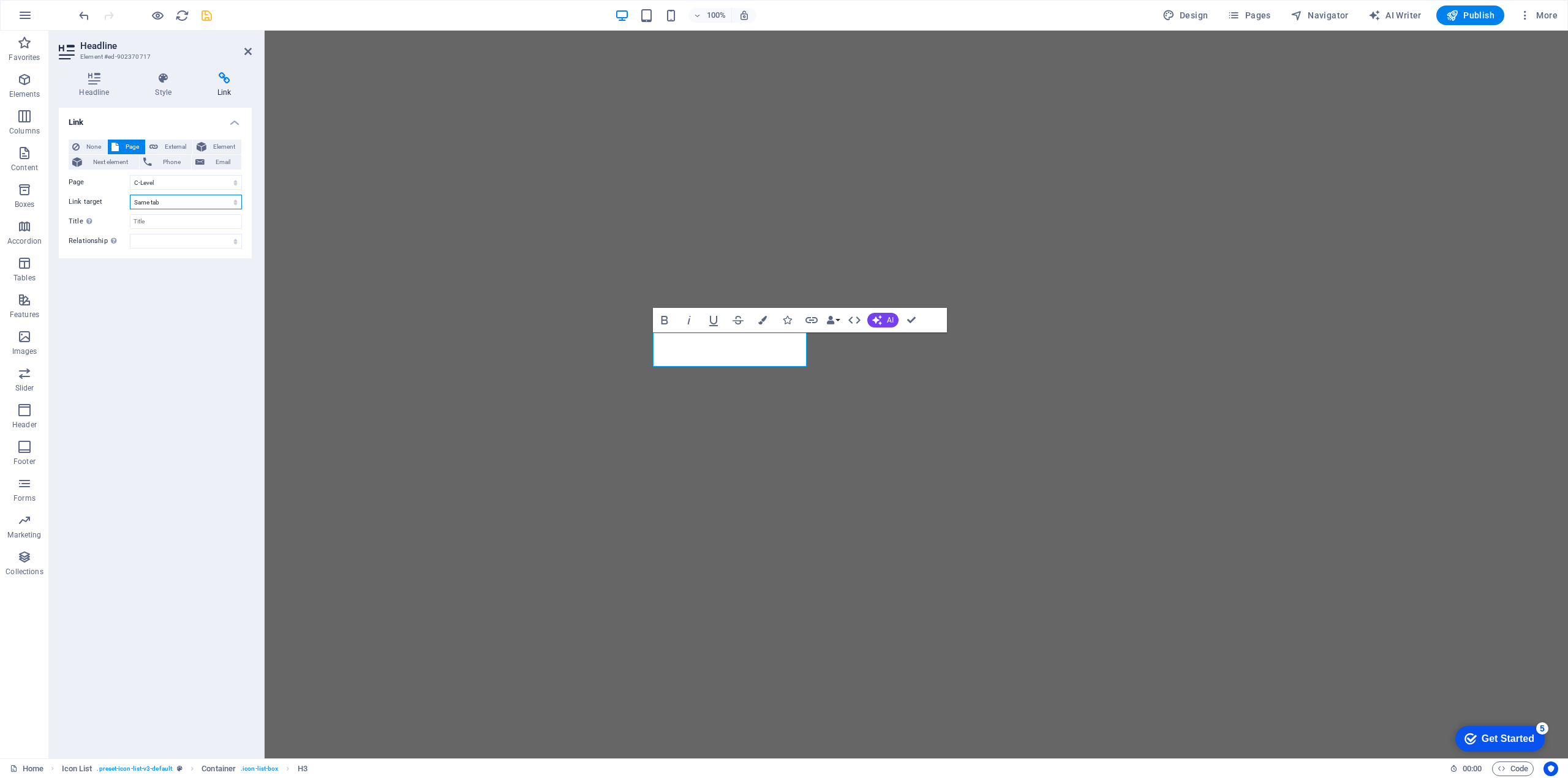
click at [170, 204] on select "New tab Same tab Overlay" at bounding box center [186, 202] width 112 height 15
select select "blank"
click at [130, 195] on select "New tab Same tab Overlay" at bounding box center [186, 202] width 112 height 15
click at [178, 224] on input "Title Additional link description, should not be the same as the link text. The…" at bounding box center [186, 221] width 112 height 15
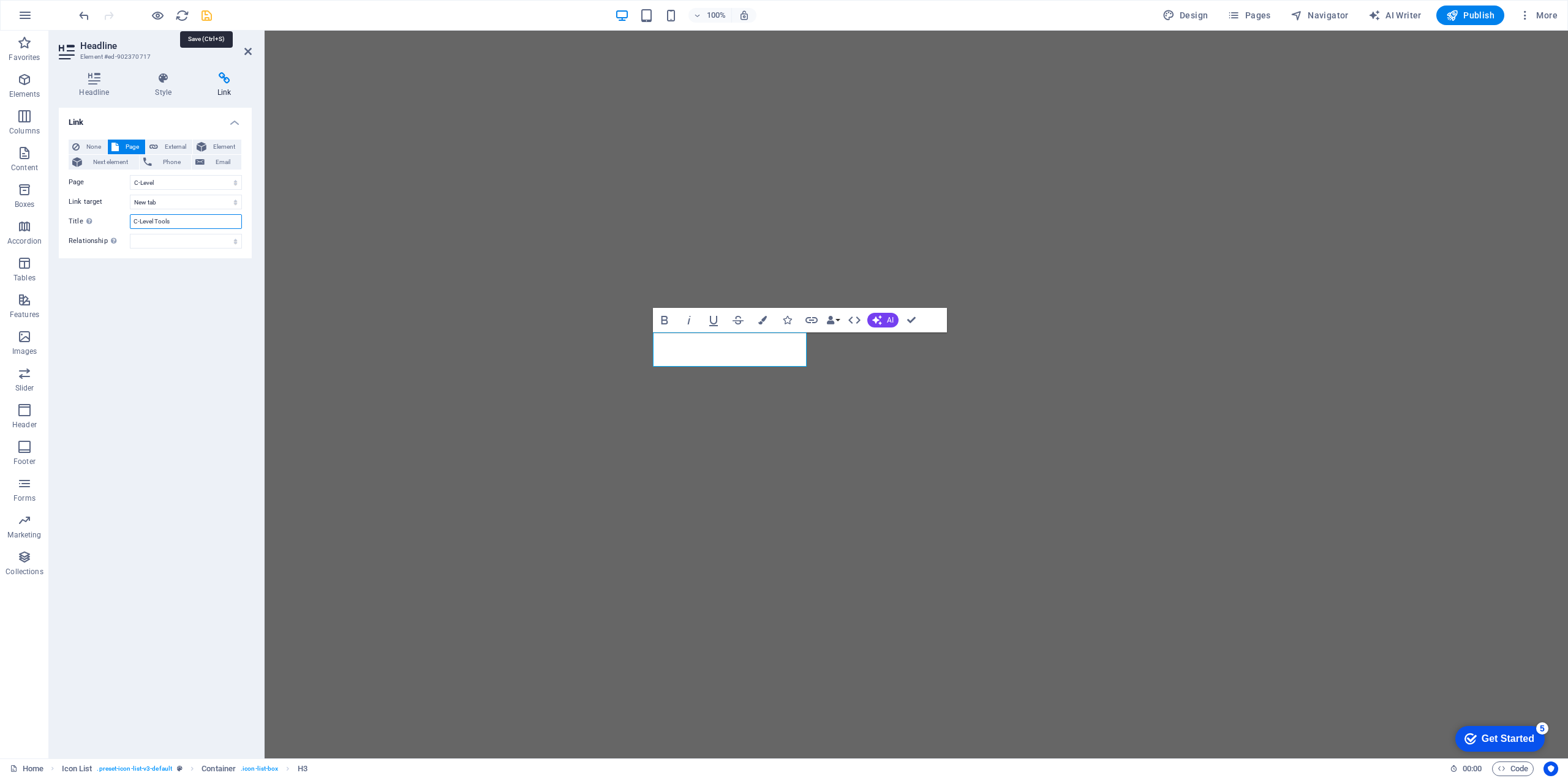
type input "C-Level Tools"
click at [206, 20] on icon "save" at bounding box center [207, 16] width 14 height 14
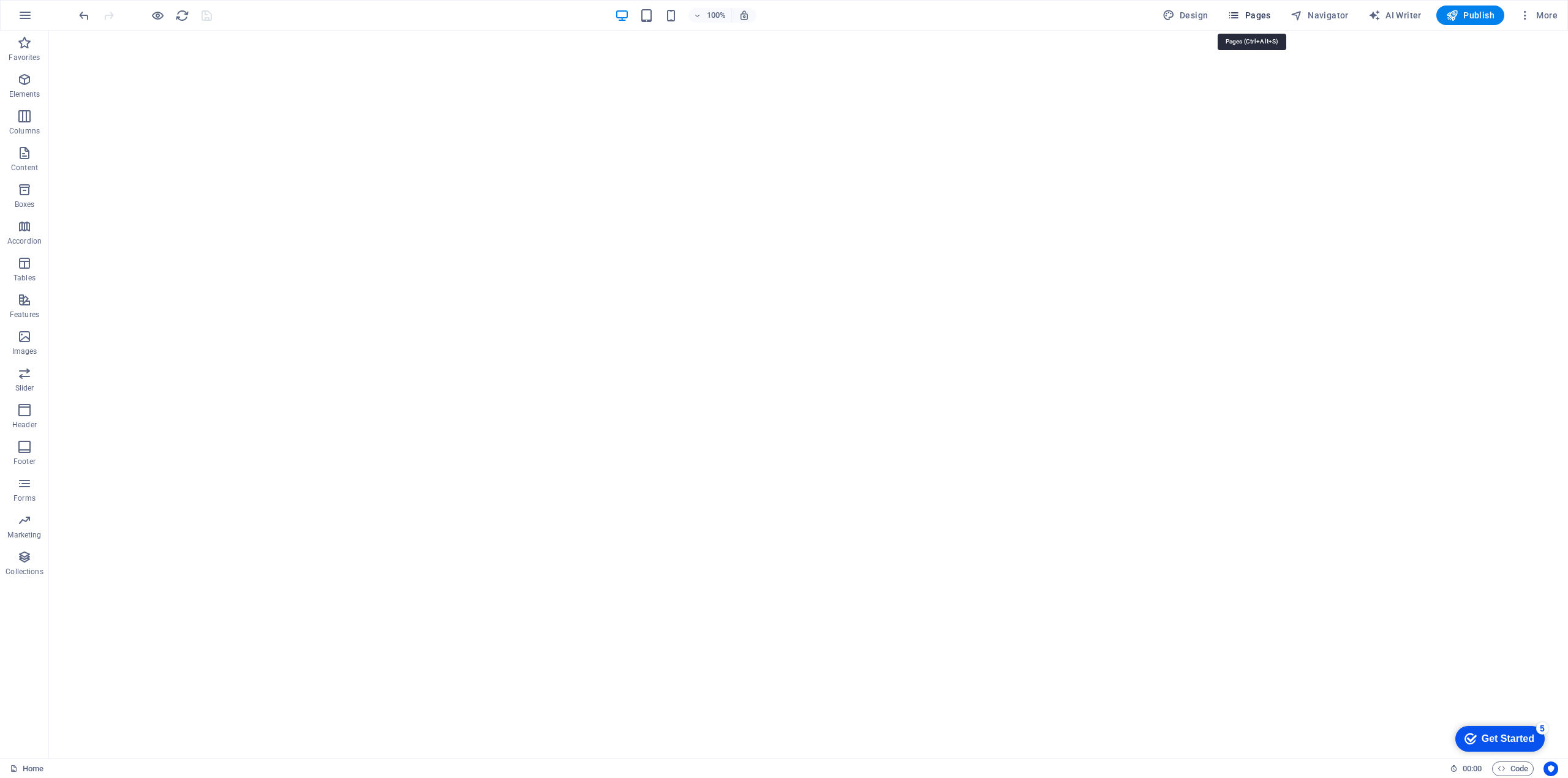
click at [1261, 12] on span "Pages" at bounding box center [1248, 15] width 43 height 12
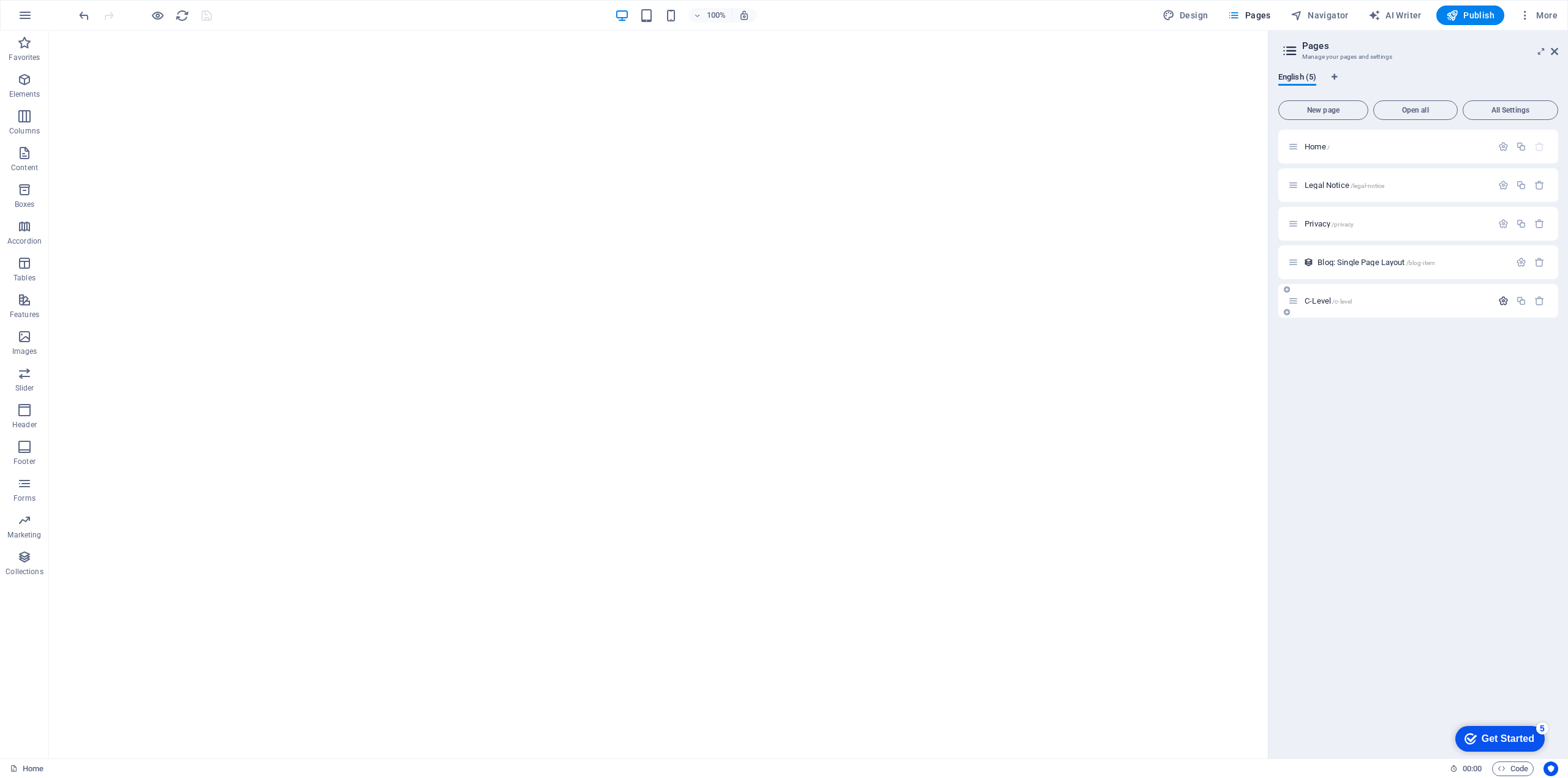
click at [1502, 302] on icon "button" at bounding box center [1503, 301] width 10 height 10
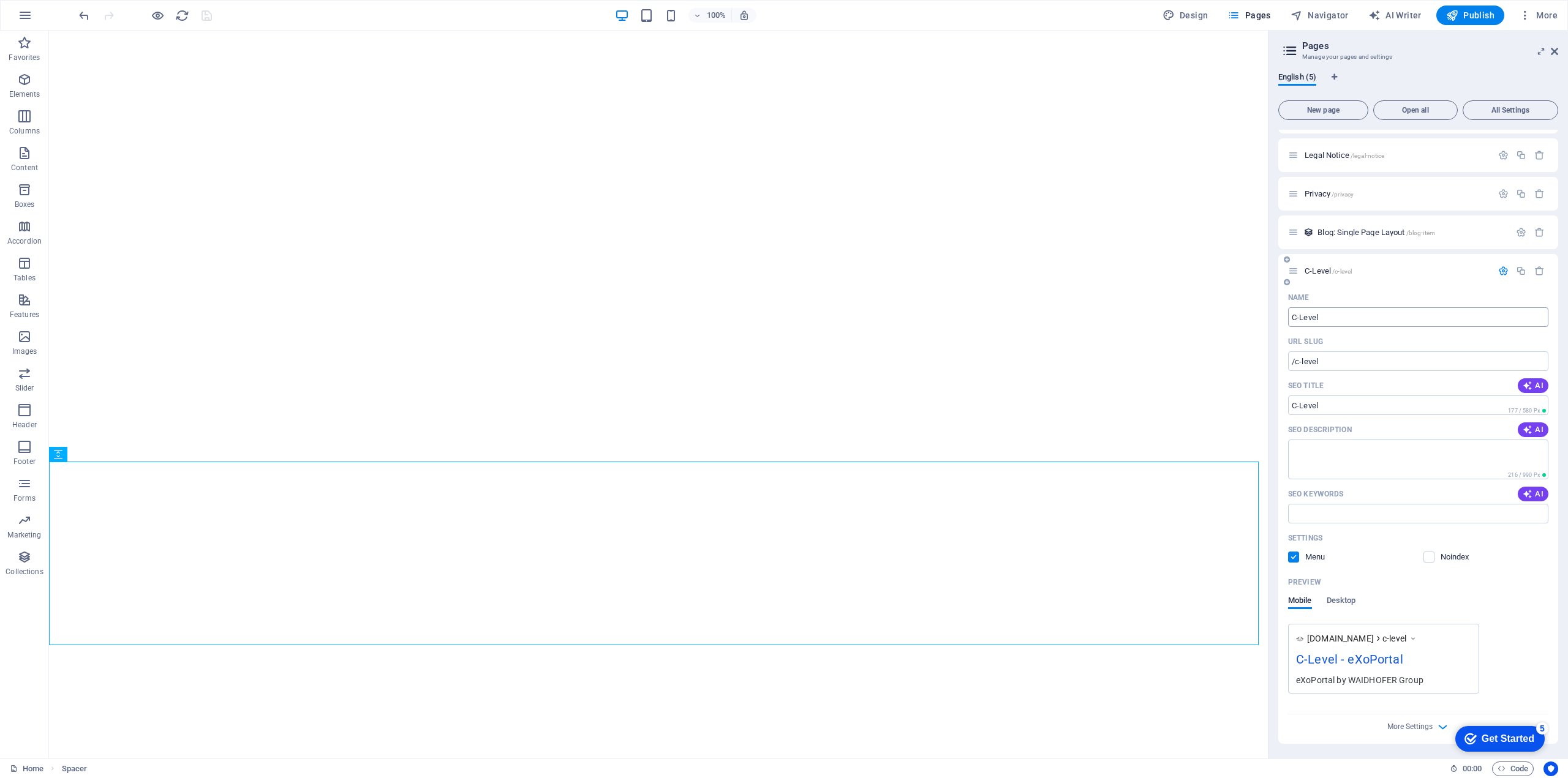
click at [1430, 323] on input "C-Level" at bounding box center [1418, 317] width 260 height 19
type input "C-Level tools"
type input "/c-level-tools"
type input "C-Level Tools"
type input "/c-level-ools"
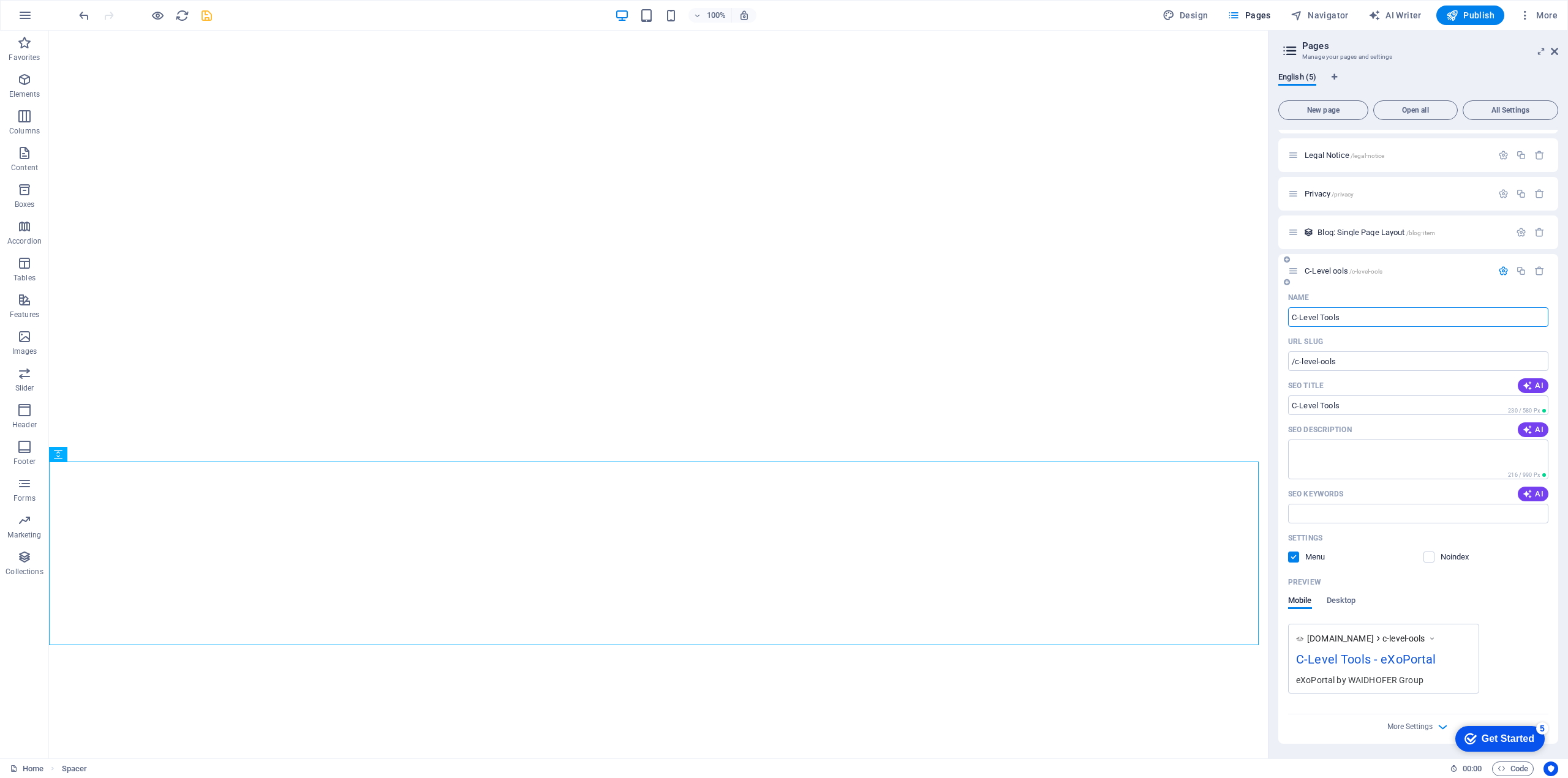
type input "C-Level Tools"
type input "/c-level-tools"
type input "C-Level Tools"
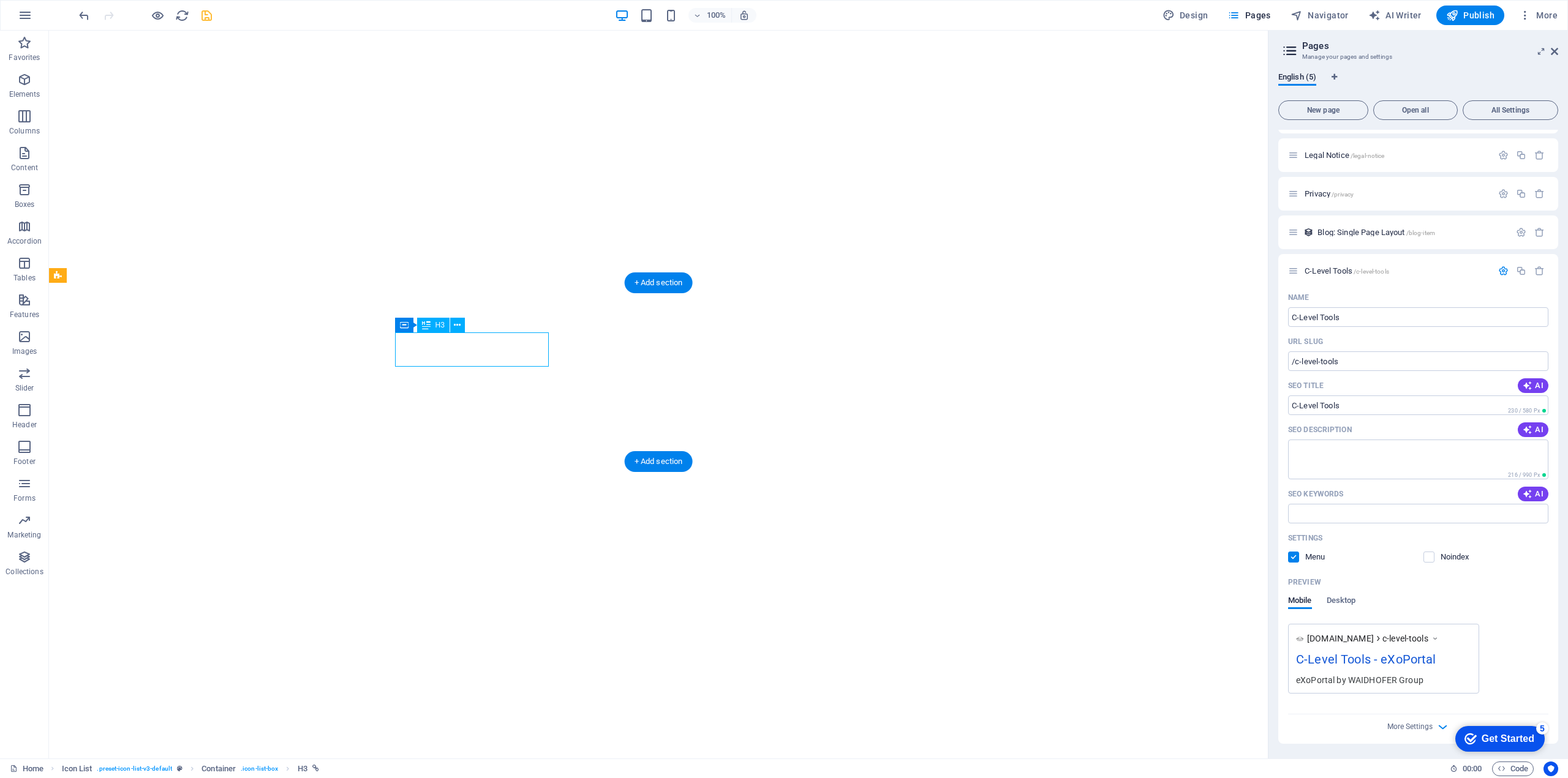
select select "3"
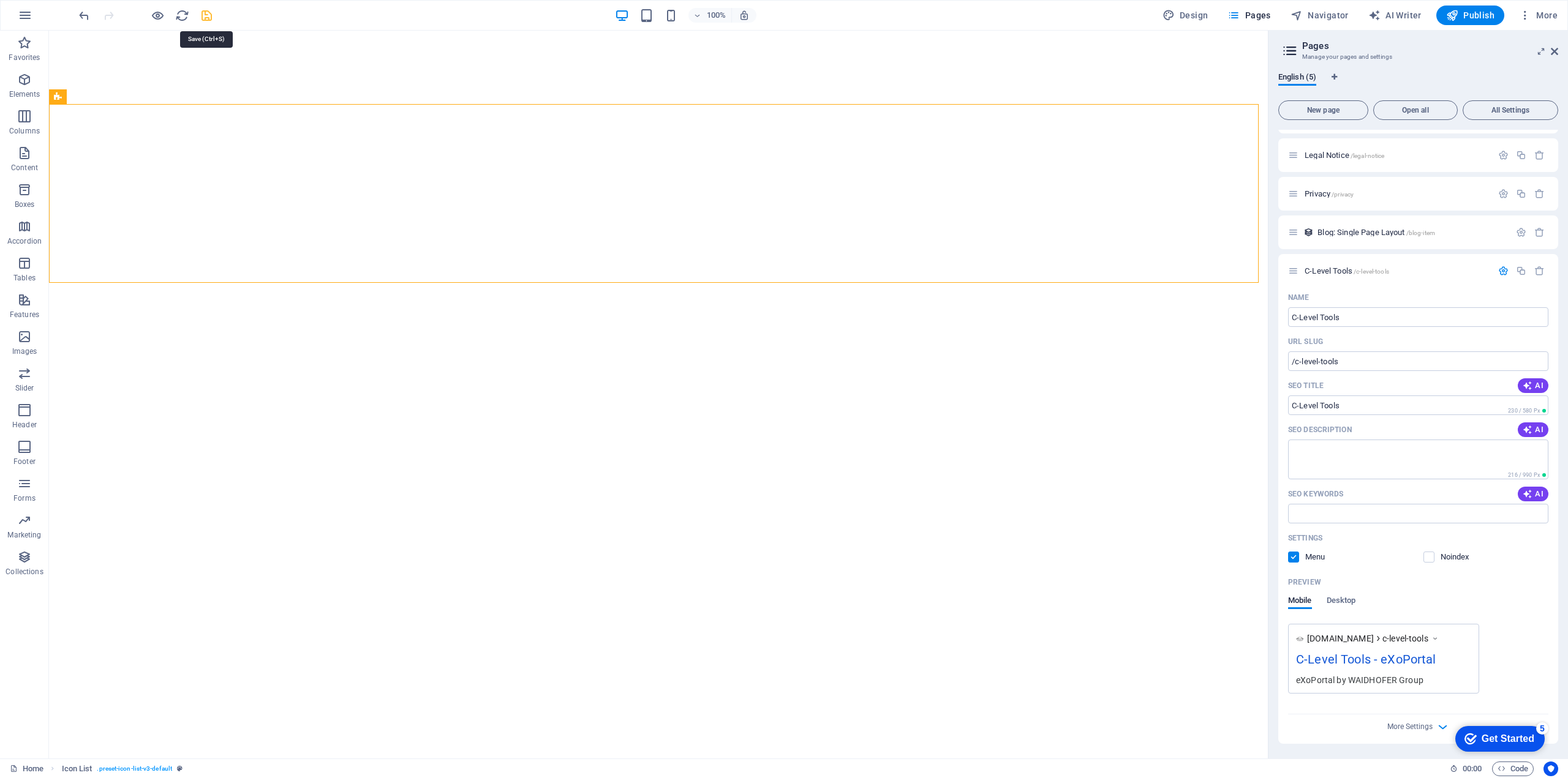
click at [203, 17] on icon "save" at bounding box center [207, 16] width 14 height 14
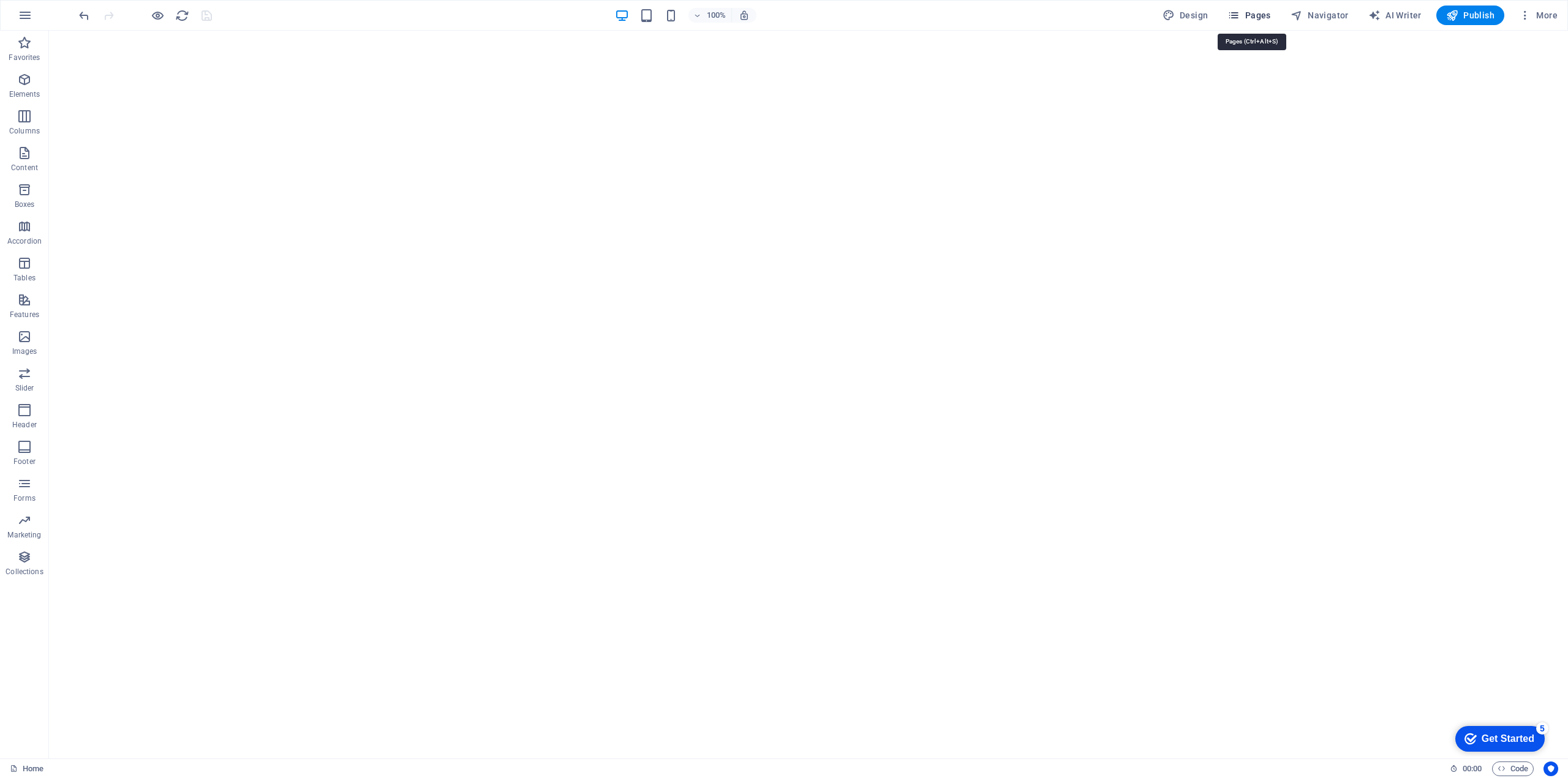
click at [1245, 14] on span "Pages" at bounding box center [1248, 15] width 43 height 12
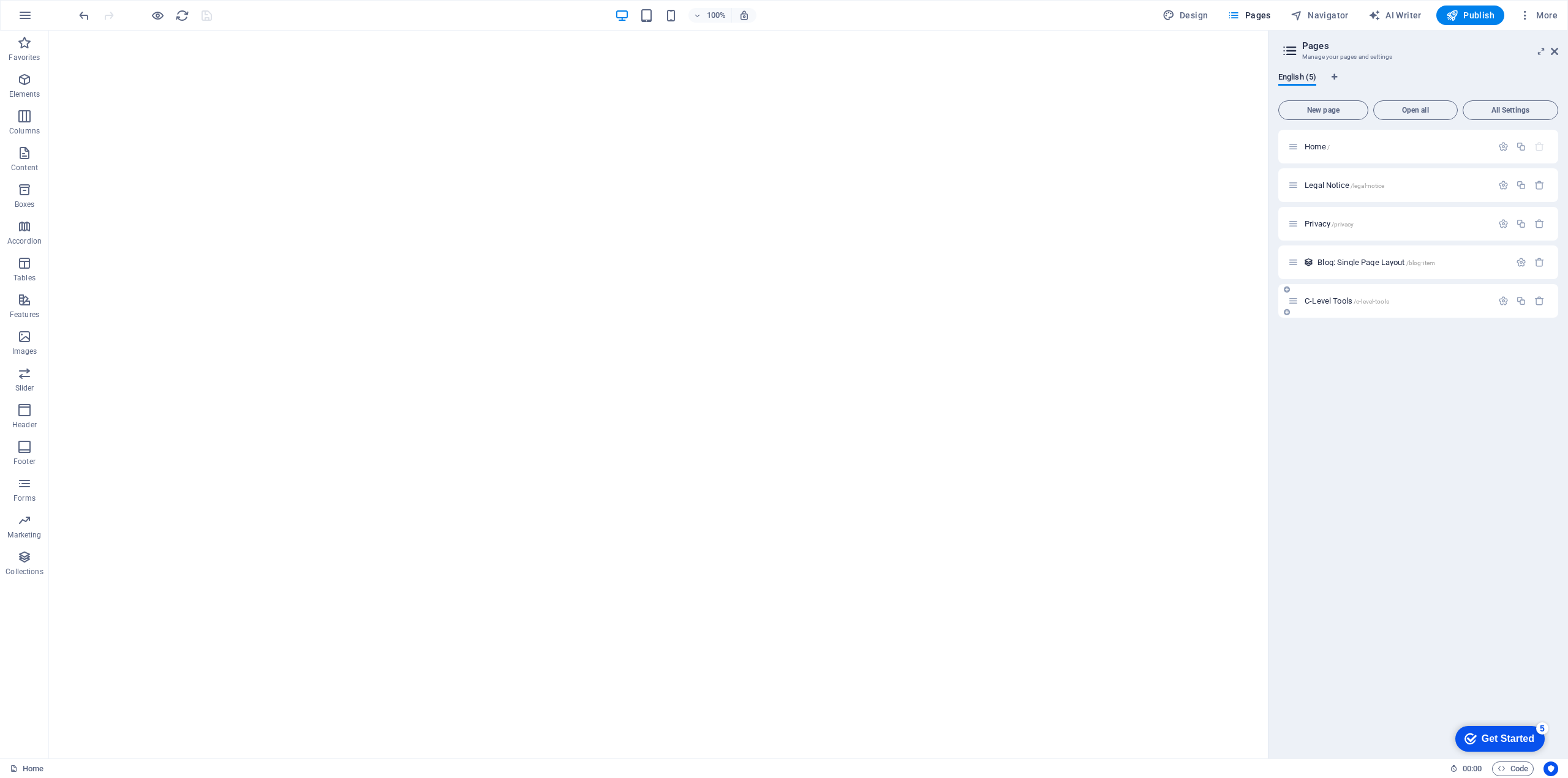
click at [1329, 301] on span "C-Level Tools /c-level-tools" at bounding box center [1346, 301] width 85 height 9
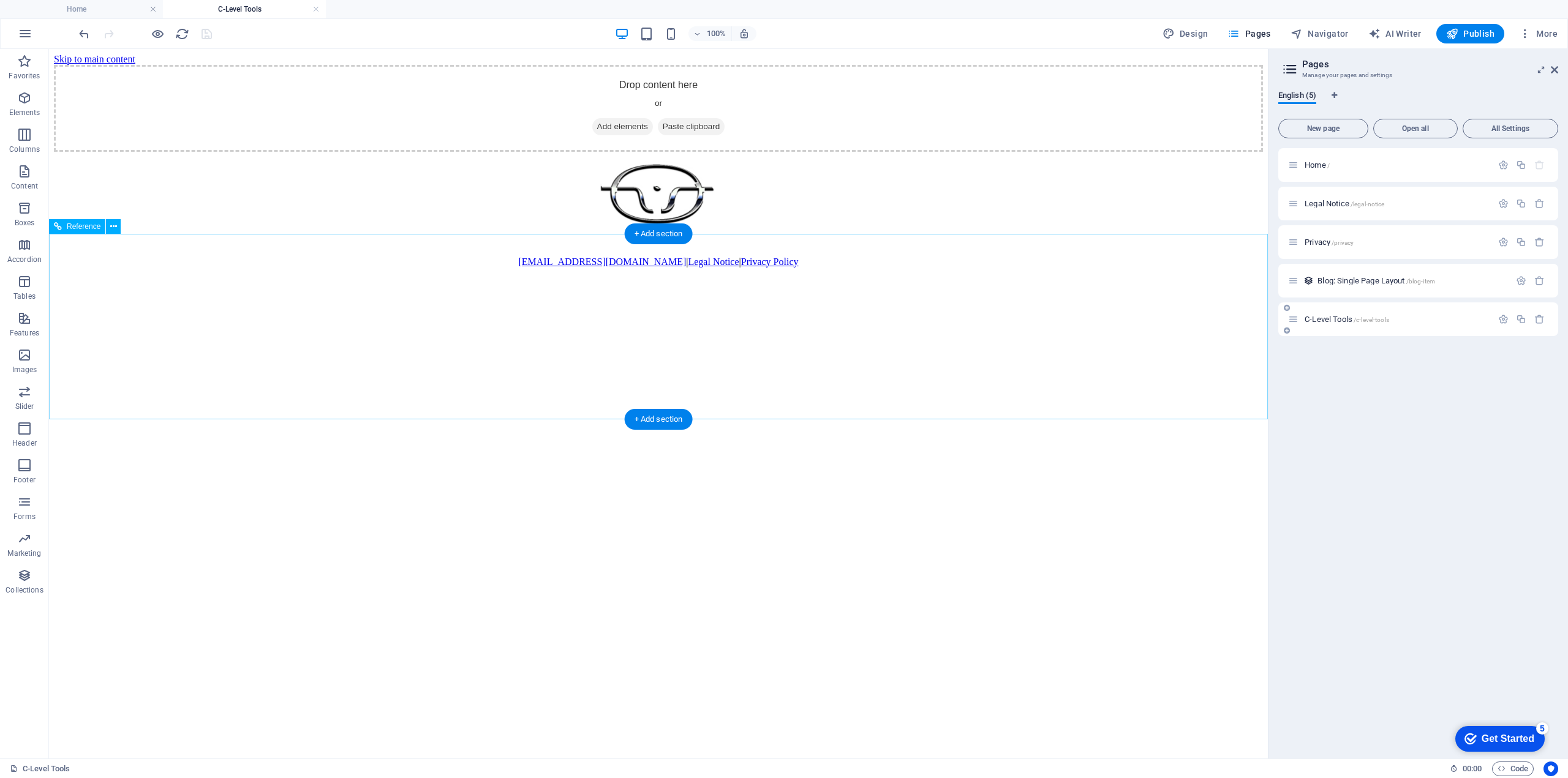
scroll to position [0, 0]
click at [25, 63] on icon "button" at bounding box center [25, 61] width 15 height 15
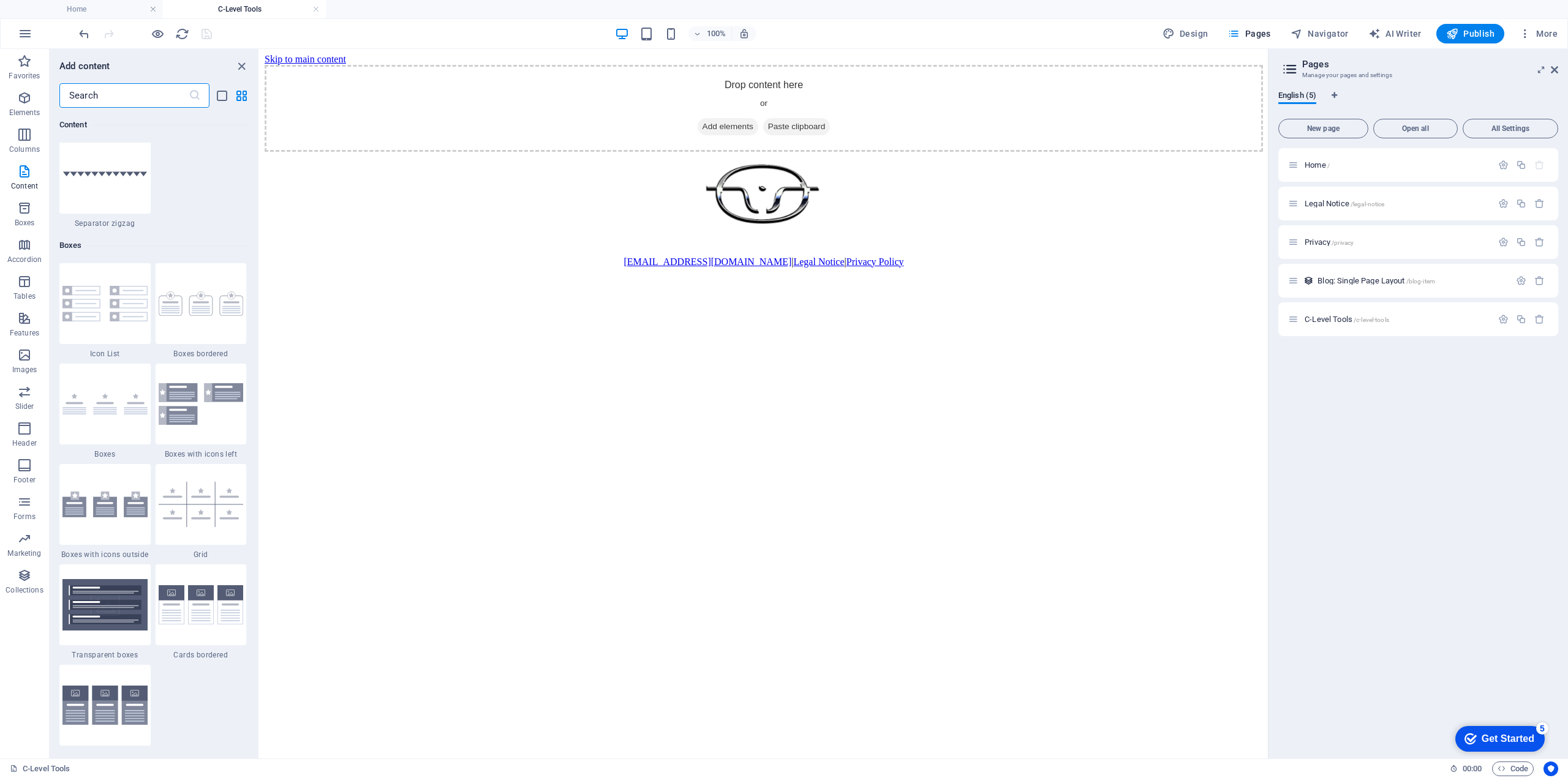
scroll to position [3184, 0]
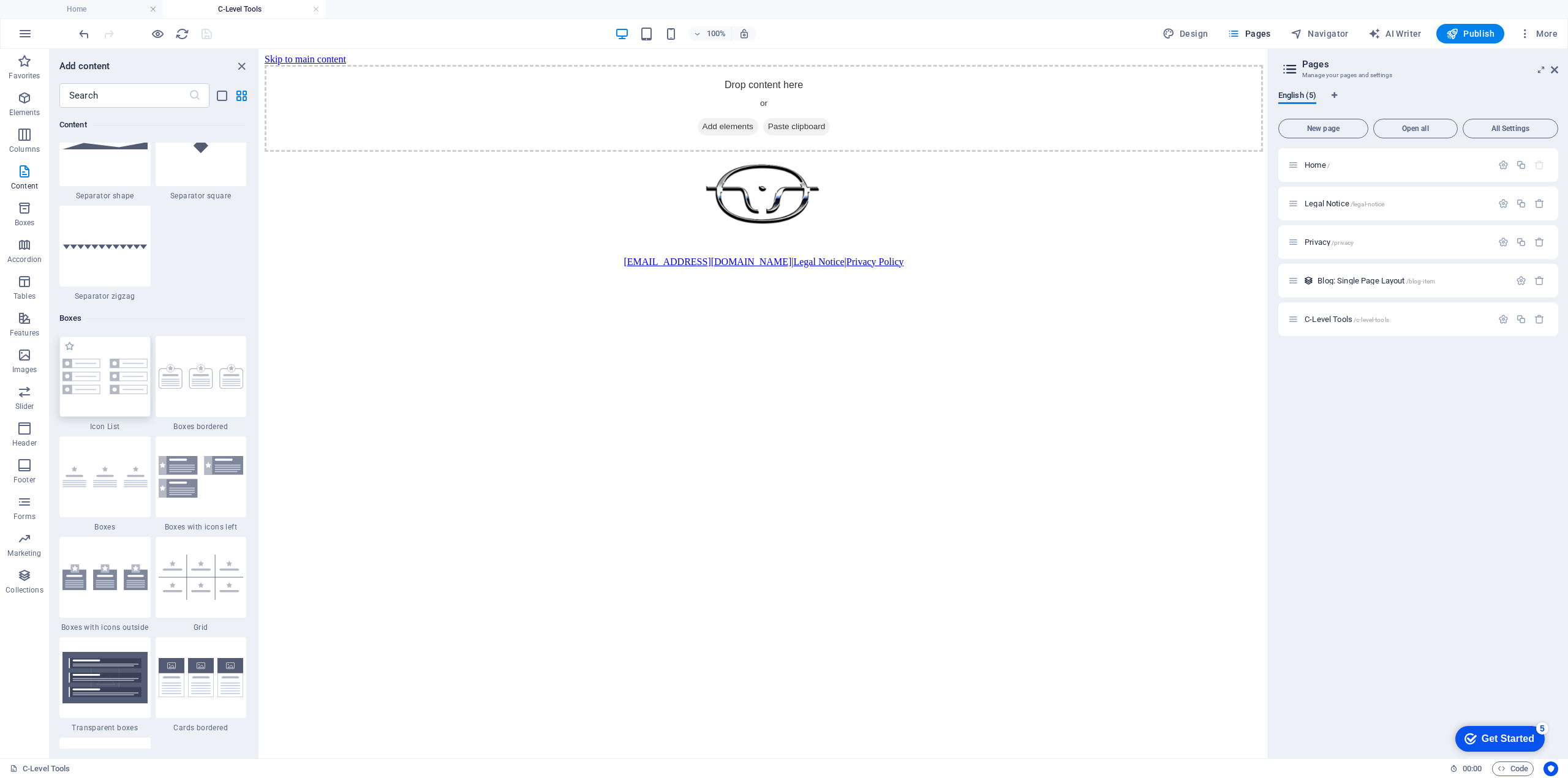
click at [109, 363] on img at bounding box center [105, 376] width 85 height 36
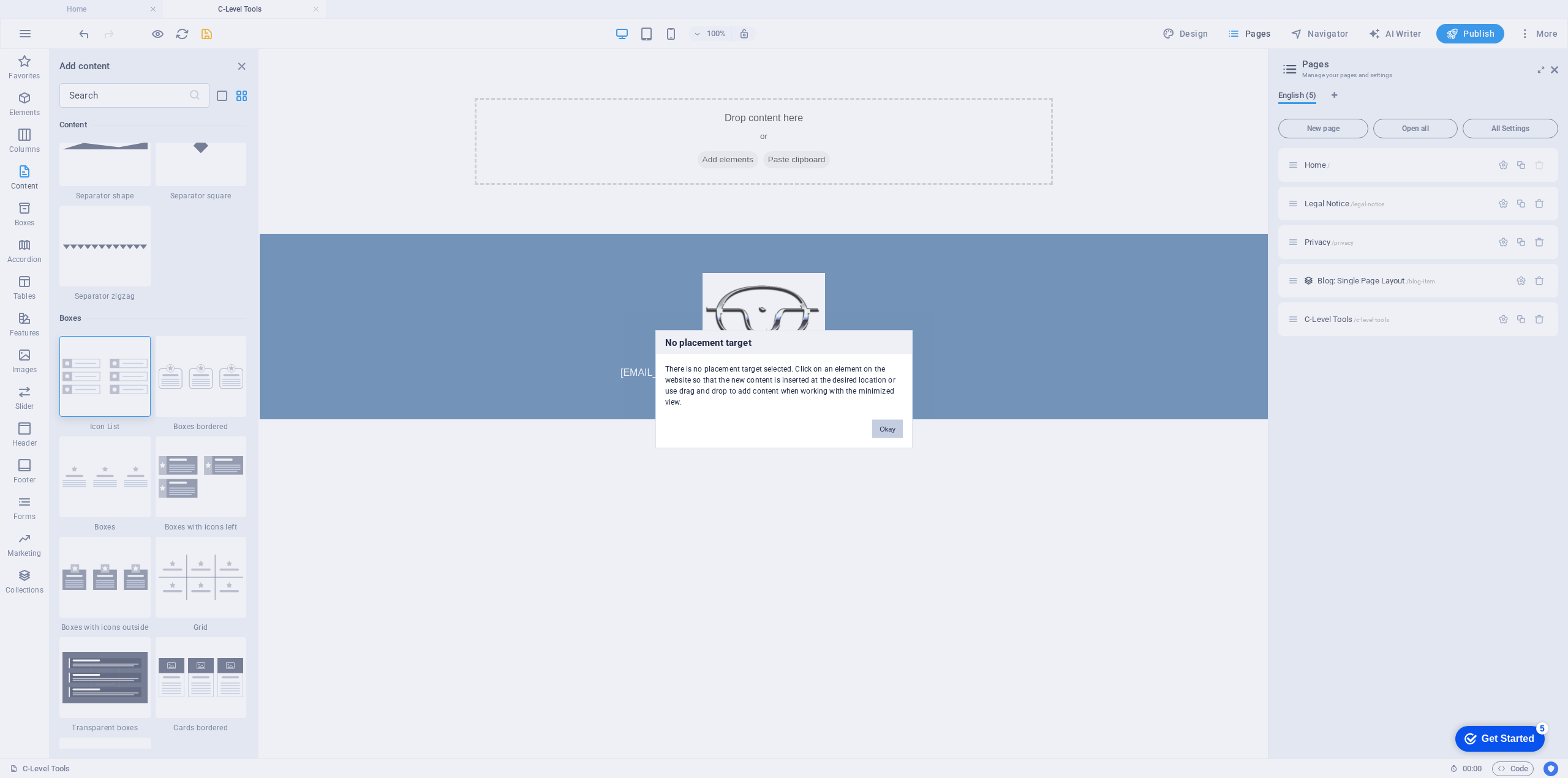
click at [880, 427] on button "Okay" at bounding box center [887, 428] width 30 height 18
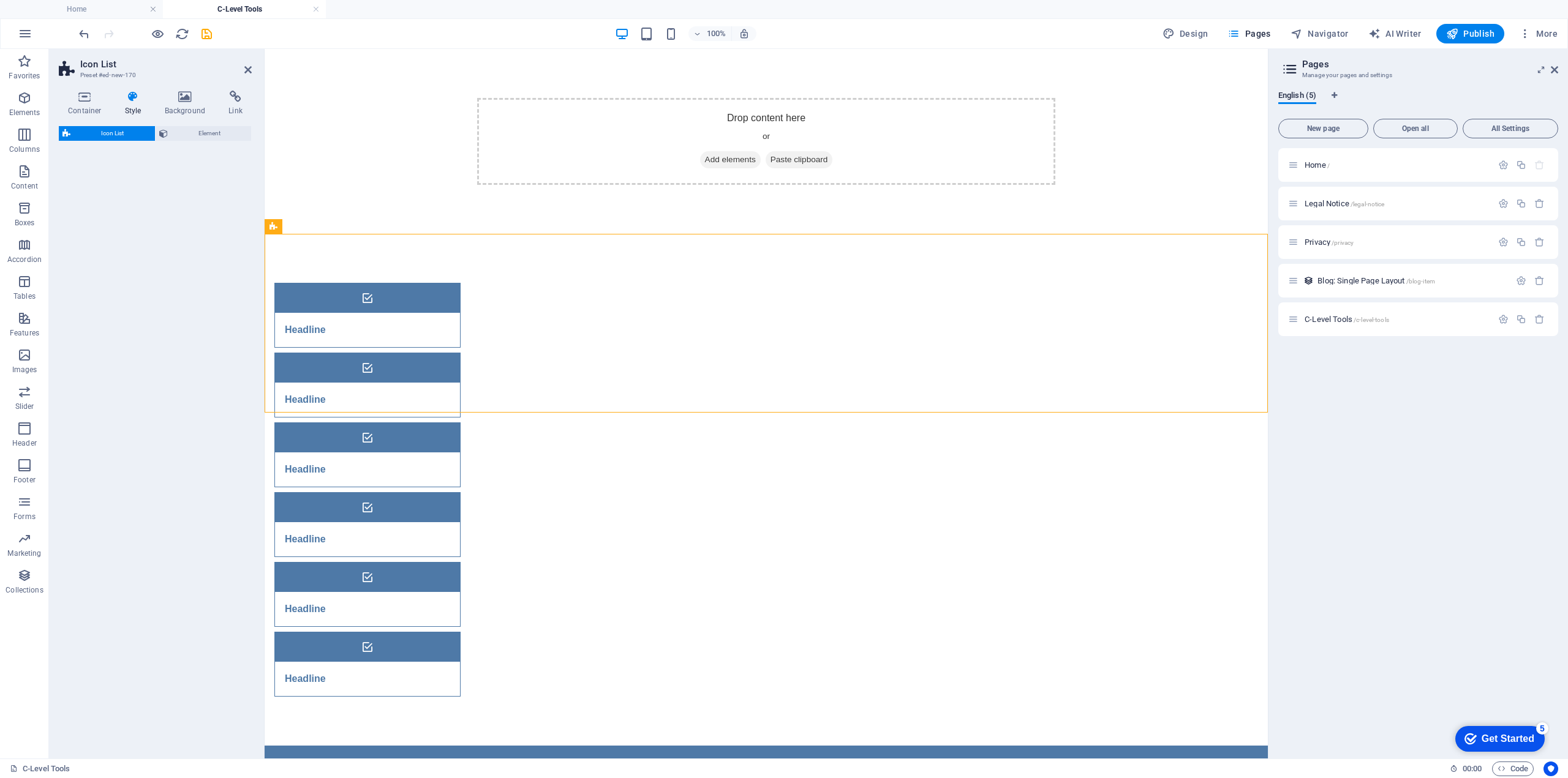
select select "rem"
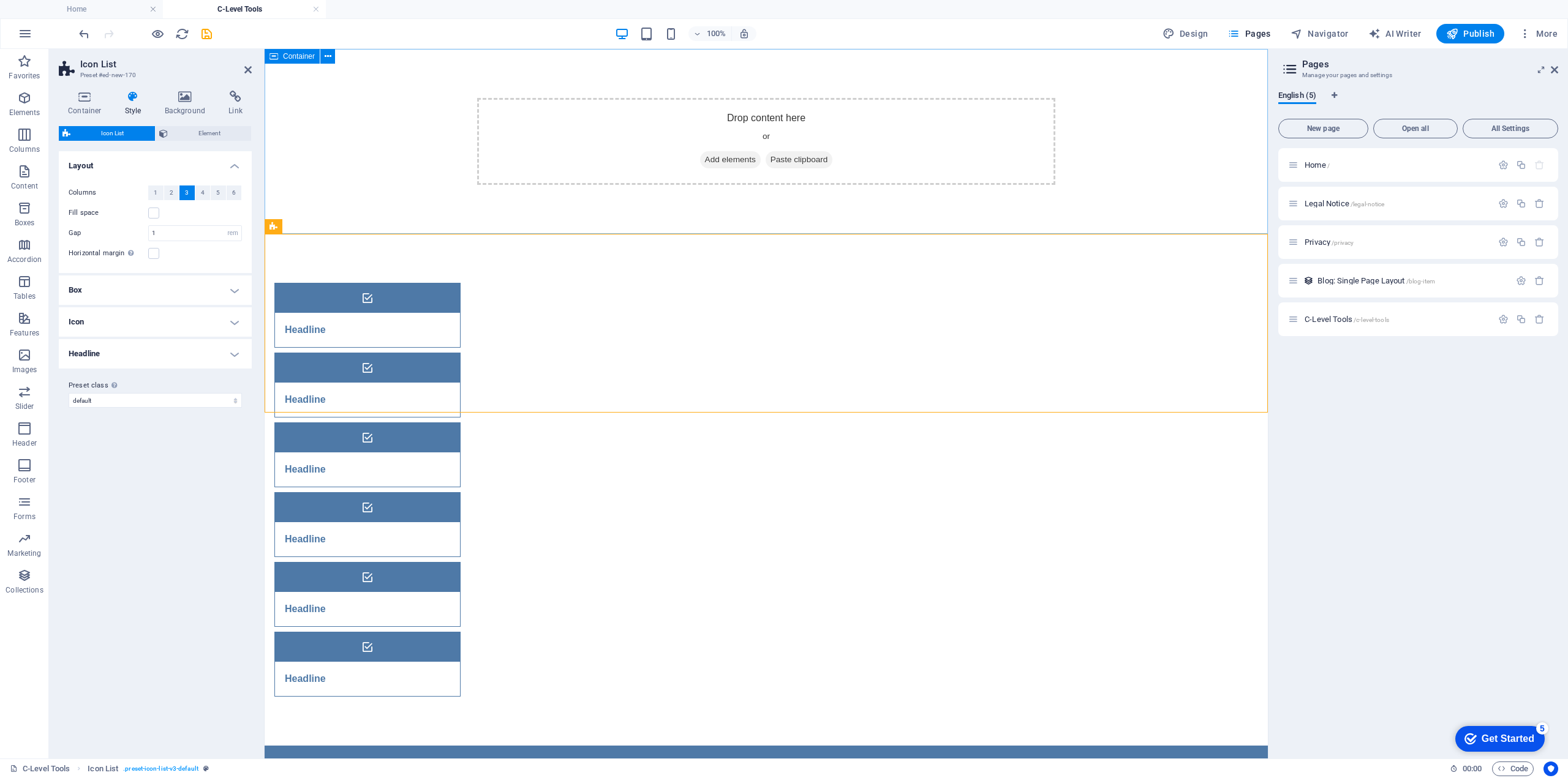
click at [386, 127] on div "Drop content here or Add elements Paste clipboard" at bounding box center [766, 142] width 1003 height 185
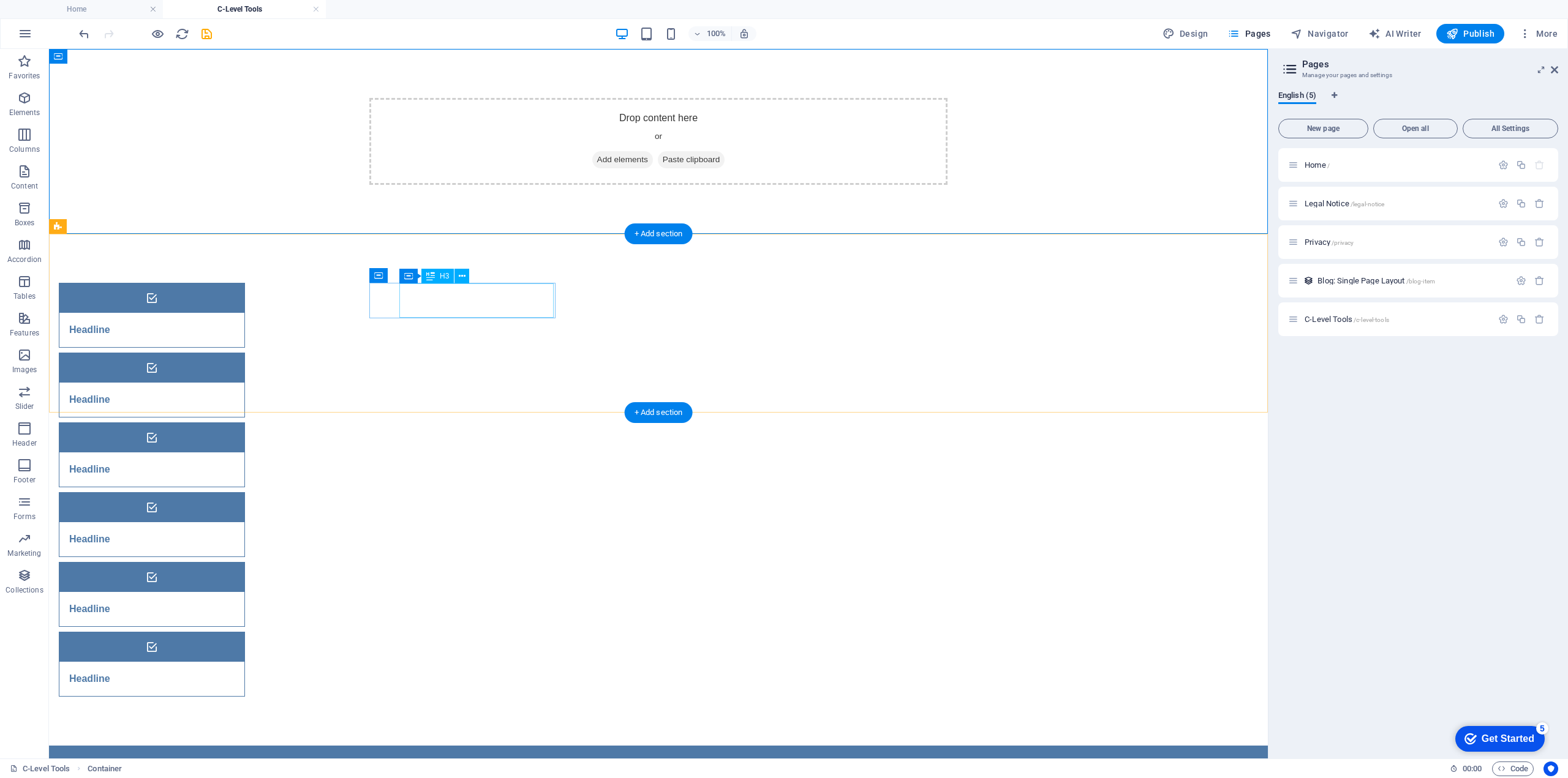
click at [213, 313] on div "Headline" at bounding box center [136, 330] width 155 height 34
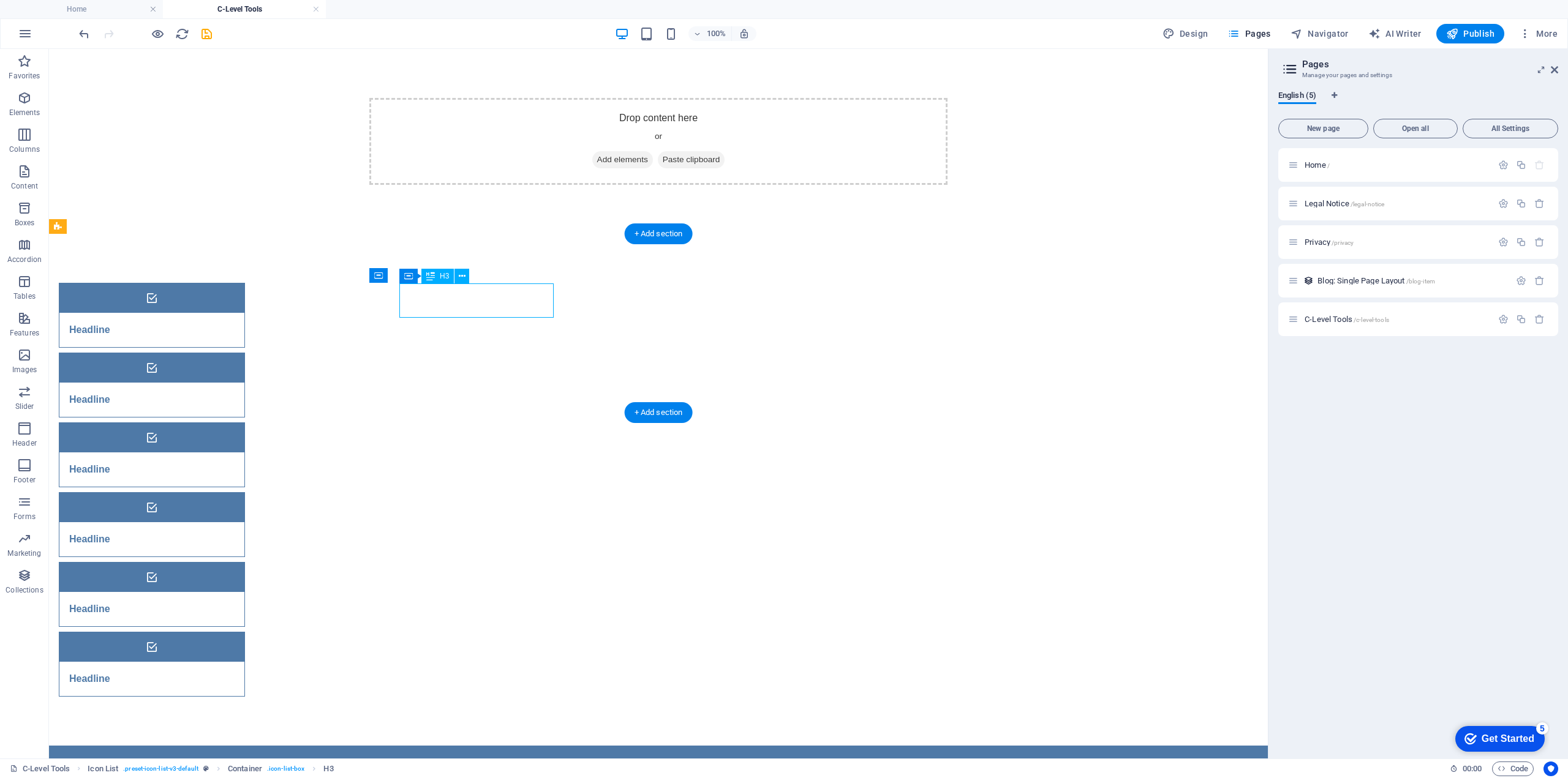
click at [213, 313] on div "Headline" at bounding box center [136, 330] width 155 height 34
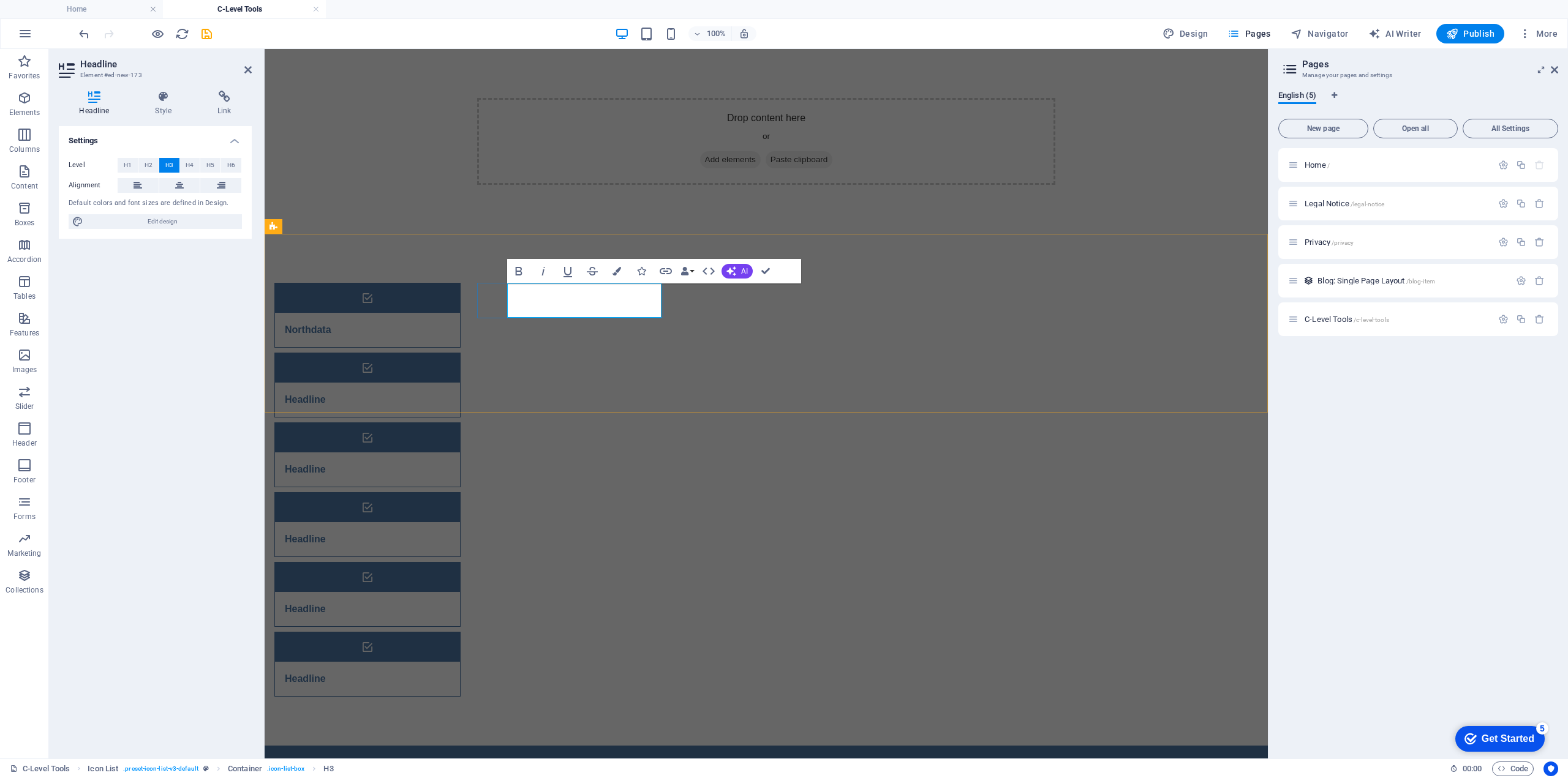
click at [331, 323] on h3 "Northdata" at bounding box center [308, 330] width 47 height 15
click at [662, 269] on icon "button" at bounding box center [666, 271] width 12 height 6
click at [168, 166] on span "External" at bounding box center [175, 165] width 27 height 15
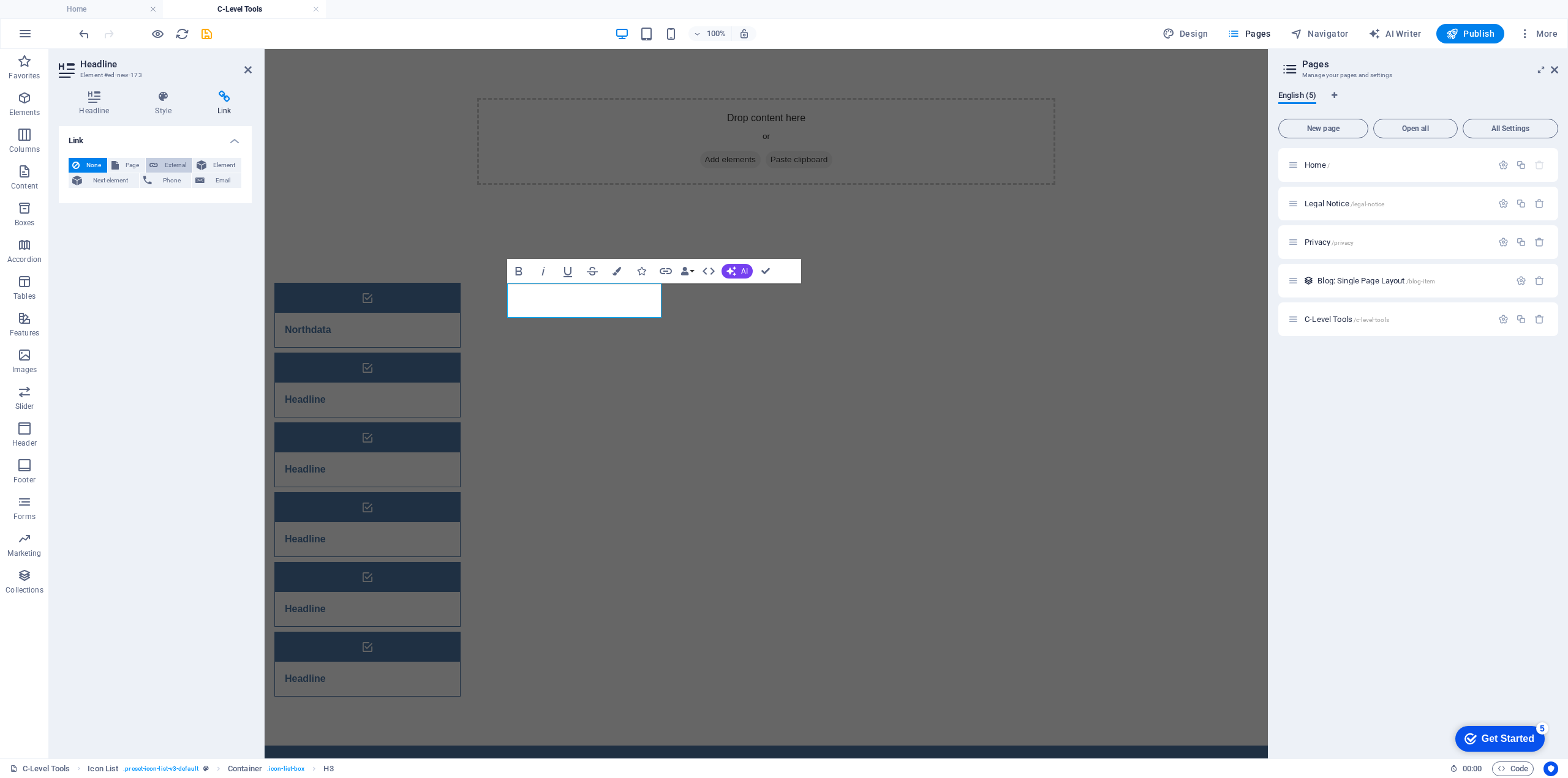
select select "blank"
click at [190, 201] on input "URL" at bounding box center [186, 200] width 112 height 15
paste input "https://www.northdata.de/"
type input "https://www.northdata.de/"
click at [208, 34] on icon "save" at bounding box center [207, 34] width 14 height 14
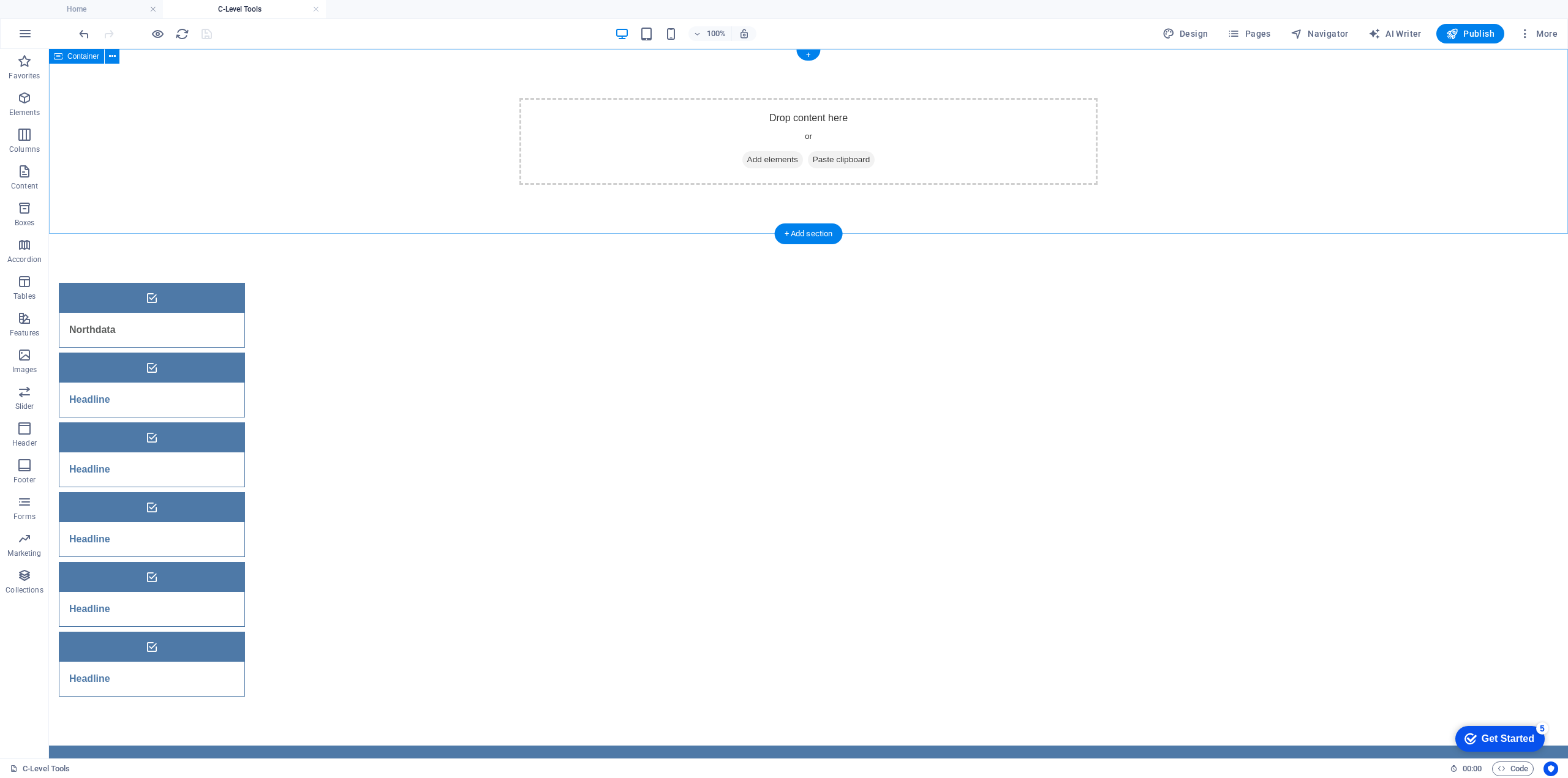
click at [665, 130] on div "Drop content here or Add elements Paste clipboard" at bounding box center [809, 141] width 578 height 87
click at [24, 67] on icon "button" at bounding box center [25, 61] width 15 height 15
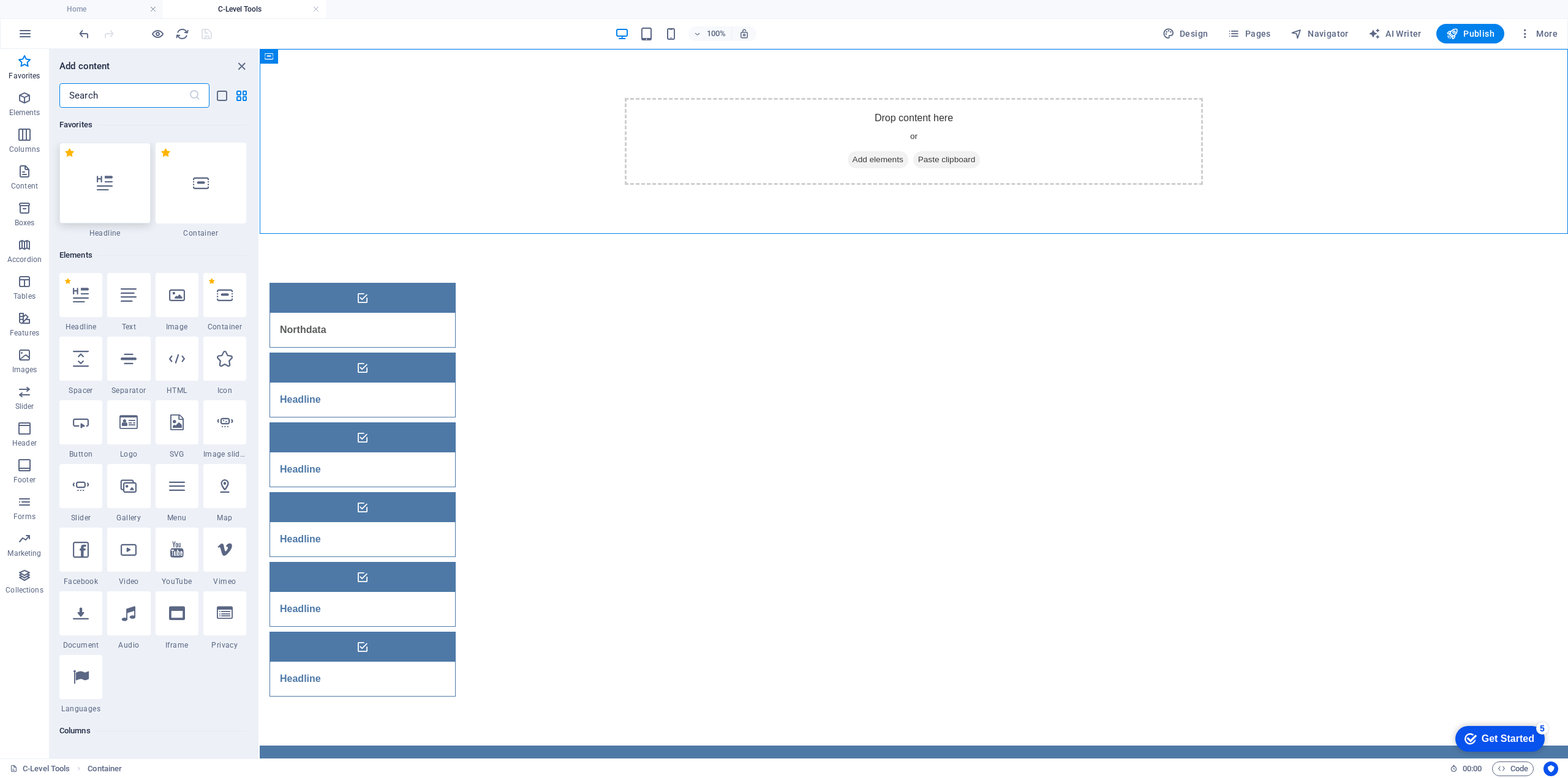
click at [120, 189] on div at bounding box center [105, 183] width 91 height 81
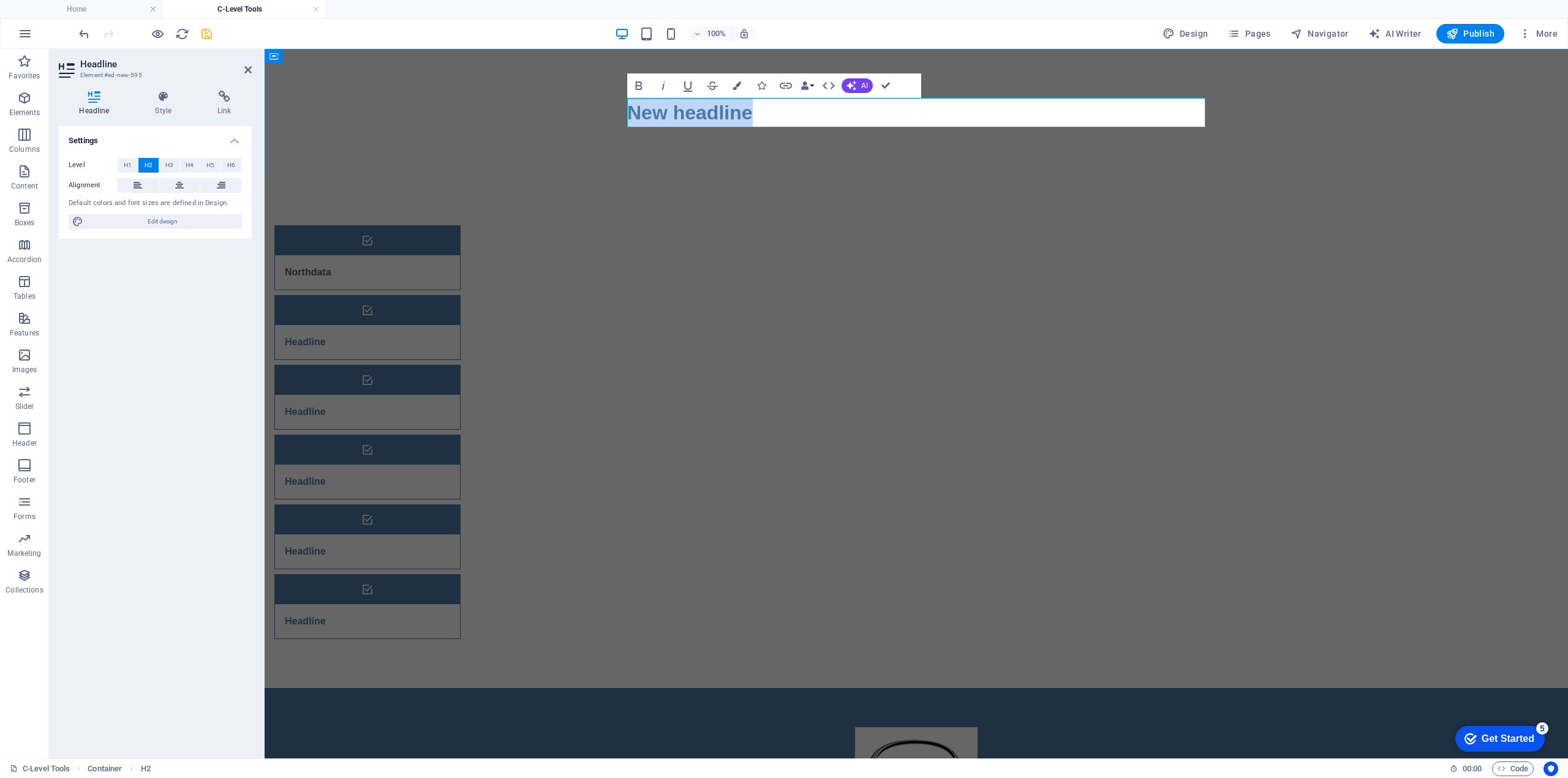
click at [834, 127] on h2 "New headline" at bounding box center [916, 112] width 578 height 29
click at [816, 110] on h2 "New headline" at bounding box center [916, 112] width 578 height 29
click at [1314, 109] on div "eXoPortal | C-Level Tools" at bounding box center [916, 113] width 1303 height 127
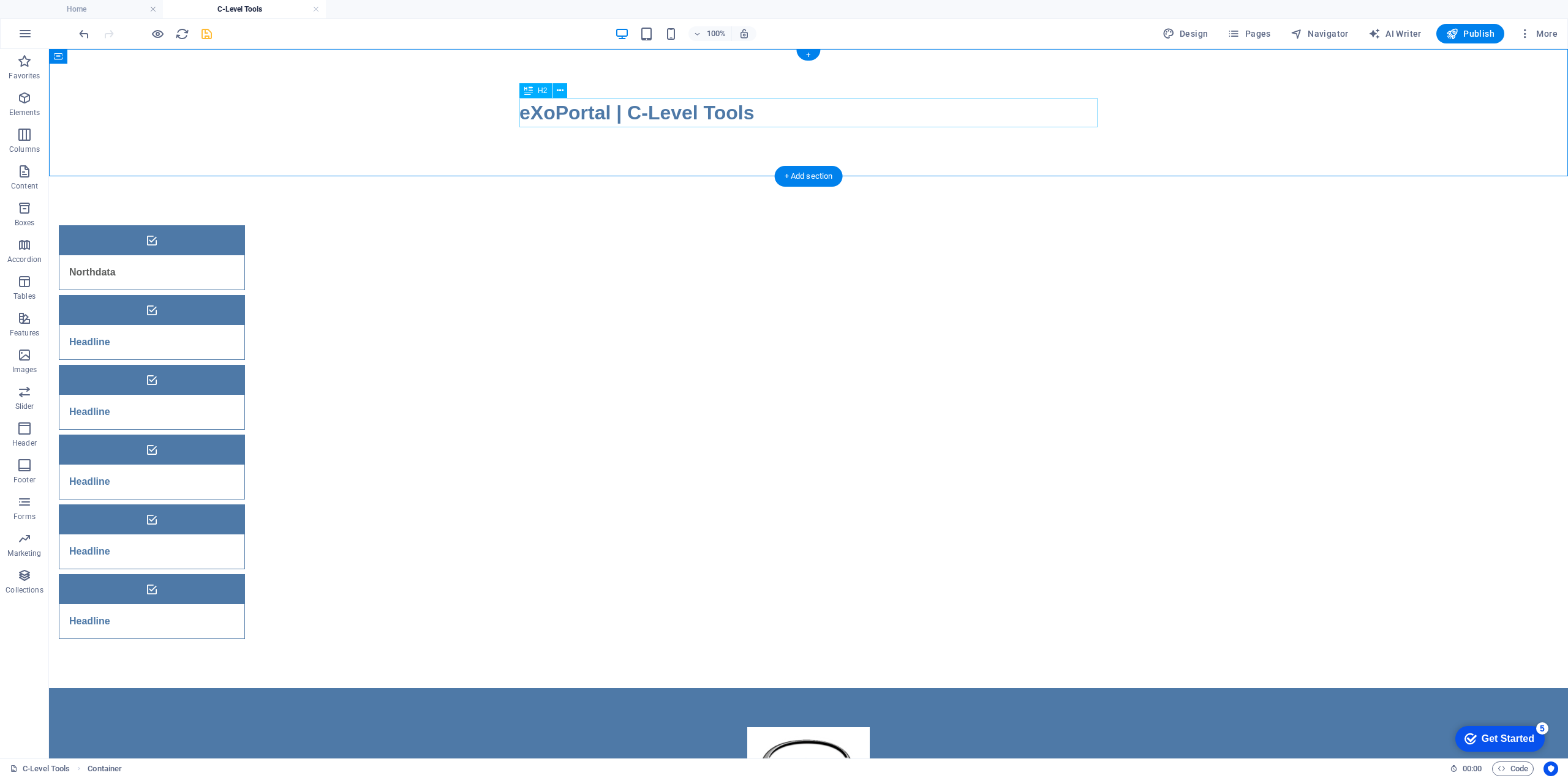
click at [669, 124] on div "eXoPortal | C-Level Tools" at bounding box center [809, 112] width 578 height 29
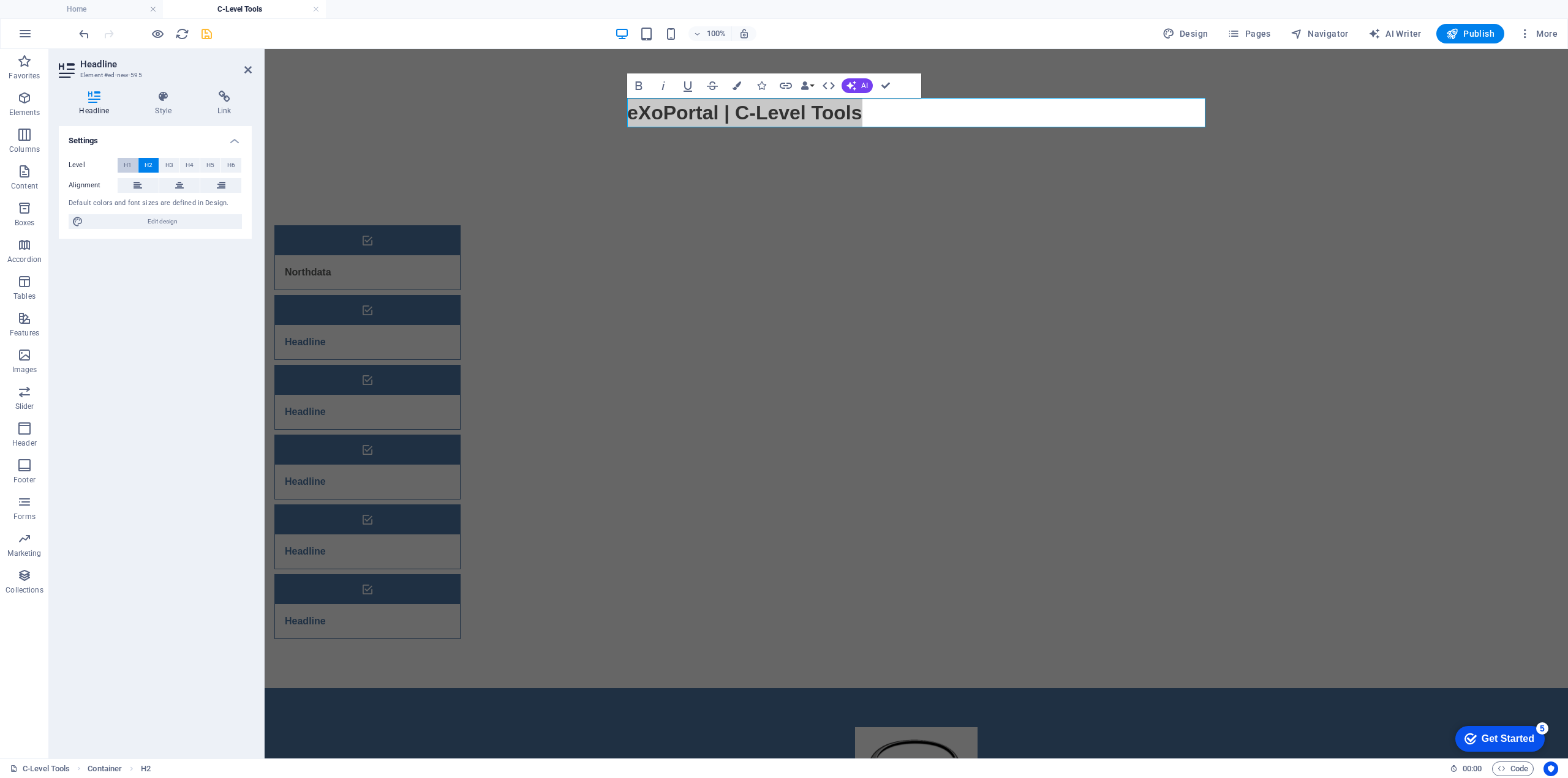
click at [131, 166] on span "H1" at bounding box center [127, 165] width 8 height 15
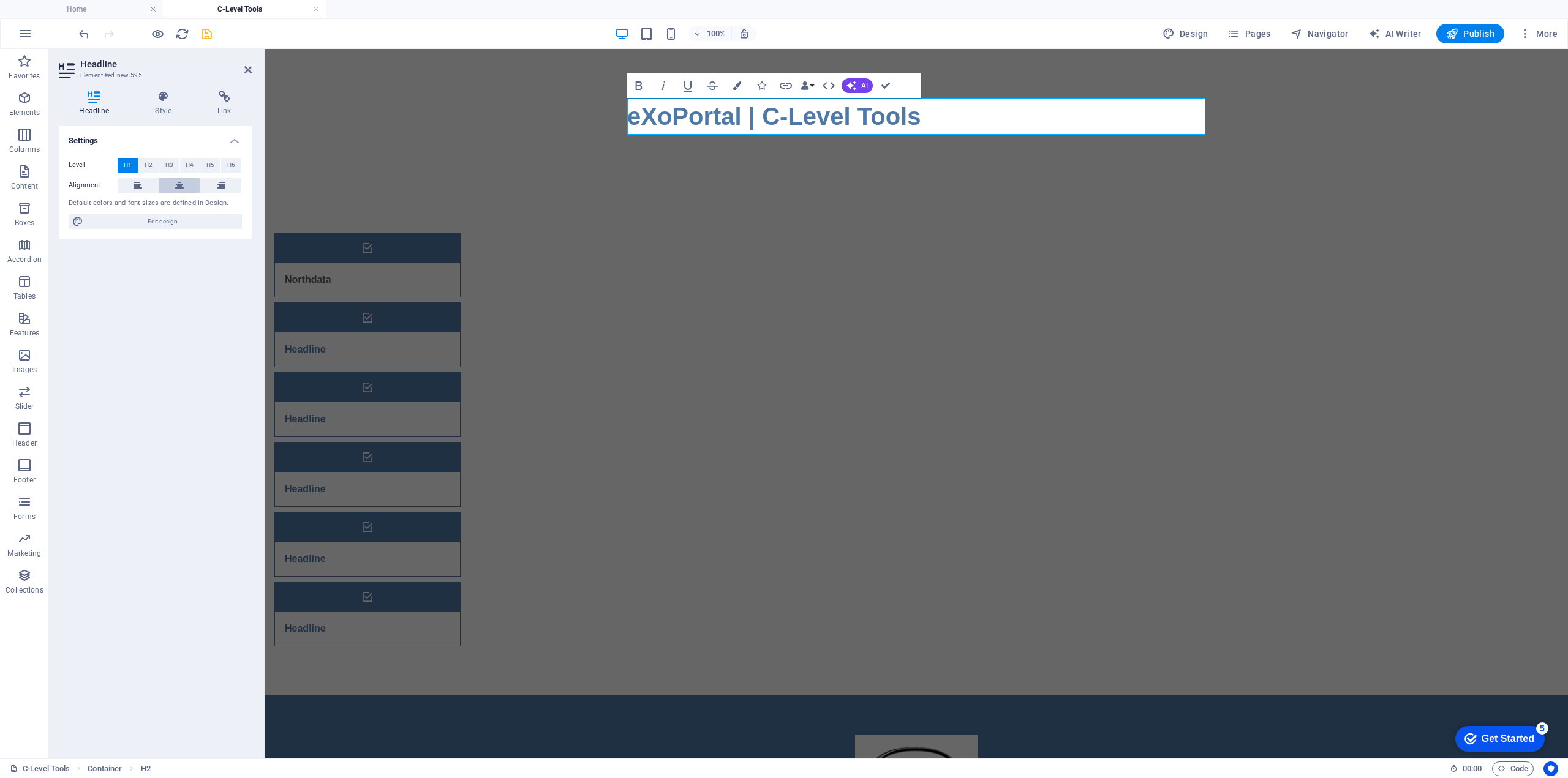
click at [174, 184] on button at bounding box center [179, 185] width 41 height 15
click at [998, 115] on h1 "eXoPortal | C-Level Tools" at bounding box center [916, 116] width 578 height 37
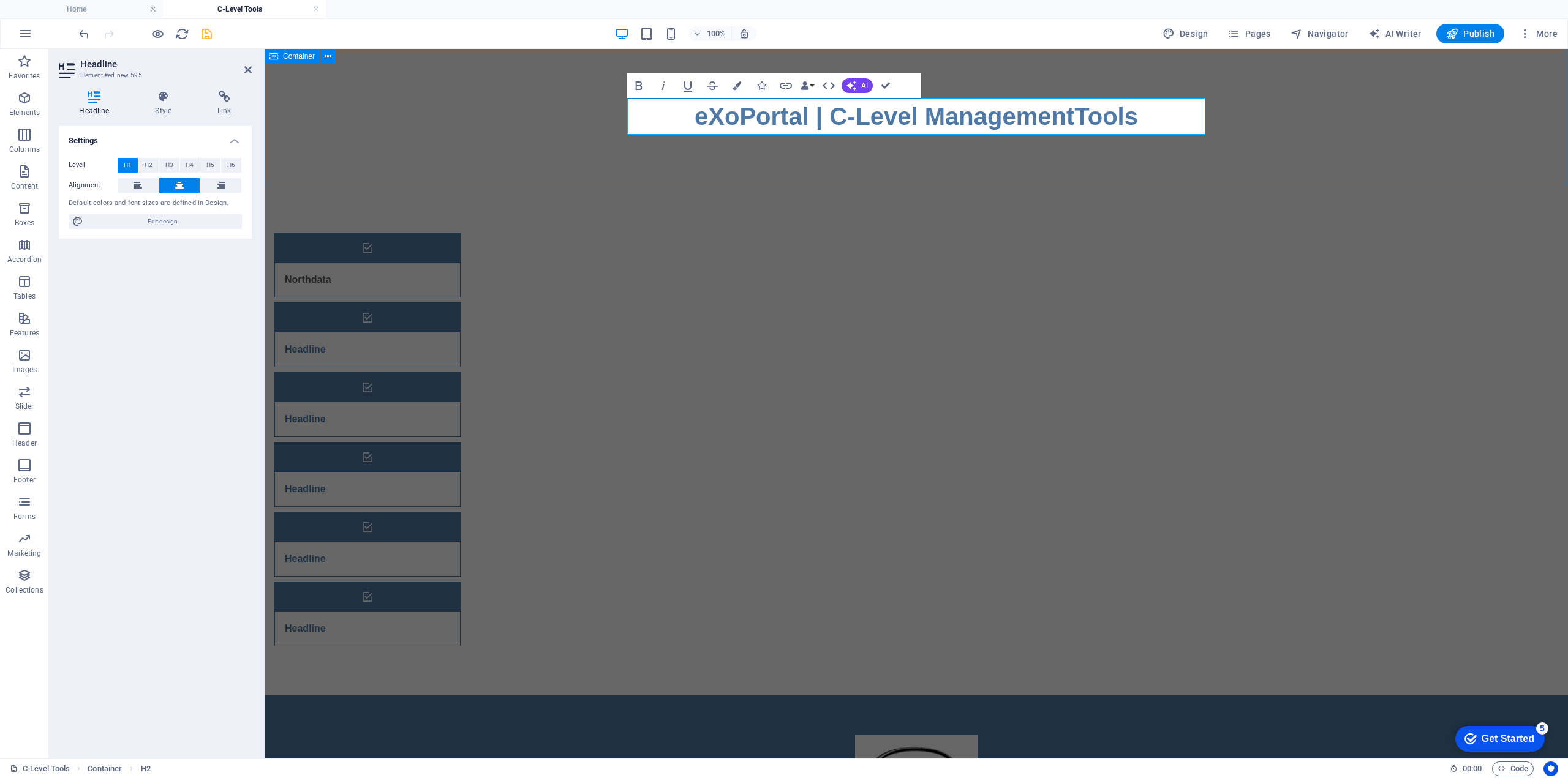
click at [1272, 115] on div "eXoPortal | C-Level ManagementTools" at bounding box center [916, 116] width 1303 height 135
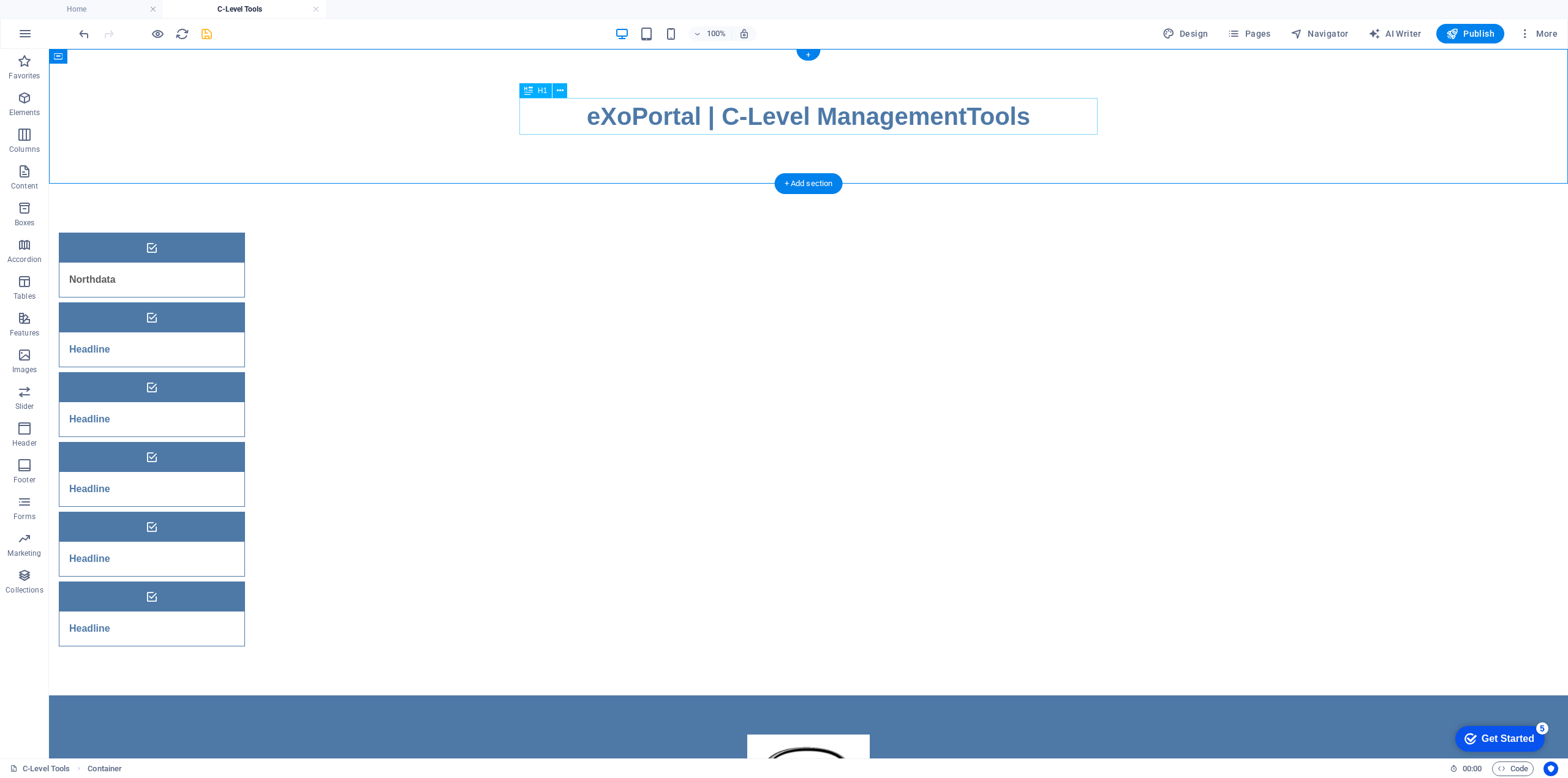
click at [948, 121] on div "eXoPortal | C-Level ManagementTools" at bounding box center [809, 116] width 578 height 37
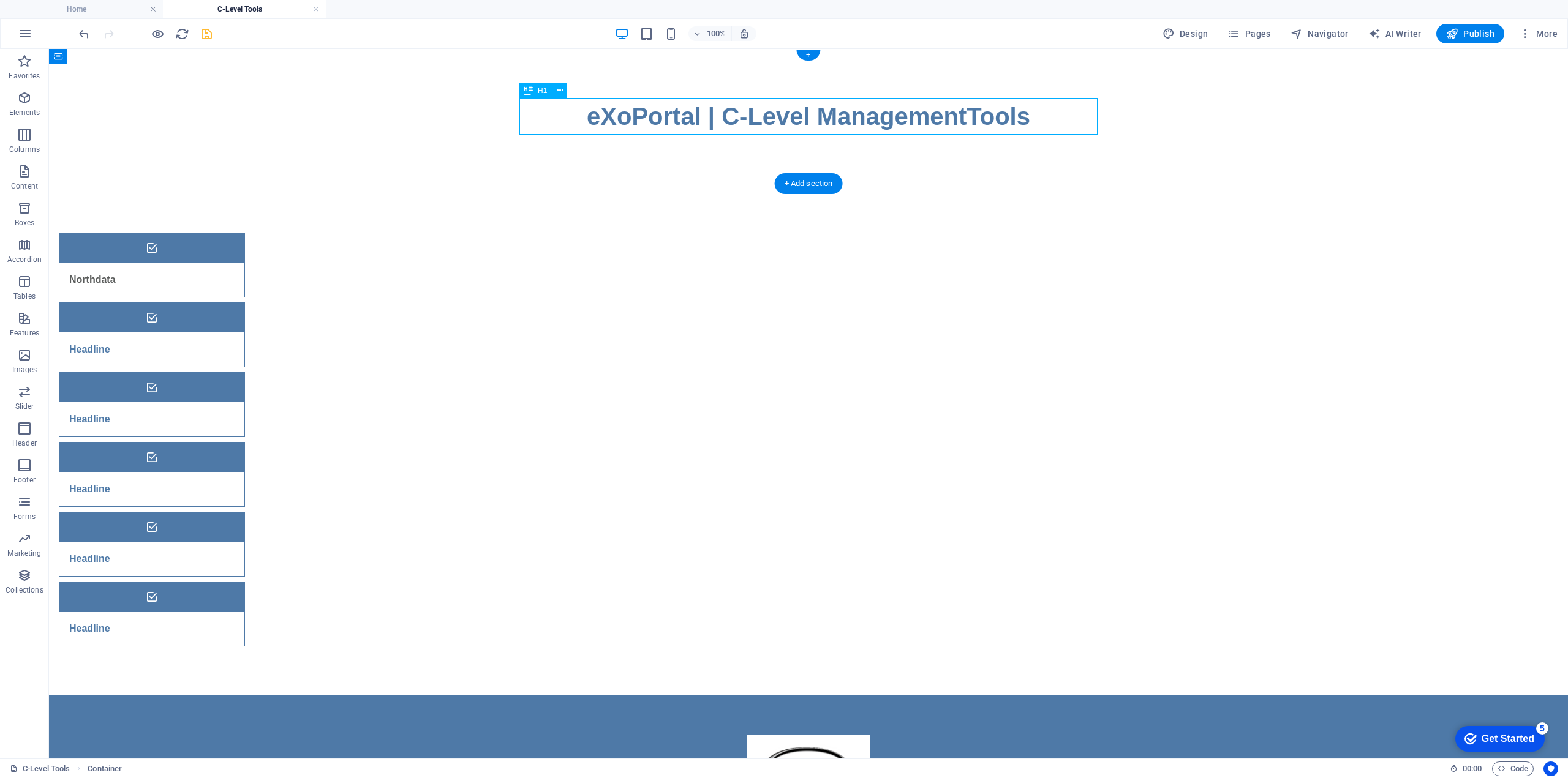
click at [948, 121] on div "eXoPortal | C-Level ManagementTools" at bounding box center [809, 116] width 578 height 37
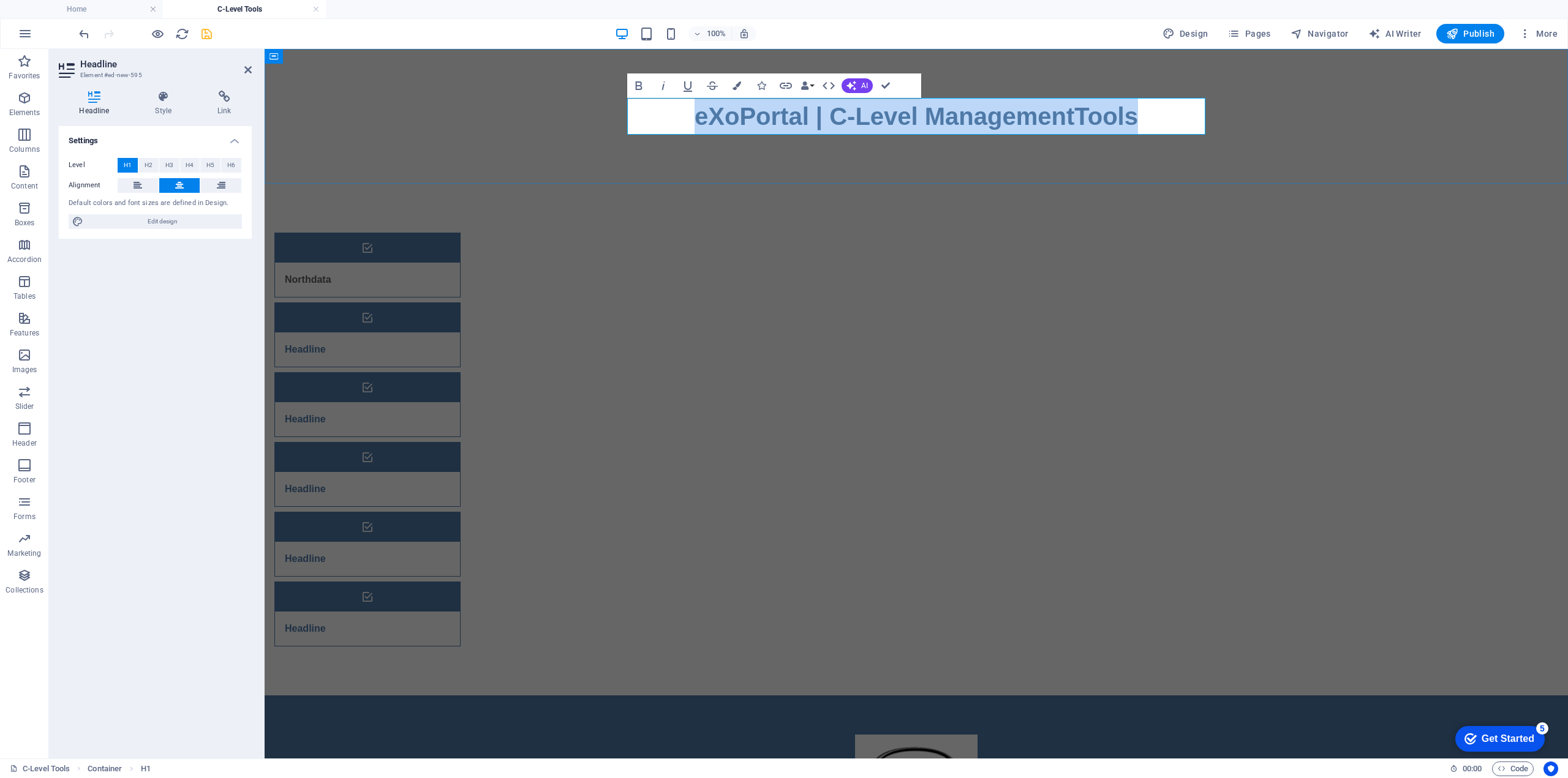
click at [1073, 116] on h1 "eXoPortal | C-Level ManagementTools" at bounding box center [916, 116] width 578 height 37
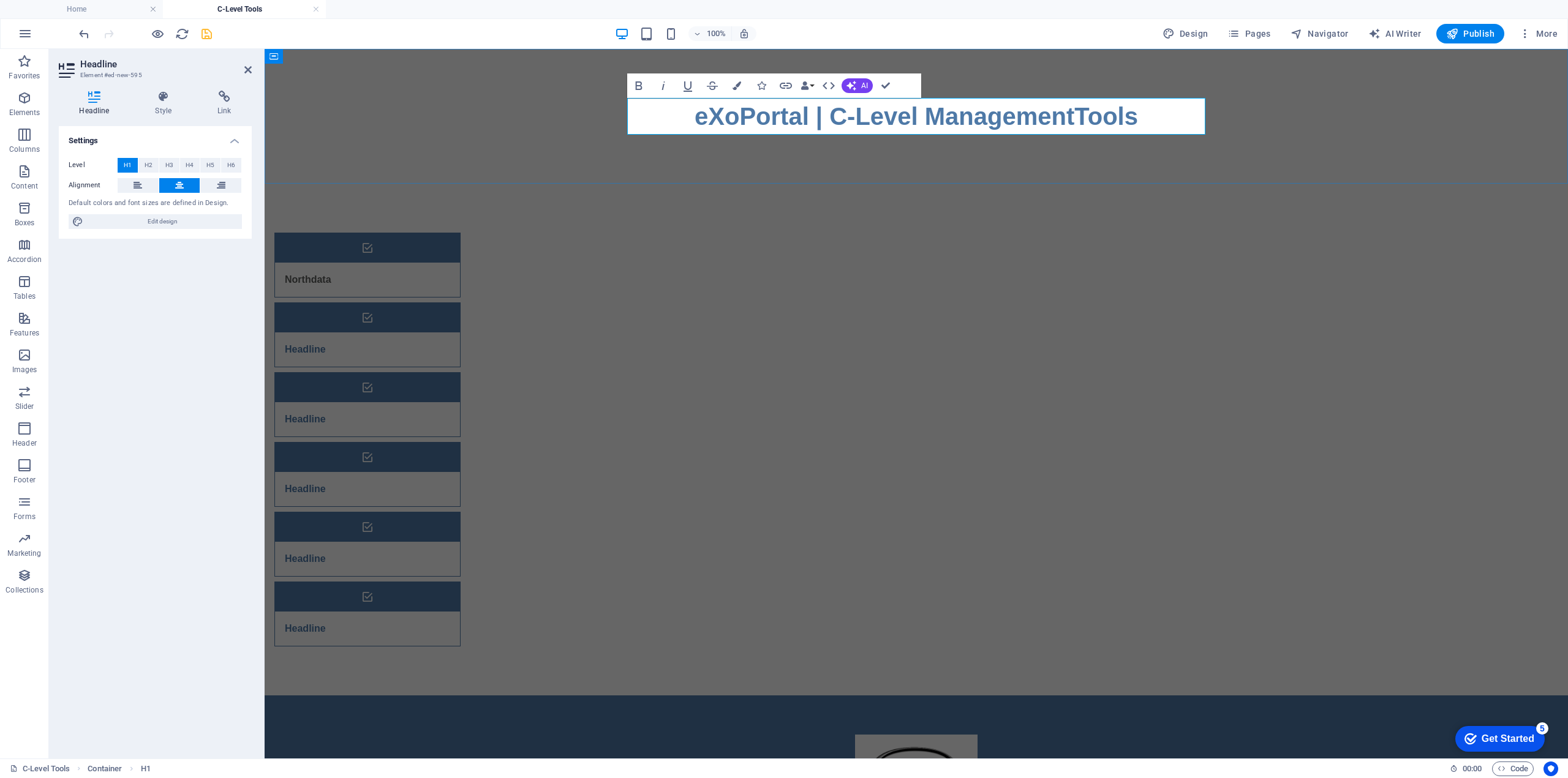
click at [1068, 116] on h1 "eXoPortal | C-Level ManagementTools" at bounding box center [916, 116] width 578 height 37
click at [1135, 113] on h1 "eXoPortal | C-Level Management Tools" at bounding box center [916, 116] width 578 height 37
click at [1296, 147] on div "eXoPortal | C-Level Management Tools" at bounding box center [916, 116] width 1303 height 135
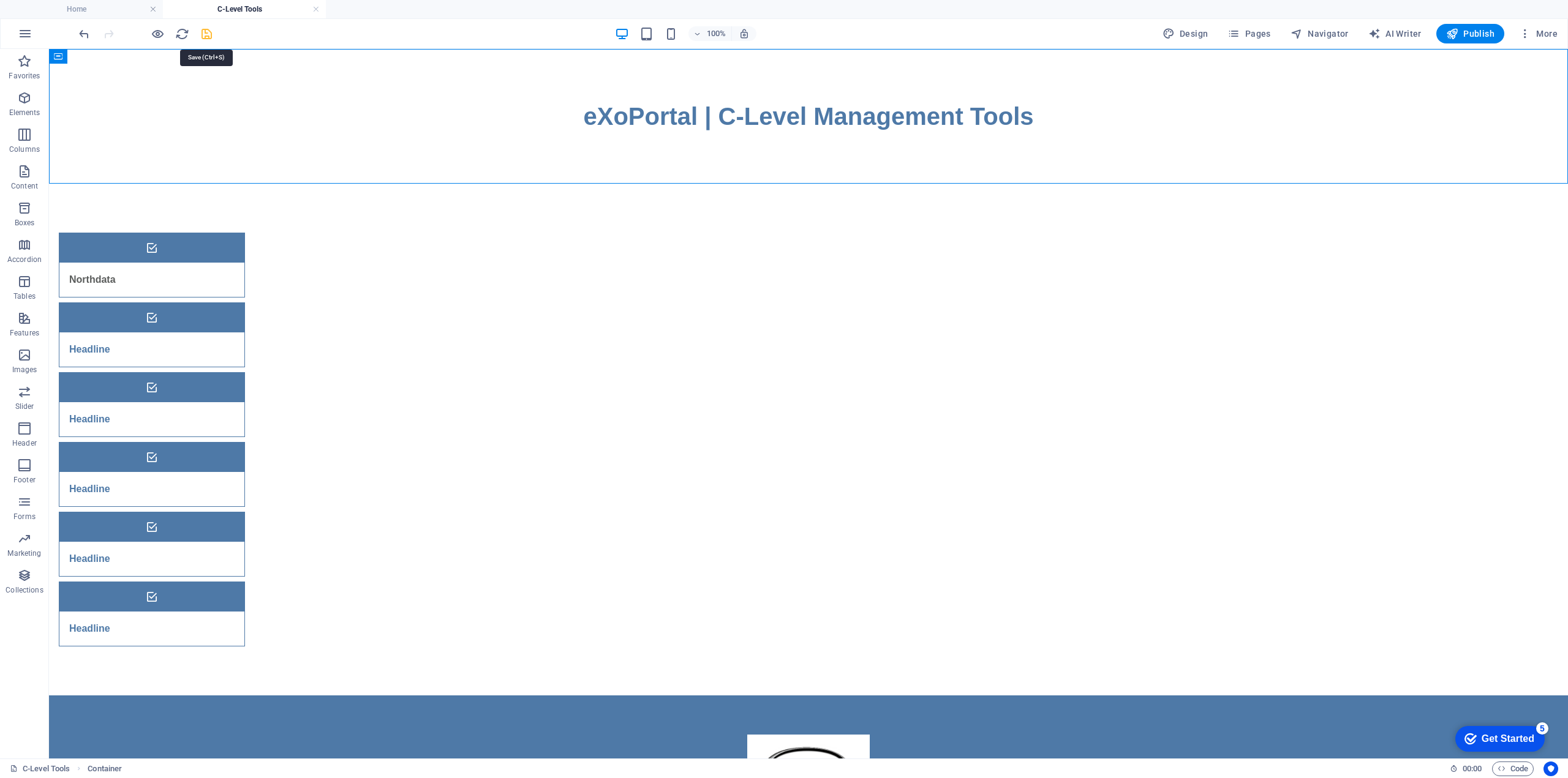
click at [208, 34] on icon "save" at bounding box center [207, 34] width 14 height 14
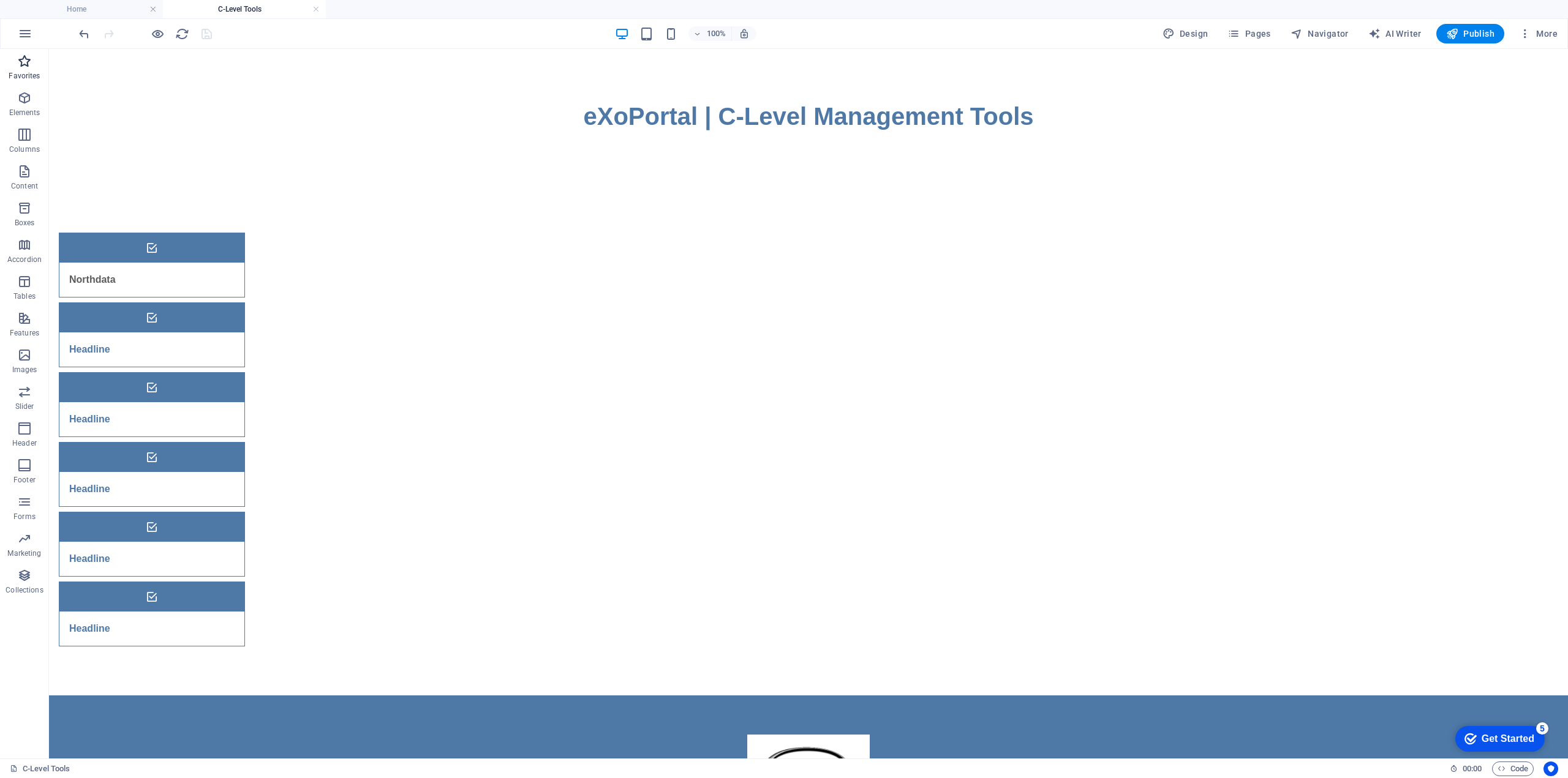
click at [26, 64] on icon "button" at bounding box center [25, 61] width 15 height 15
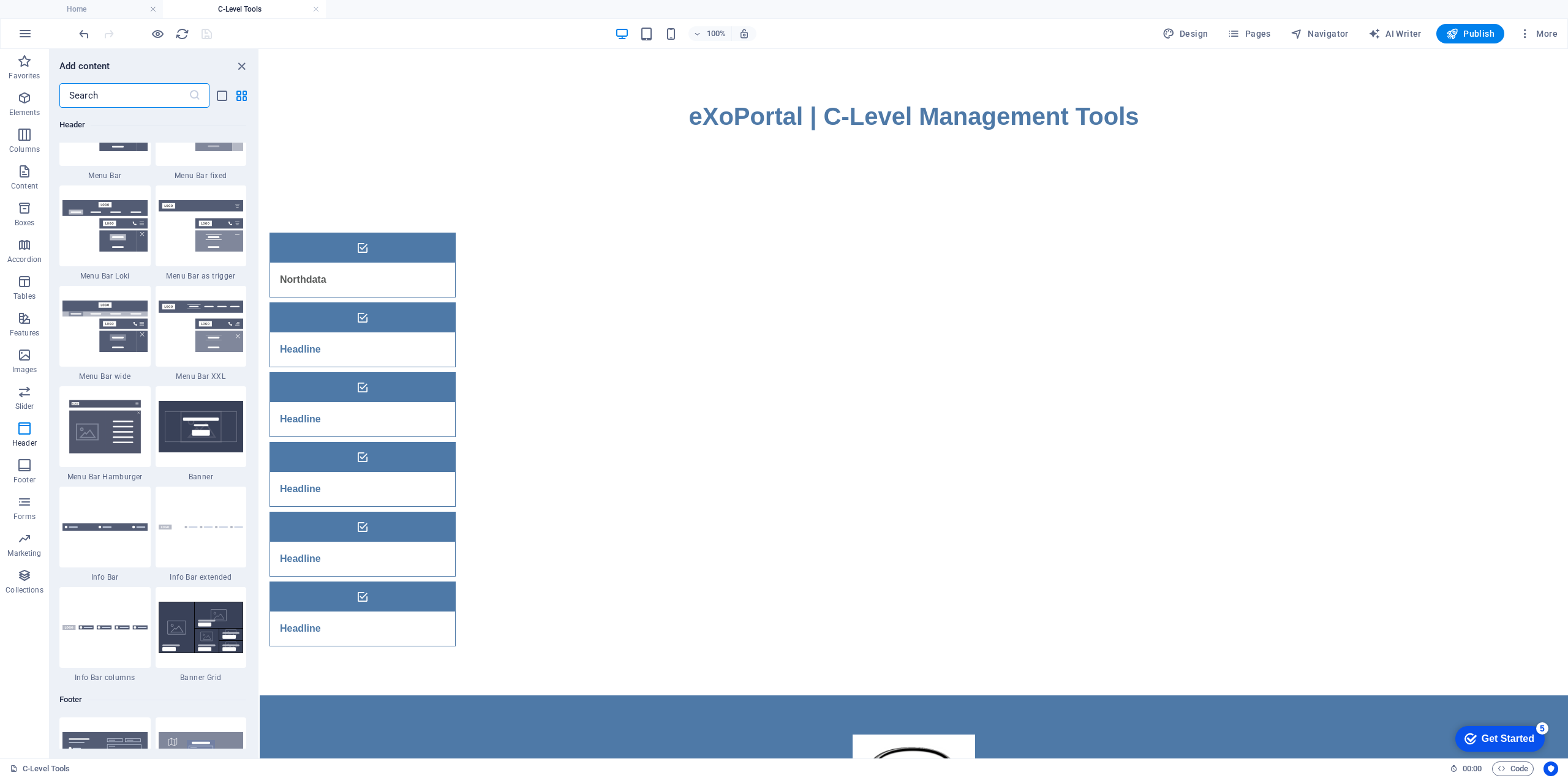
scroll to position [7466, 0]
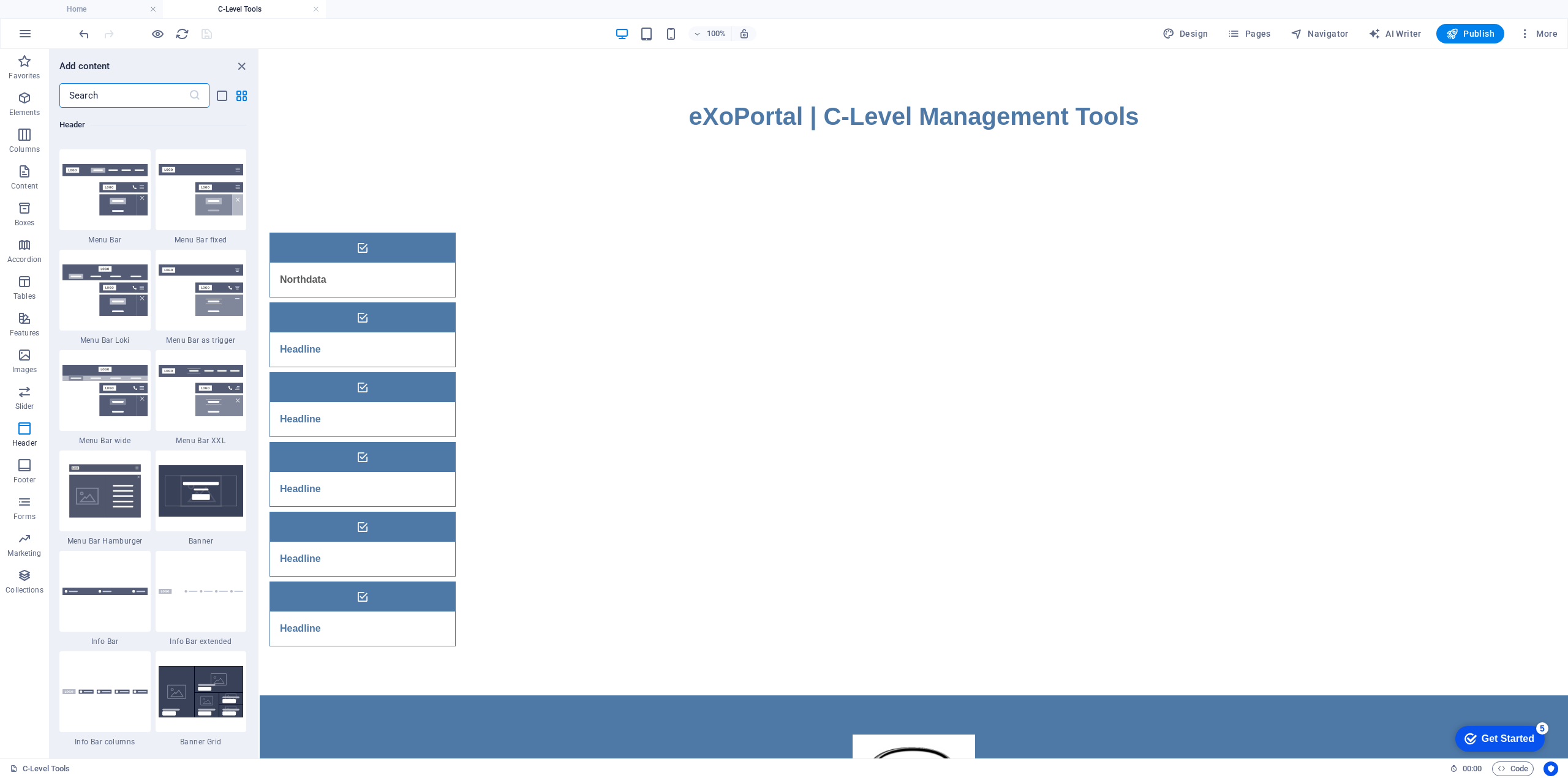
type input "a"
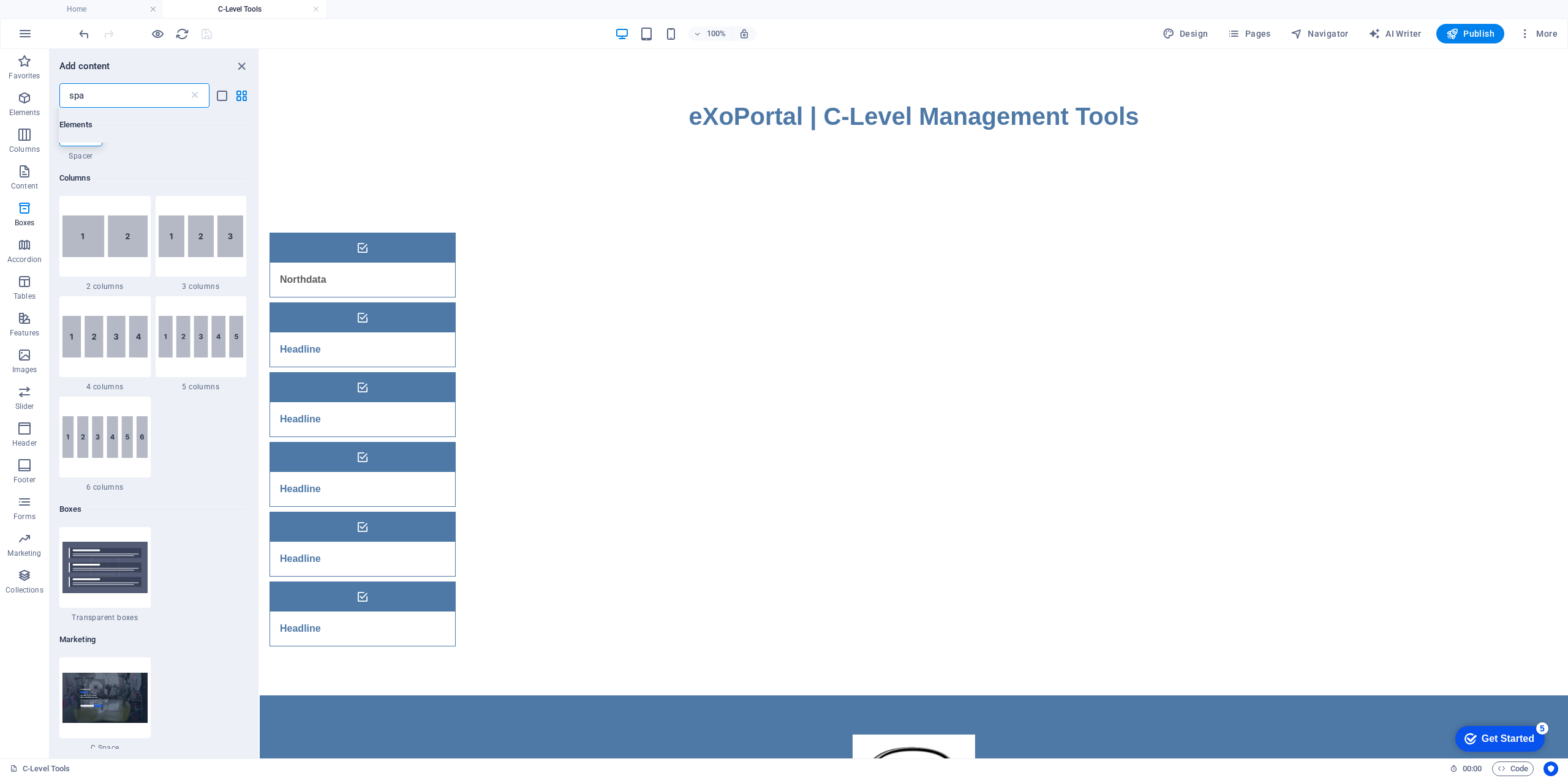
scroll to position [0, 0]
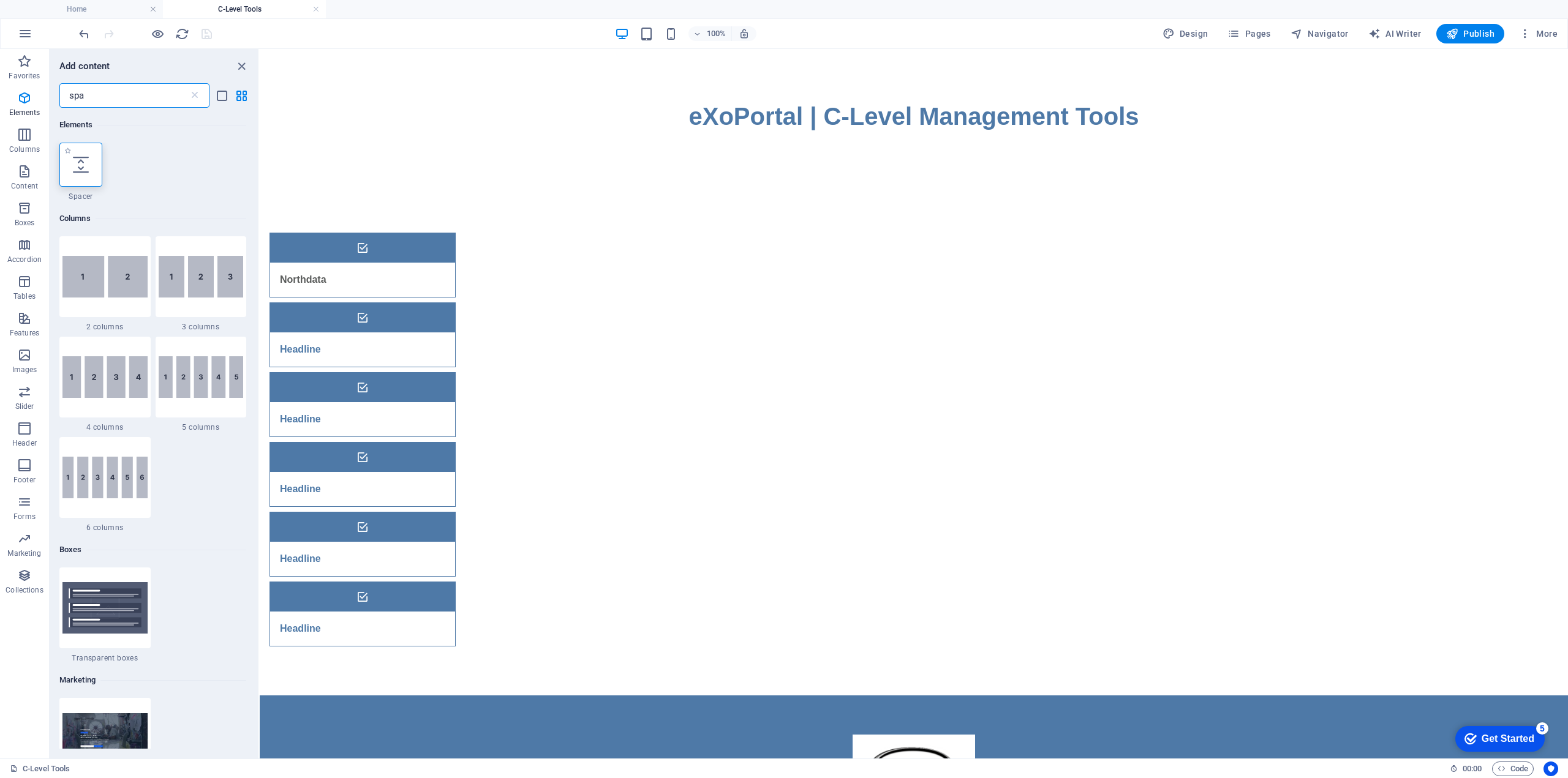
type input "spa"
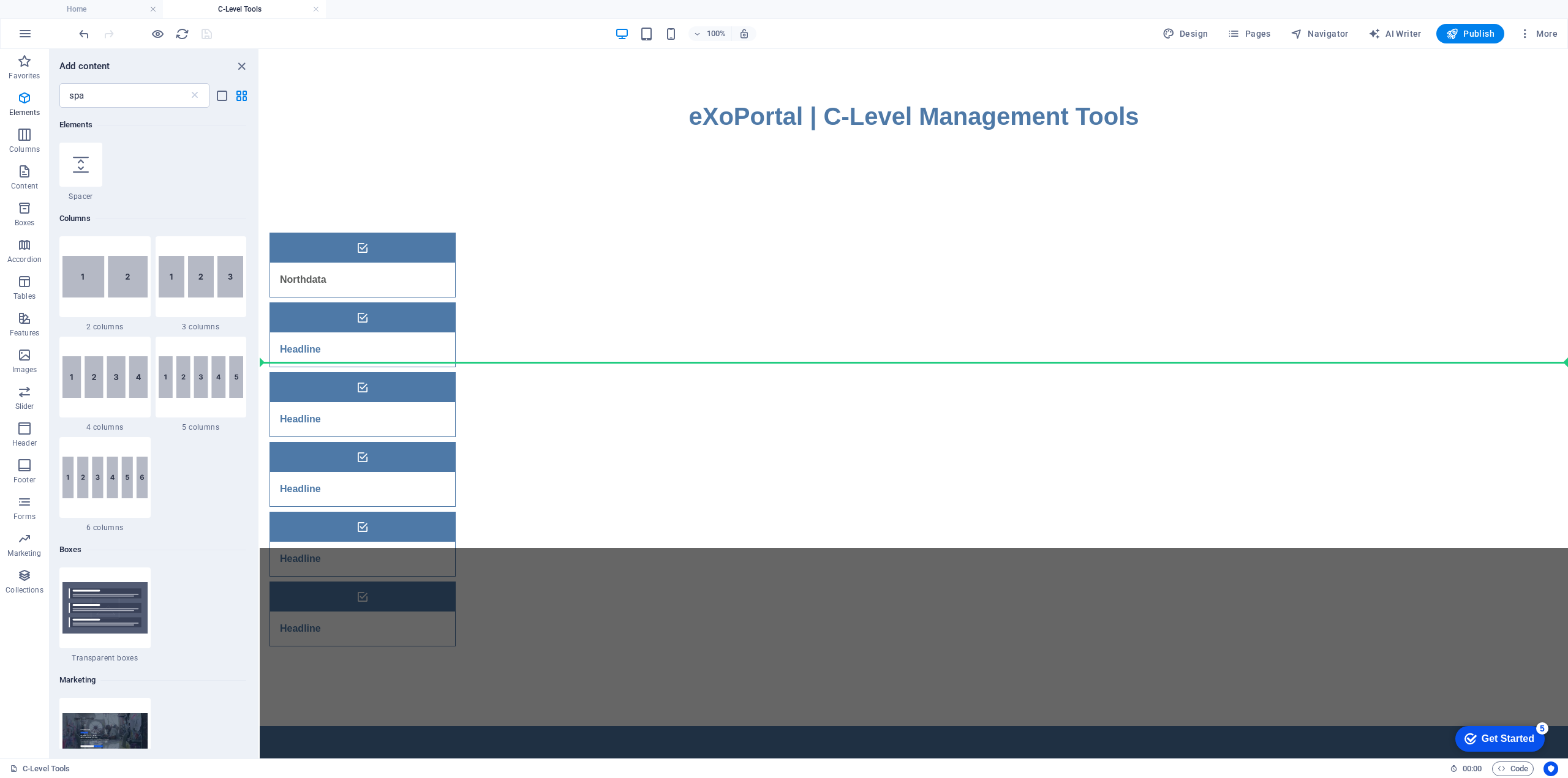
select select "px"
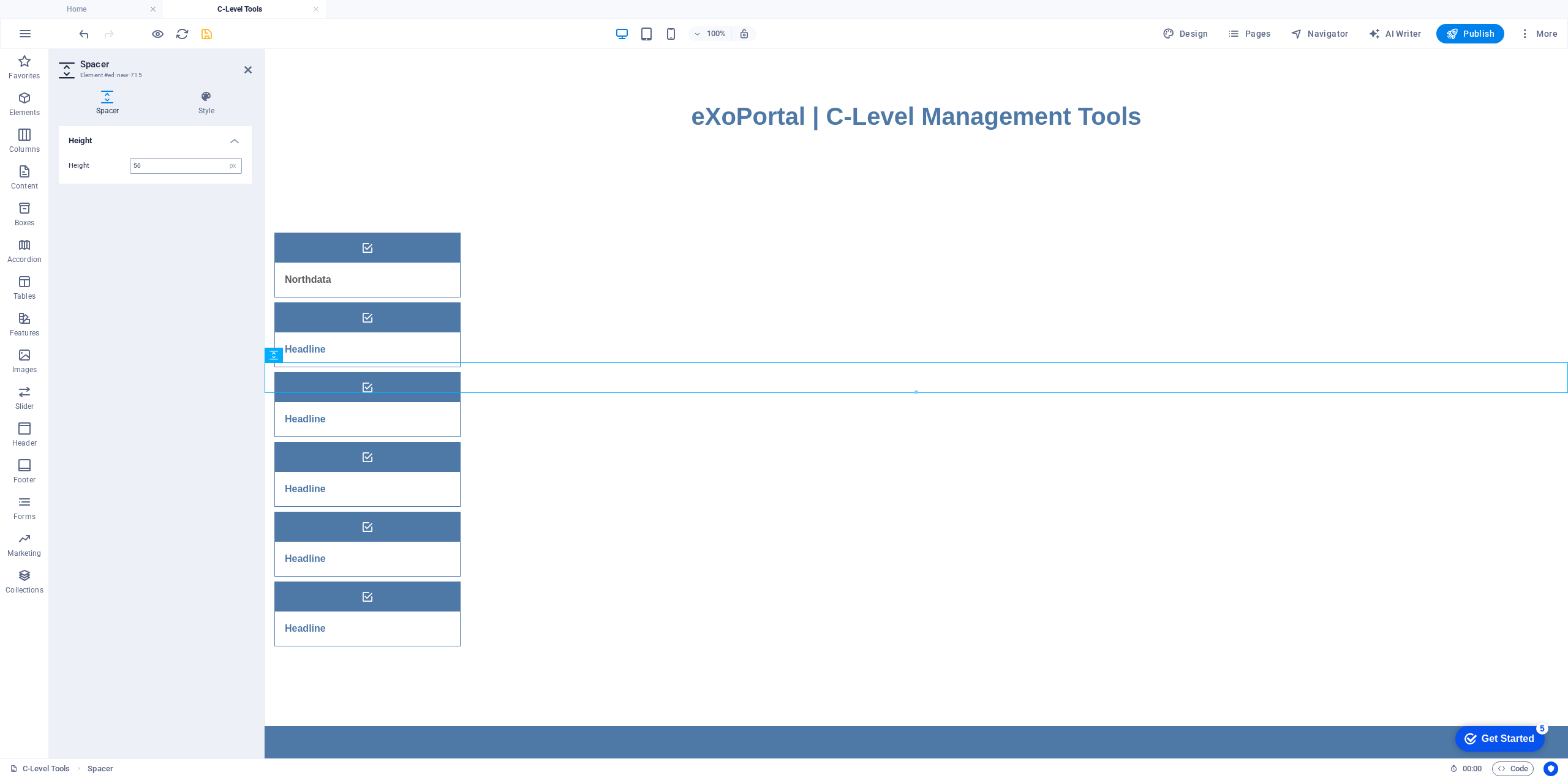
click at [162, 169] on input "50" at bounding box center [186, 166] width 111 height 15
type input "500"
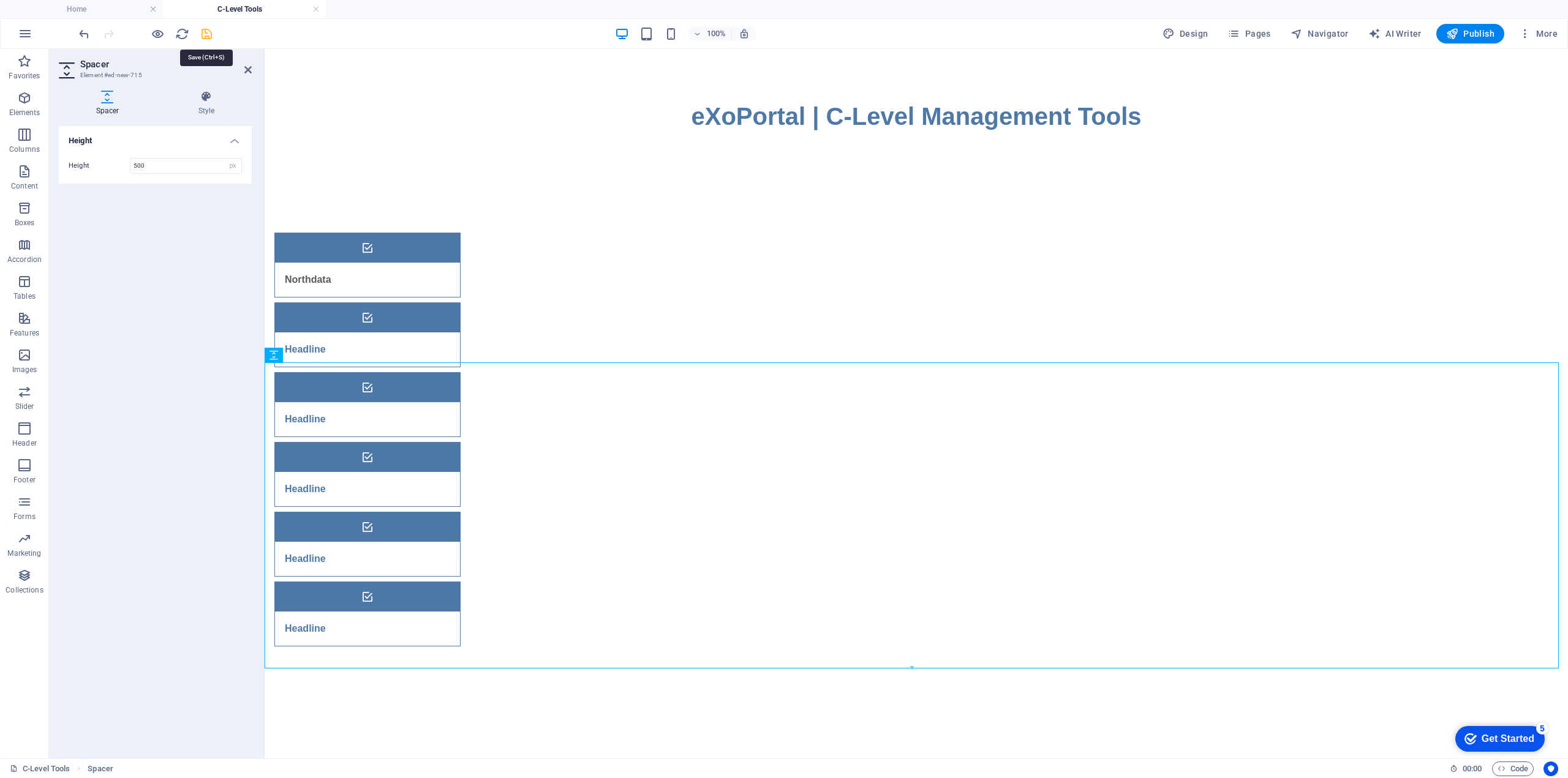
click at [208, 33] on icon "save" at bounding box center [207, 34] width 14 height 14
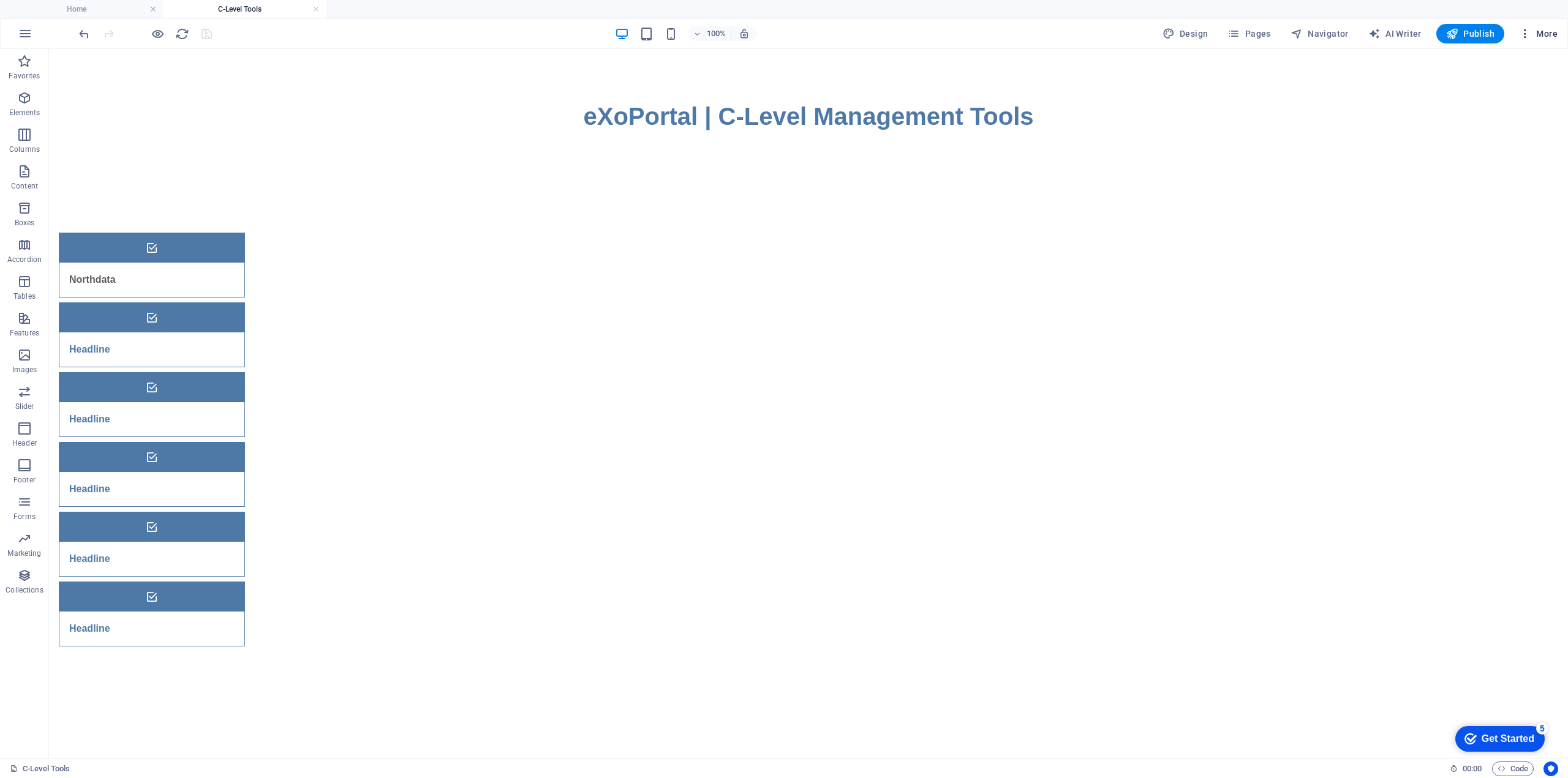
click at [1543, 36] on span "More" at bounding box center [1538, 34] width 39 height 12
click at [1509, 64] on h6 "Website Settings" at bounding box center [1512, 65] width 73 height 15
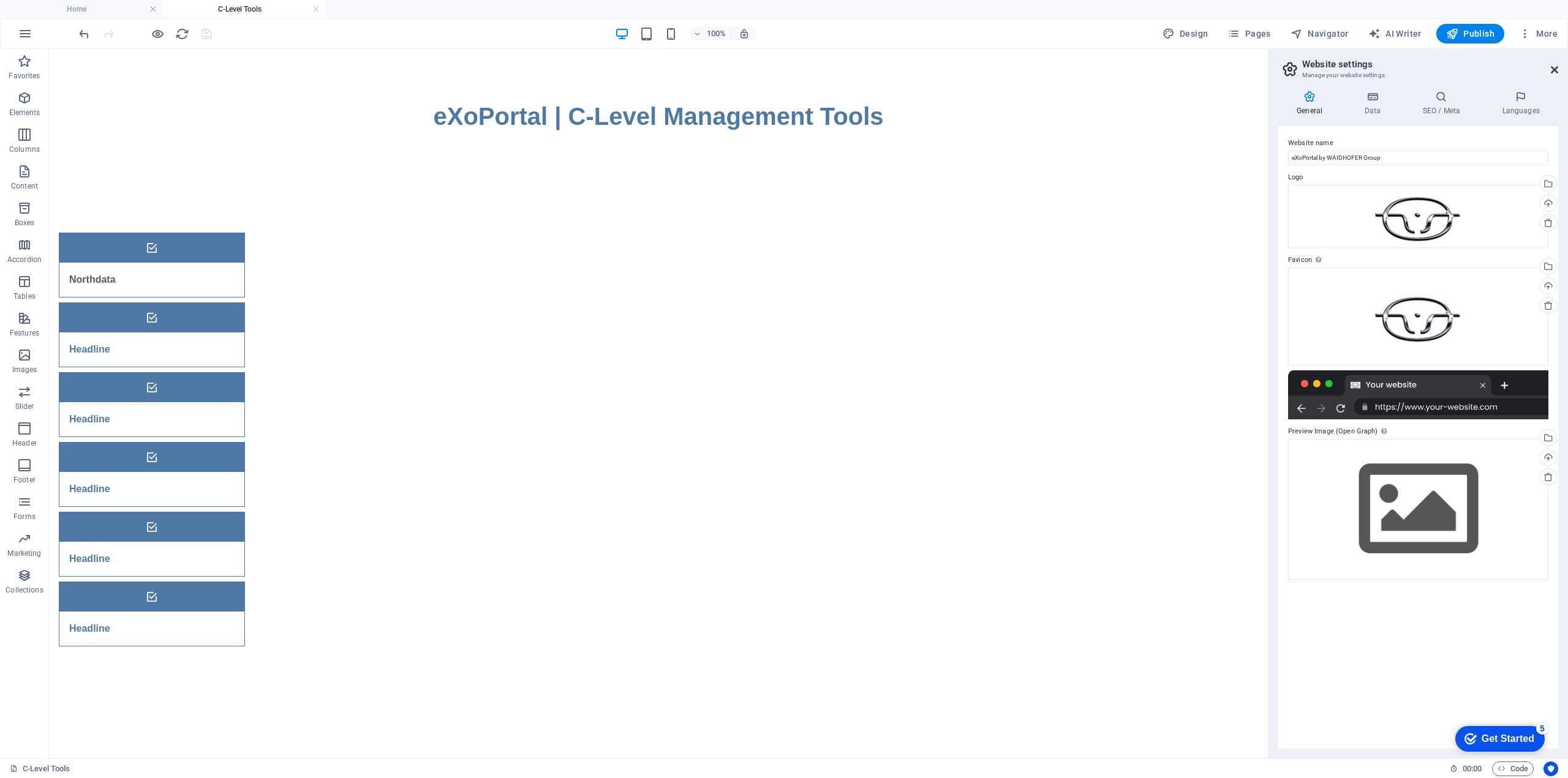
click at [1553, 73] on icon at bounding box center [1554, 69] width 7 height 10
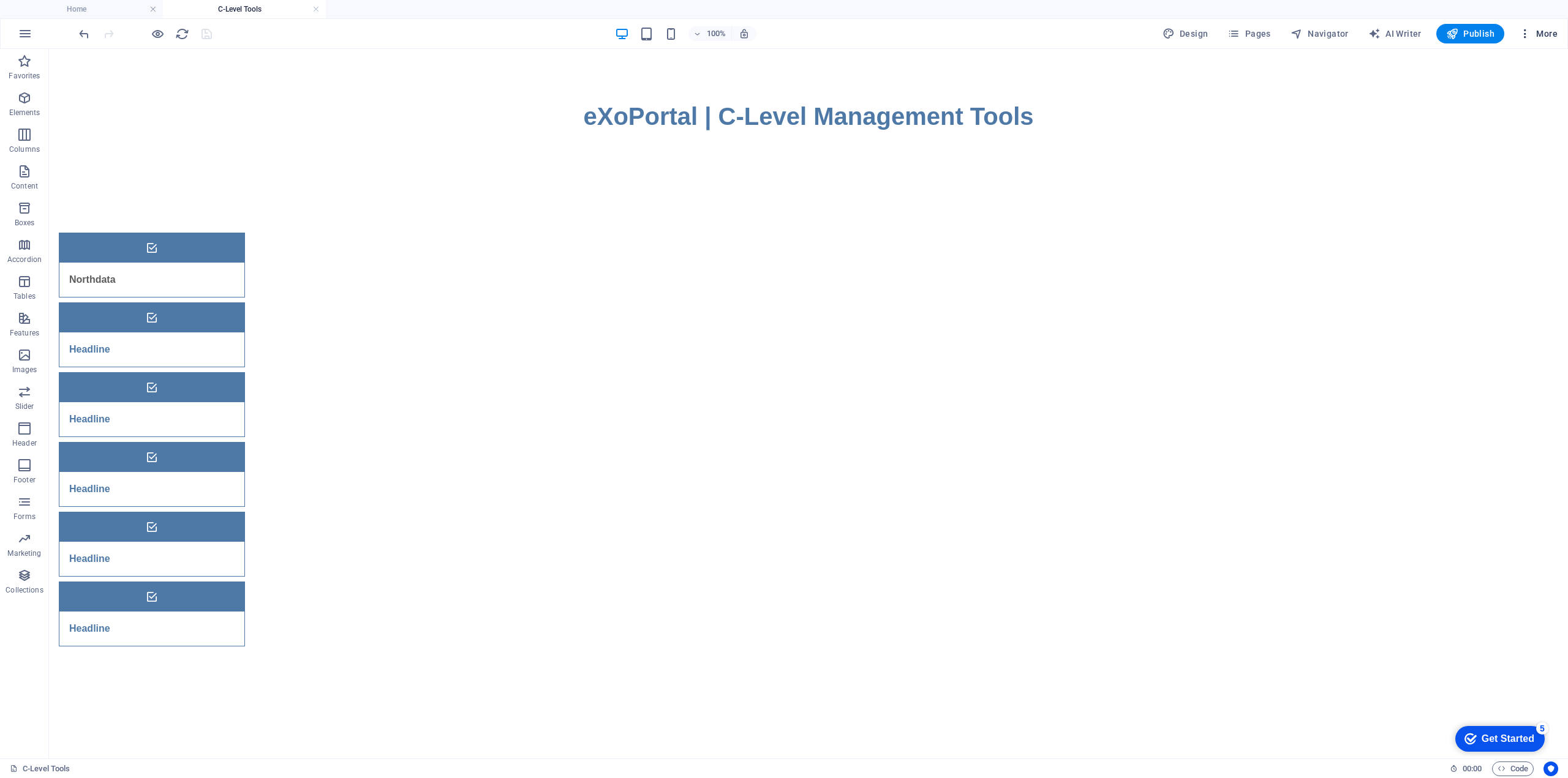
click at [1546, 32] on span "More" at bounding box center [1538, 34] width 39 height 12
click at [1501, 158] on h6 "Languages" at bounding box center [1512, 153] width 73 height 15
select select "41"
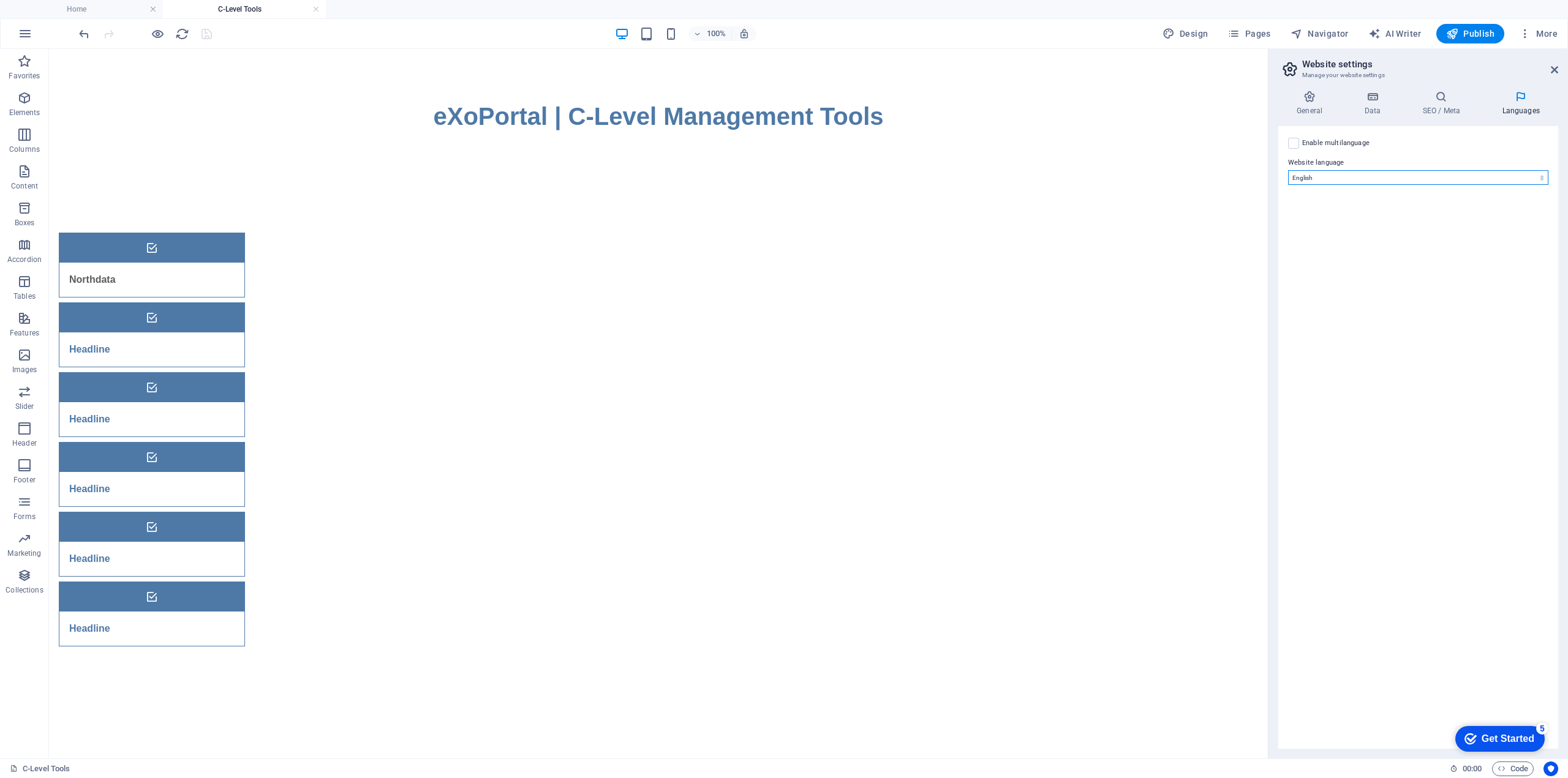
click at [1476, 178] on select "Abkhazian Afar Afrikaans Akan Albanian Amharic Arabic Aragonese Armenian Assame…" at bounding box center [1418, 177] width 260 height 15
click at [1555, 67] on icon at bounding box center [1554, 69] width 7 height 10
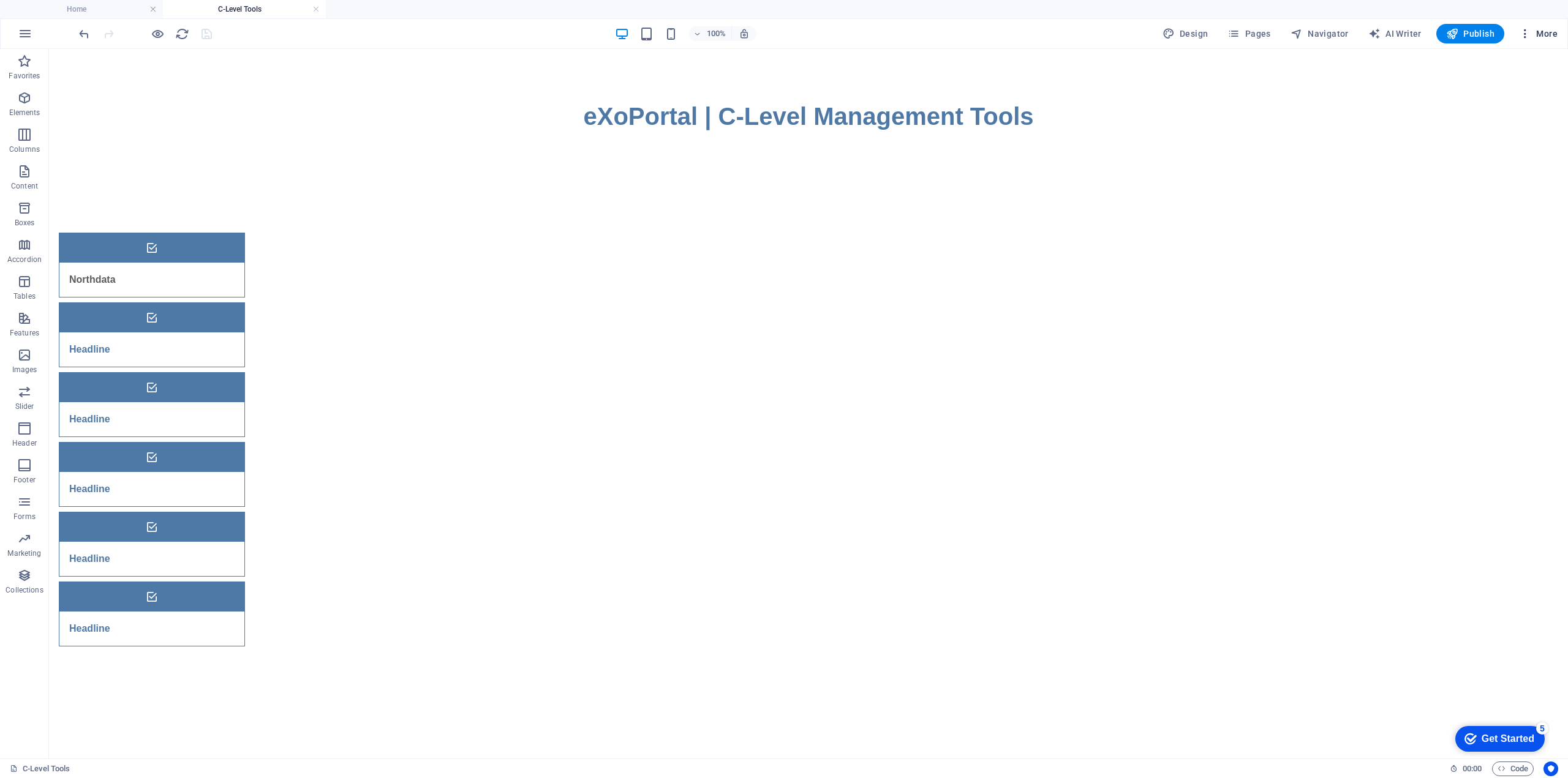
click at [1547, 32] on span "More" at bounding box center [1538, 34] width 39 height 12
click at [1488, 302] on h6 "To-do" at bounding box center [1512, 300] width 73 height 15
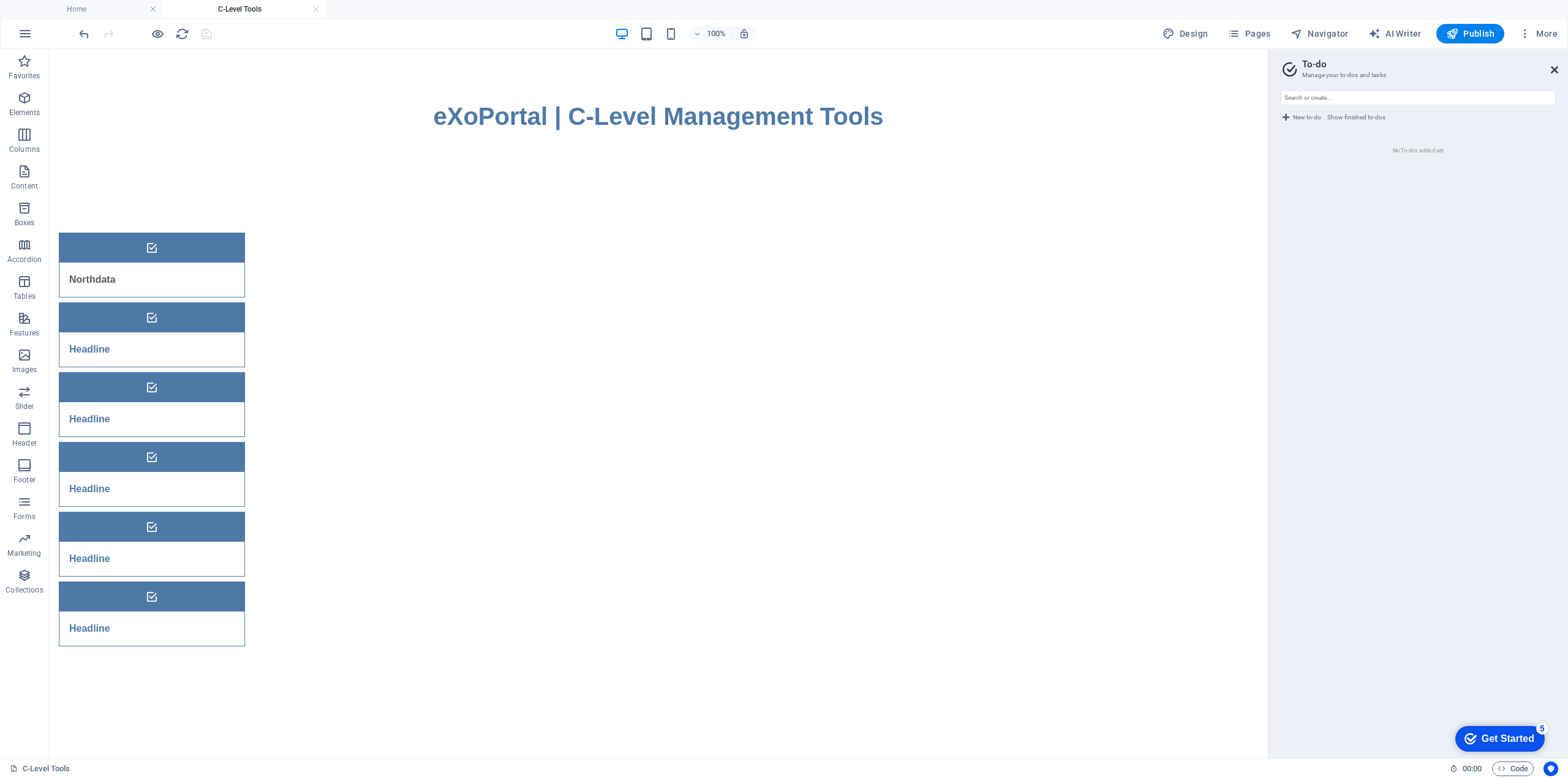
click at [1554, 72] on icon at bounding box center [1554, 69] width 7 height 10
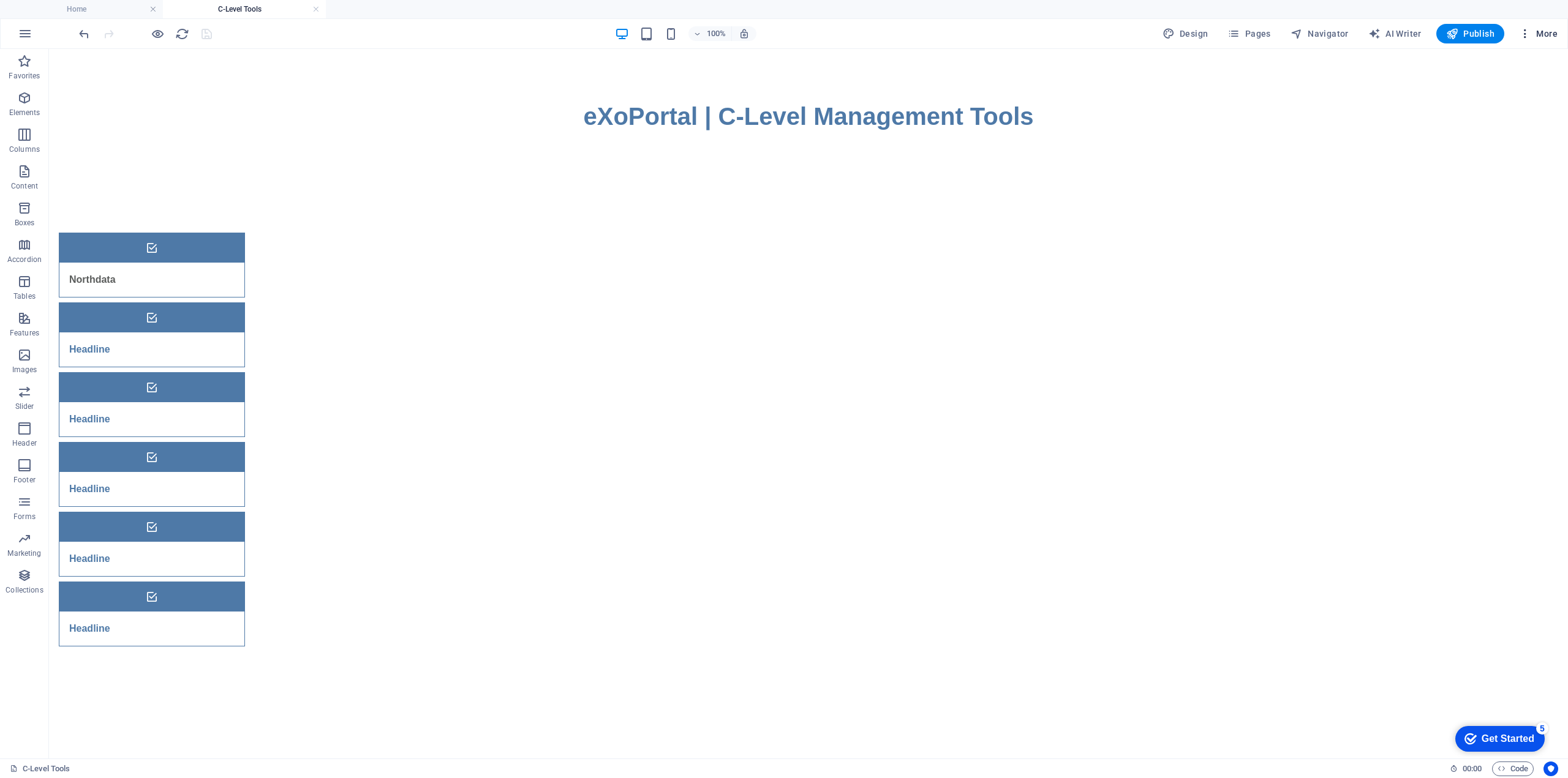
click at [1544, 34] on span "More" at bounding box center [1538, 34] width 39 height 12
click at [1488, 360] on h6 "Data" at bounding box center [1512, 359] width 73 height 15
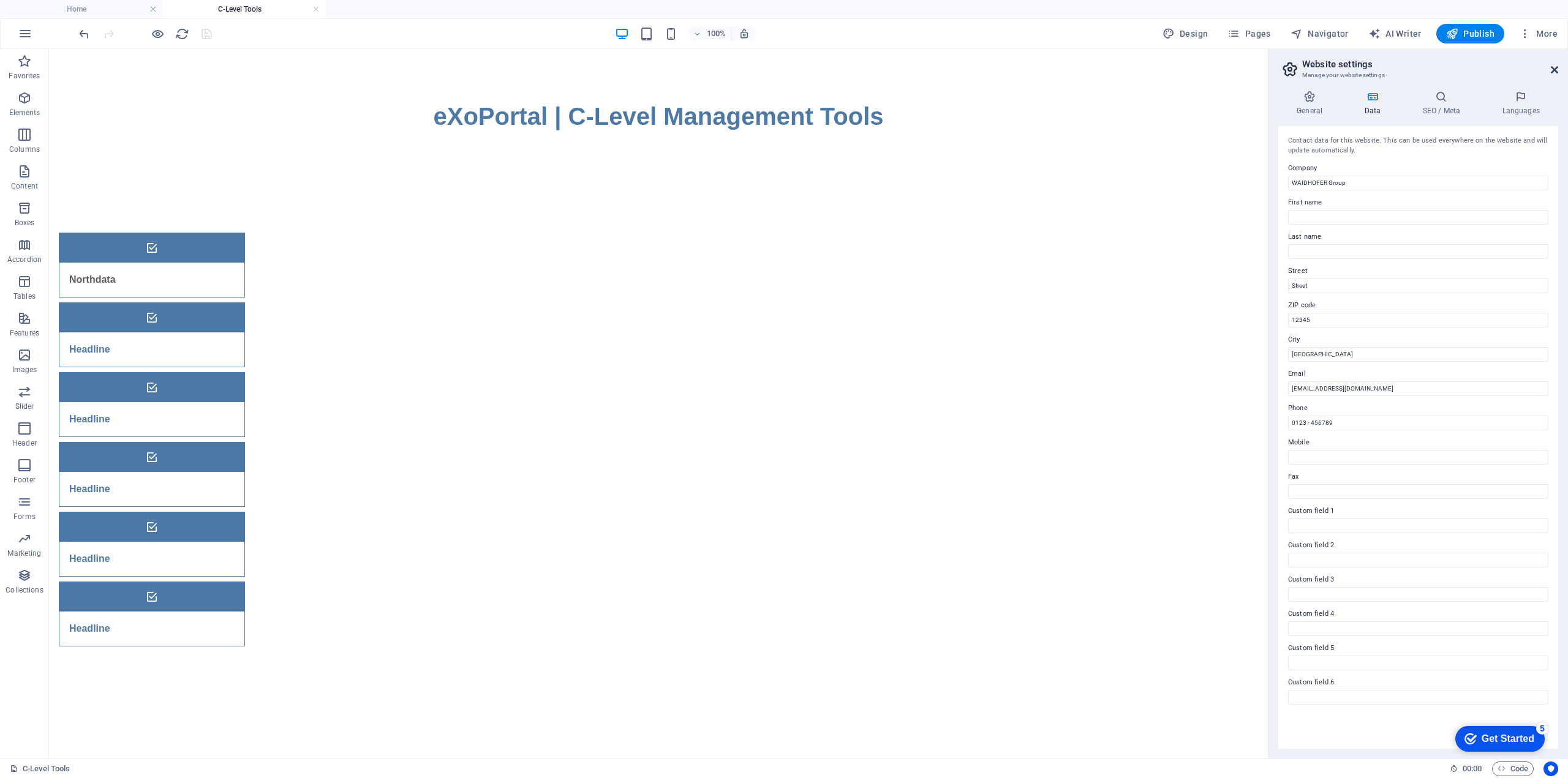
click at [1551, 67] on icon at bounding box center [1554, 69] width 7 height 10
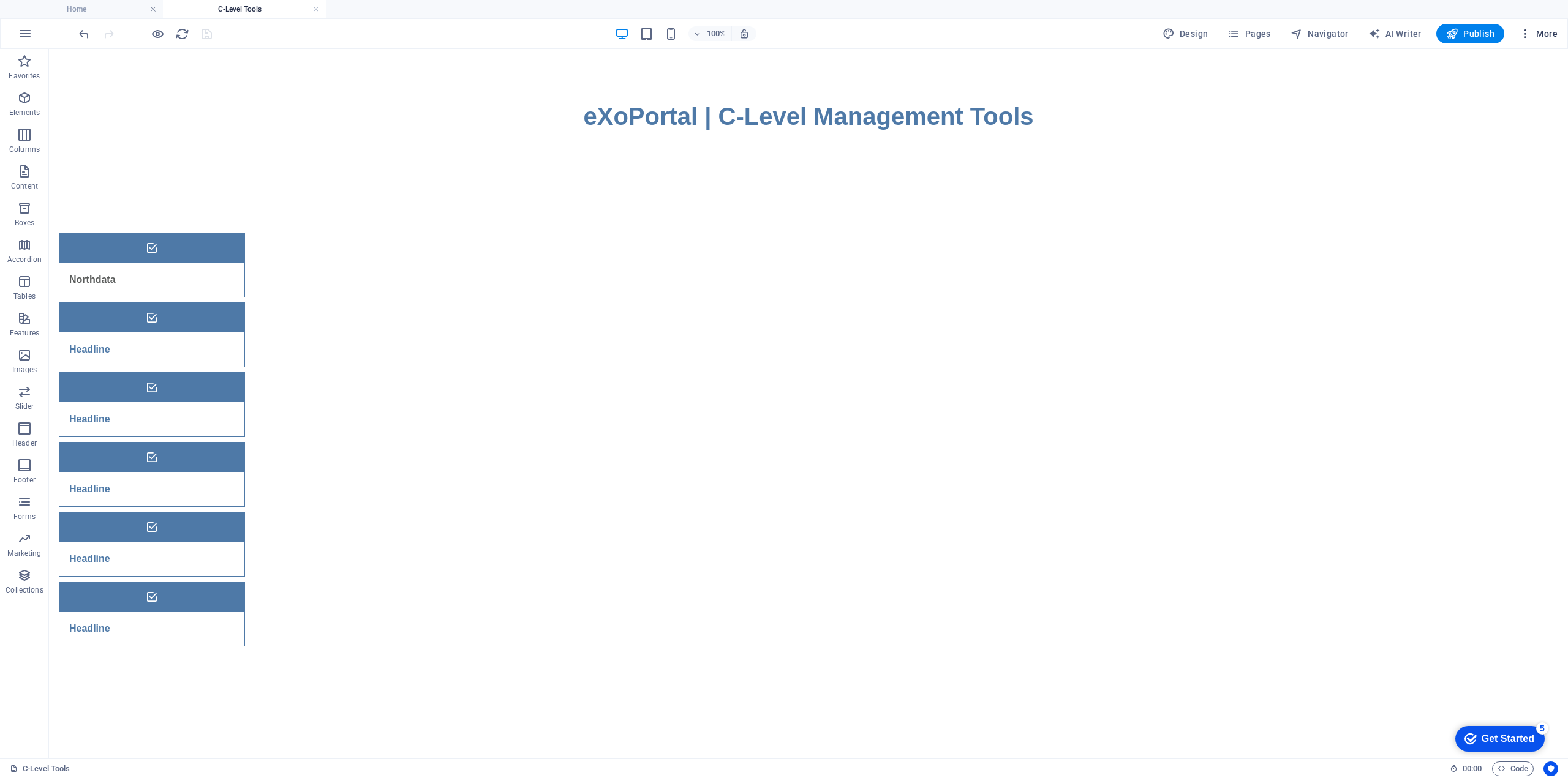
click at [1541, 32] on span "More" at bounding box center [1538, 34] width 39 height 12
click at [1494, 208] on h6 "Files & Stock Photos" at bounding box center [1512, 212] width 73 height 15
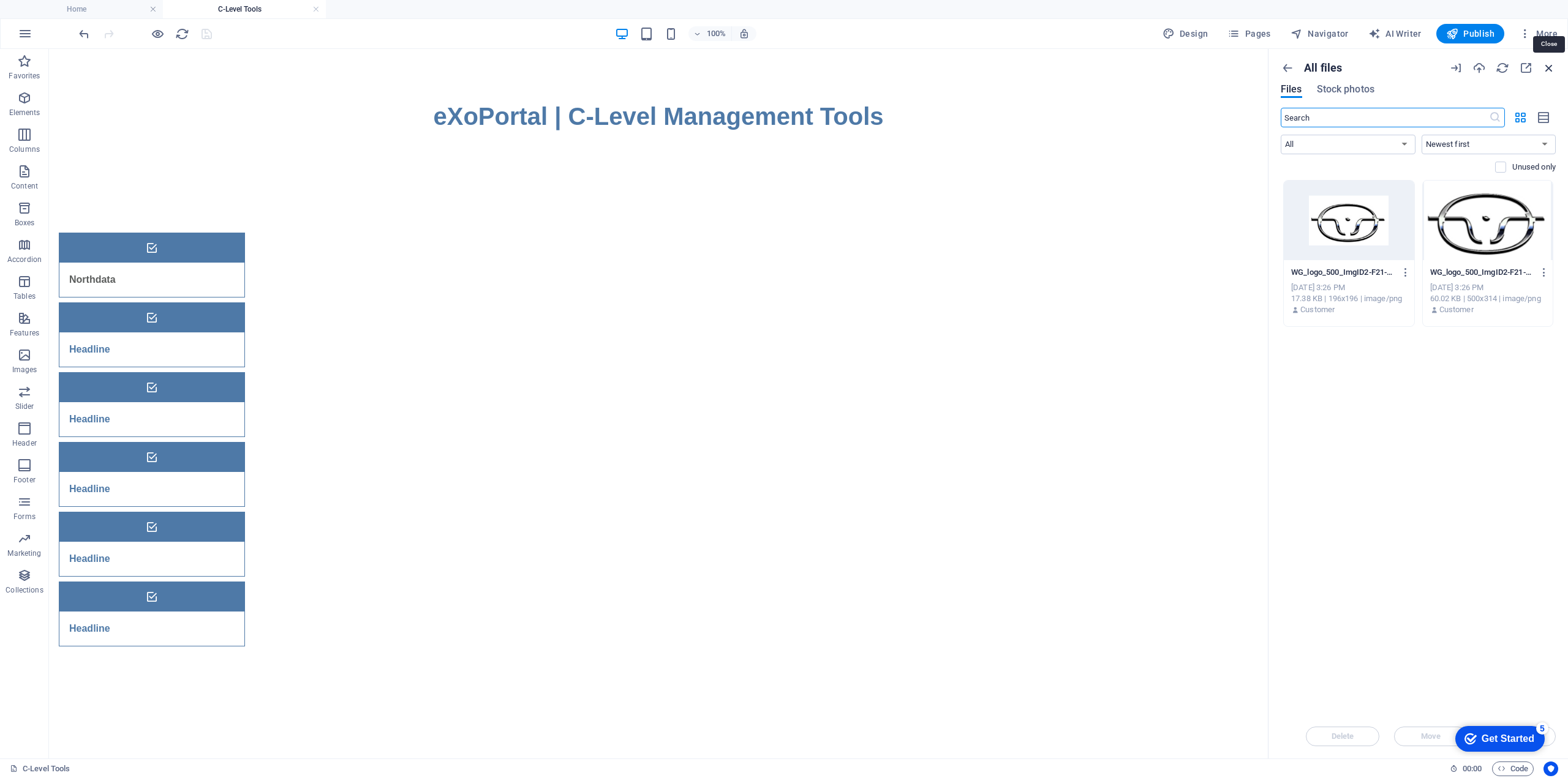
click at [1549, 70] on icon "button" at bounding box center [1549, 68] width 14 height 14
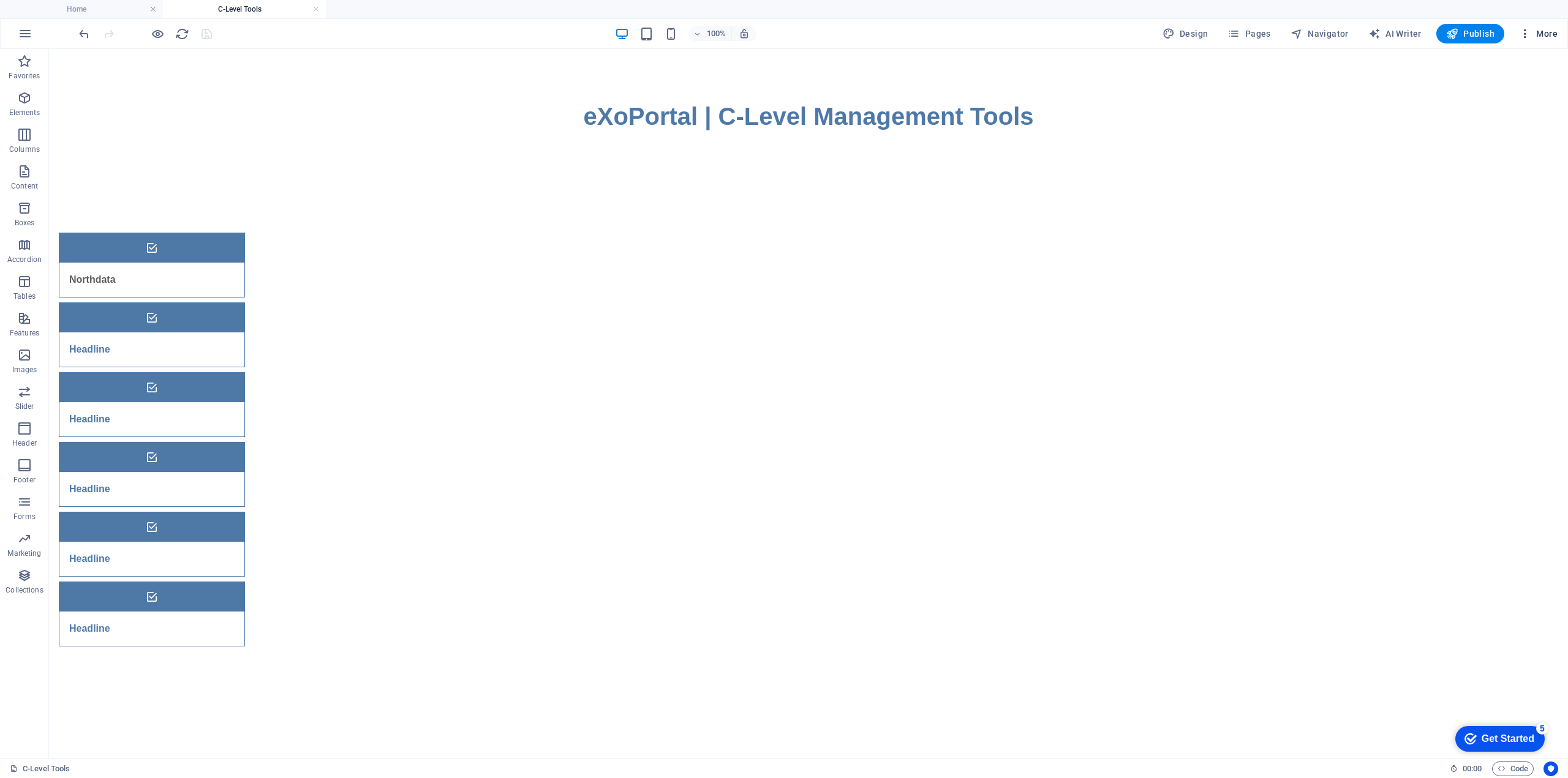
click at [1545, 34] on span "More" at bounding box center [1538, 34] width 39 height 12
click at [1500, 186] on h6 "Collections Manager" at bounding box center [1512, 183] width 73 height 15
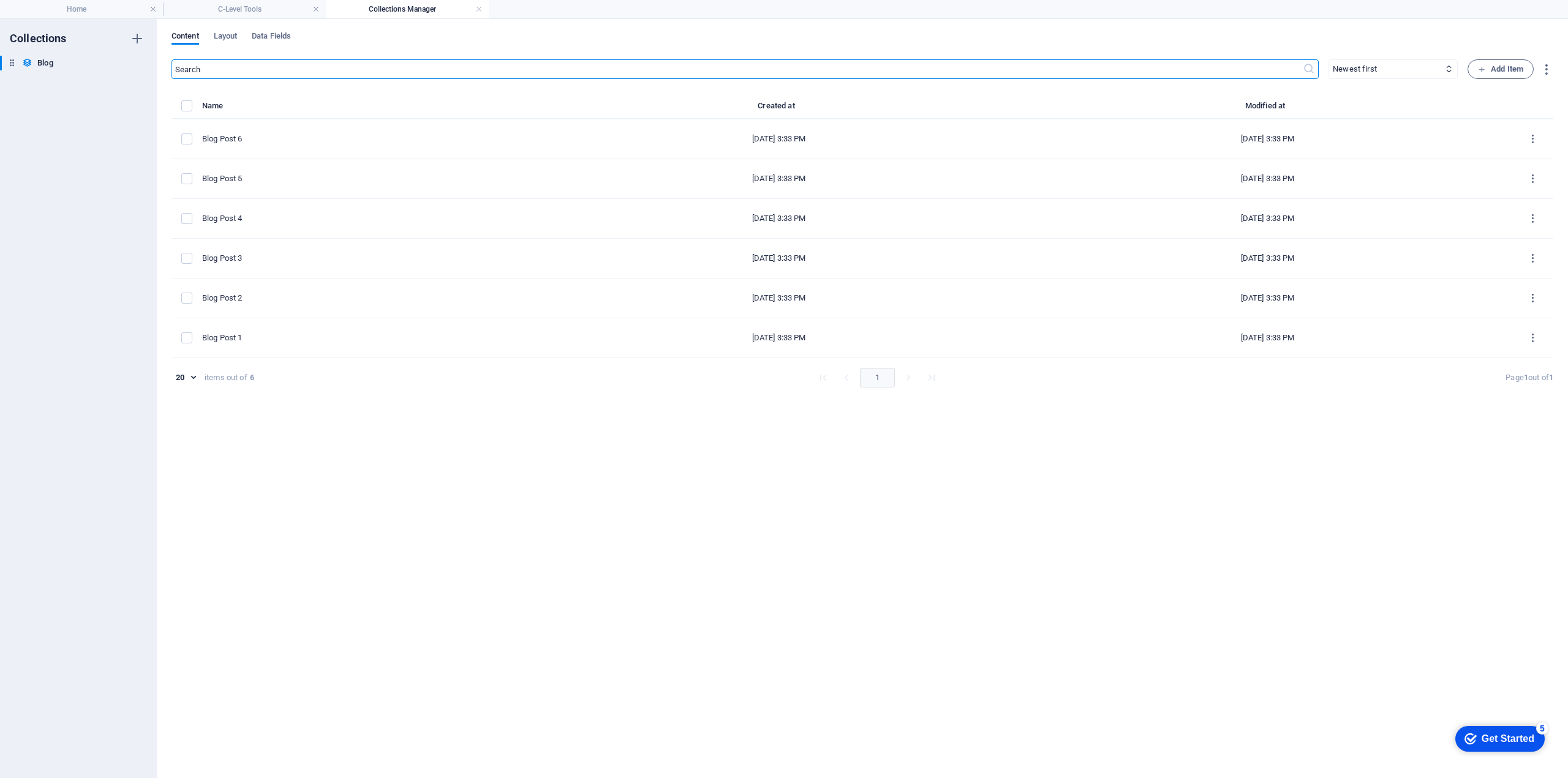
click at [1553, 67] on div "Content Layout Data Fields ​ Newest first Oldest first Last modified Name (asce…" at bounding box center [862, 398] width 1411 height 759
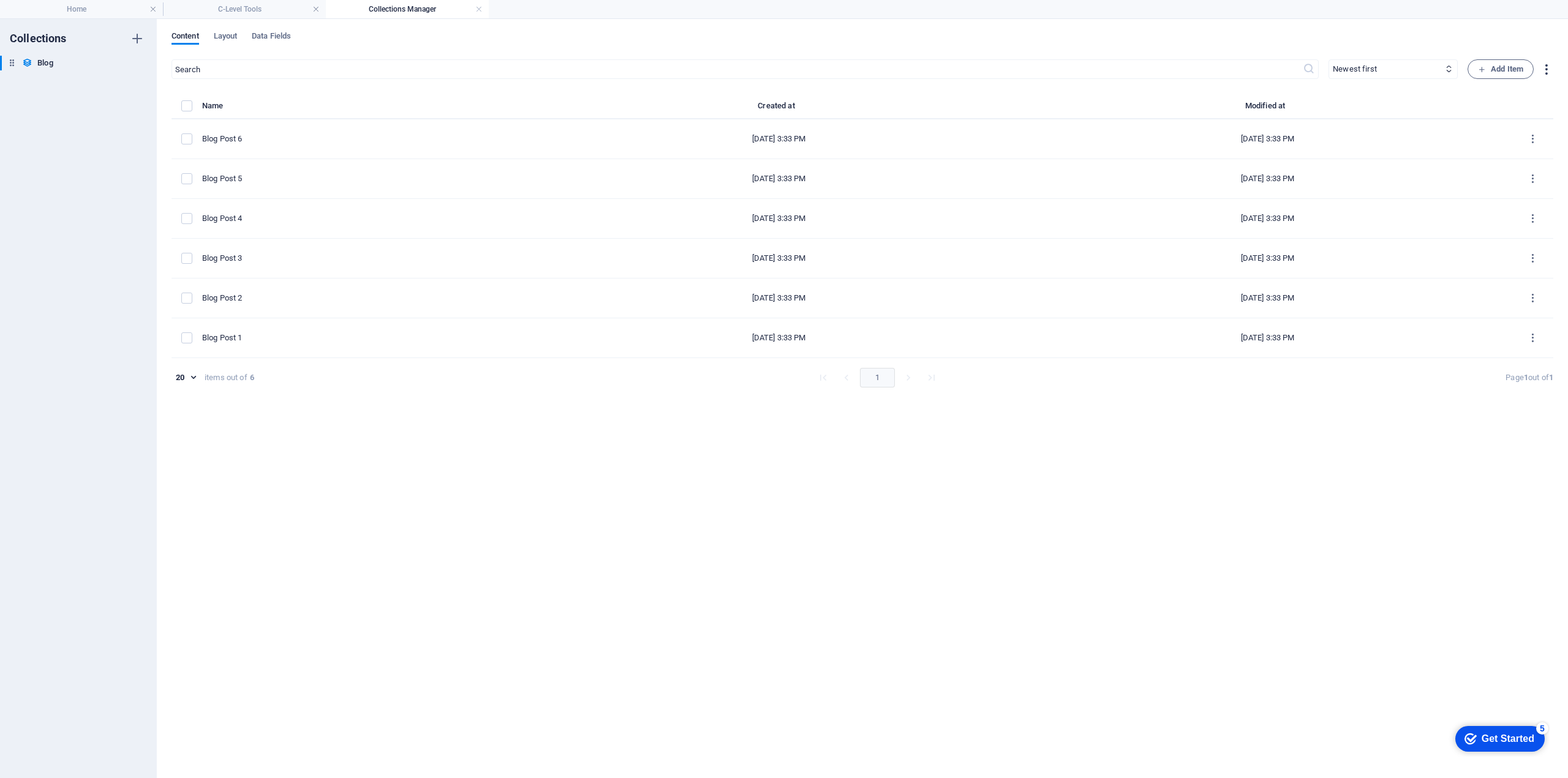
click at [1549, 67] on icon "button" at bounding box center [1546, 70] width 14 height 14
drag, startPoint x: 938, startPoint y: 40, endPoint x: 819, endPoint y: 36, distance: 119.1
click at [898, 41] on div at bounding box center [784, 389] width 1568 height 778
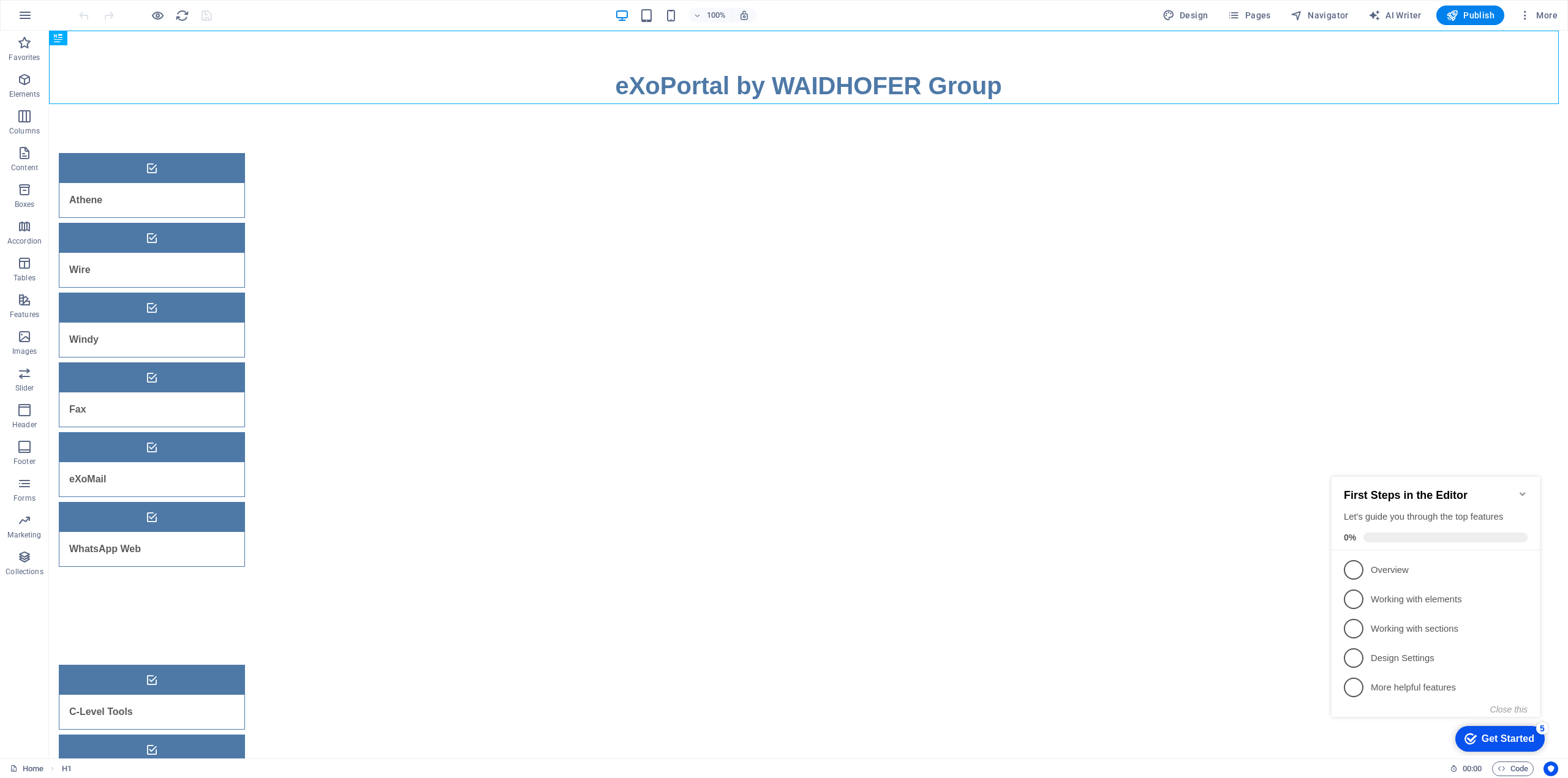
click at [1522, 492] on icon "Minimize checklist" at bounding box center [1522, 494] width 6 height 4
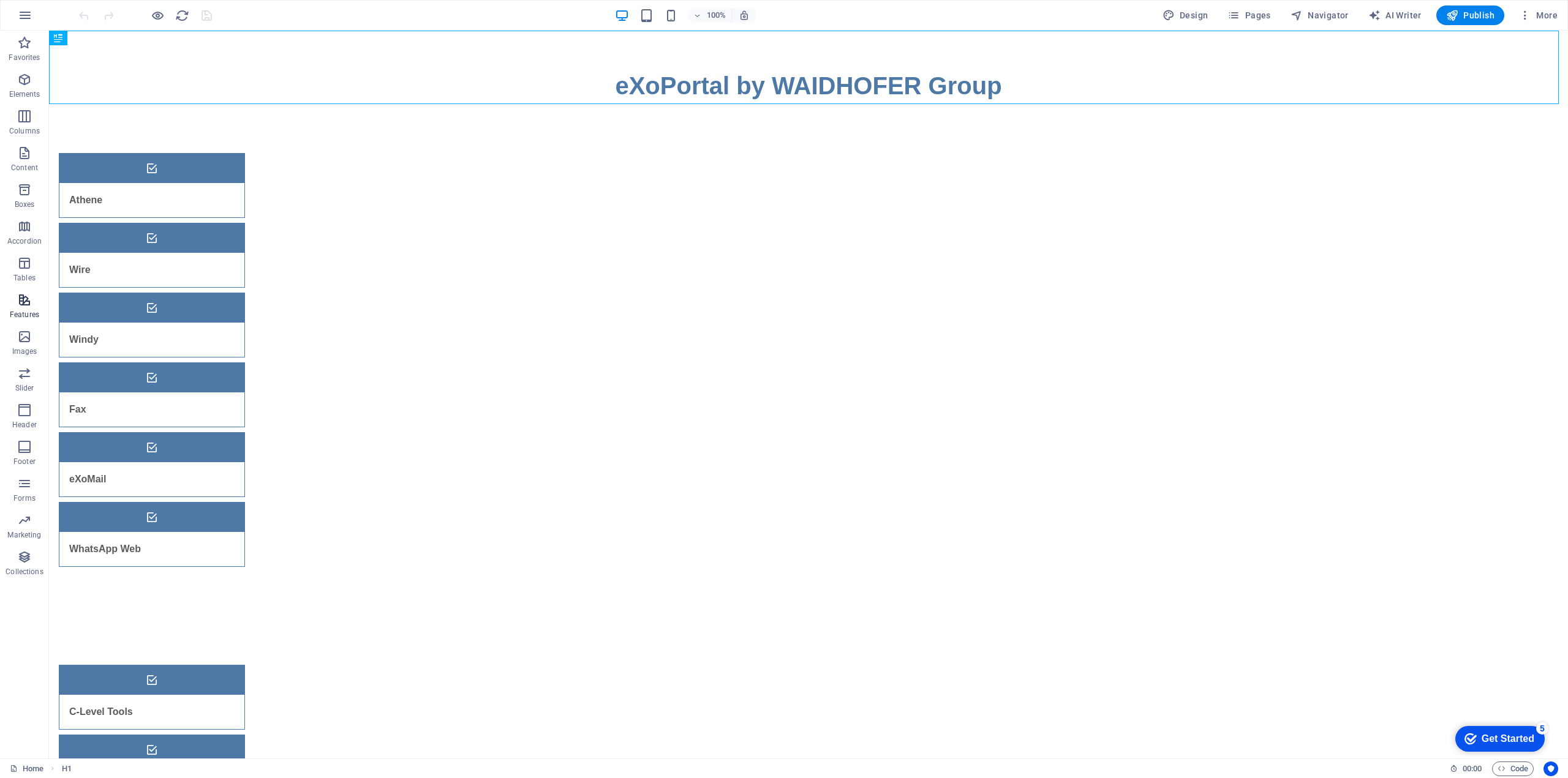
click at [28, 299] on icon "button" at bounding box center [25, 300] width 15 height 15
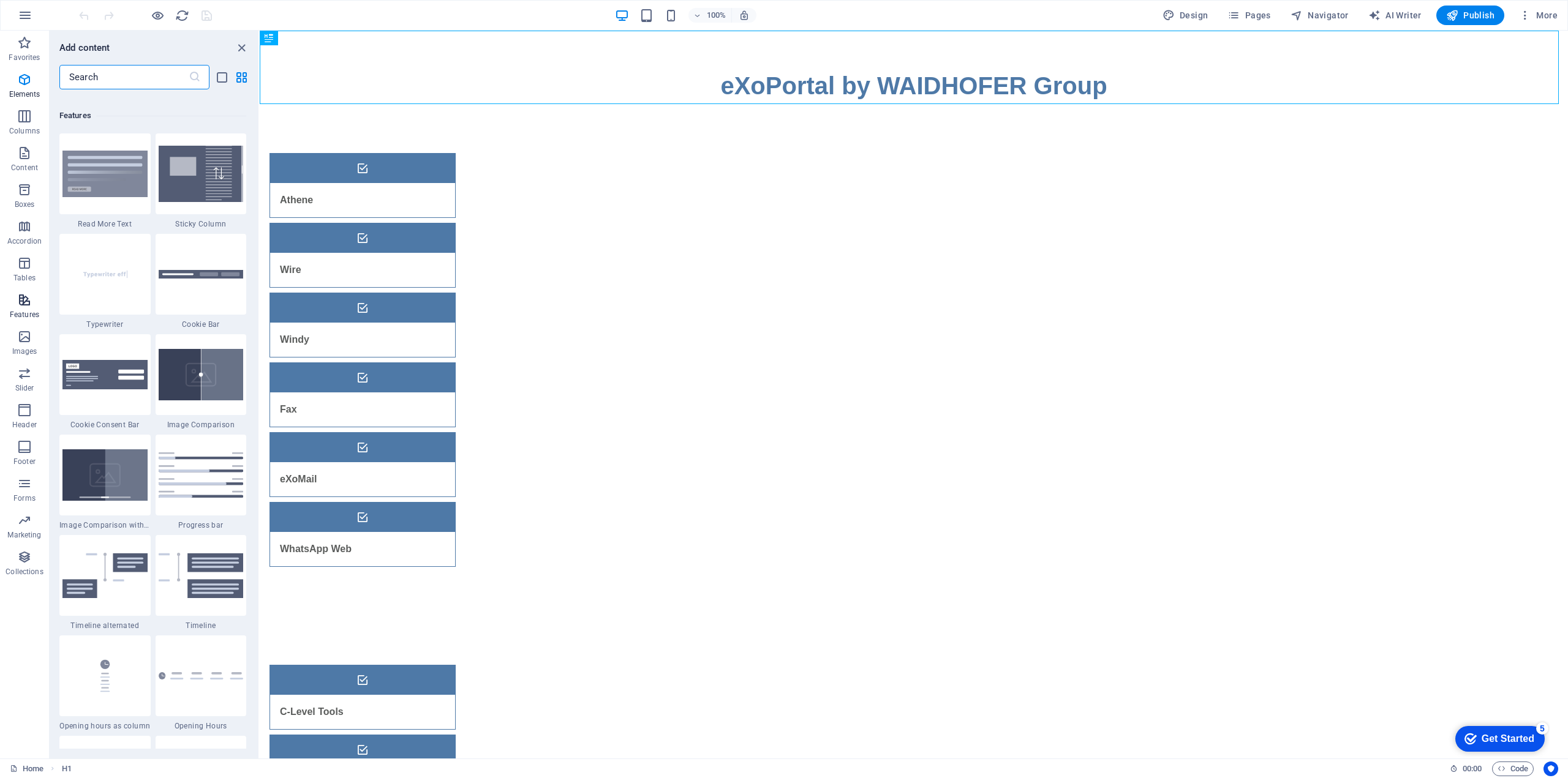
scroll to position [4773, 0]
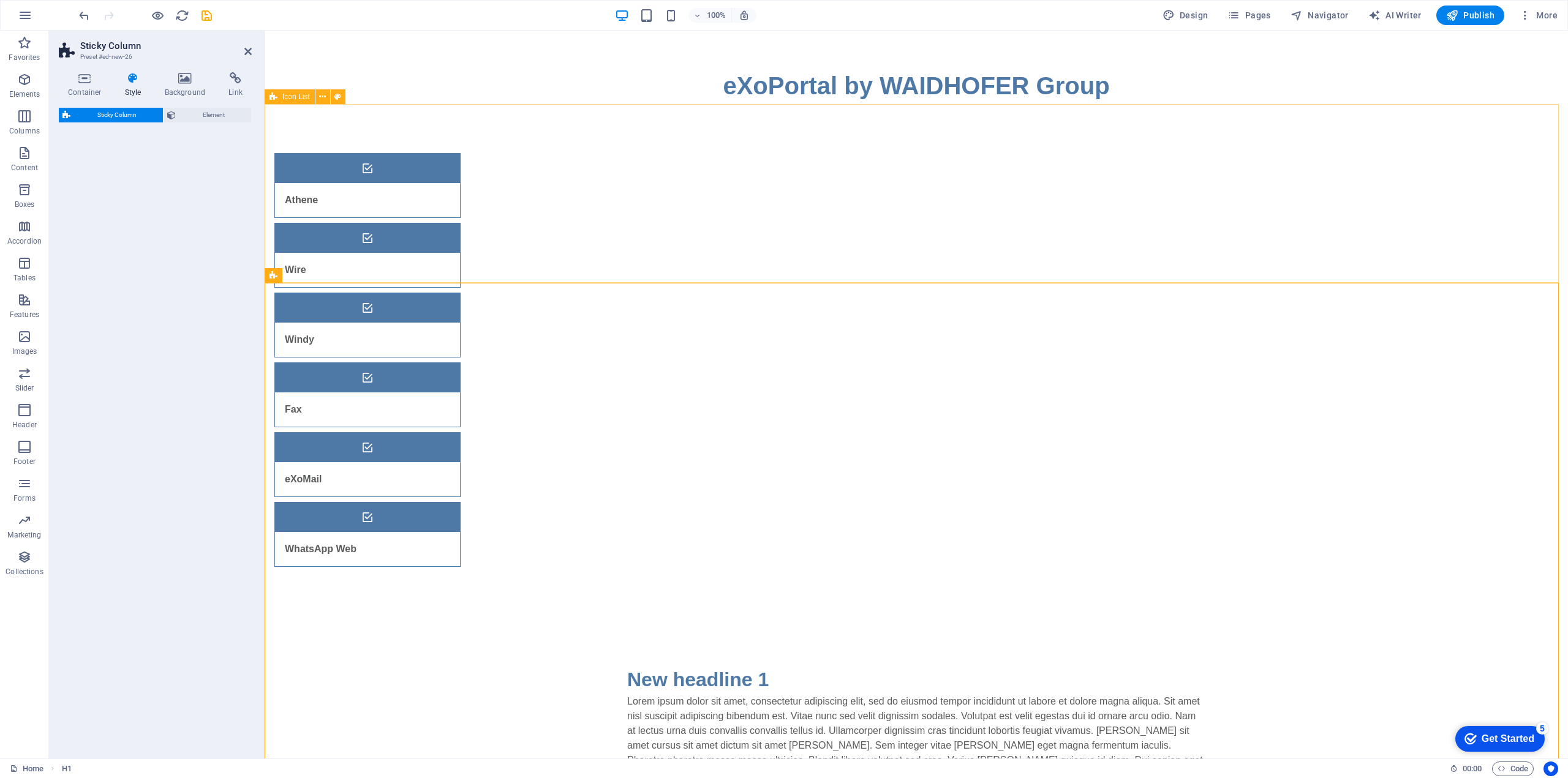
select select "%"
select select "rem"
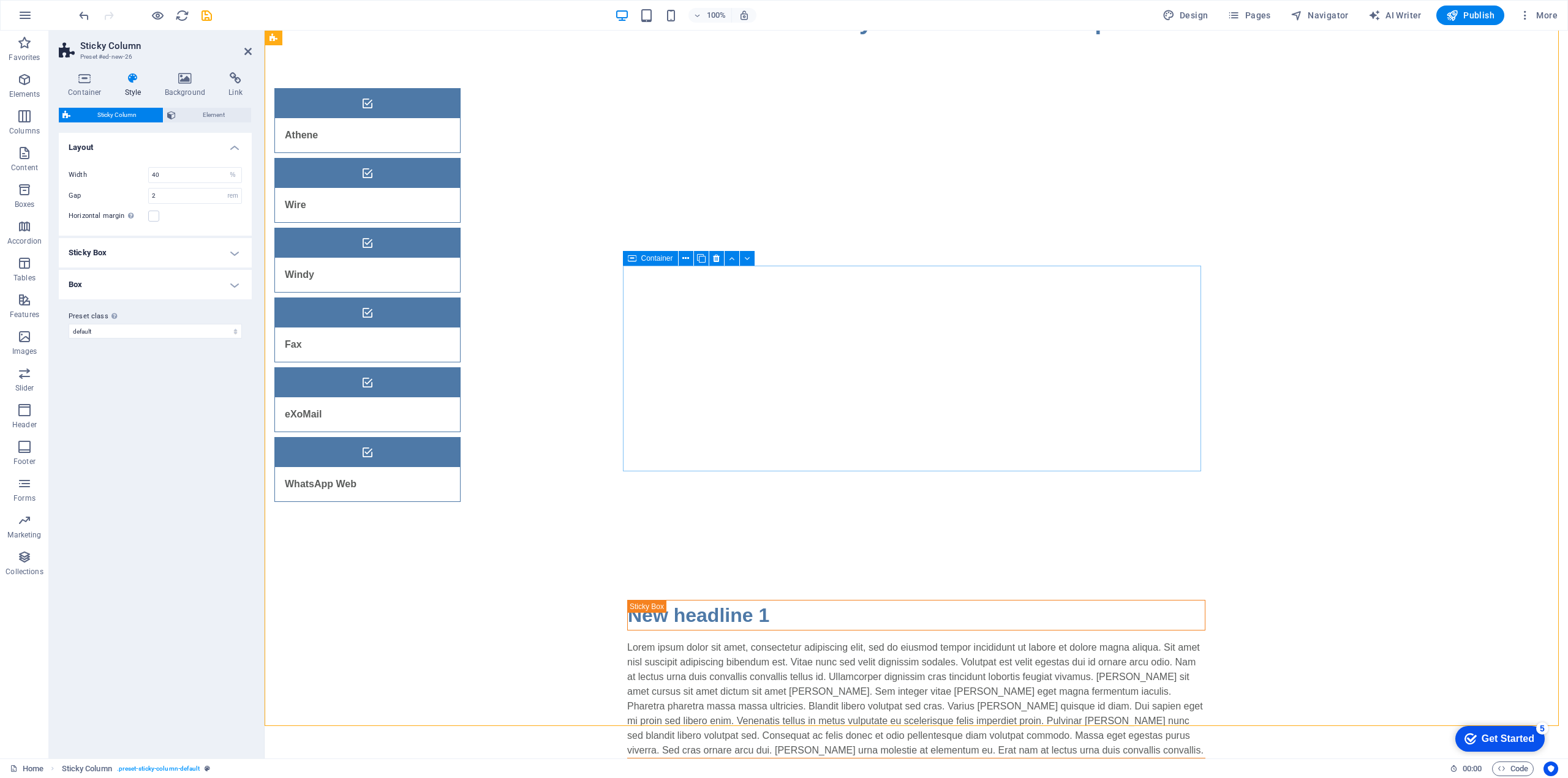
scroll to position [61, 0]
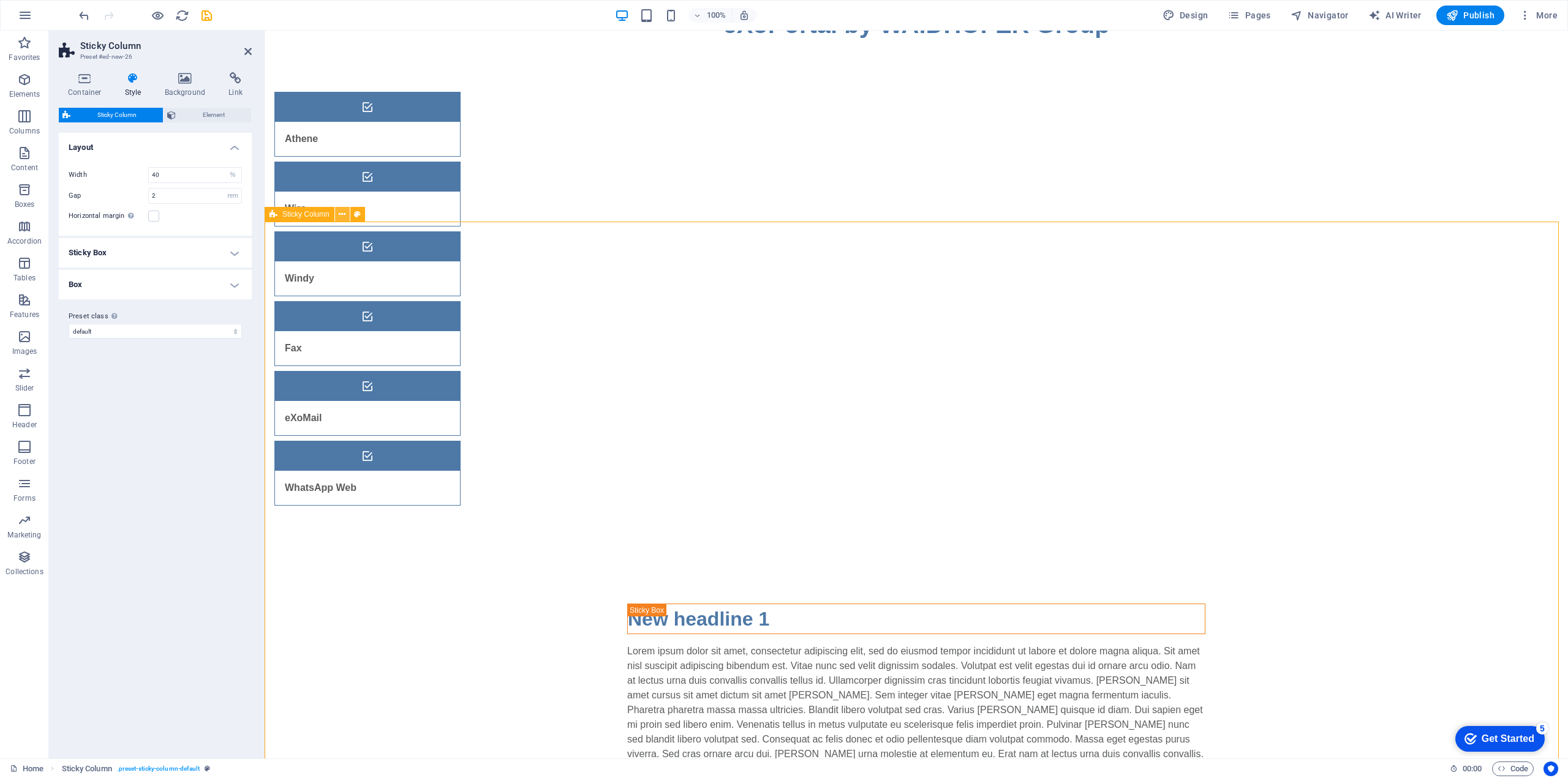
click at [336, 213] on button at bounding box center [342, 214] width 15 height 15
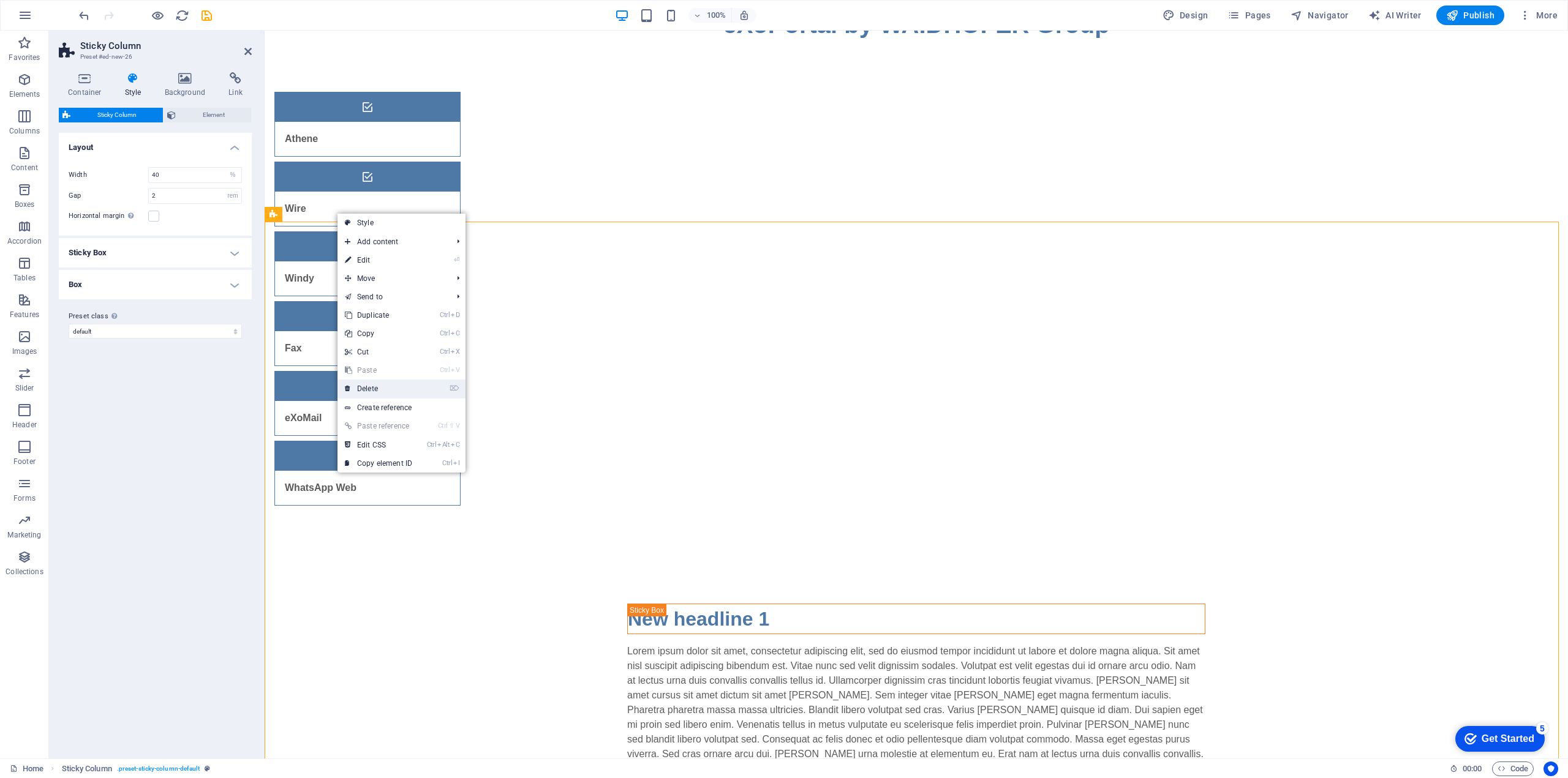
click at [376, 391] on link "⌦ Delete" at bounding box center [378, 389] width 82 height 18
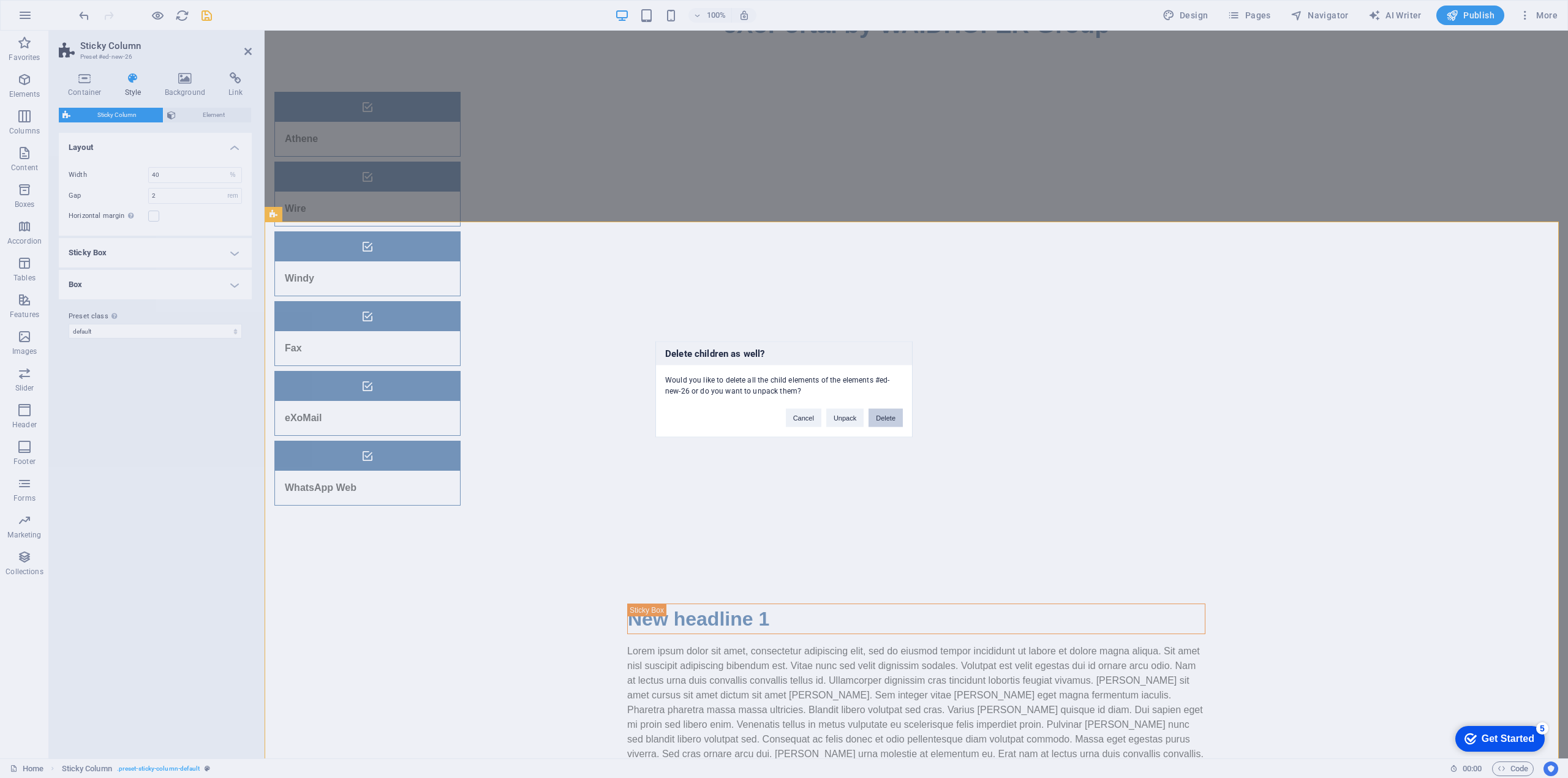
click at [884, 418] on button "Delete" at bounding box center [885, 417] width 34 height 18
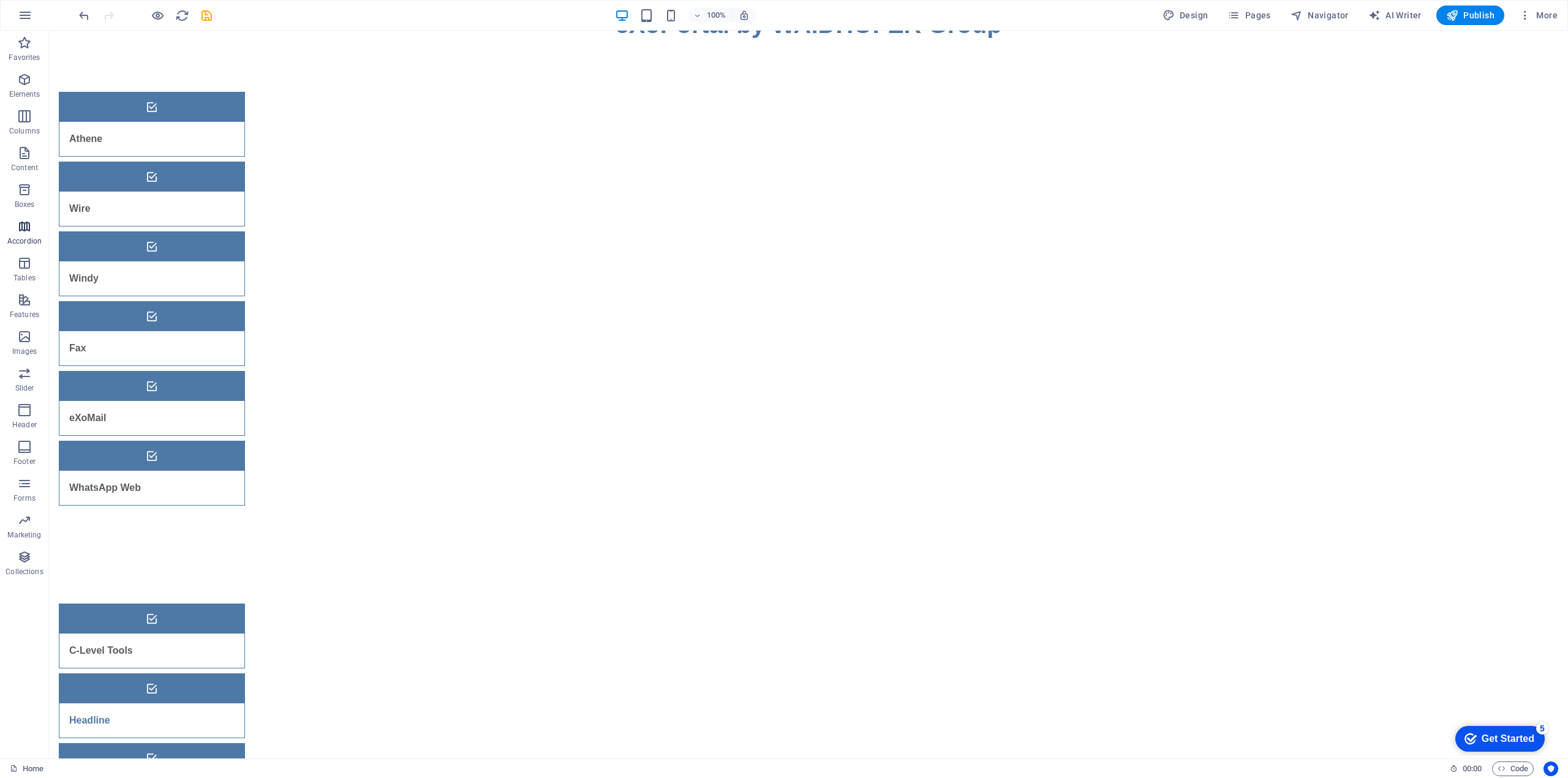
click at [29, 231] on icon "button" at bounding box center [25, 226] width 15 height 15
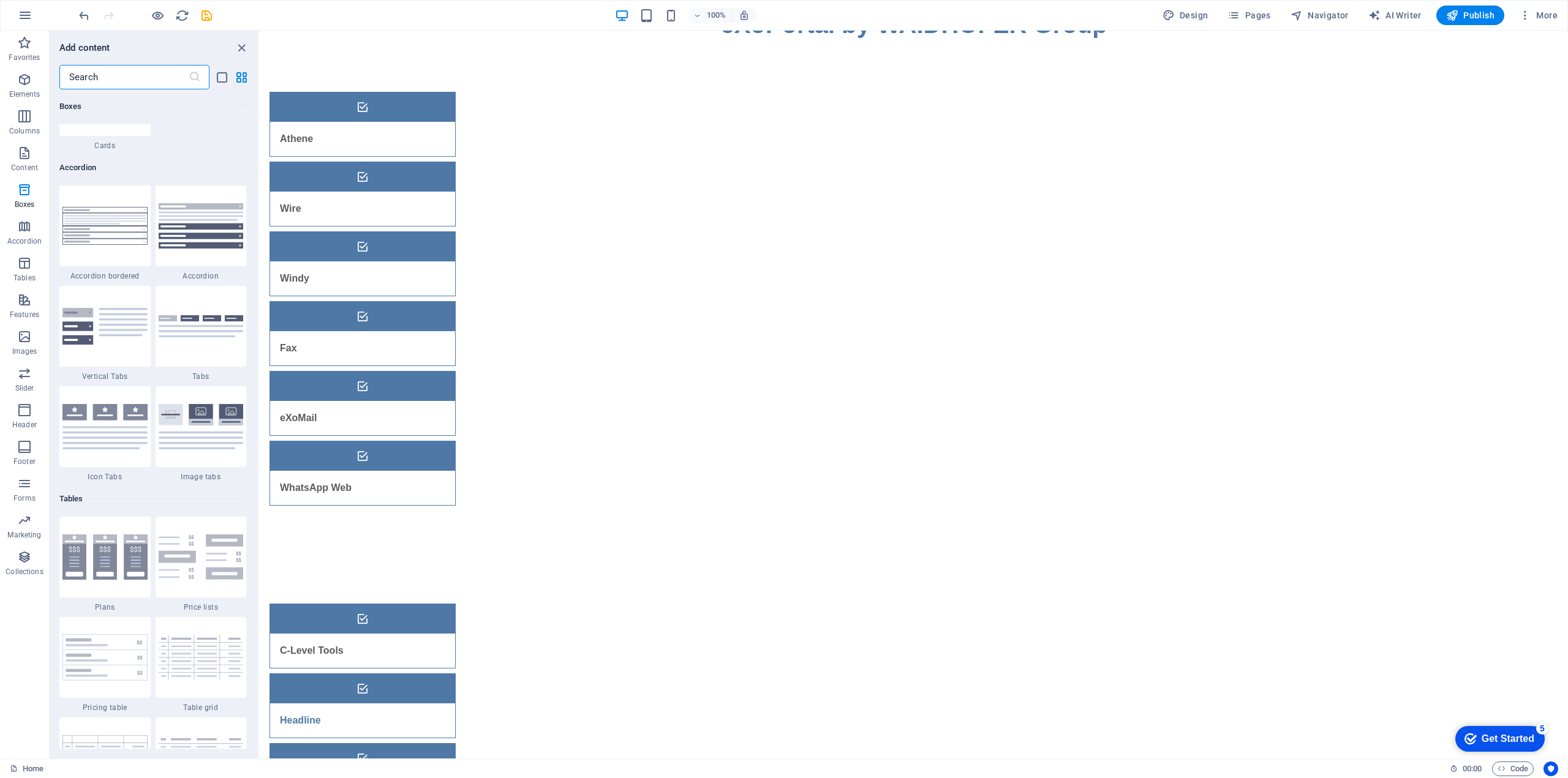
scroll to position [3787, 0]
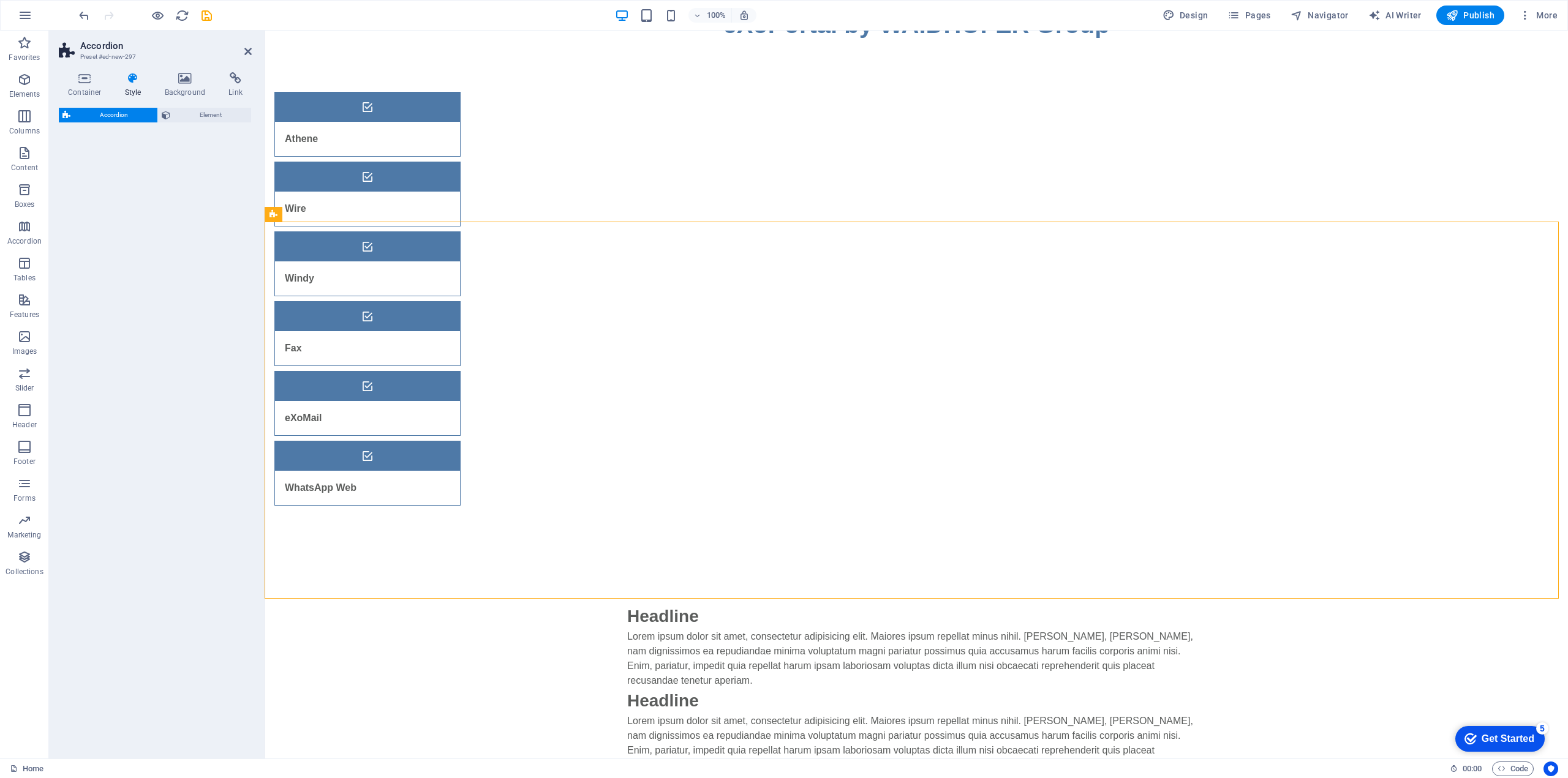
select select "rem"
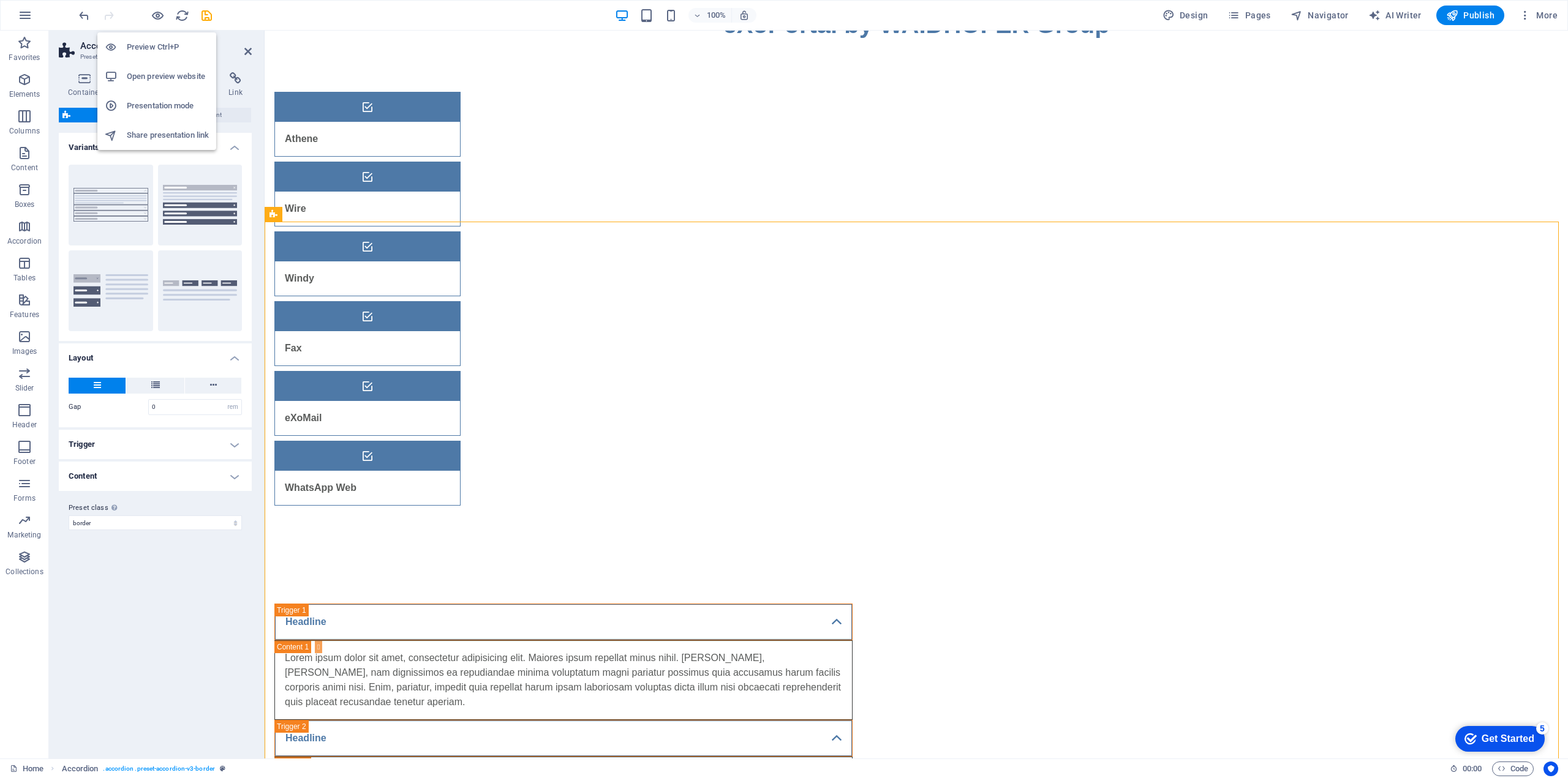
click at [150, 76] on h6 "Open preview website" at bounding box center [168, 76] width 82 height 15
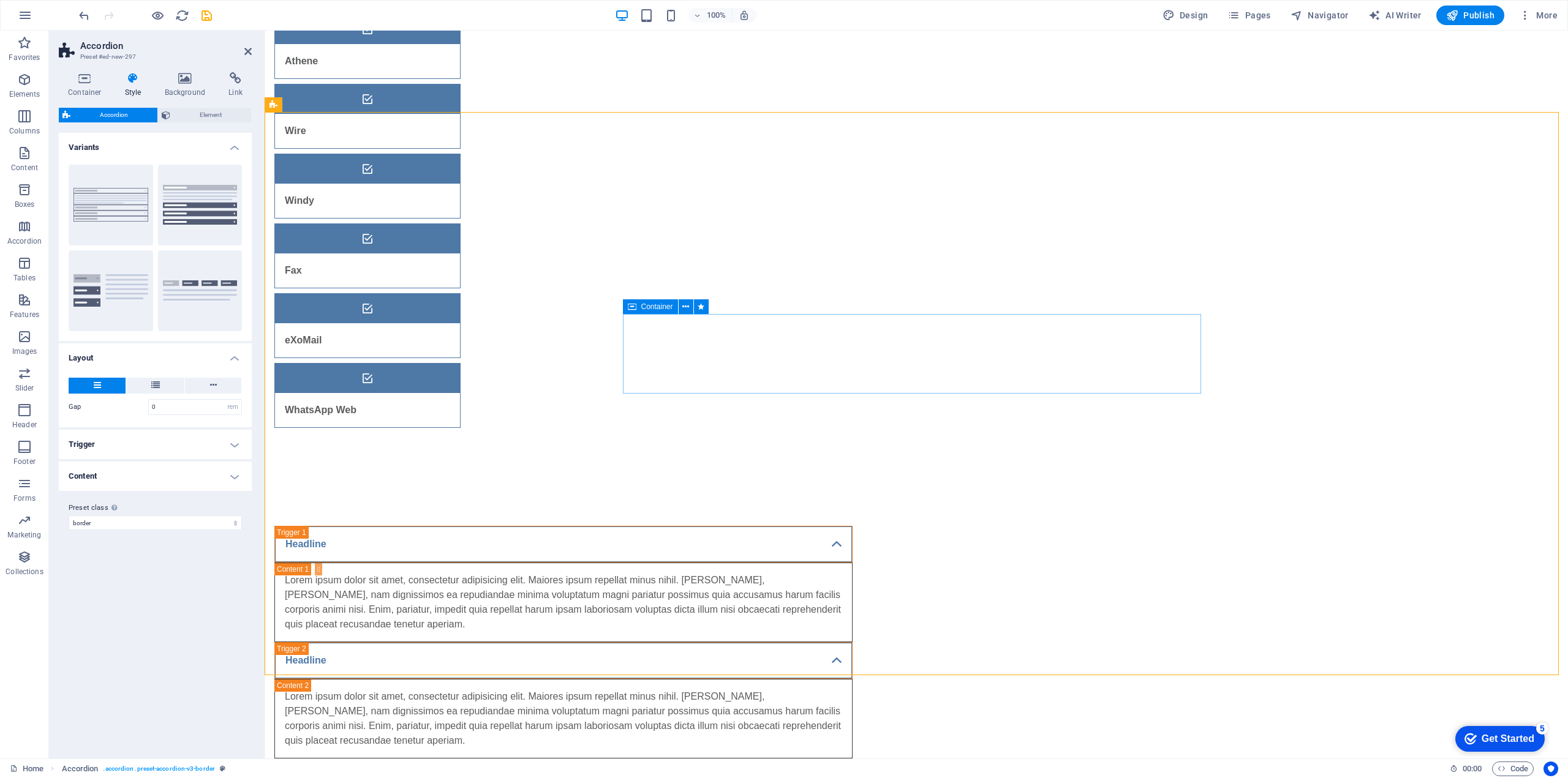
scroll to position [122, 0]
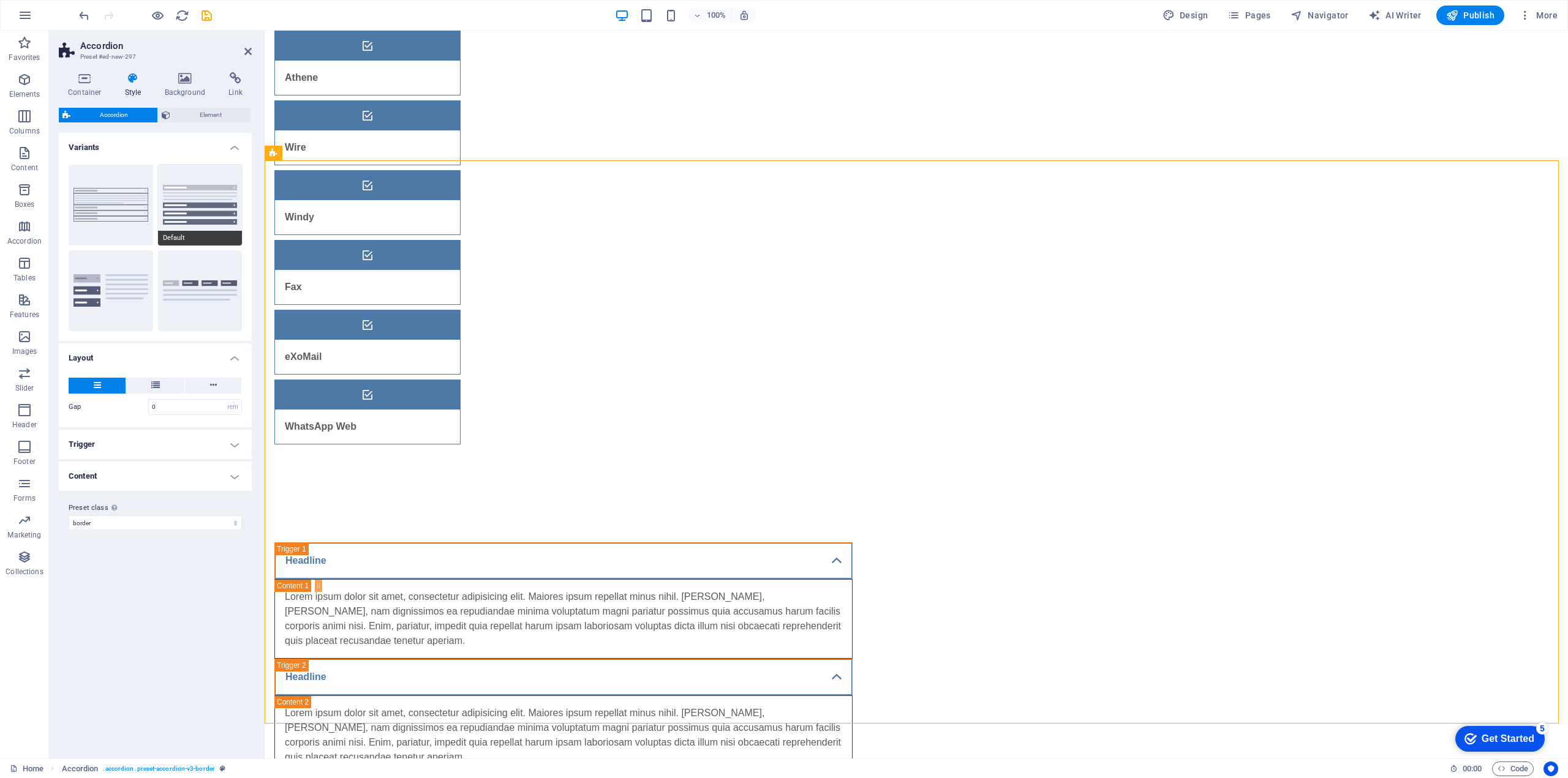
click at [208, 214] on button "Default" at bounding box center [200, 205] width 85 height 81
type input "1"
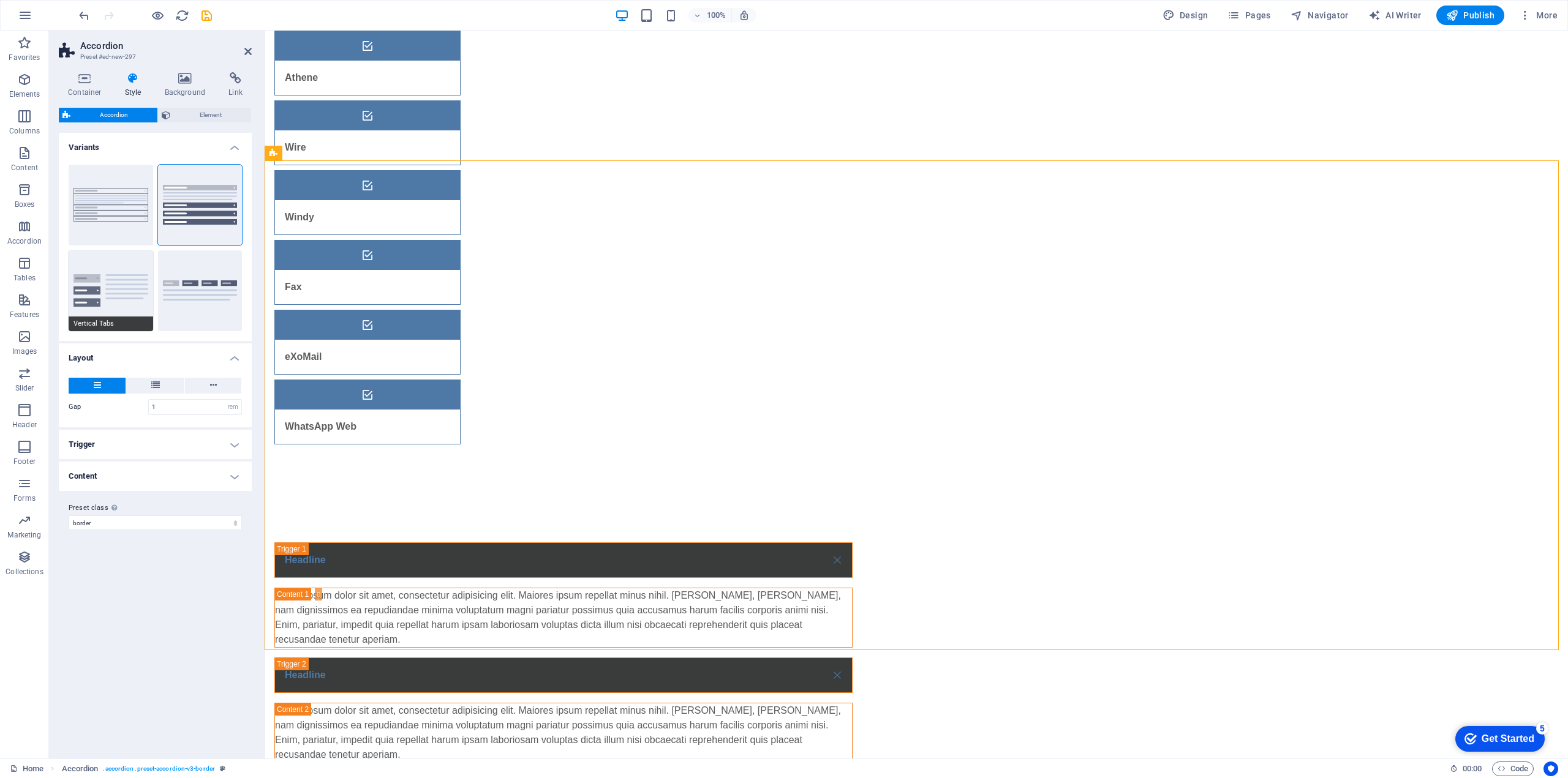
click at [107, 296] on button "Vertical Tabs" at bounding box center [111, 290] width 85 height 81
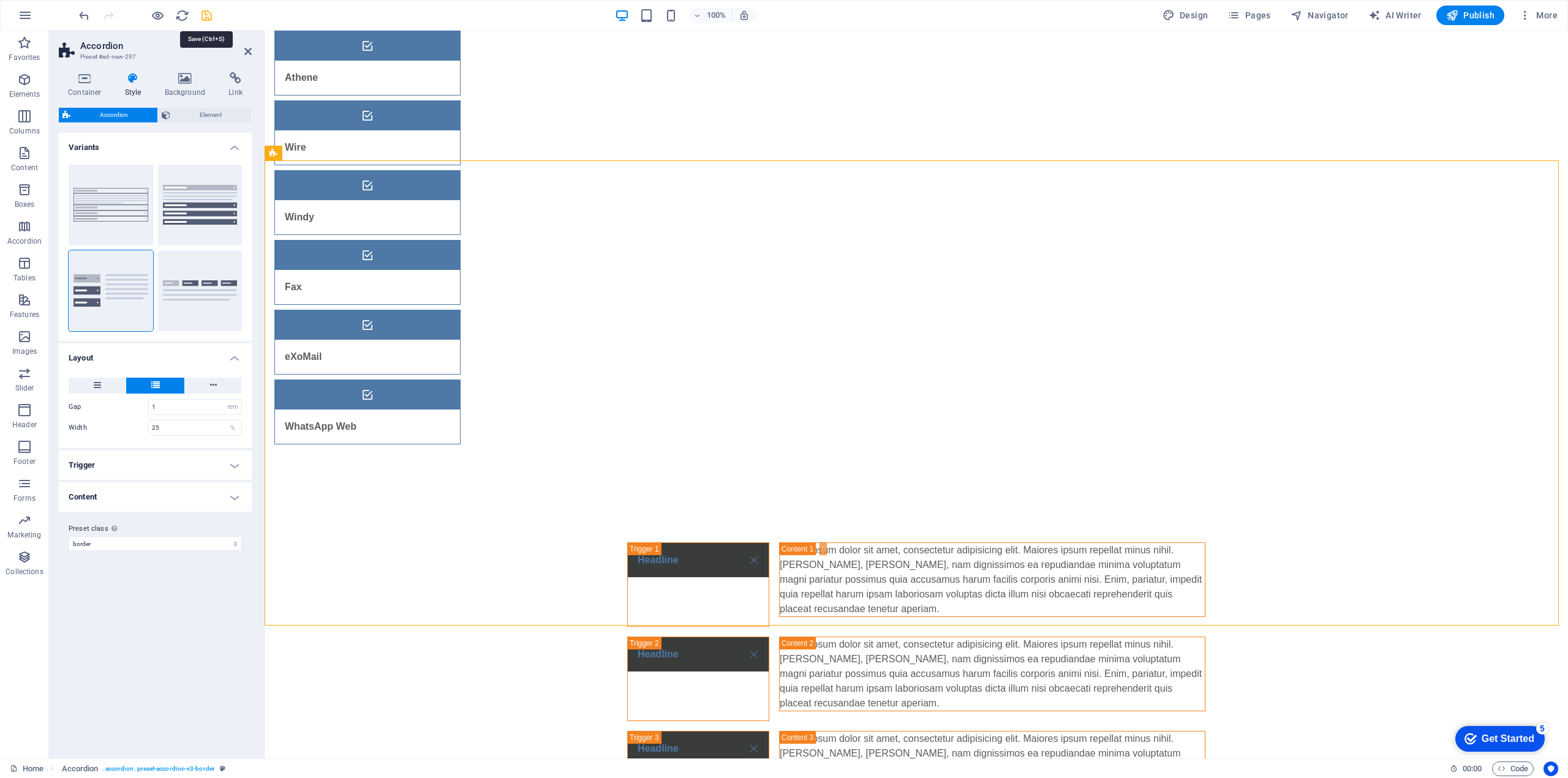
click at [206, 16] on icon "save" at bounding box center [207, 16] width 14 height 14
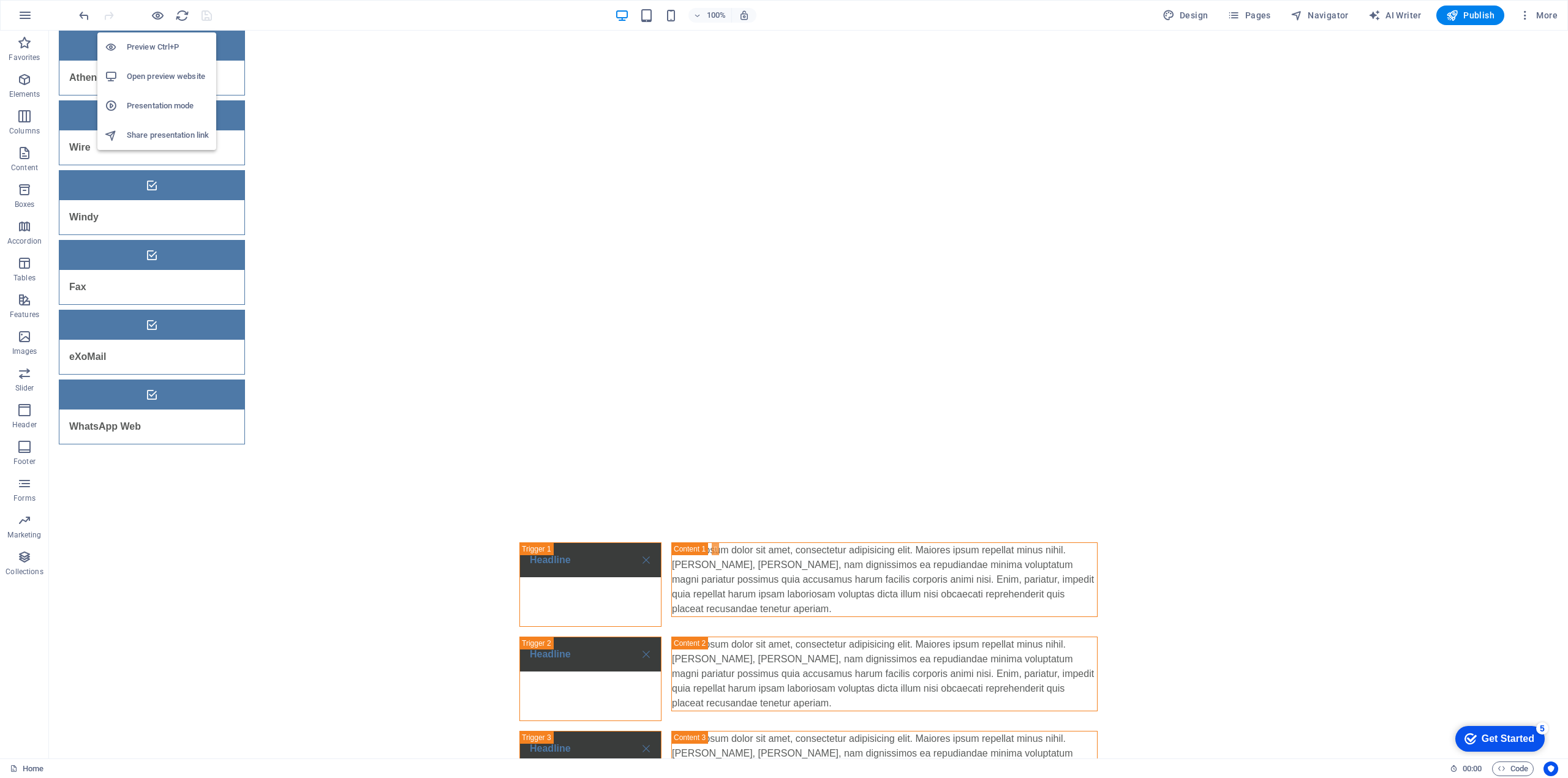
click at [158, 108] on h6 "Presentation mode" at bounding box center [168, 105] width 82 height 15
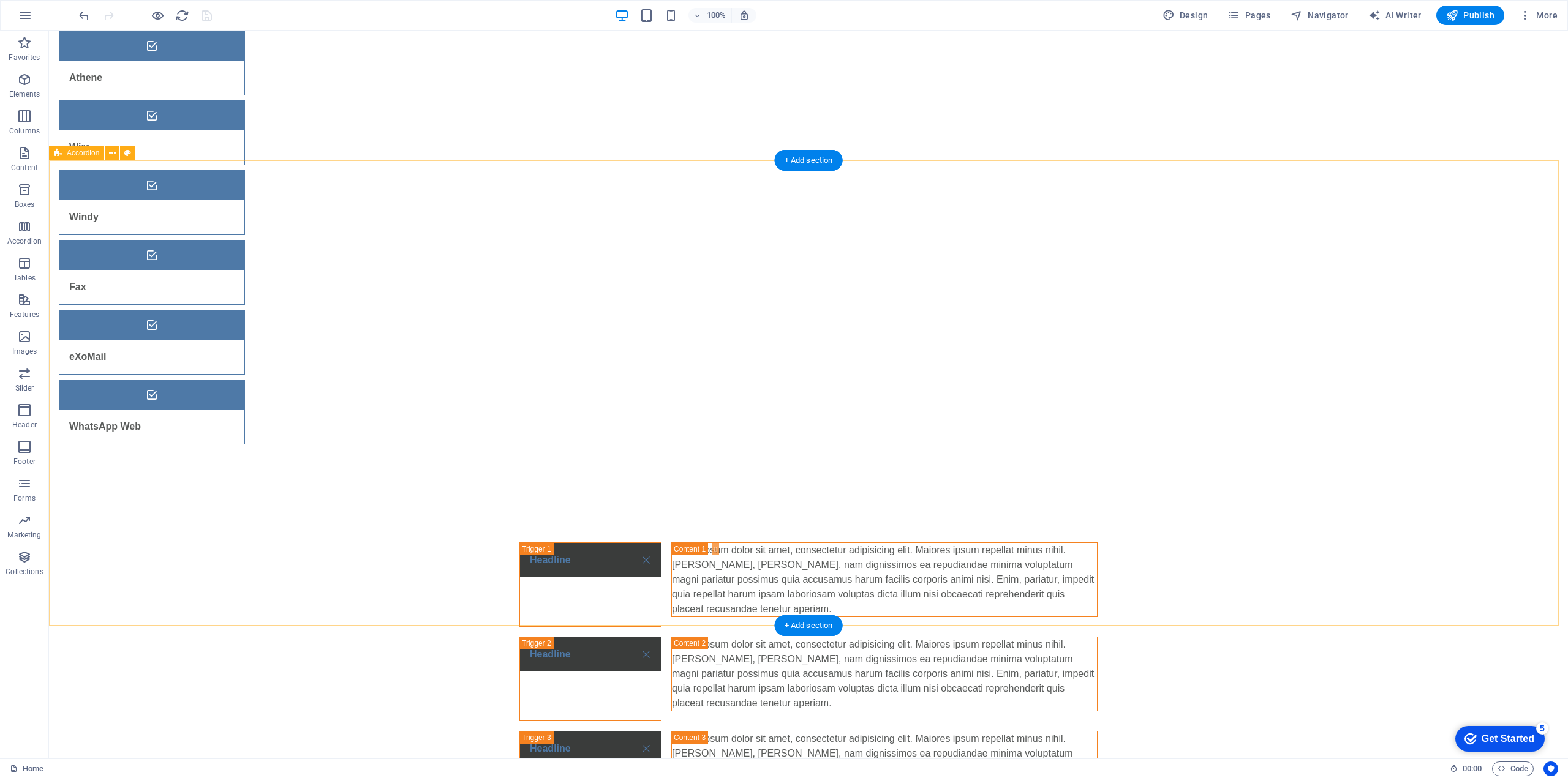
click at [401, 493] on div "Headline Lorem ipsum dolor sit amet, consectetur adipisicing elit. Maiores ipsu…" at bounding box center [809, 726] width 1519 height 465
click at [261, 493] on div "Headline Lorem ipsum dolor sit amet, consectetur adipisicing elit. Maiores ipsu…" at bounding box center [809, 726] width 1519 height 465
select select "rem"
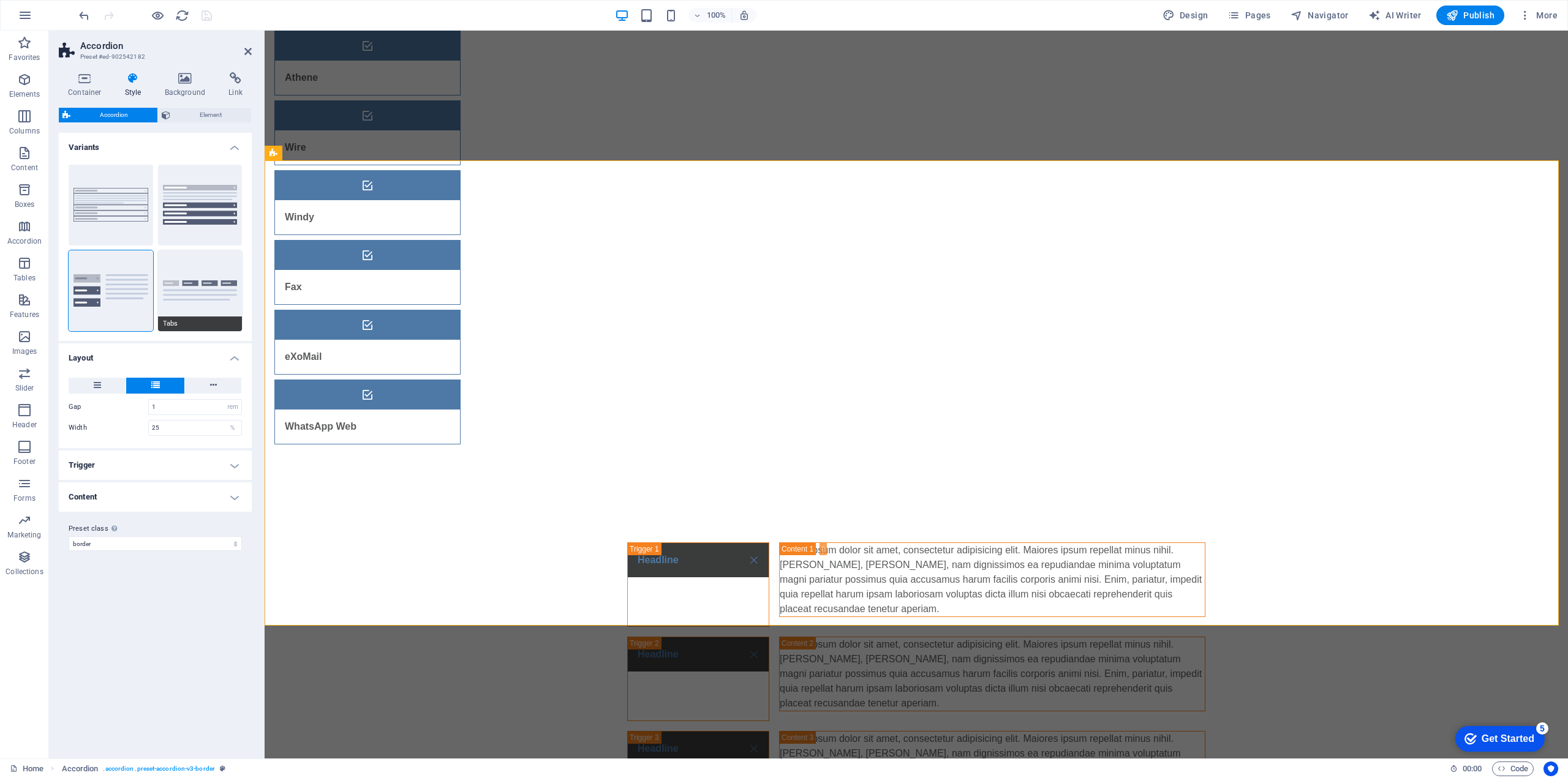
click at [210, 274] on button "Tabs" at bounding box center [200, 290] width 85 height 81
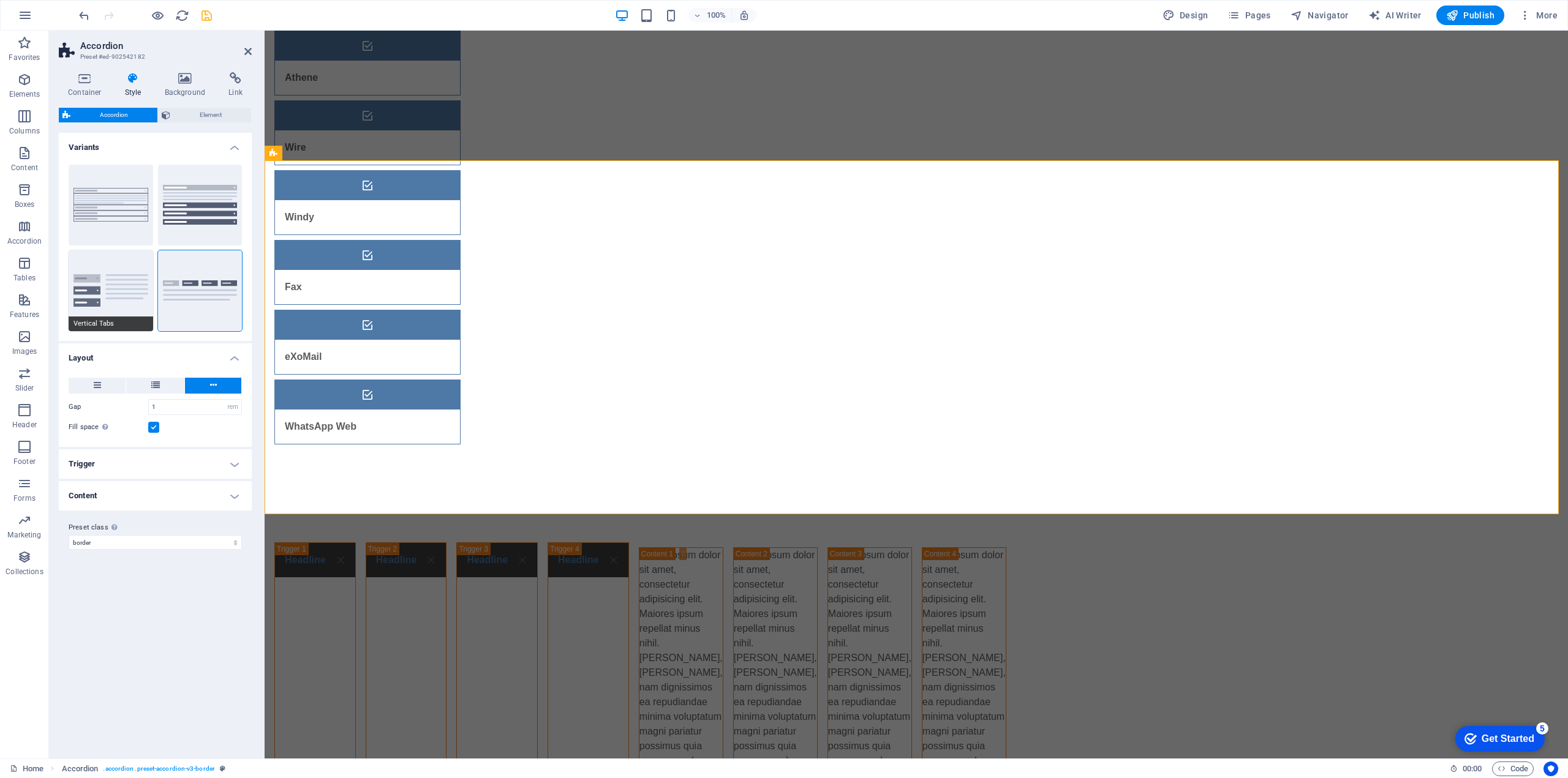
click at [86, 291] on button "Vertical Tabs" at bounding box center [111, 290] width 85 height 81
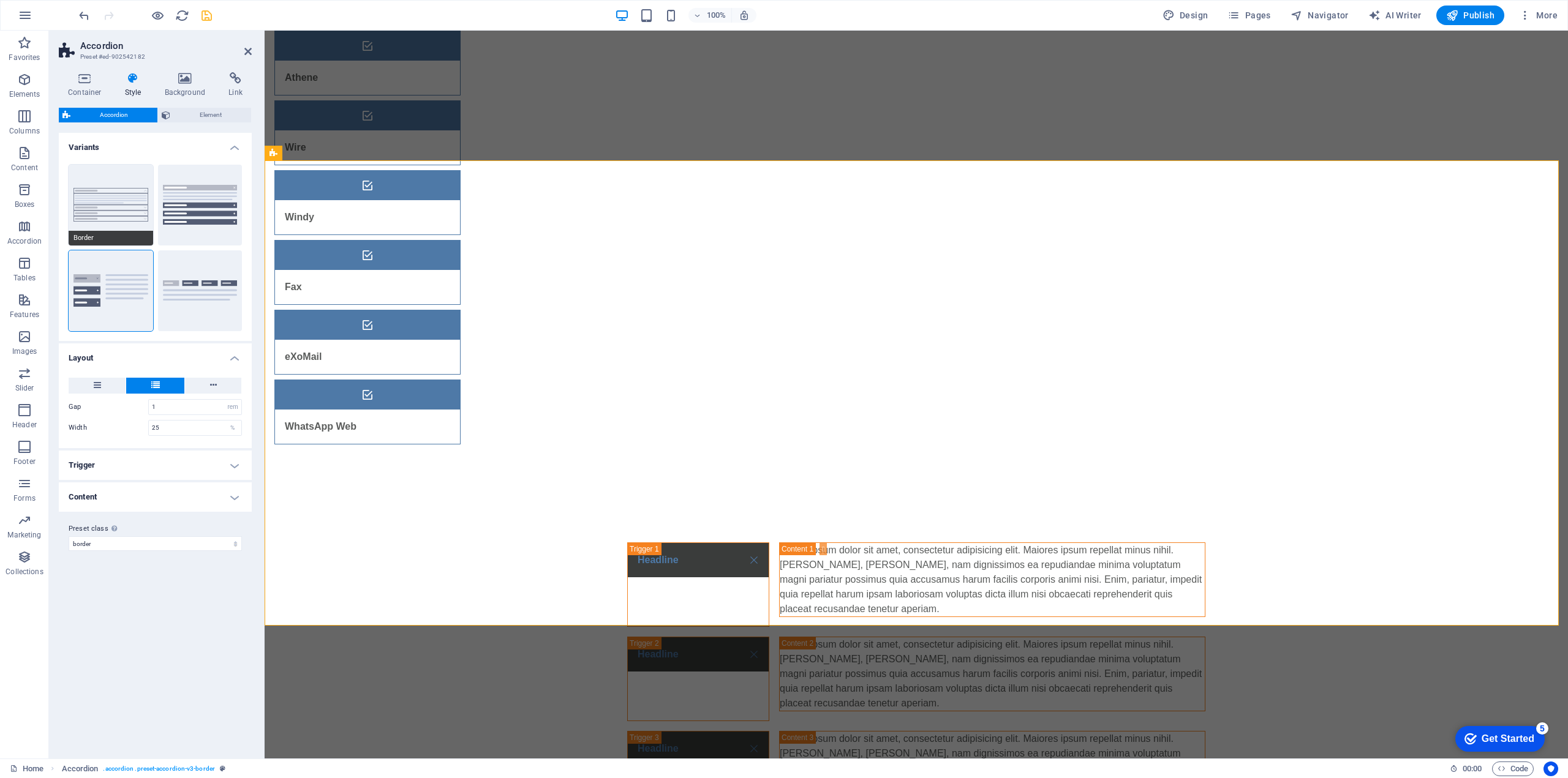
click at [120, 191] on button "Border" at bounding box center [111, 205] width 85 height 81
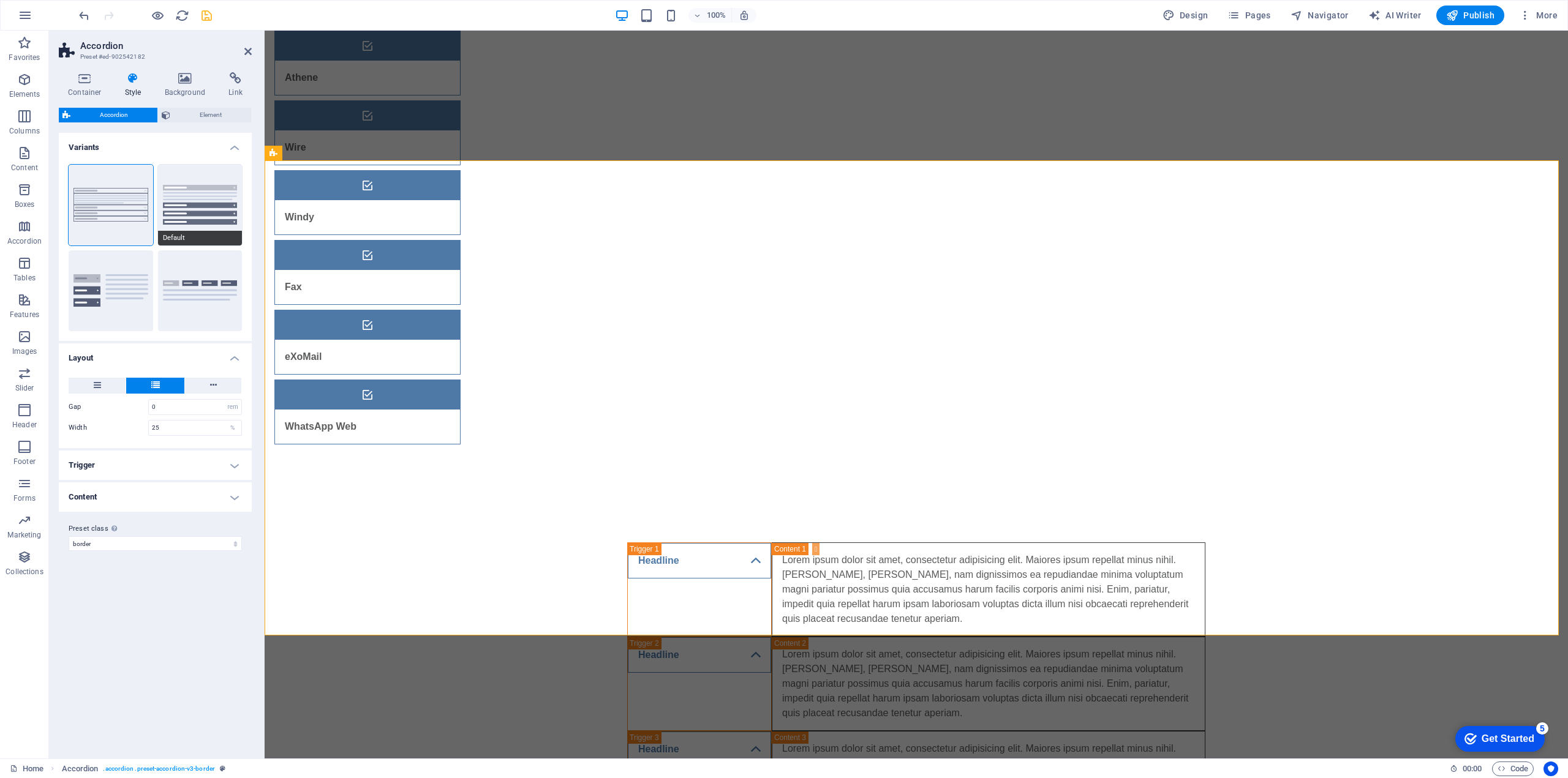
click at [215, 197] on button "Default" at bounding box center [200, 205] width 85 height 81
type input "1"
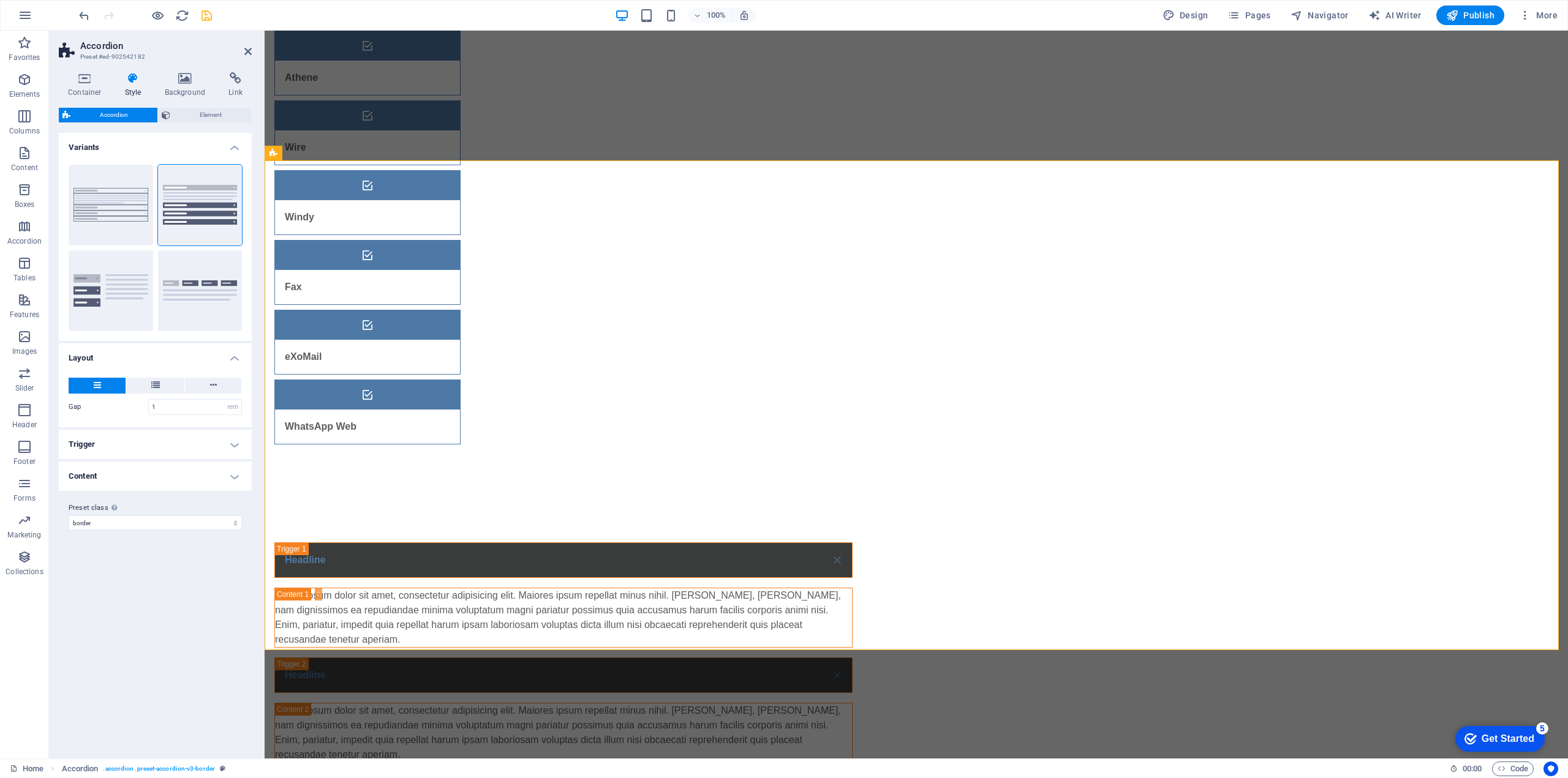
click at [228, 150] on h4 "Variants" at bounding box center [155, 144] width 193 height 22
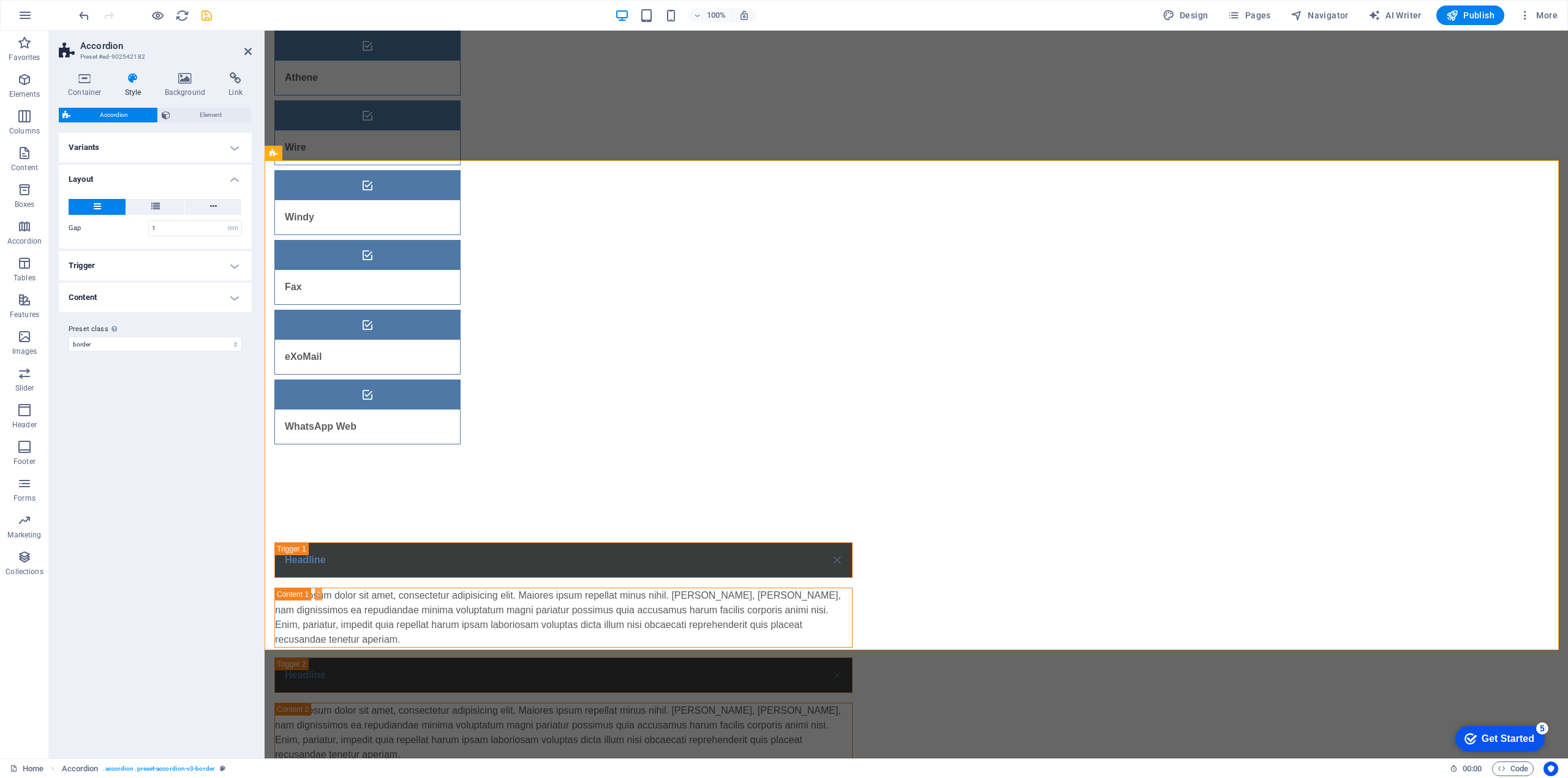
click at [243, 52] on header "Accordion Preset #ed-902542182" at bounding box center [155, 46] width 193 height 32
click at [248, 50] on icon at bounding box center [248, 51] width 7 height 10
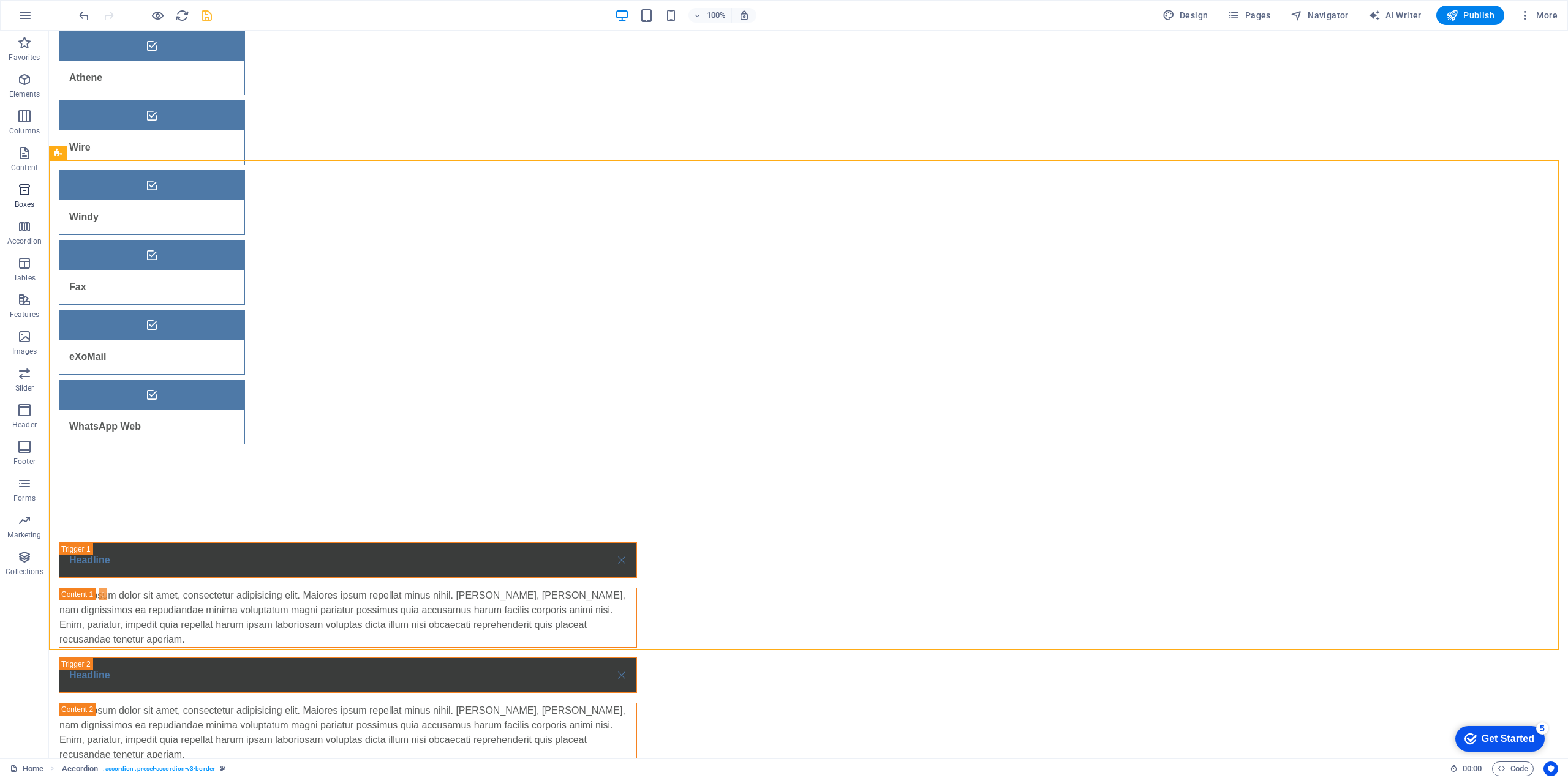
click at [28, 194] on icon "button" at bounding box center [25, 189] width 15 height 15
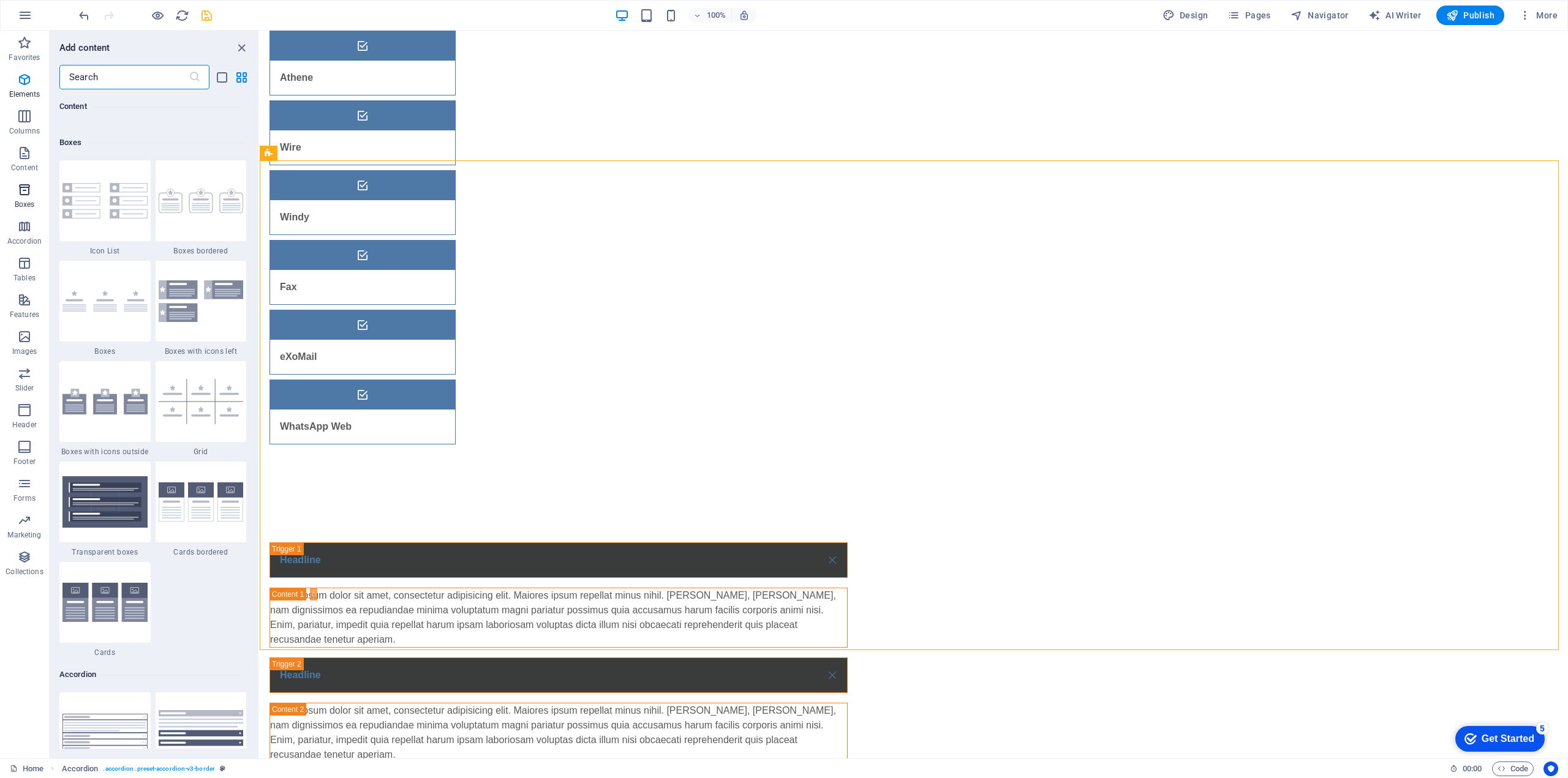
scroll to position [3377, 0]
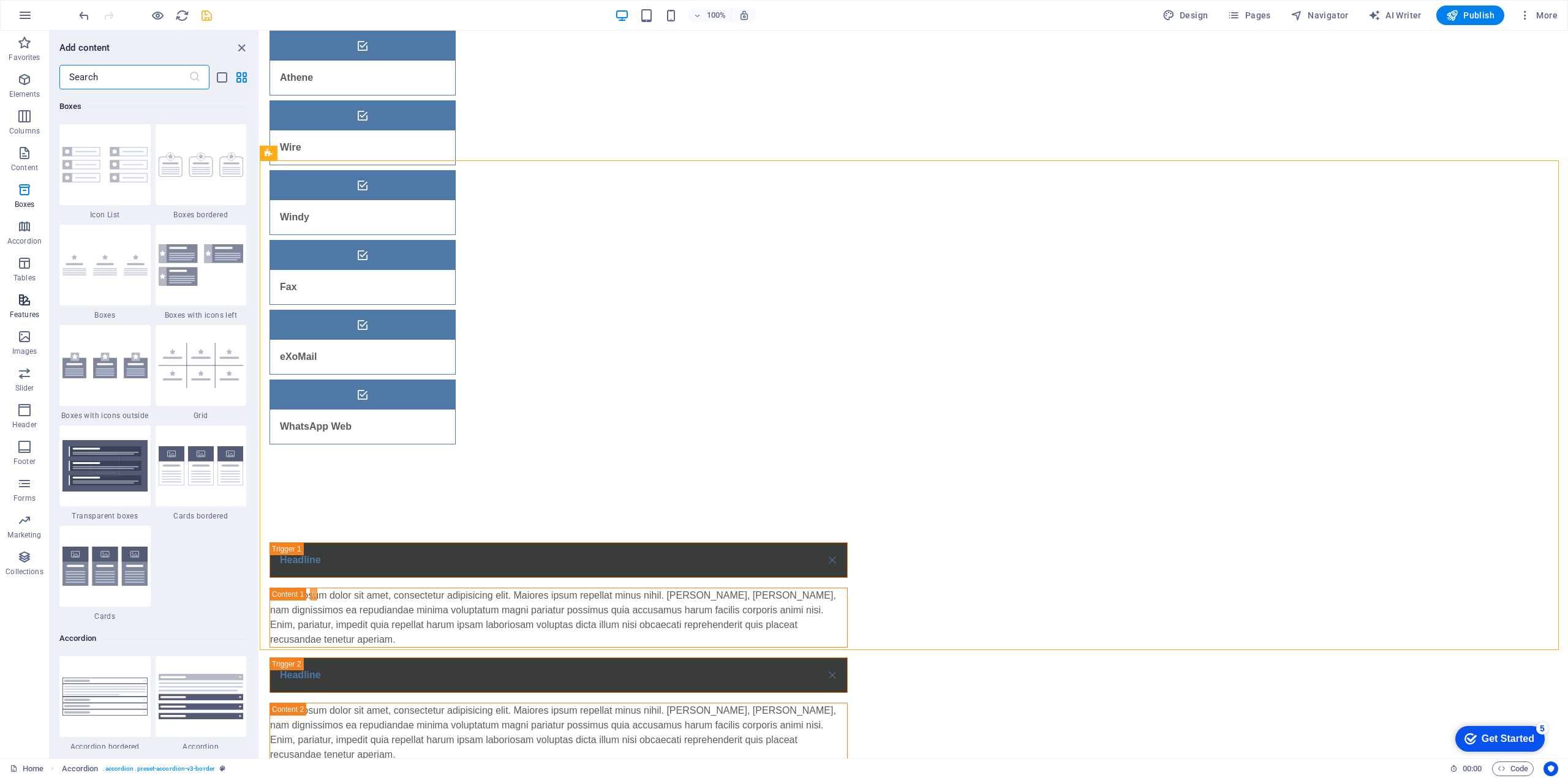
click at [17, 305] on icon "button" at bounding box center [25, 300] width 15 height 15
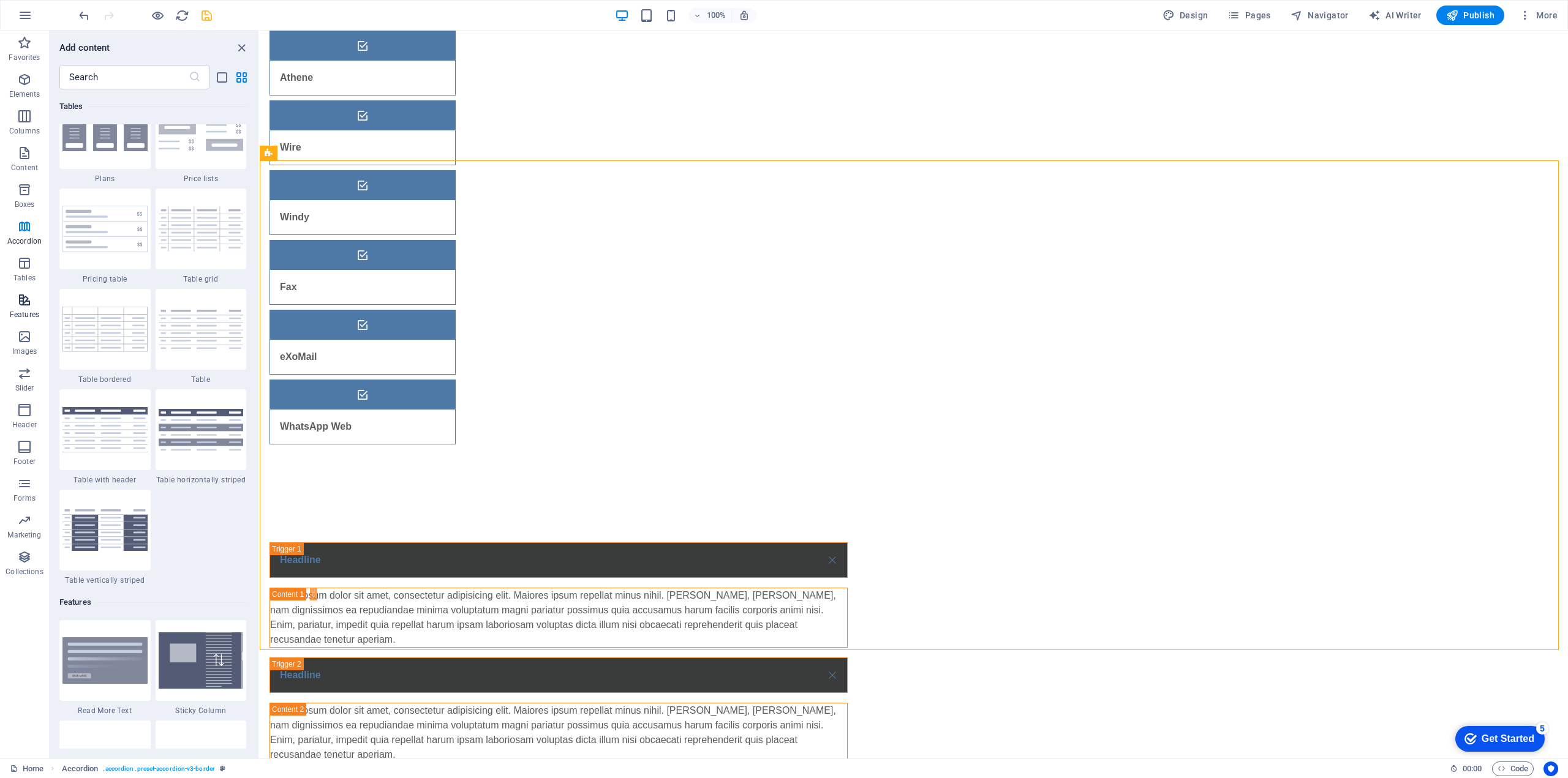
scroll to position [4773, 0]
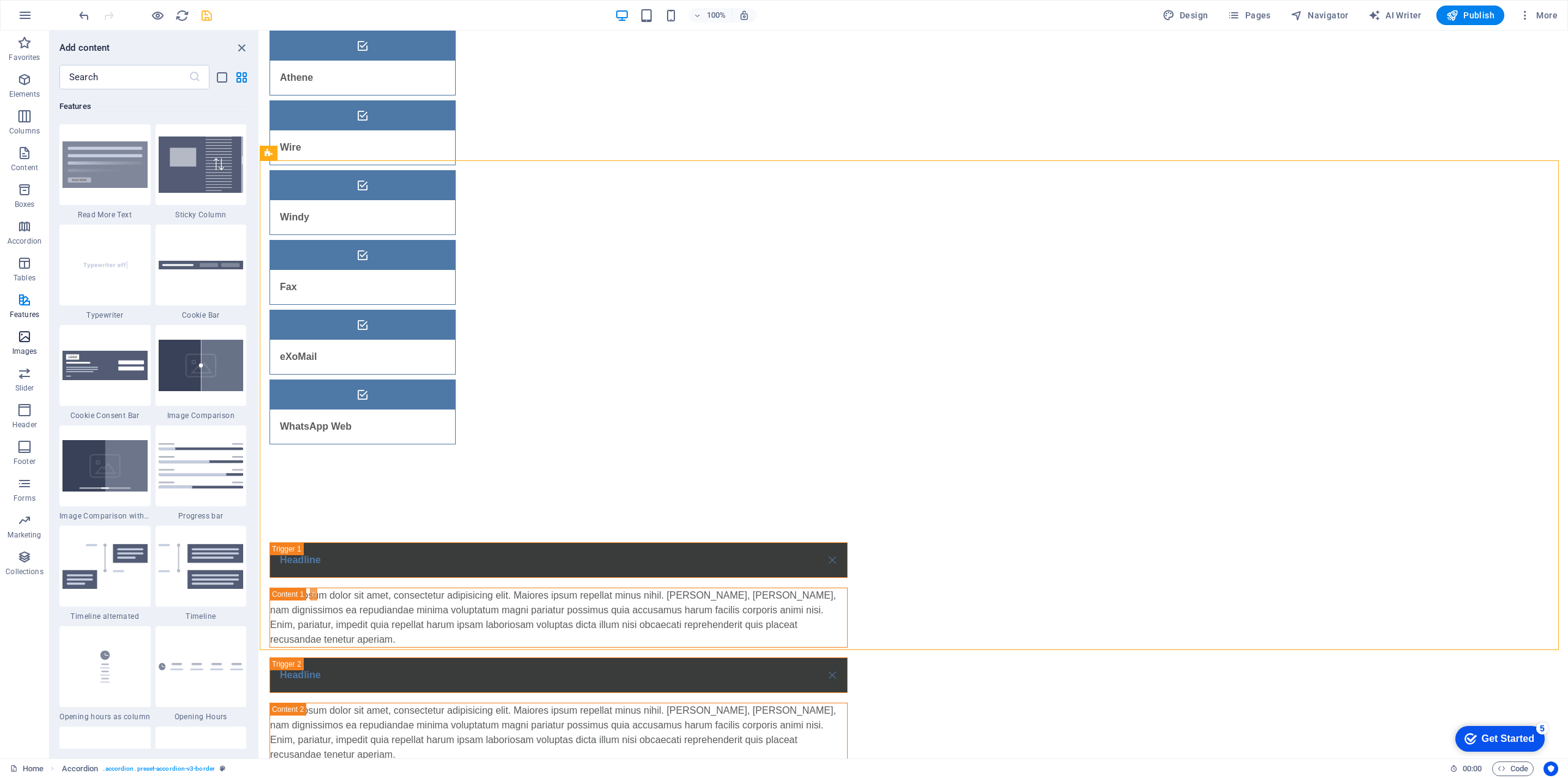
click at [25, 335] on icon "button" at bounding box center [25, 336] width 15 height 15
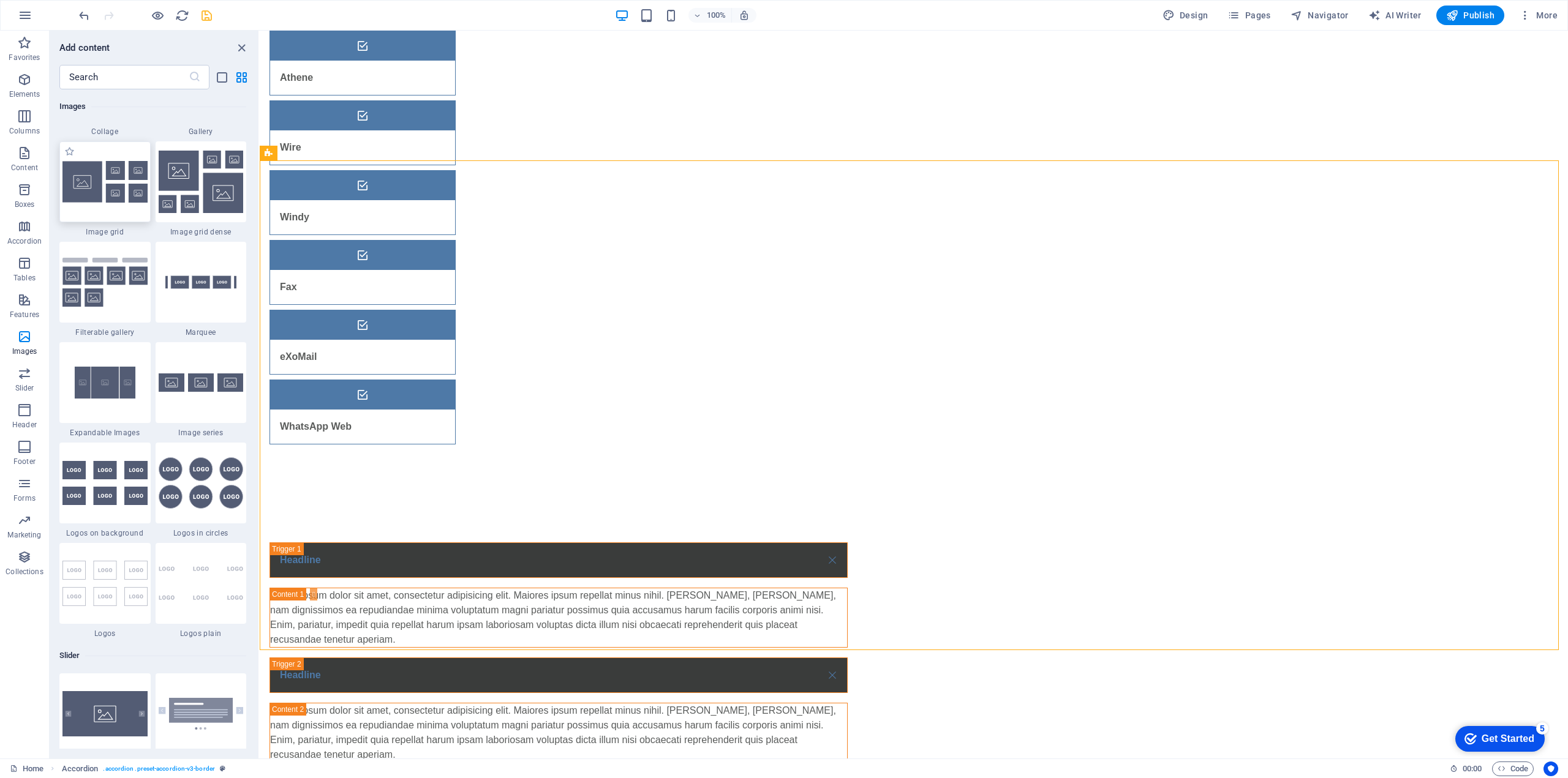
scroll to position [6576, 0]
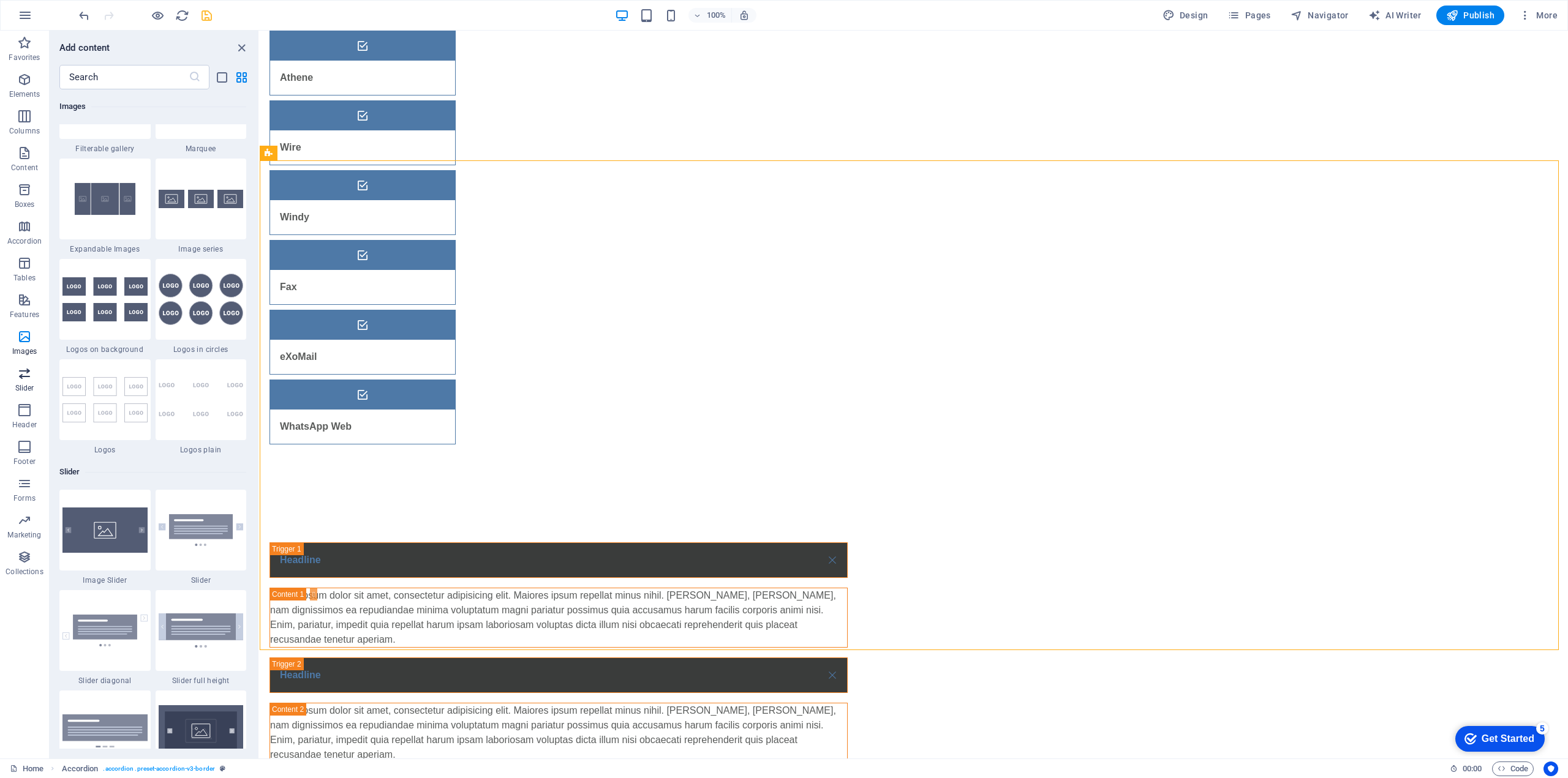
click at [27, 378] on icon "button" at bounding box center [25, 373] width 15 height 15
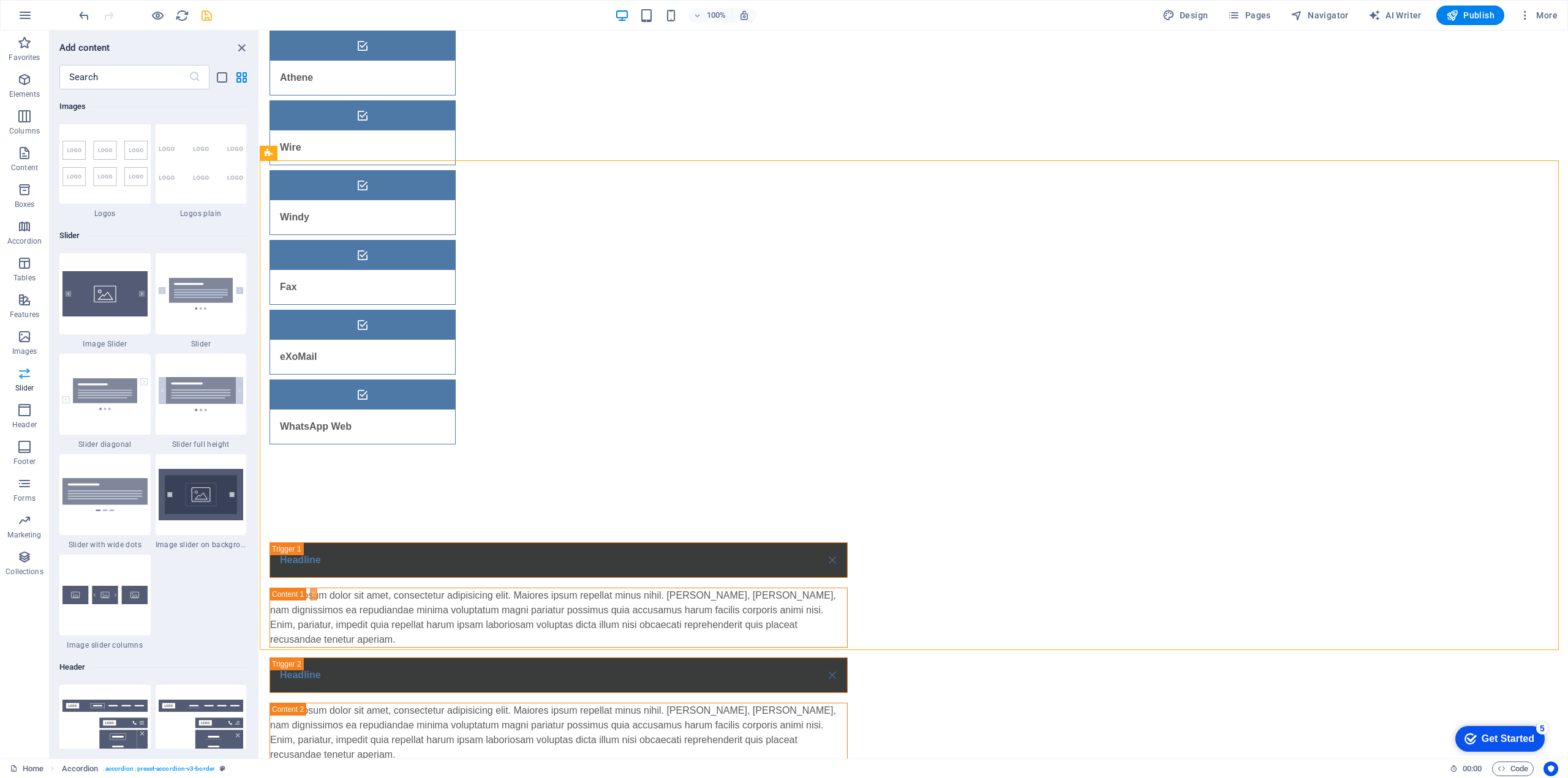
scroll to position [6941, 0]
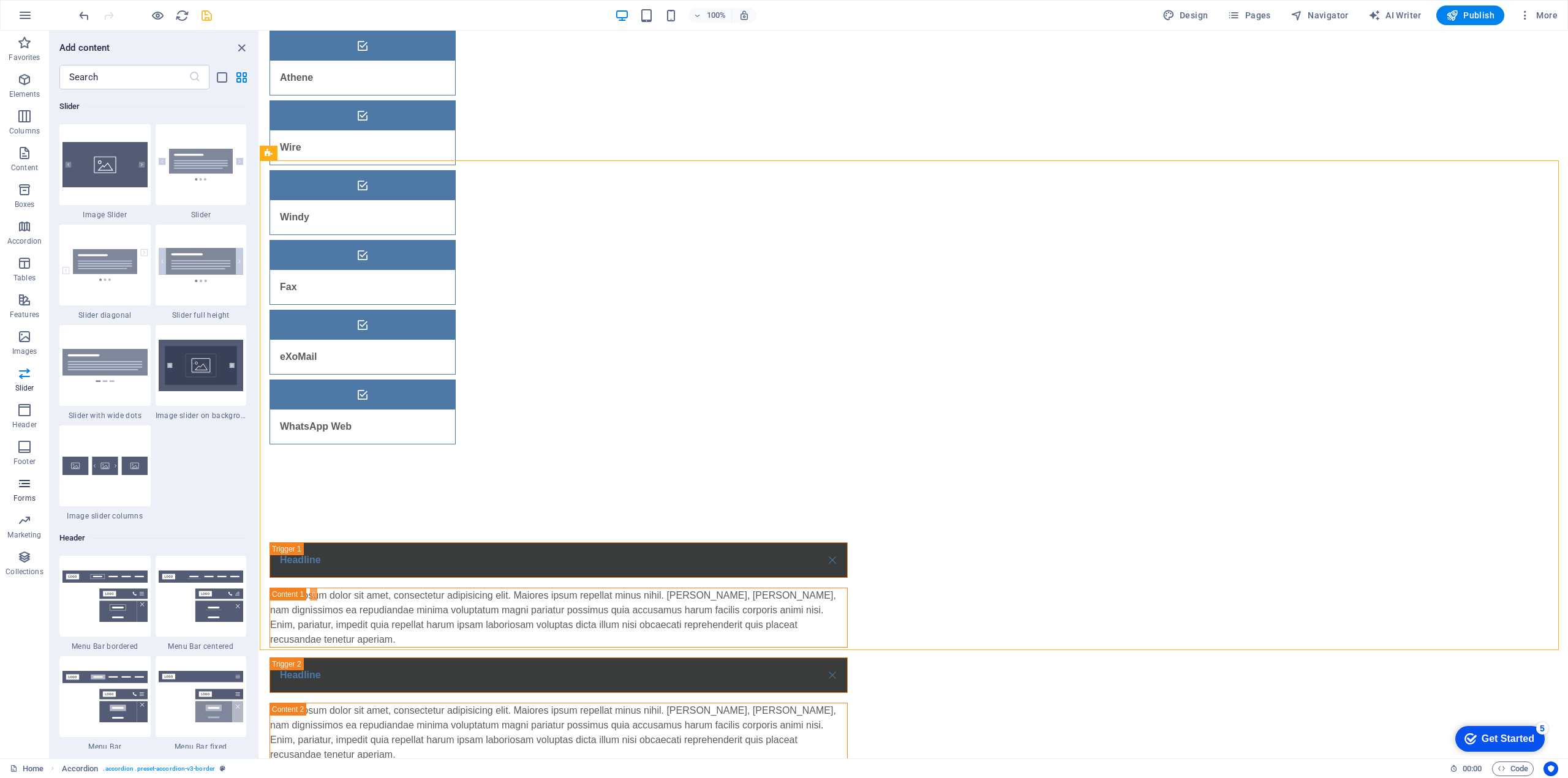
click at [26, 490] on icon "button" at bounding box center [25, 484] width 15 height 15
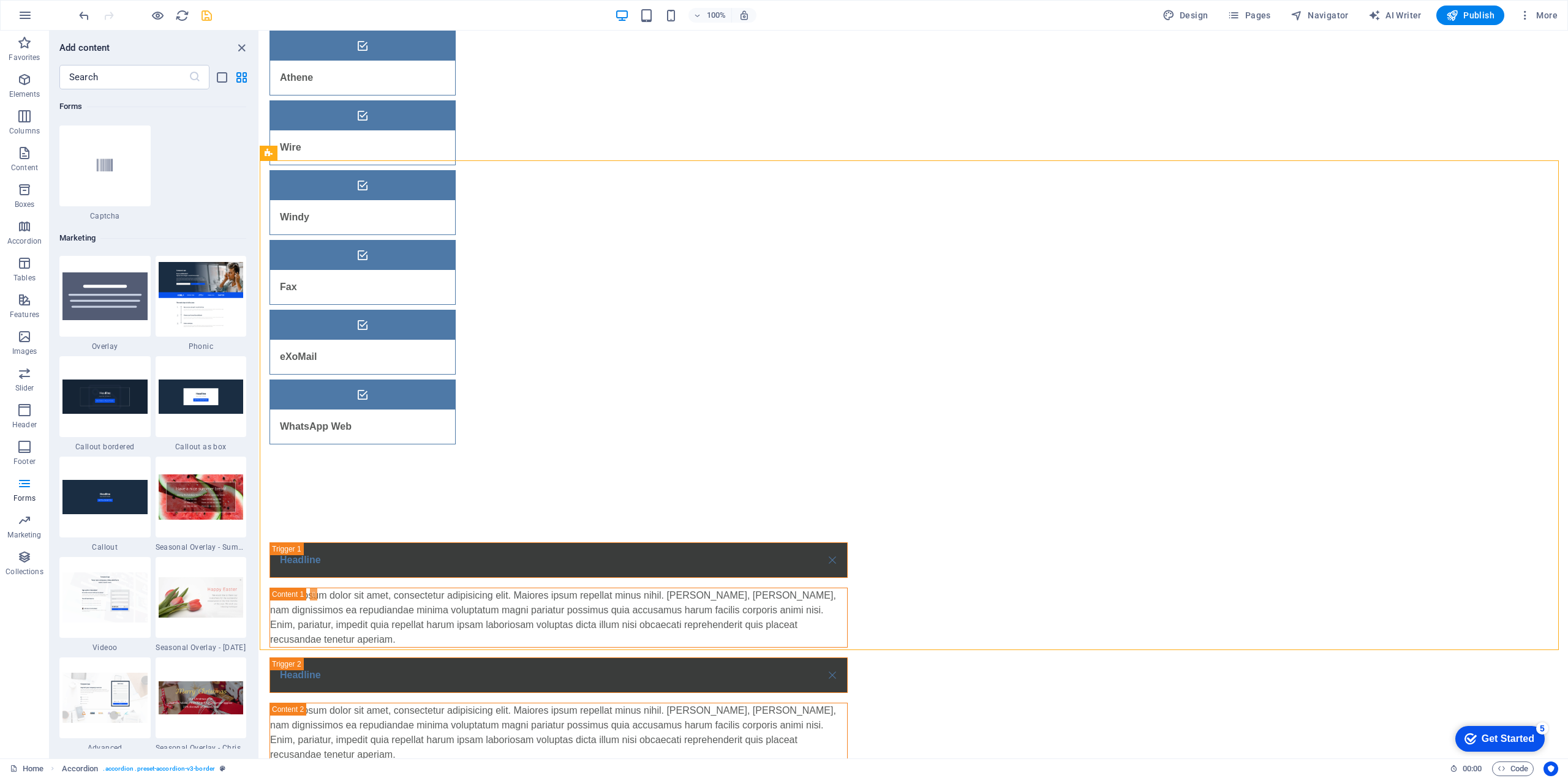
scroll to position [9919, 0]
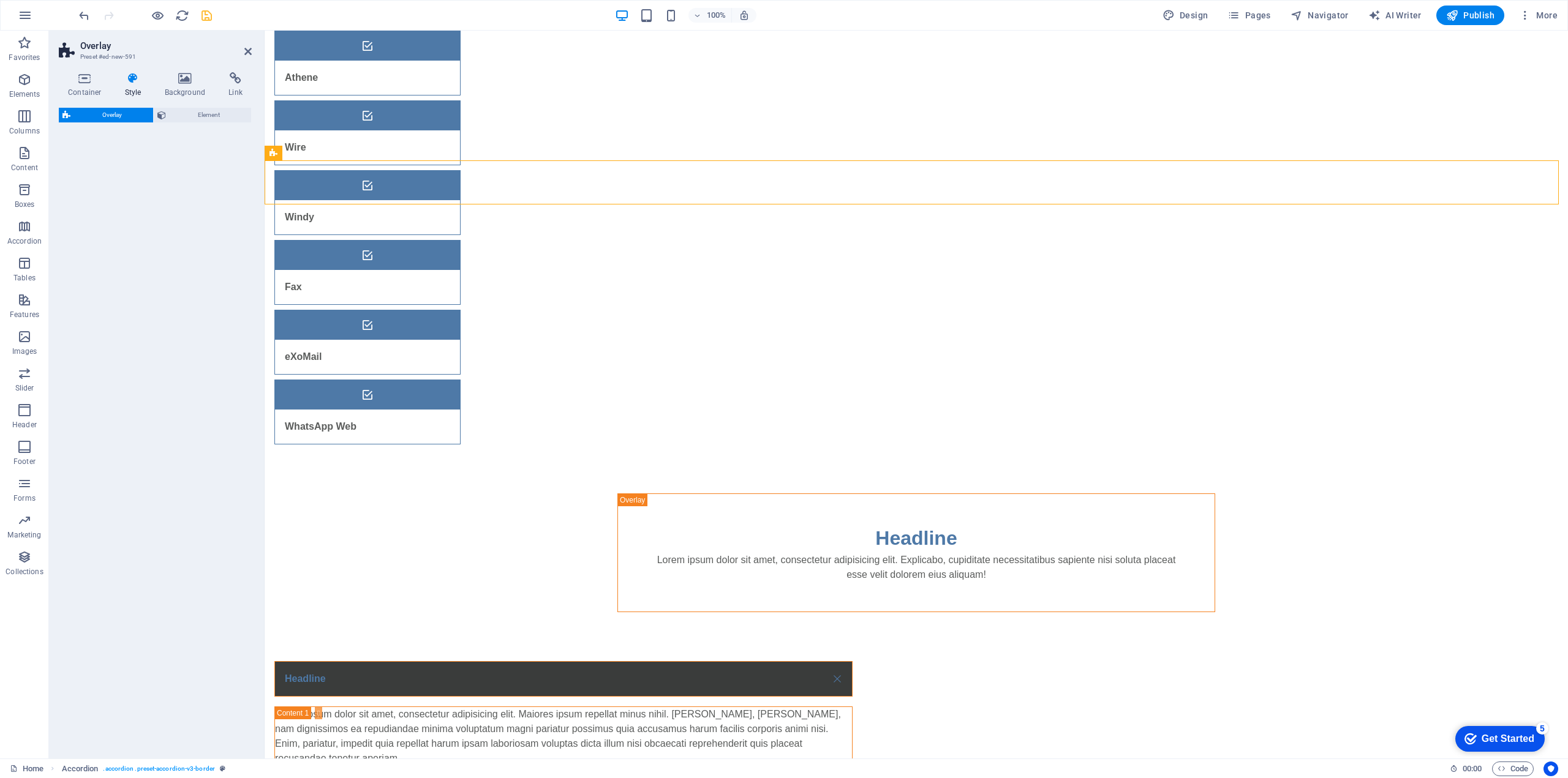
select select "rem"
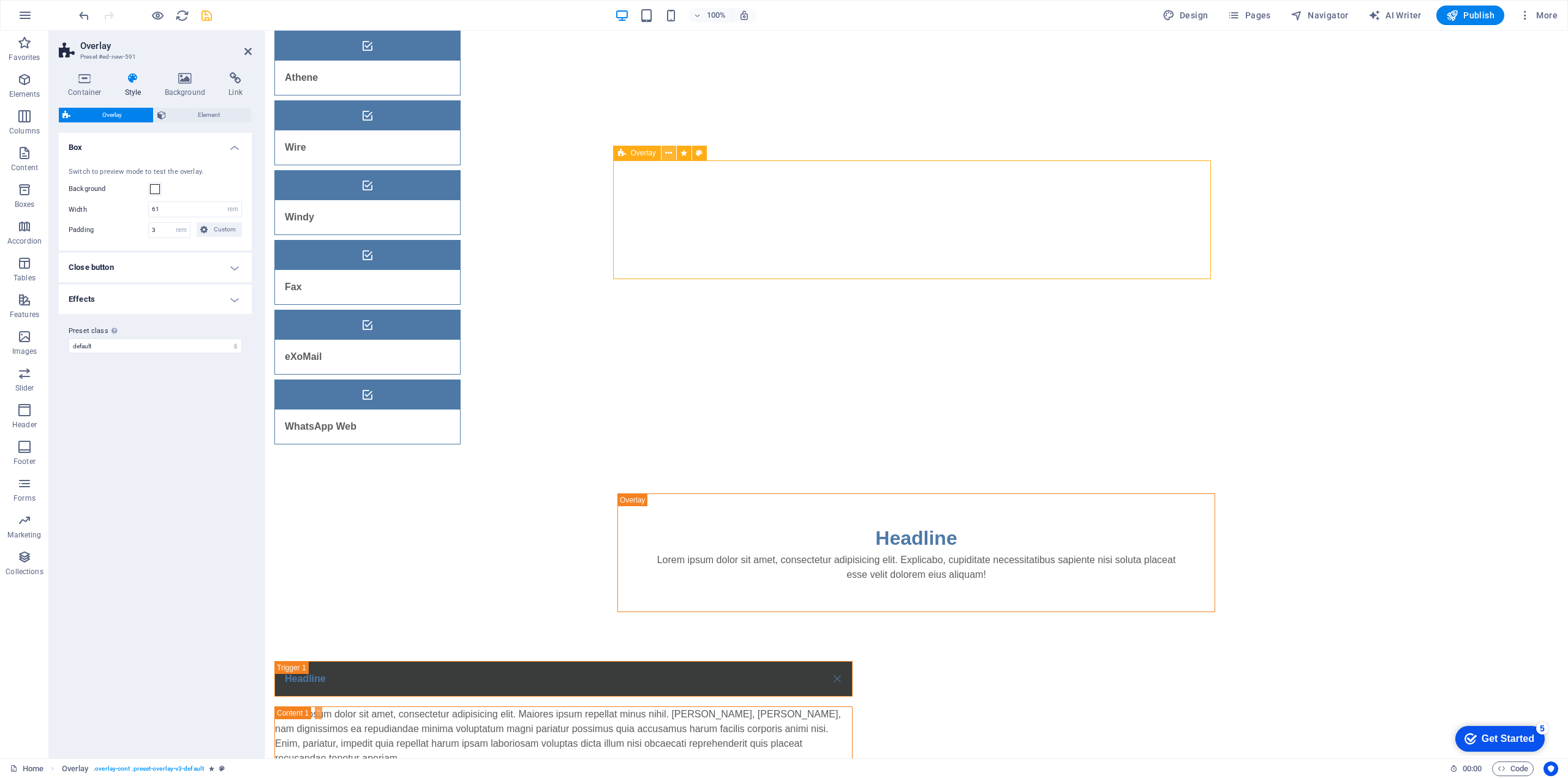
click at [667, 153] on icon at bounding box center [668, 153] width 6 height 13
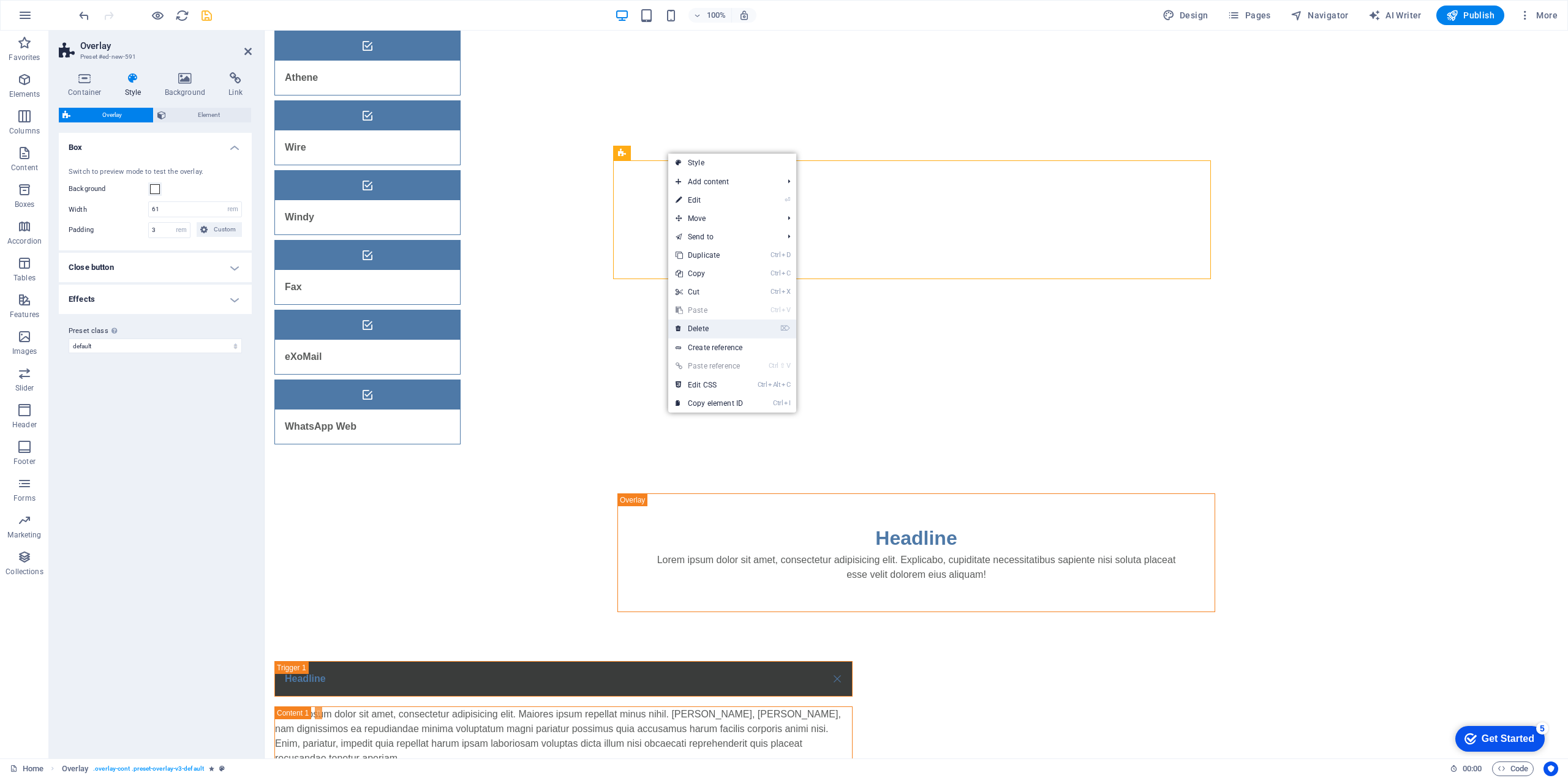
click at [697, 325] on link "⌦ Delete" at bounding box center [709, 329] width 82 height 18
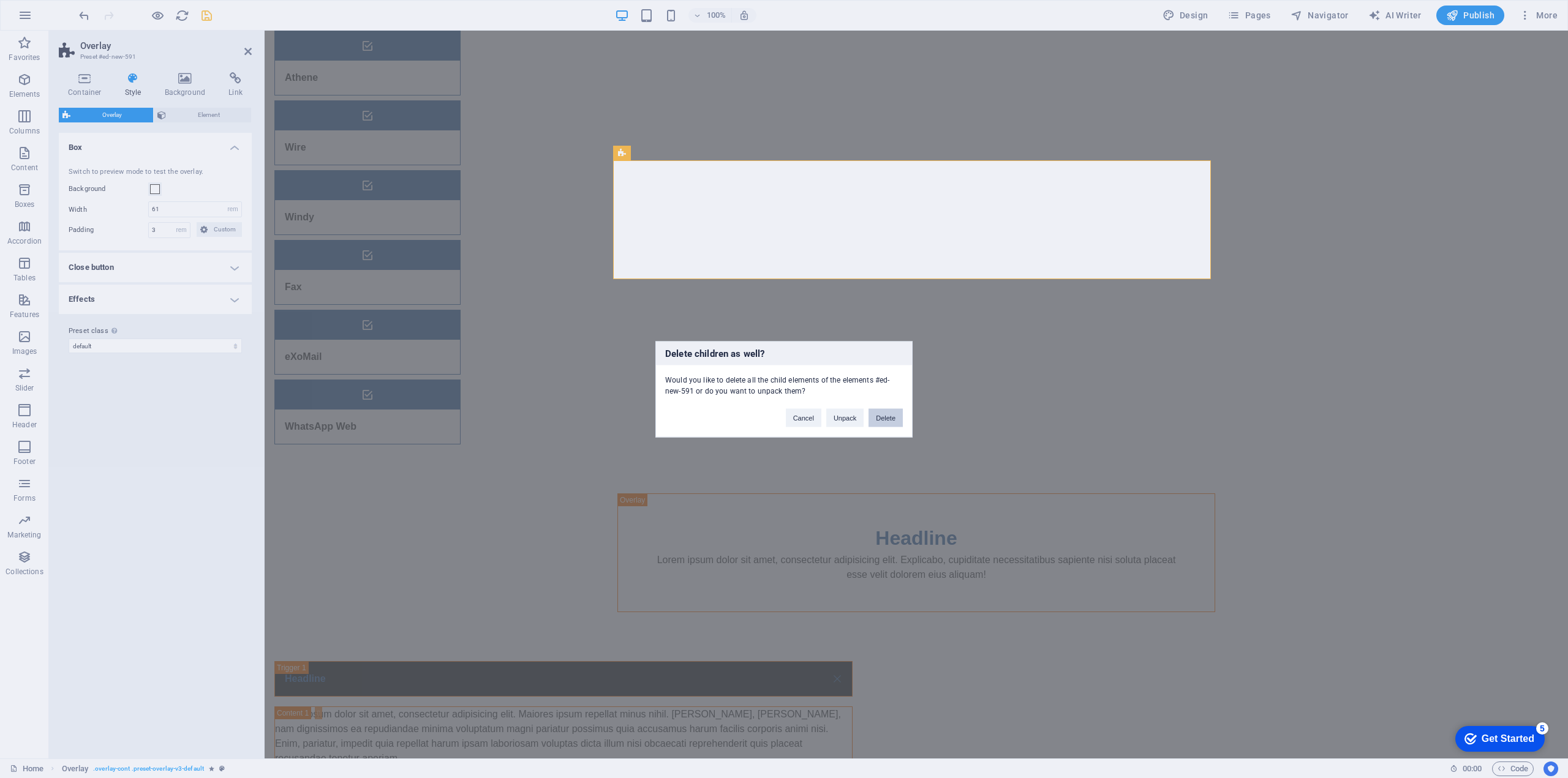
click at [884, 417] on button "Delete" at bounding box center [885, 417] width 34 height 18
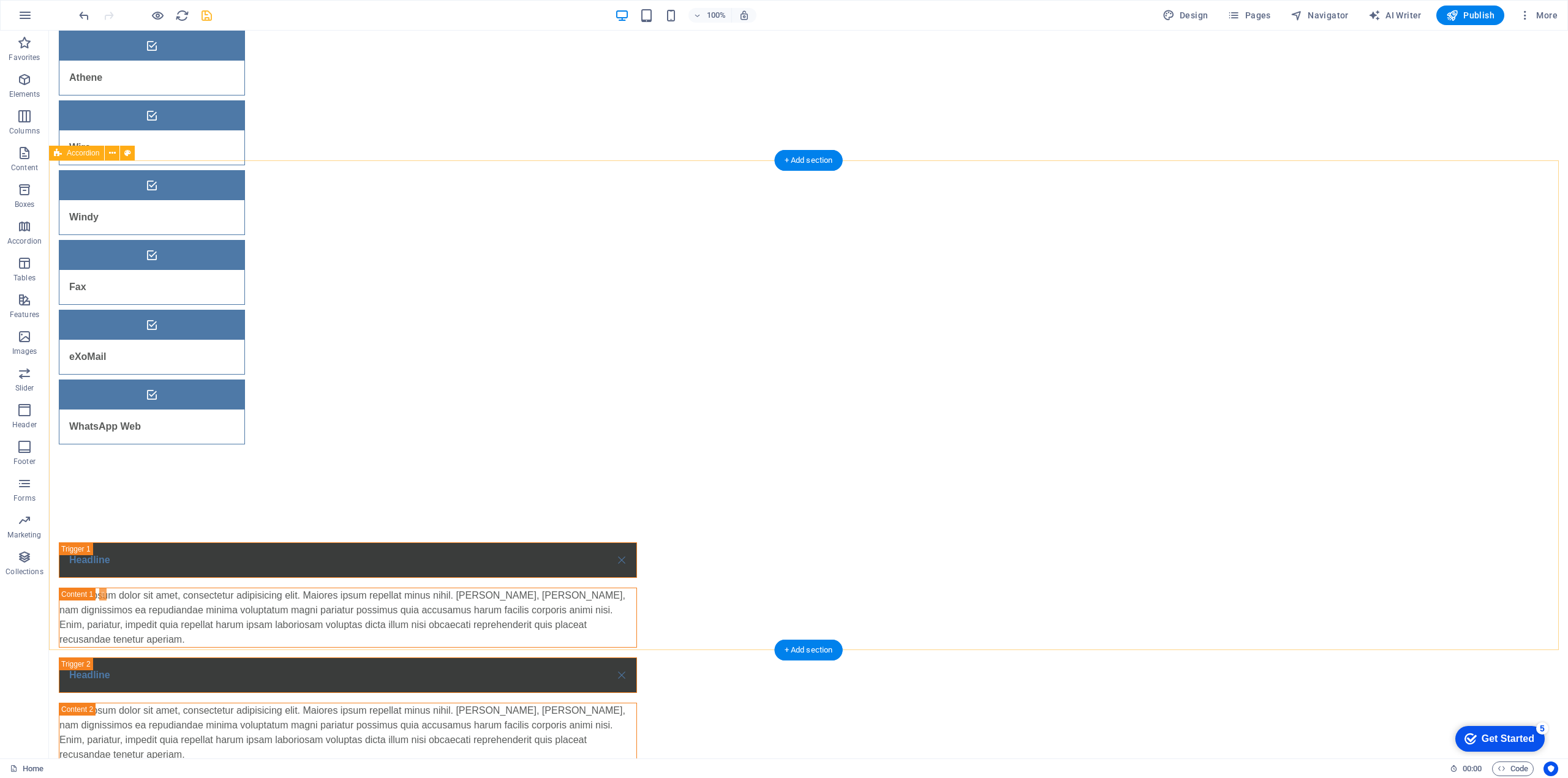
click at [410, 493] on div "Headline Lorem ipsum dolor sit amet, consectetur adipisicing elit. Maiores ipsu…" at bounding box center [809, 765] width 1519 height 544
click at [112, 151] on icon at bounding box center [113, 153] width 6 height 13
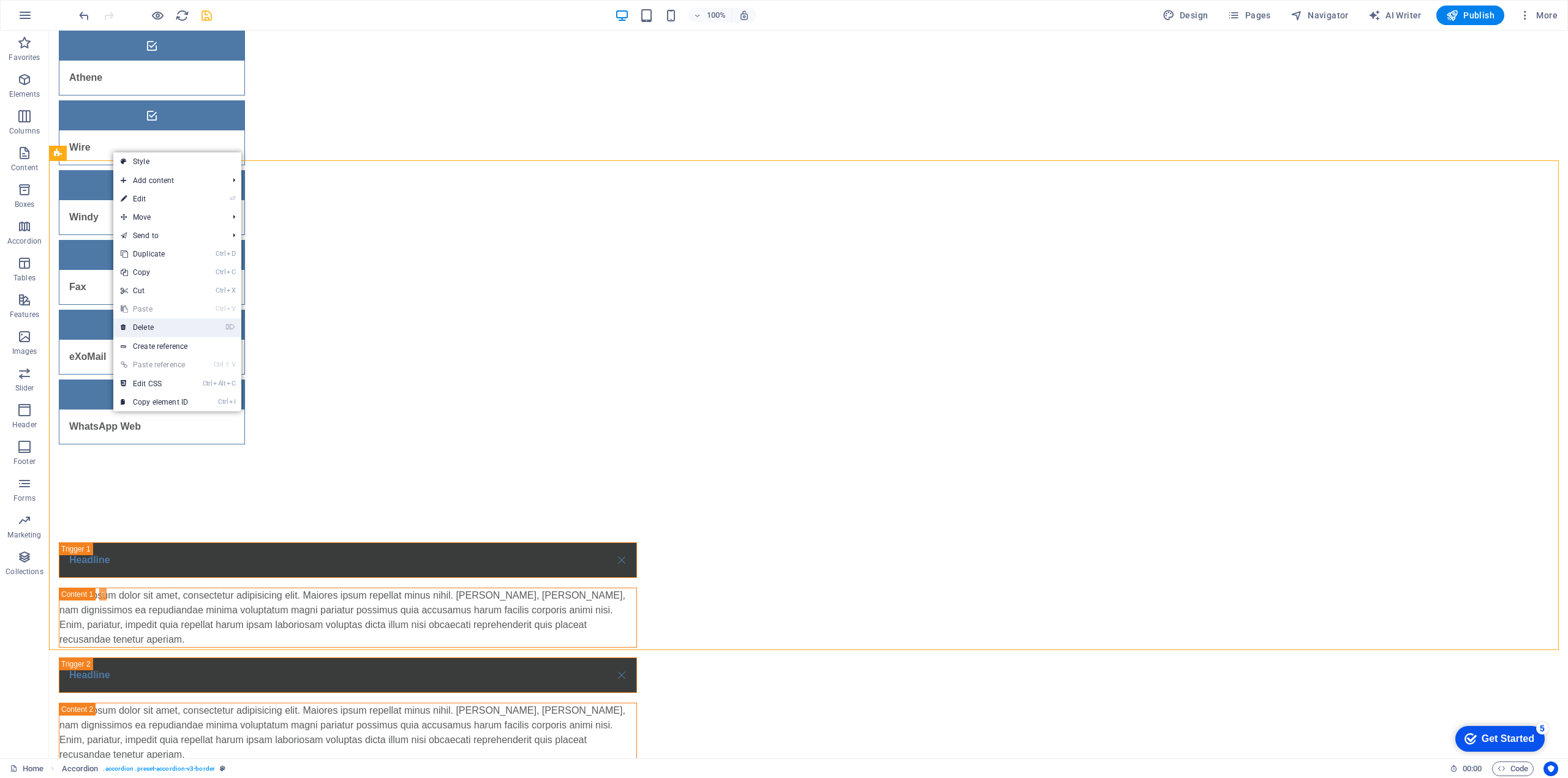
click at [145, 327] on link "⌦ Delete" at bounding box center [154, 327] width 82 height 18
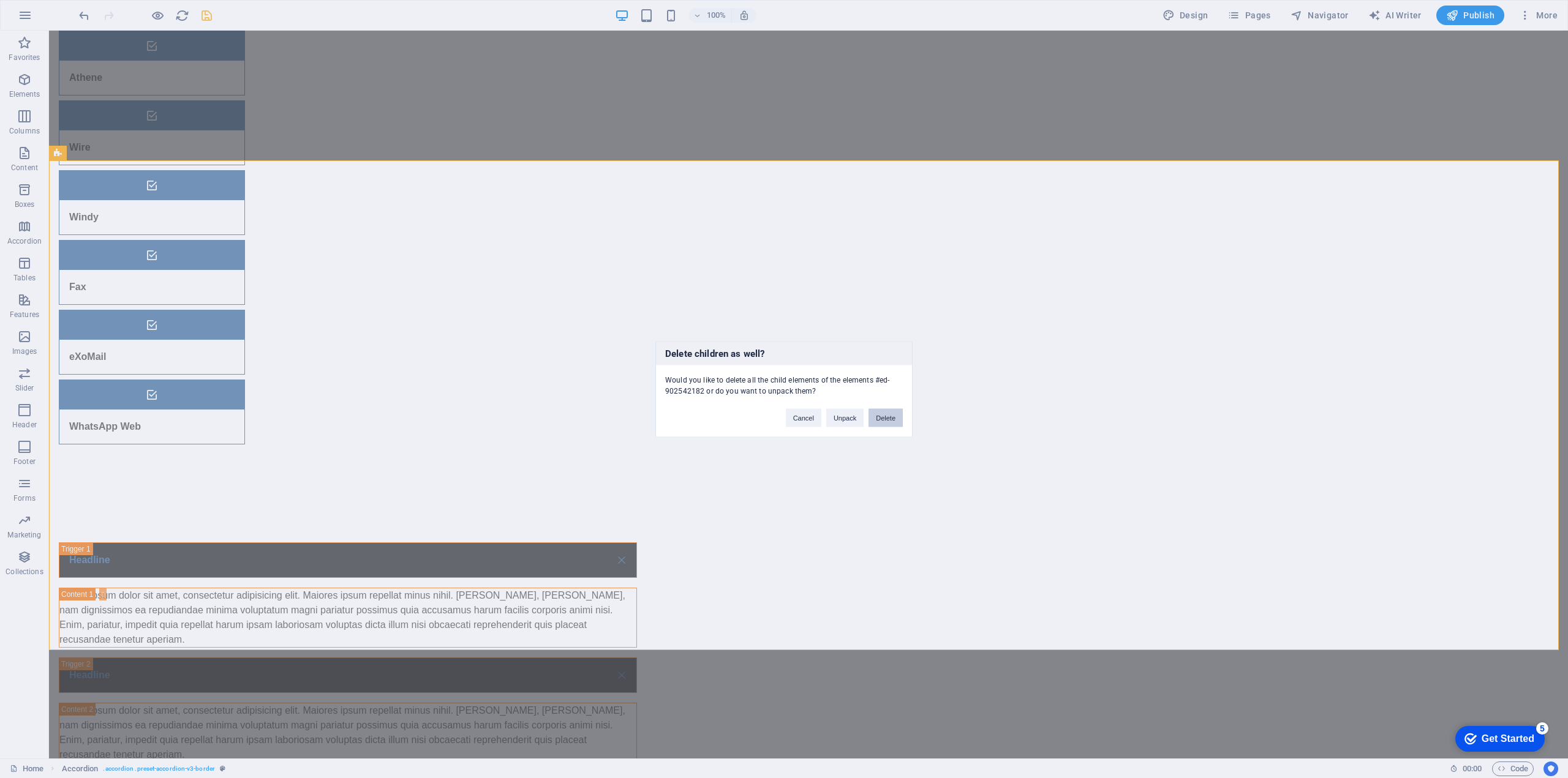
click at [879, 420] on button "Delete" at bounding box center [885, 417] width 34 height 18
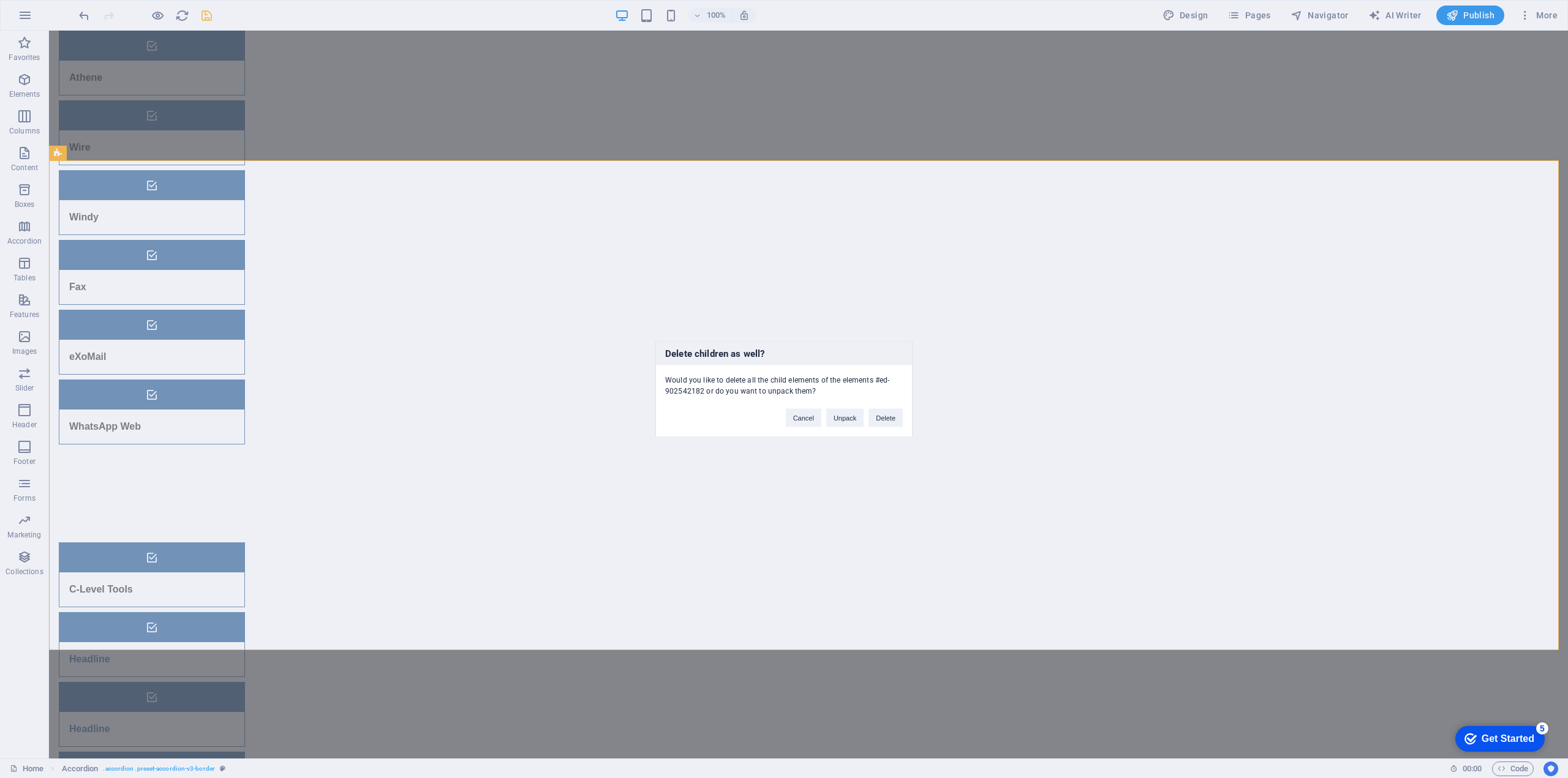
scroll to position [72, 0]
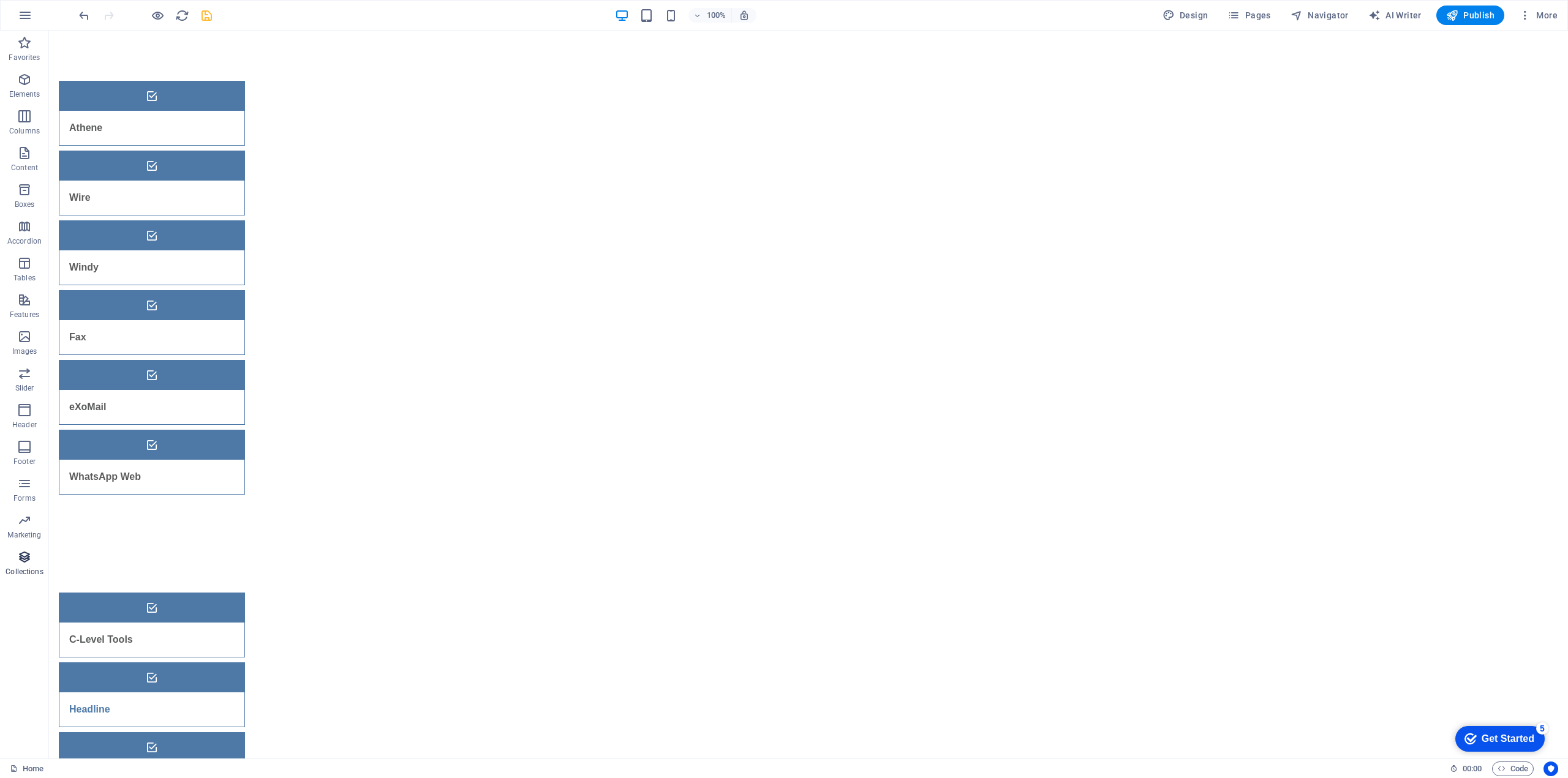
click at [24, 565] on span "Collections" at bounding box center [25, 564] width 49 height 29
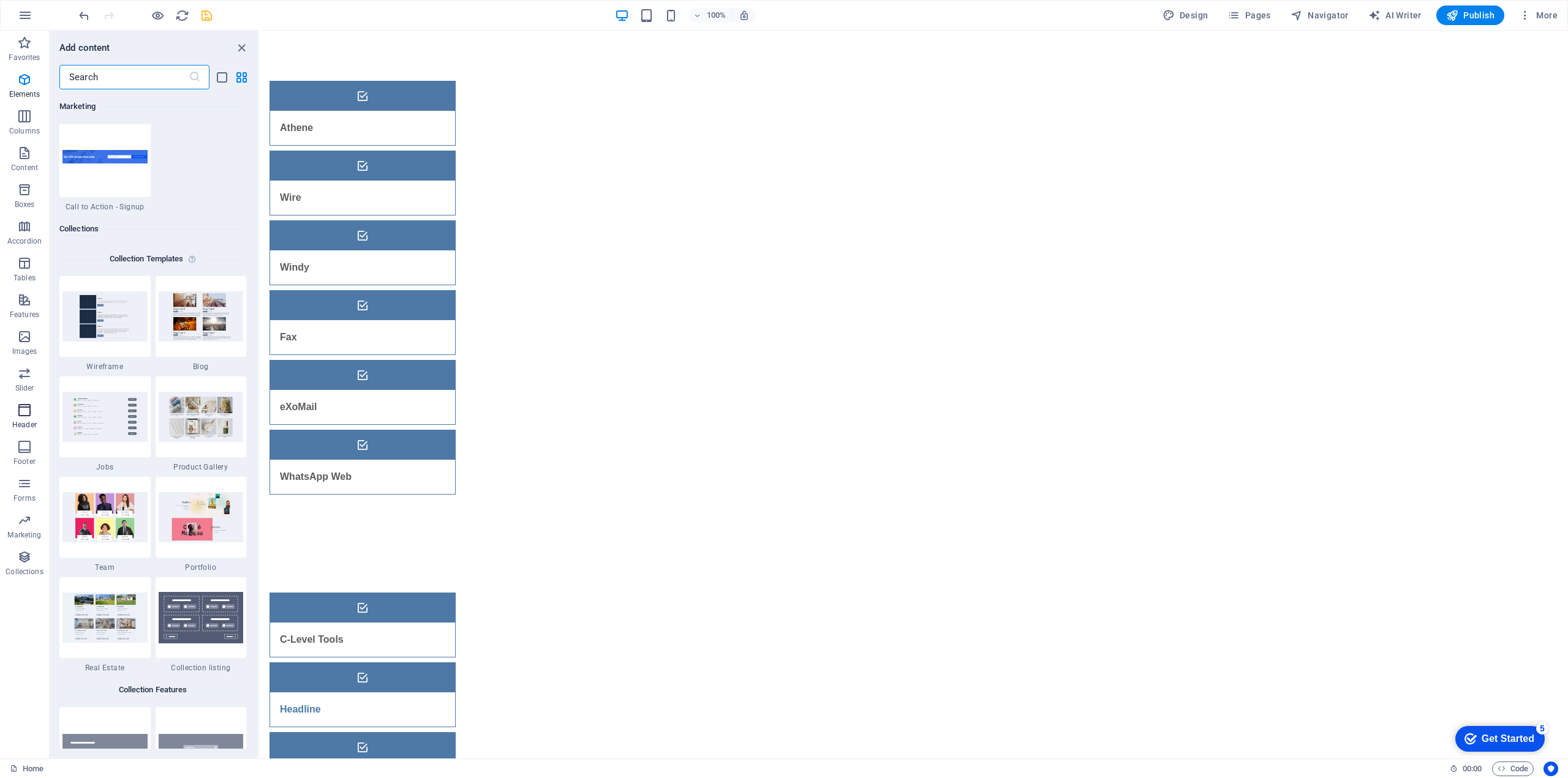
scroll to position [11208, 0]
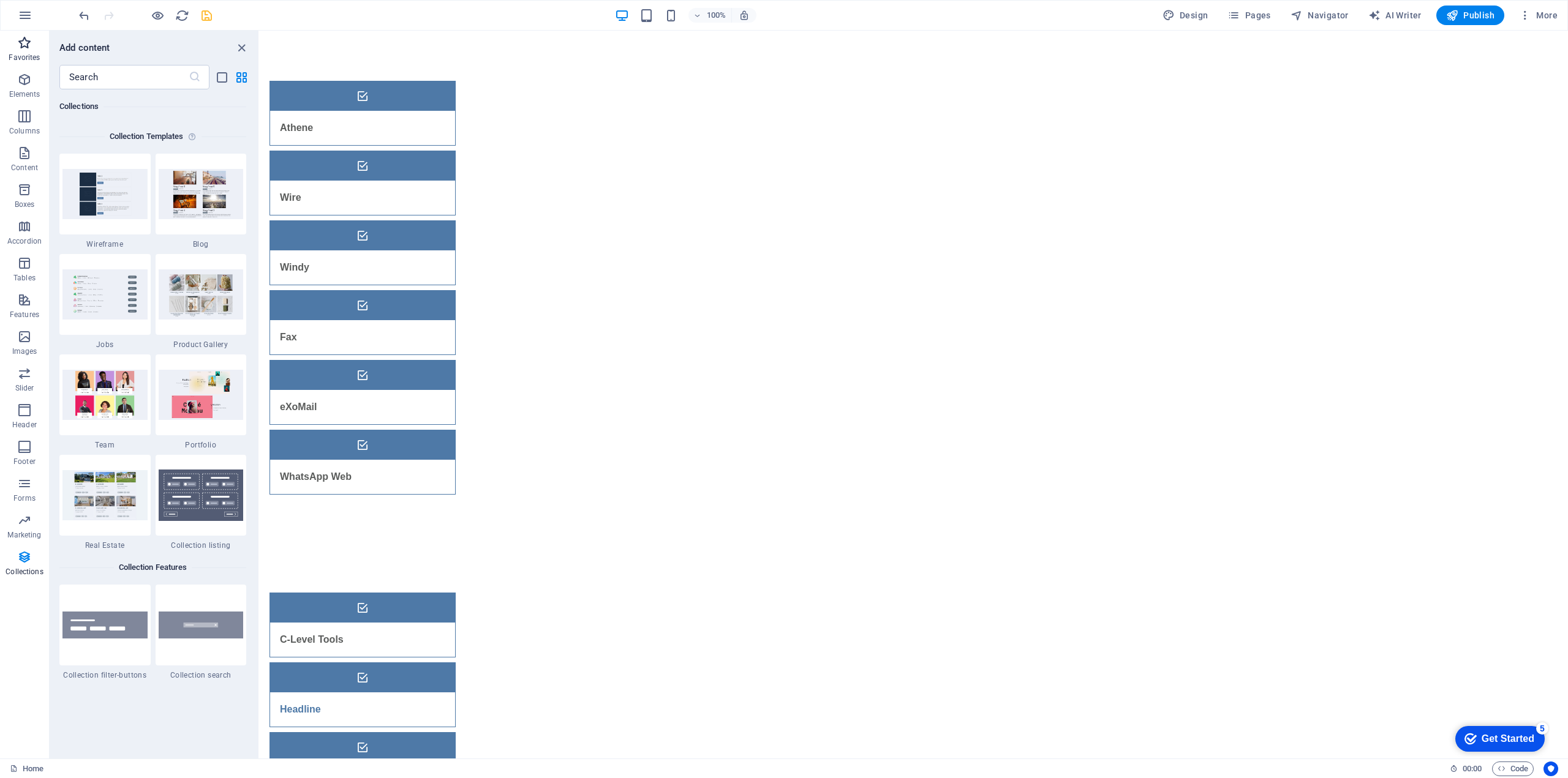
click at [23, 48] on icon "button" at bounding box center [25, 43] width 15 height 15
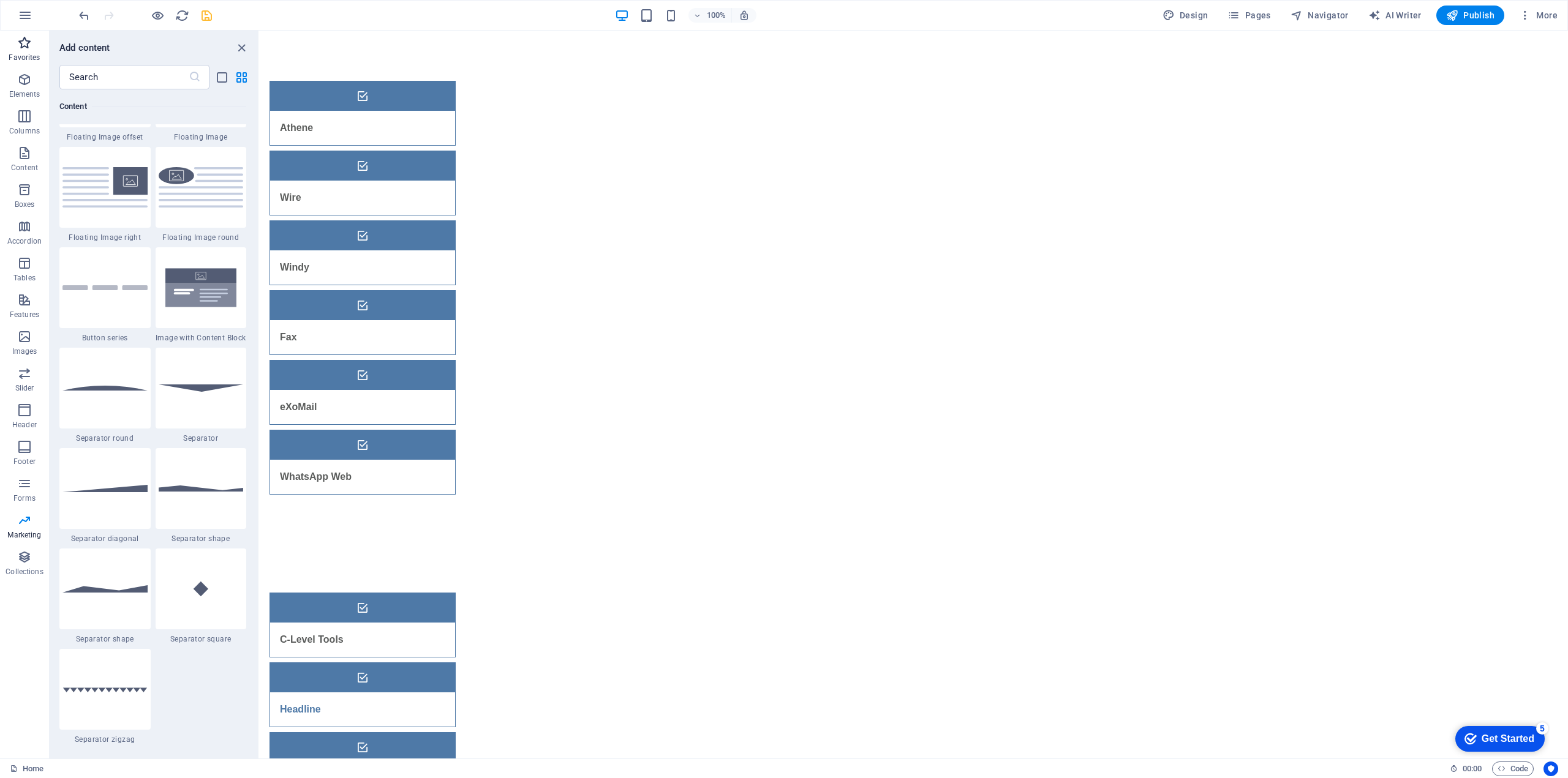
scroll to position [0, 0]
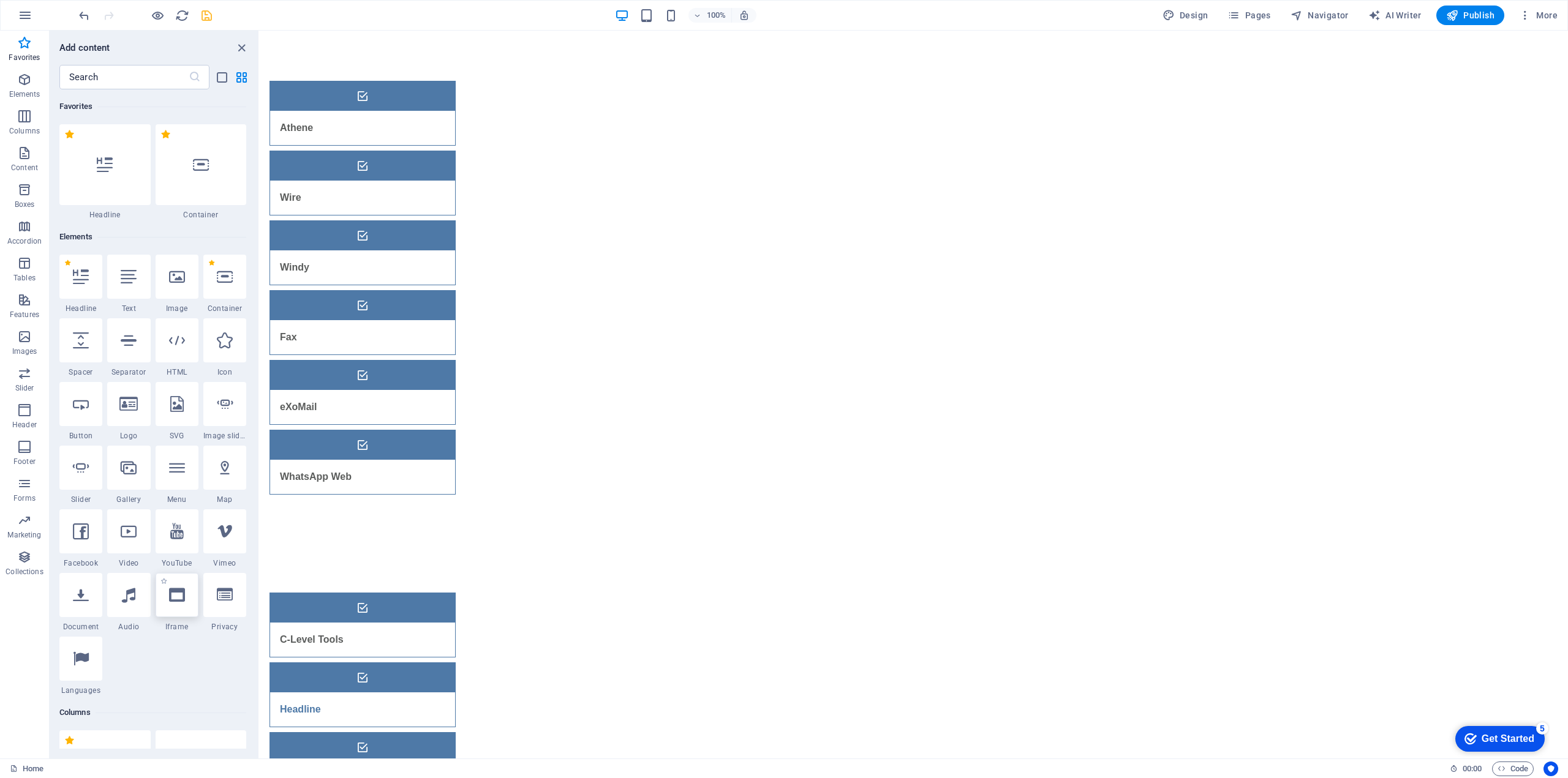
click at [182, 600] on icon at bounding box center [177, 595] width 16 height 16
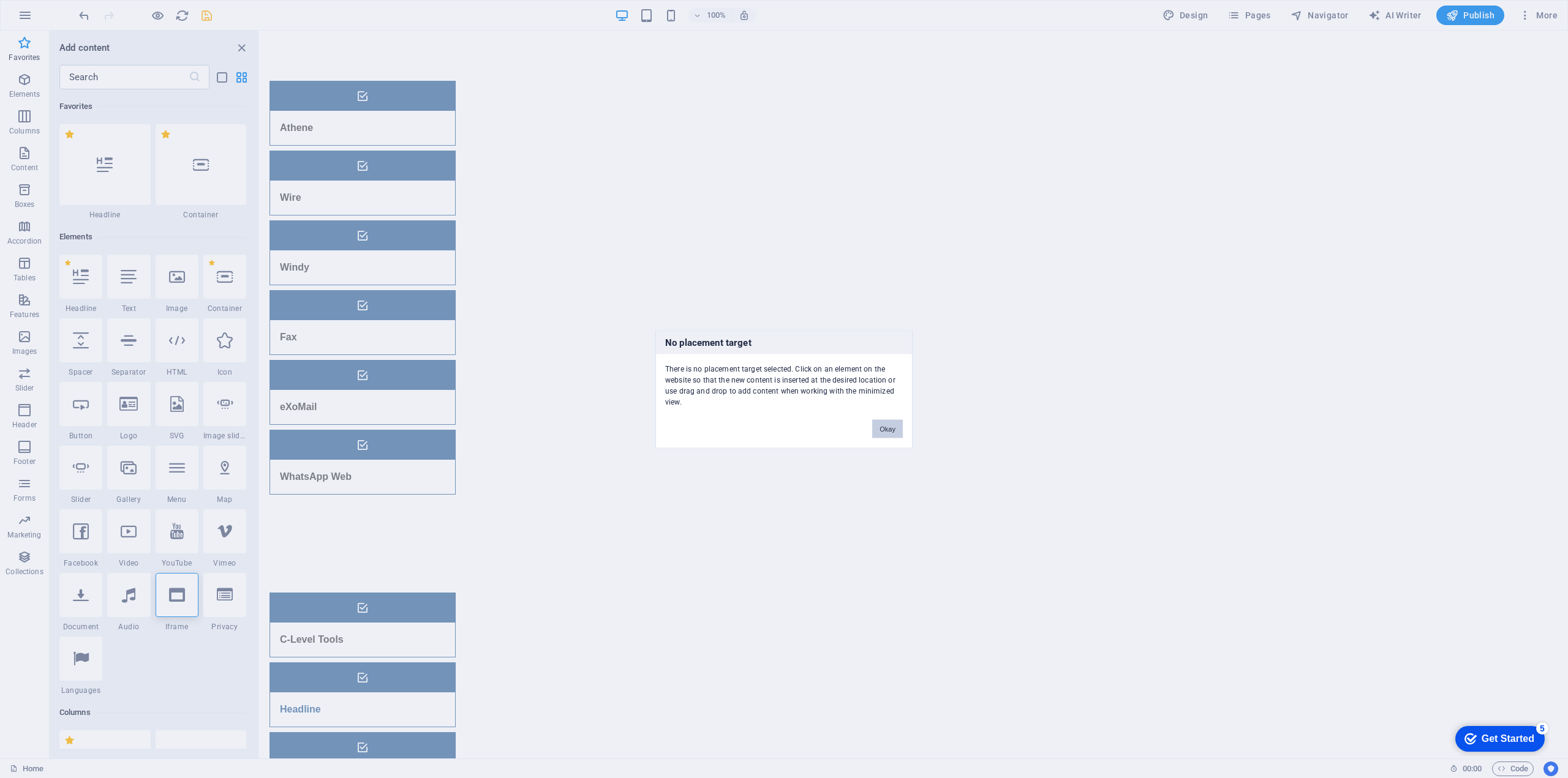
click at [889, 429] on button "Okay" at bounding box center [887, 428] width 30 height 18
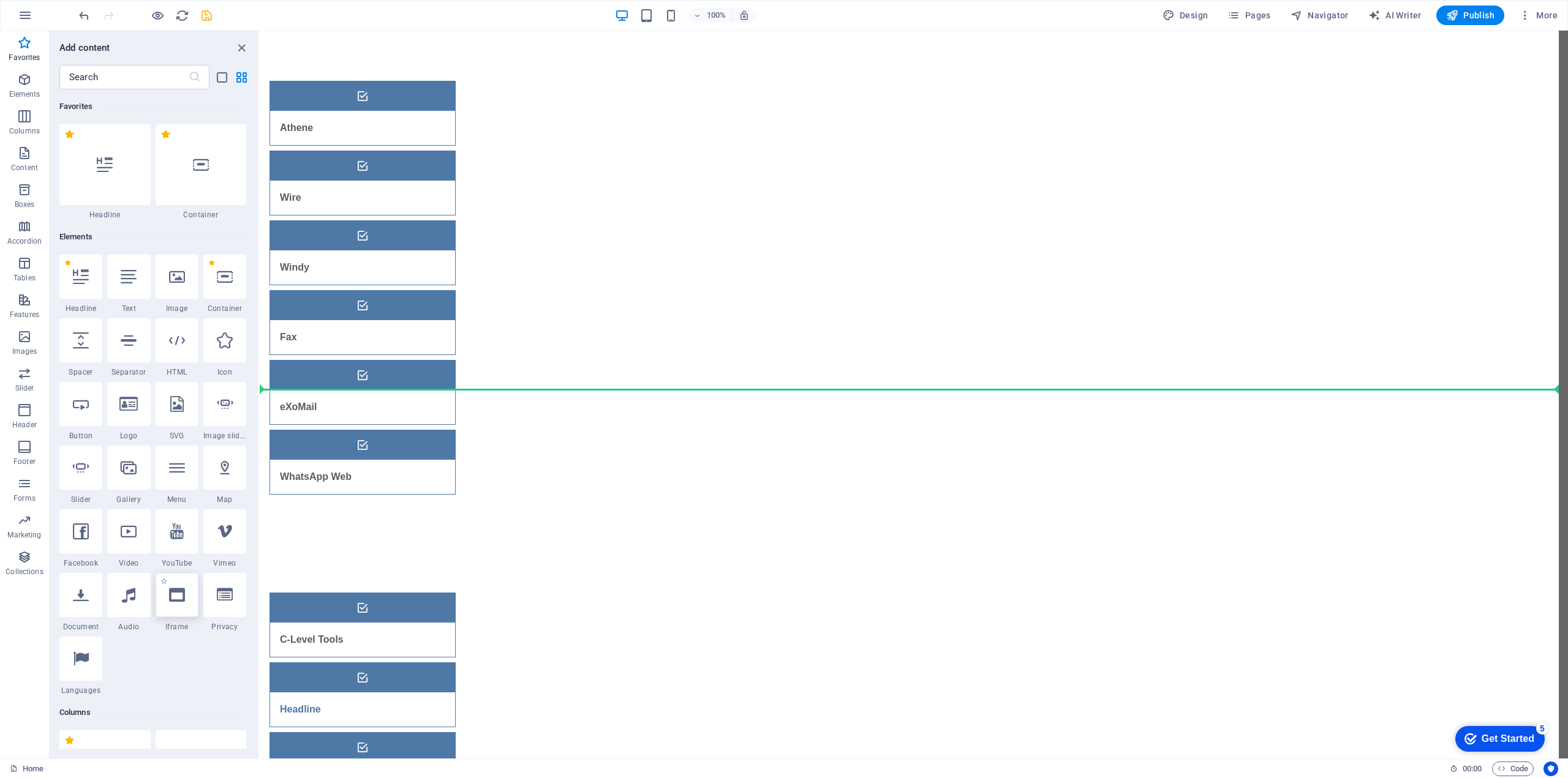
select select "%"
select select "px"
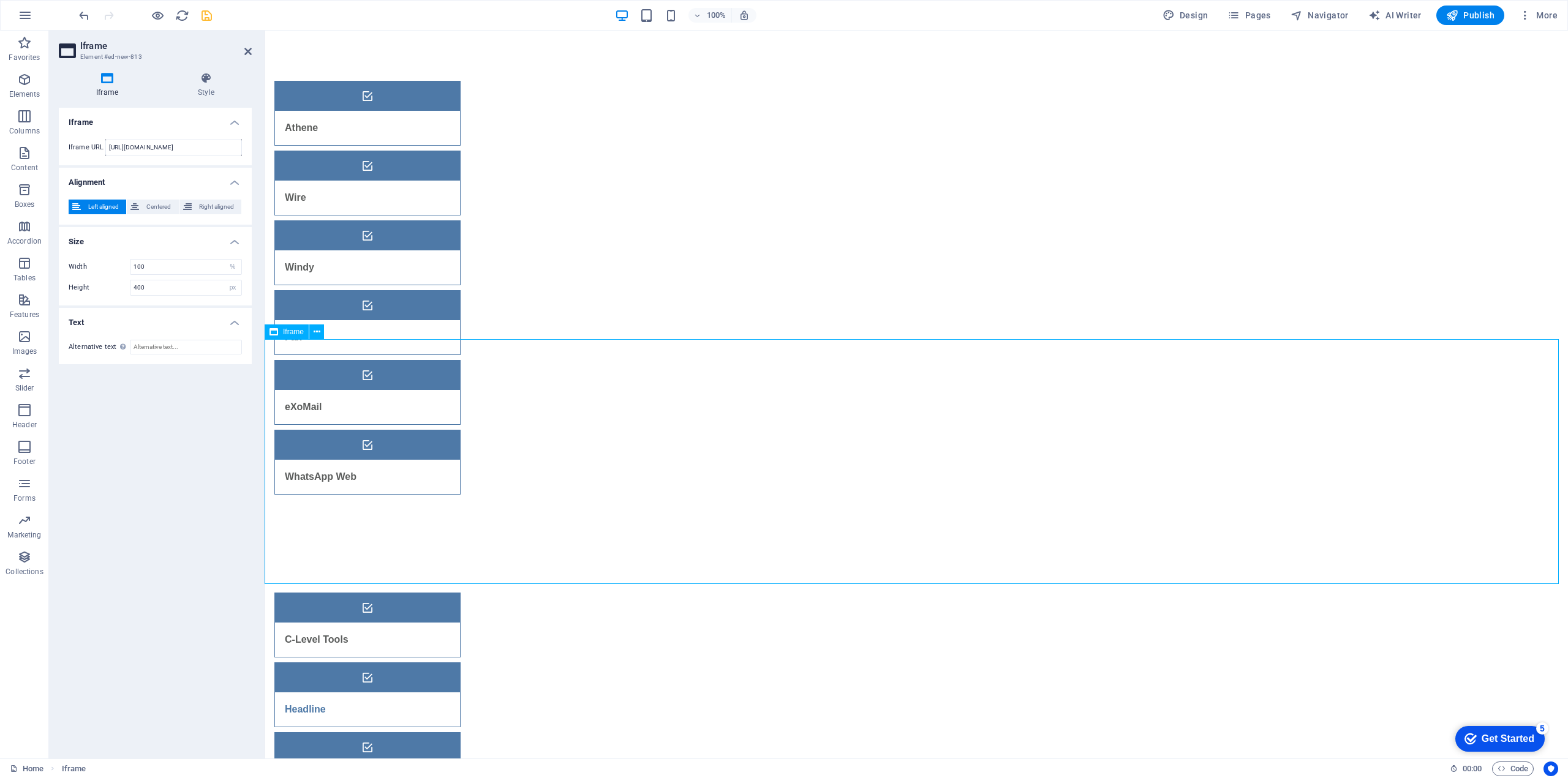
scroll to position [122, 0]
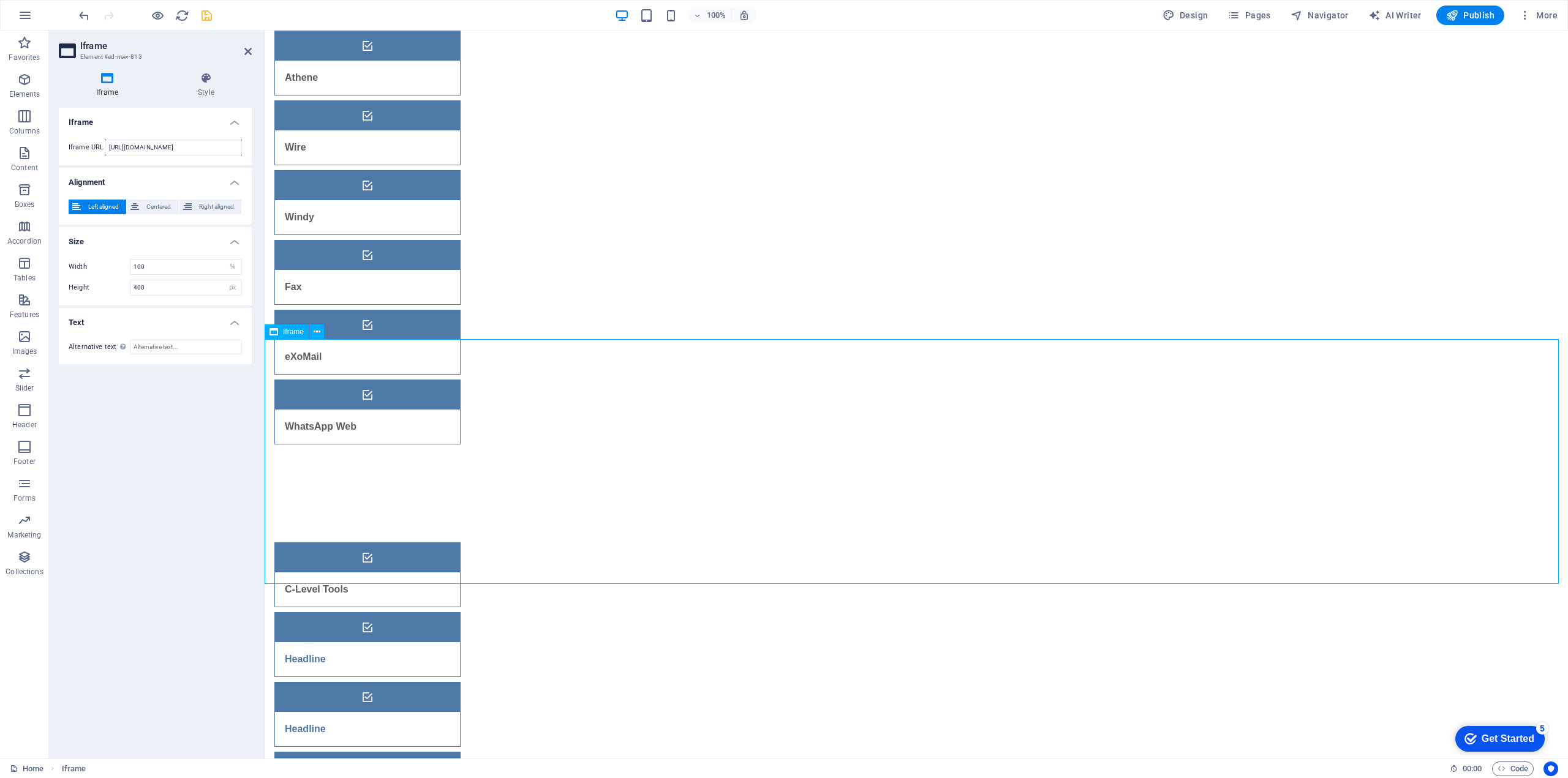
click at [245, 58] on header "Iframe Element #ed-new-813" at bounding box center [155, 46] width 193 height 32
click at [248, 50] on icon at bounding box center [248, 51] width 7 height 10
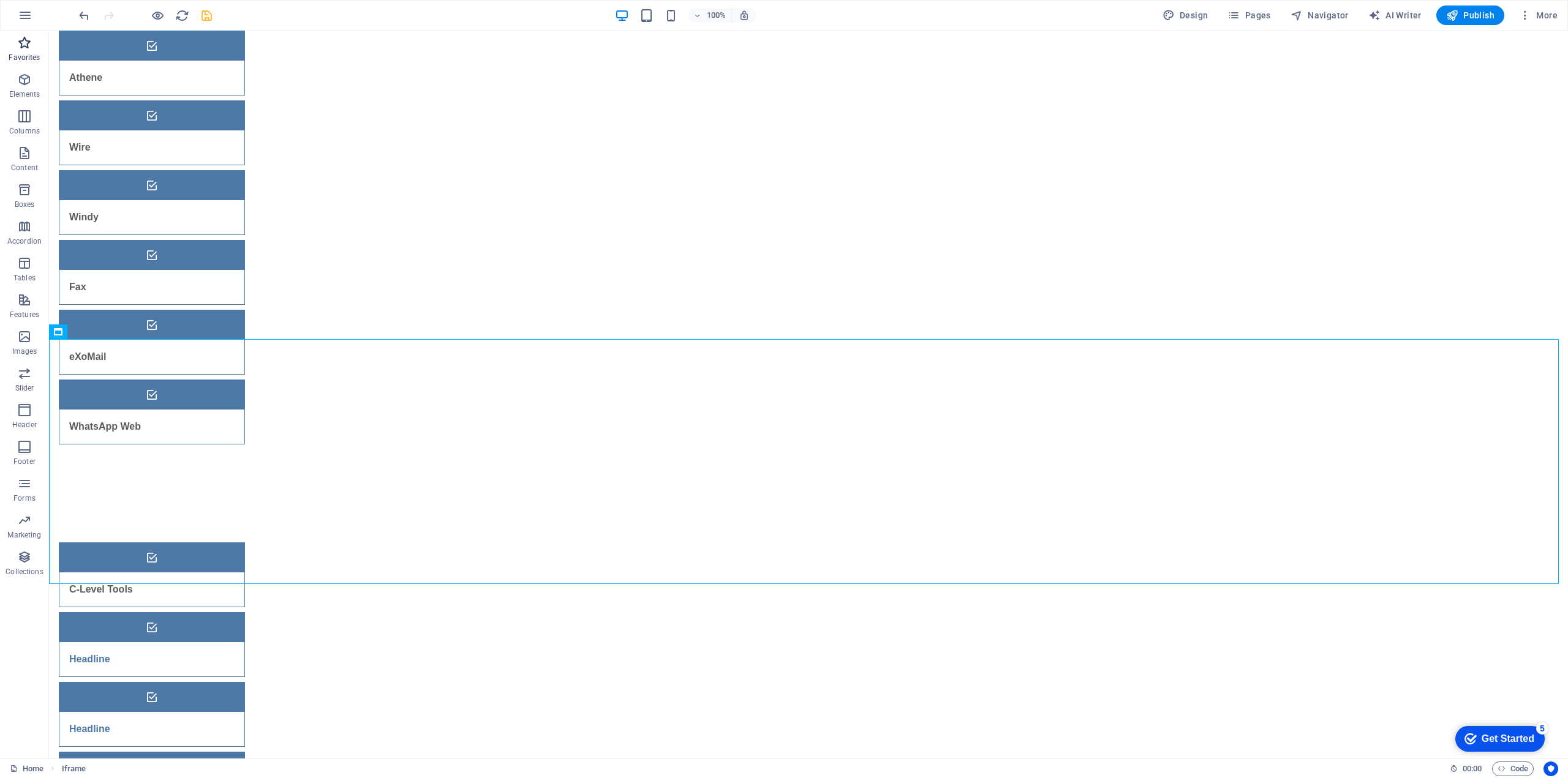
click at [27, 52] on p "Favorites" at bounding box center [24, 57] width 31 height 10
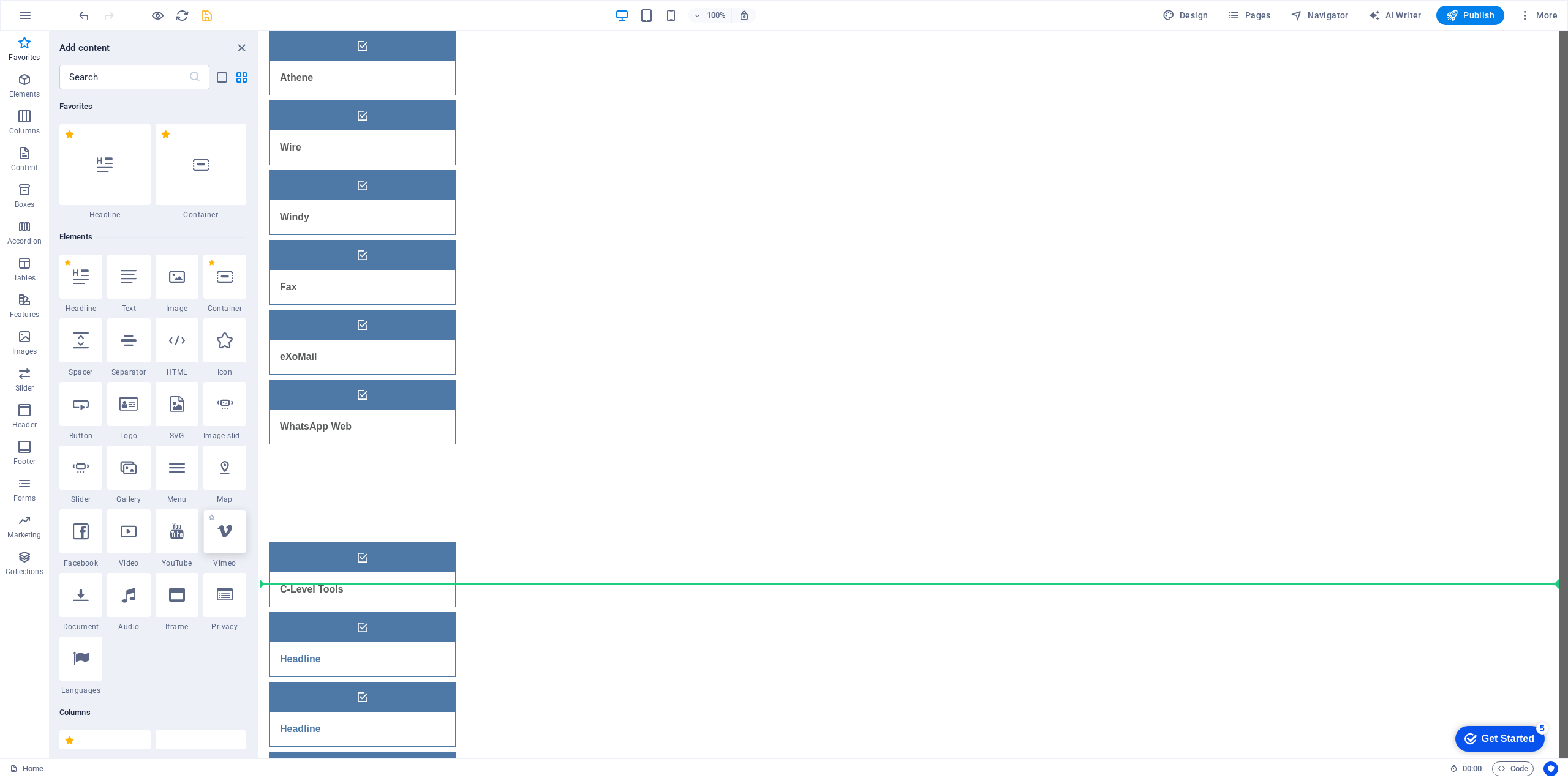
select select "ar16_9"
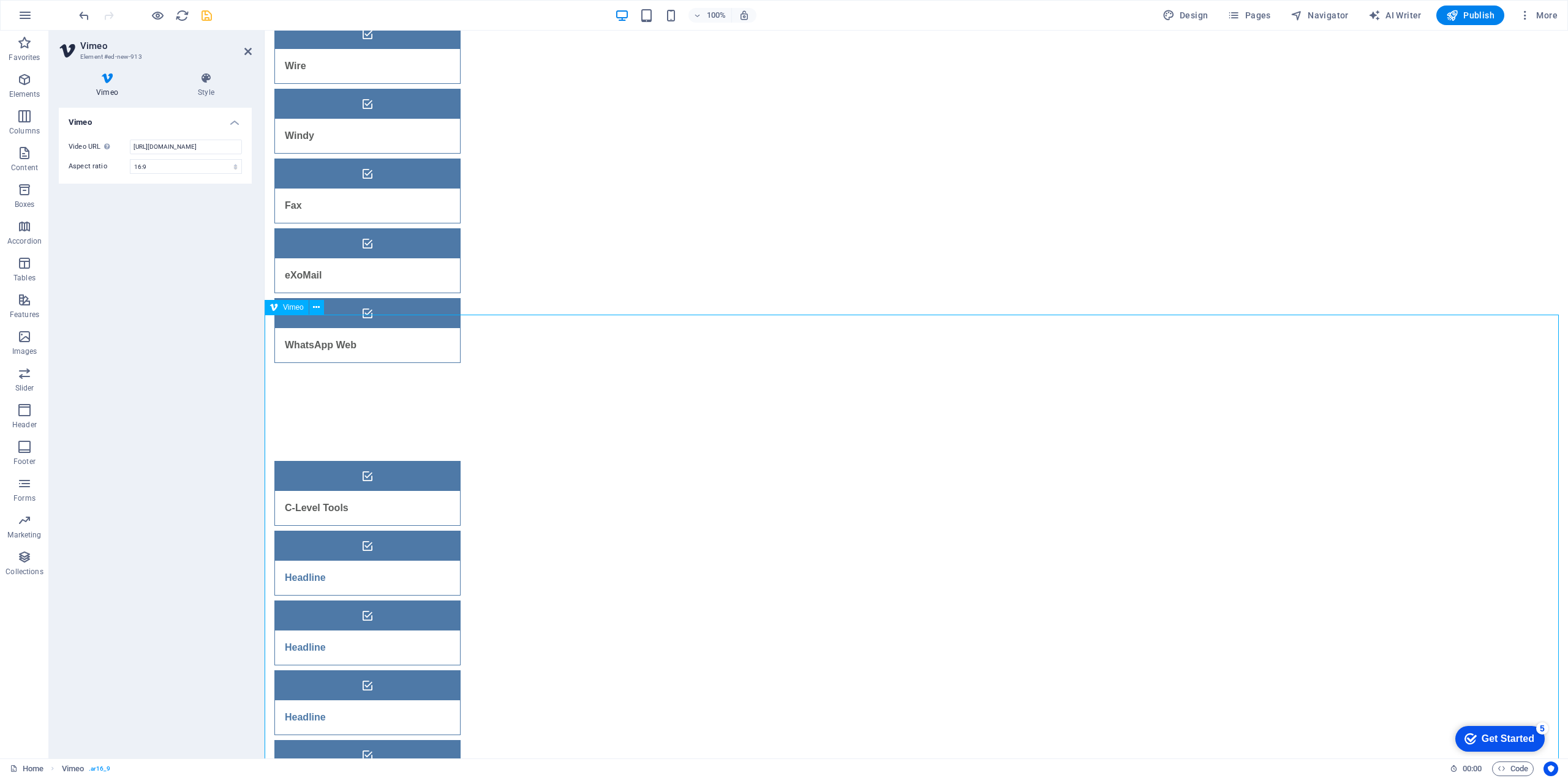
scroll to position [184, 0]
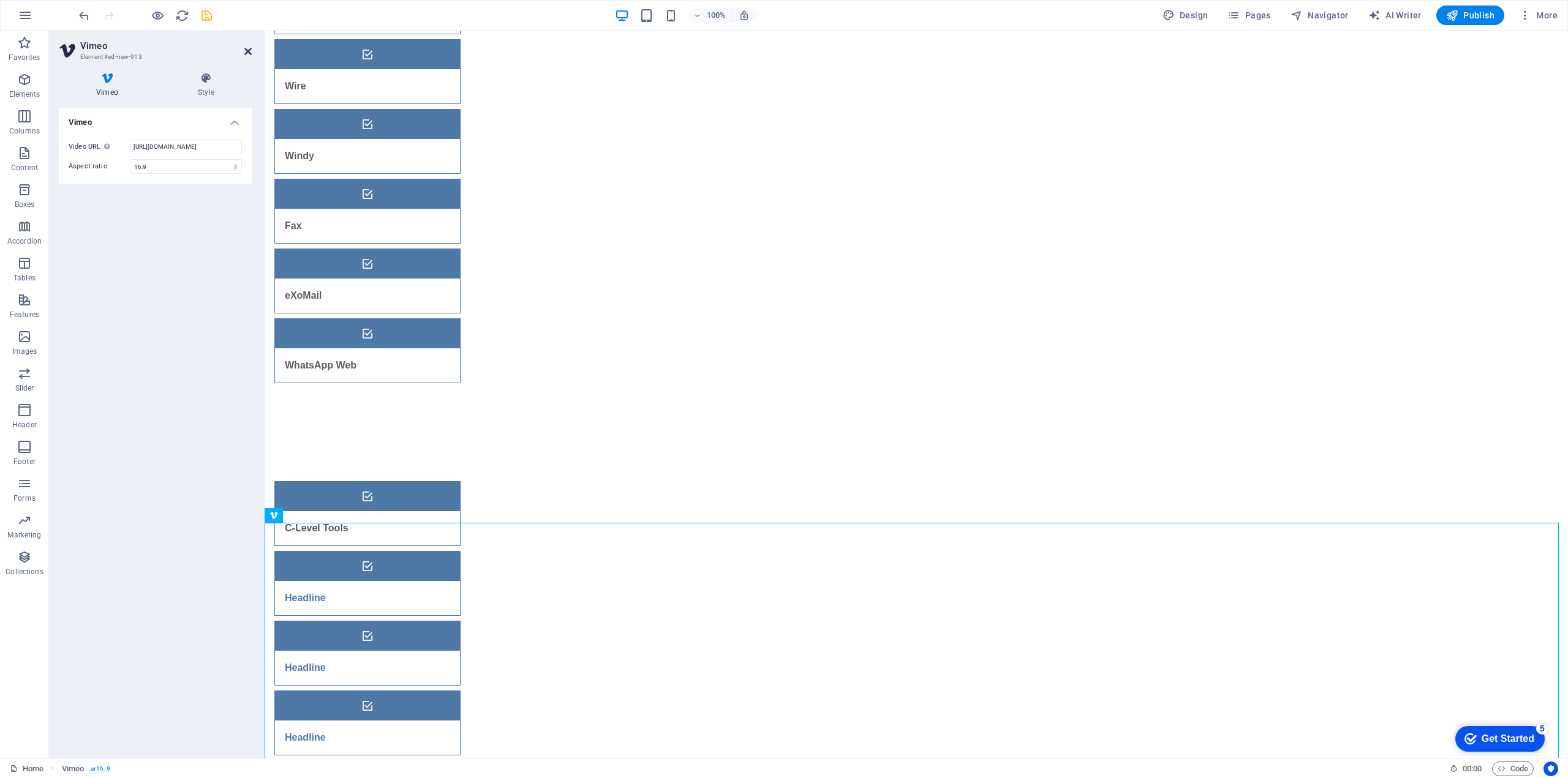
click at [246, 50] on icon at bounding box center [248, 51] width 7 height 10
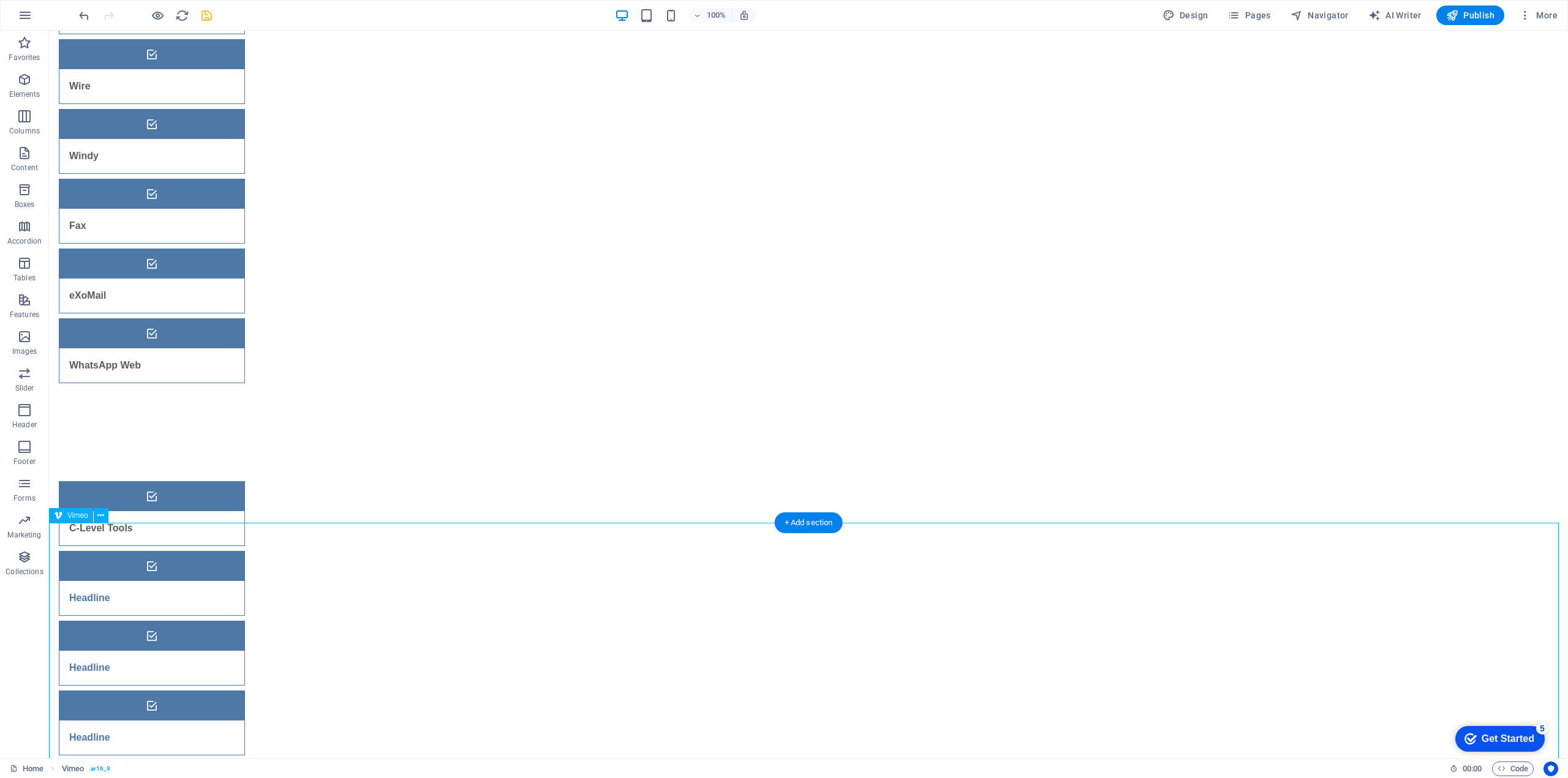
click at [100, 519] on icon at bounding box center [101, 516] width 6 height 13
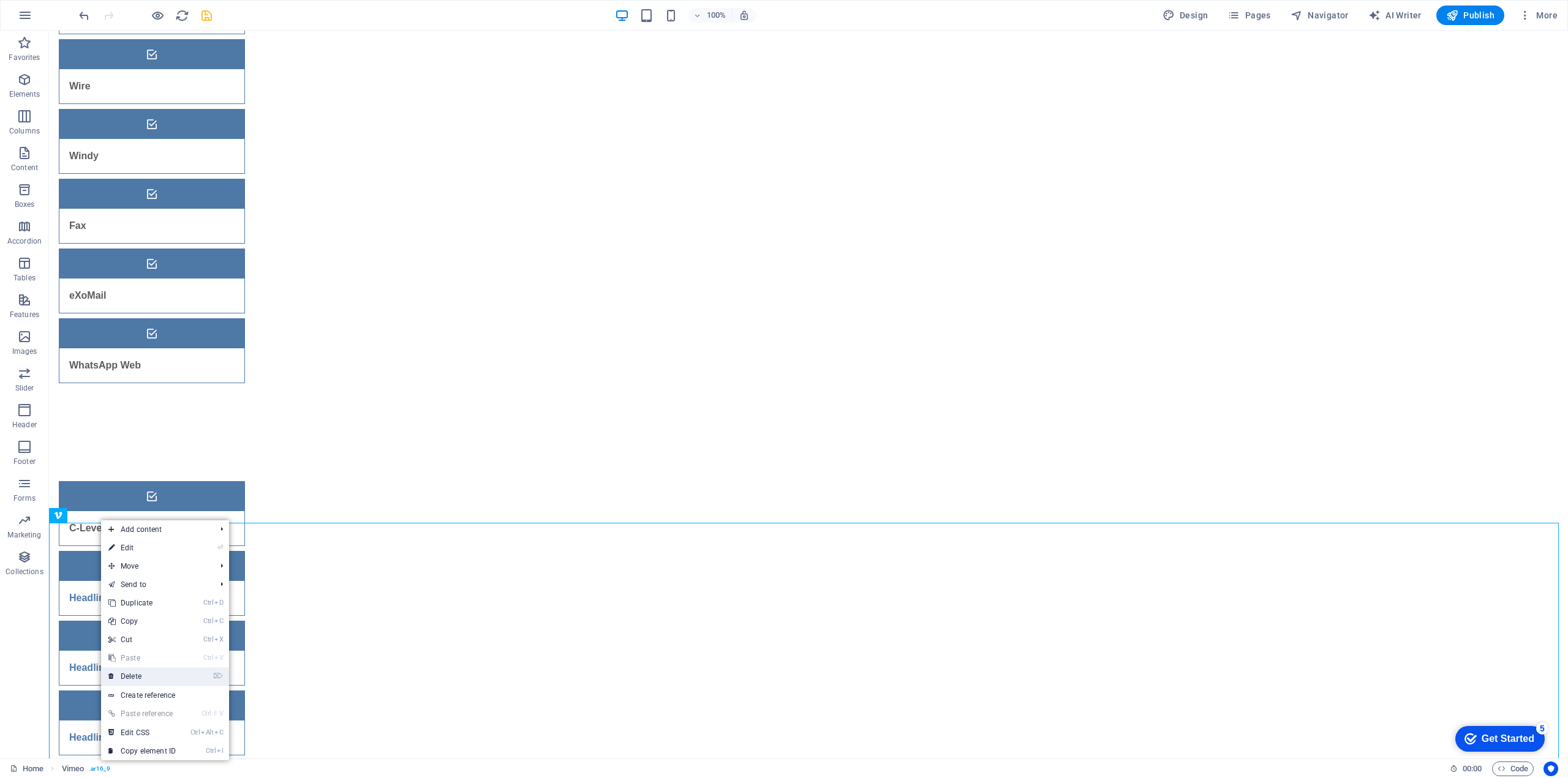
click at [135, 673] on link "⌦ Delete" at bounding box center [142, 676] width 82 height 18
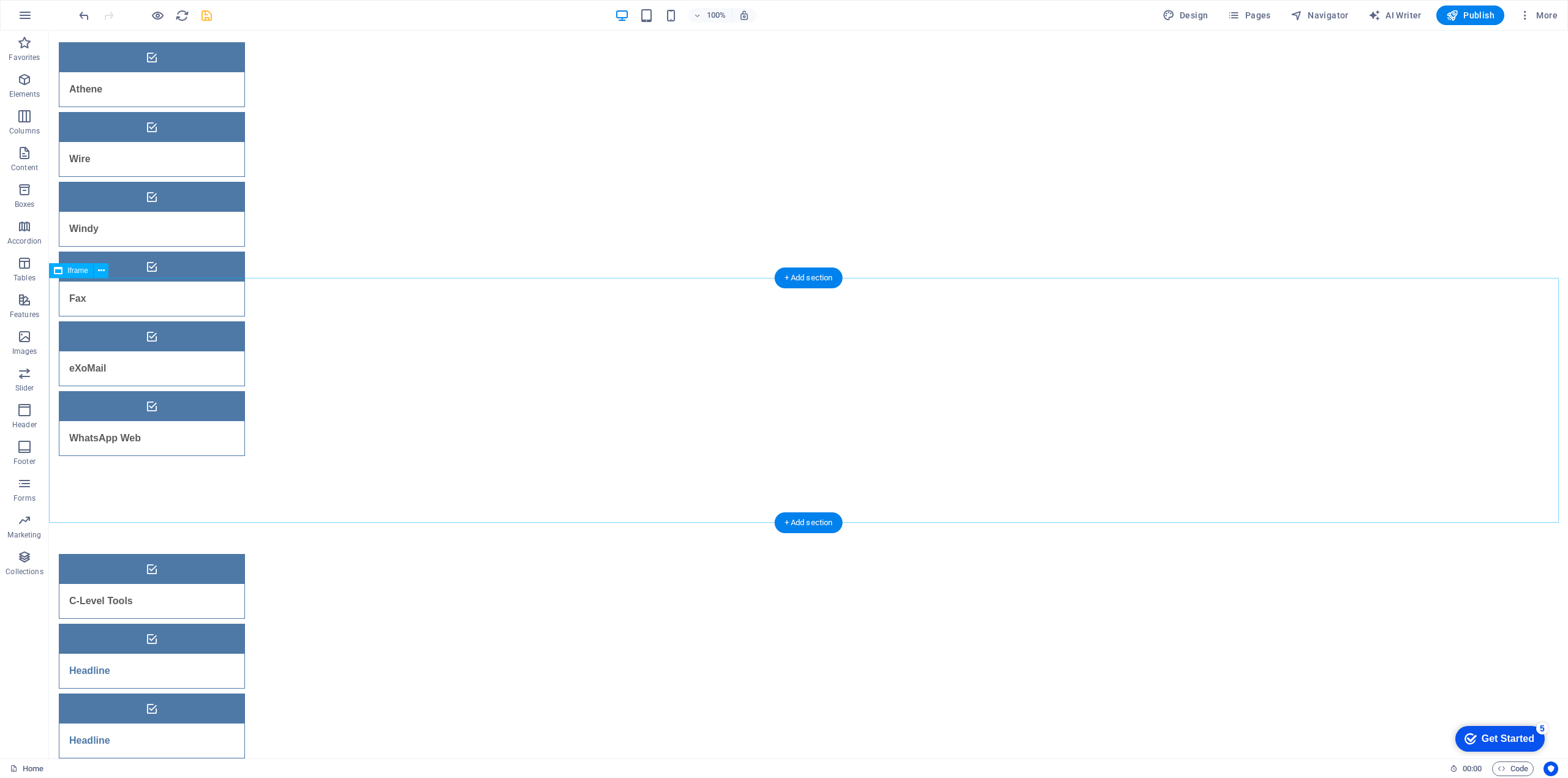
scroll to position [61, 0]
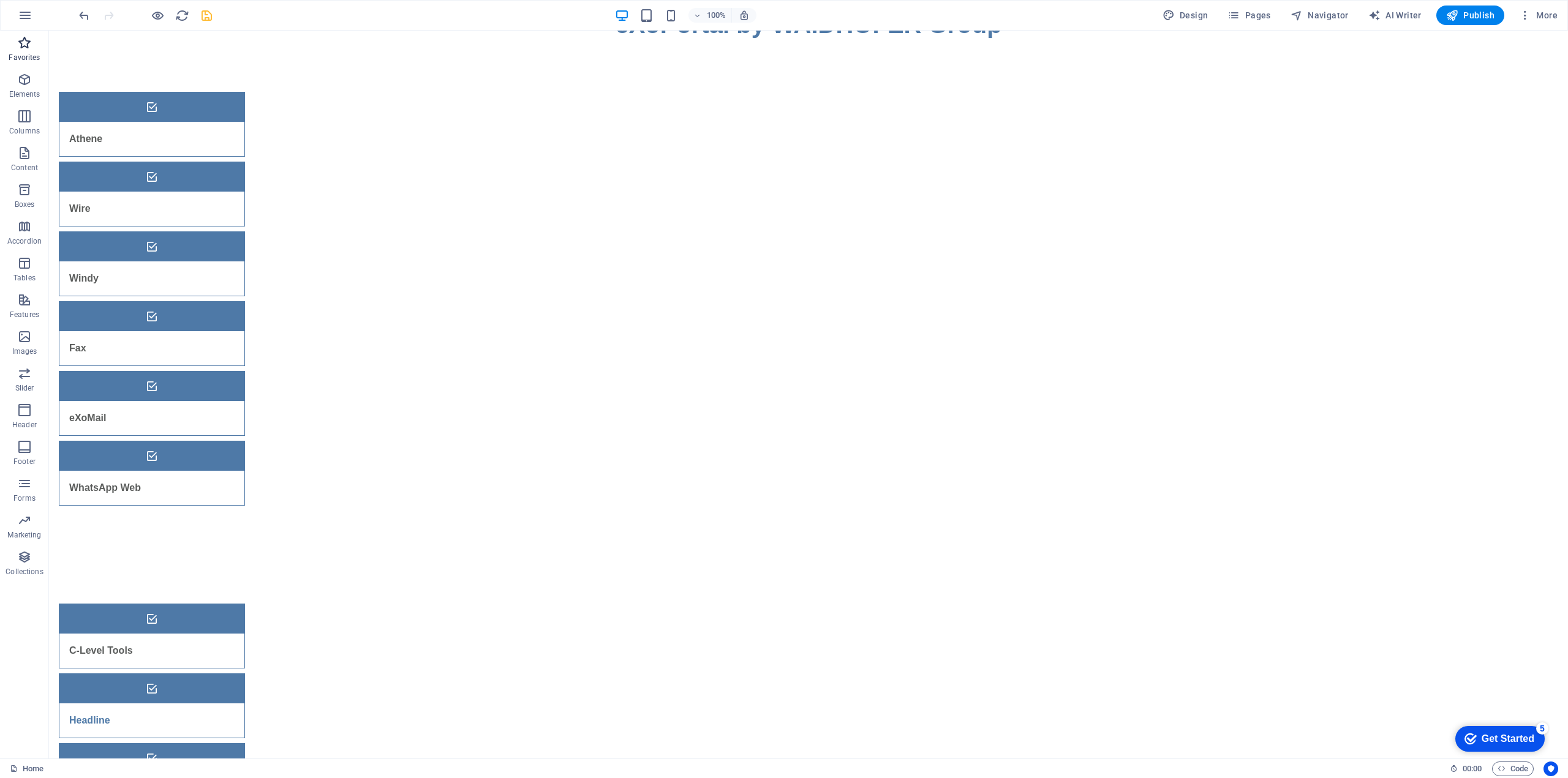
click at [25, 56] on p "Favorites" at bounding box center [24, 57] width 31 height 10
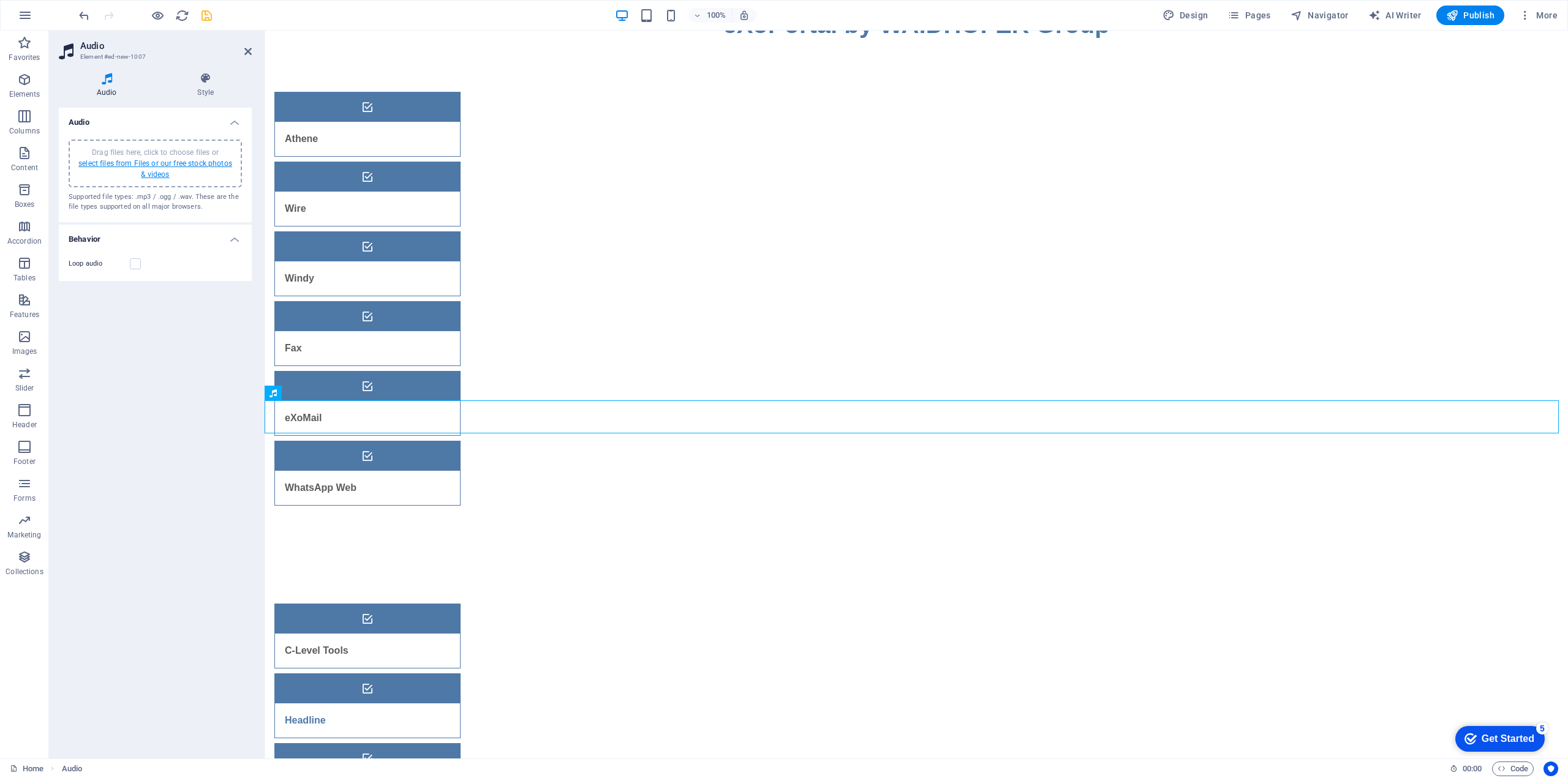
click at [140, 164] on link "select files from Files or our free stock photos & videos" at bounding box center [155, 169] width 154 height 19
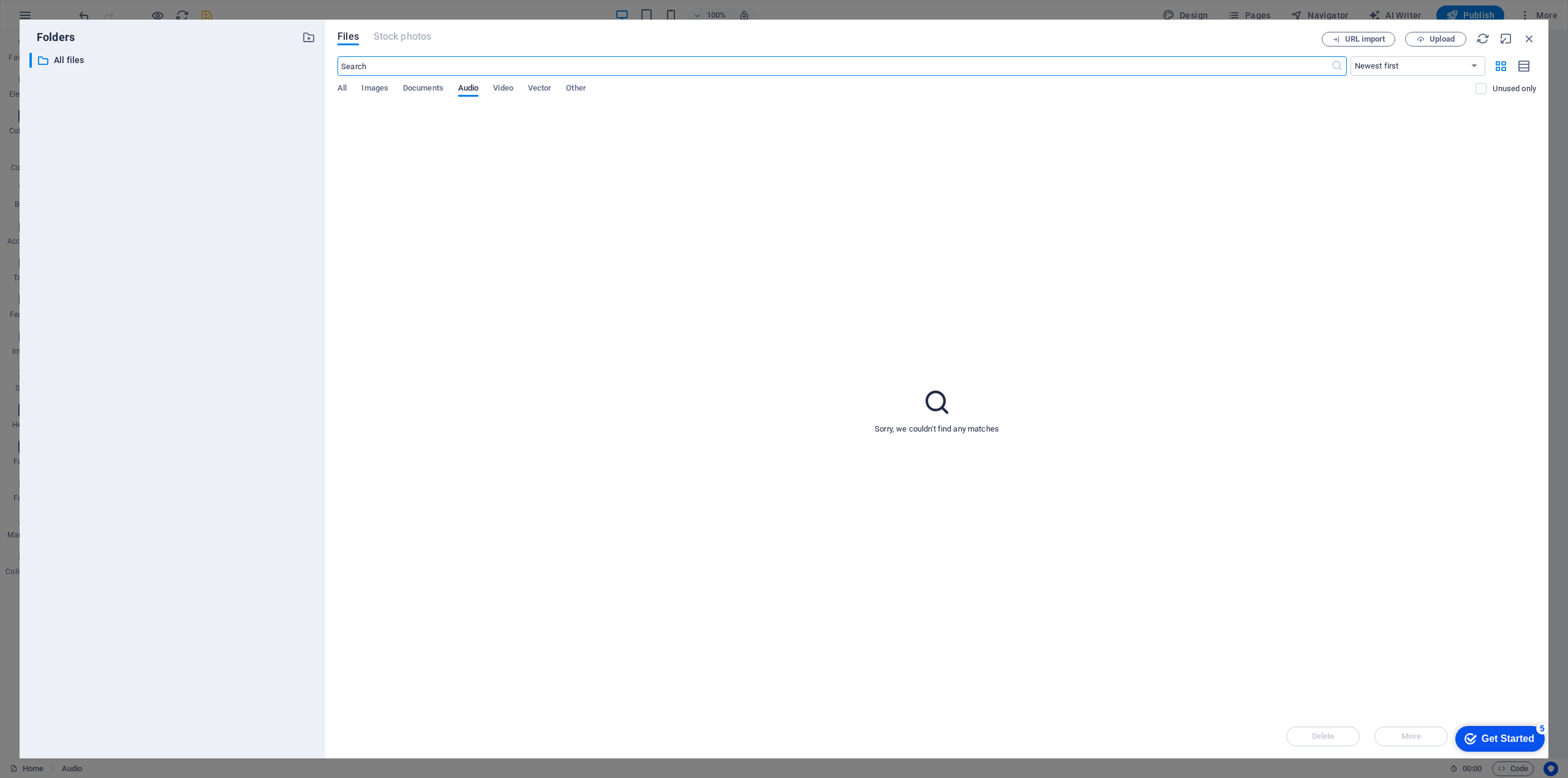
click at [806, 411] on div "Sorry, we couldn't find any matches" at bounding box center [937, 411] width 1199 height 608
click at [466, 91] on span "Audio" at bounding box center [468, 89] width 20 height 17
click at [1425, 40] on span "Upload" at bounding box center [1435, 39] width 50 height 8
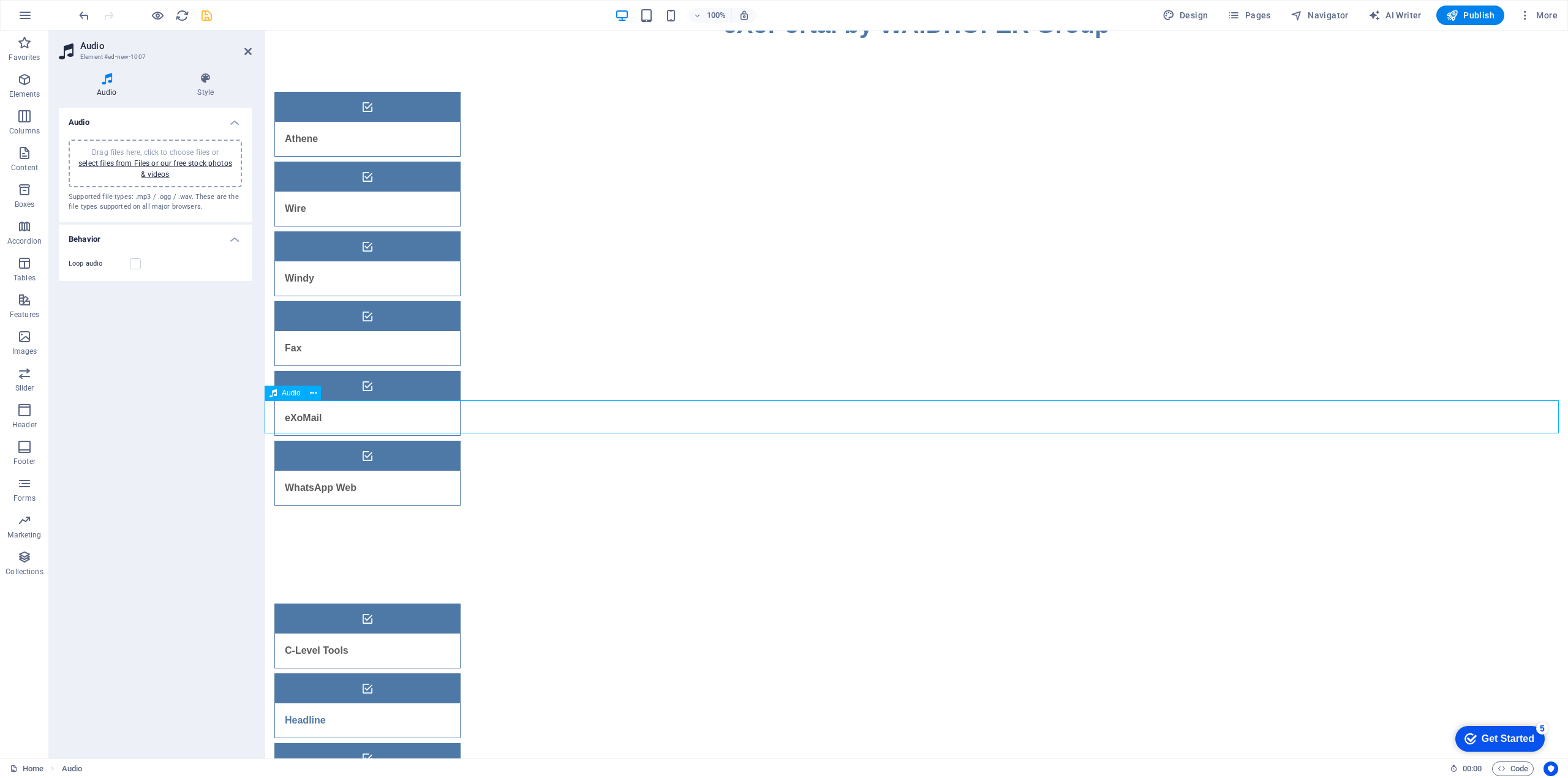
click at [207, 14] on icon "save" at bounding box center [207, 16] width 14 height 14
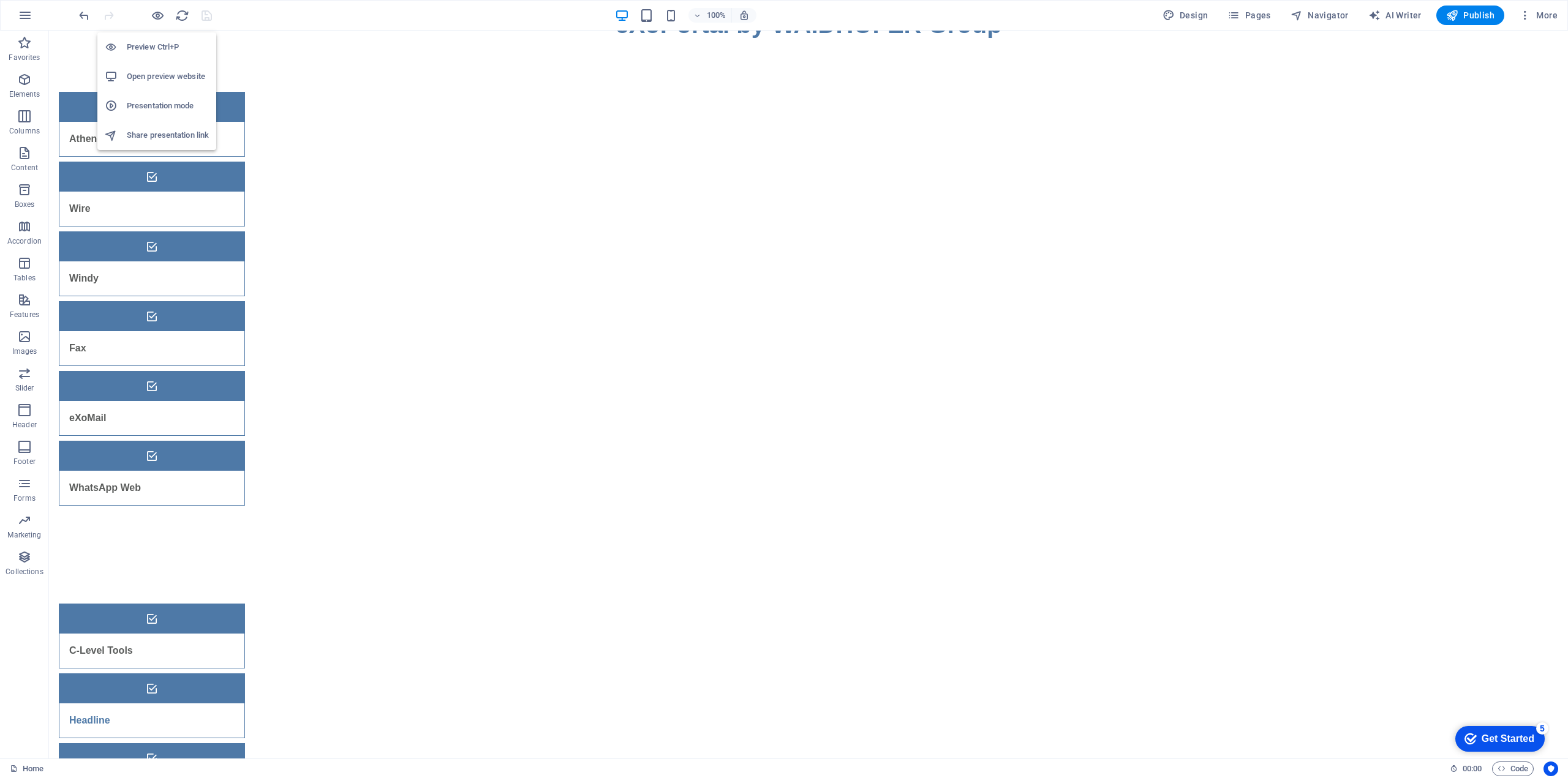
click at [156, 105] on h6 "Presentation mode" at bounding box center [168, 105] width 82 height 15
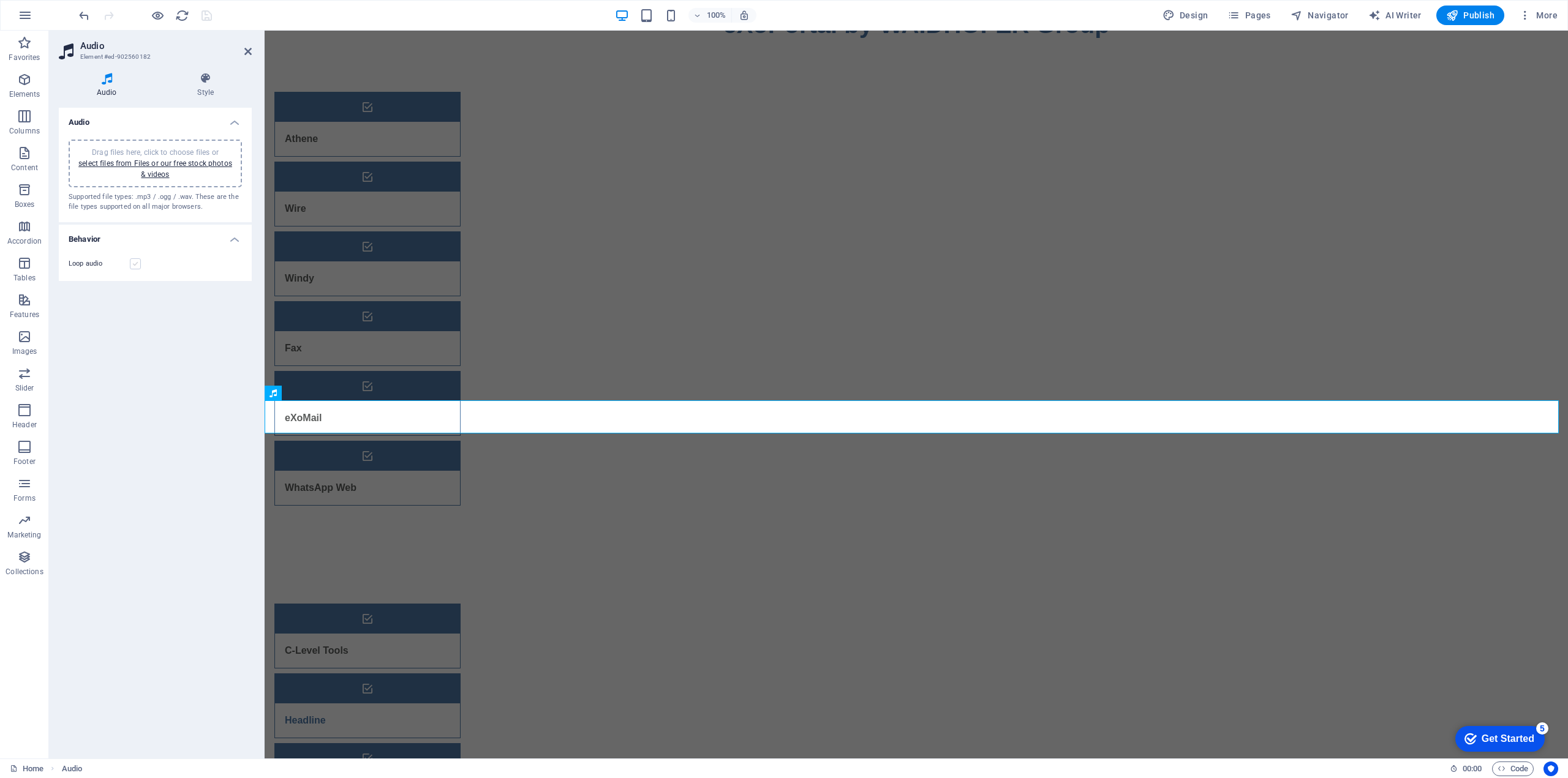
click at [136, 265] on label at bounding box center [135, 264] width 11 height 11
click at [0, 0] on input "Loop audio" at bounding box center [0, 0] width 0 height 0
click at [207, 86] on h4 "Style" at bounding box center [206, 85] width 93 height 26
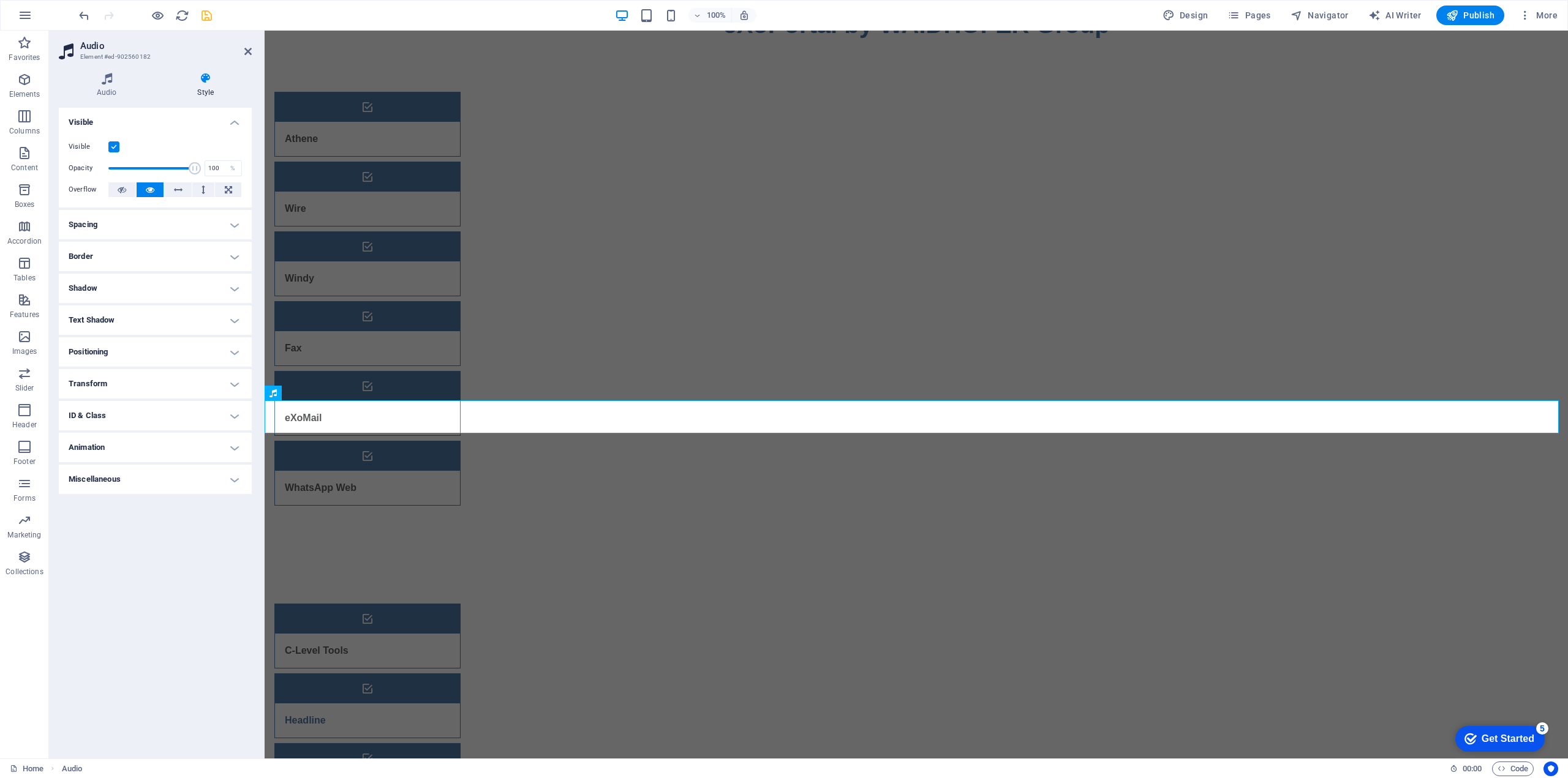
click at [118, 149] on label at bounding box center [114, 147] width 11 height 11
click at [0, 0] on input "Visible" at bounding box center [0, 0] width 0 height 0
click at [111, 149] on label at bounding box center [114, 147] width 11 height 11
click at [0, 0] on input "Visible" at bounding box center [0, 0] width 0 height 0
click at [123, 449] on h4 "Animation" at bounding box center [155, 447] width 193 height 29
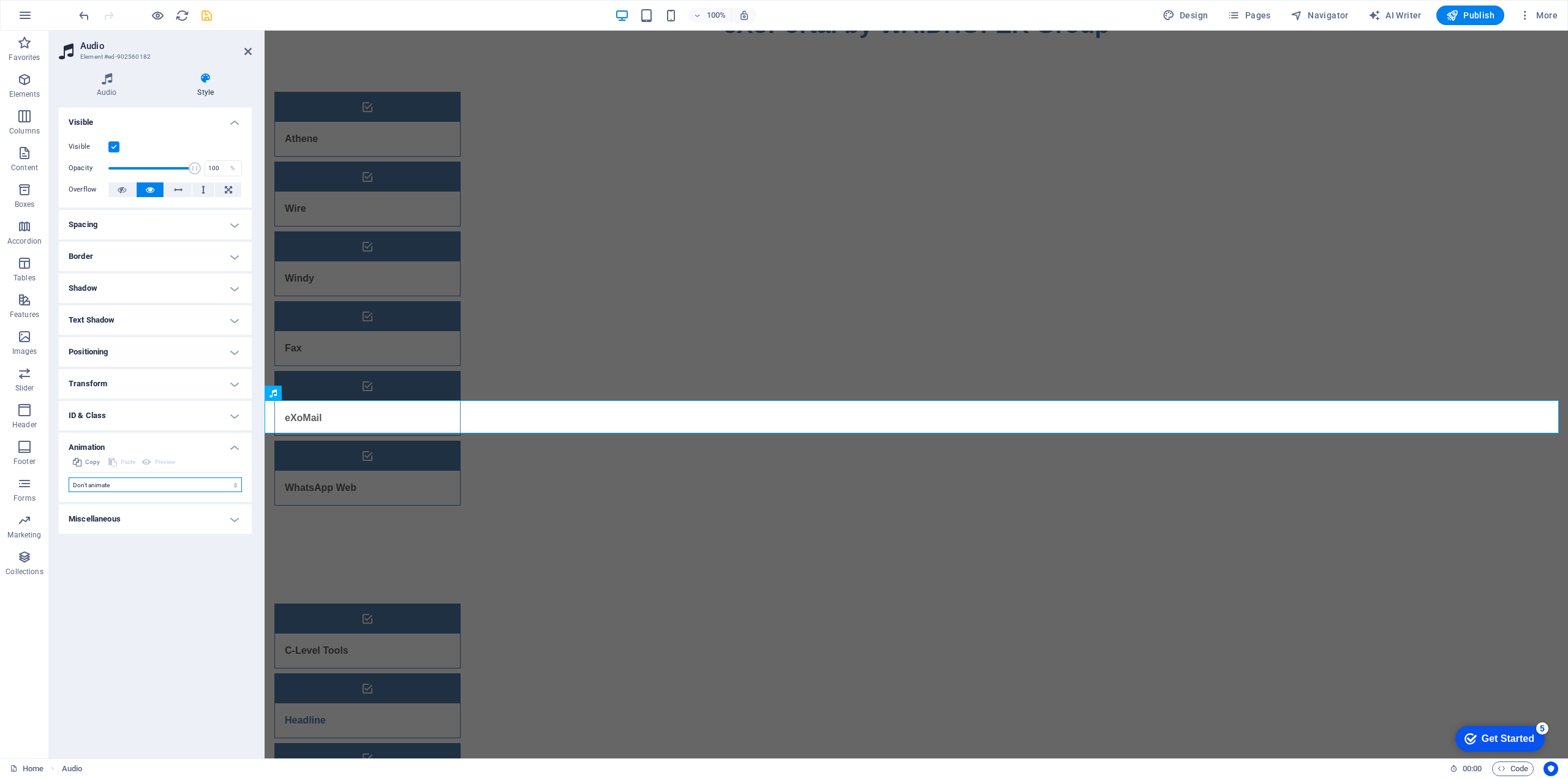
click at [169, 482] on select "Don't animate Show / Hide Slide up/down Zoom in/out Slide left to right Slide r…" at bounding box center [155, 484] width 173 height 15
click at [149, 515] on h4 "Miscellaneous" at bounding box center [155, 519] width 193 height 29
click at [142, 513] on h4 "Miscellaneous" at bounding box center [155, 515] width 193 height 22
click at [127, 409] on h4 "ID & Class" at bounding box center [155, 415] width 193 height 29
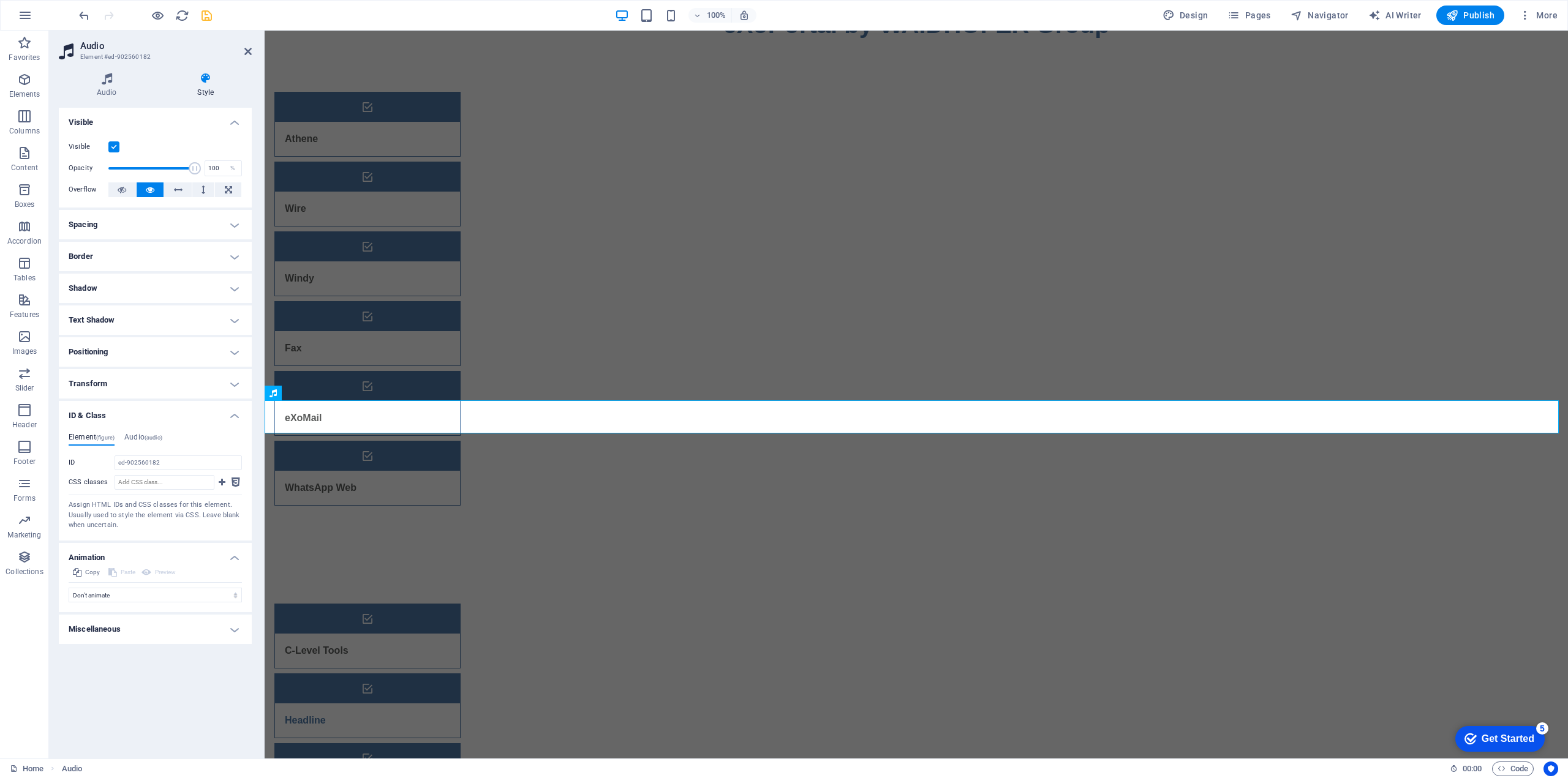
click at [137, 385] on h4 "Transform" at bounding box center [155, 384] width 193 height 29
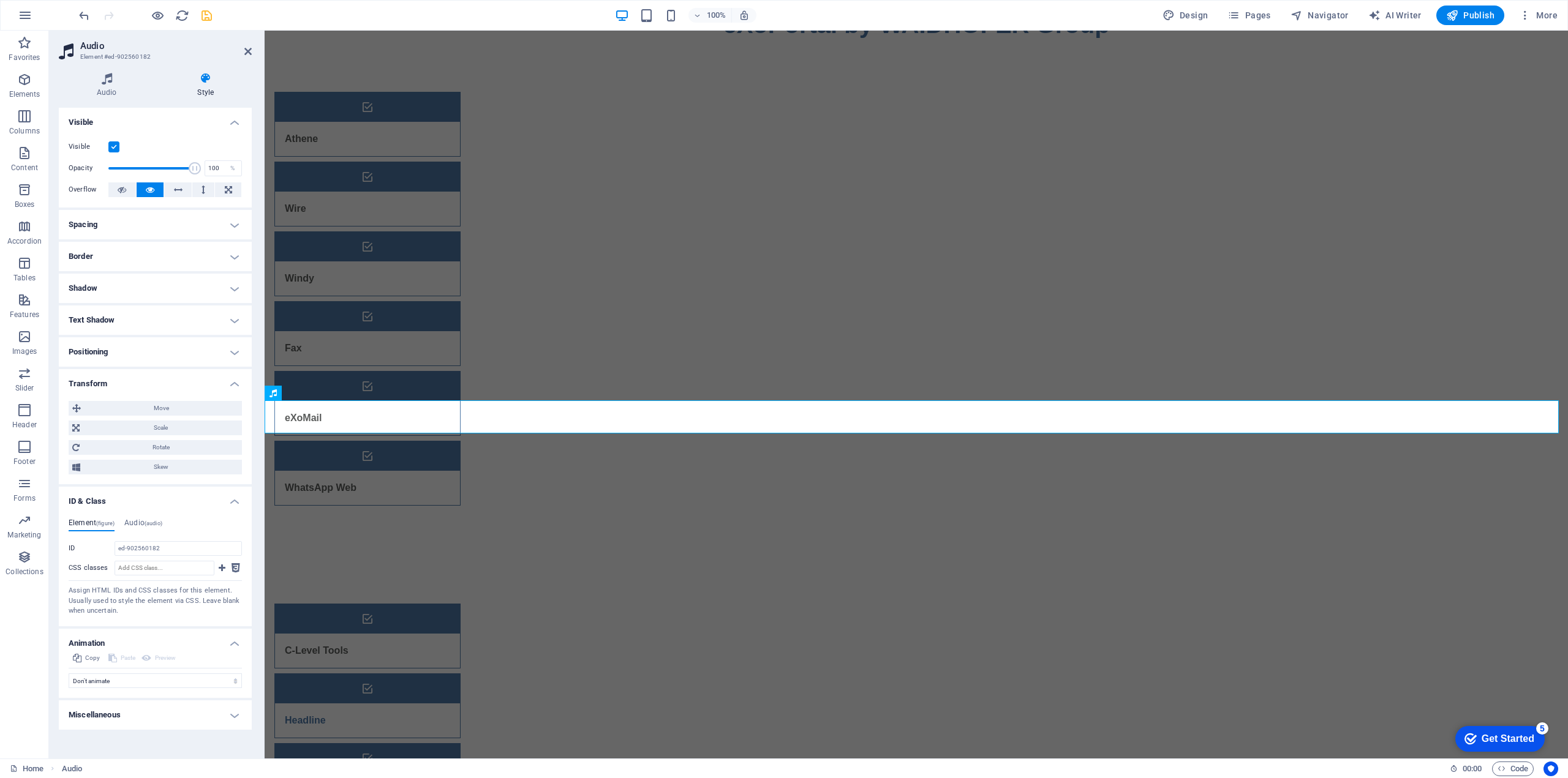
click at [140, 355] on h4 "Positioning" at bounding box center [155, 352] width 193 height 29
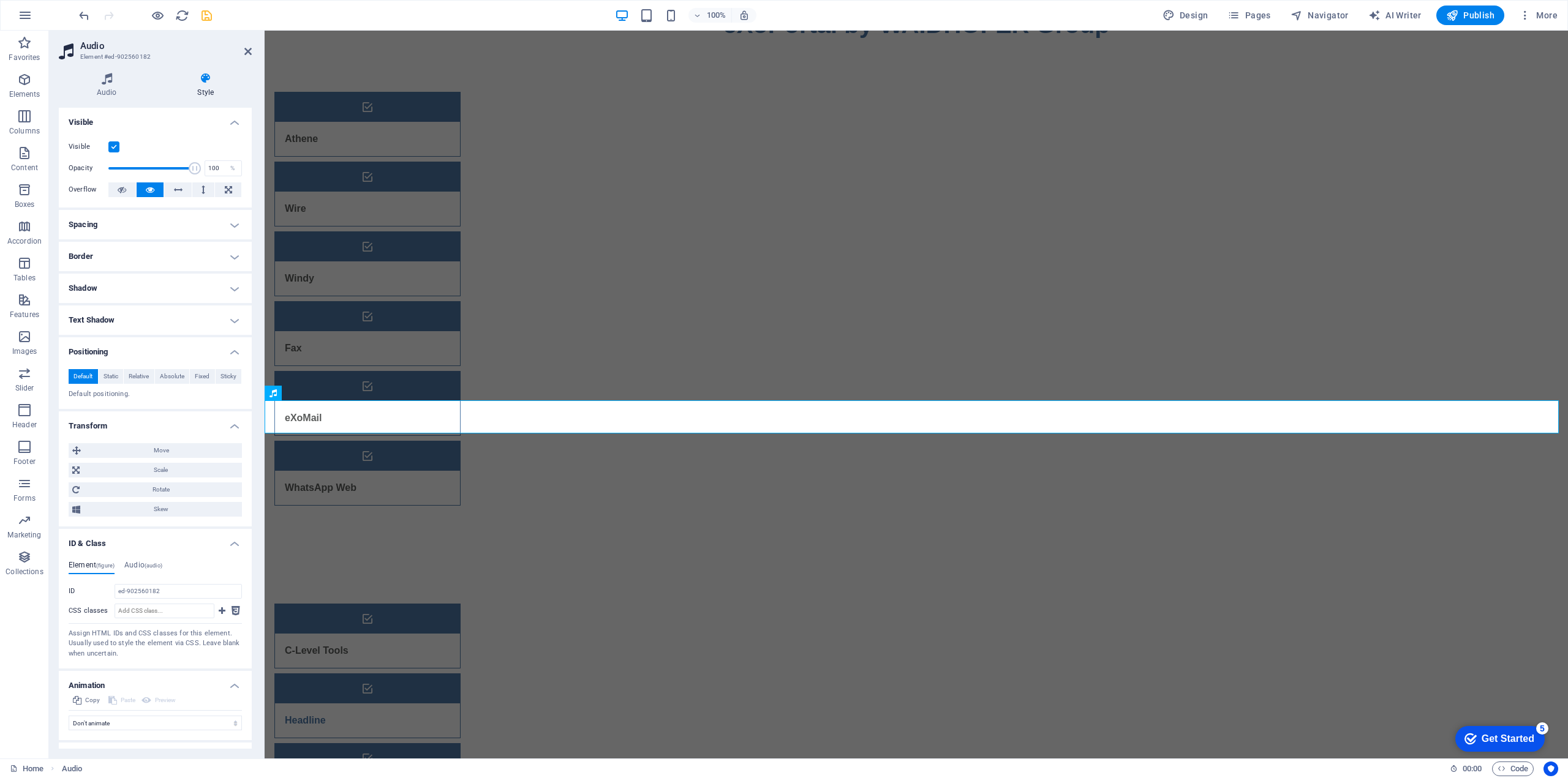
click at [147, 320] on h4 "Text Shadow" at bounding box center [155, 319] width 193 height 29
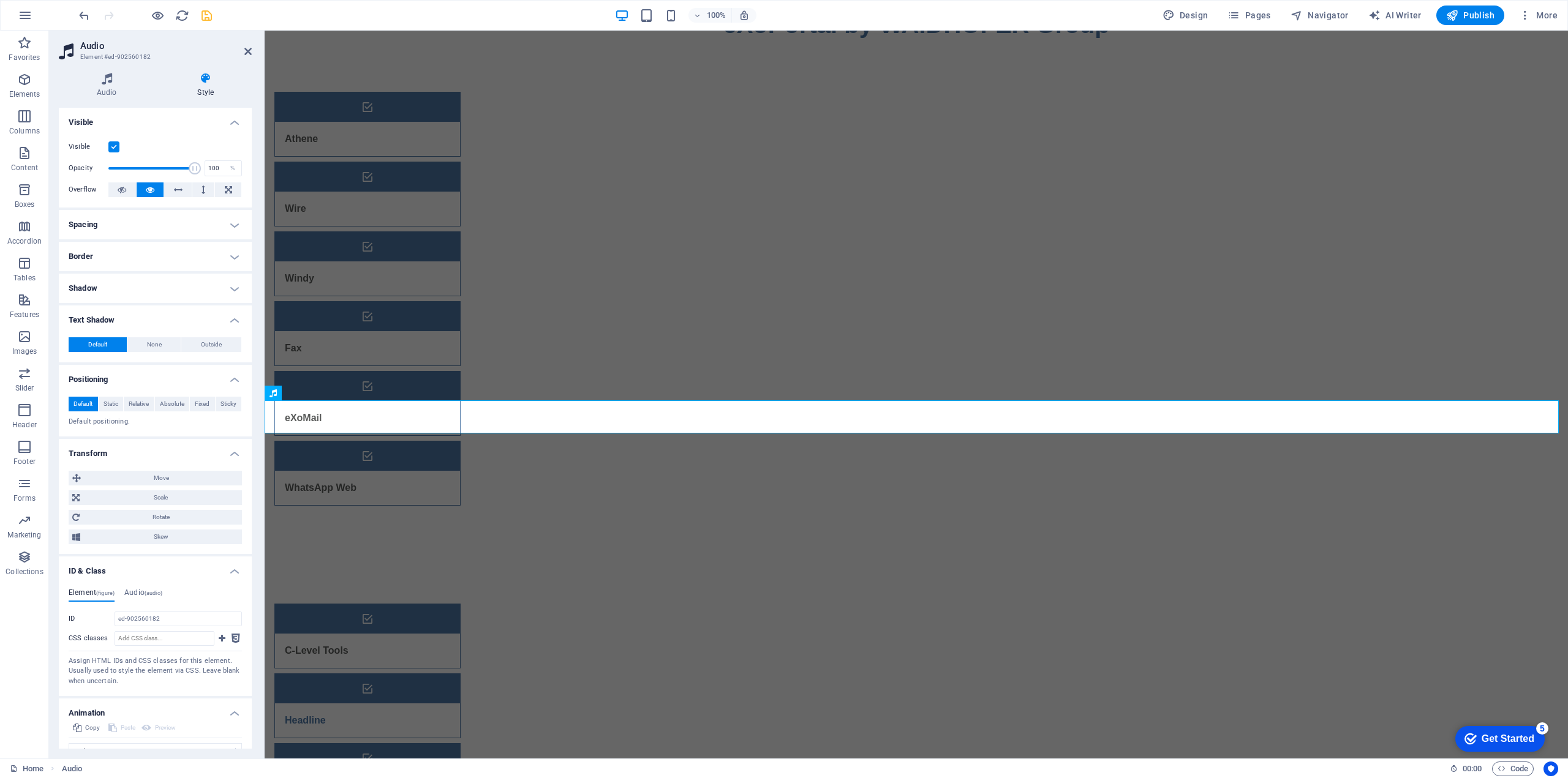
click at [144, 288] on h4 "Shadow" at bounding box center [155, 288] width 193 height 29
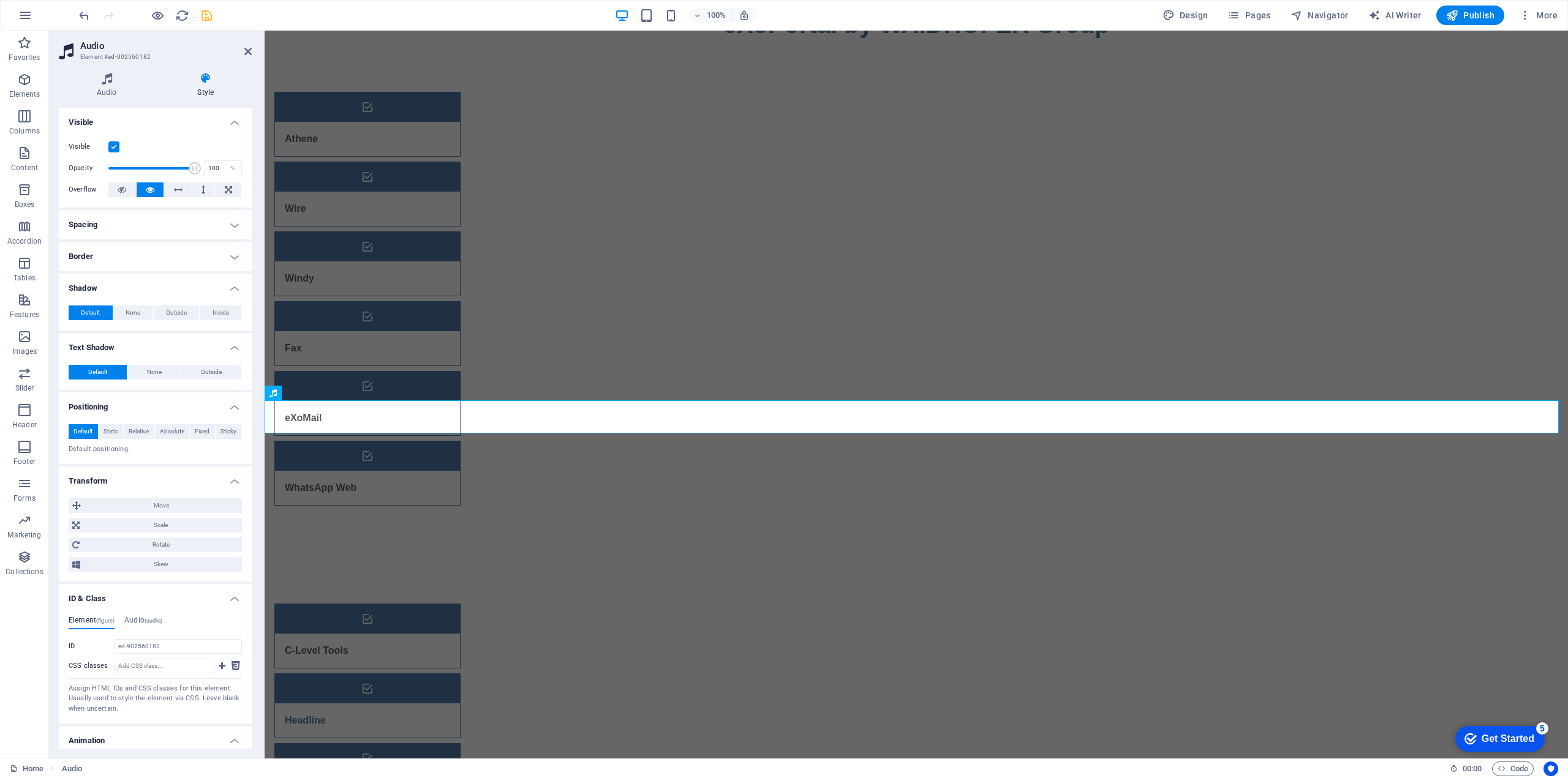
click at [151, 256] on h4 "Border" at bounding box center [155, 256] width 193 height 29
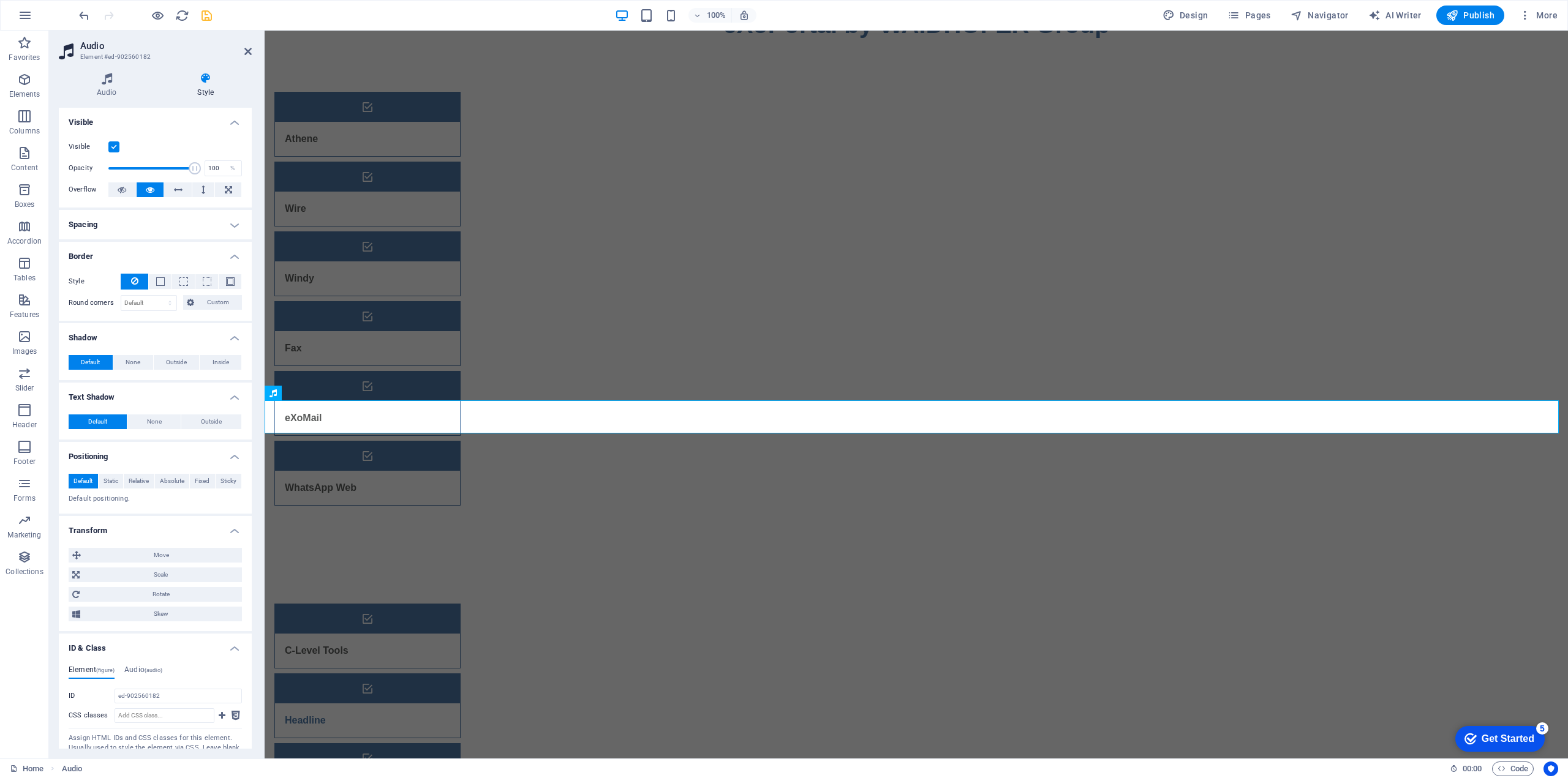
click at [155, 232] on h4 "Spacing" at bounding box center [155, 224] width 193 height 29
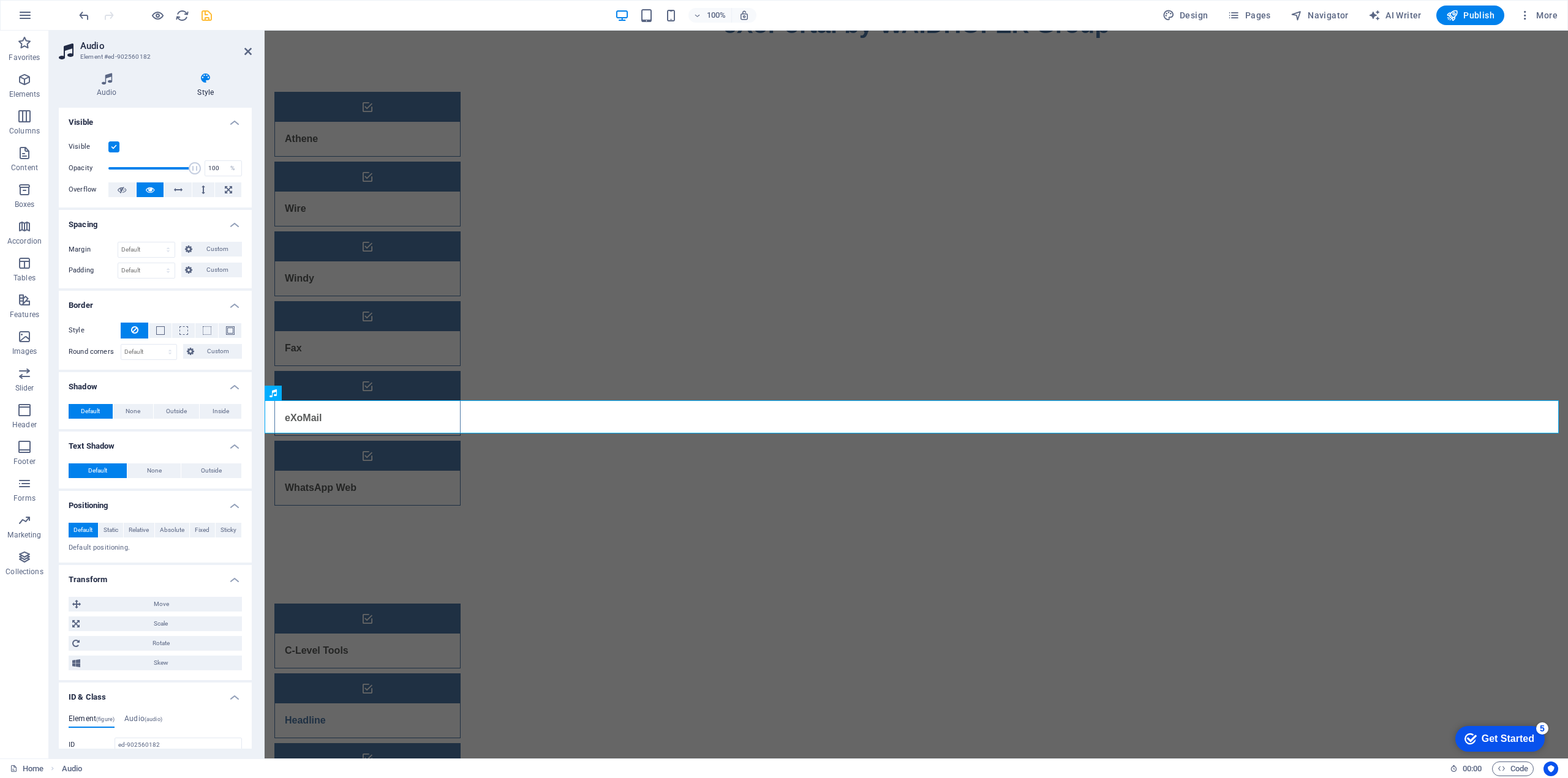
click at [230, 121] on h4 "Visible" at bounding box center [155, 119] width 193 height 22
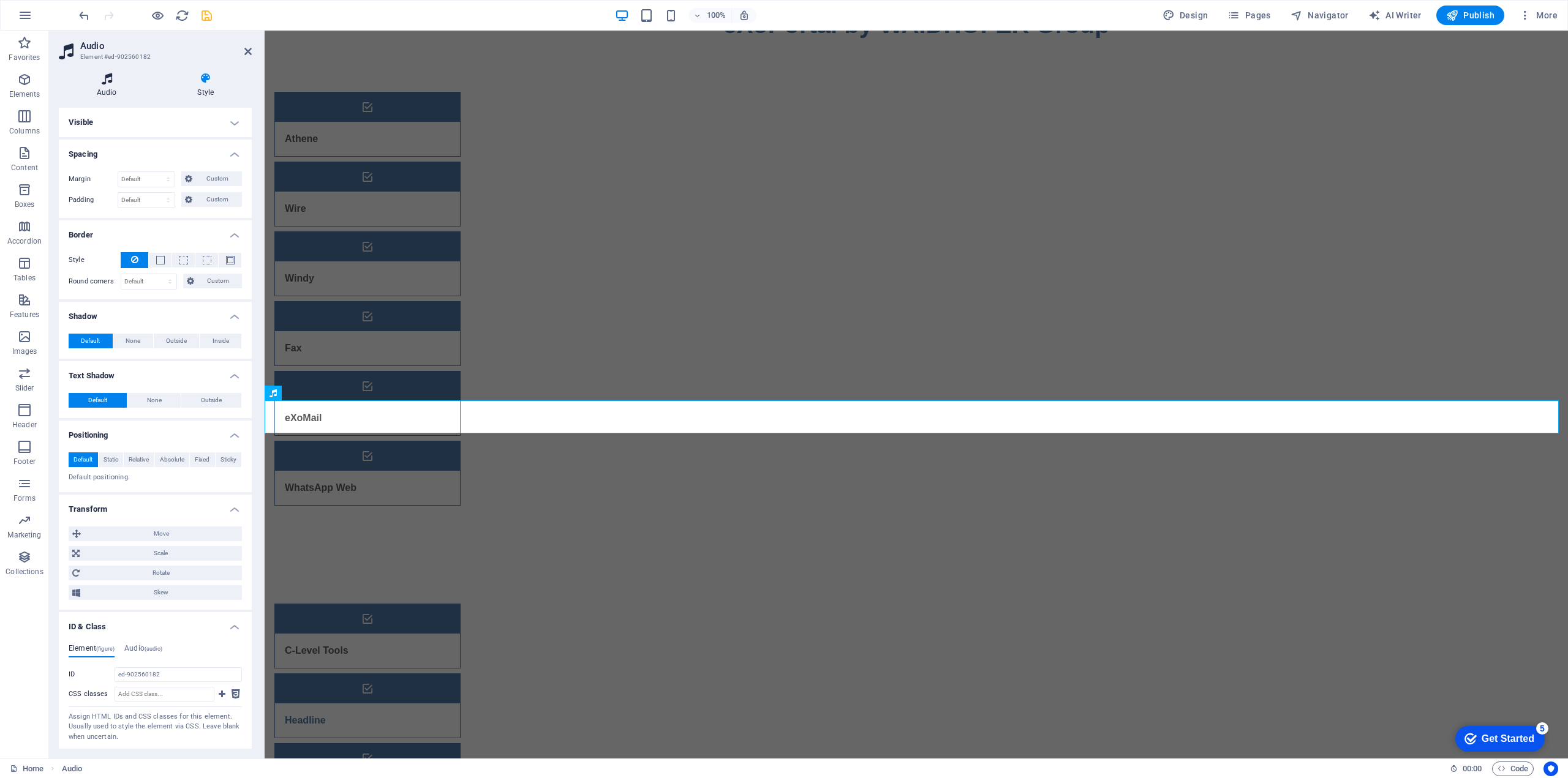
click at [103, 83] on icon at bounding box center [107, 78] width 96 height 12
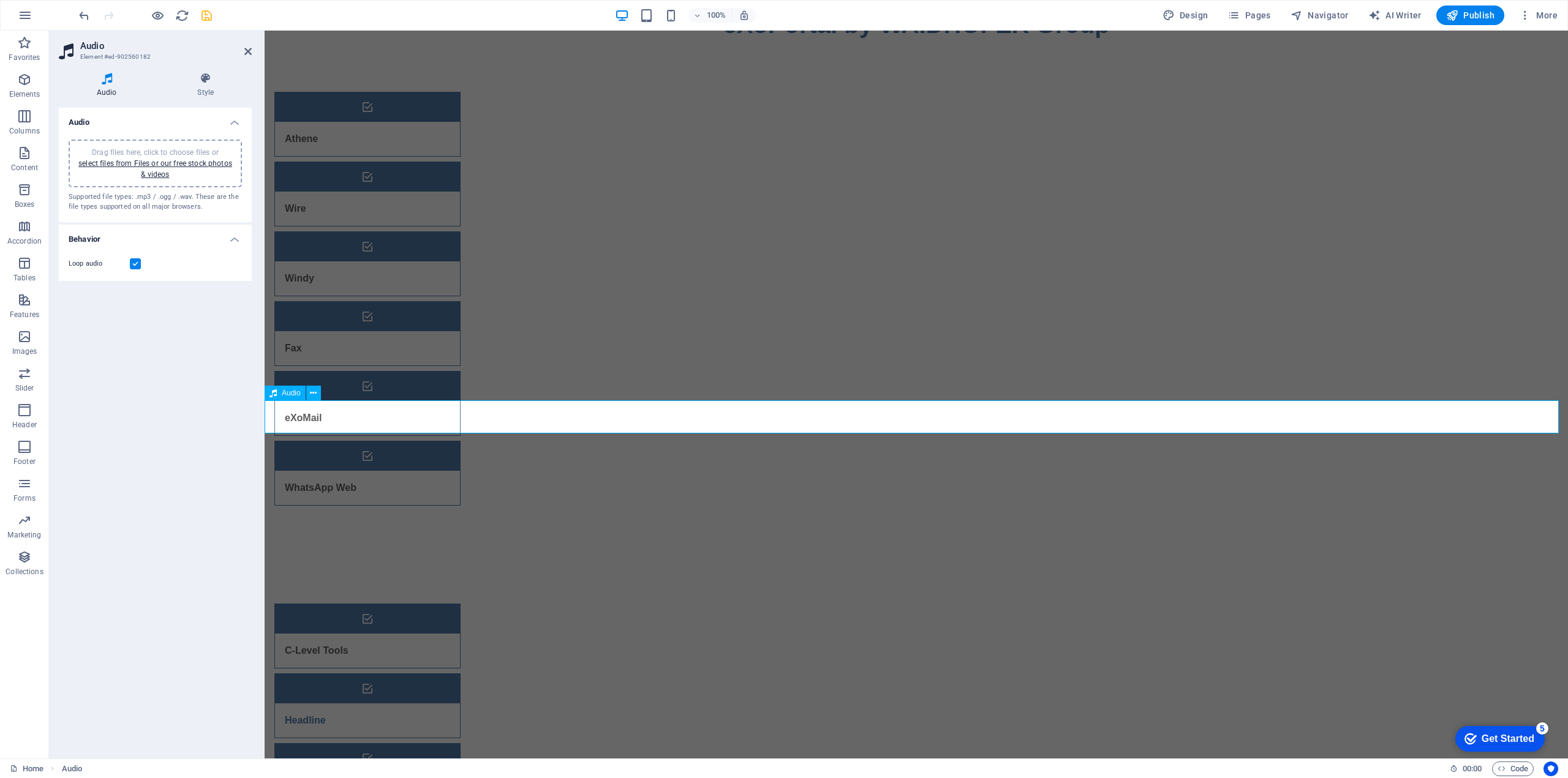
click at [311, 390] on icon at bounding box center [313, 393] width 6 height 13
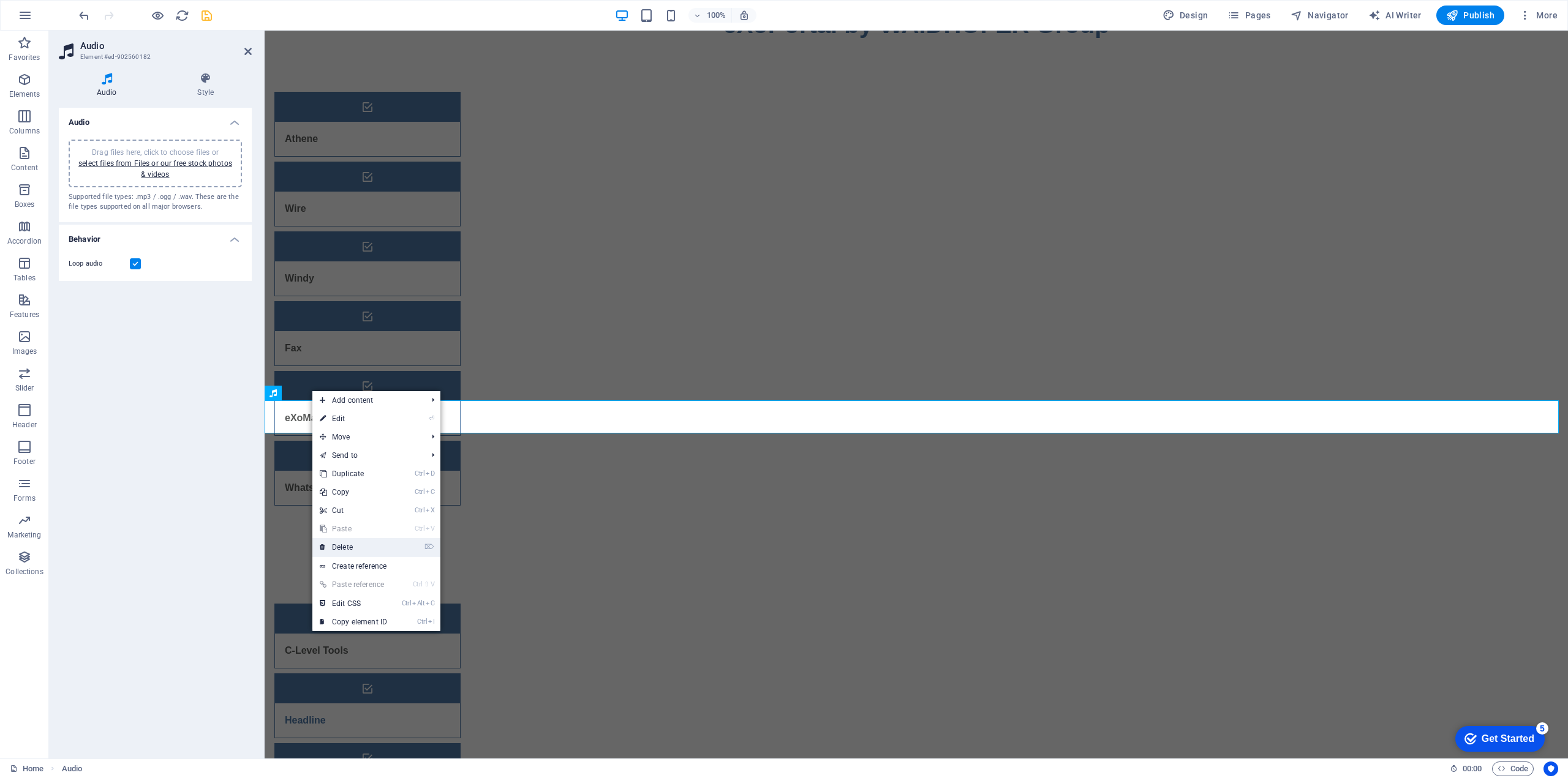
click at [356, 550] on link "⌦ Delete" at bounding box center [353, 547] width 82 height 18
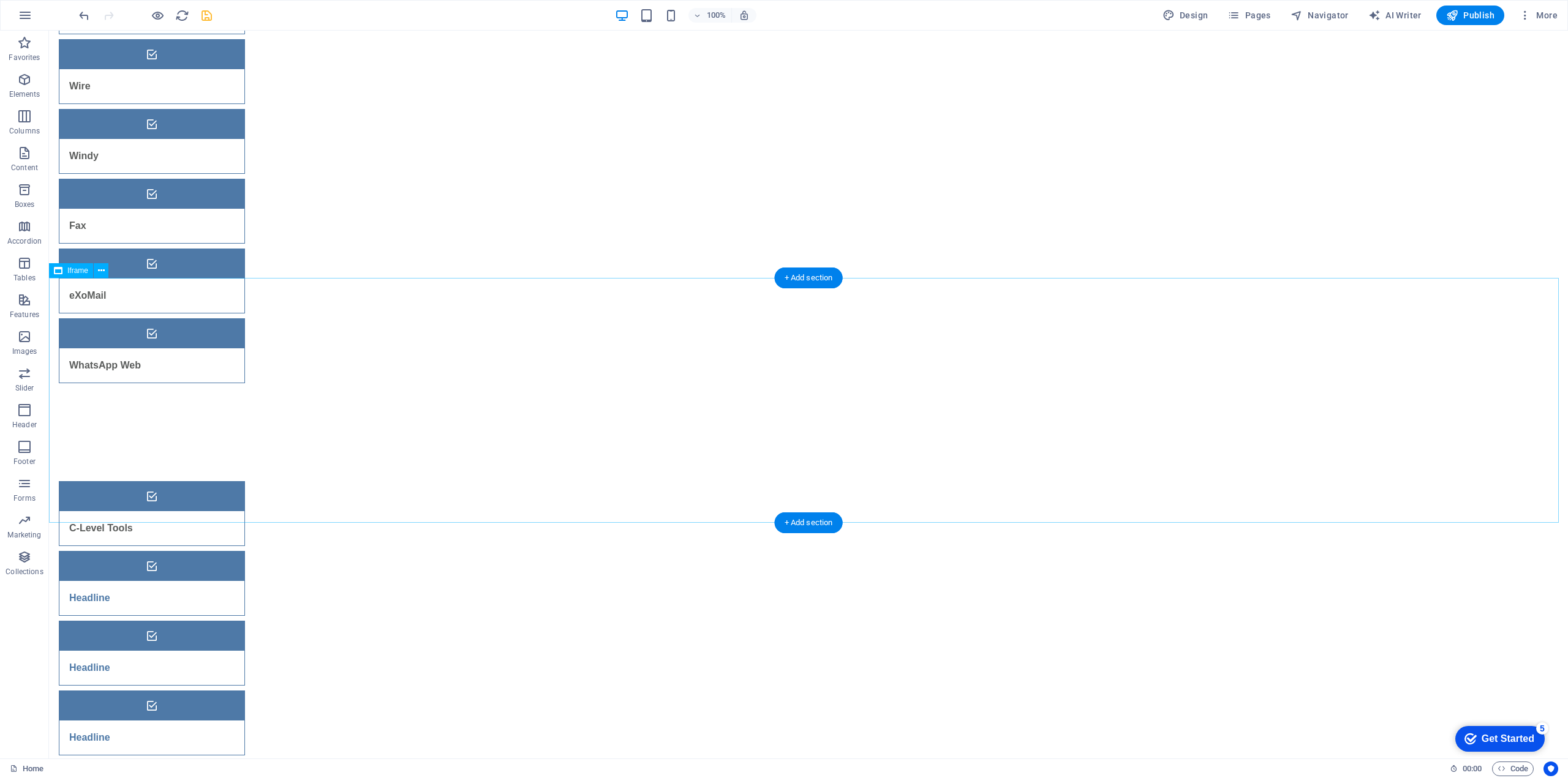
scroll to position [122, 0]
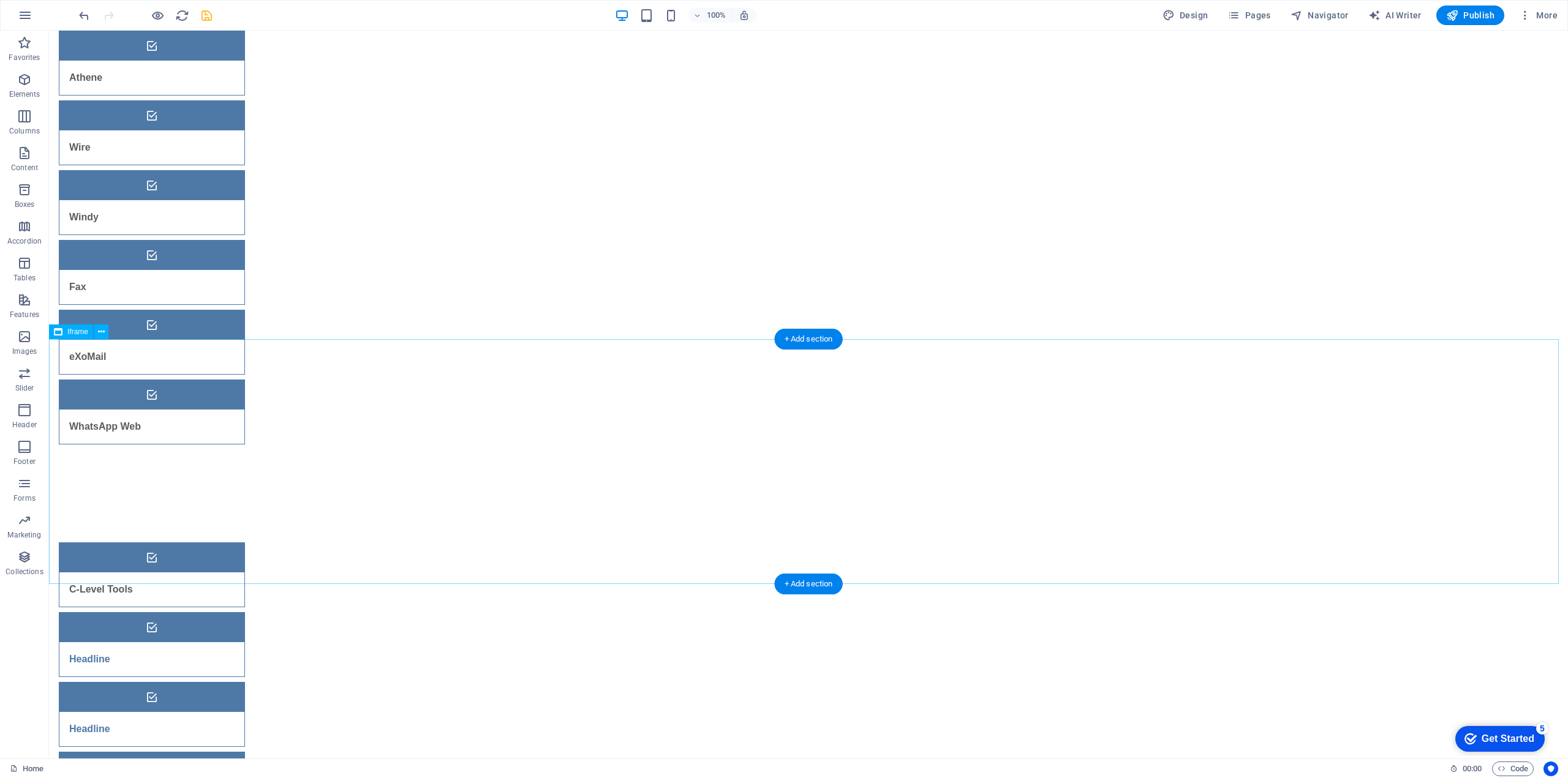
select select "%"
select select "px"
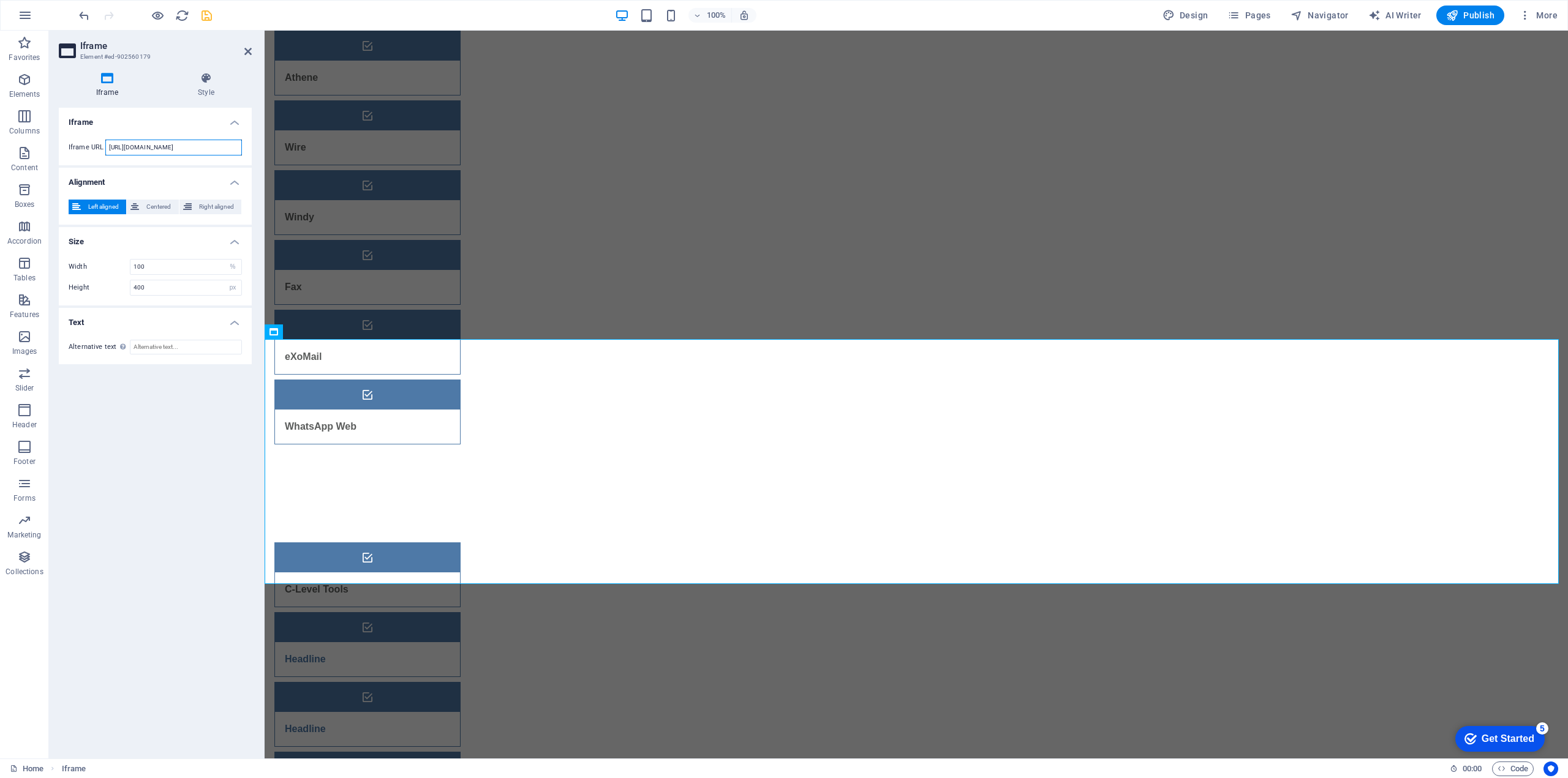
click at [186, 148] on input "https://template-wireframe.de.rs/" at bounding box center [173, 147] width 136 height 16
click at [189, 151] on input "www.waidhofergroup.com" at bounding box center [173, 147] width 136 height 16
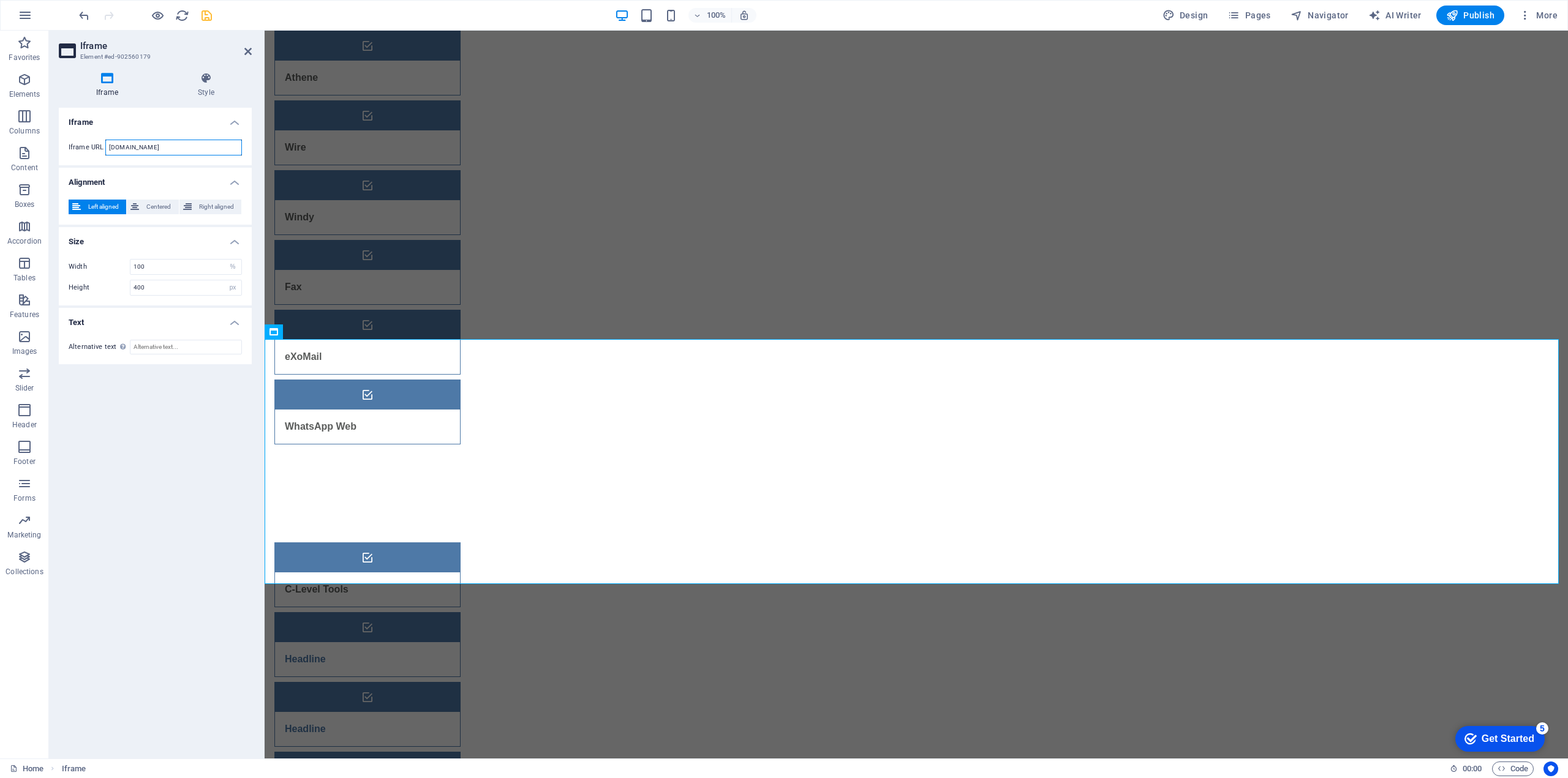
click at [189, 151] on input "www.waidhofergroup.com" at bounding box center [173, 147] width 136 height 16
type input "[URL][DOMAIN_NAME]"
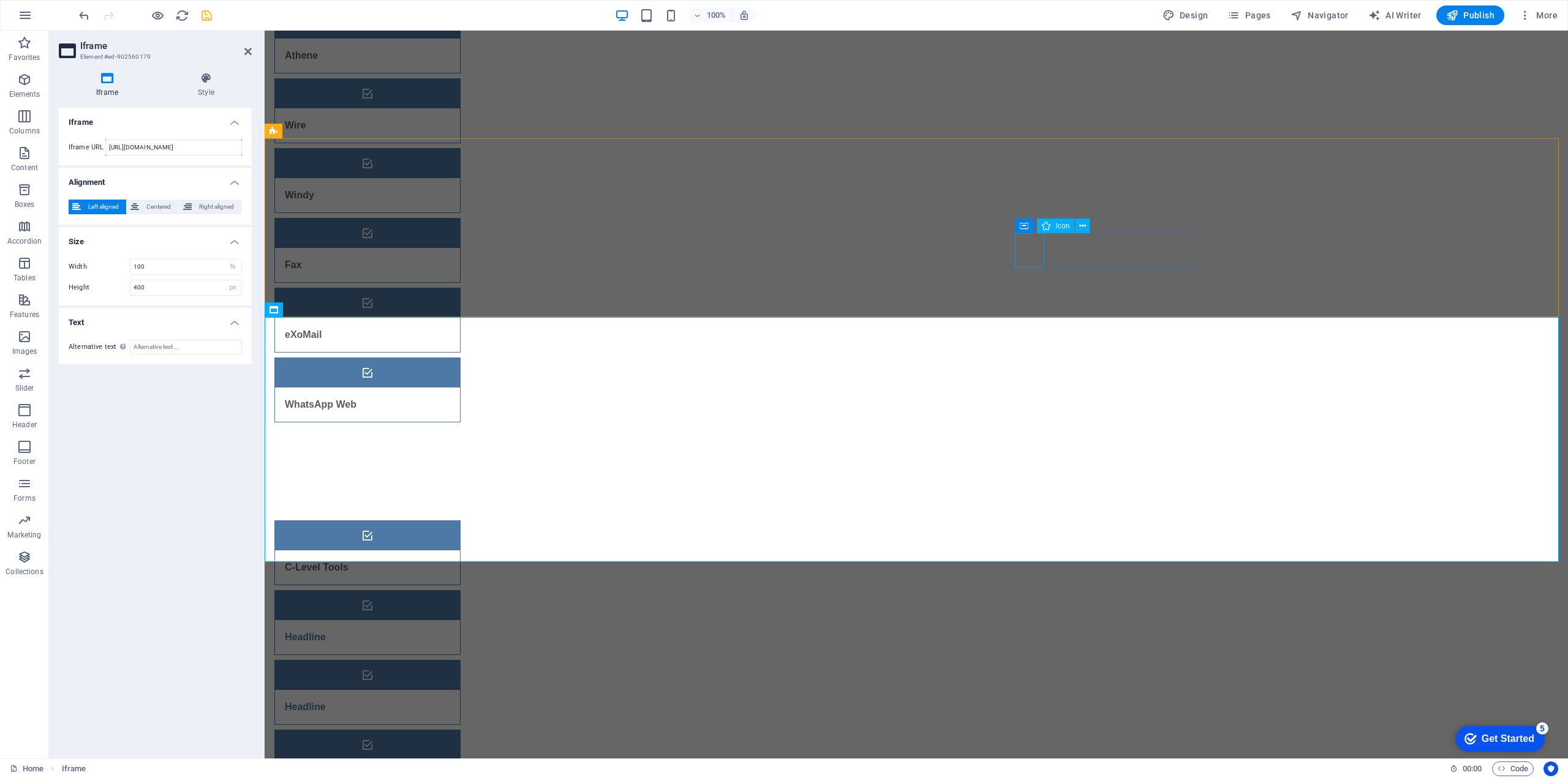
scroll to position [133, 0]
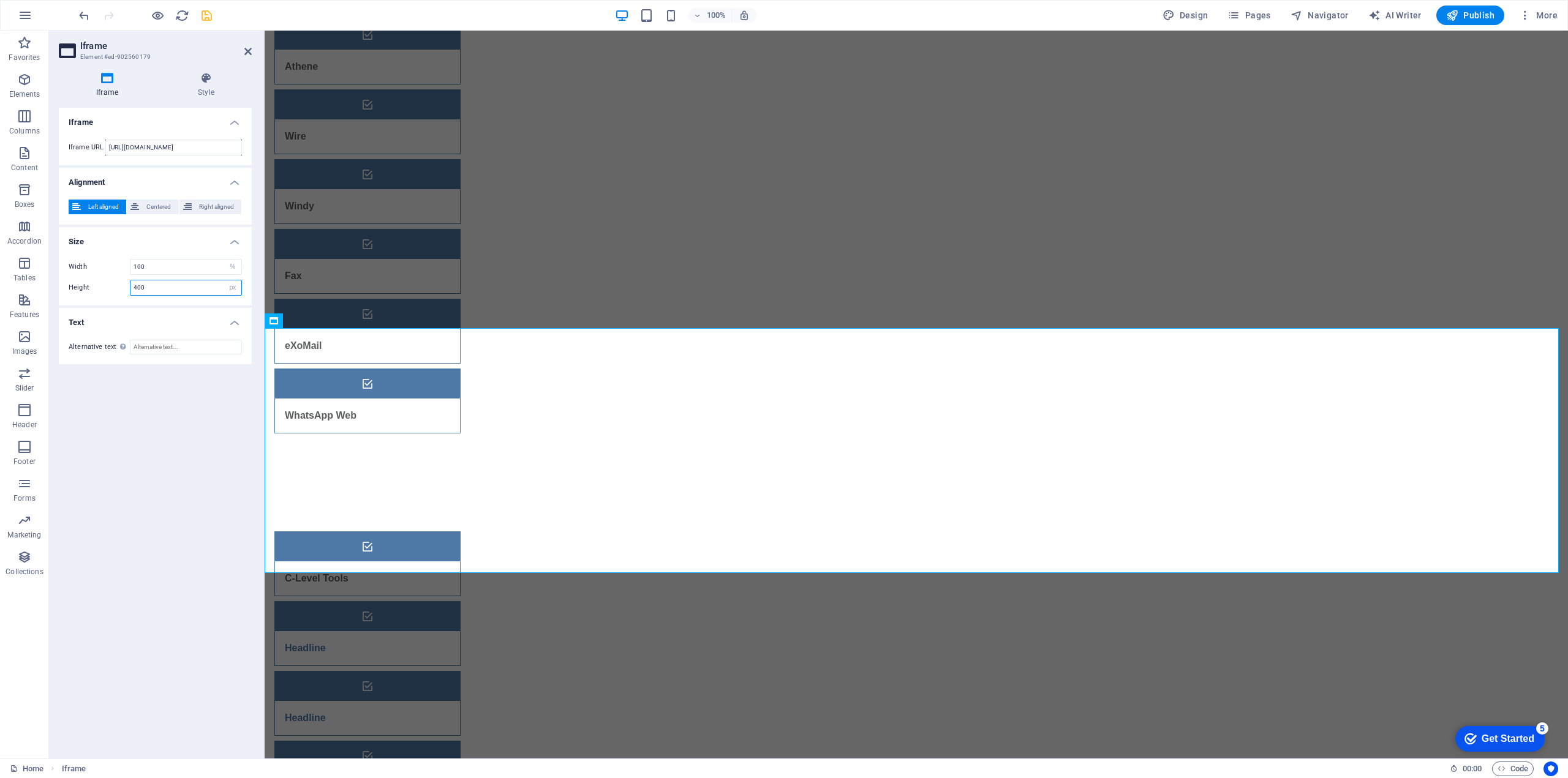
click at [157, 285] on input "400" at bounding box center [186, 288] width 111 height 15
type input "600"
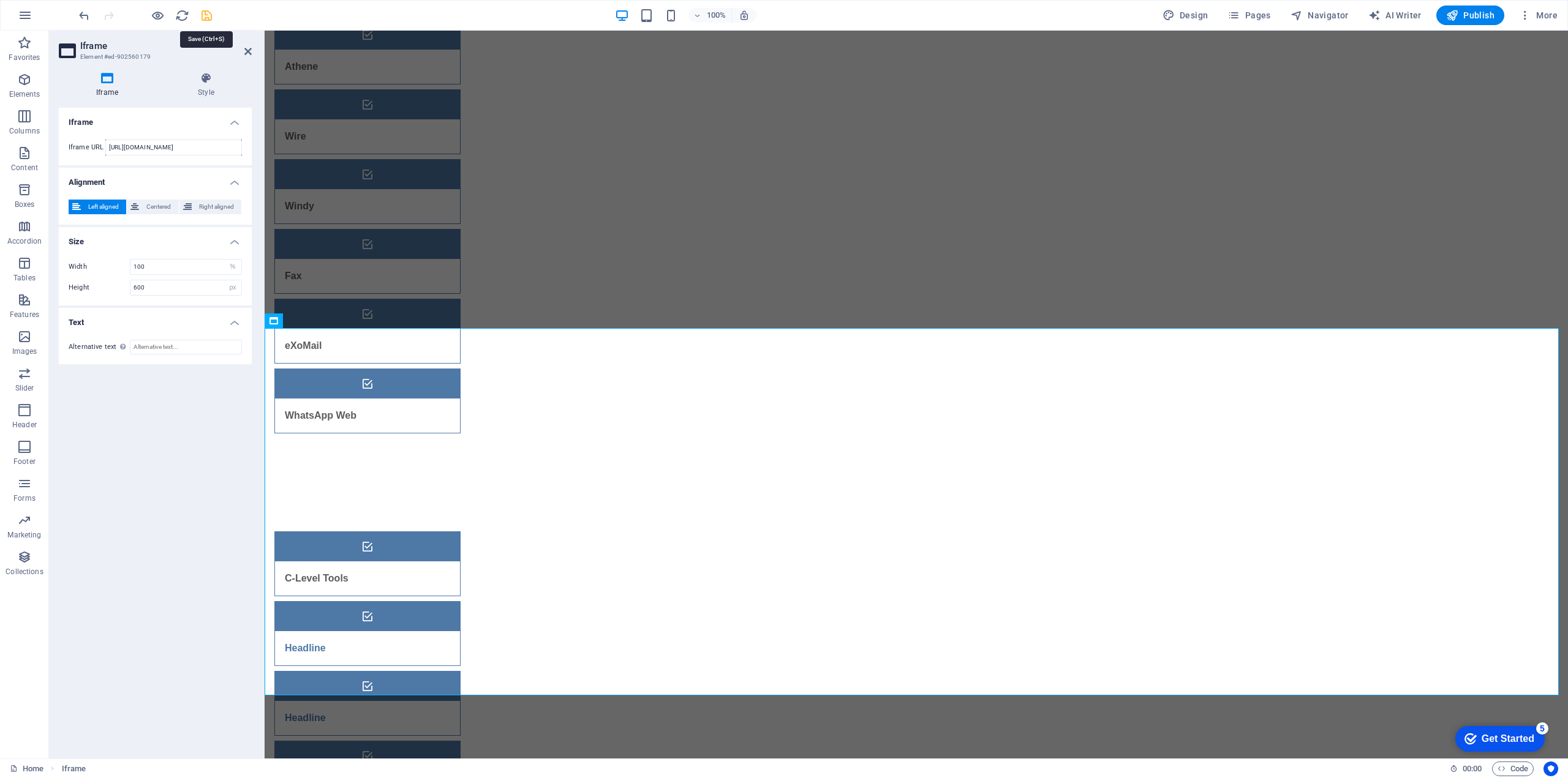
click at [208, 17] on icon "save" at bounding box center [207, 16] width 14 height 14
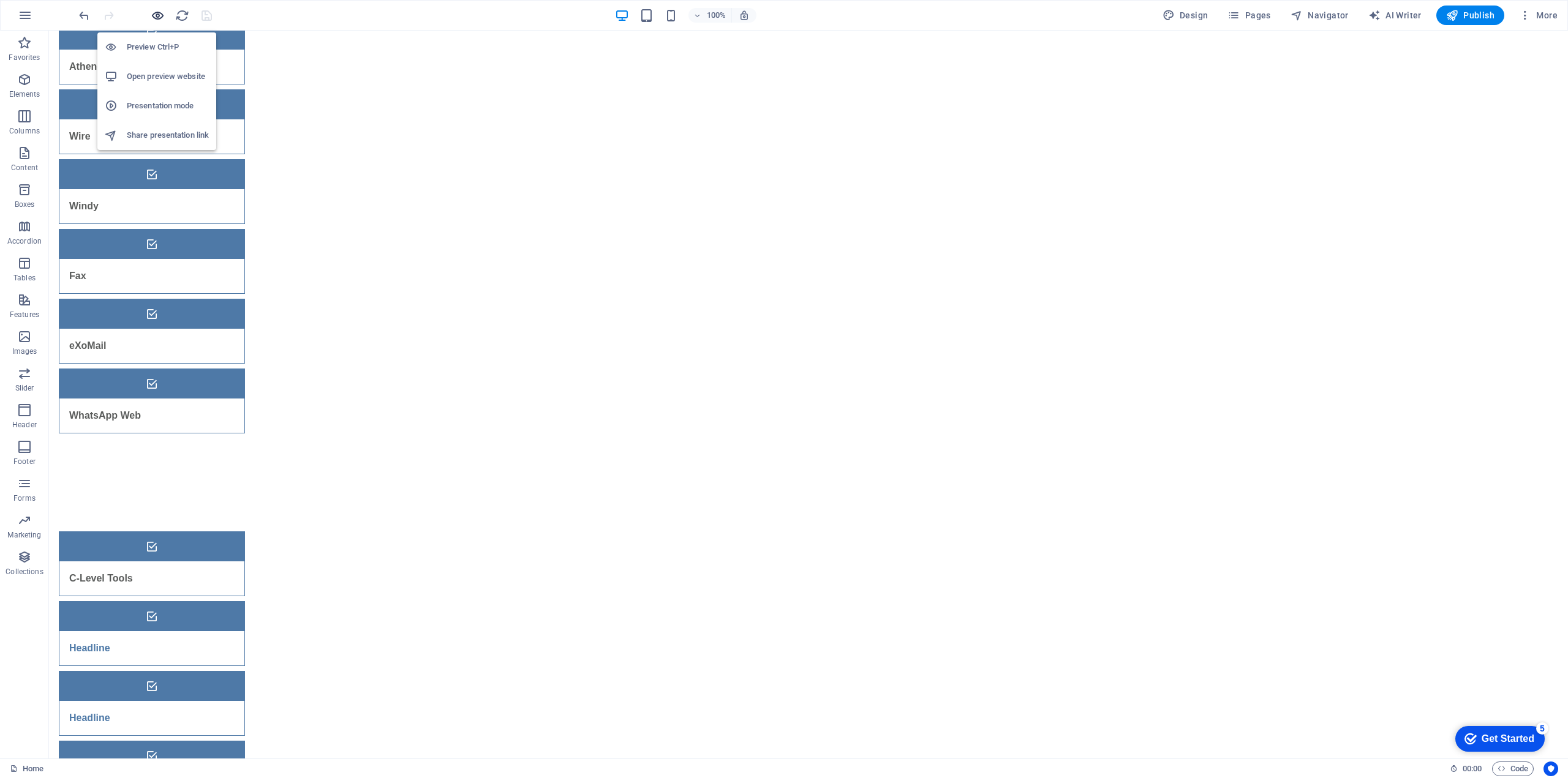
click at [158, 16] on icon "button" at bounding box center [158, 16] width 14 height 14
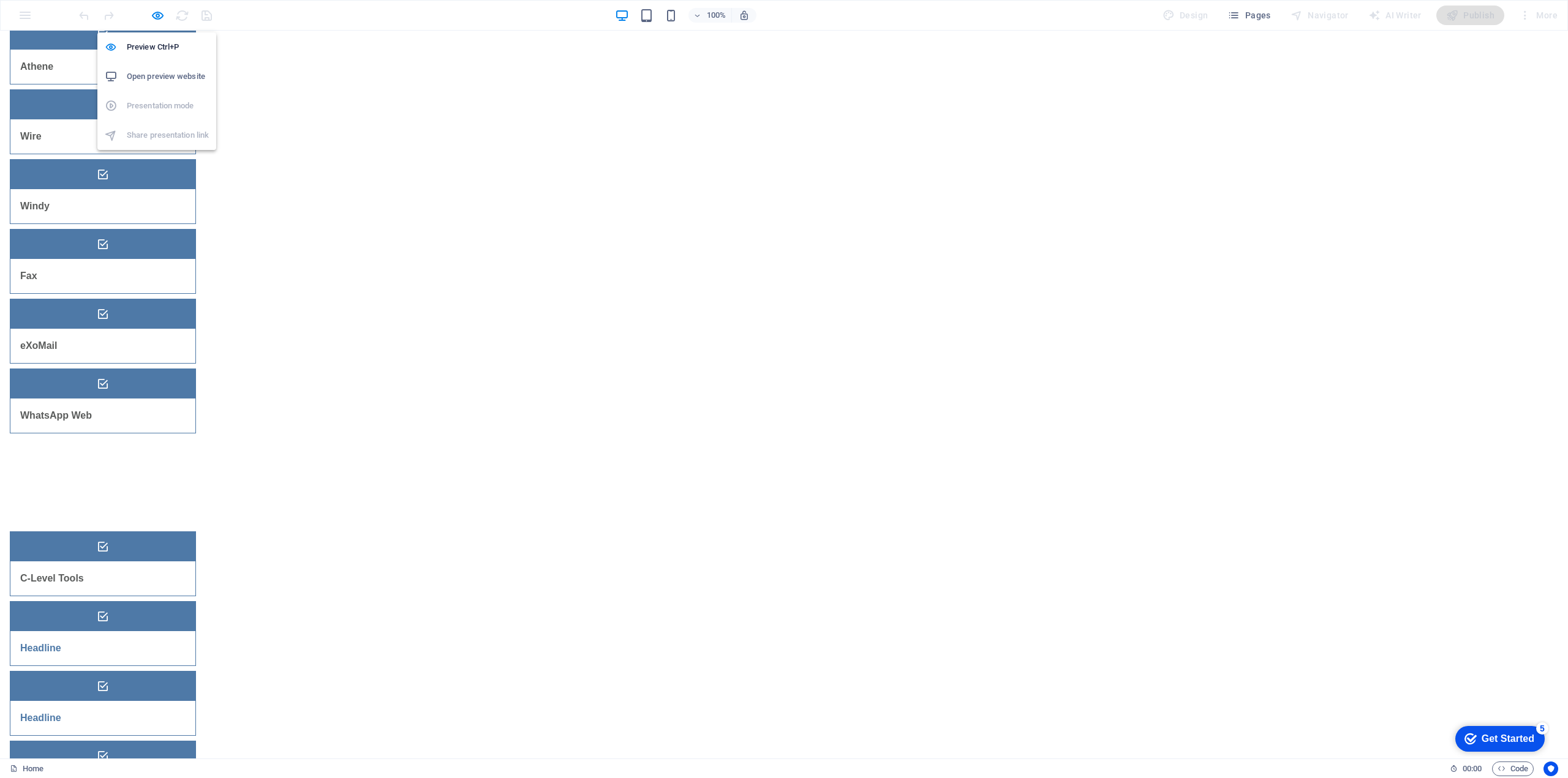
click at [155, 74] on h6 "Open preview website" at bounding box center [168, 76] width 82 height 15
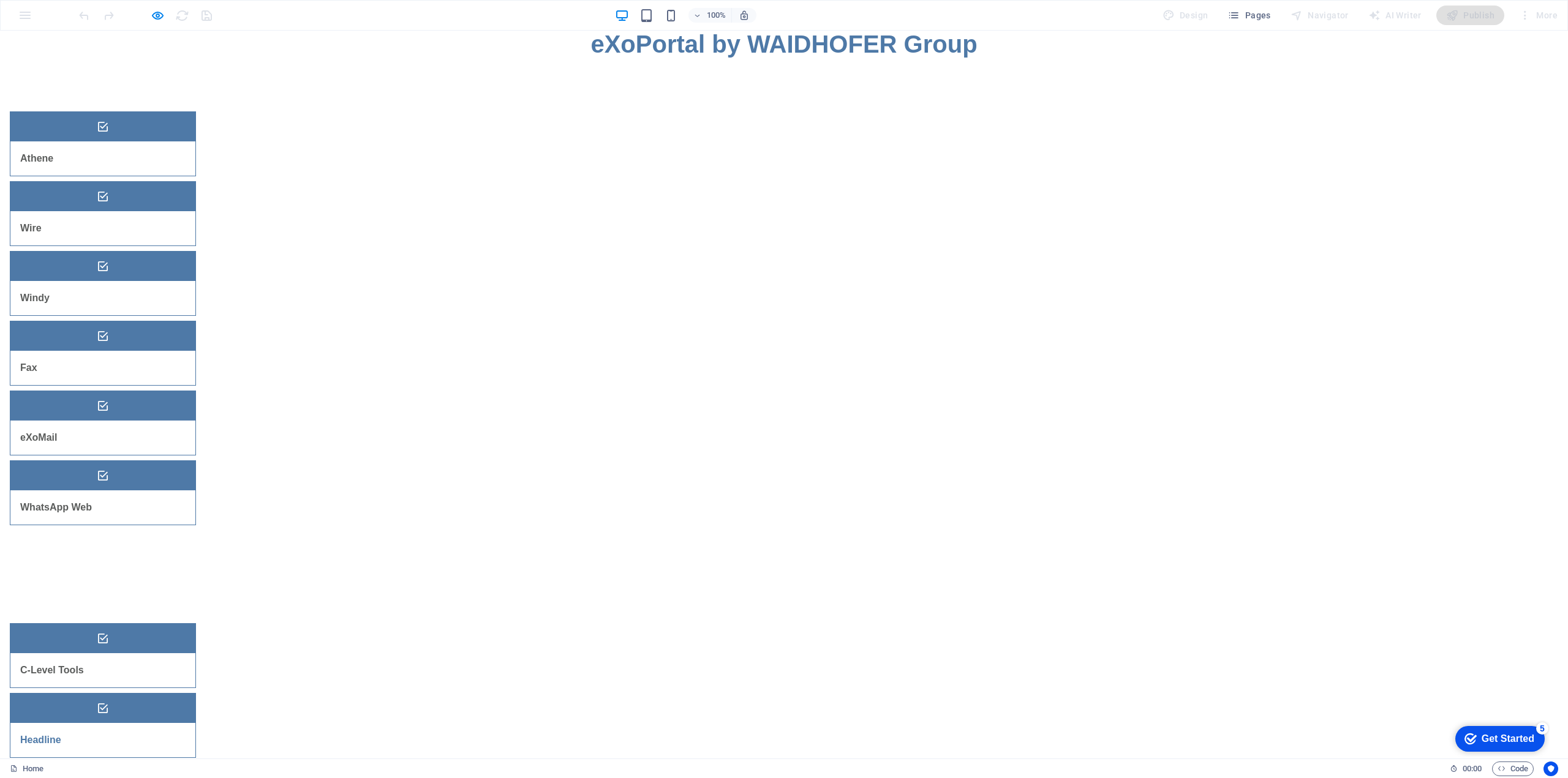
scroll to position [0, 0]
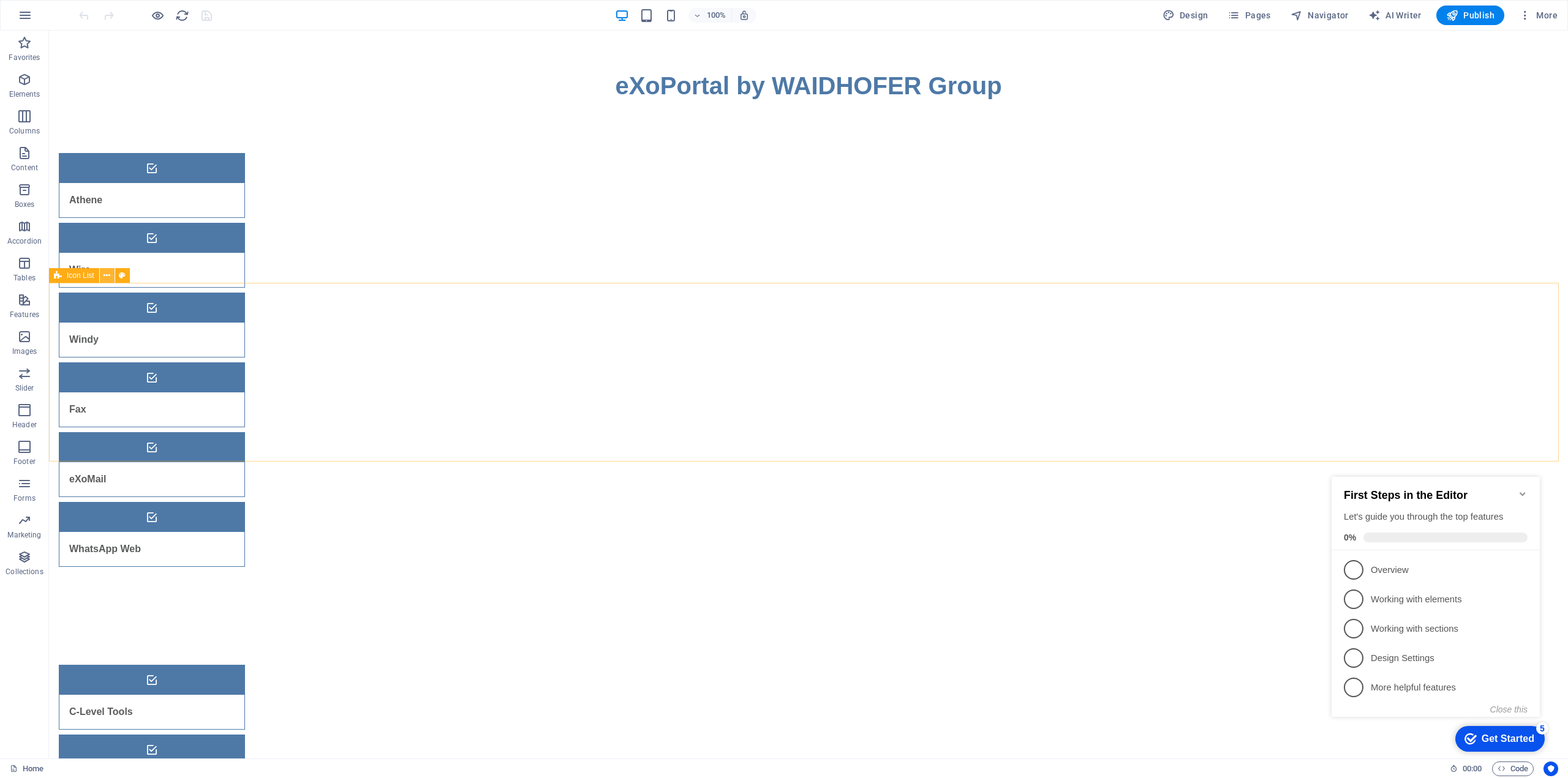
click at [109, 273] on icon at bounding box center [107, 276] width 6 height 13
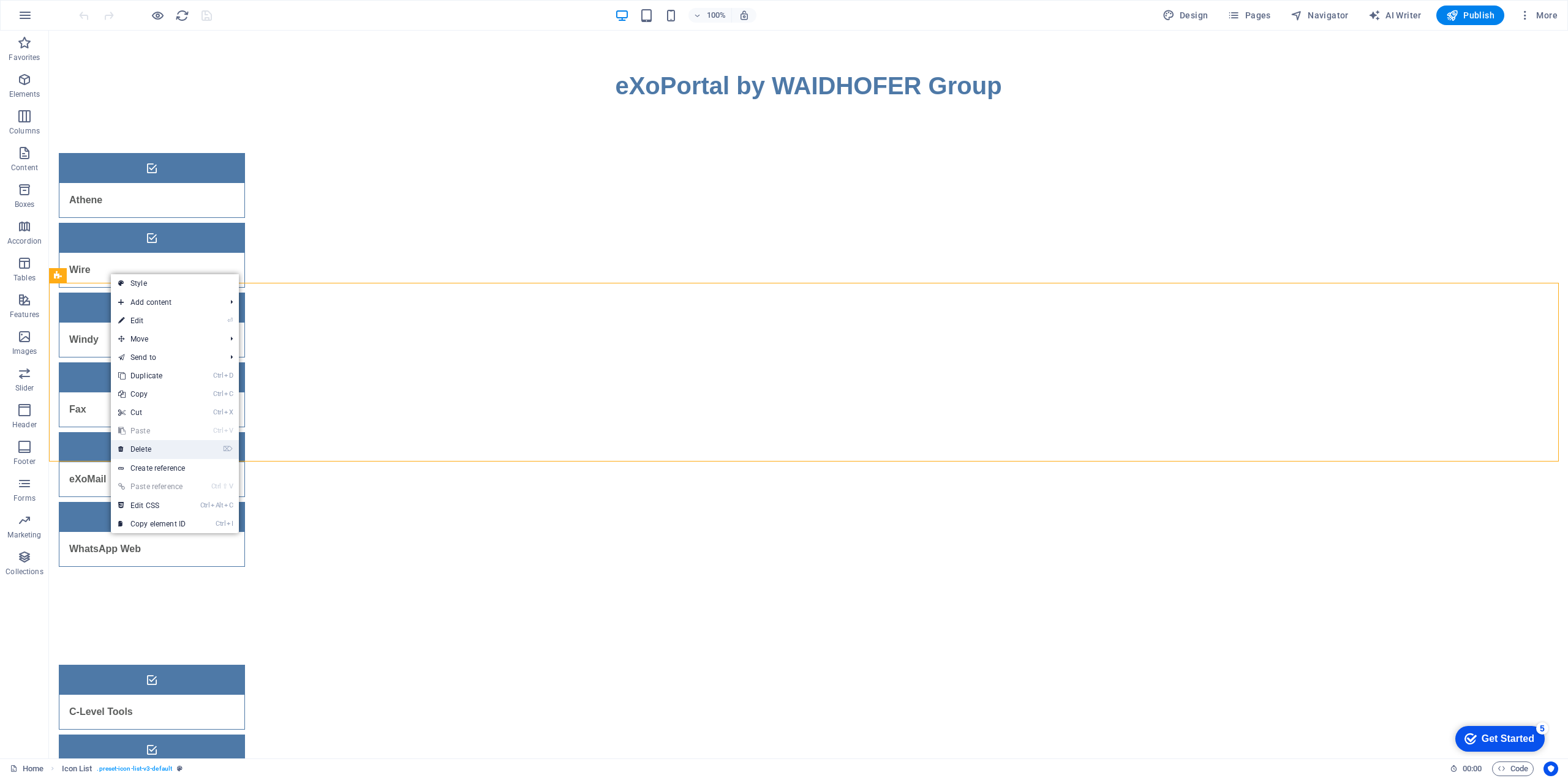
click at [144, 443] on link "⌦ Delete" at bounding box center [151, 449] width 82 height 18
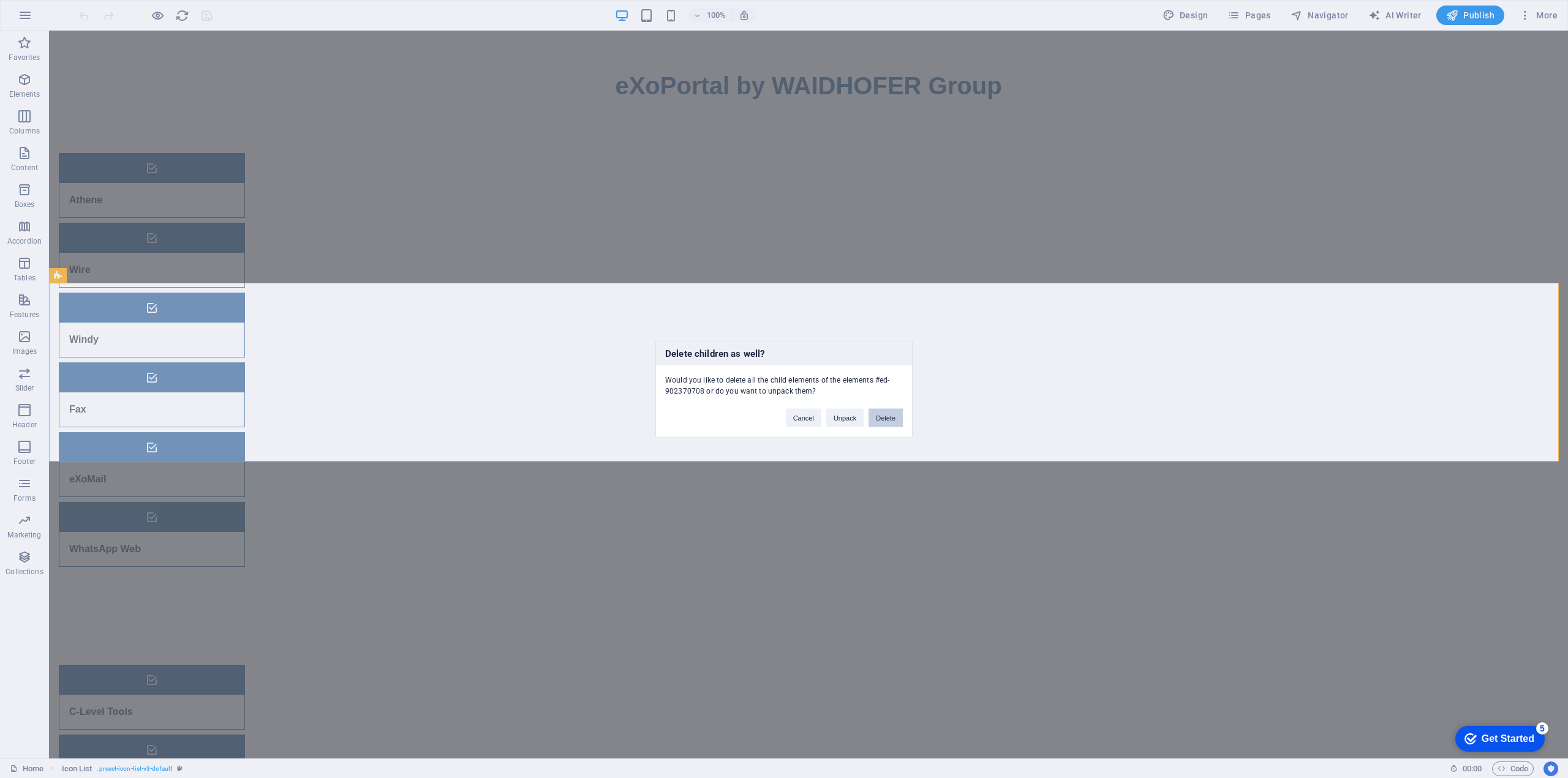
drag, startPoint x: 833, startPoint y: 388, endPoint x: 882, endPoint y: 419, distance: 58.0
click at [882, 419] on button "Delete" at bounding box center [885, 417] width 34 height 18
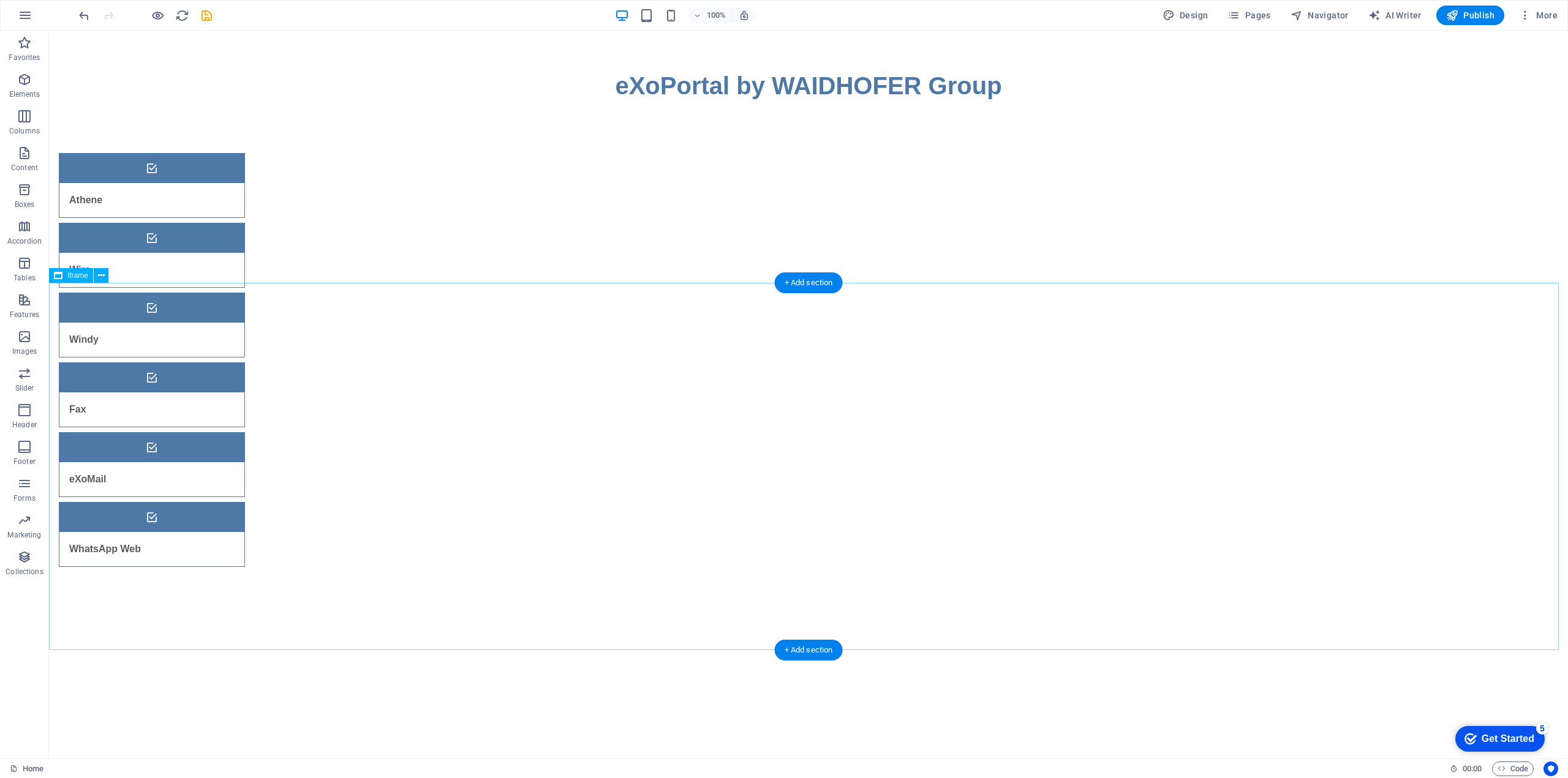
select select "%"
select select "px"
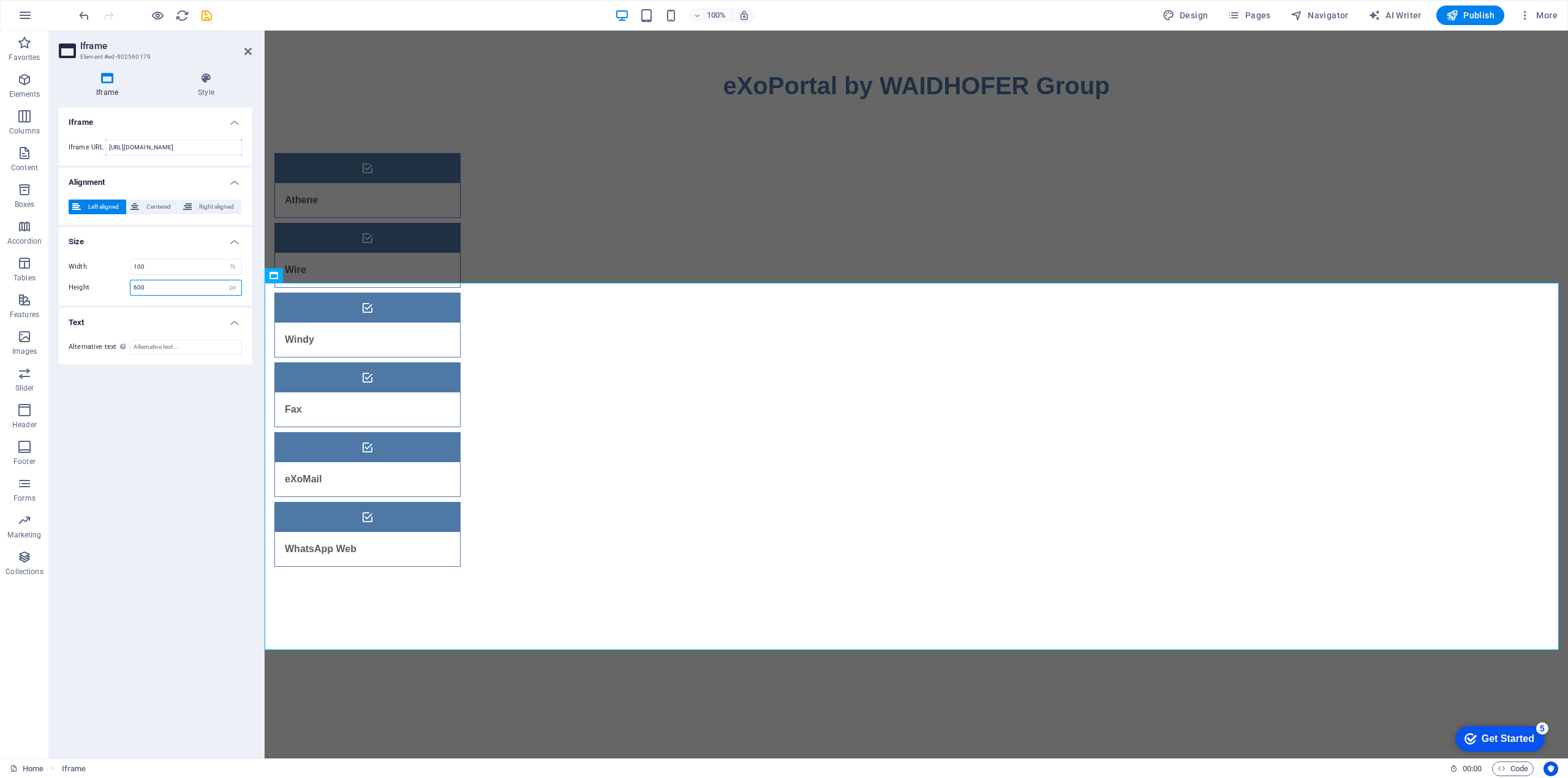
click at [158, 291] on input "600" at bounding box center [186, 288] width 111 height 15
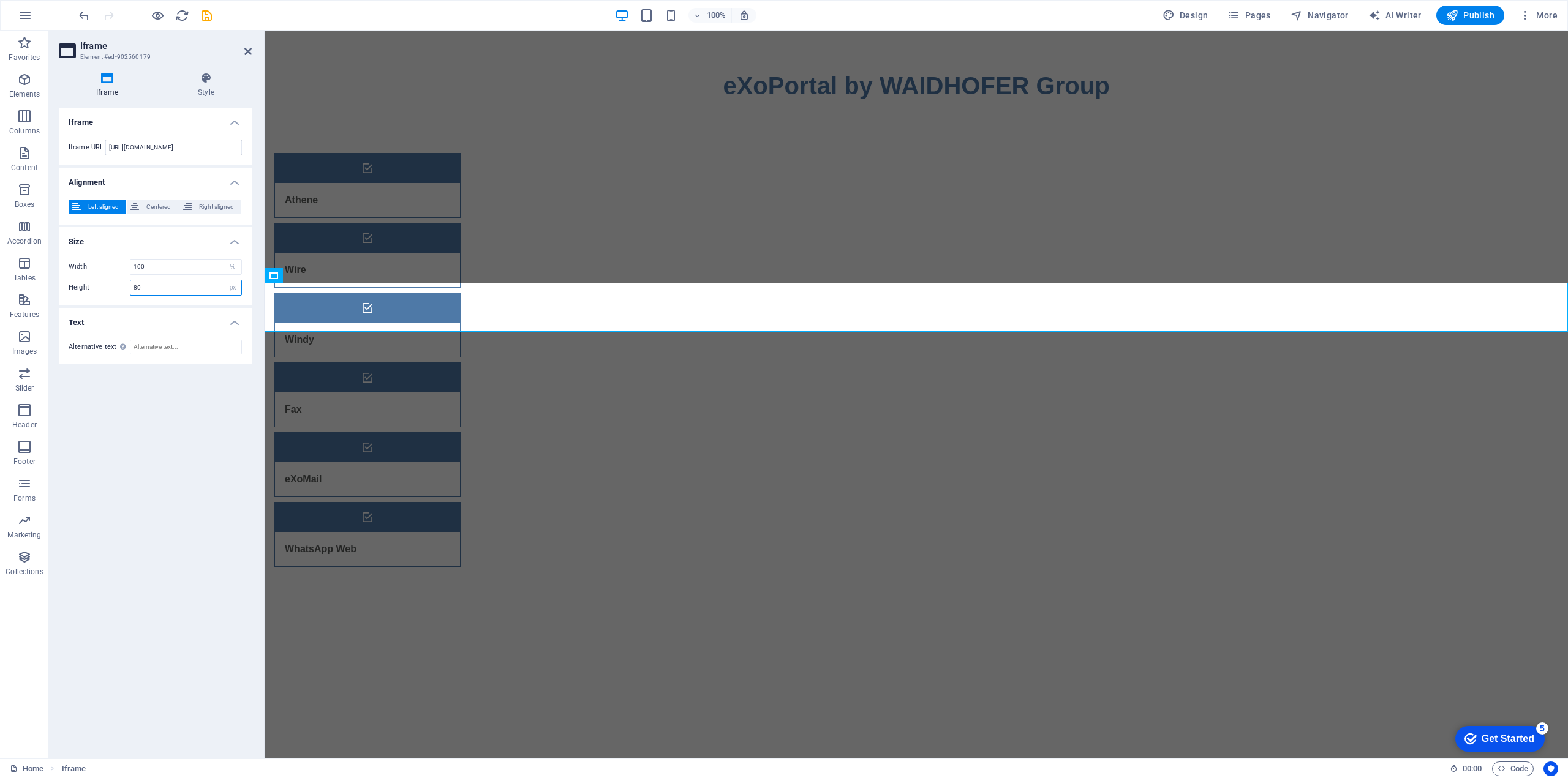
click at [151, 282] on input "80" at bounding box center [186, 288] width 111 height 15
click at [151, 282] on input "80" at bounding box center [186, 288] width 111 height 15
type input "800"
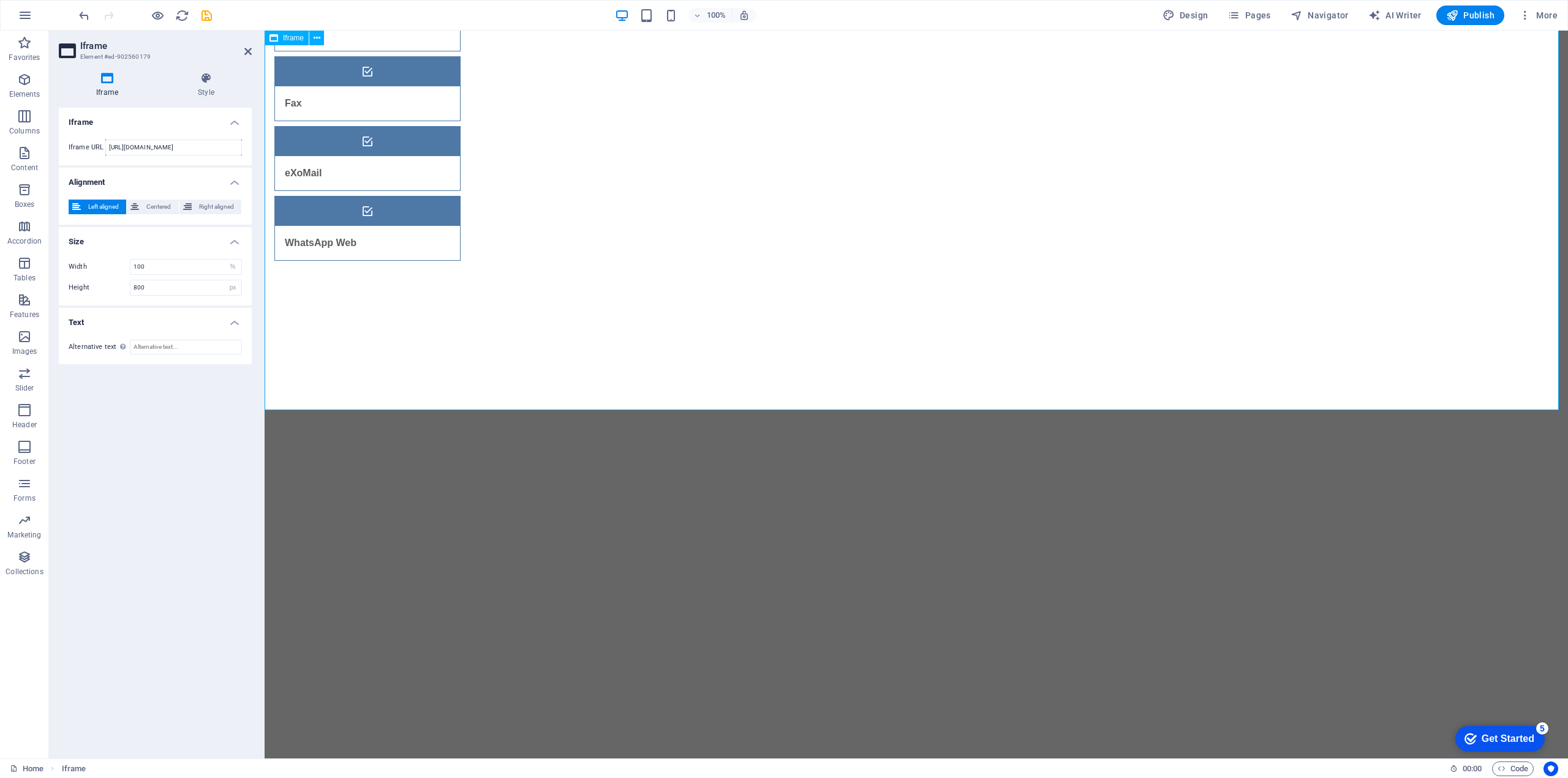
scroll to position [367, 0]
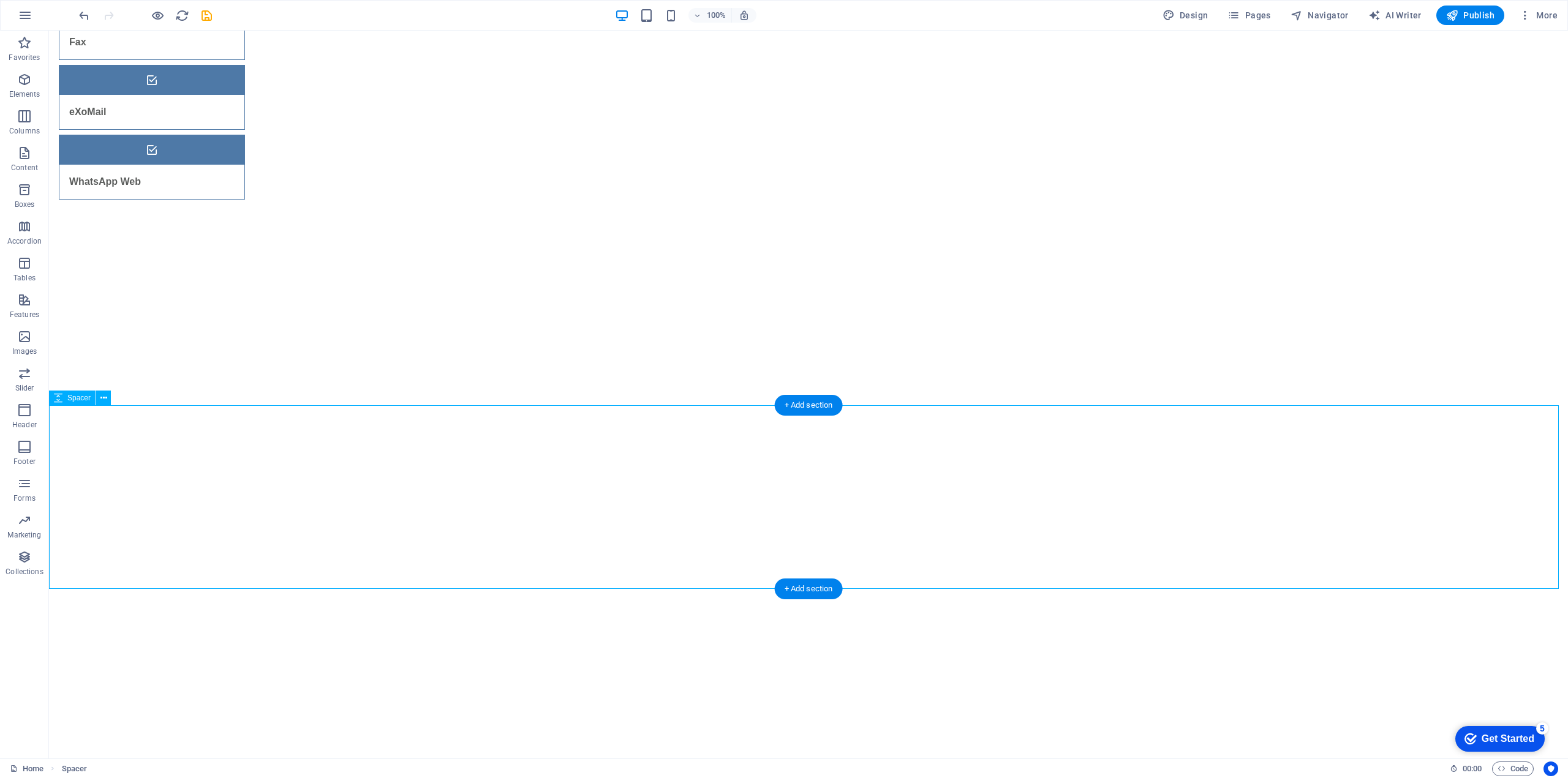
click at [107, 397] on icon at bounding box center [103, 398] width 6 height 13
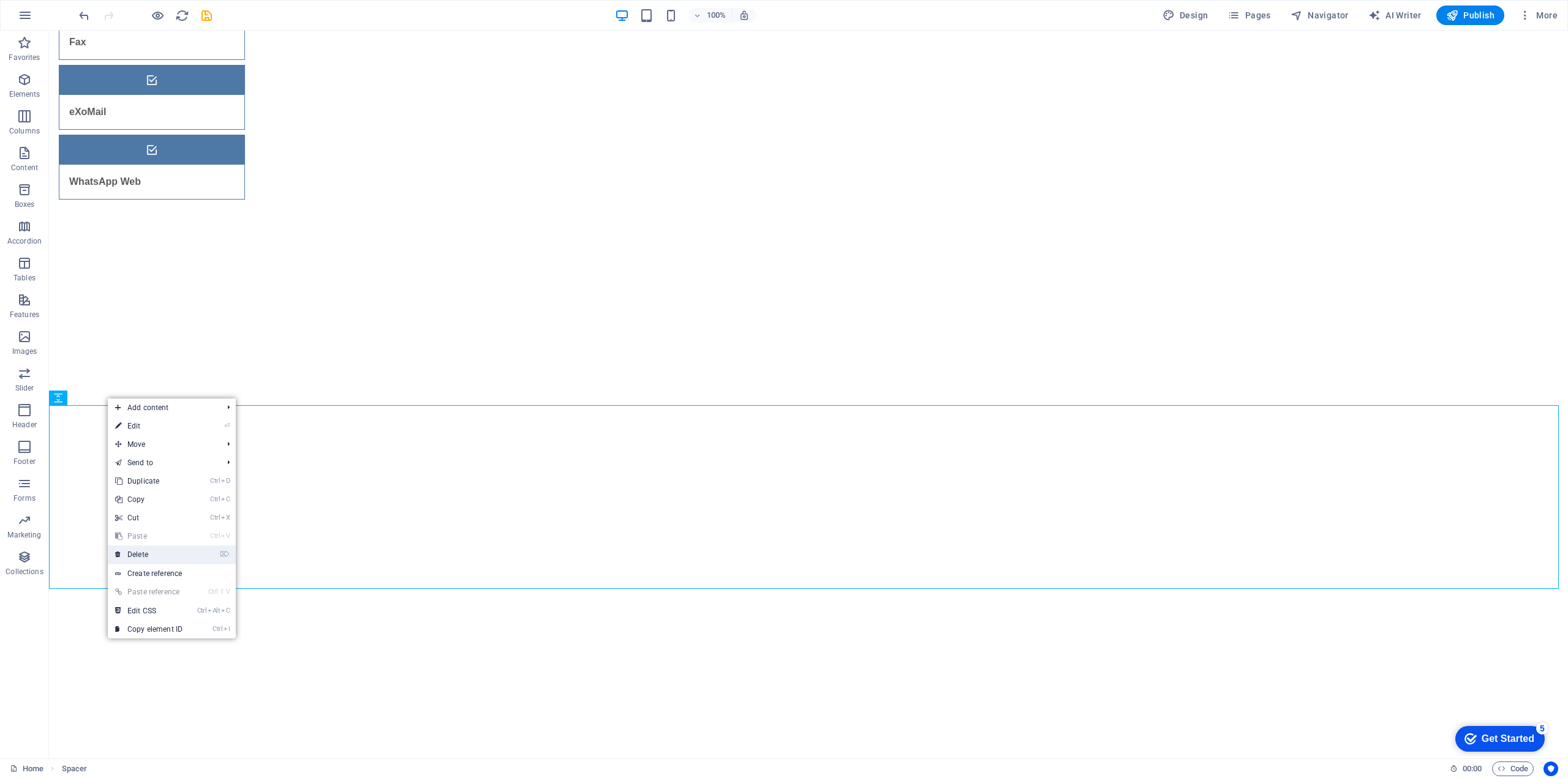
click at [142, 551] on link "⌦ Delete" at bounding box center [149, 555] width 82 height 18
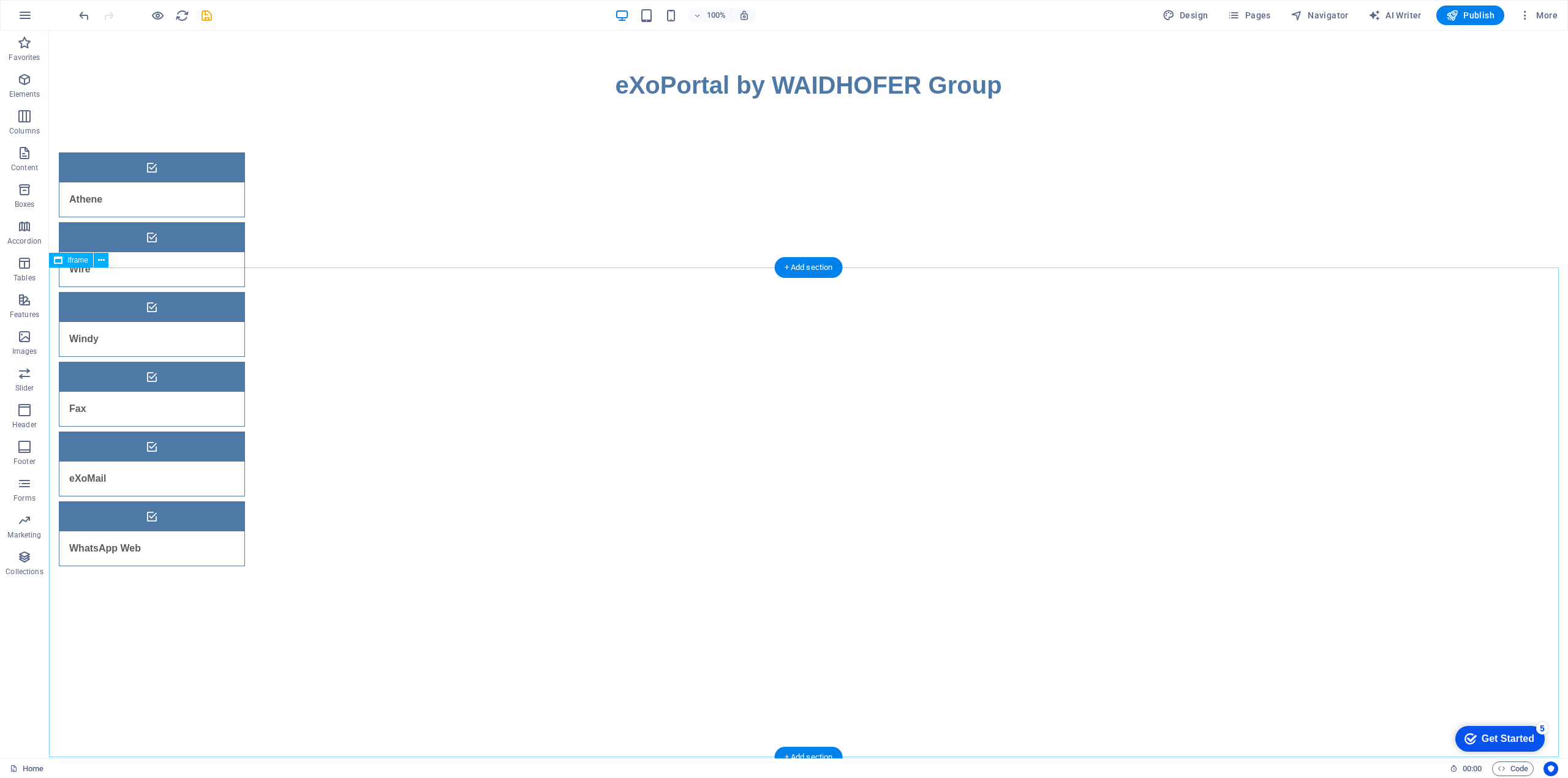
scroll to position [0, 0]
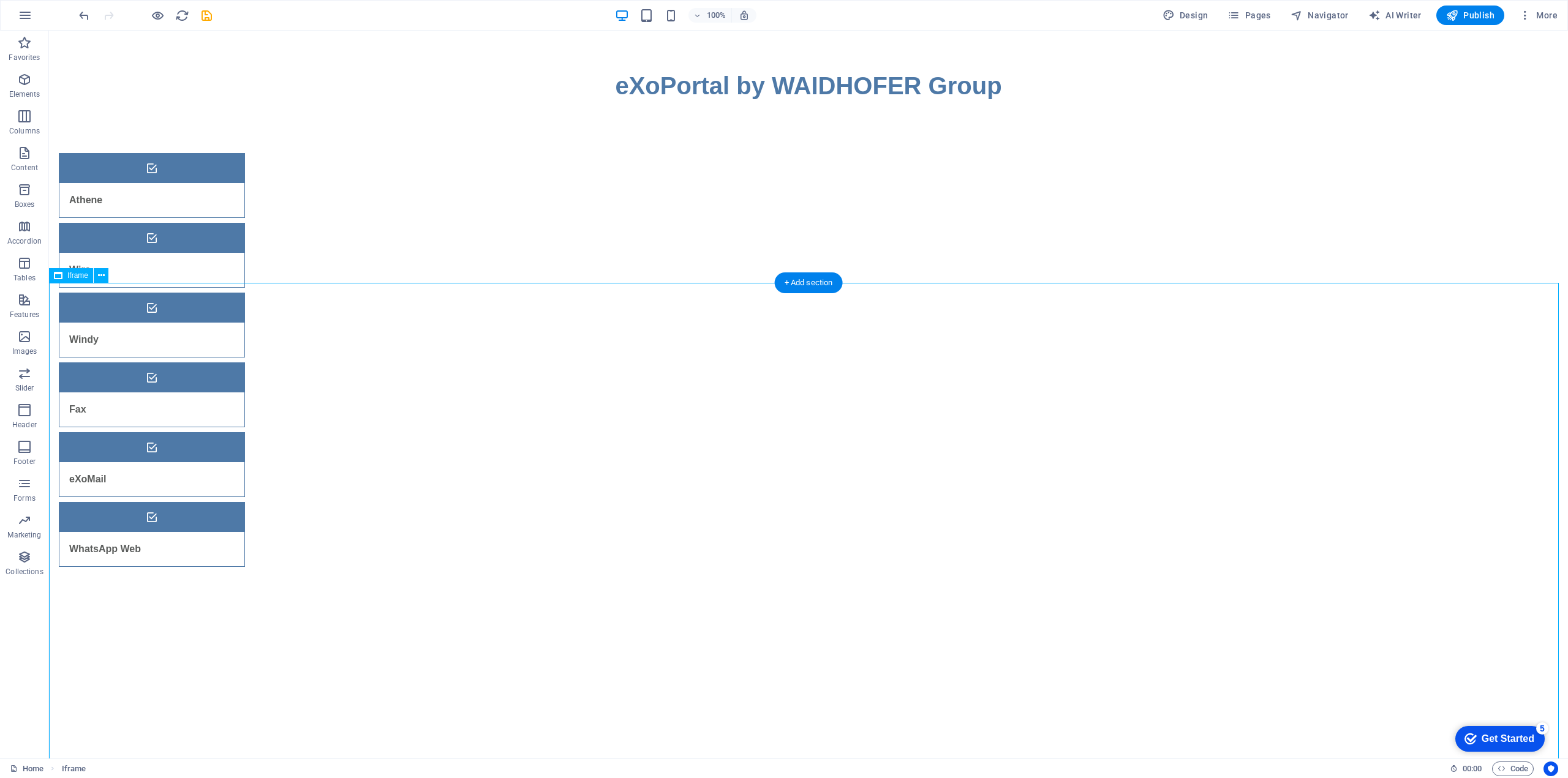
select select "%"
select select "px"
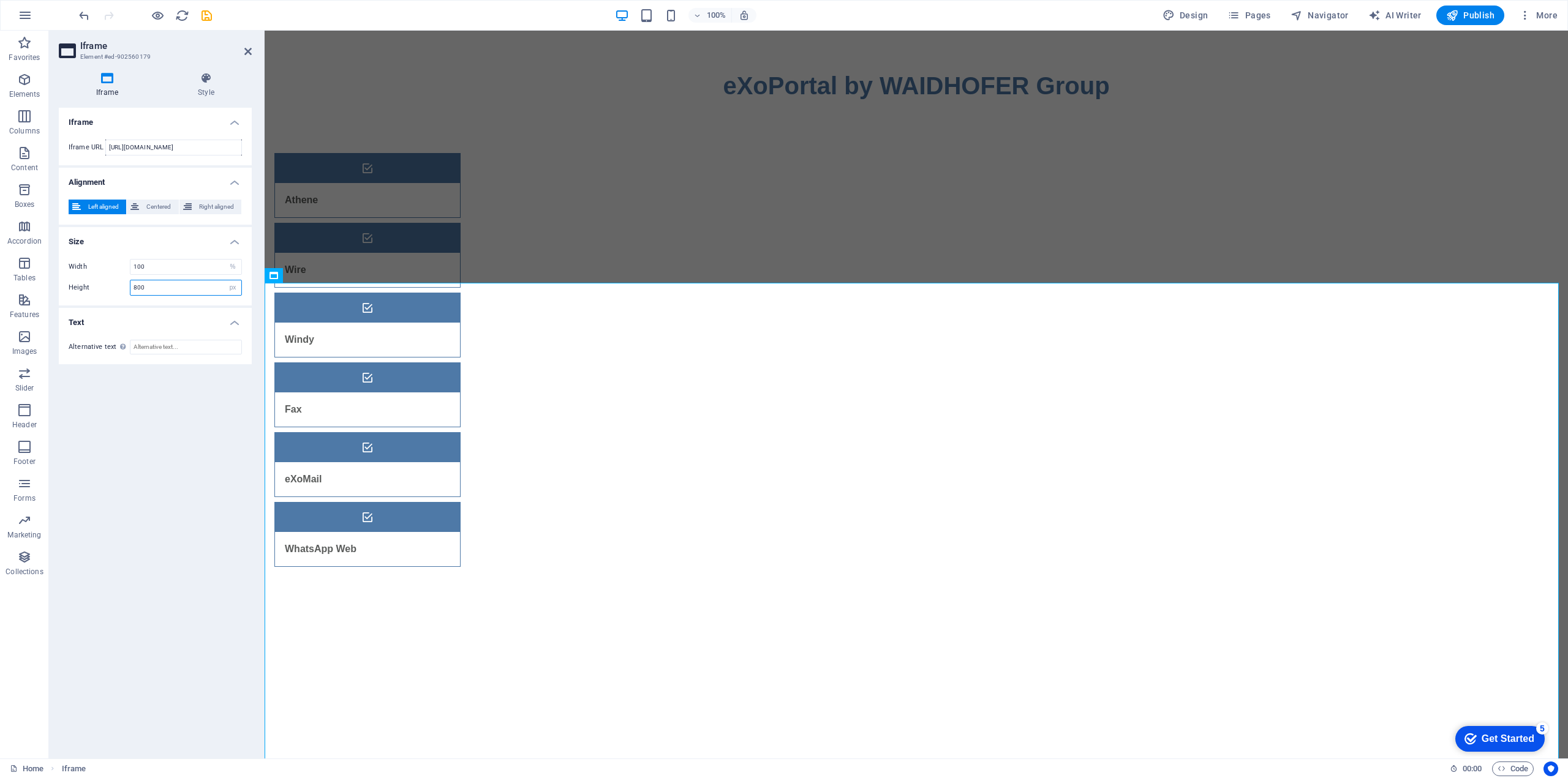
click at [158, 289] on input "800" at bounding box center [186, 288] width 111 height 15
type input "1000"
click at [207, 18] on icon "save" at bounding box center [207, 16] width 14 height 14
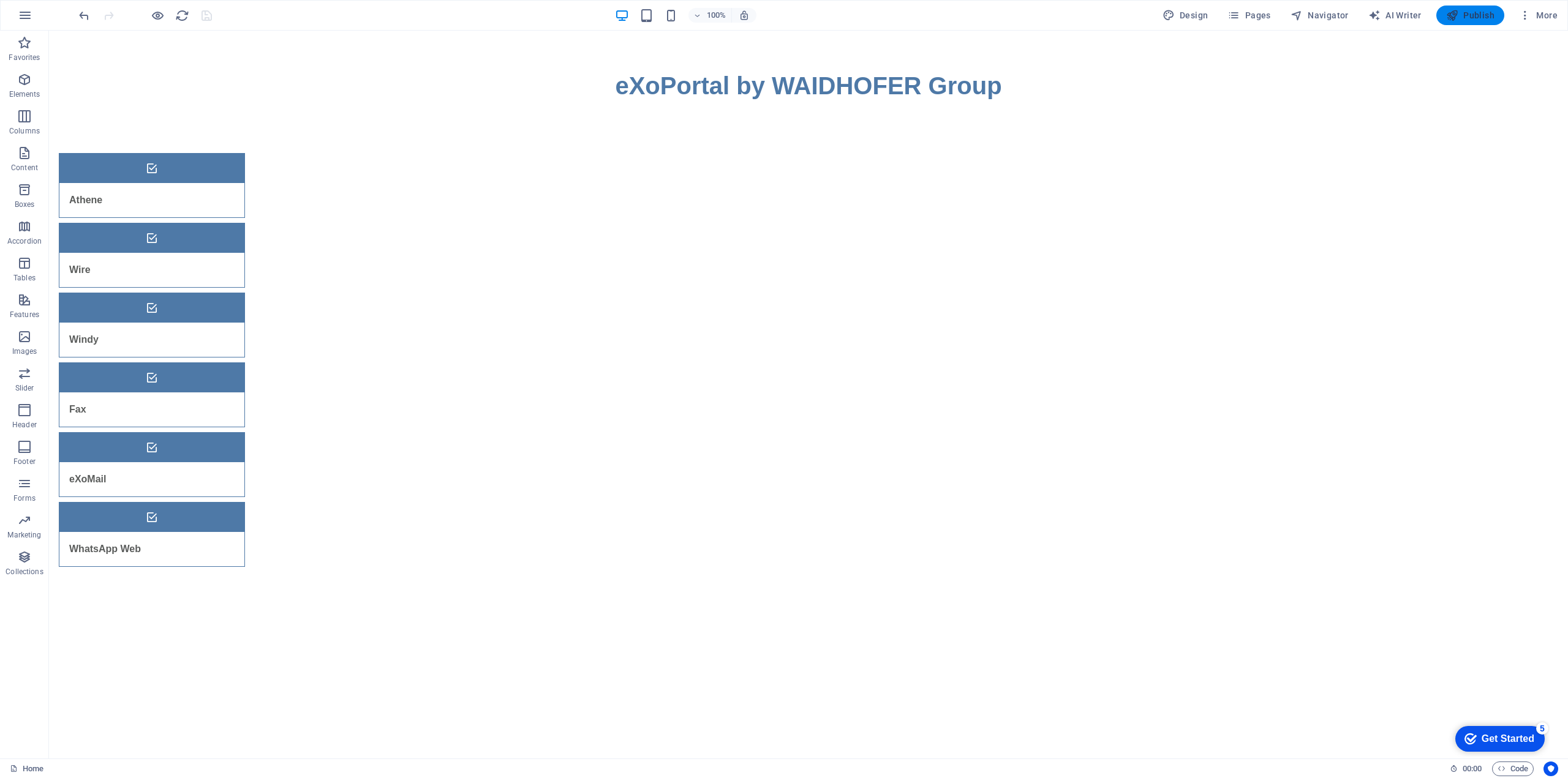
click at [1479, 14] on span "Publish" at bounding box center [1470, 15] width 49 height 12
